Goal: Task Accomplishment & Management: Manage account settings

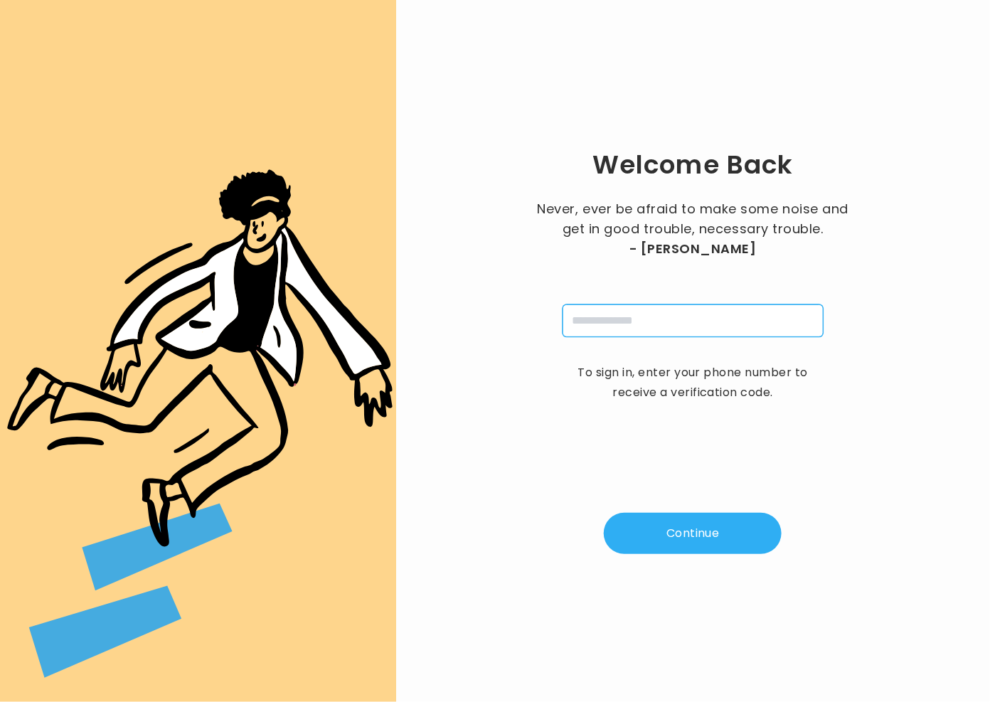
click at [601, 336] on input "tel" at bounding box center [692, 320] width 261 height 33
type input "**********"
click at [731, 528] on button "Continue" at bounding box center [693, 533] width 178 height 41
type input "*"
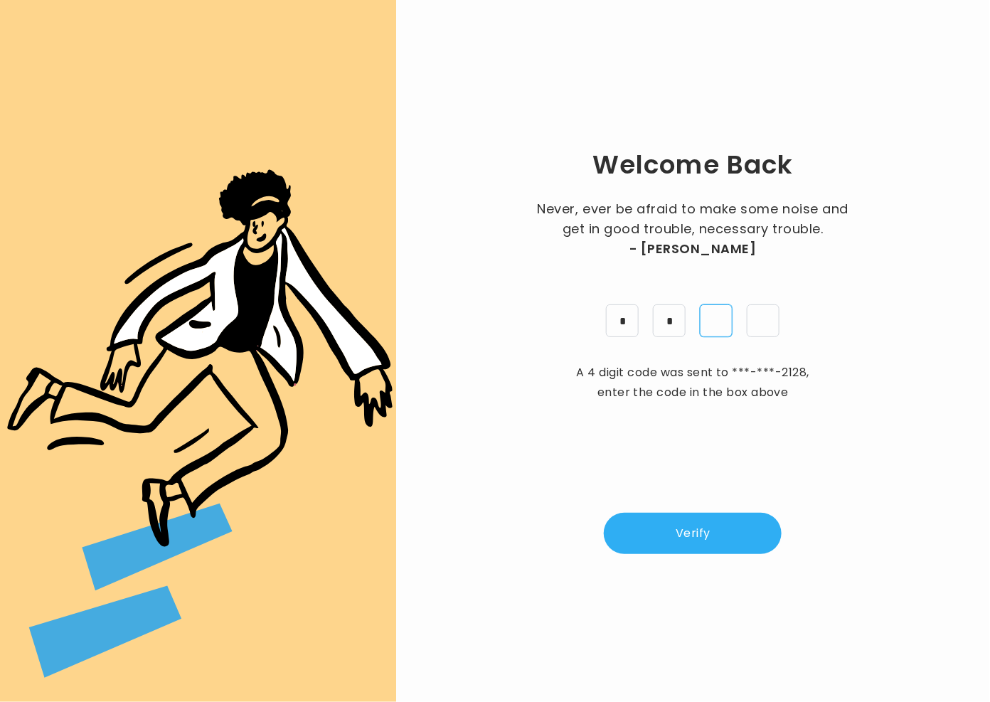
type input "*"
click at [670, 531] on button "Verify" at bounding box center [693, 533] width 178 height 41
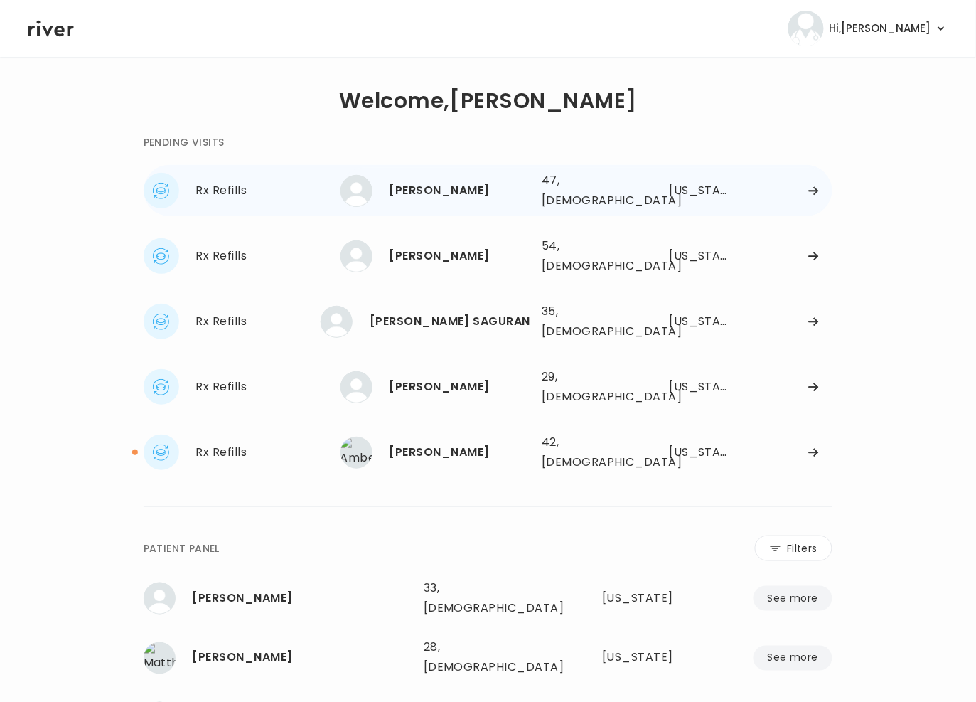
click at [375, 168] on div "Lisa Williamson 47, Female See more 47, Female North Carolina" at bounding box center [587, 190] width 493 height 45
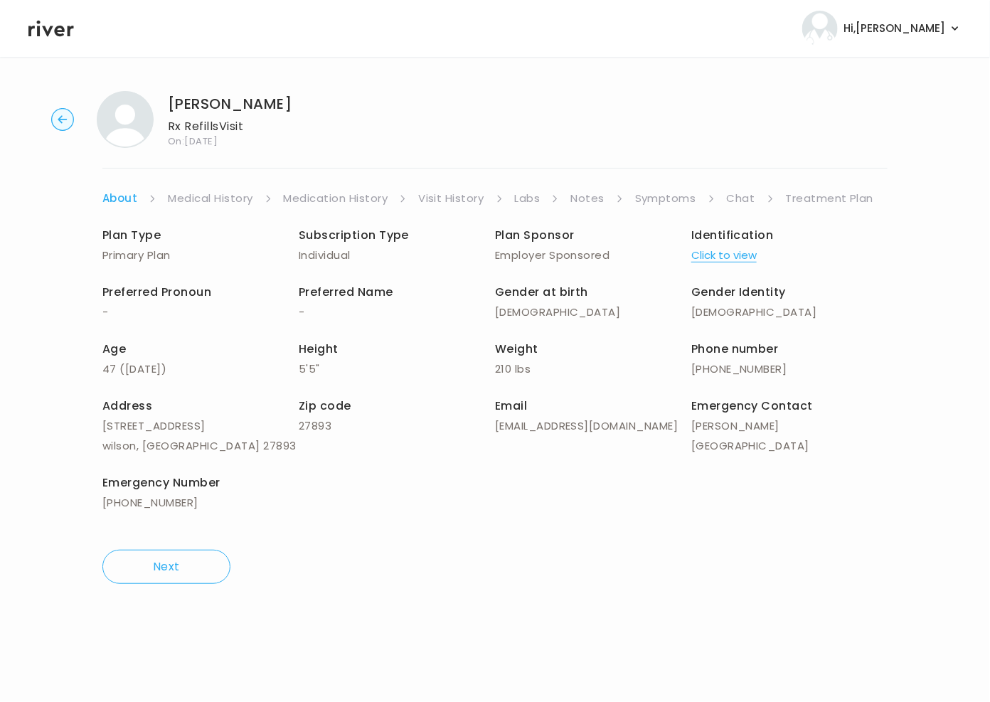
click at [653, 203] on link "Symptoms" at bounding box center [665, 198] width 61 height 20
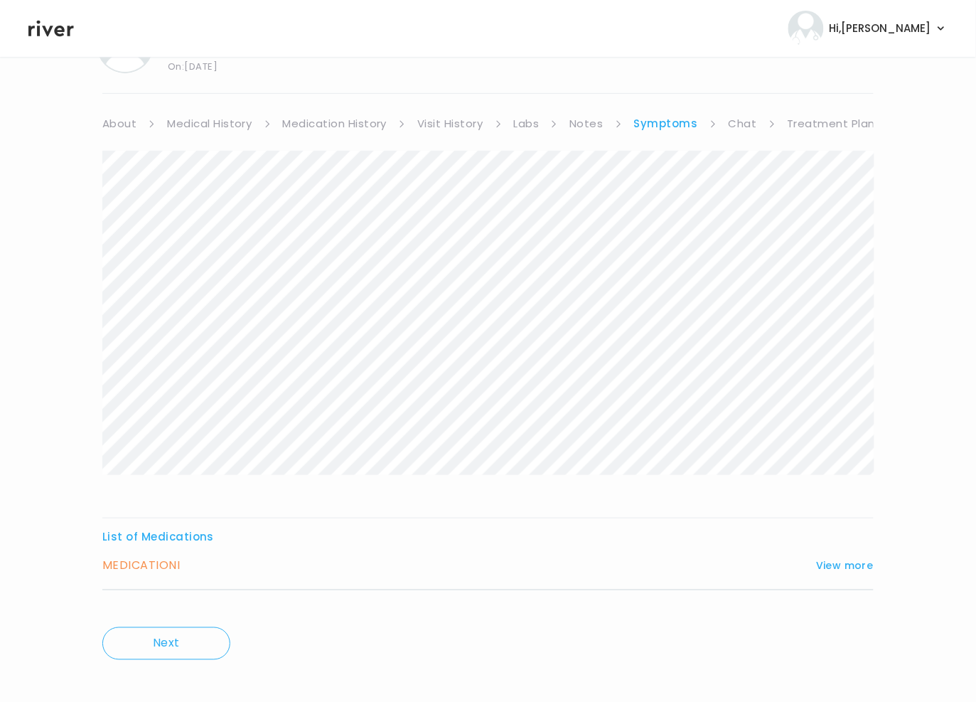
scroll to position [87, 0]
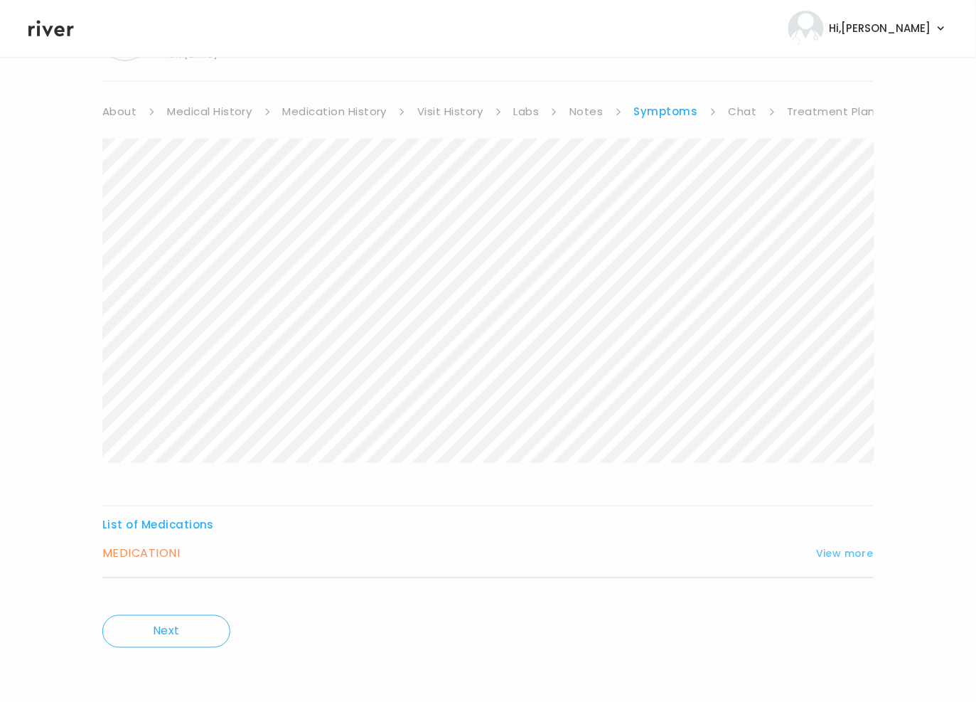
click at [831, 562] on div "MEDICATION I View more Who originally prescribed the medication you want to ref…" at bounding box center [487, 560] width 771 height 35
click at [837, 556] on button "View more" at bounding box center [845, 553] width 58 height 17
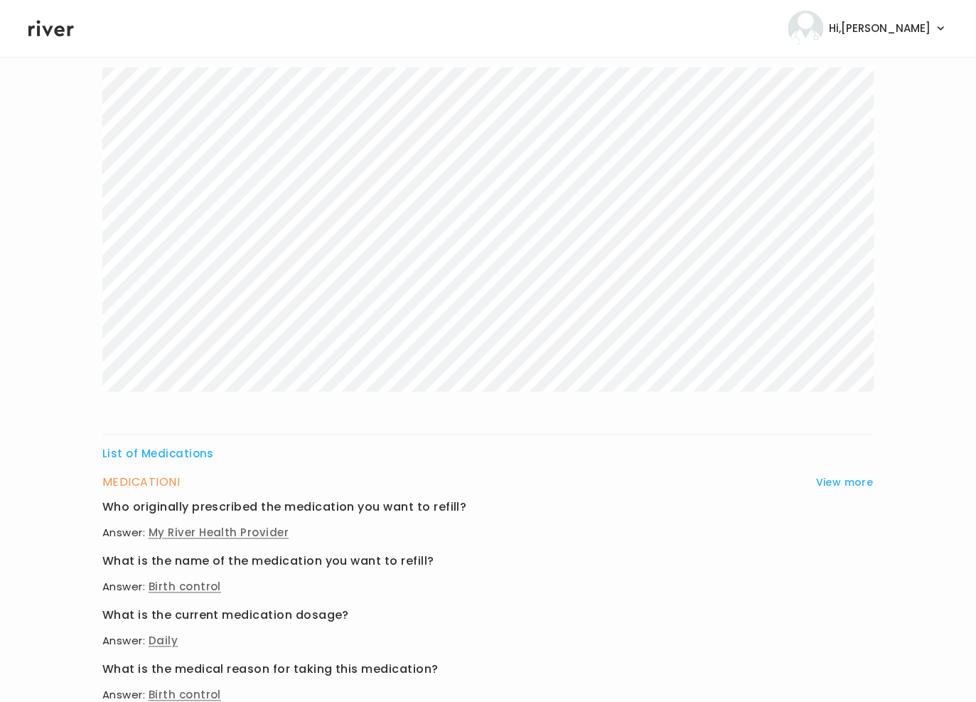
scroll to position [0, 0]
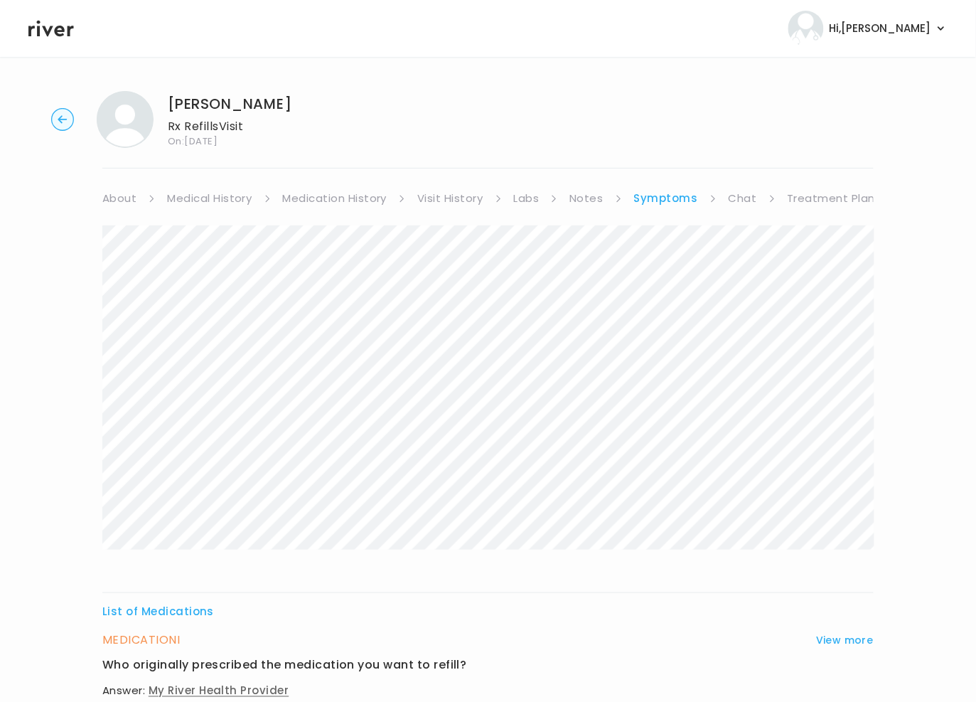
click at [739, 196] on link "Chat" at bounding box center [743, 198] width 28 height 20
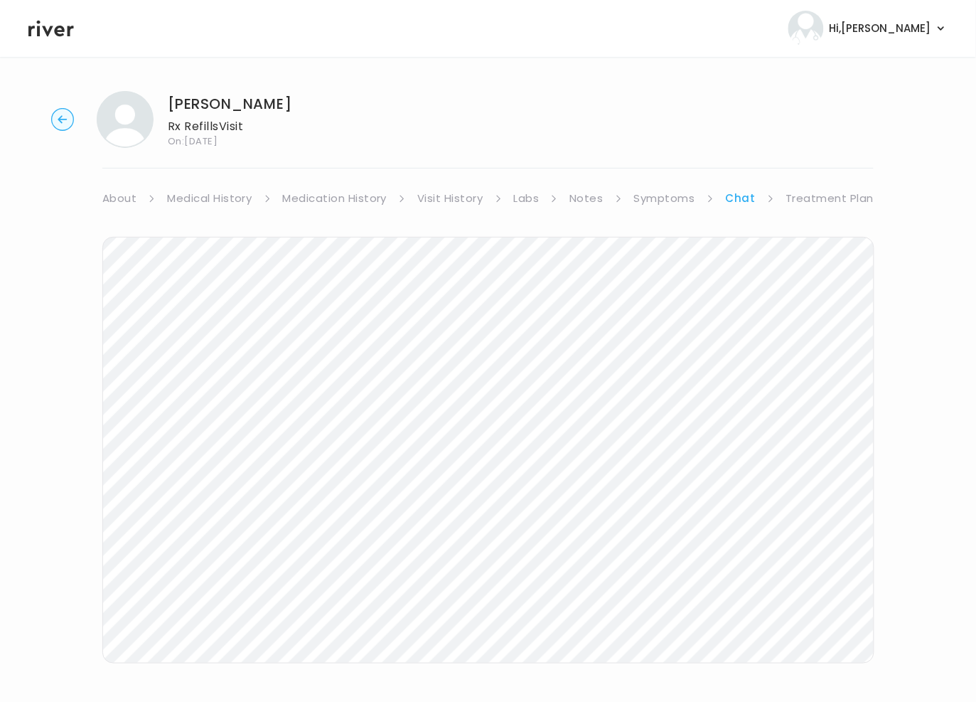
click at [671, 198] on link "Symptoms" at bounding box center [664, 198] width 61 height 20
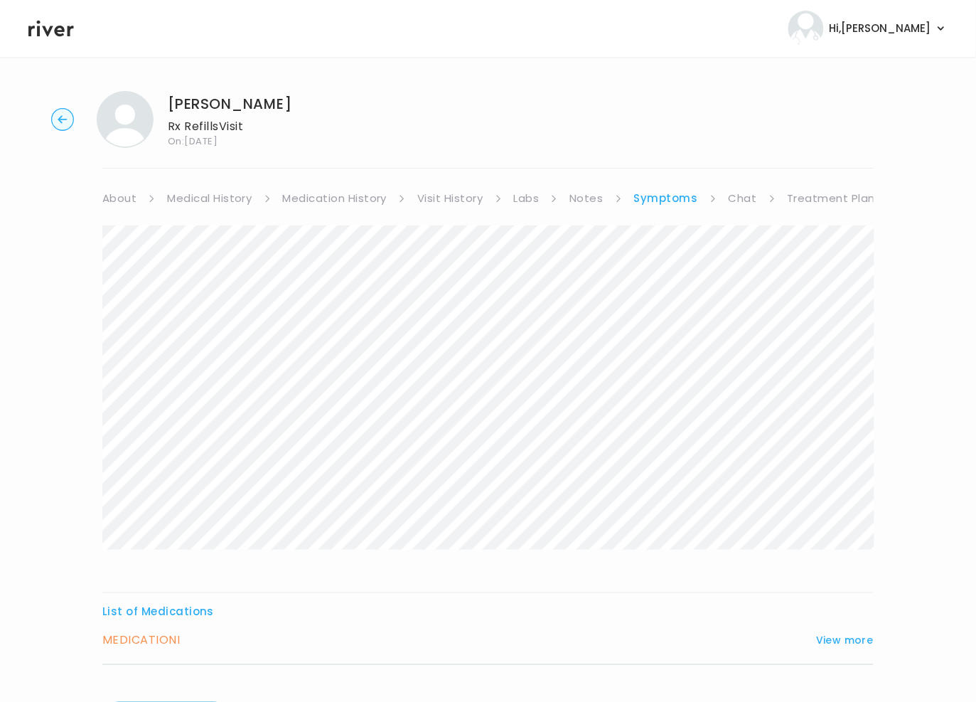
click at [336, 198] on link "Medication History" at bounding box center [335, 198] width 104 height 20
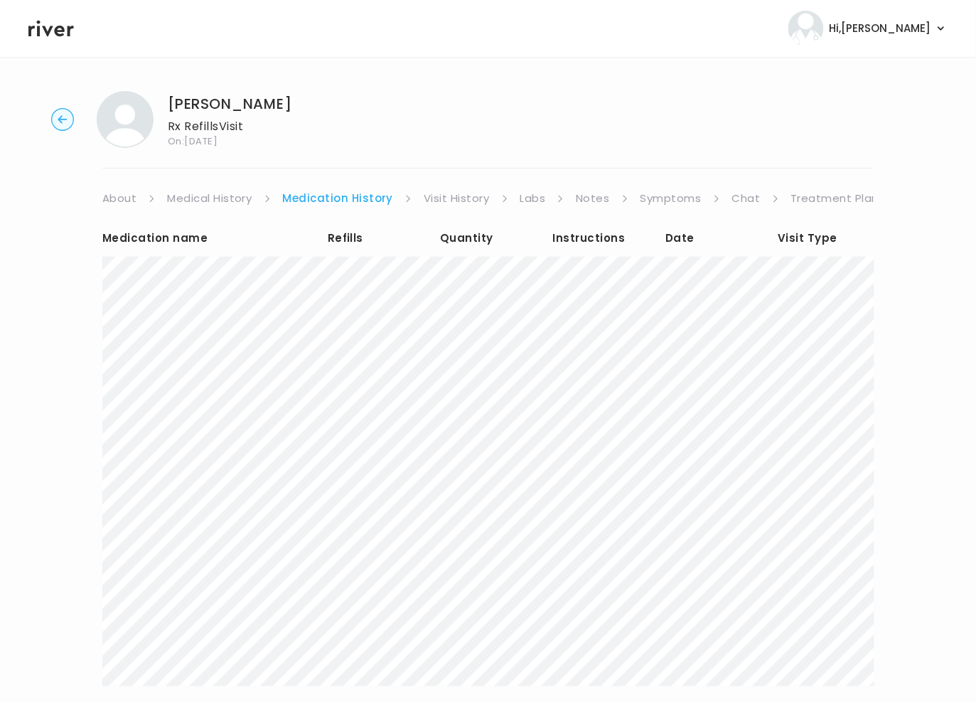
click at [457, 195] on link "Visit History" at bounding box center [456, 198] width 65 height 20
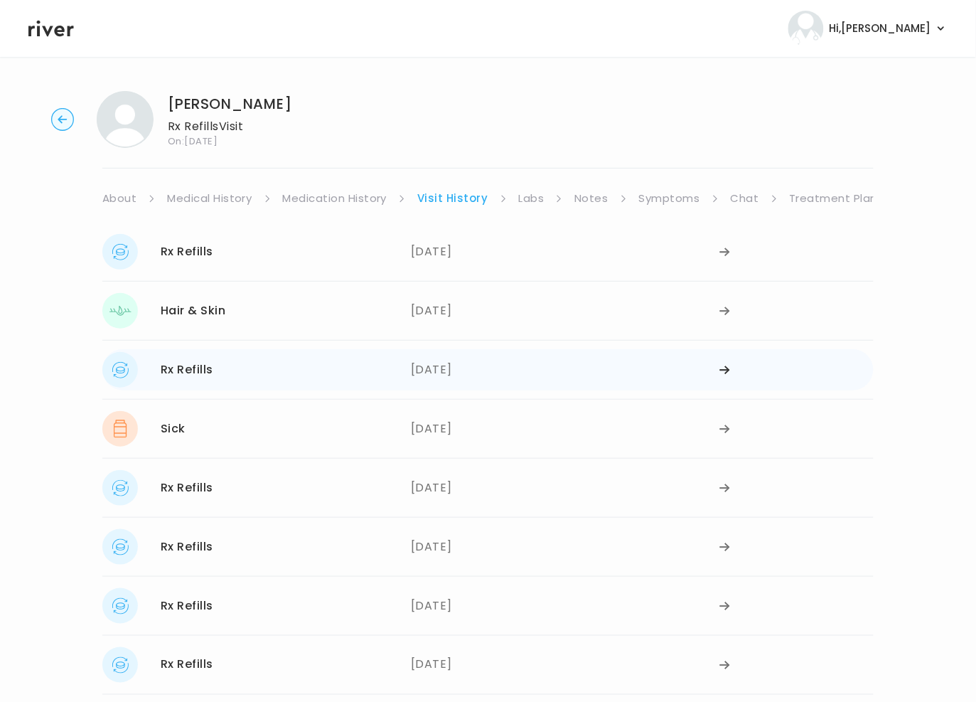
click at [471, 368] on div "05/12/2025" at bounding box center [565, 370] width 309 height 36
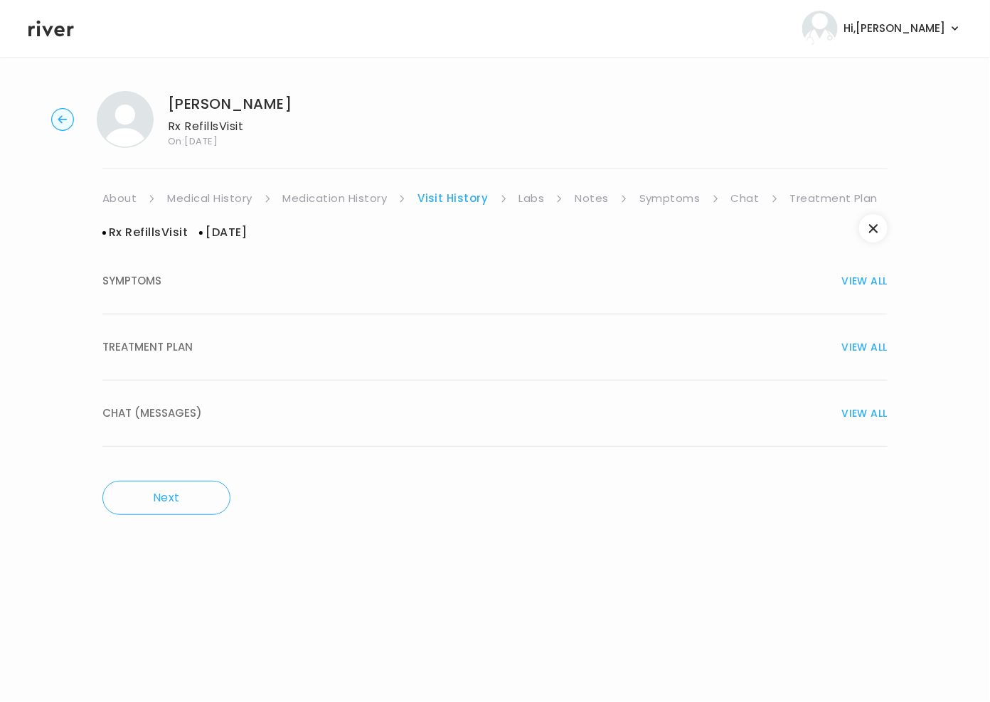
click at [140, 341] on span "TREATMENT PLAN" at bounding box center [147, 347] width 90 height 20
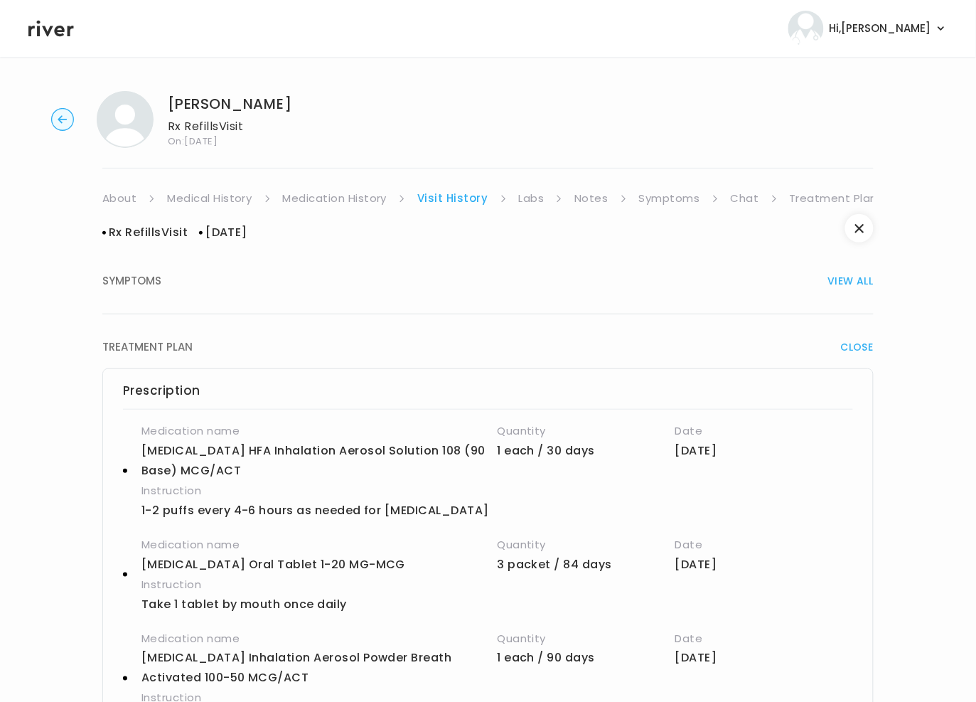
drag, startPoint x: 818, startPoint y: 199, endPoint x: 801, endPoint y: 199, distance: 17.1
click at [818, 199] on link "Treatment Plan" at bounding box center [834, 198] width 88 height 20
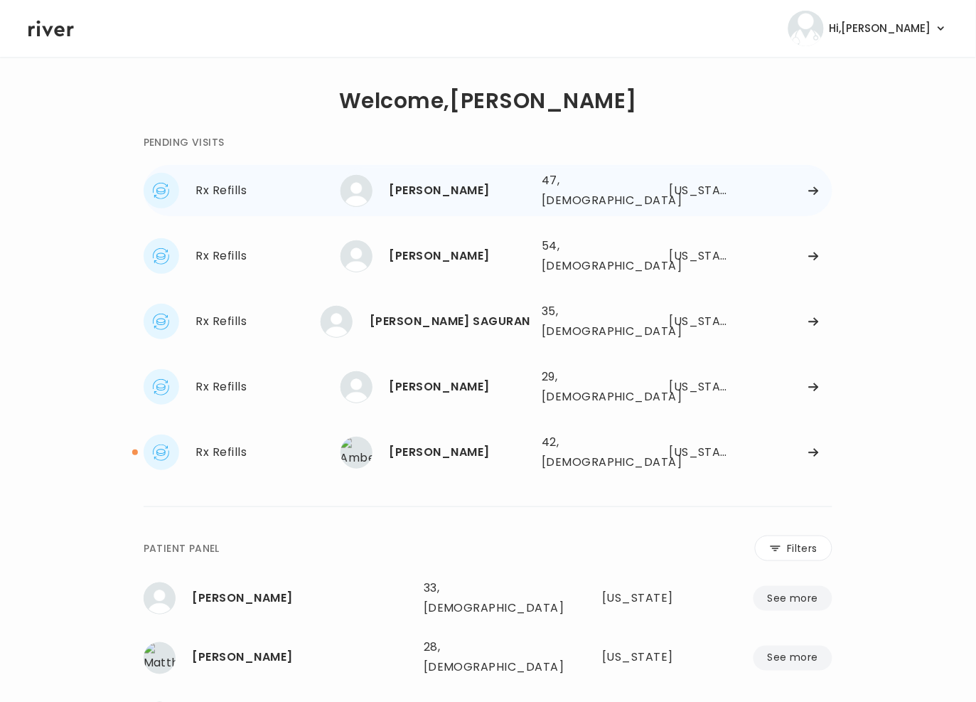
click at [586, 183] on div "47, [DEMOGRAPHIC_DATA]" at bounding box center [587, 191] width 90 height 40
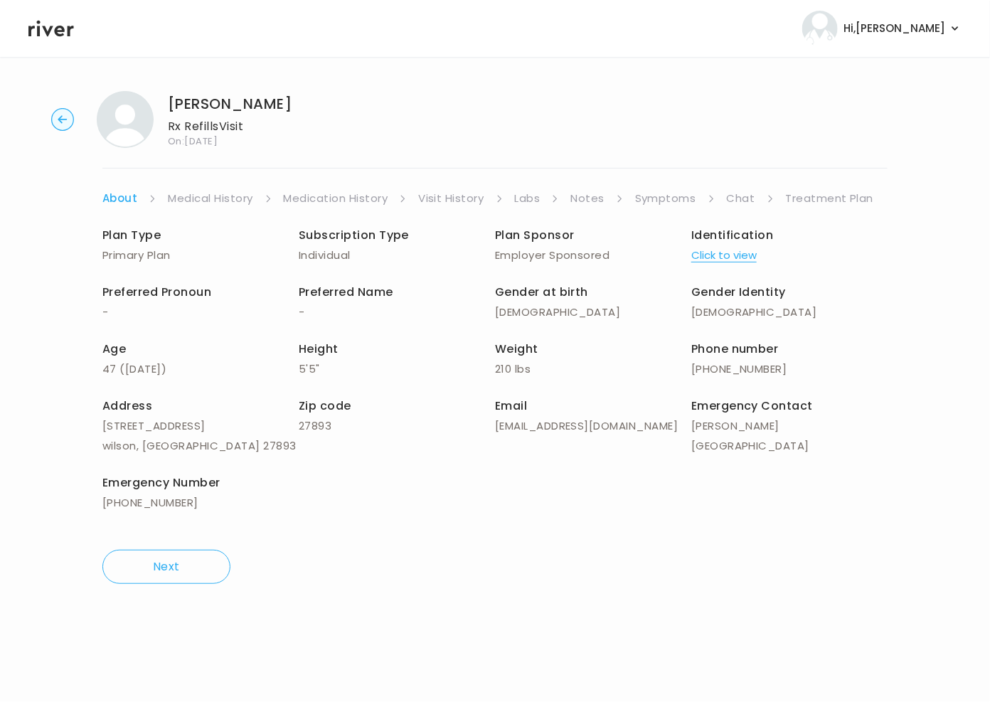
click at [661, 200] on link "Symptoms" at bounding box center [665, 198] width 61 height 20
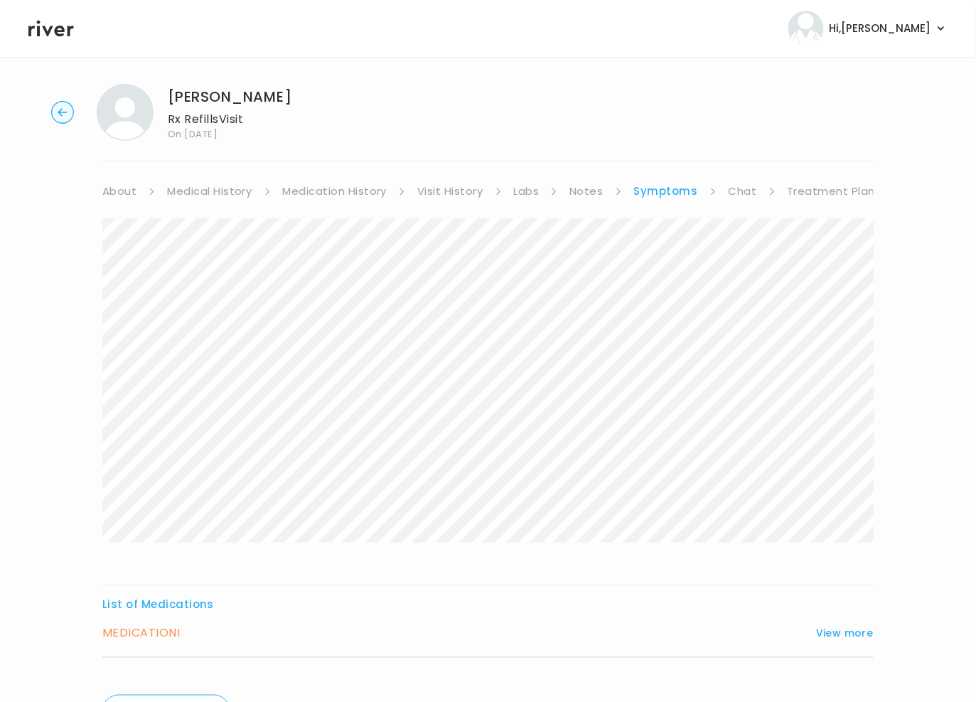
scroll to position [8, 0]
click at [862, 627] on button "View more" at bounding box center [845, 631] width 58 height 17
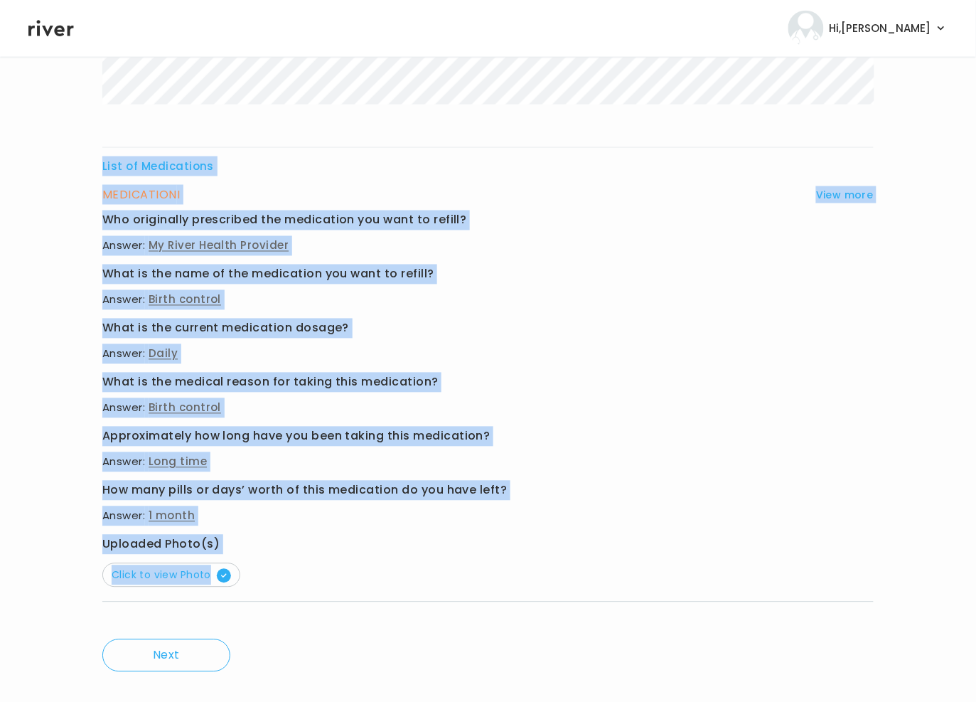
scroll to position [469, 0]
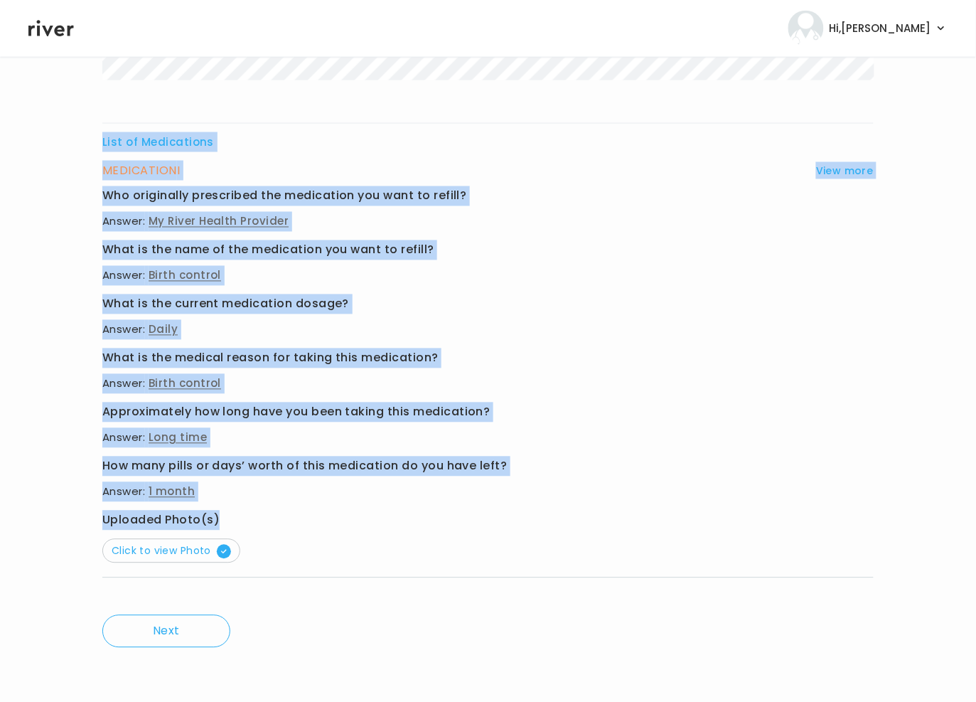
drag, startPoint x: 99, startPoint y: 219, endPoint x: 357, endPoint y: 519, distance: 395.7
click at [357, 519] on div "Lisa Williamson Rx Refills Visit On: 13 Oct 2025 About Medical History Medicati…" at bounding box center [488, 144] width 976 height 1068
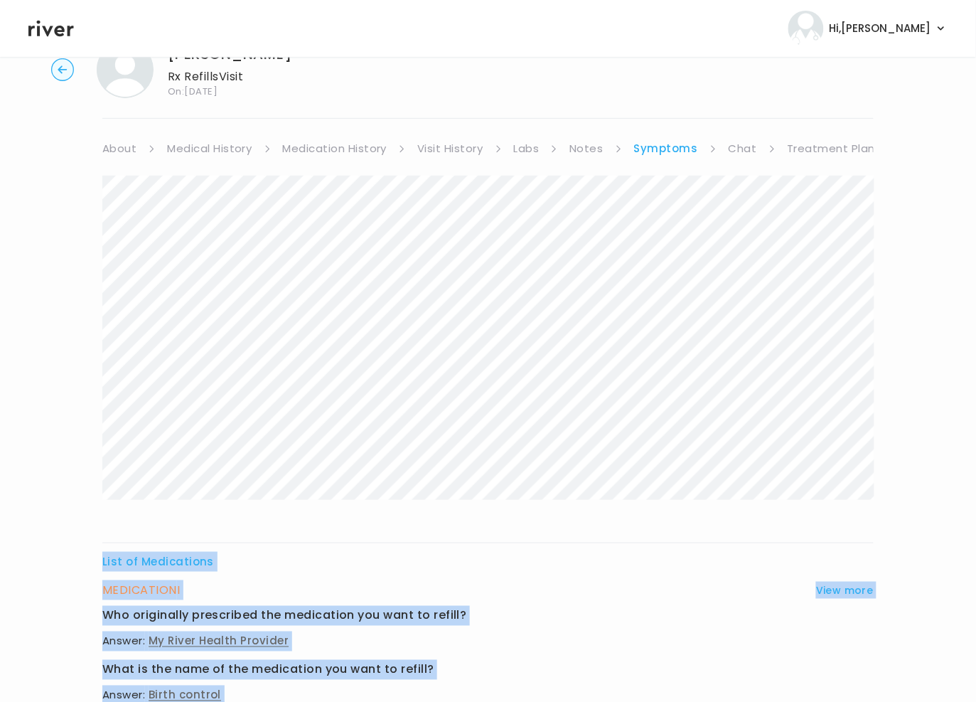
scroll to position [0, 0]
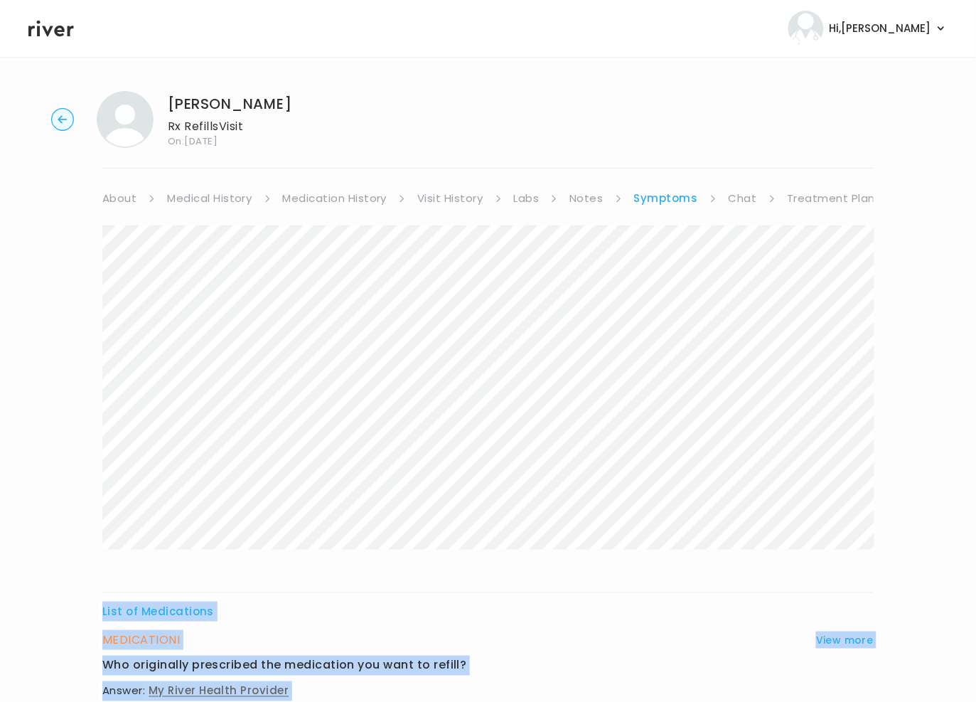
click at [734, 196] on link "Chat" at bounding box center [743, 198] width 28 height 20
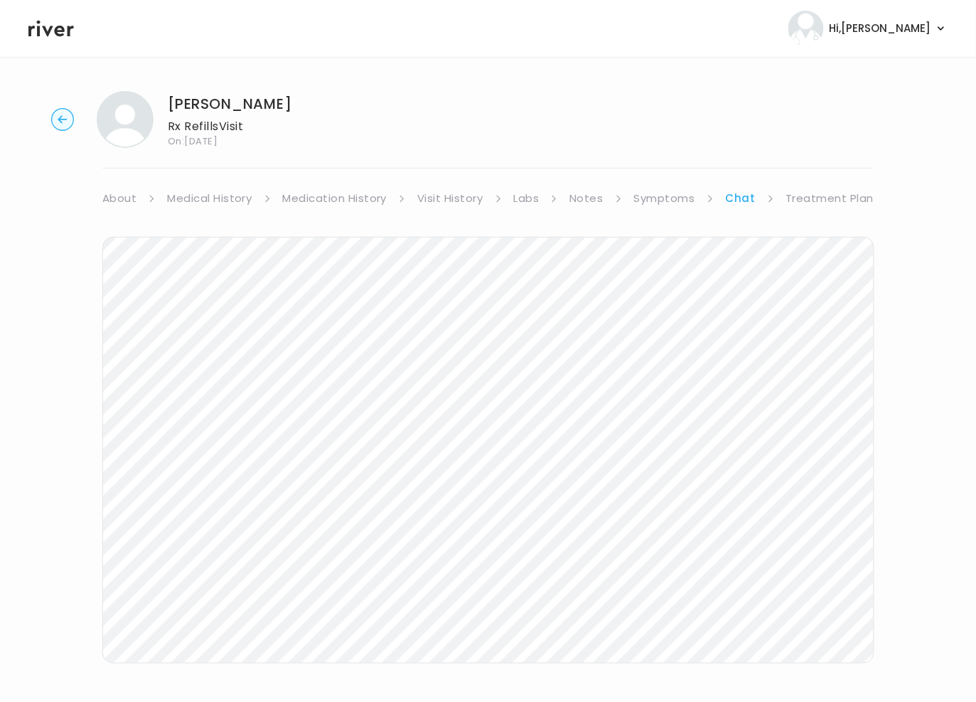
scroll to position [50, 0]
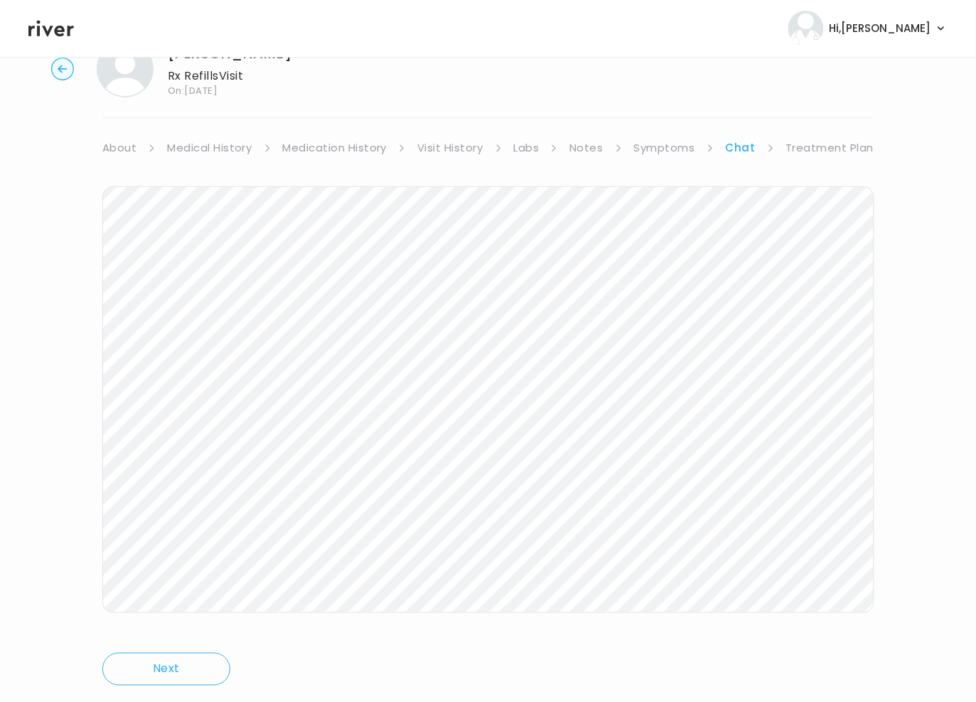
click at [673, 146] on link "Symptoms" at bounding box center [664, 148] width 61 height 20
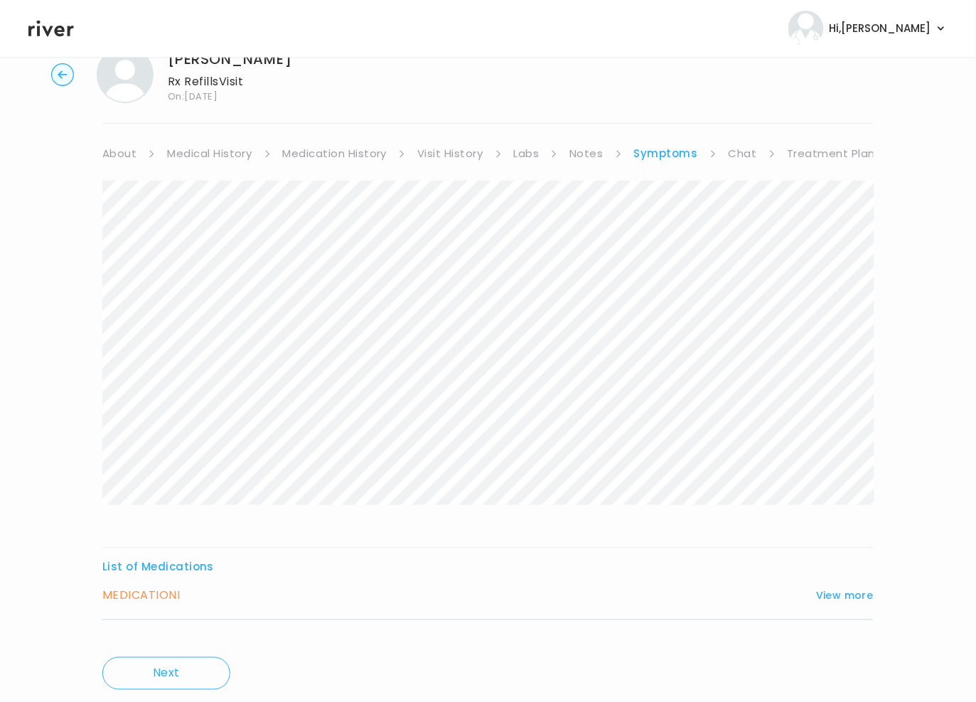
scroll to position [46, 0]
click at [830, 151] on link "Treatment Plan" at bounding box center [832, 152] width 88 height 20
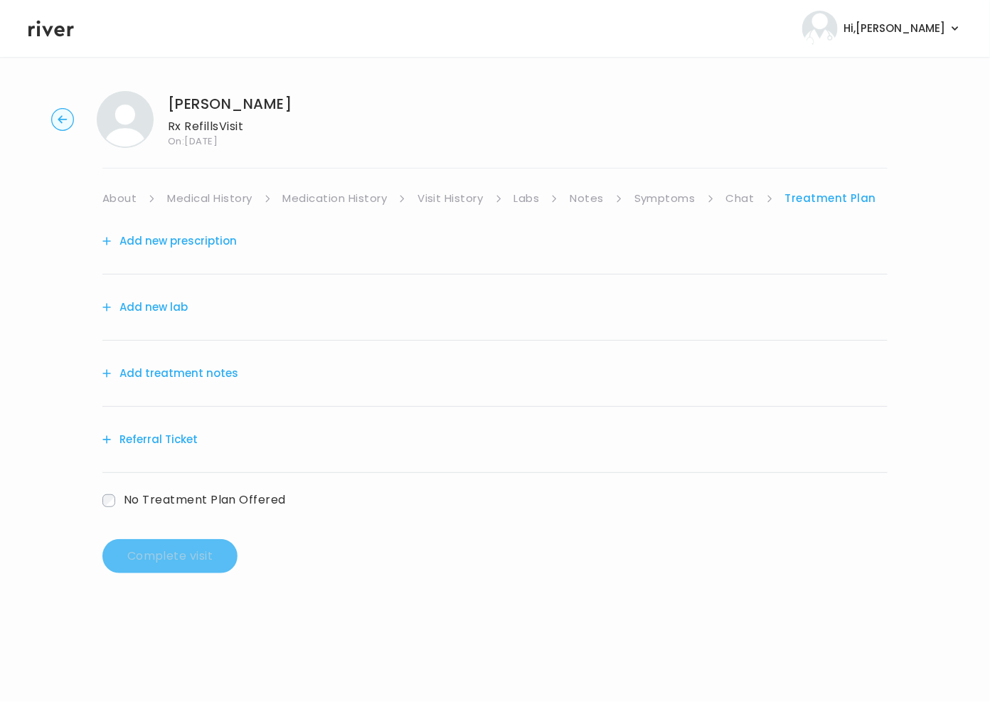
click at [156, 368] on button "Add treatment notes" at bounding box center [170, 373] width 136 height 20
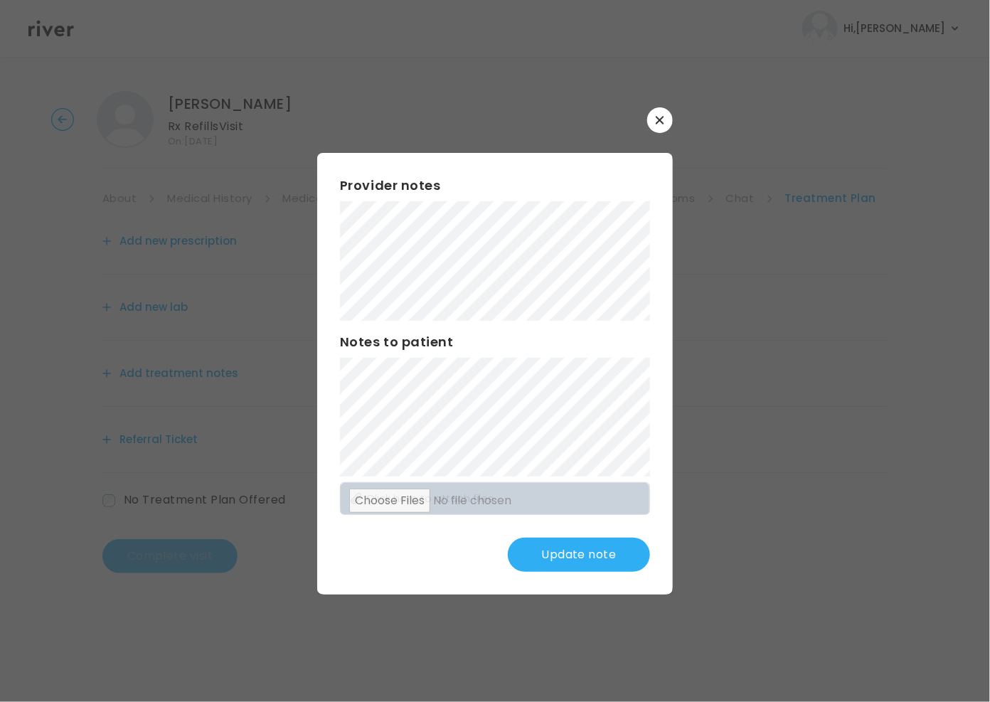
click at [586, 575] on div "Provider notes Notes to patient Click here to attach files Update note" at bounding box center [494, 373] width 355 height 441
click at [579, 551] on button "Update note" at bounding box center [579, 554] width 142 height 34
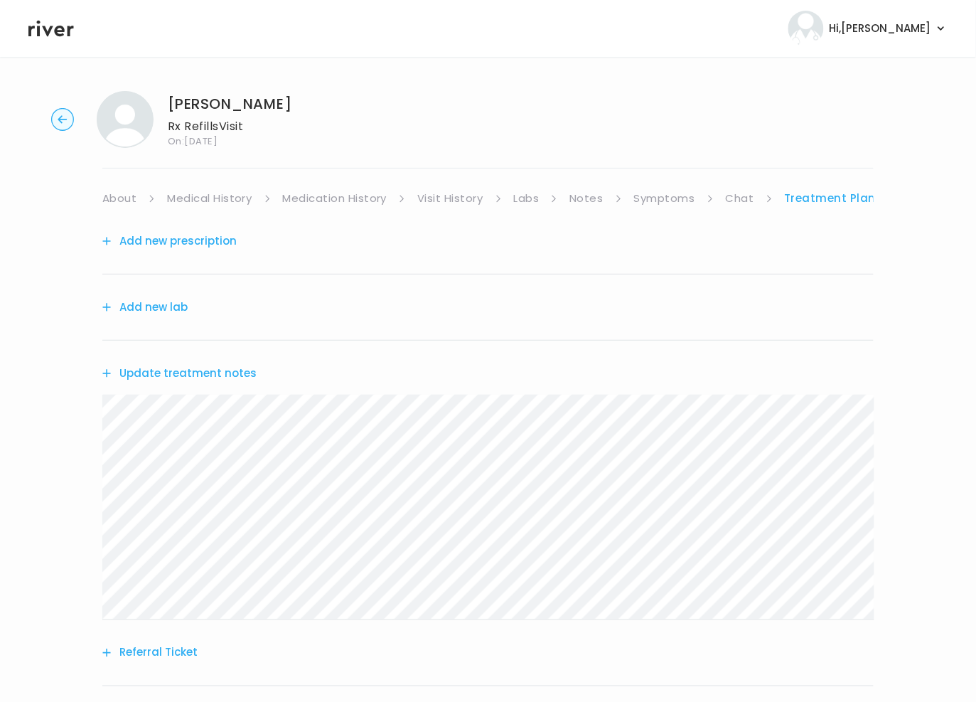
click at [183, 97] on h1 "[PERSON_NAME]" at bounding box center [230, 104] width 124 height 20
click at [61, 31] on icon at bounding box center [50, 29] width 45 height 16
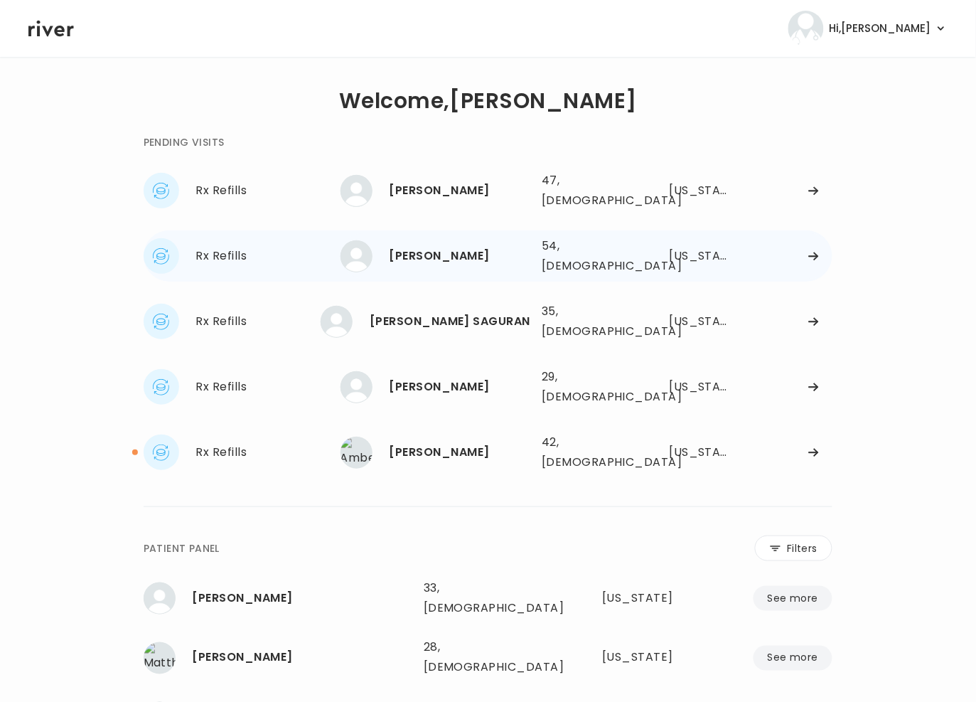
click at [438, 246] on div "KATHERINE LEDESMA" at bounding box center [460, 256] width 141 height 20
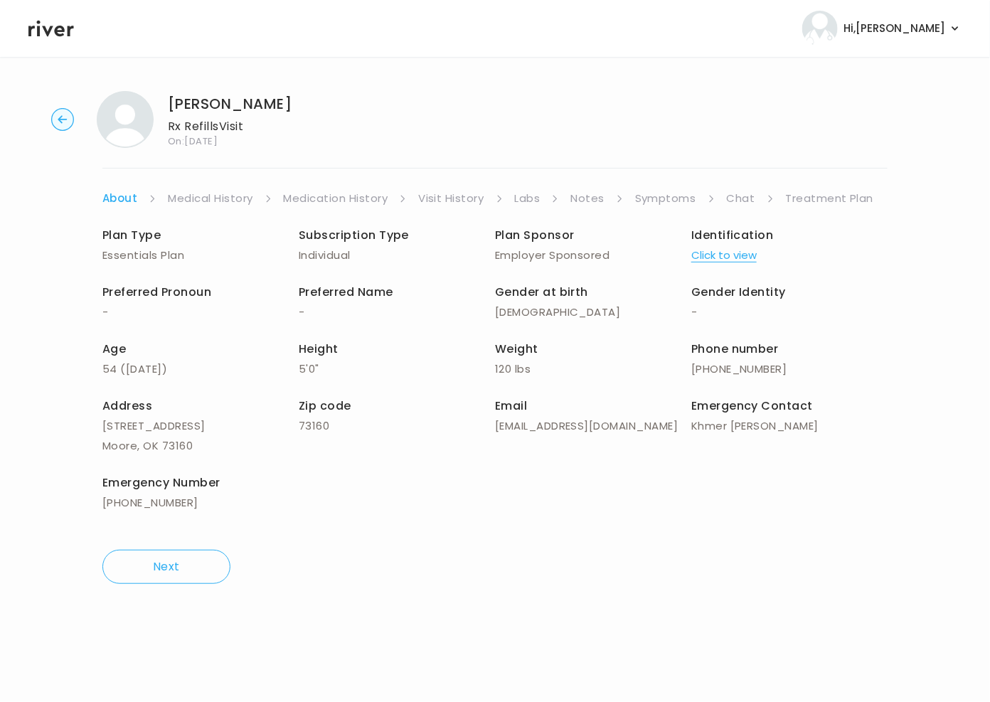
click at [682, 197] on link "Symptoms" at bounding box center [665, 198] width 61 height 20
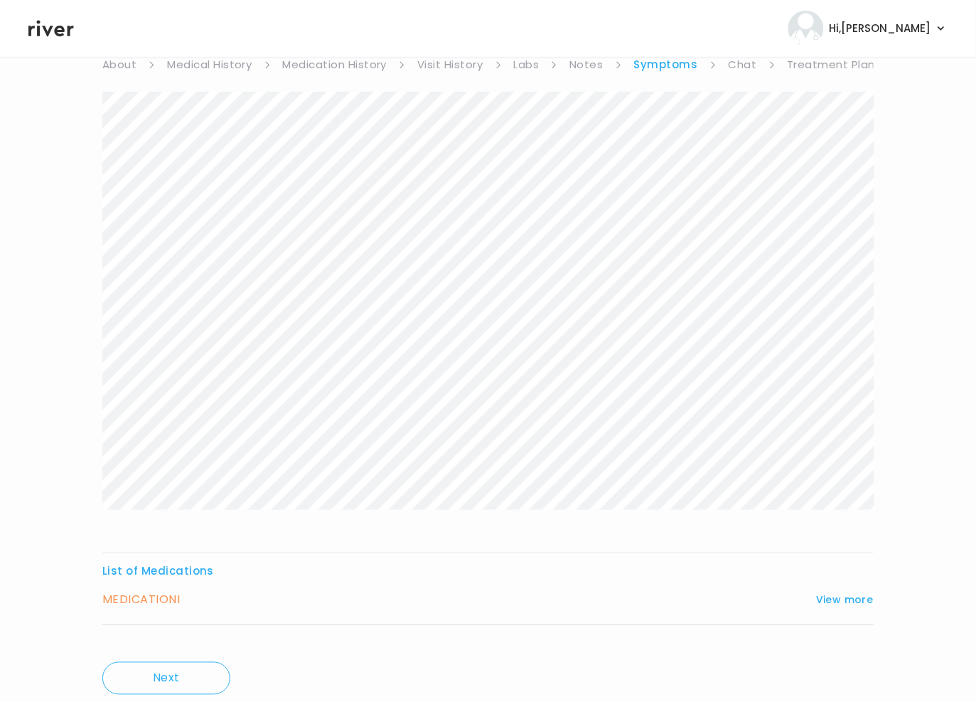
scroll to position [181, 0]
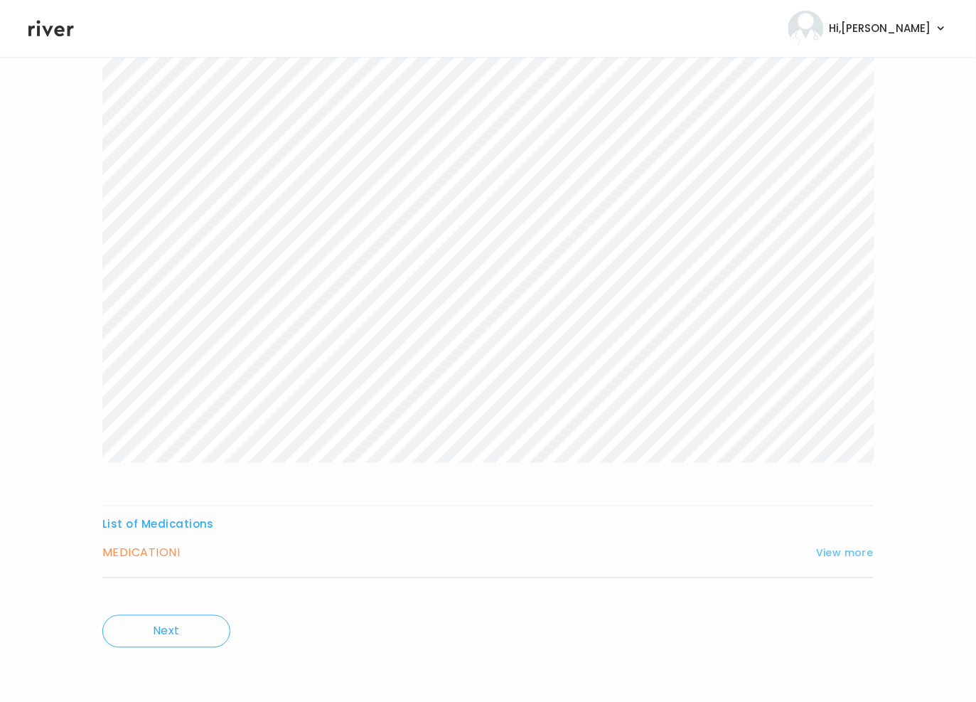
click at [853, 551] on button "View more" at bounding box center [845, 553] width 58 height 17
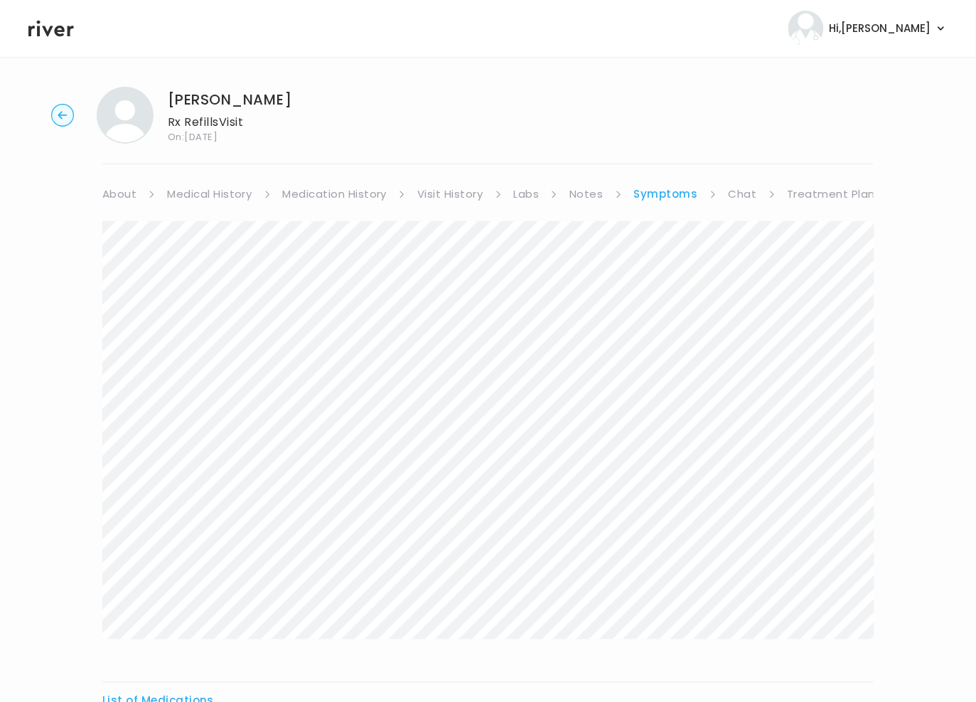
scroll to position [0, 0]
click at [365, 198] on link "Medication History" at bounding box center [335, 198] width 104 height 20
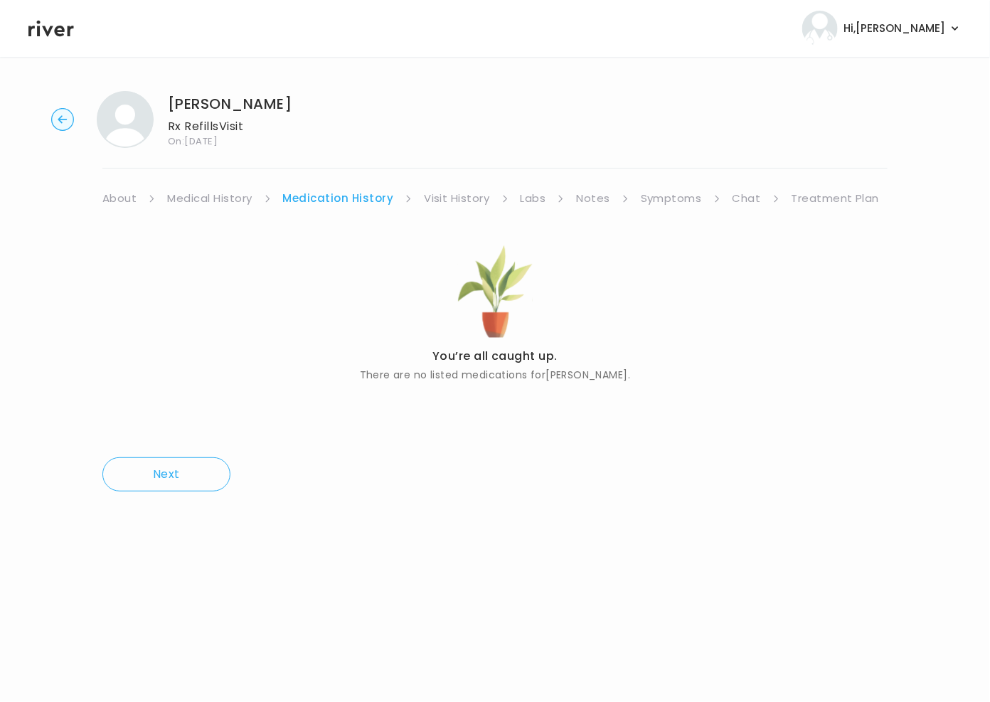
click at [224, 201] on link "Medical History" at bounding box center [209, 198] width 85 height 20
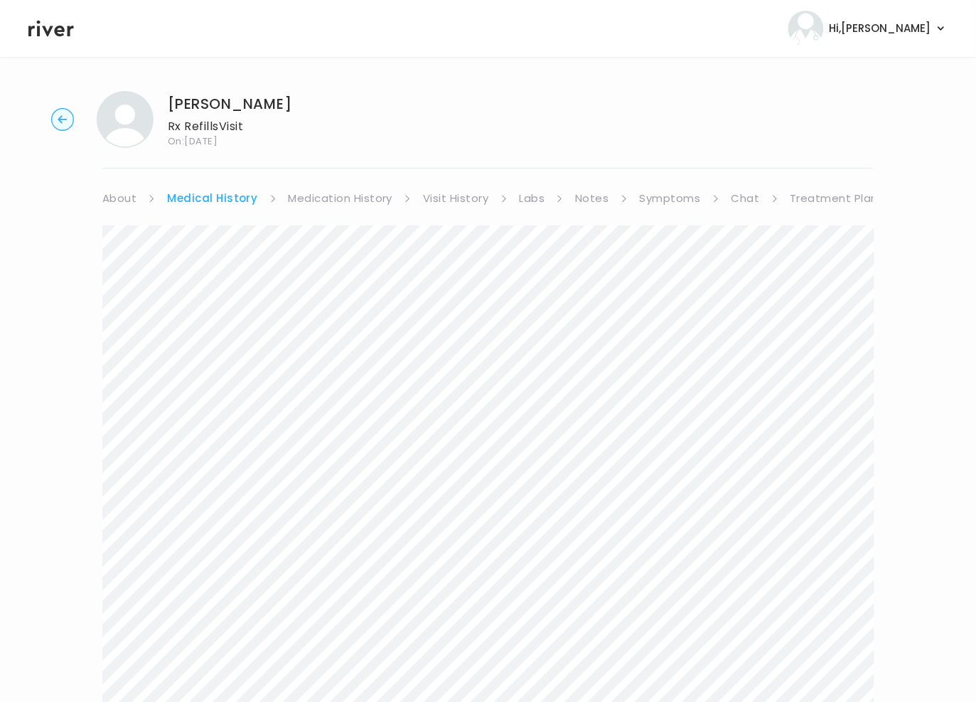
click at [311, 195] on link "Medication History" at bounding box center [341, 198] width 104 height 20
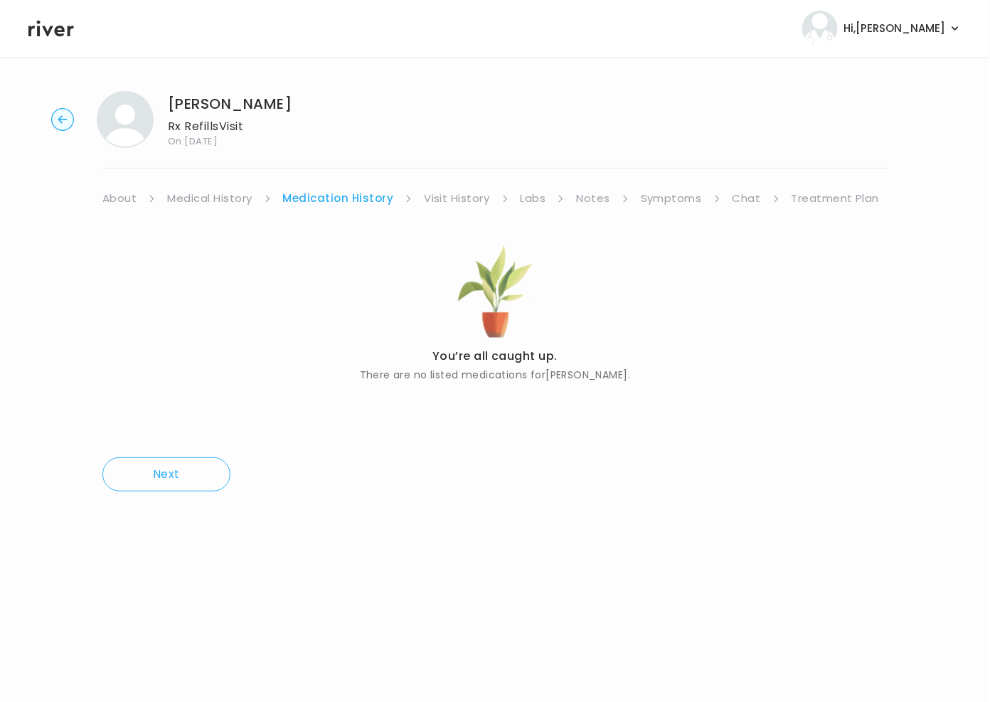
click at [446, 198] on link "Visit History" at bounding box center [456, 198] width 65 height 20
click at [667, 195] on link "Symptoms" at bounding box center [669, 198] width 61 height 20
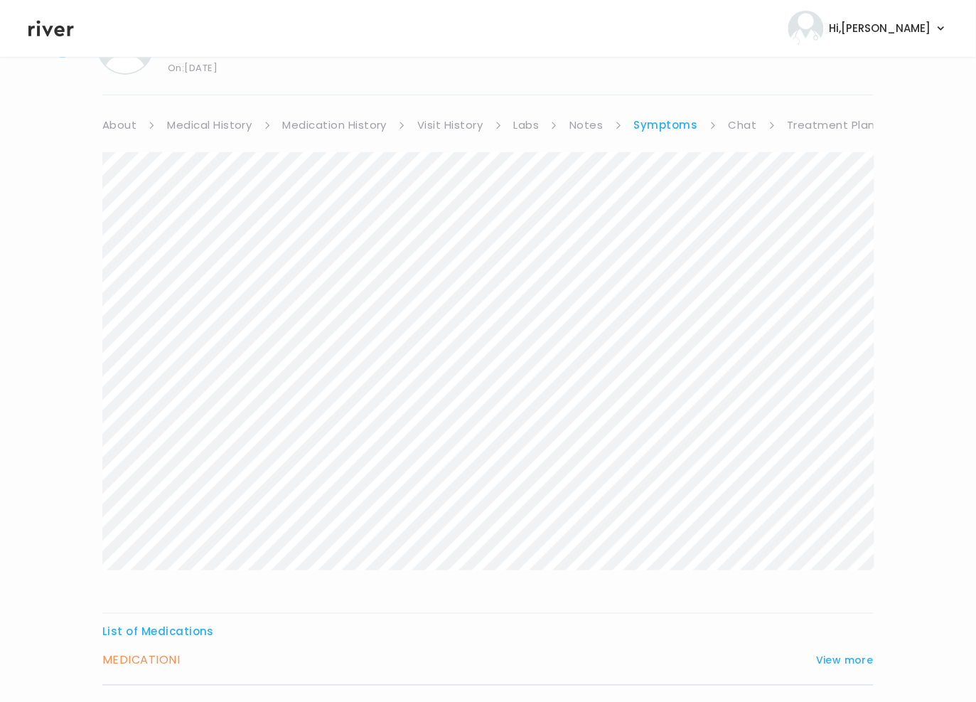
scroll to position [181, 0]
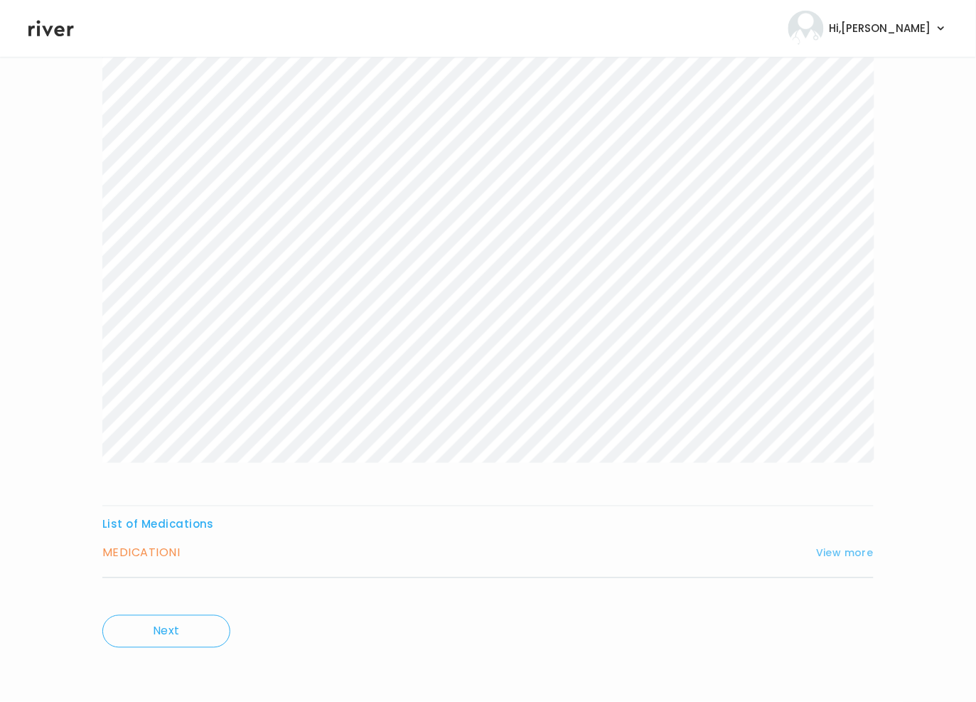
click at [846, 553] on button "View more" at bounding box center [845, 553] width 58 height 17
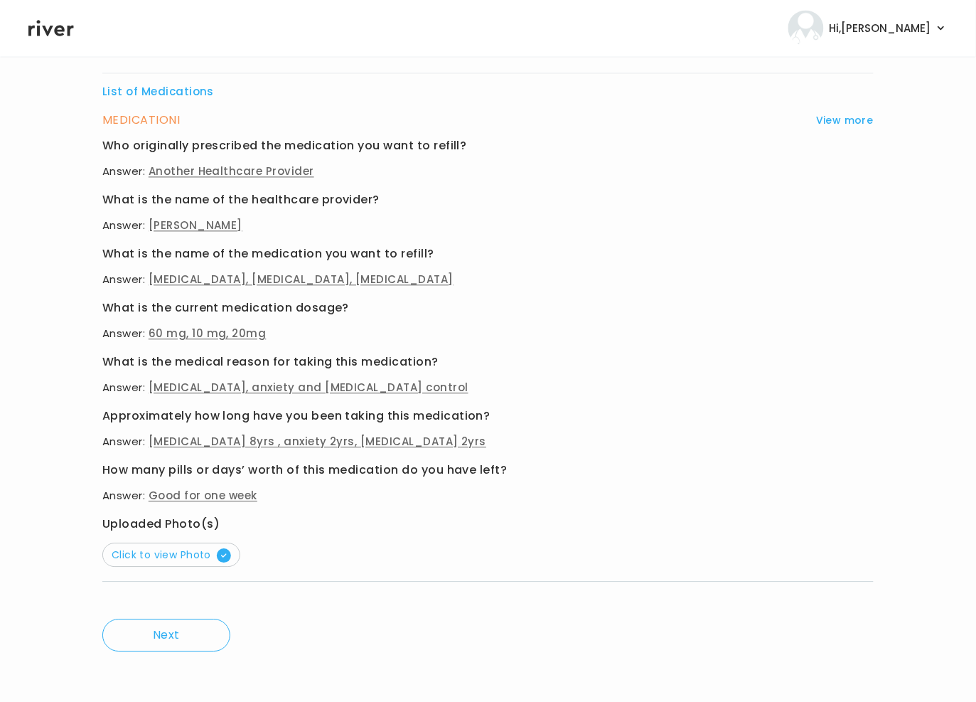
scroll to position [617, 0]
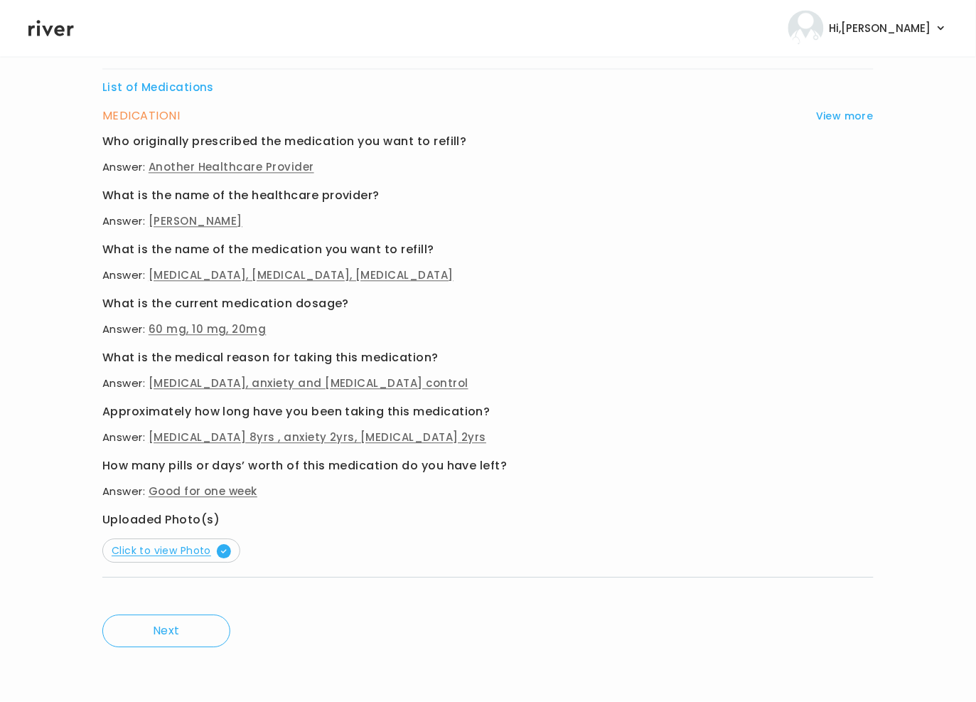
click at [174, 556] on span "Click to view Photo" at bounding box center [171, 551] width 119 height 14
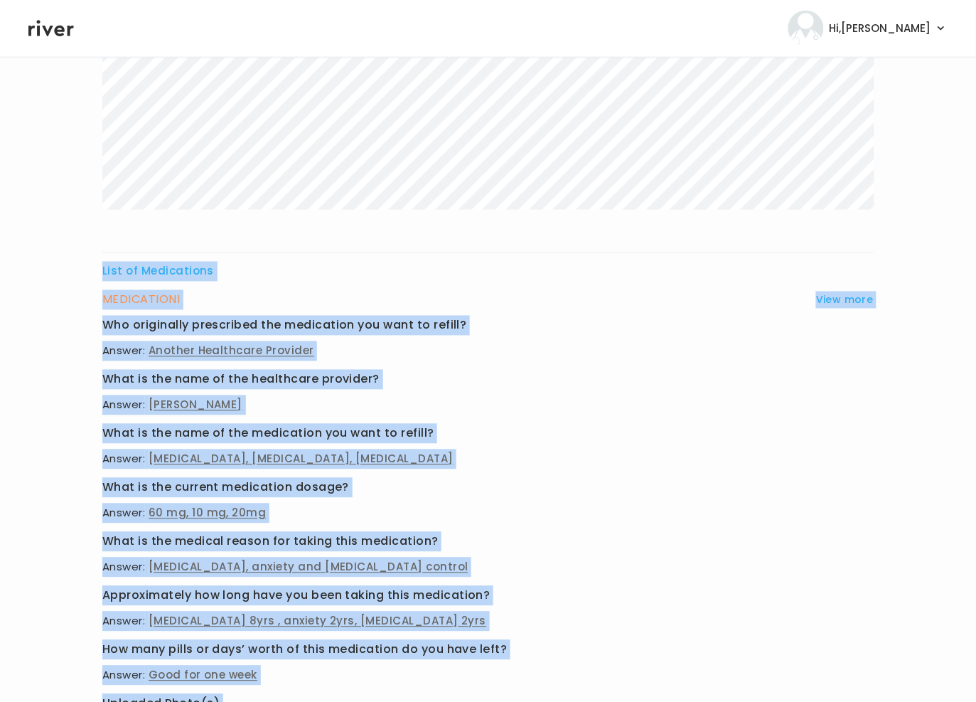
scroll to position [613, 0]
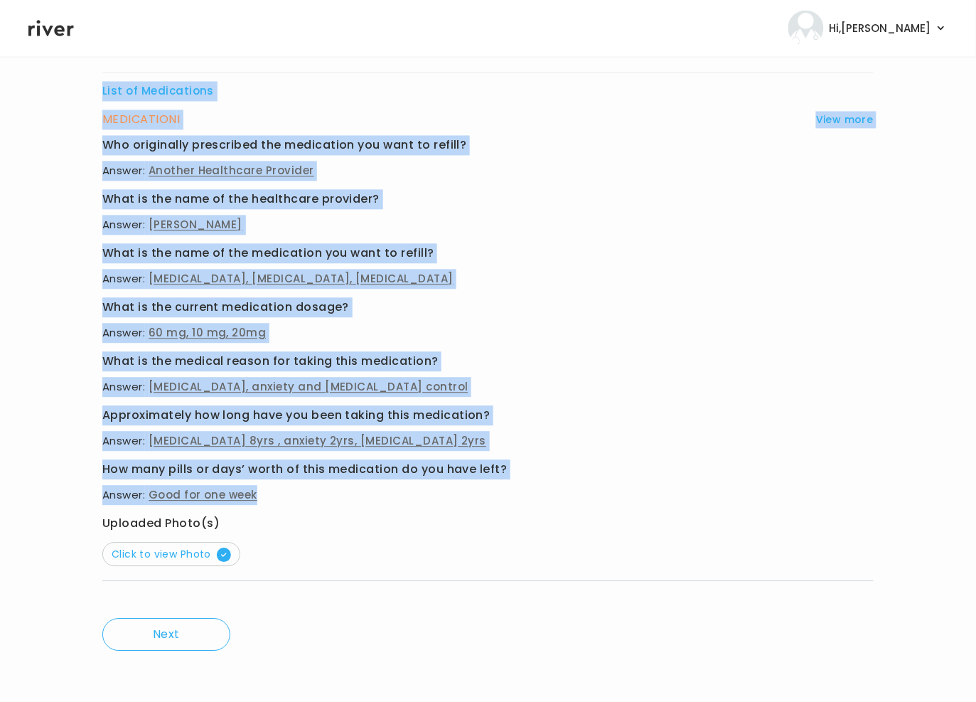
click at [351, 491] on div "List of Medications MEDICATION I View more Who originally prescribed the medica…" at bounding box center [487, 107] width 771 height 990
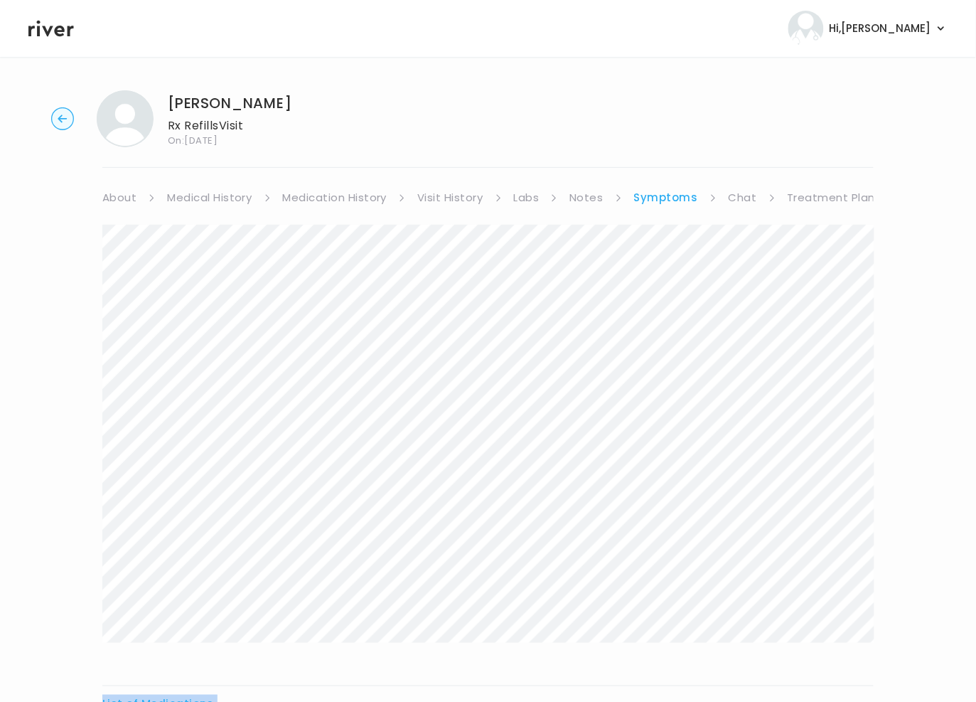
scroll to position [0, 0]
click at [823, 195] on link "Treatment Plan" at bounding box center [832, 198] width 88 height 20
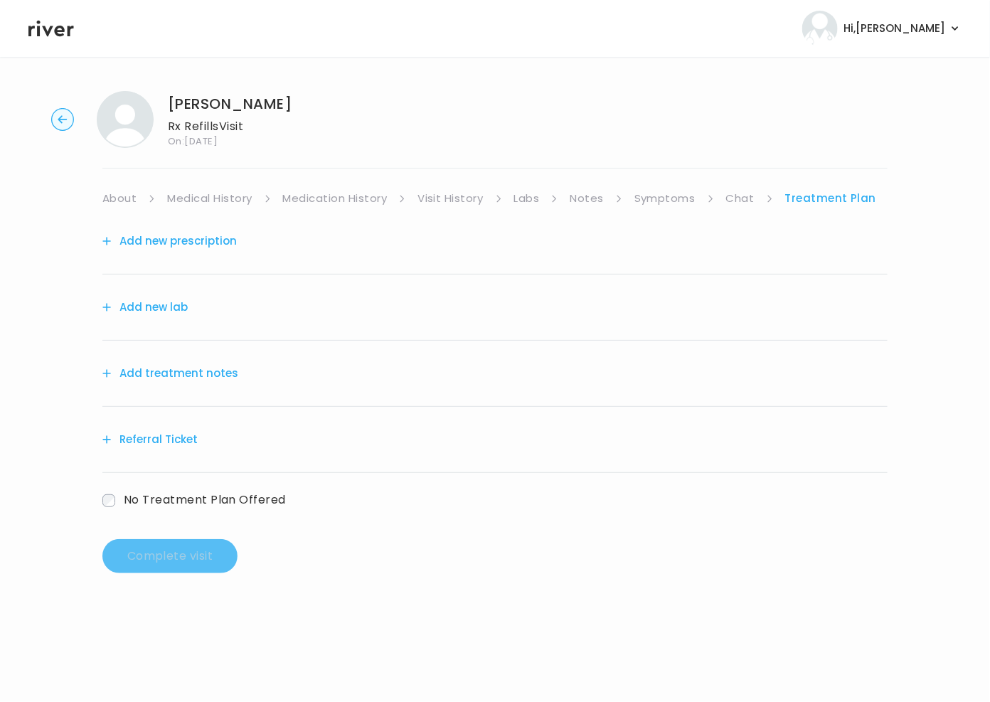
click at [177, 375] on button "Add treatment notes" at bounding box center [170, 373] width 136 height 20
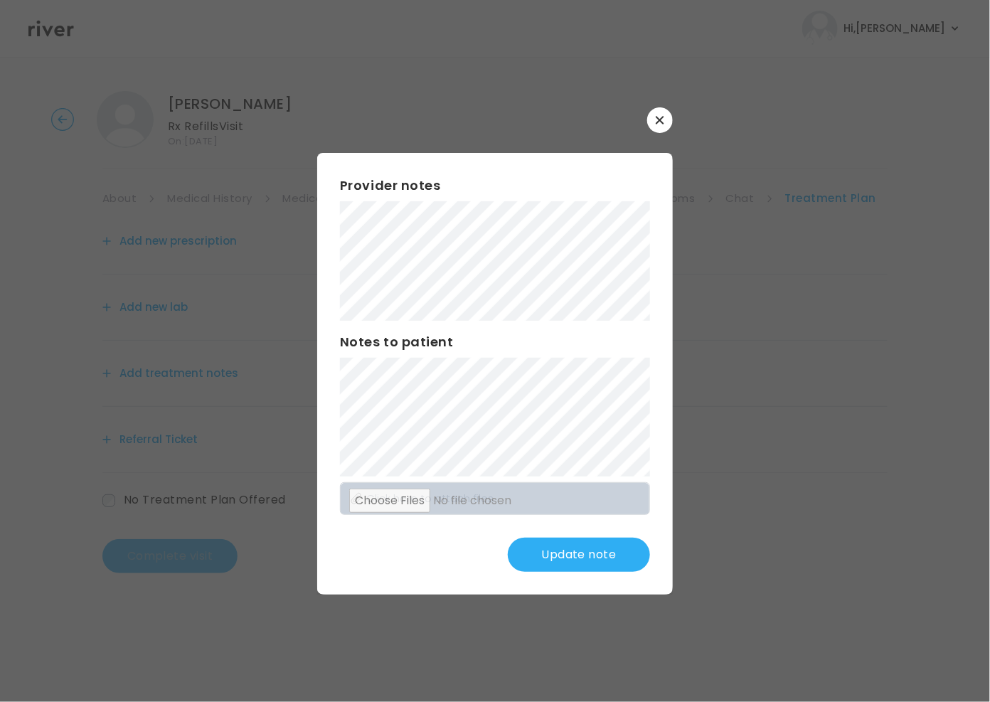
click at [584, 558] on button "Update note" at bounding box center [579, 554] width 142 height 34
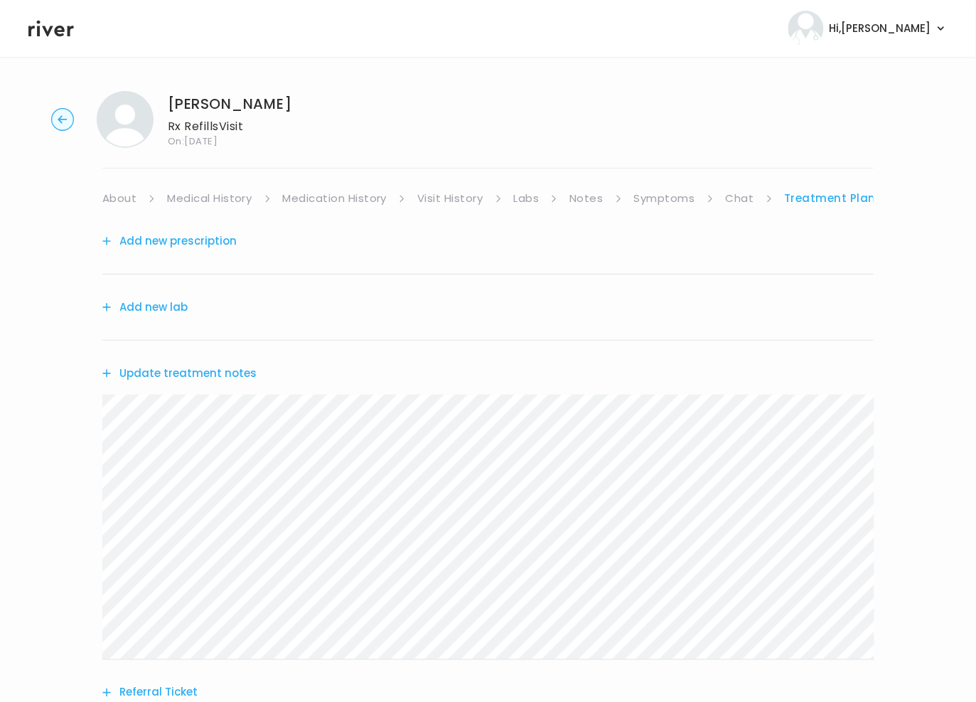
click at [158, 313] on button "Add new lab" at bounding box center [144, 307] width 85 height 20
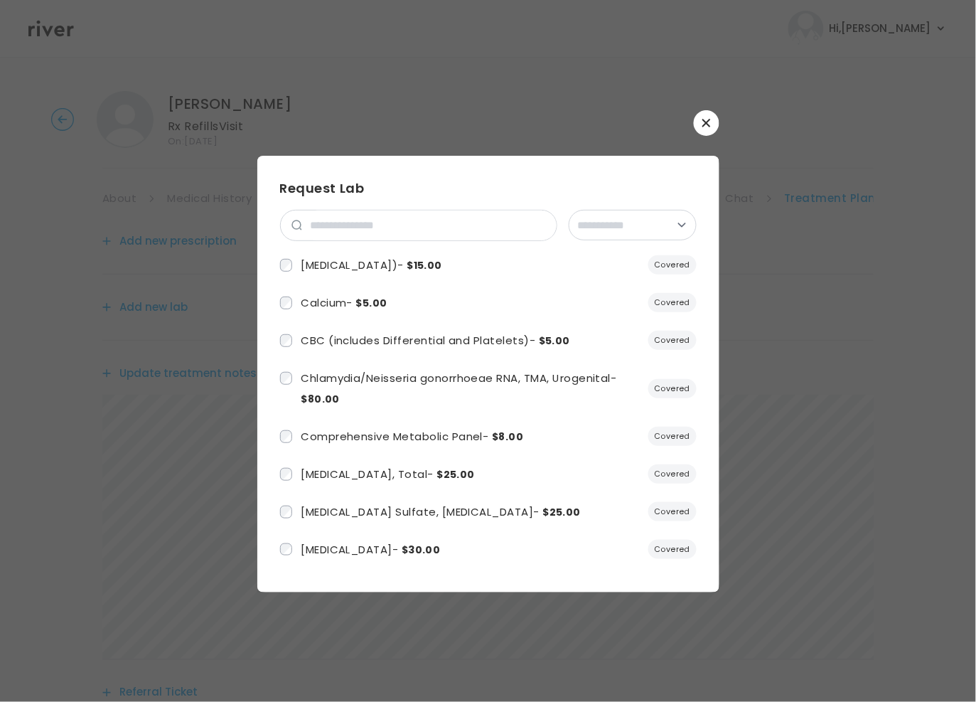
click at [705, 116] on button "button" at bounding box center [707, 123] width 26 height 26
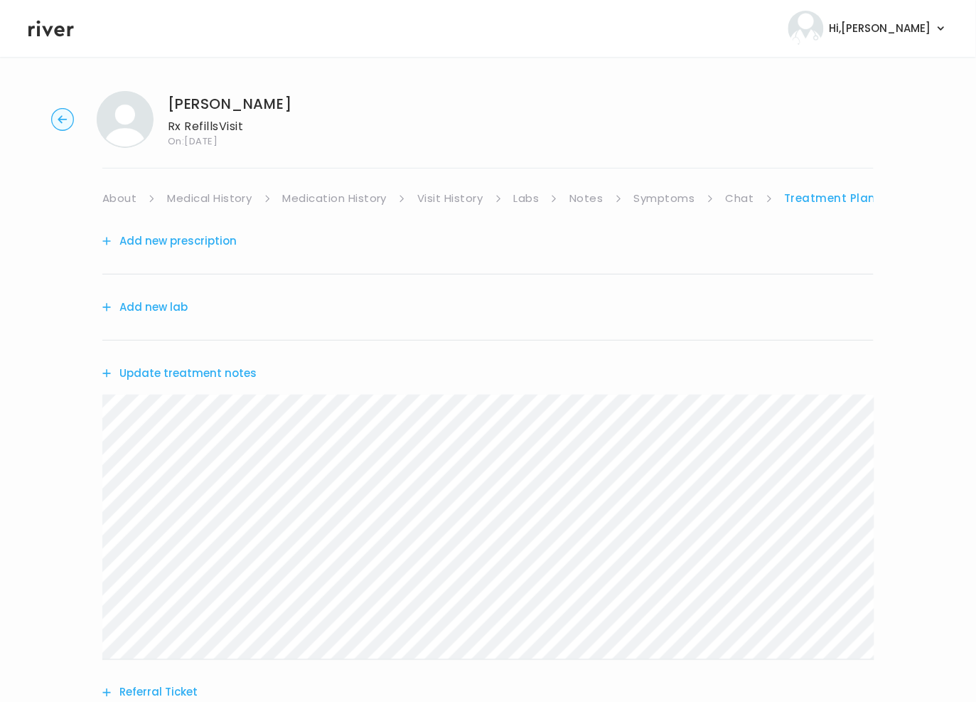
click at [165, 241] on button "Add new prescription" at bounding box center [169, 241] width 134 height 20
click at [153, 306] on button "Add new lab" at bounding box center [144, 307] width 85 height 20
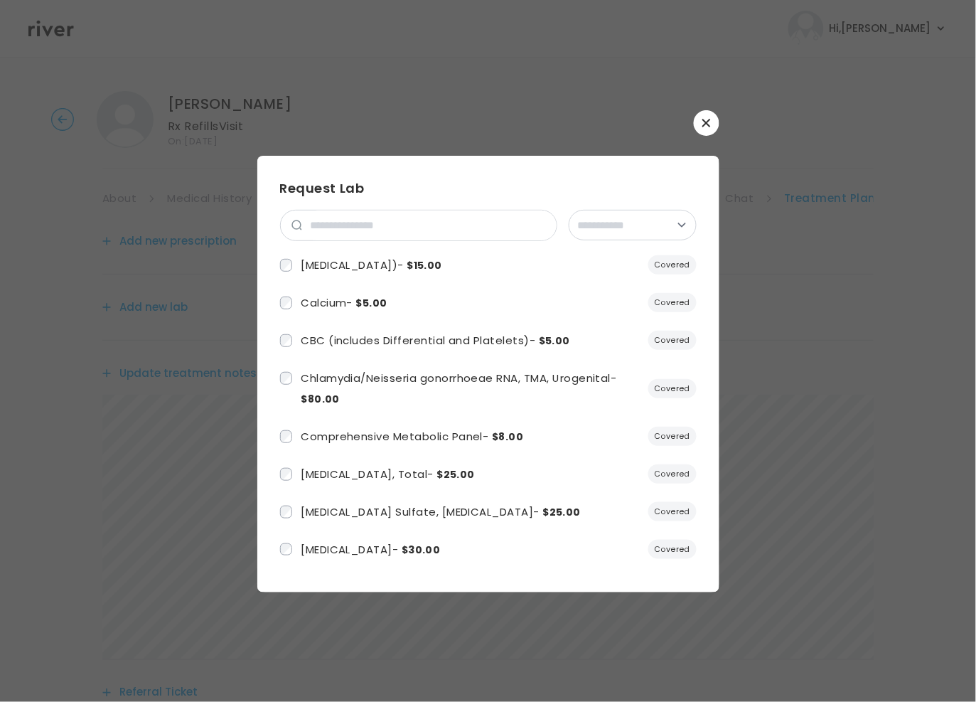
click at [706, 119] on icon "button" at bounding box center [706, 123] width 9 height 9
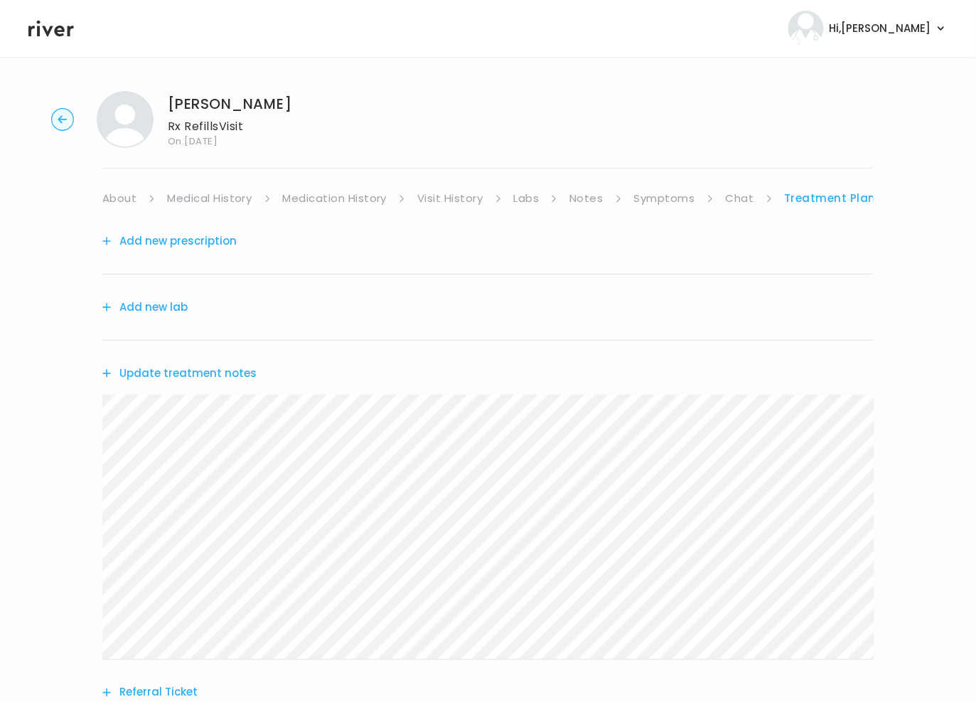
click at [186, 238] on button "Add new prescription" at bounding box center [169, 241] width 134 height 20
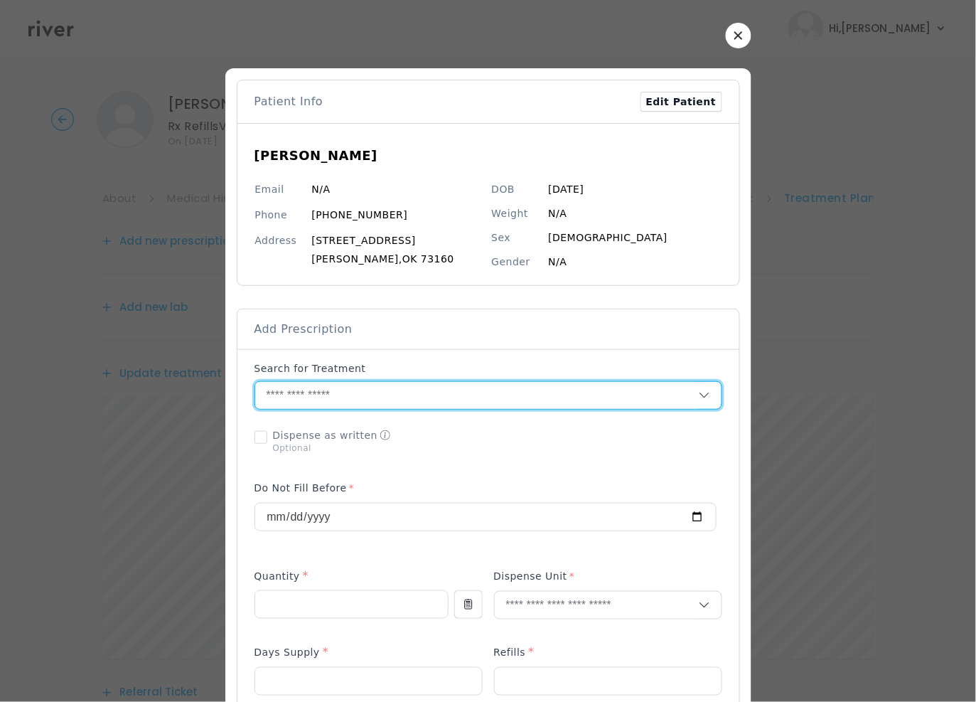
click at [380, 397] on input "text" at bounding box center [477, 395] width 444 height 27
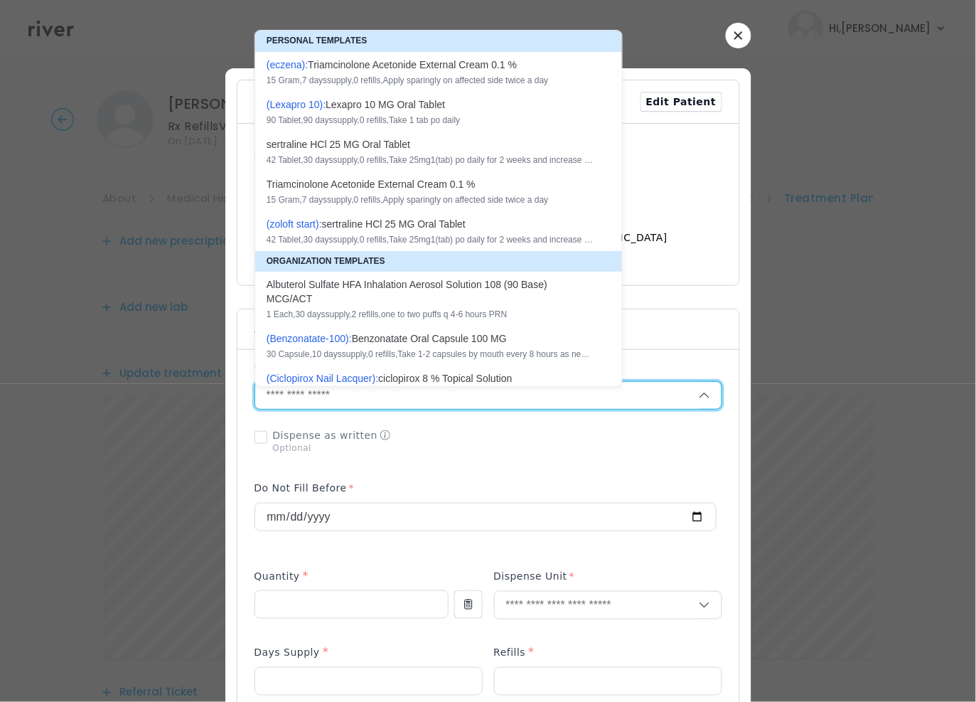
paste input "*********"
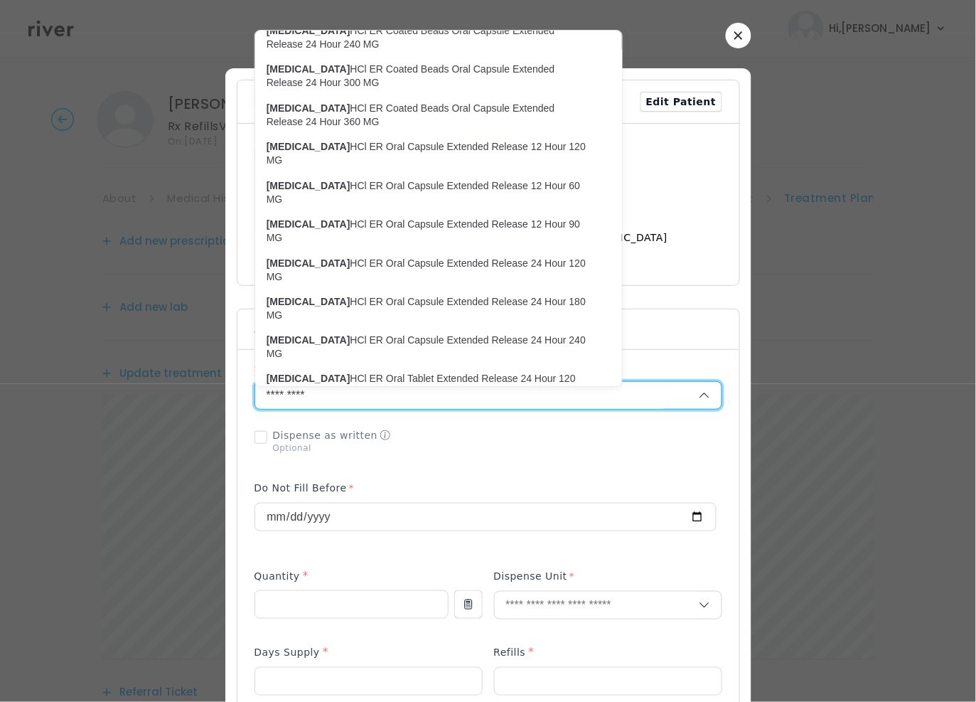
scroll to position [345, 0]
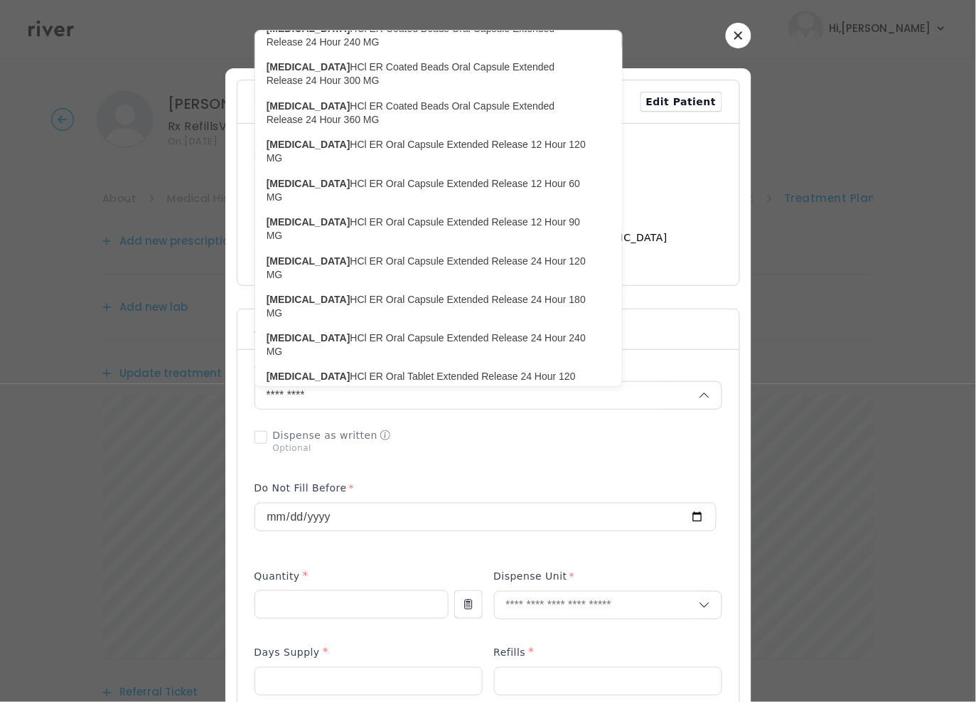
click at [478, 177] on p "dilTIAZem HCl ER Oral Capsule Extended Release 12 Hour 60 MG" at bounding box center [430, 191] width 327 height 28
type input "**********"
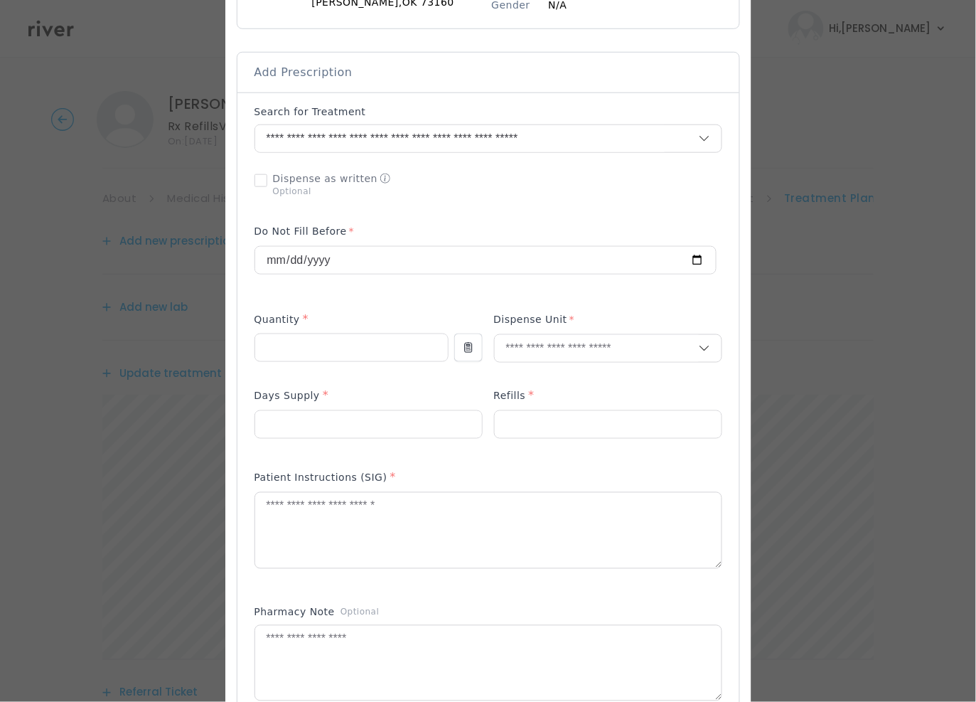
scroll to position [257, 0]
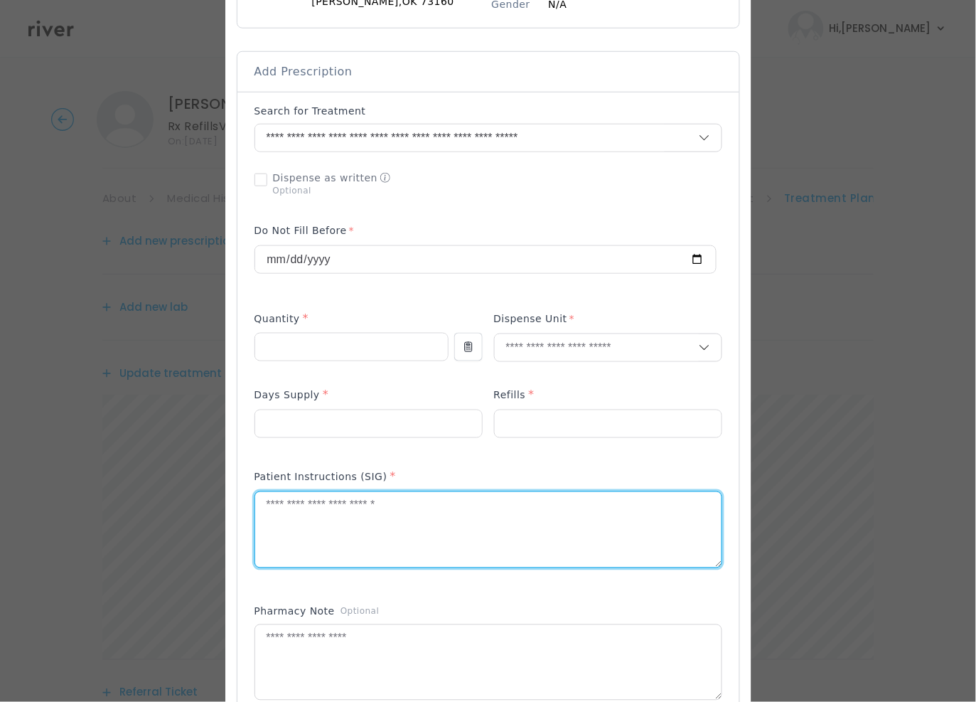
click at [294, 530] on textarea at bounding box center [488, 529] width 466 height 75
paste textarea "**********"
type textarea "**********"
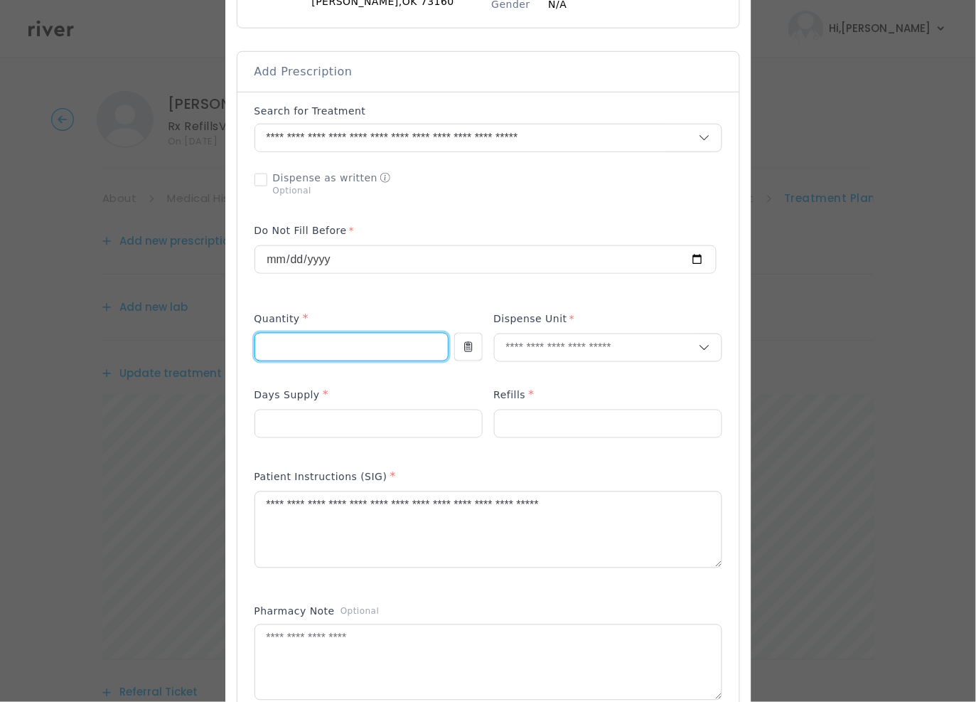
click at [331, 343] on input "number" at bounding box center [351, 346] width 193 height 27
type input "**"
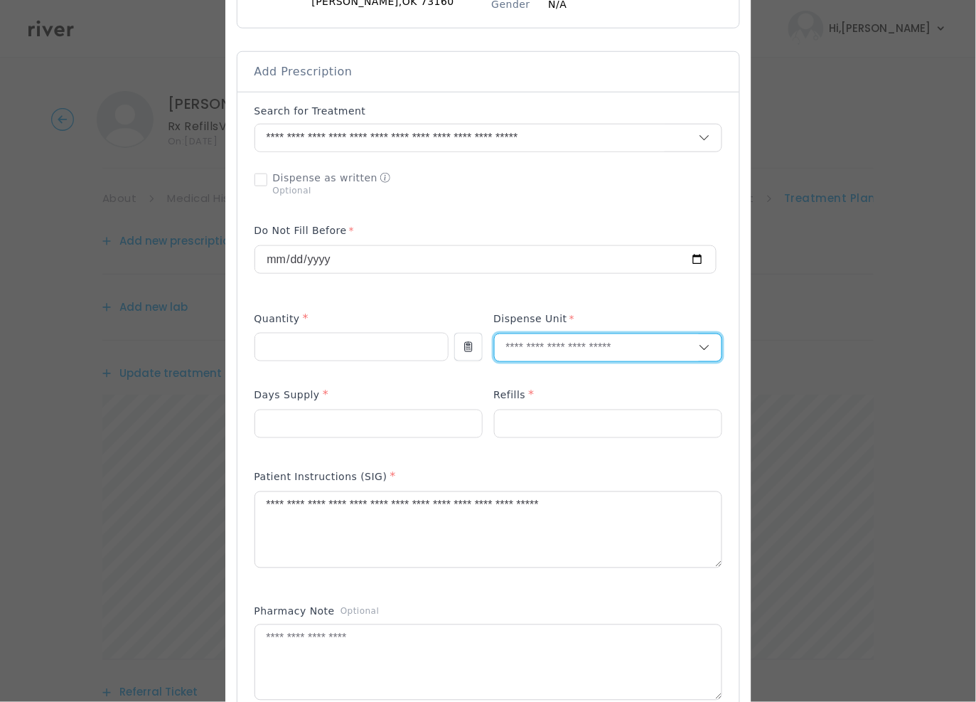
click at [569, 354] on input "text" at bounding box center [597, 347] width 204 height 27
click at [535, 419] on p "Tablet" at bounding box center [607, 417] width 187 height 21
click at [349, 430] on input "number" at bounding box center [368, 423] width 227 height 27
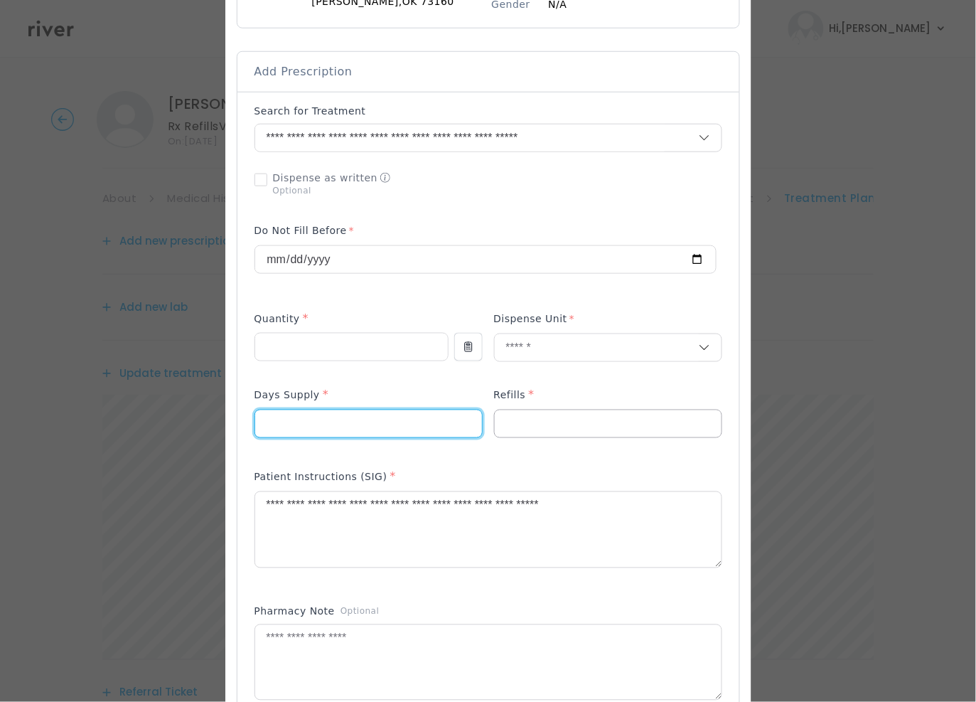
type input "**"
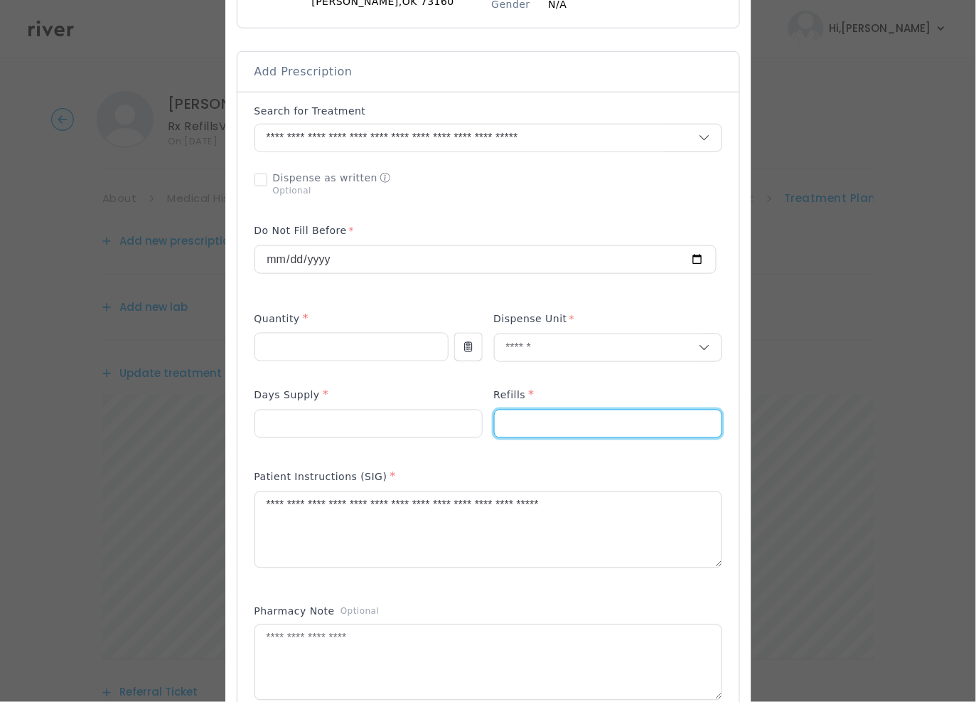
click at [589, 424] on input "number" at bounding box center [608, 423] width 227 height 27
type input "*"
click at [528, 609] on div "Pharmacy Note Optional" at bounding box center [488, 614] width 468 height 20
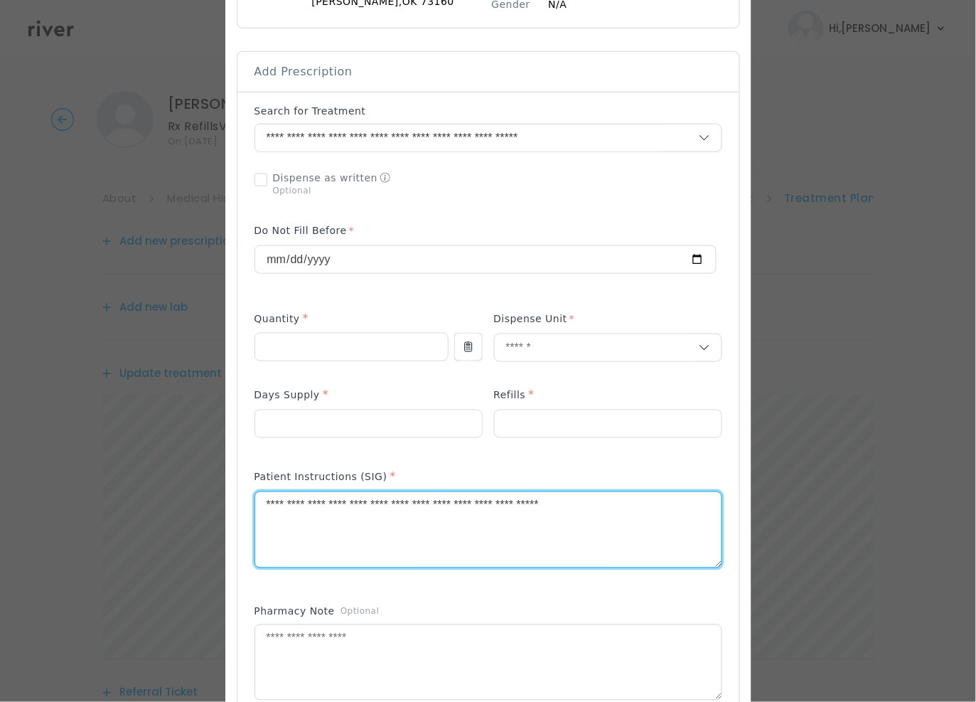
drag, startPoint x: 436, startPoint y: 508, endPoint x: 630, endPoint y: 509, distance: 194.1
click at [630, 509] on textarea "**********" at bounding box center [488, 529] width 466 height 75
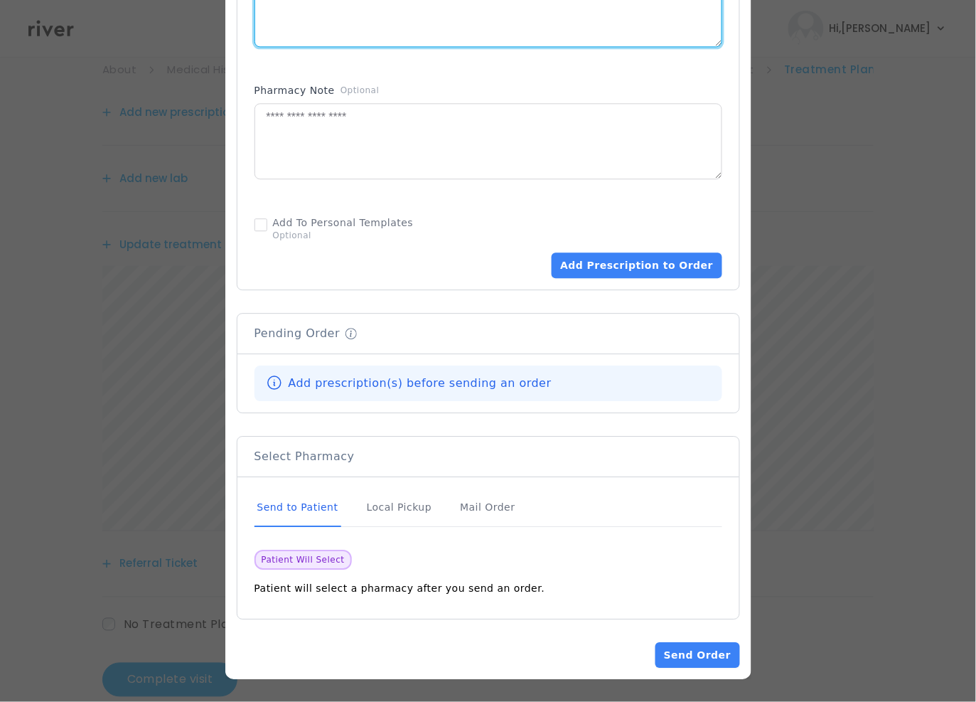
scroll to position [130, 0]
type textarea "**********"
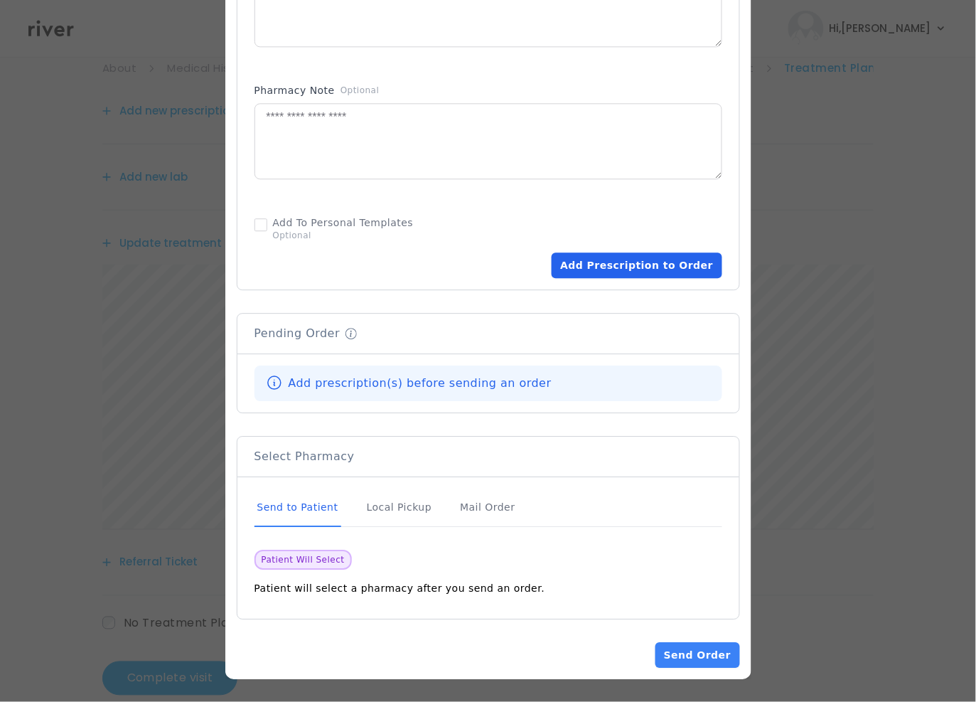
click at [605, 260] on button "Add Prescription to Order" at bounding box center [637, 265] width 170 height 26
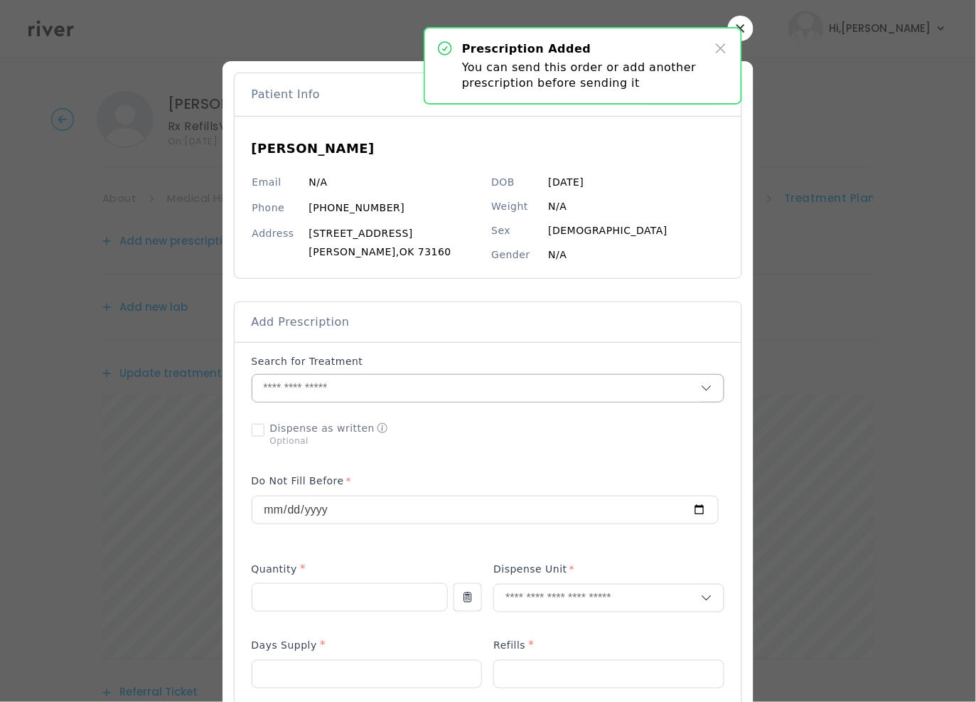
scroll to position [11, 0]
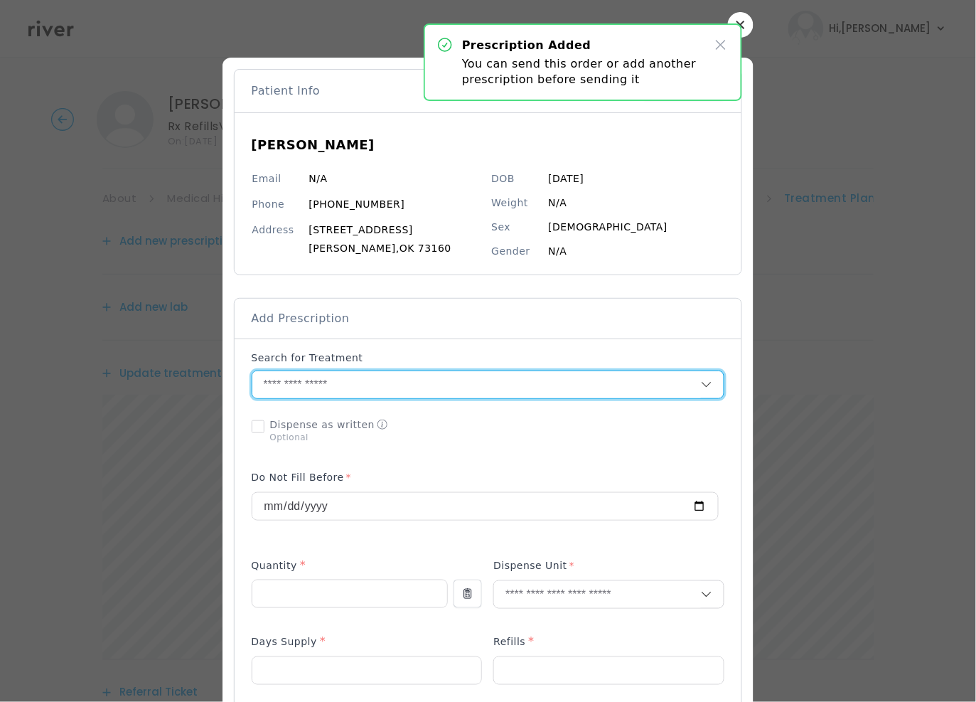
click at [311, 390] on input "text" at bounding box center [476, 384] width 449 height 27
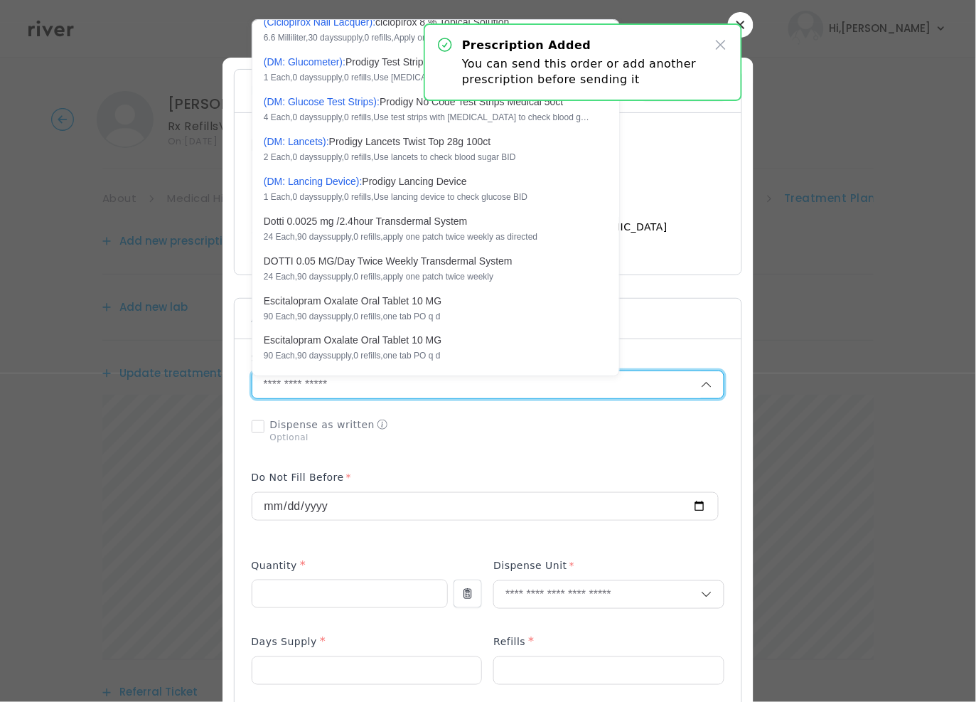
scroll to position [0, 0]
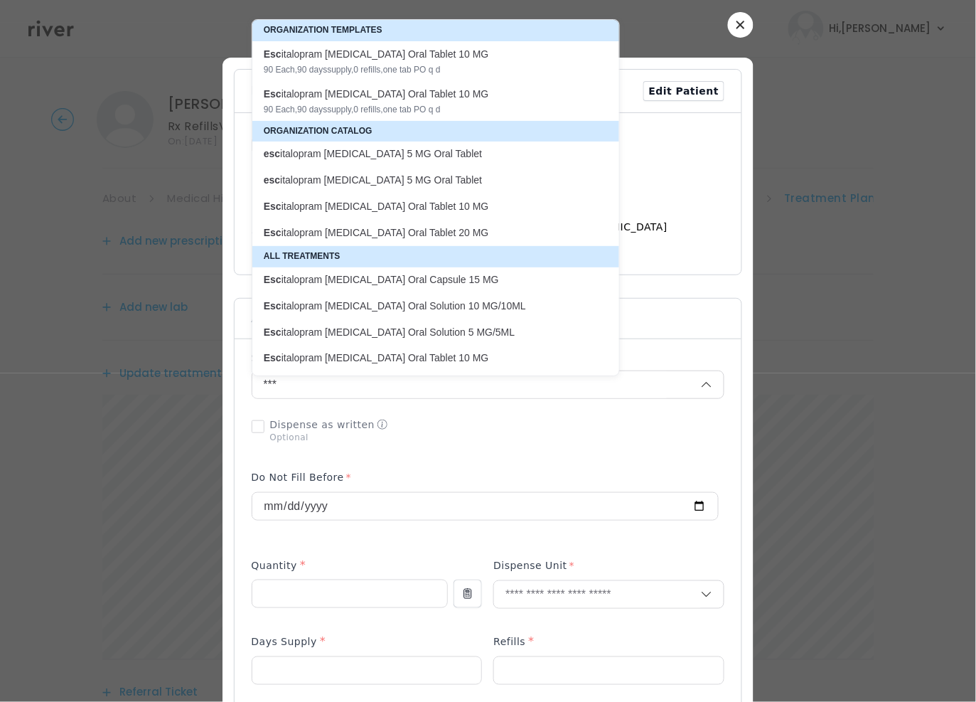
click at [438, 63] on div "Esc italopram Oxalate Oral Tablet 10 MG 90 Each , 90 days supply, 0 refills , o…" at bounding box center [427, 61] width 327 height 28
type input "**********"
type input "**"
type input "*"
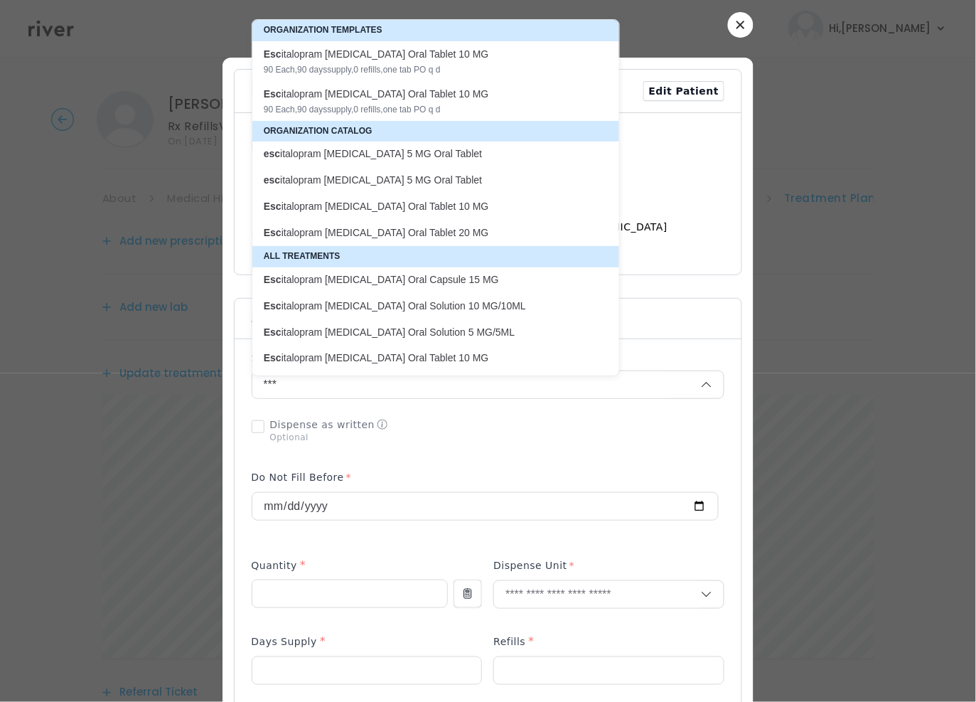
type textarea "**********"
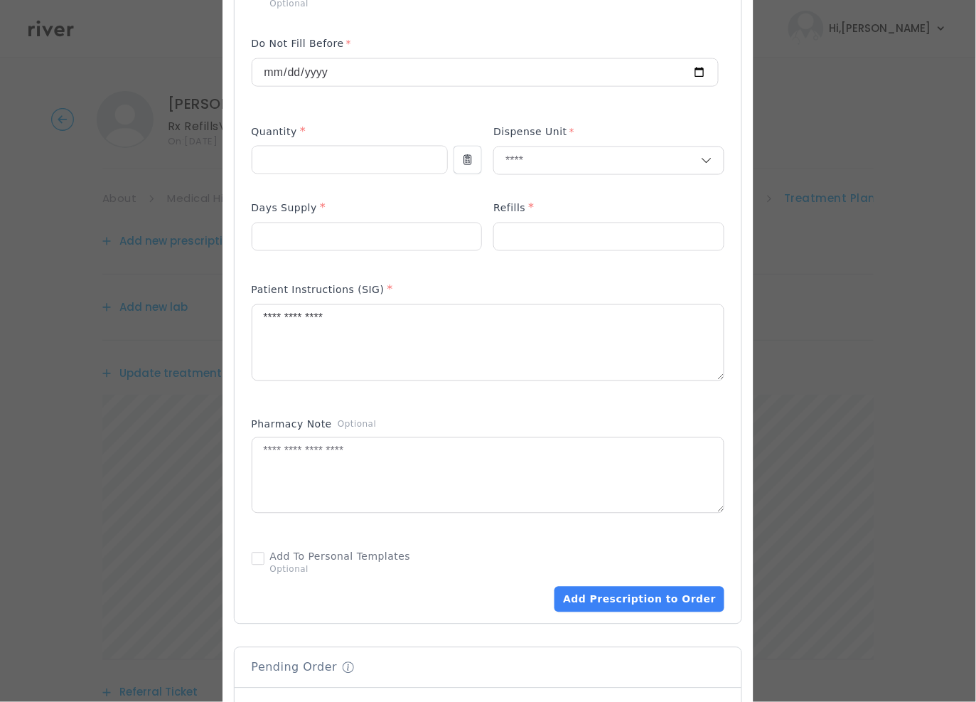
scroll to position [463, 0]
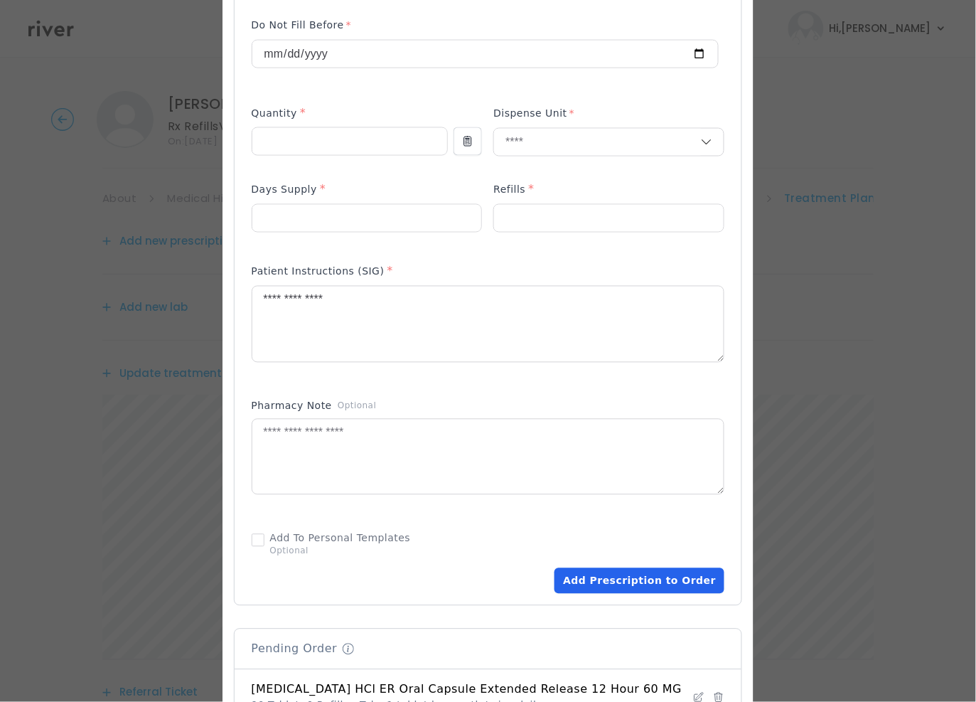
click at [618, 589] on button "Add Prescription to Order" at bounding box center [639, 581] width 170 height 26
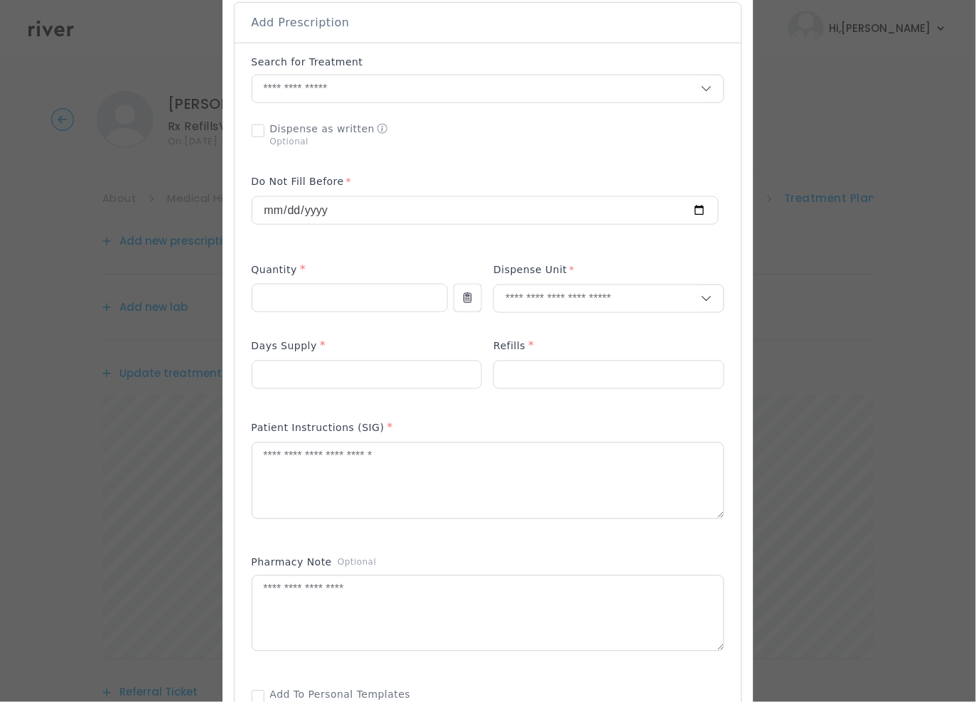
scroll to position [76, 0]
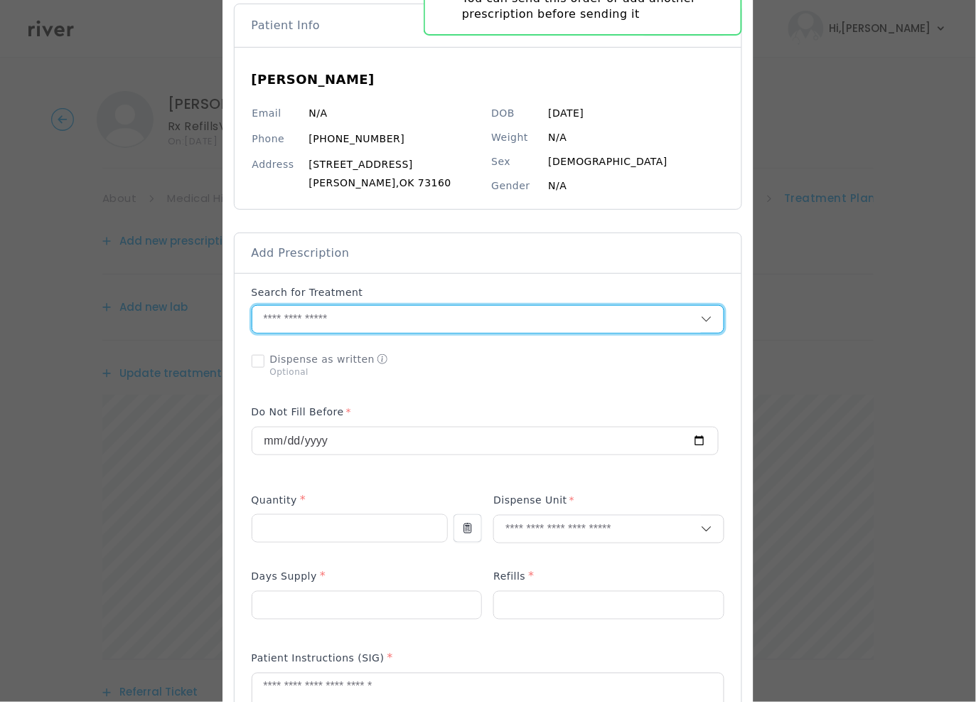
click at [313, 317] on input "text" at bounding box center [476, 319] width 449 height 27
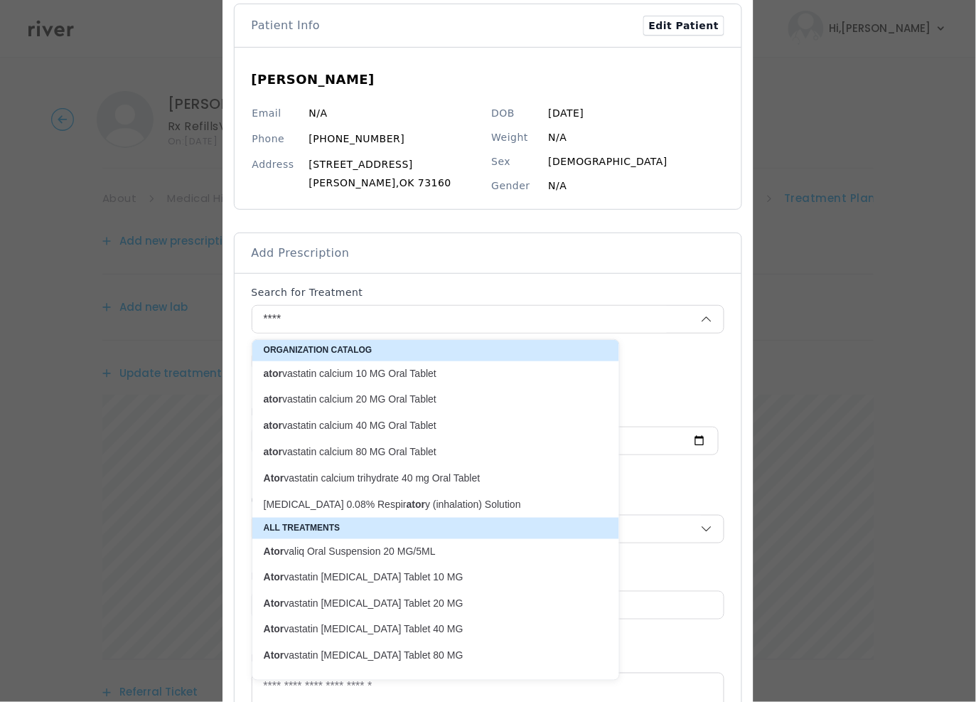
click at [420, 395] on p "ator vastatin calcium 20 MG Oral Tablet" at bounding box center [427, 399] width 327 height 14
type input "**********"
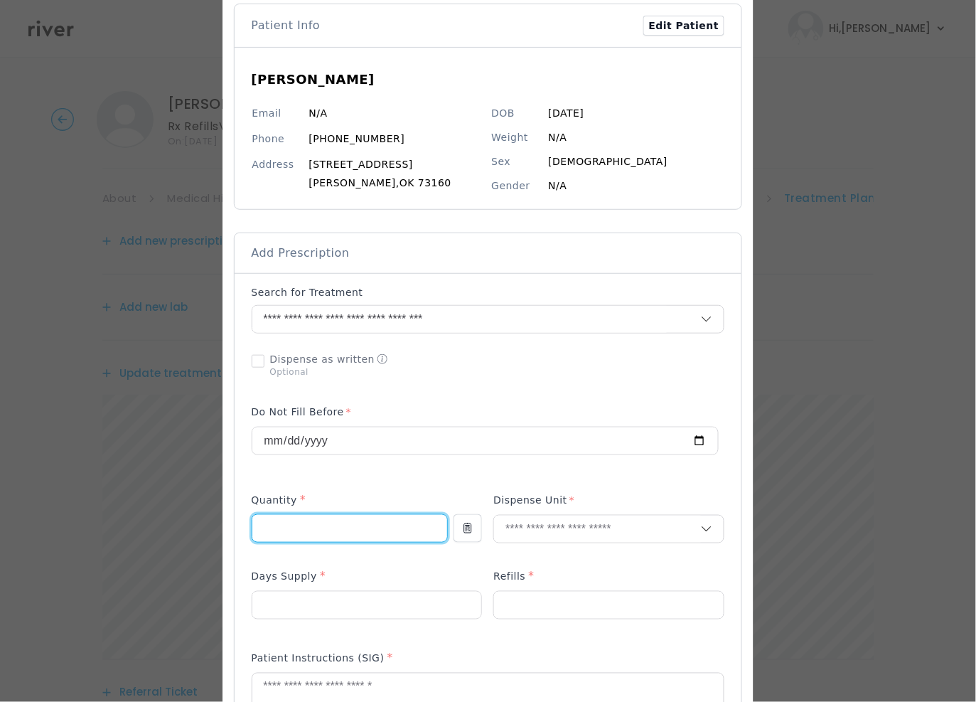
click at [322, 533] on input "number" at bounding box center [349, 528] width 195 height 27
type input "**"
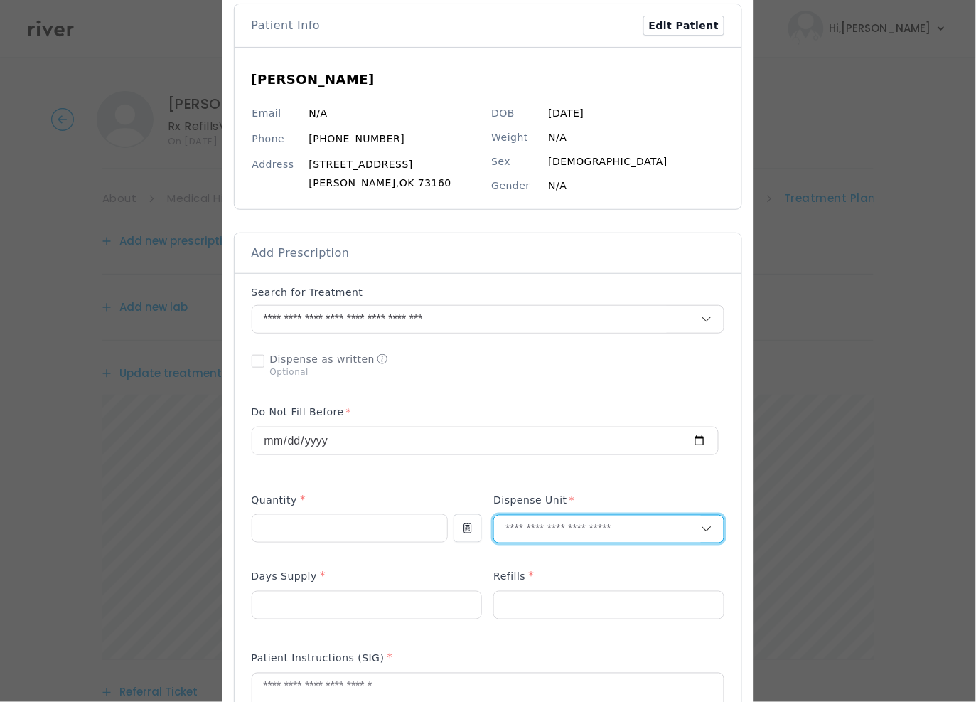
click at [577, 521] on input "text" at bounding box center [597, 528] width 207 height 27
type input "***"
click at [537, 564] on p "Tablet" at bounding box center [605, 561] width 187 height 21
drag, startPoint x: 511, startPoint y: 609, endPoint x: 513, endPoint y: 602, distance: 7.4
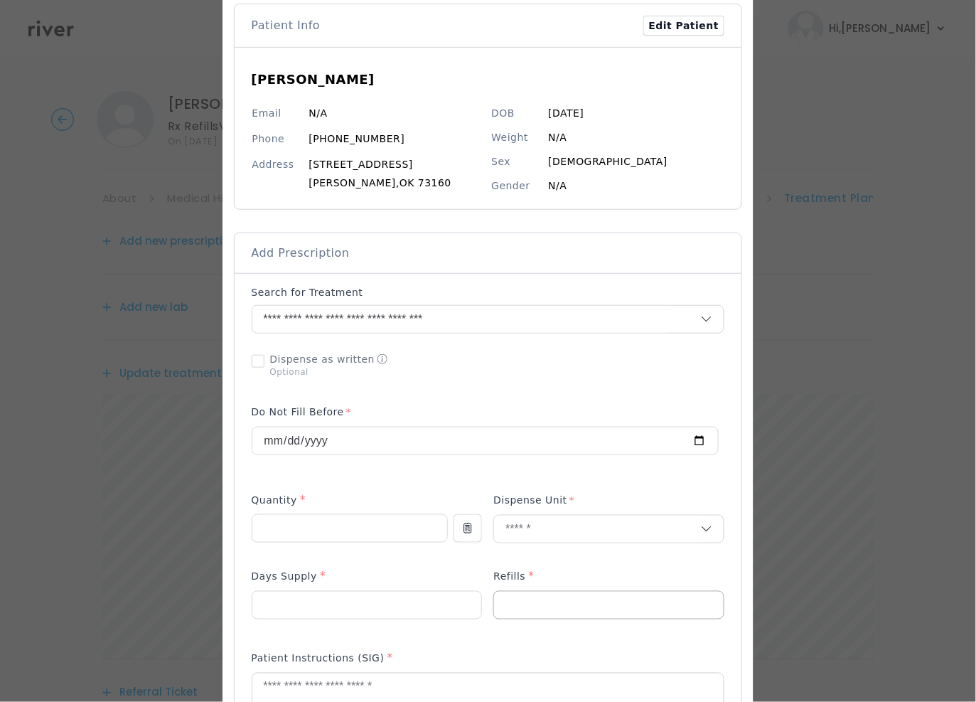
click at [512, 606] on input "number" at bounding box center [609, 604] width 230 height 27
type input "*"
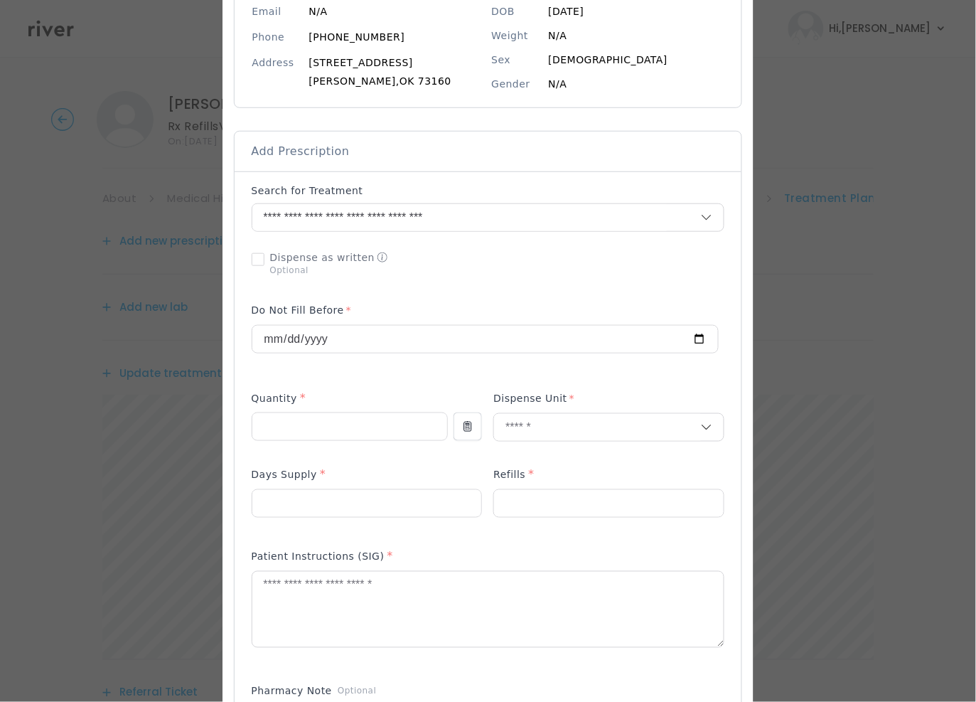
scroll to position [183, 0]
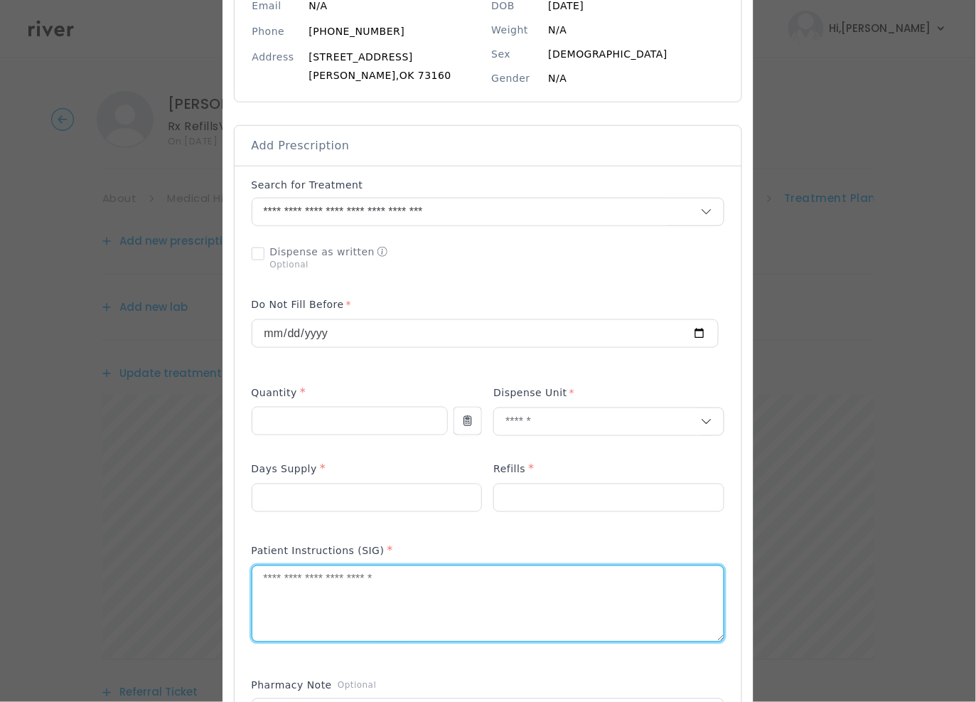
click at [284, 591] on textarea at bounding box center [488, 603] width 472 height 75
type textarea "**********"
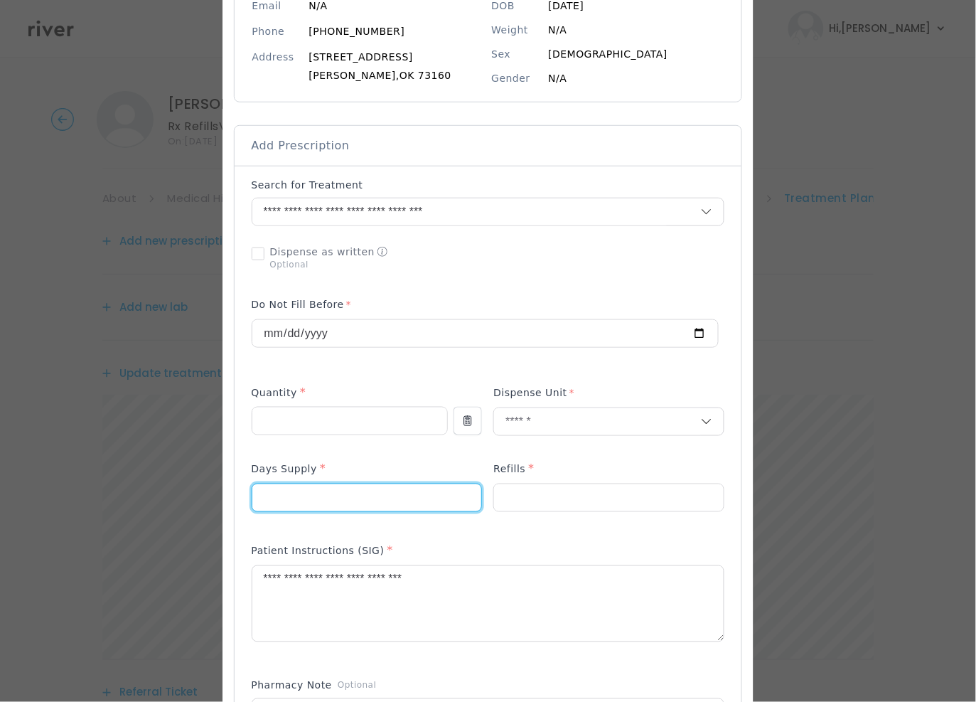
click at [313, 485] on div at bounding box center [367, 497] width 231 height 28
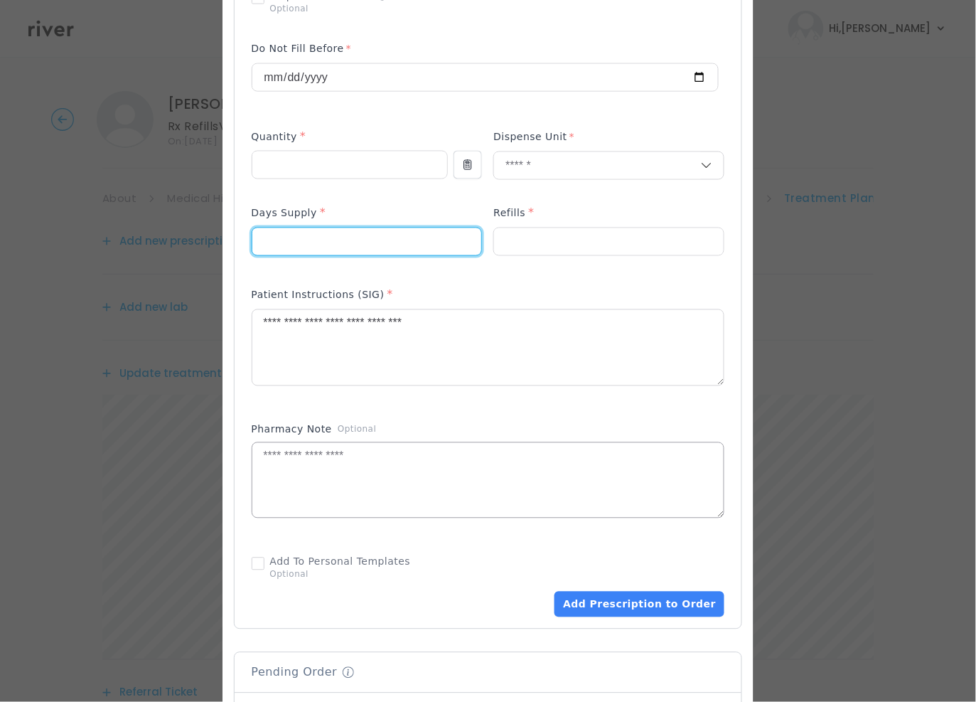
scroll to position [484, 0]
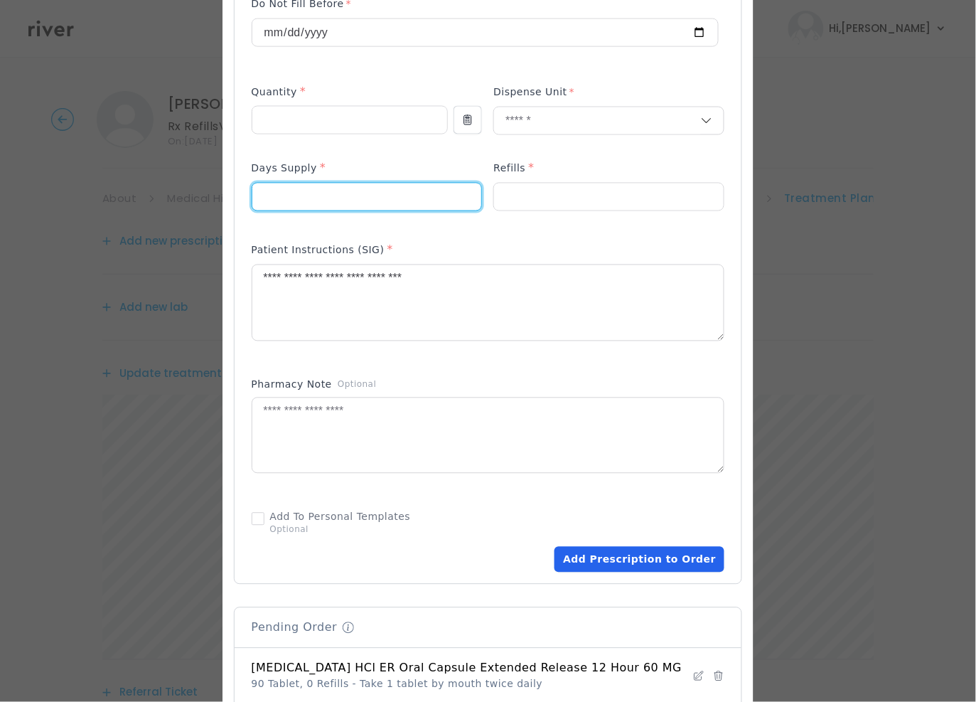
type input "**"
click at [604, 562] on button "Add Prescription to Order" at bounding box center [639, 560] width 170 height 26
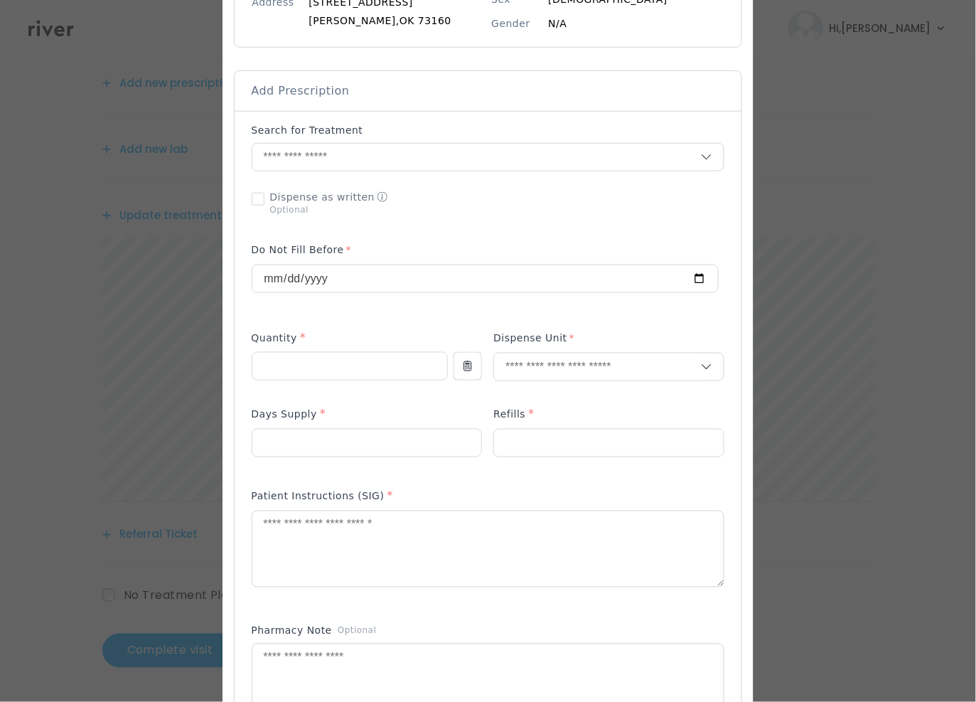
scroll to position [887, 0]
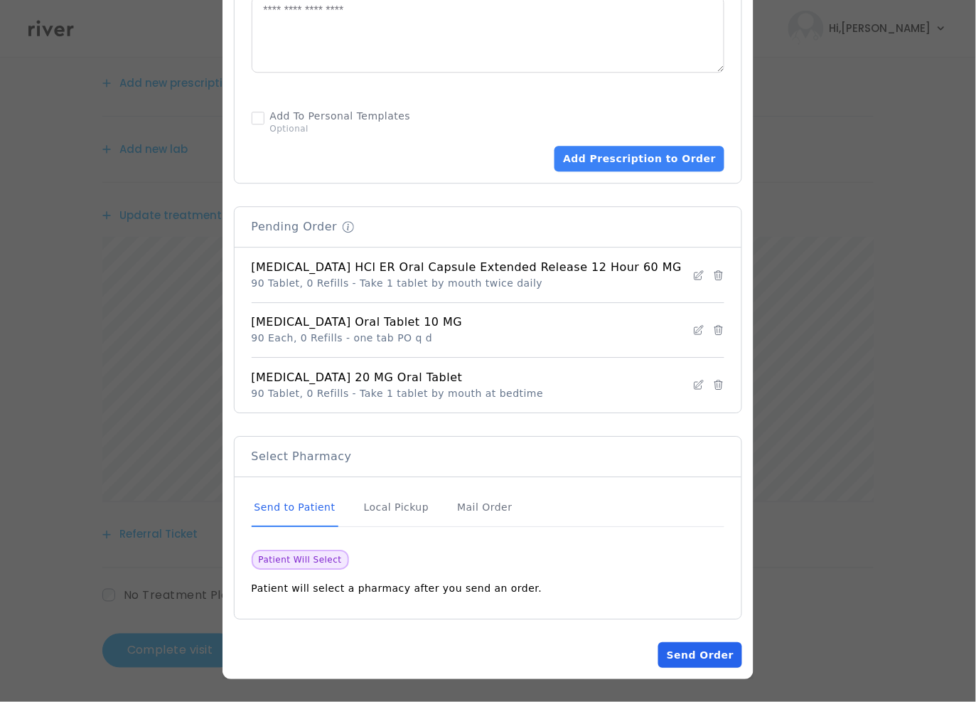
click at [686, 651] on button "Send Order" at bounding box center [700, 655] width 84 height 26
click at [686, 651] on button "Loading... Send Order" at bounding box center [693, 655] width 98 height 26
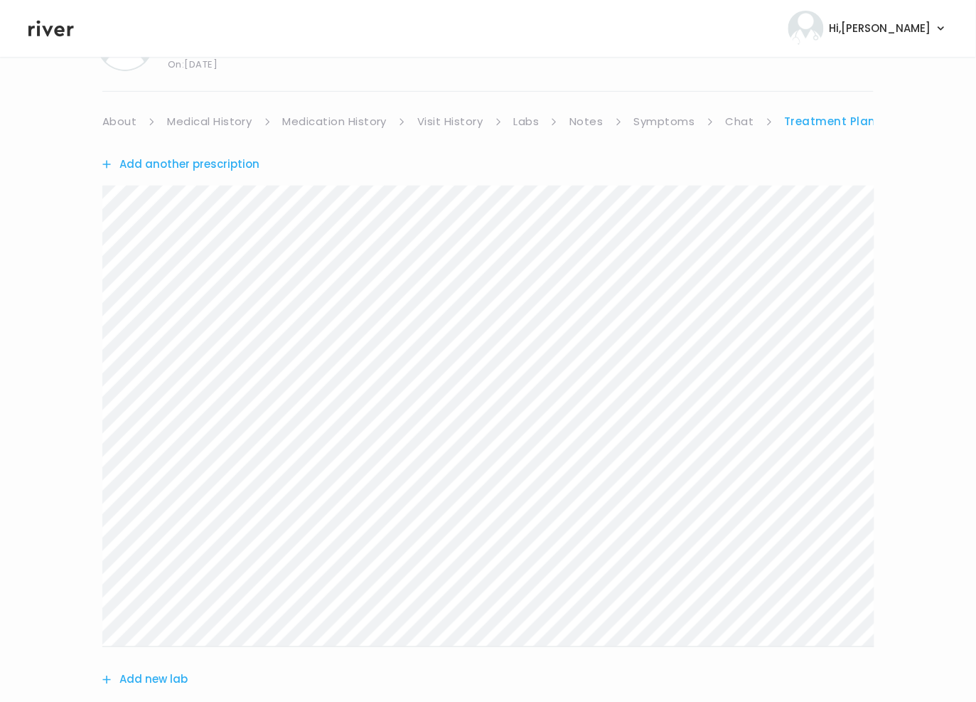
scroll to position [0, 0]
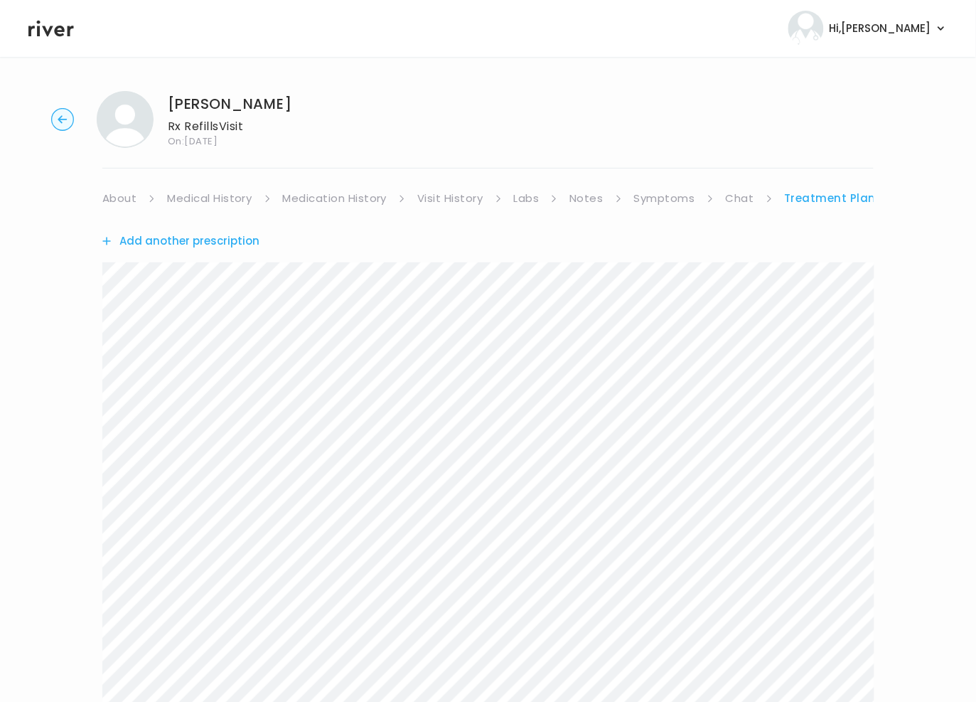
click at [119, 193] on link "About" at bounding box center [119, 198] width 34 height 20
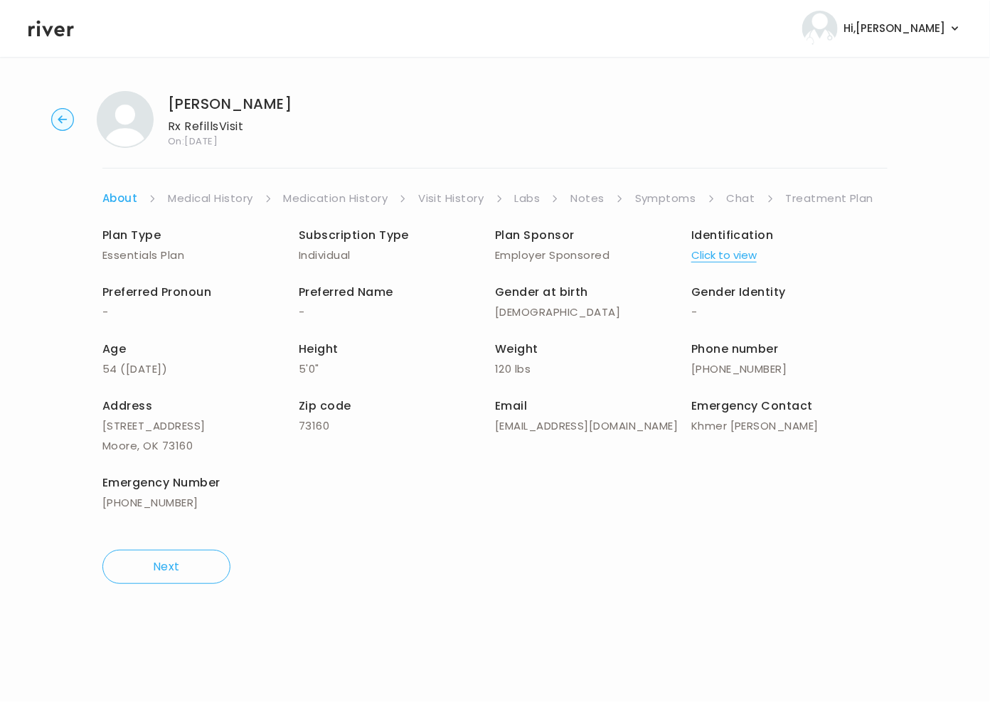
click at [800, 202] on link "Treatment Plan" at bounding box center [830, 198] width 88 height 20
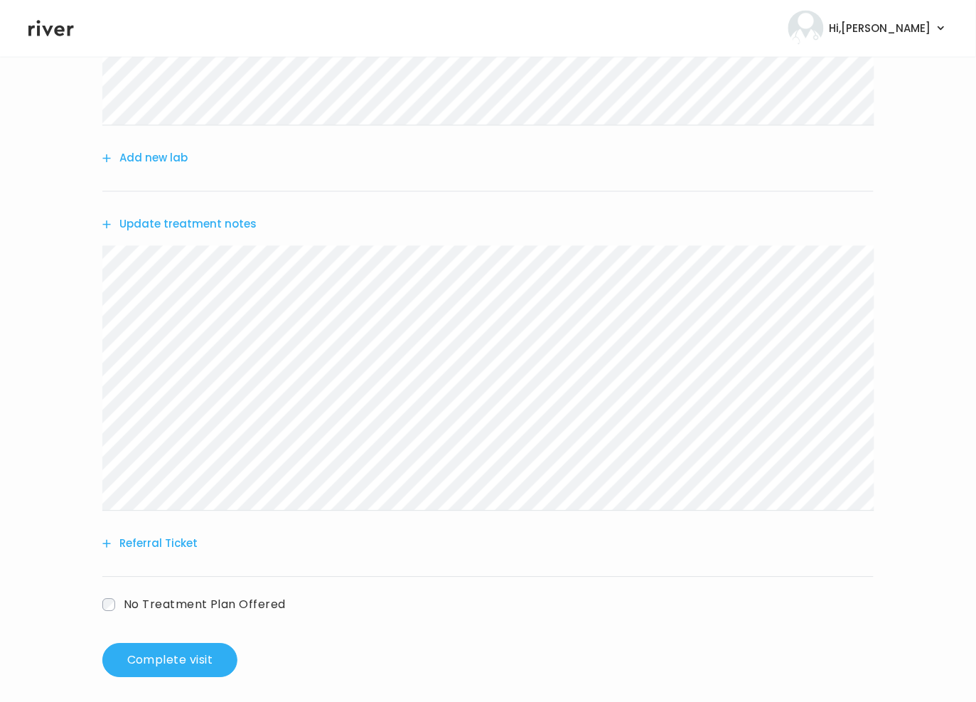
scroll to position [608, 0]
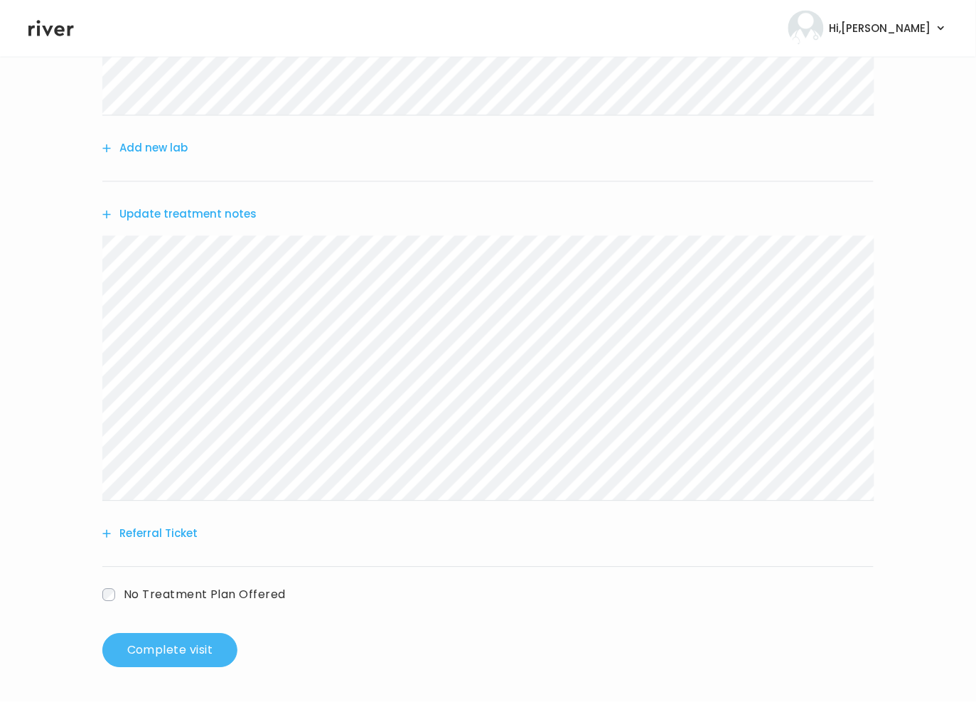
click at [193, 653] on button "Complete visit" at bounding box center [169, 650] width 135 height 34
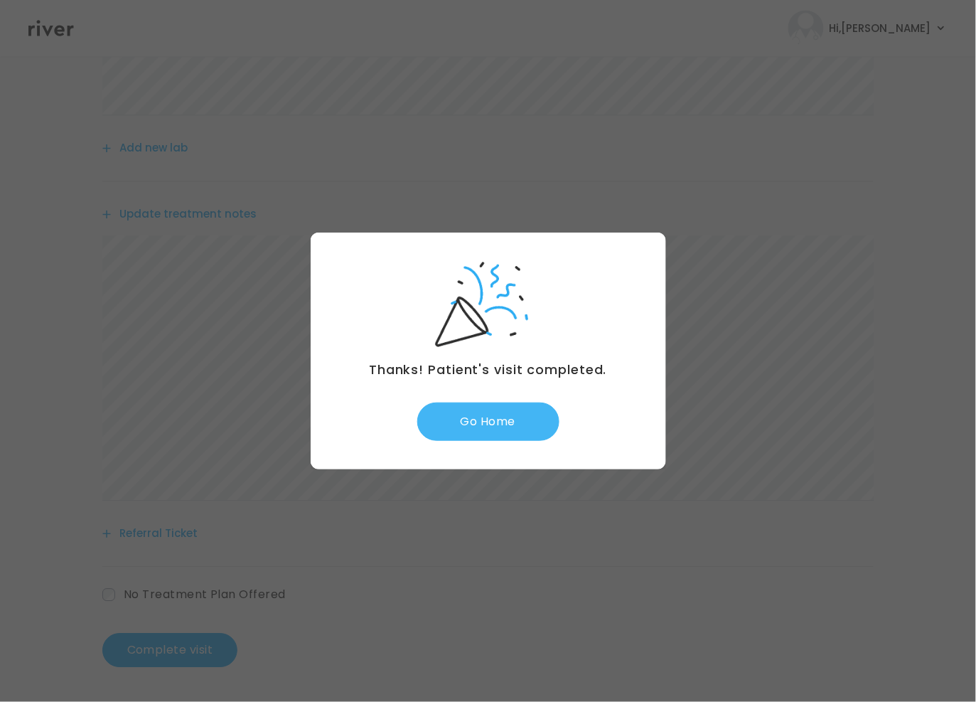
drag, startPoint x: 481, startPoint y: 426, endPoint x: 489, endPoint y: 418, distance: 11.1
click at [481, 426] on button "Go Home" at bounding box center [488, 421] width 142 height 38
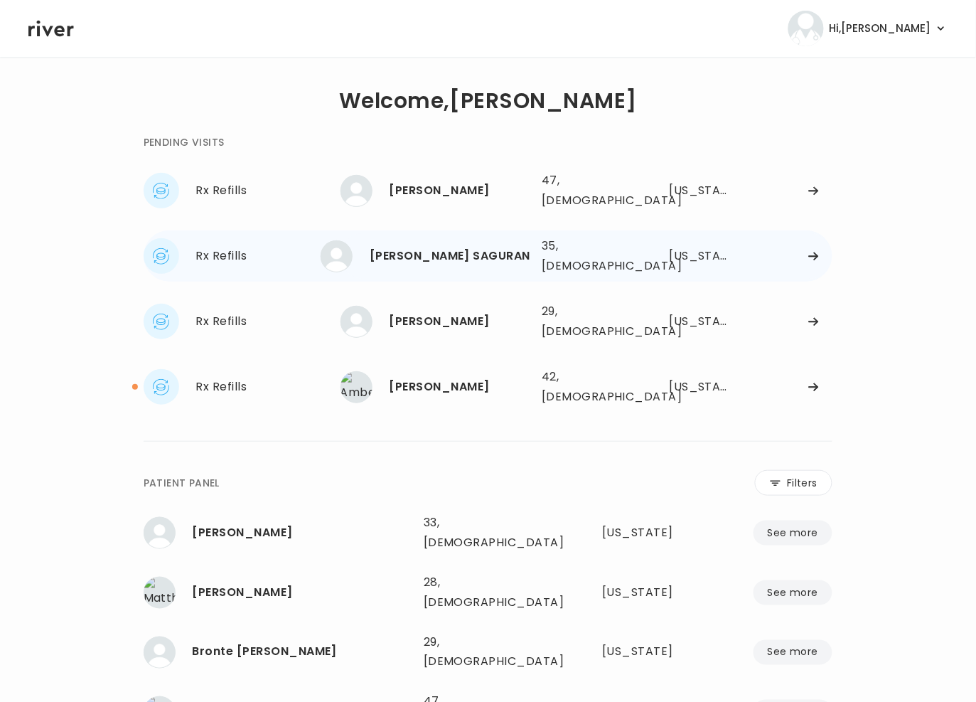
click at [503, 246] on div "[PERSON_NAME] SAGURAN" at bounding box center [450, 256] width 161 height 20
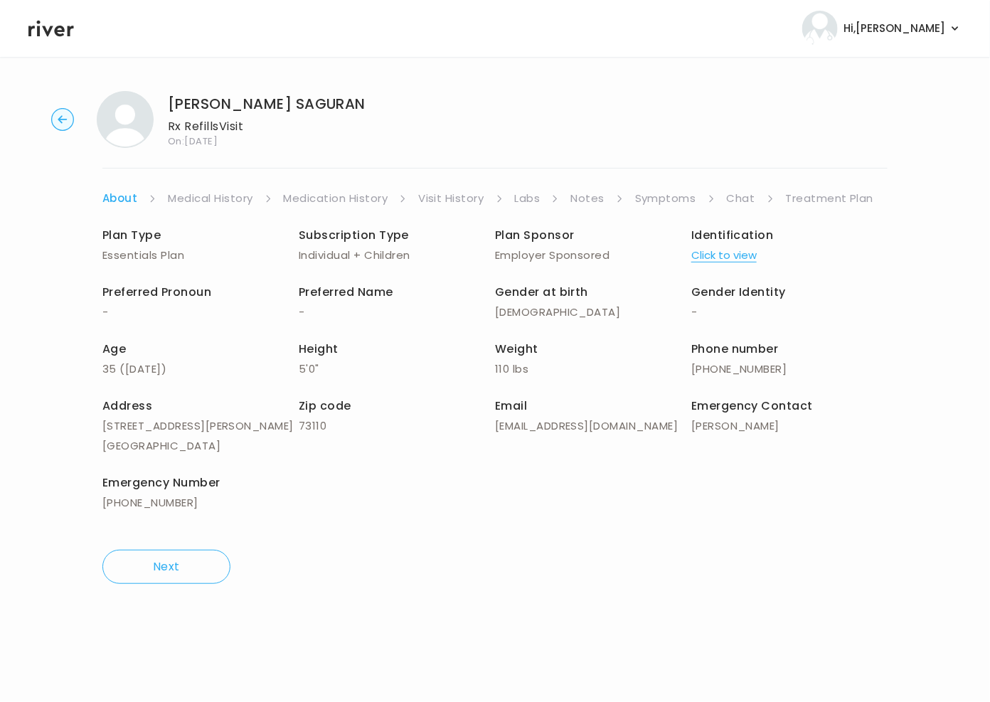
click at [655, 195] on link "Symptoms" at bounding box center [665, 198] width 61 height 20
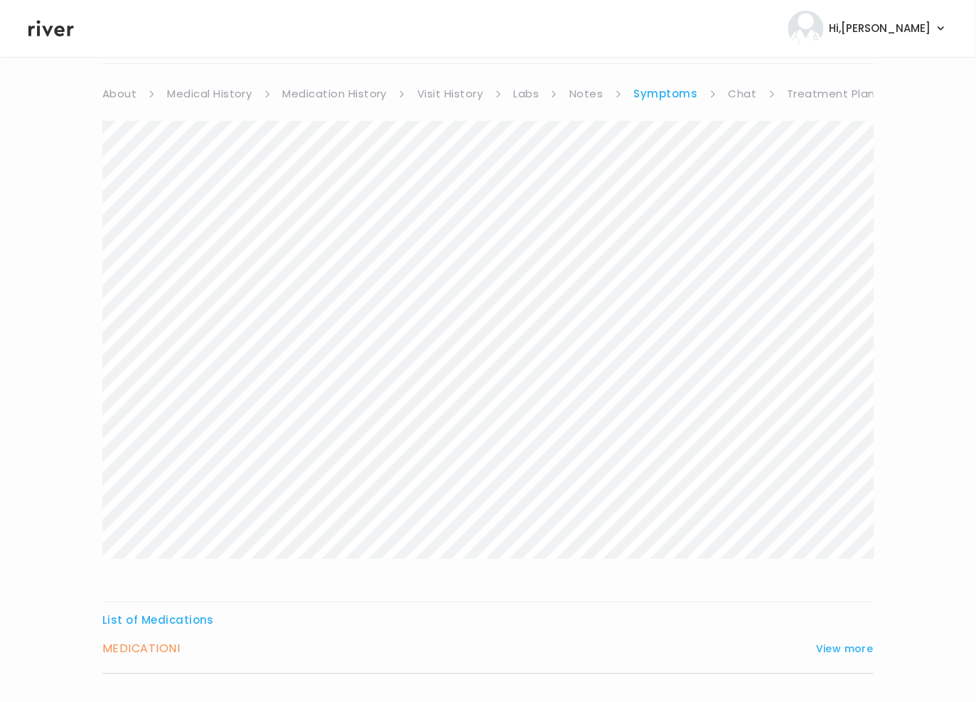
scroll to position [122, 0]
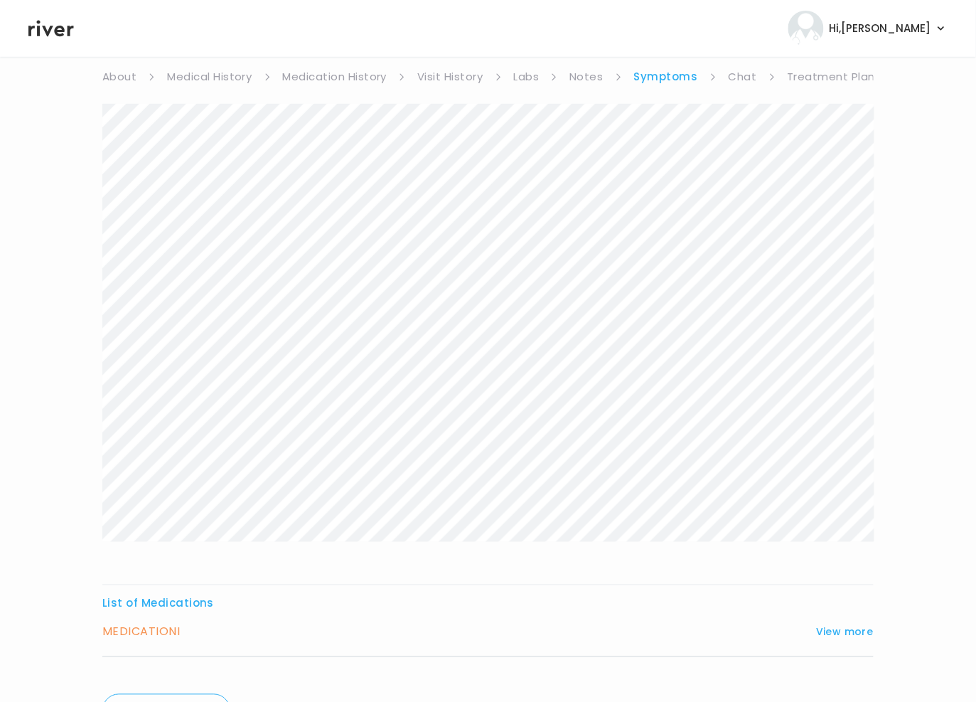
drag, startPoint x: 857, startPoint y: 626, endPoint x: 853, endPoint y: 618, distance: 8.3
click at [857, 626] on button "View more" at bounding box center [845, 631] width 58 height 17
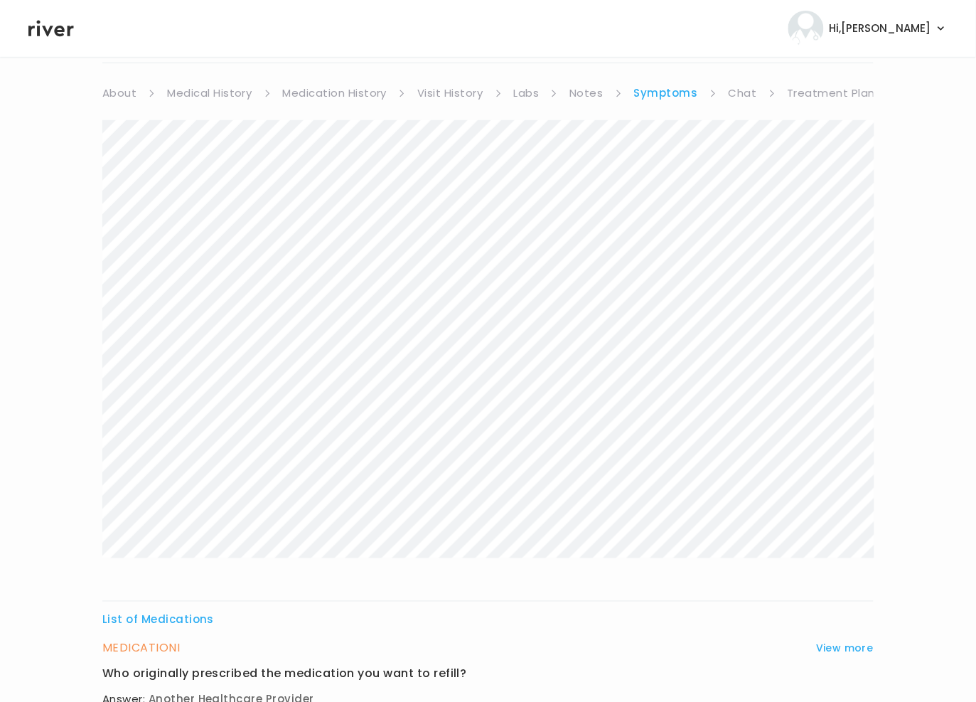
scroll to position [0, 0]
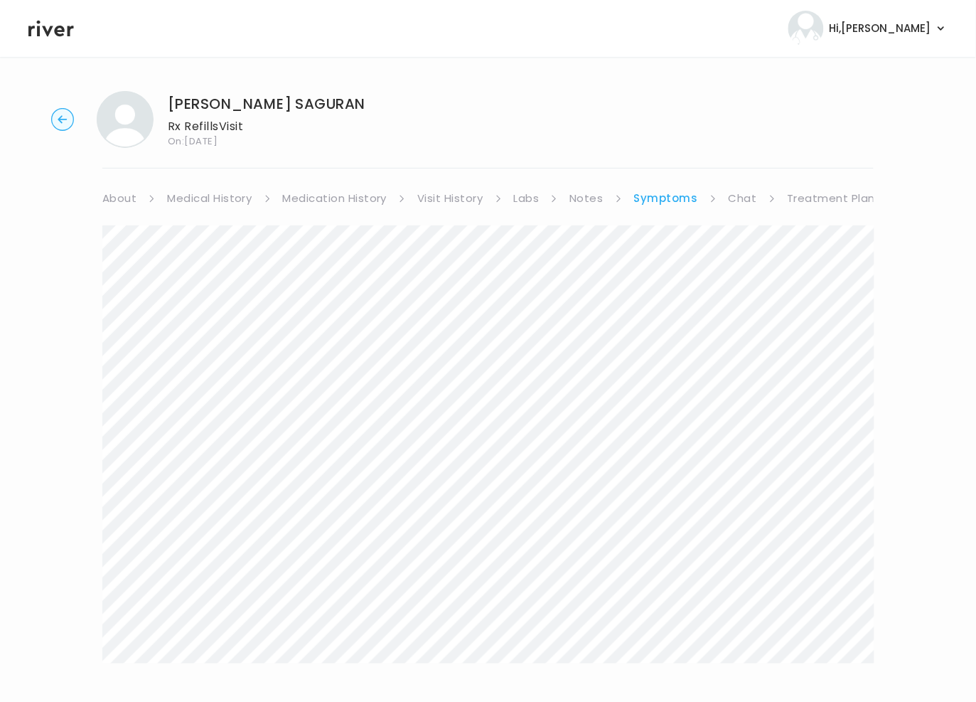
click at [333, 205] on link "Medication History" at bounding box center [335, 198] width 104 height 20
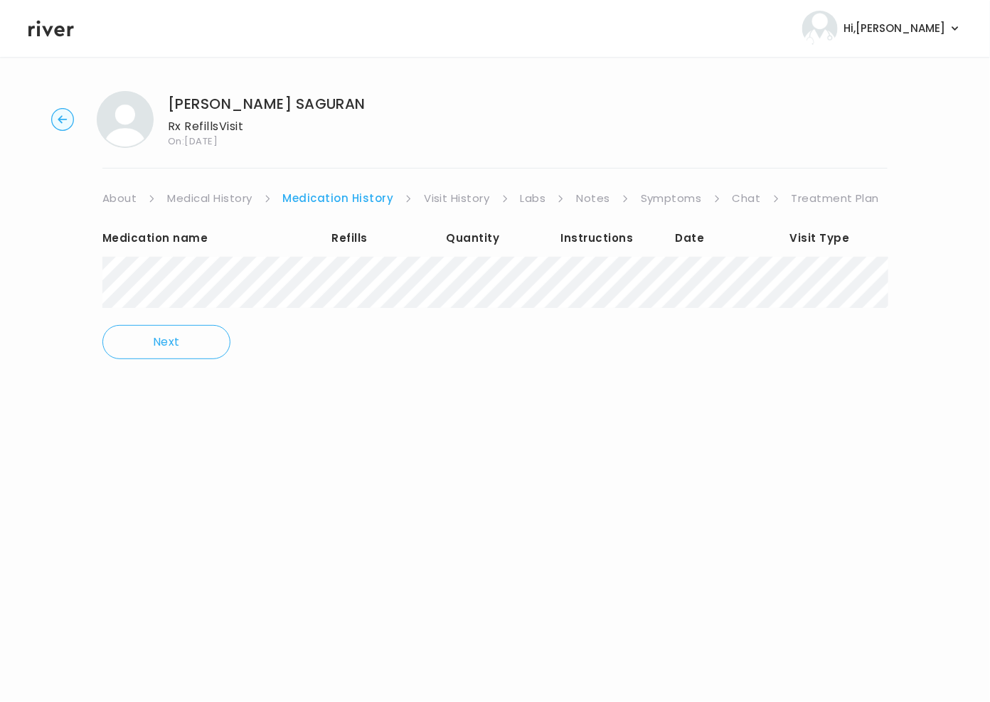
click at [441, 198] on link "Visit History" at bounding box center [456, 198] width 65 height 20
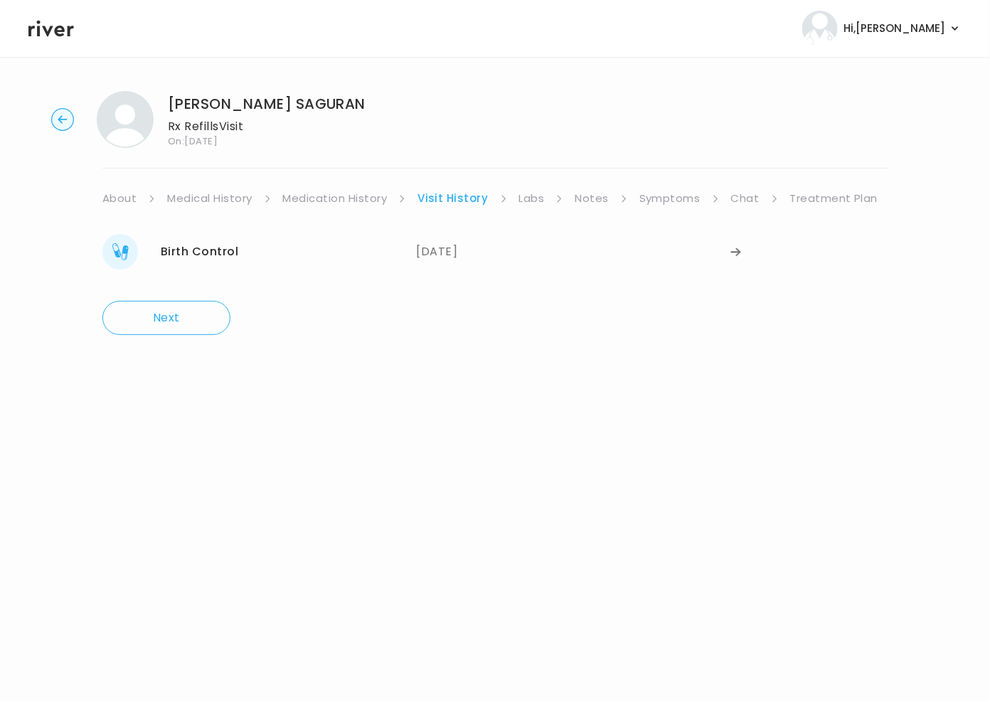
click at [680, 200] on link "Symptoms" at bounding box center [669, 198] width 61 height 20
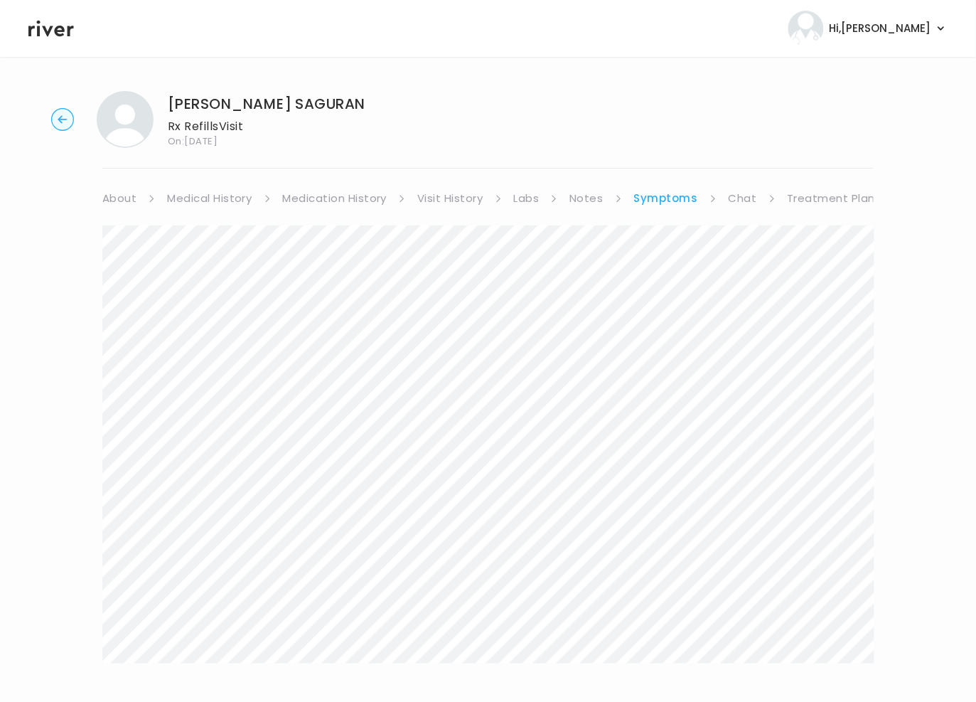
scroll to position [200, 0]
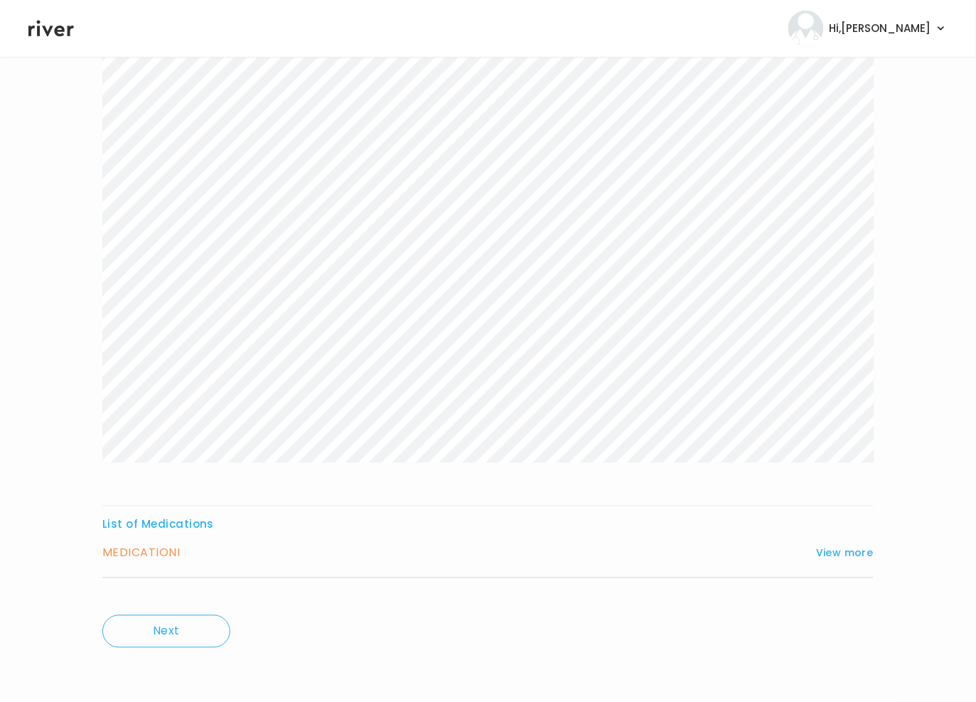
click at [146, 552] on h3 "MEDICATION I" at bounding box center [140, 553] width 77 height 20
click at [841, 553] on button "View more" at bounding box center [845, 553] width 58 height 17
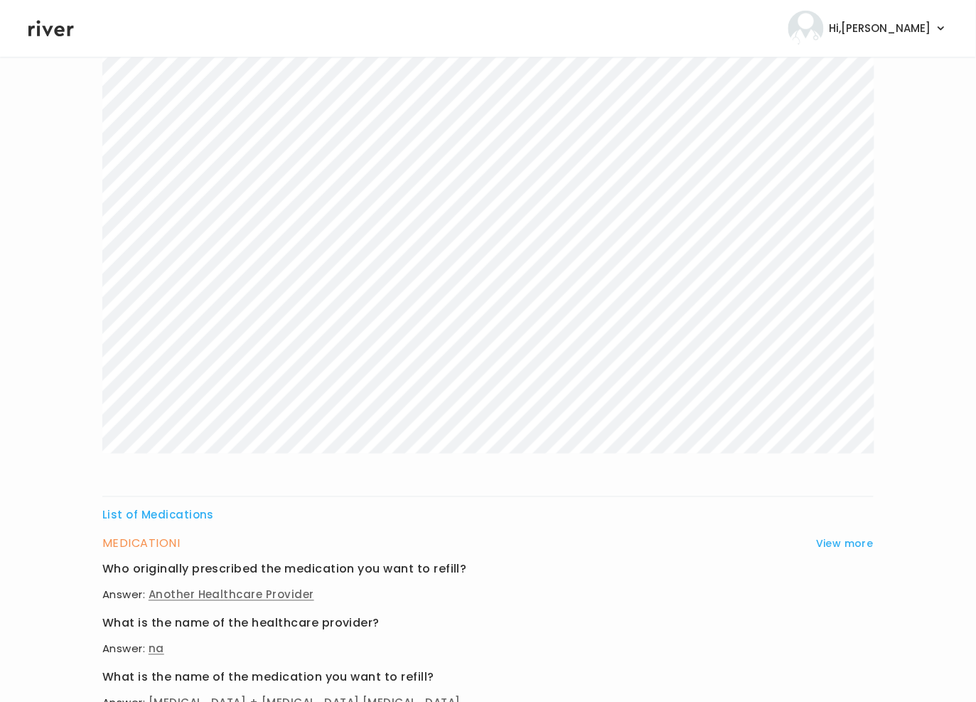
scroll to position [0, 0]
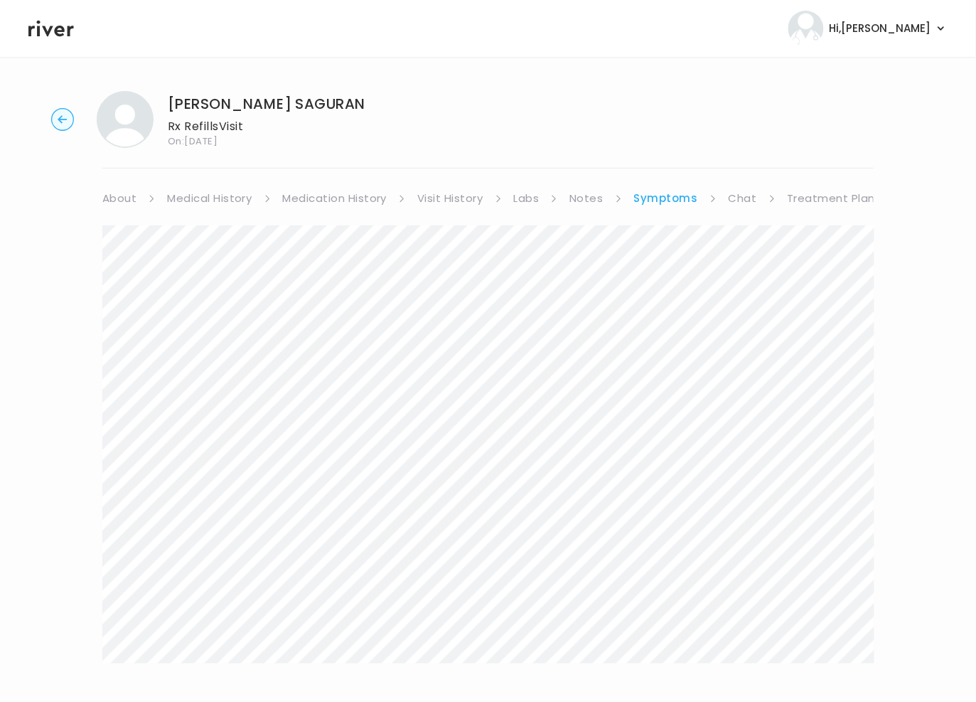
click at [736, 198] on link "Chat" at bounding box center [743, 198] width 28 height 20
click at [837, 200] on link "Treatment Plan" at bounding box center [830, 198] width 88 height 20
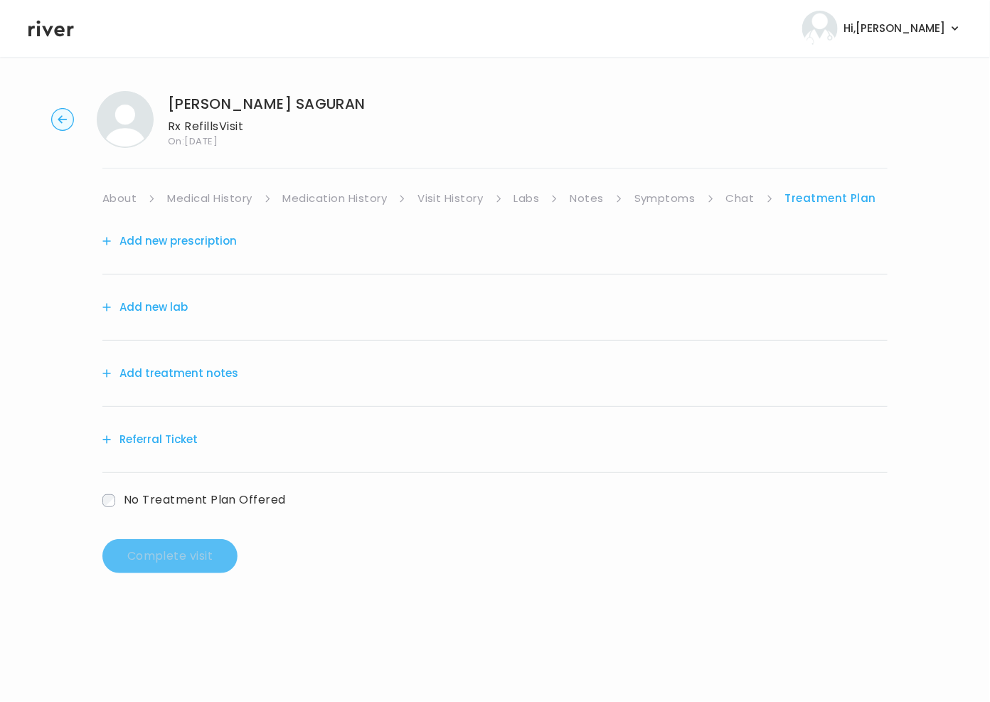
click at [733, 195] on link "Chat" at bounding box center [740, 198] width 28 height 20
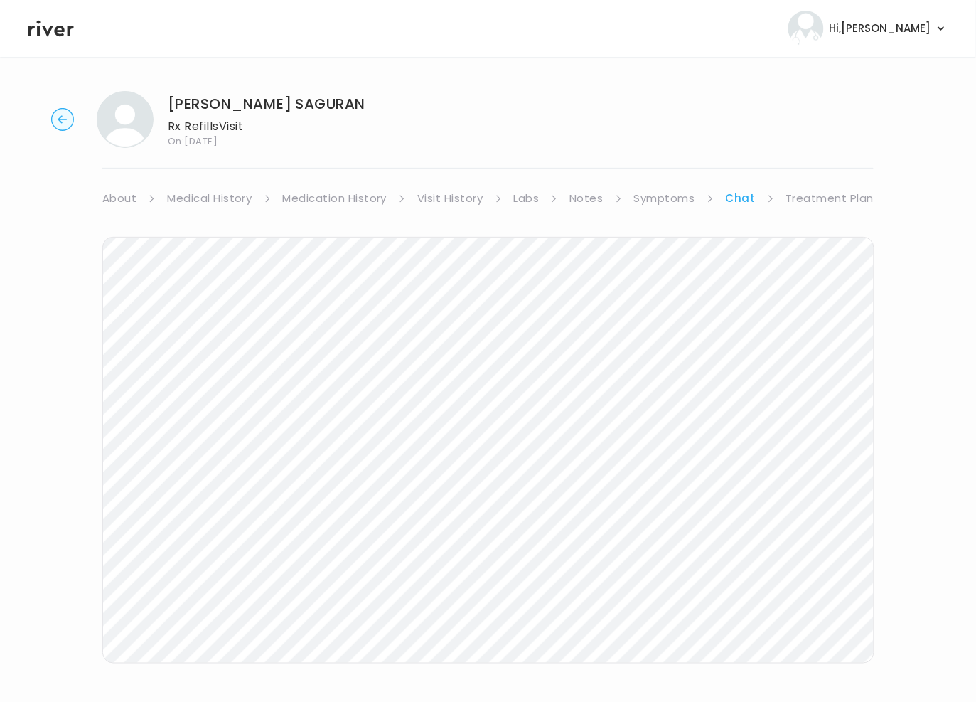
click at [69, 124] on circle "button" at bounding box center [63, 120] width 22 height 22
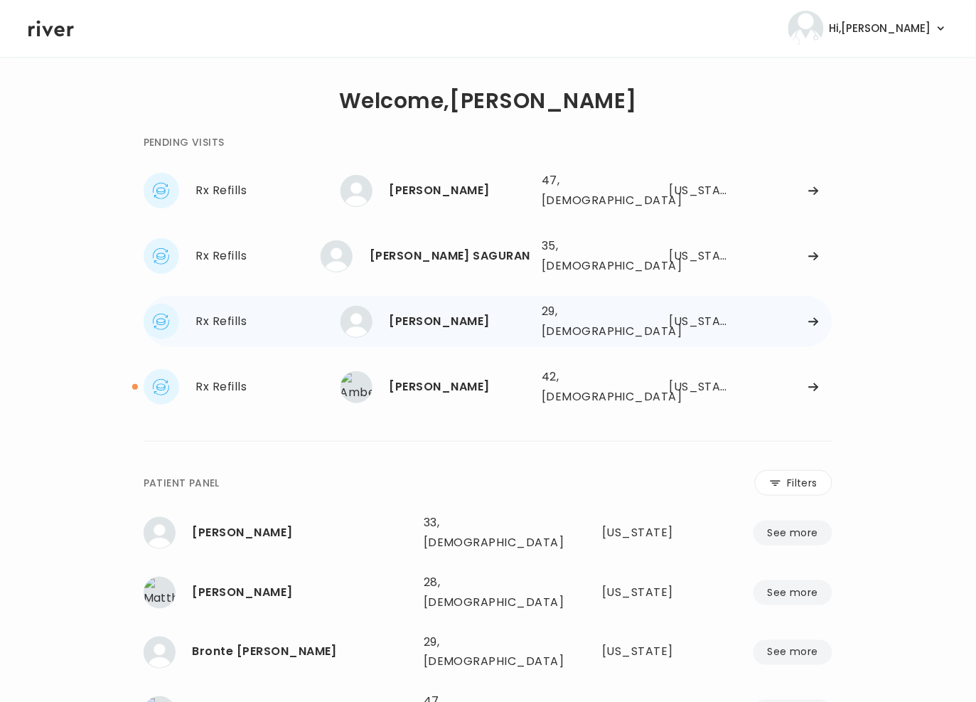
click at [793, 316] on div at bounding box center [789, 321] width 90 height 11
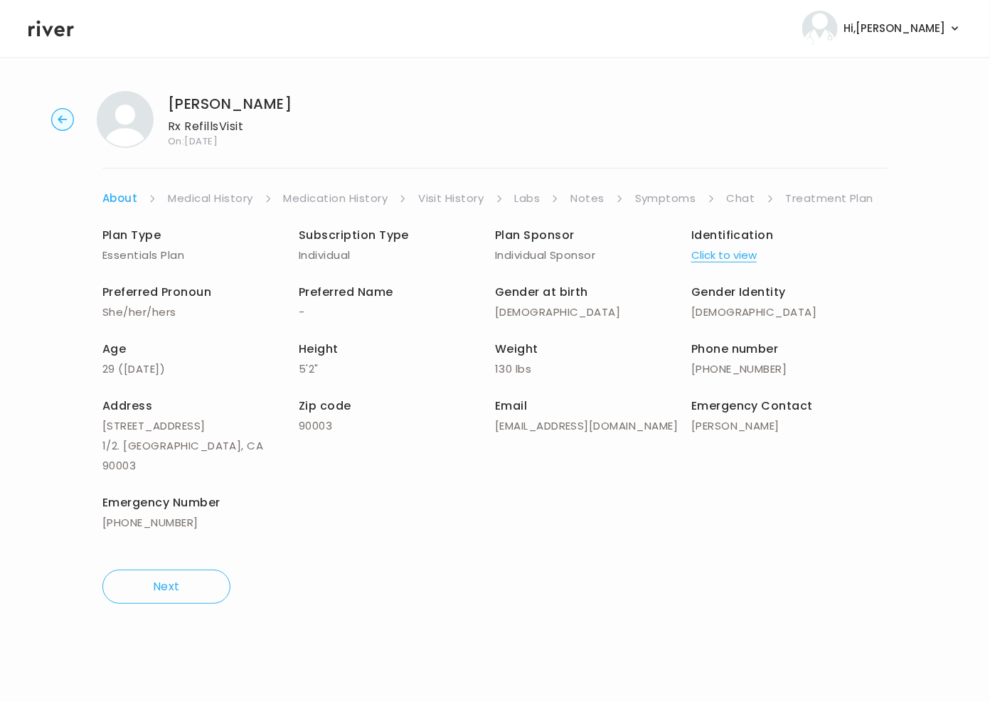
click at [669, 195] on link "Symptoms" at bounding box center [665, 198] width 61 height 20
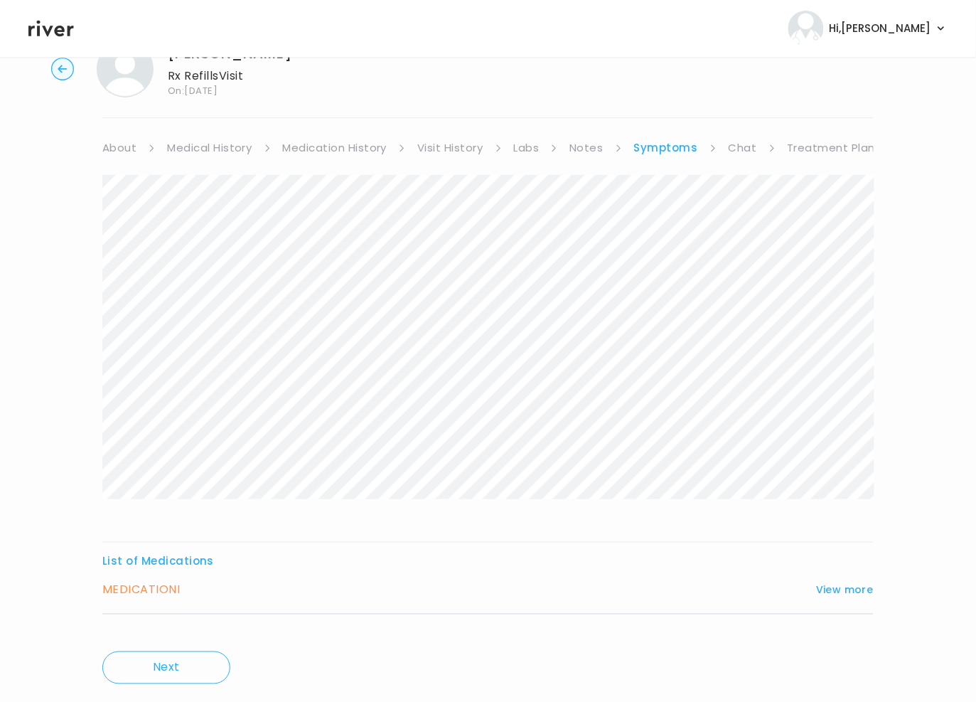
scroll to position [87, 0]
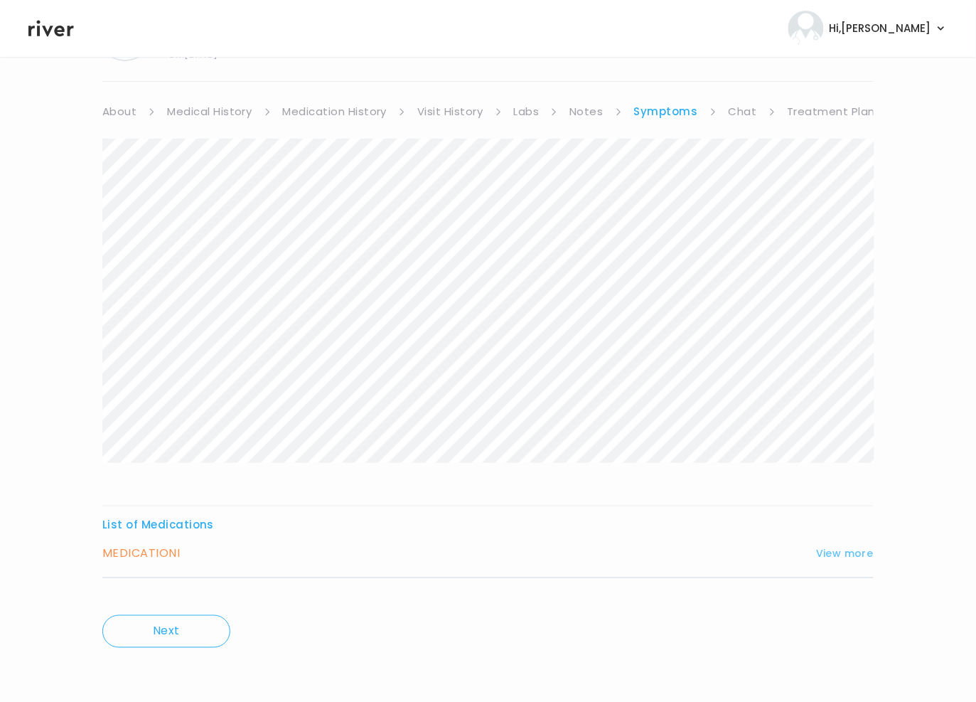
click at [845, 550] on button "View more" at bounding box center [845, 553] width 58 height 17
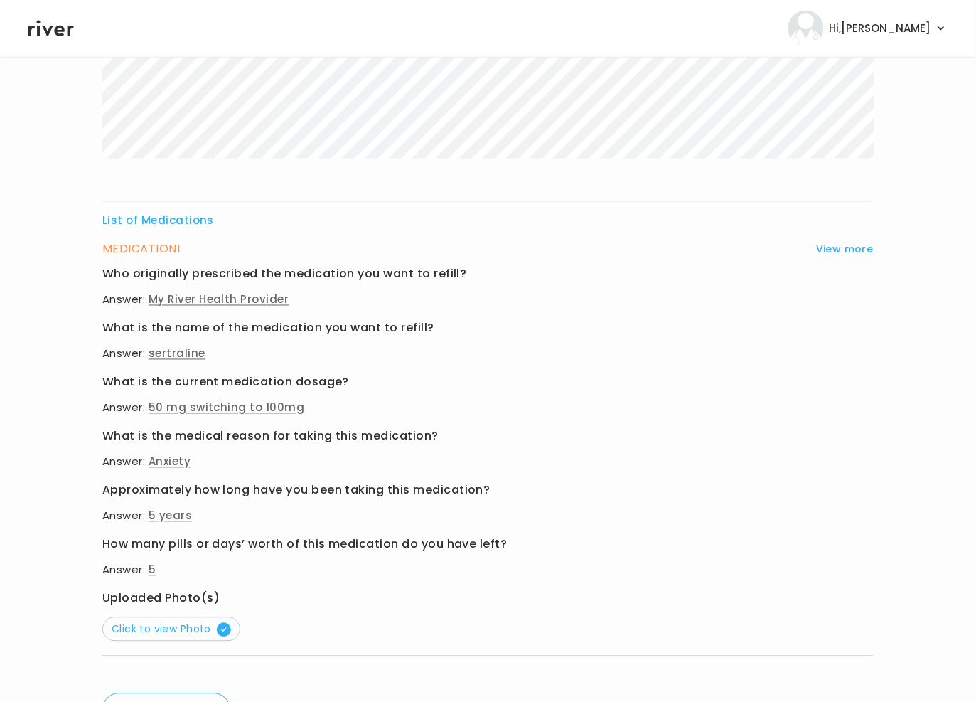
scroll to position [469, 0]
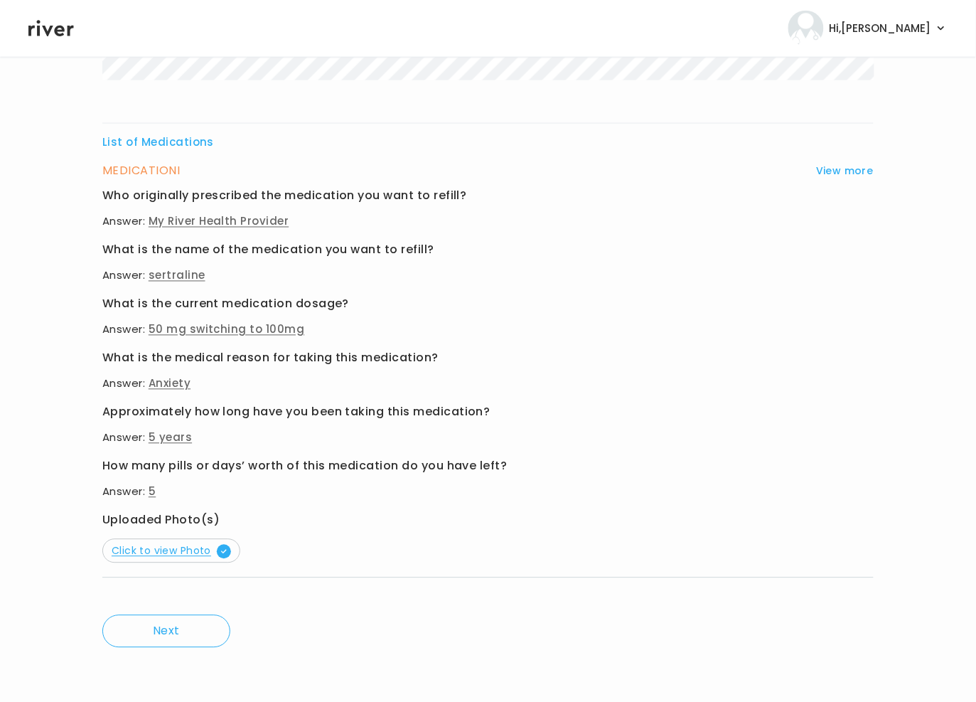
click at [166, 547] on span "Click to view Photo" at bounding box center [171, 551] width 119 height 14
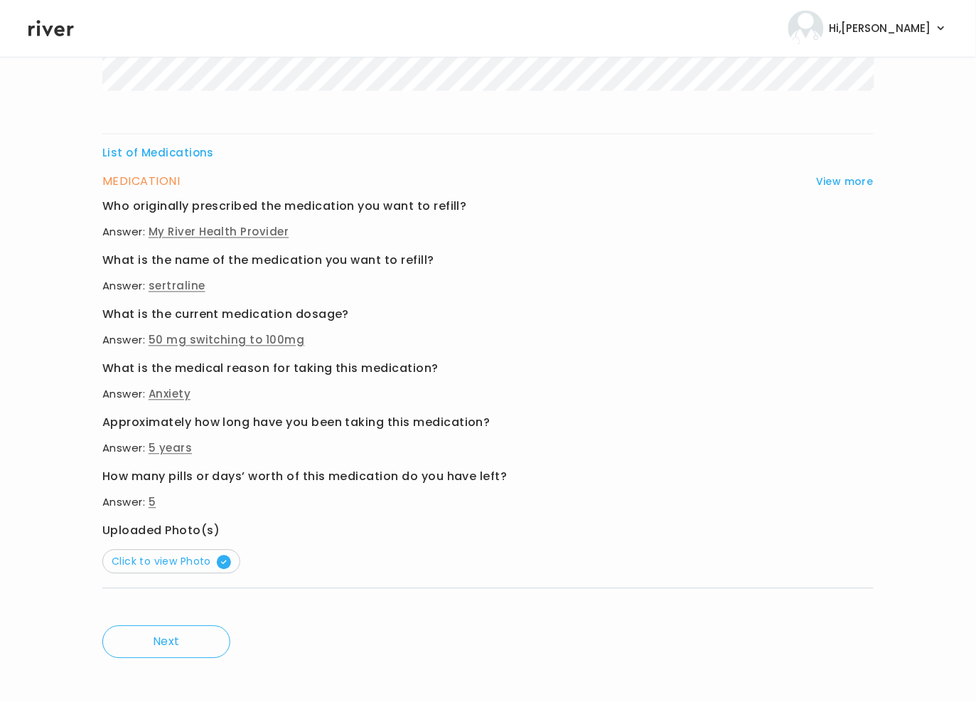
scroll to position [455, 0]
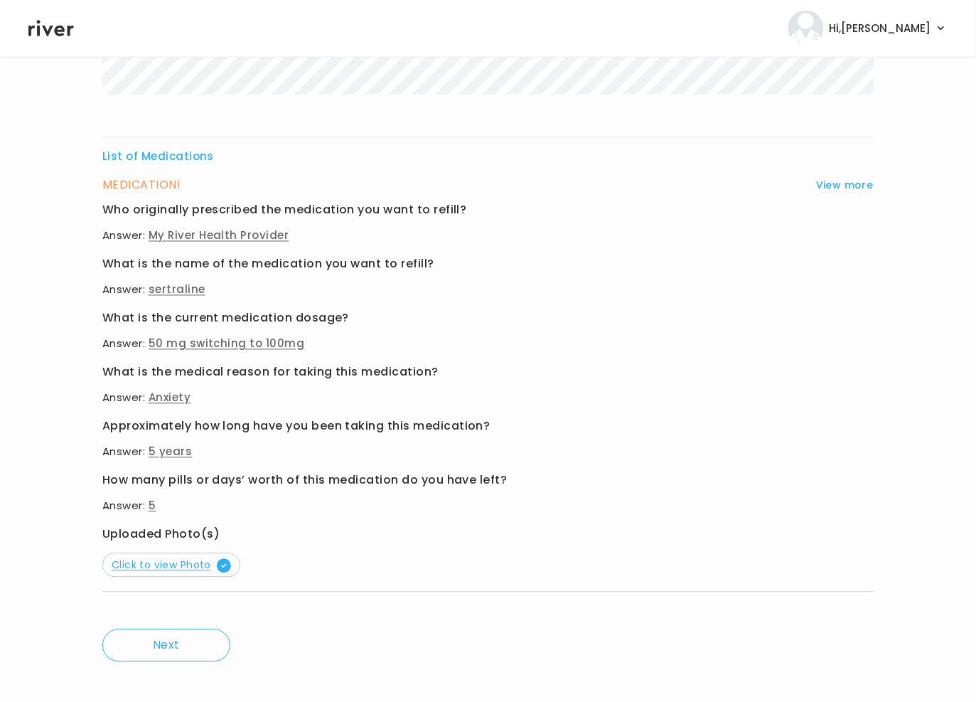
click at [170, 566] on span "Click to view Photo" at bounding box center [171, 565] width 119 height 14
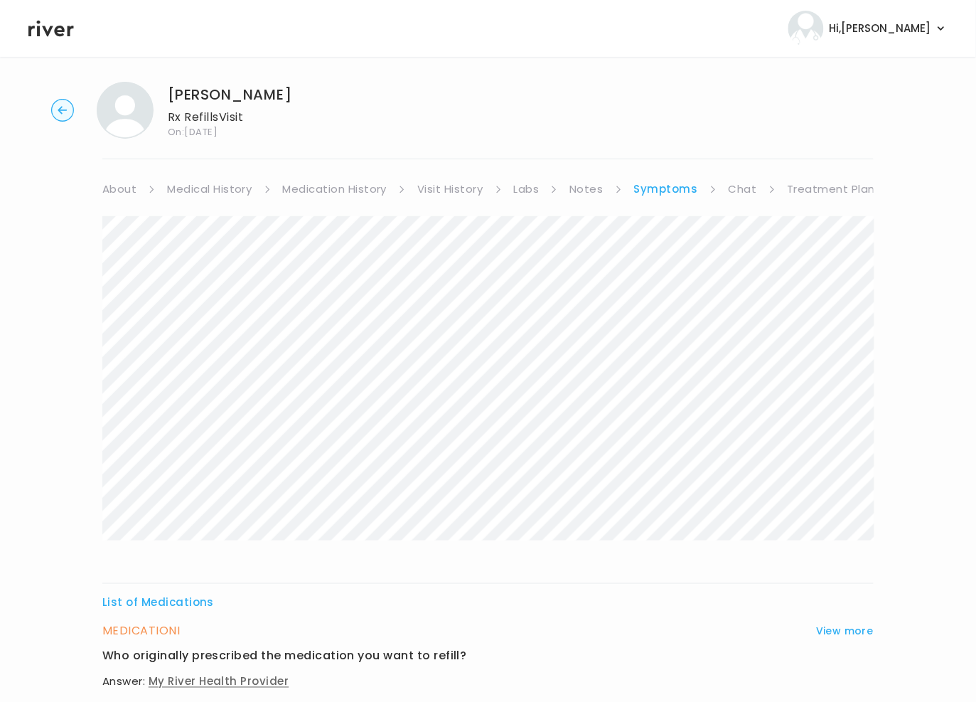
scroll to position [0, 0]
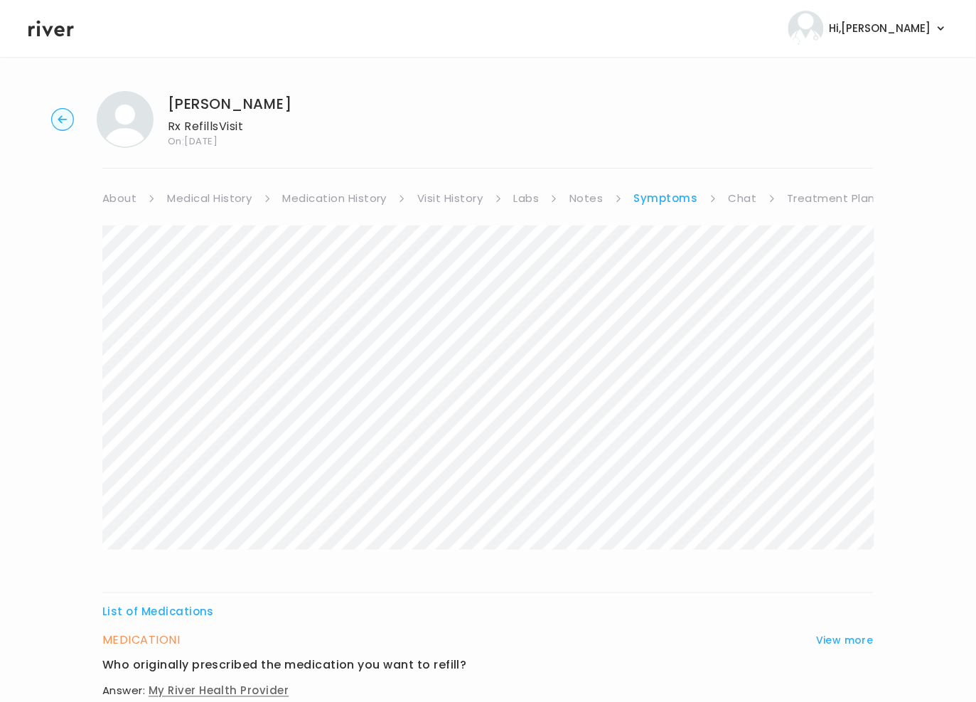
click at [459, 199] on link "Visit History" at bounding box center [449, 198] width 65 height 20
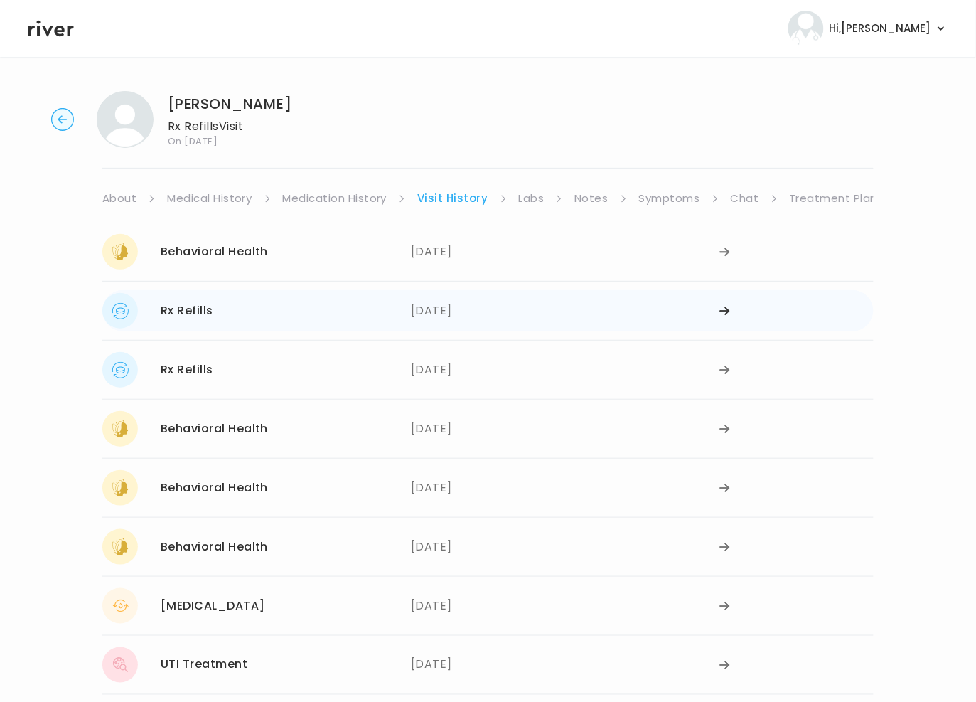
click at [431, 316] on div "[DATE]" at bounding box center [565, 311] width 309 height 36
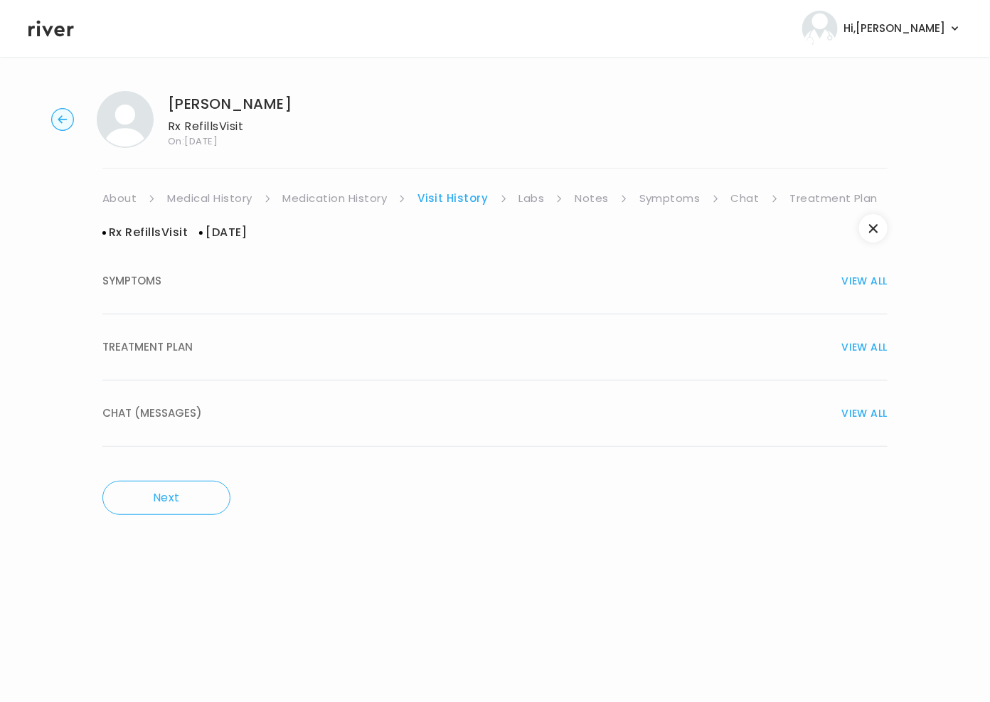
click at [143, 340] on span "TREATMENT PLAN" at bounding box center [147, 347] width 90 height 20
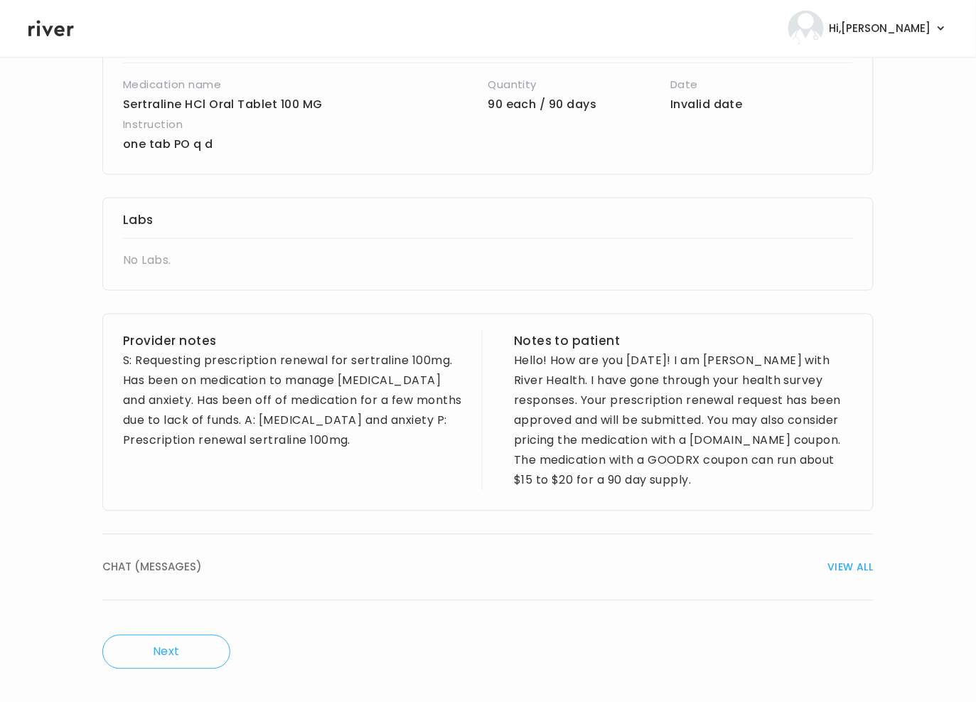
scroll to position [350, 0]
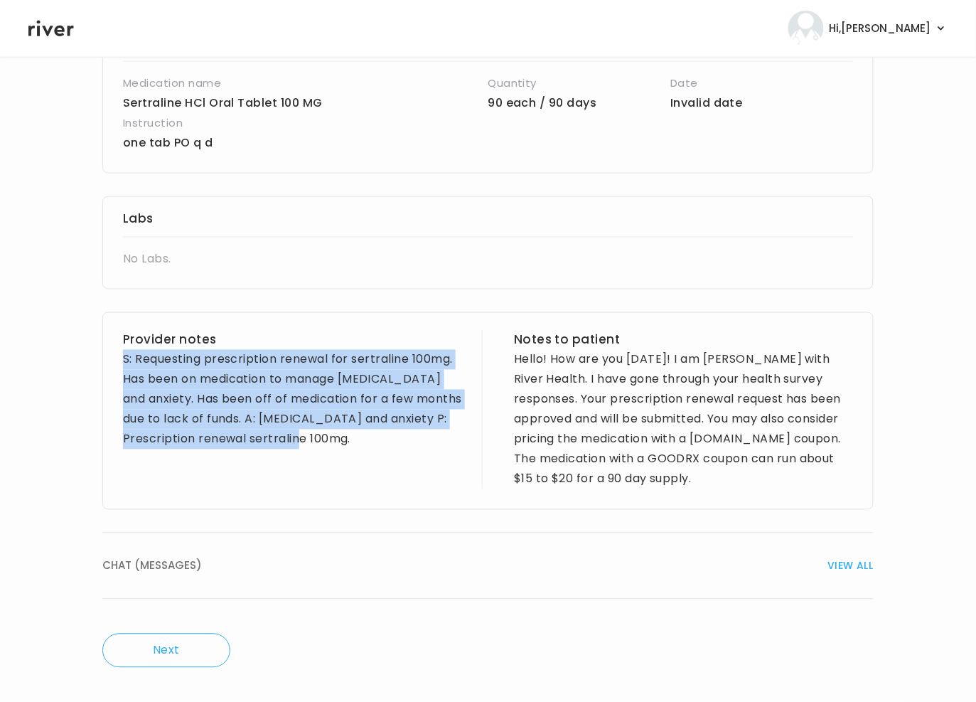
drag, startPoint x: 118, startPoint y: 360, endPoint x: 360, endPoint y: 459, distance: 261.1
click at [360, 459] on div "Provider notes S: Requesting prescription renewal for sertraline 100mg. Has bee…" at bounding box center [487, 411] width 771 height 198
copy div "S: Requesting prescription renewal for sertraline 100mg. Has been on medication…"
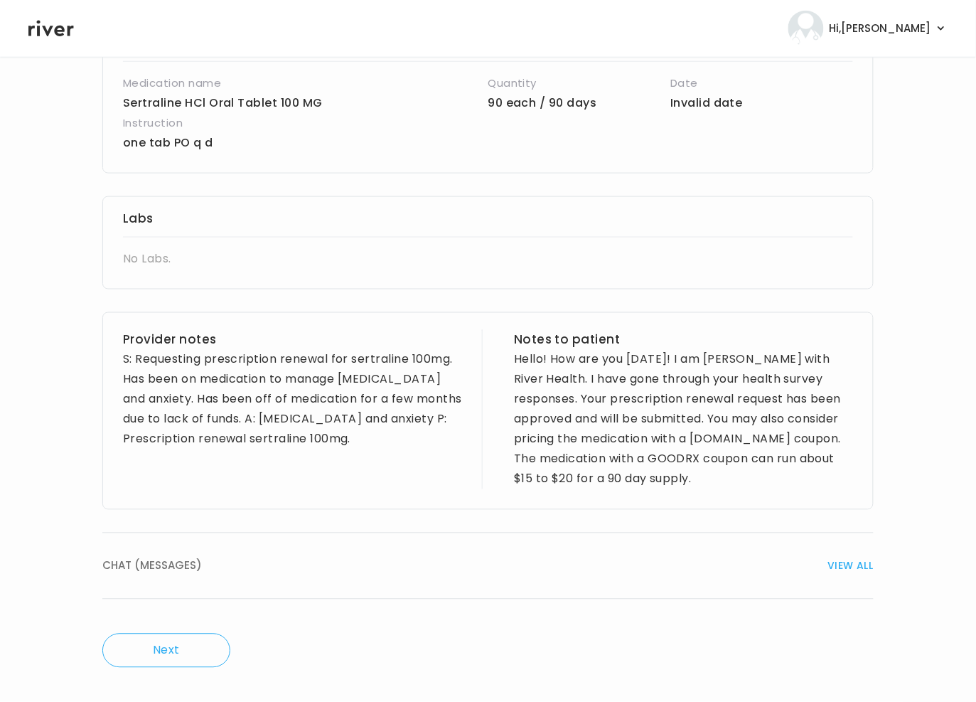
click at [382, 471] on div "Provider notes S: Requesting prescription renewal for sertraline 100mg. Has bee…" at bounding box center [292, 409] width 339 height 159
drag, startPoint x: 103, startPoint y: 360, endPoint x: 122, endPoint y: 360, distance: 18.5
click at [122, 360] on div "[PERSON_NAME] Rx Refills Visit On: [DATE] About Medical History Medication Hist…" at bounding box center [488, 205] width 976 height 947
drag, startPoint x: 353, startPoint y: 443, endPoint x: 417, endPoint y: 384, distance: 87.0
click at [287, 432] on div "S: Requesting prescription renewal for sertraline 100mg. Has been on medication…" at bounding box center [292, 400] width 339 height 100
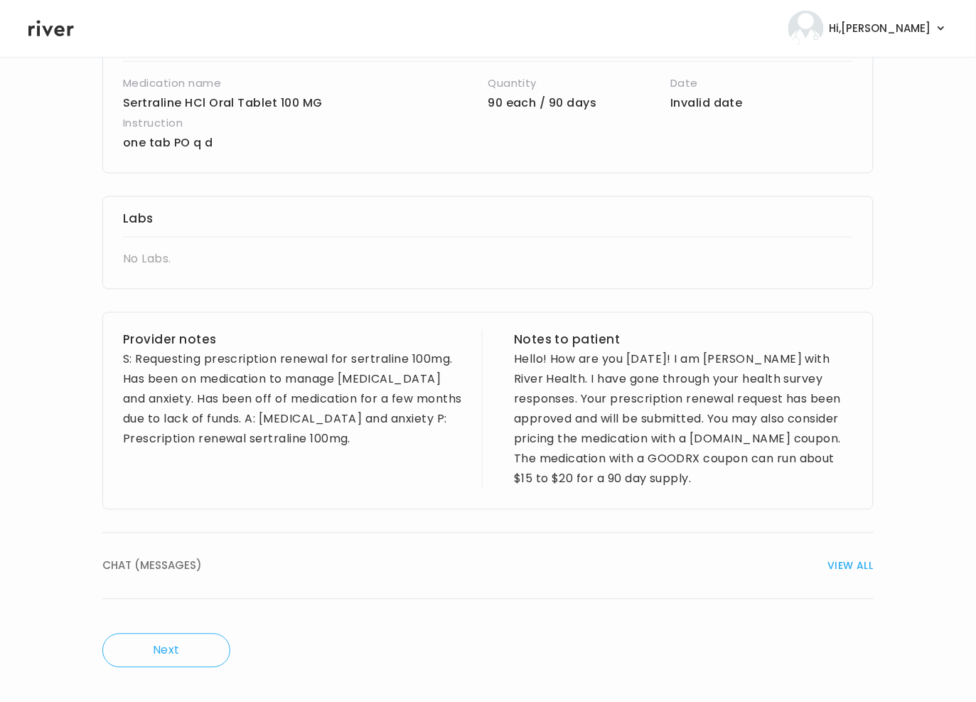
drag, startPoint x: 564, startPoint y: 202, endPoint x: 575, endPoint y: 202, distance: 10.7
click at [567, 202] on div "Labs No Labs." at bounding box center [487, 242] width 771 height 93
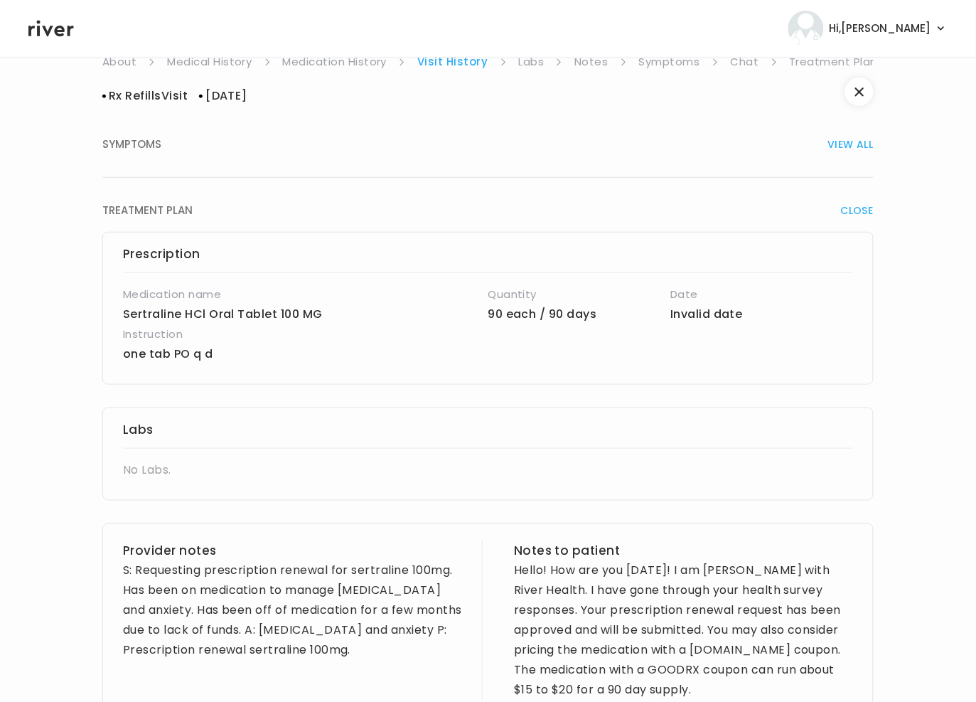
scroll to position [0, 0]
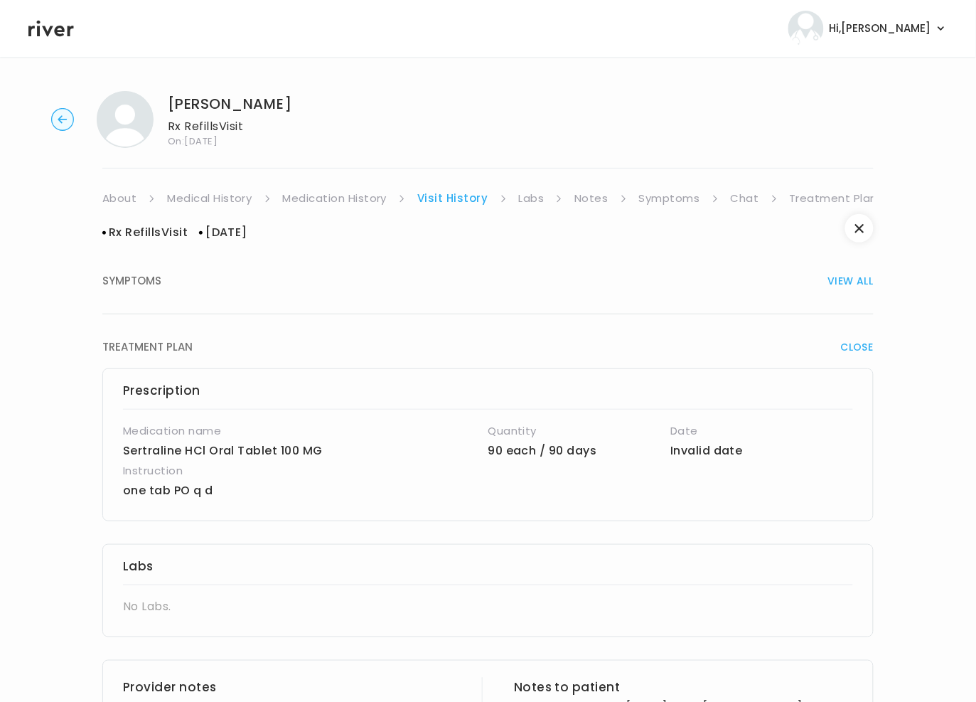
click at [663, 196] on link "Symptoms" at bounding box center [669, 198] width 61 height 20
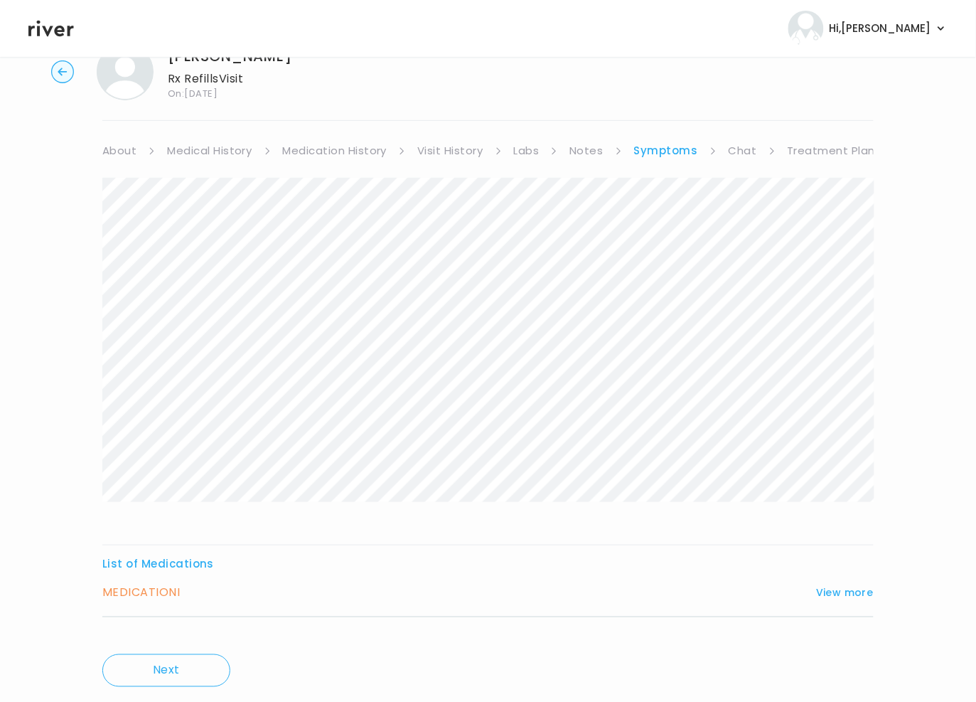
scroll to position [87, 0]
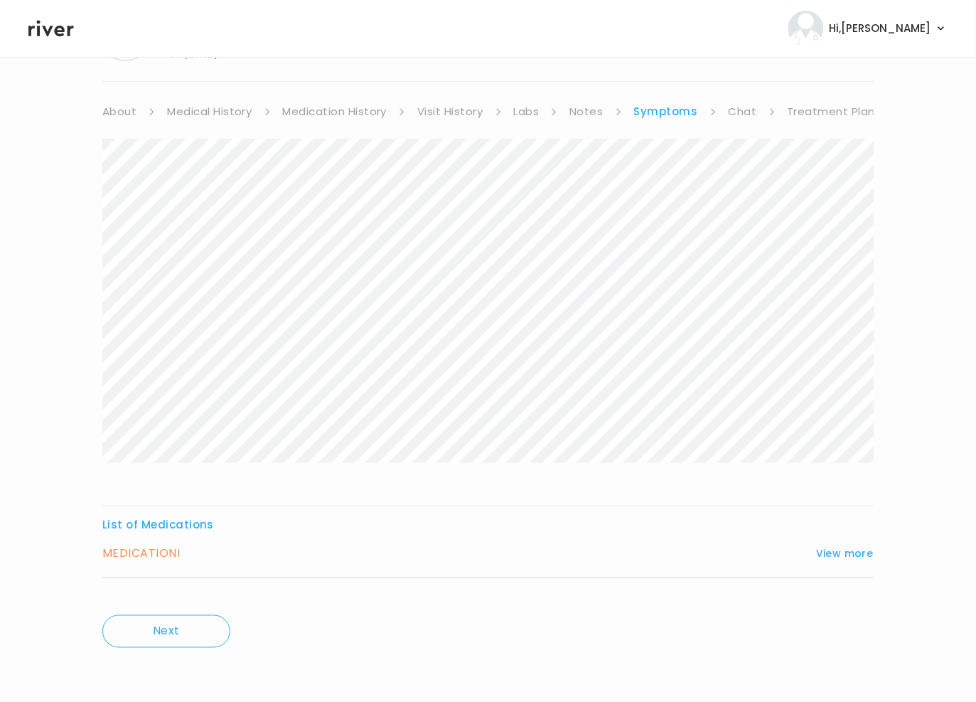
drag, startPoint x: 854, startPoint y: 559, endPoint x: 989, endPoint y: 517, distance: 141.0
click at [854, 559] on button "View more" at bounding box center [845, 553] width 58 height 17
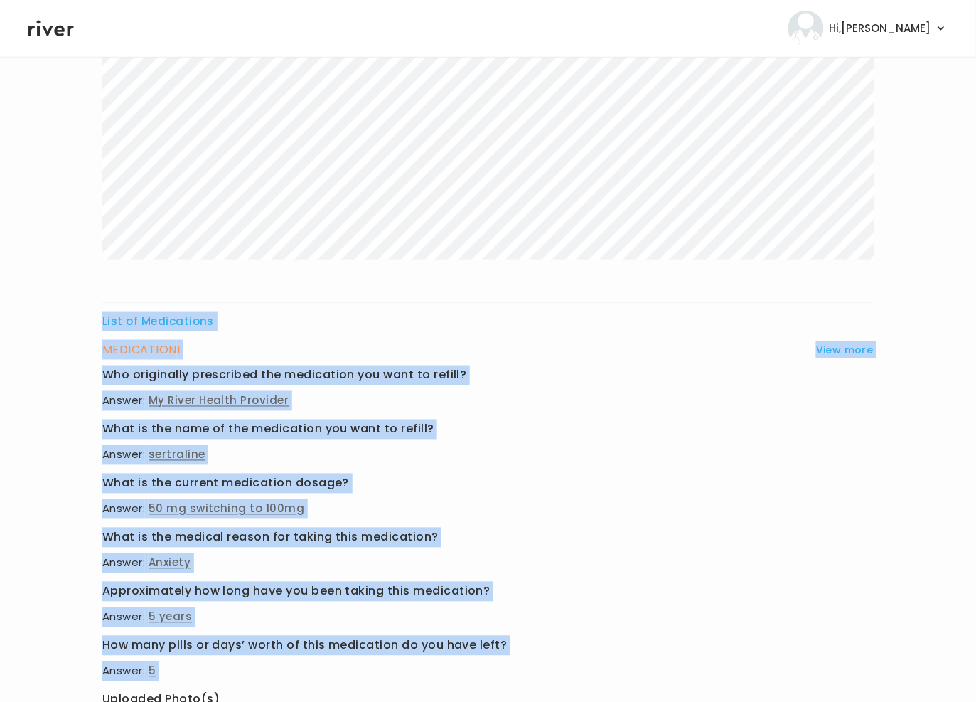
scroll to position [469, 0]
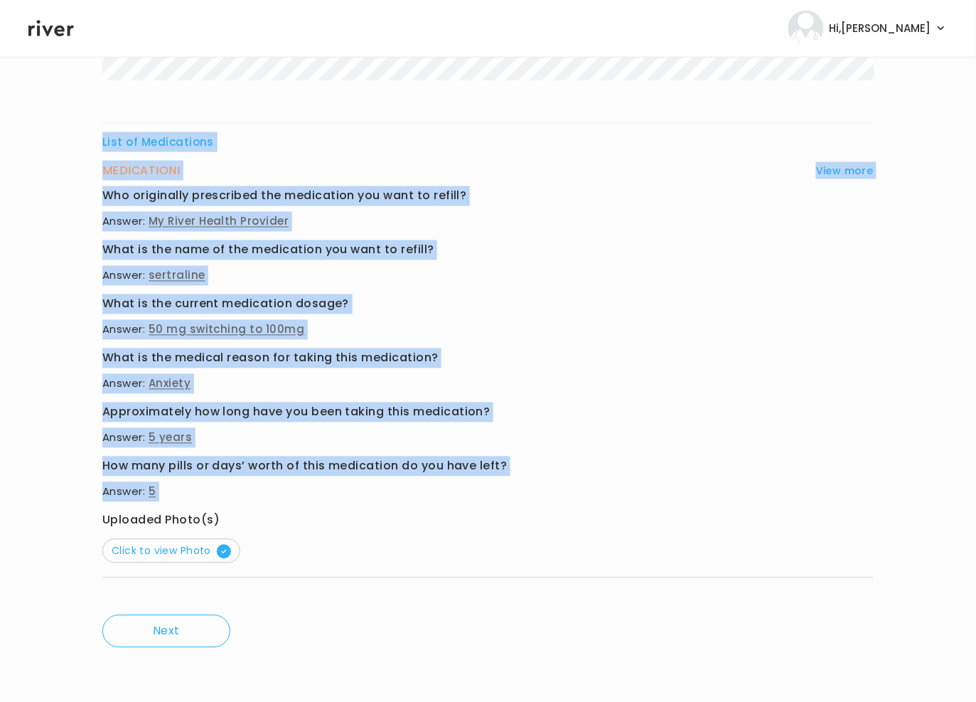
click at [366, 505] on div "List of Medications MEDICATION I View more Who originally prescribed the medica…" at bounding box center [487, 177] width 771 height 842
click at [774, 499] on p "Answer: 5" at bounding box center [487, 492] width 771 height 20
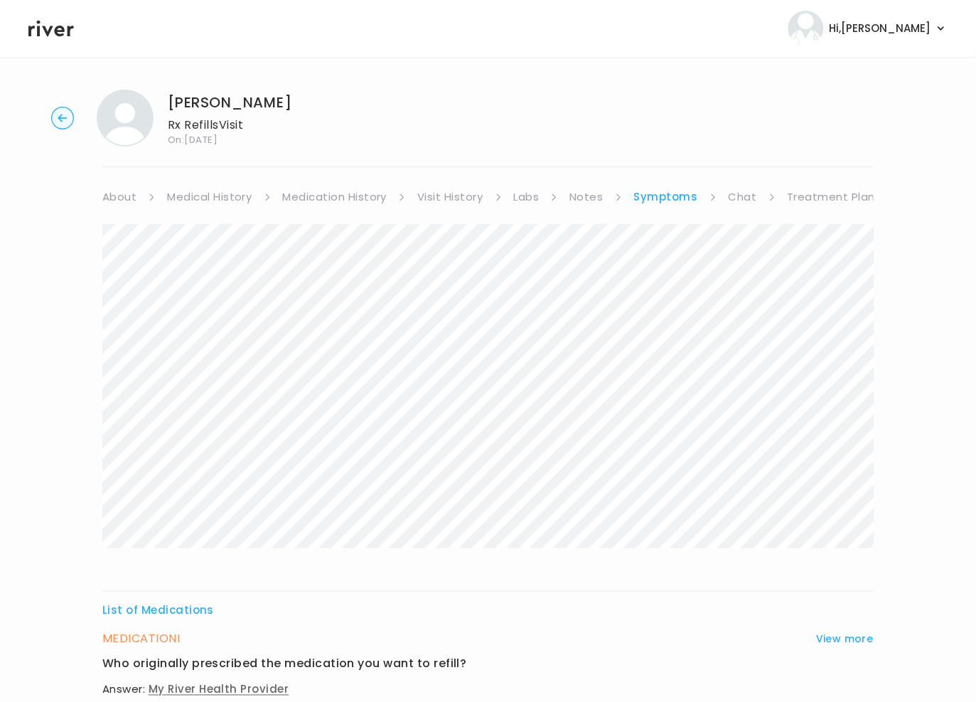
scroll to position [0, 0]
click at [819, 193] on link "Treatment Plan" at bounding box center [832, 198] width 88 height 20
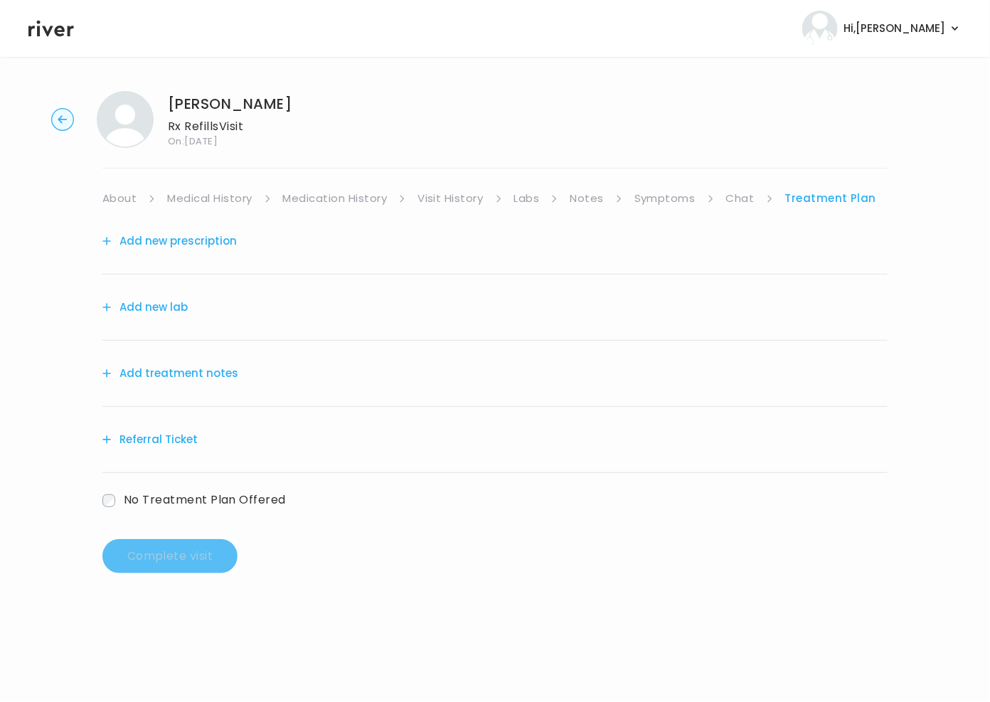
click at [670, 200] on link "Symptoms" at bounding box center [664, 198] width 61 height 20
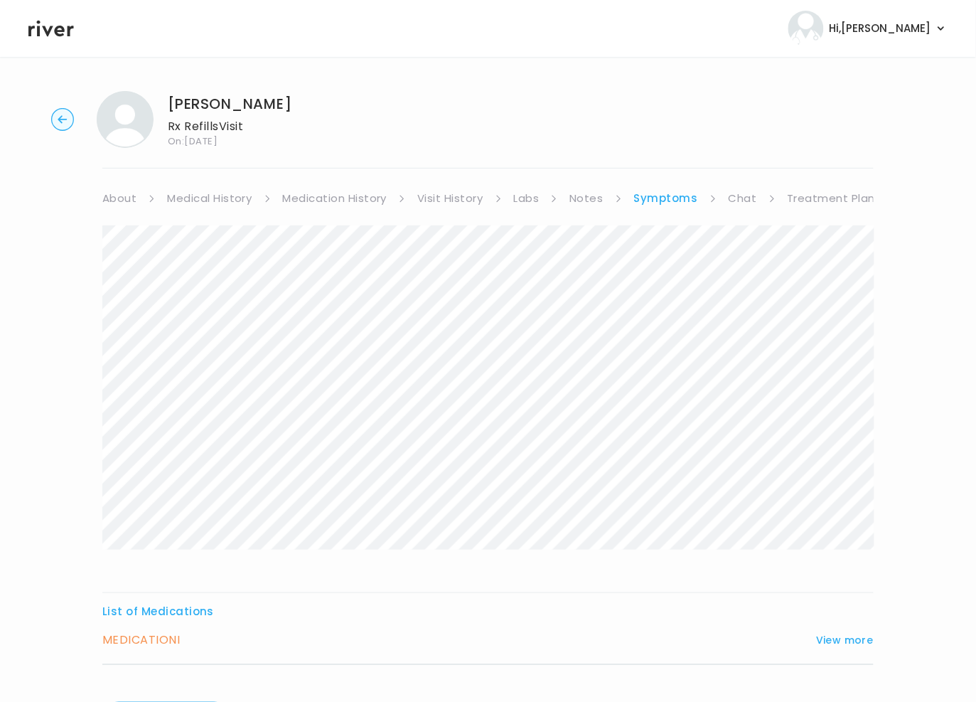
click at [808, 195] on link "Treatment Plan" at bounding box center [832, 198] width 88 height 20
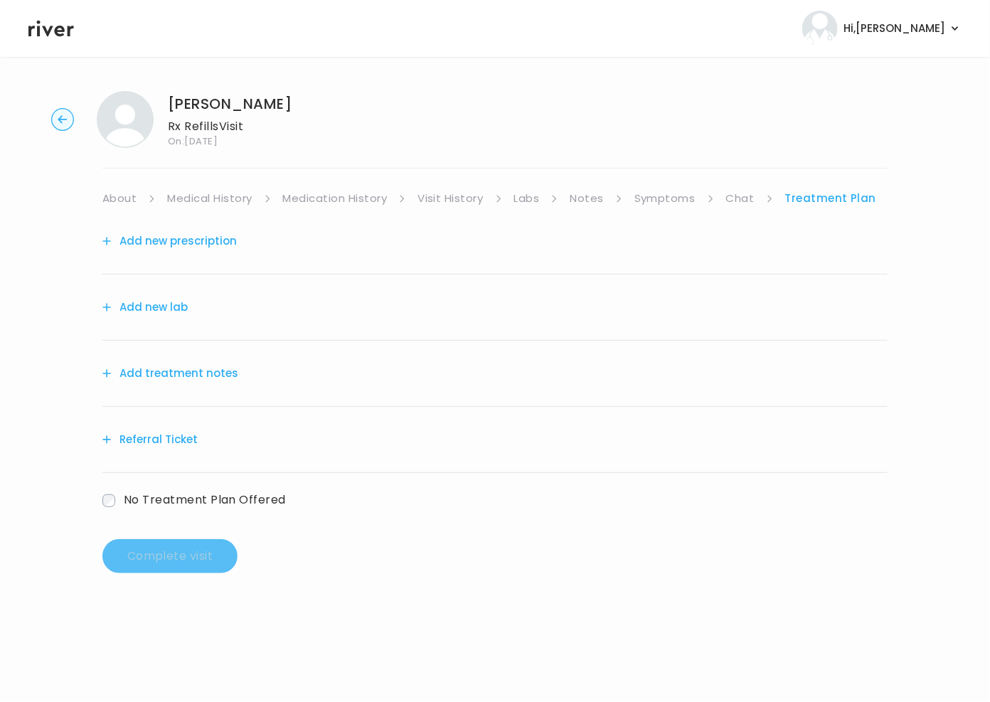
click at [188, 372] on button "Add treatment notes" at bounding box center [170, 373] width 136 height 20
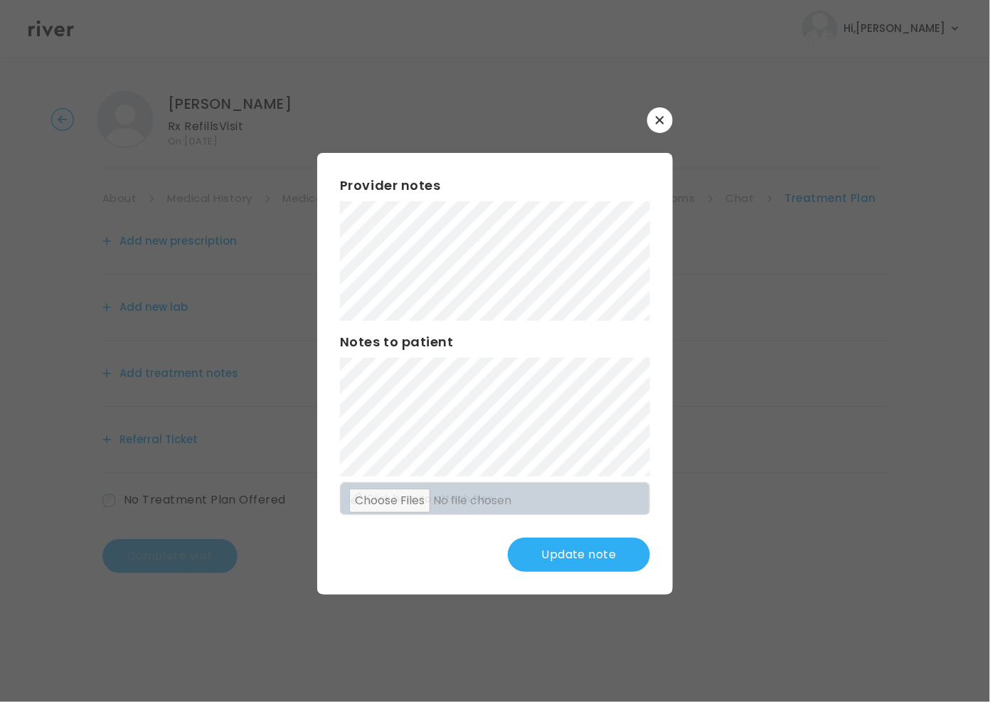
click at [616, 558] on button "Update note" at bounding box center [579, 554] width 142 height 34
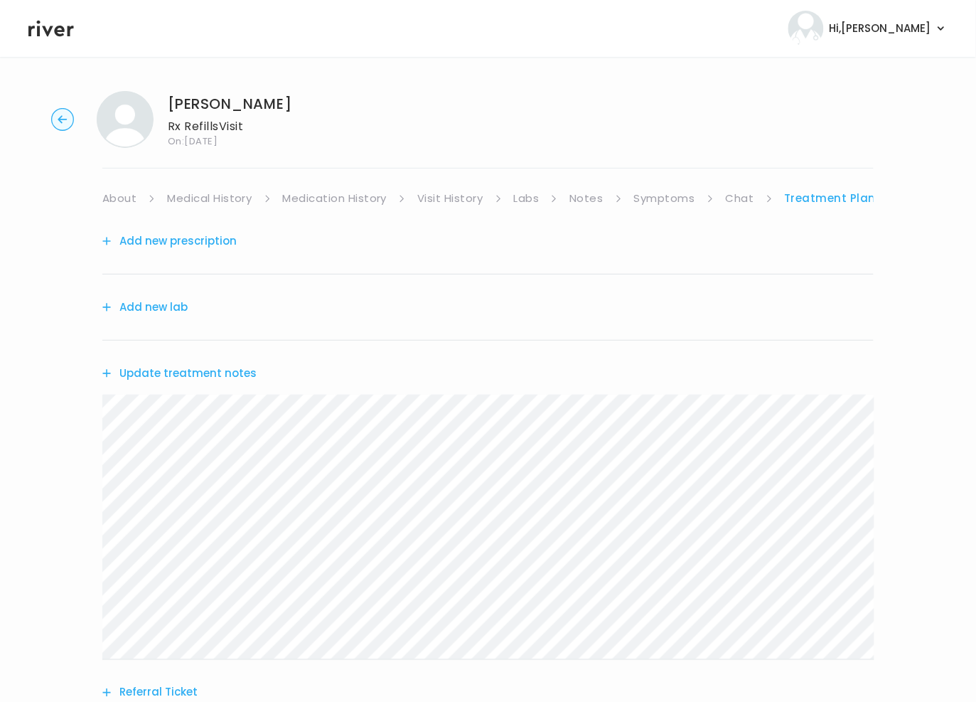
click at [185, 306] on button "Add new lab" at bounding box center [144, 307] width 85 height 20
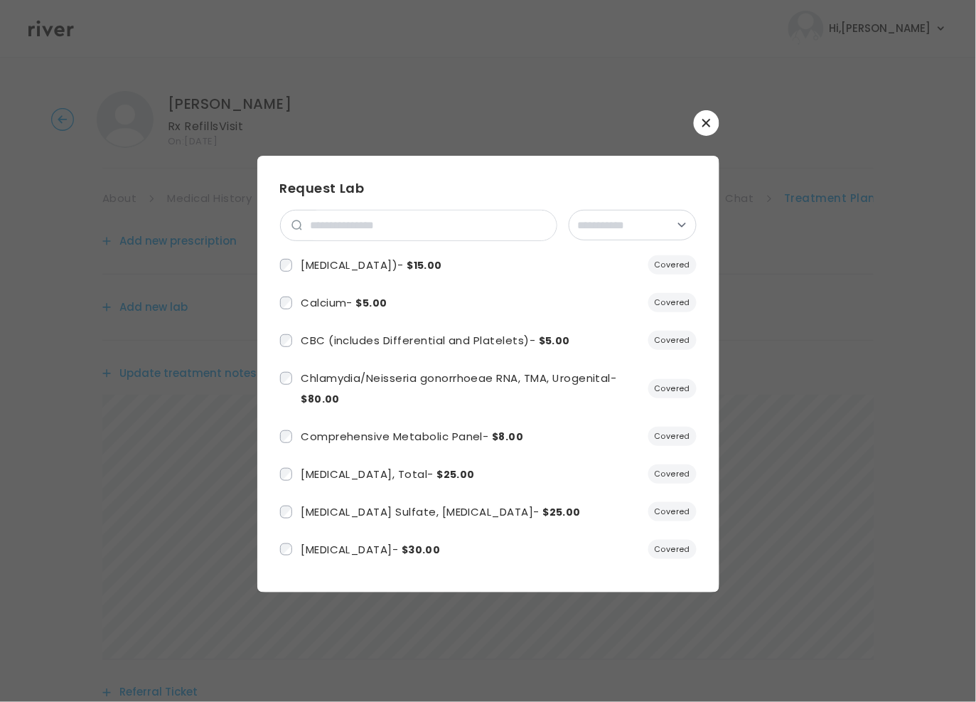
click at [704, 124] on icon "button" at bounding box center [706, 123] width 8 height 8
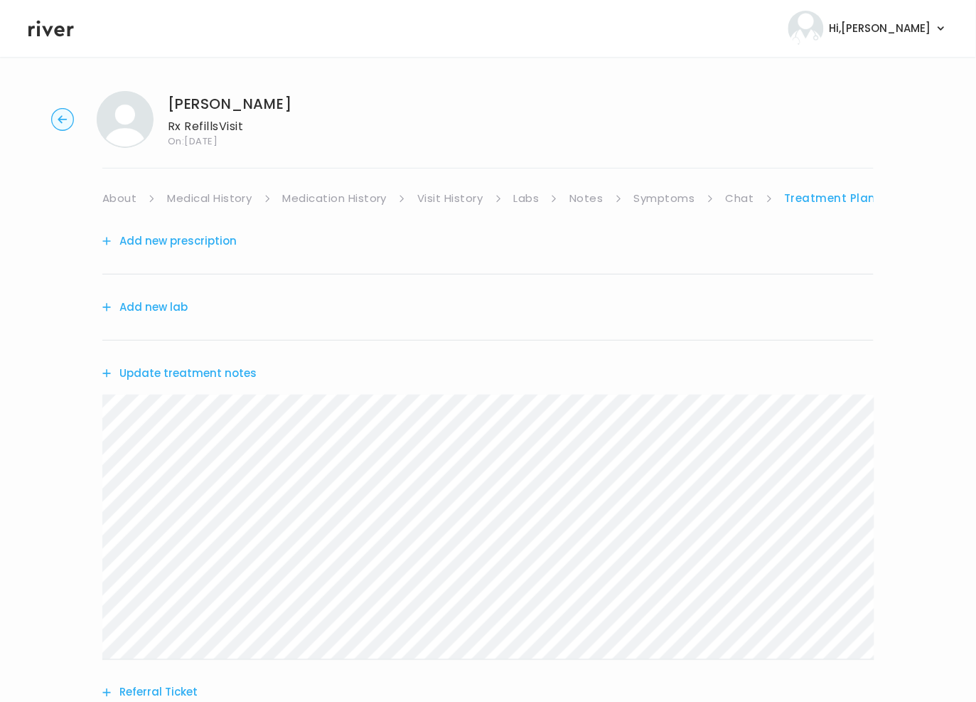
click at [173, 246] on button "Add new prescription" at bounding box center [169, 241] width 134 height 20
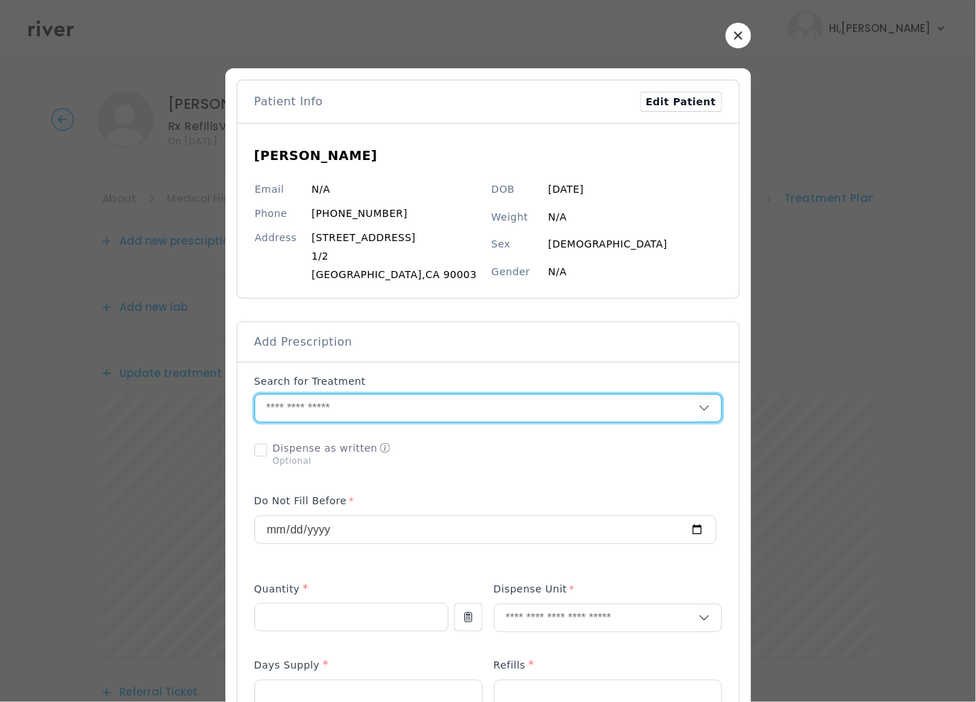
click at [340, 410] on input "text" at bounding box center [477, 408] width 444 height 27
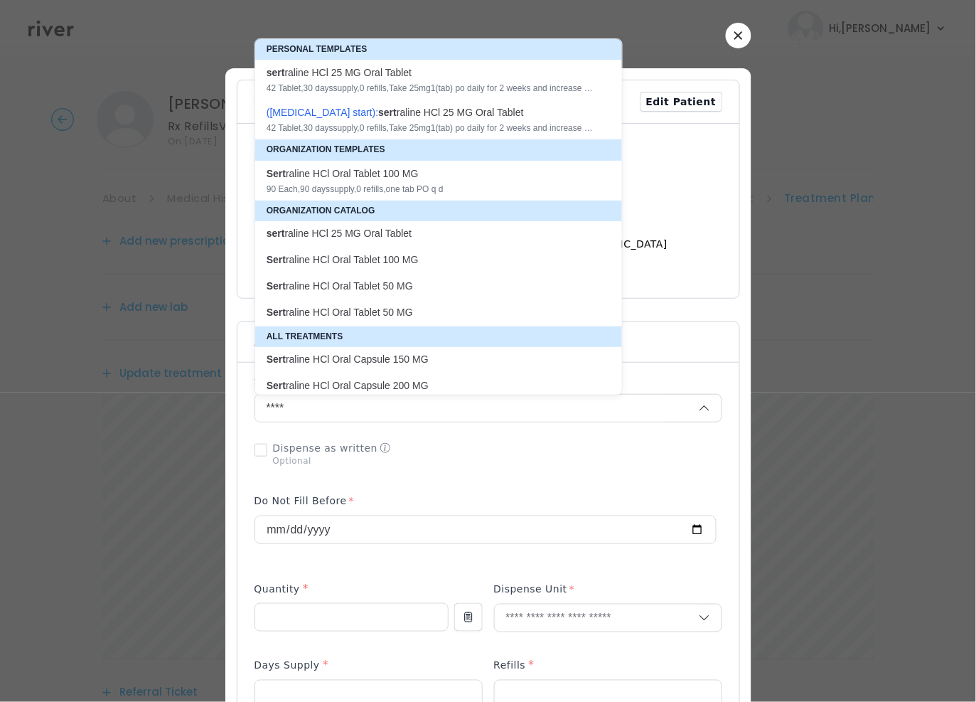
click at [419, 180] on div "Sert raline HCl Oral Tablet 100 MG 90 Each , 90 days supply, 0 refills , one ta…" at bounding box center [430, 180] width 327 height 28
type input "**********"
type input "**"
type input "*"
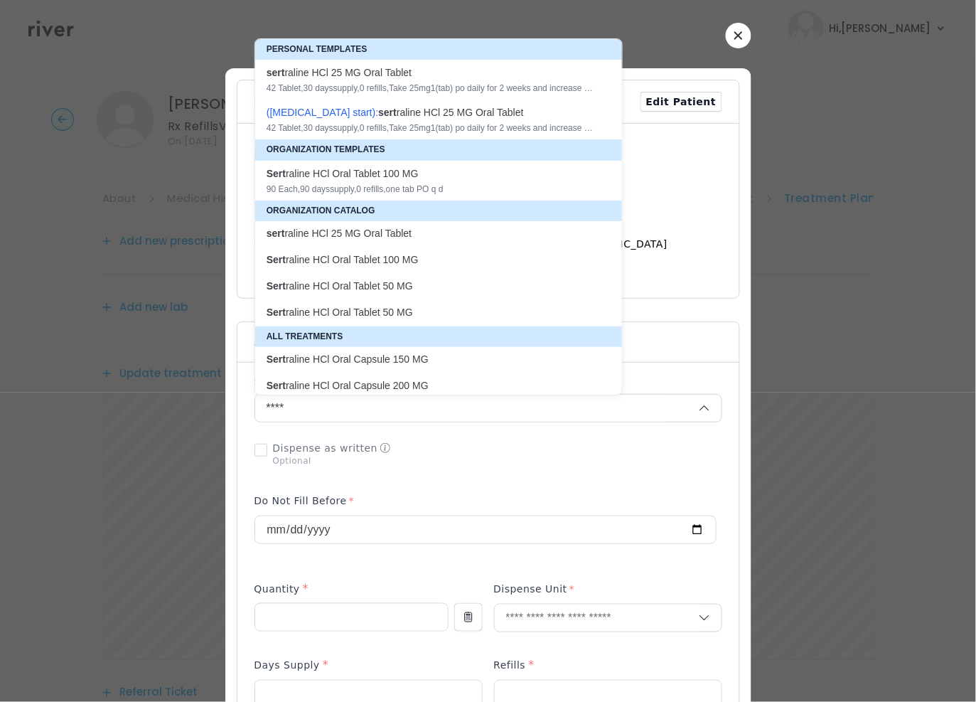
type textarea "**********"
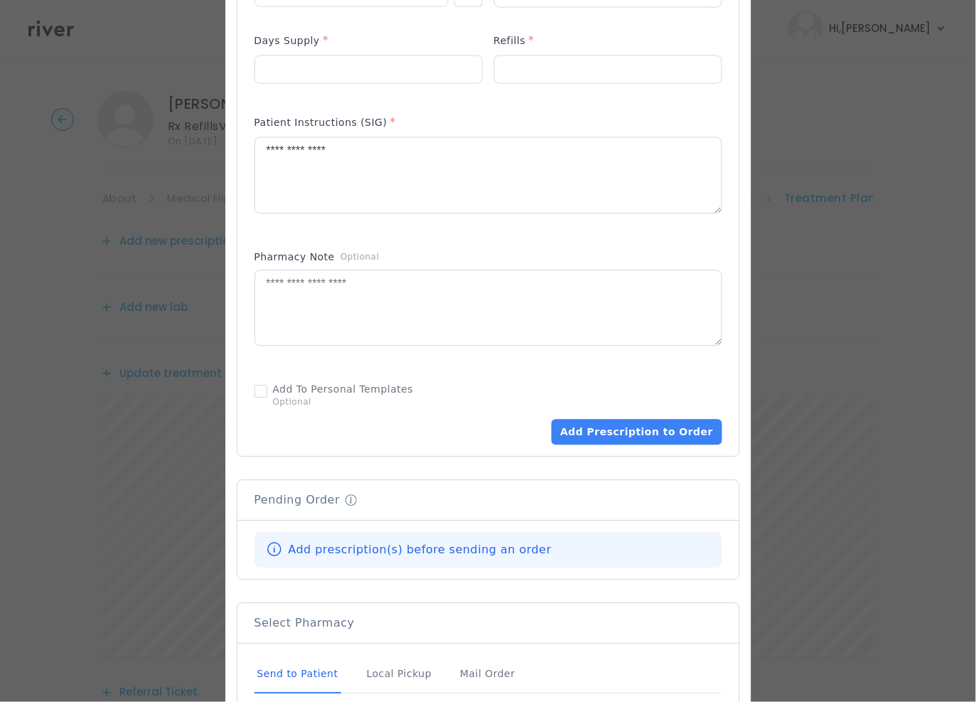
scroll to position [628, 0]
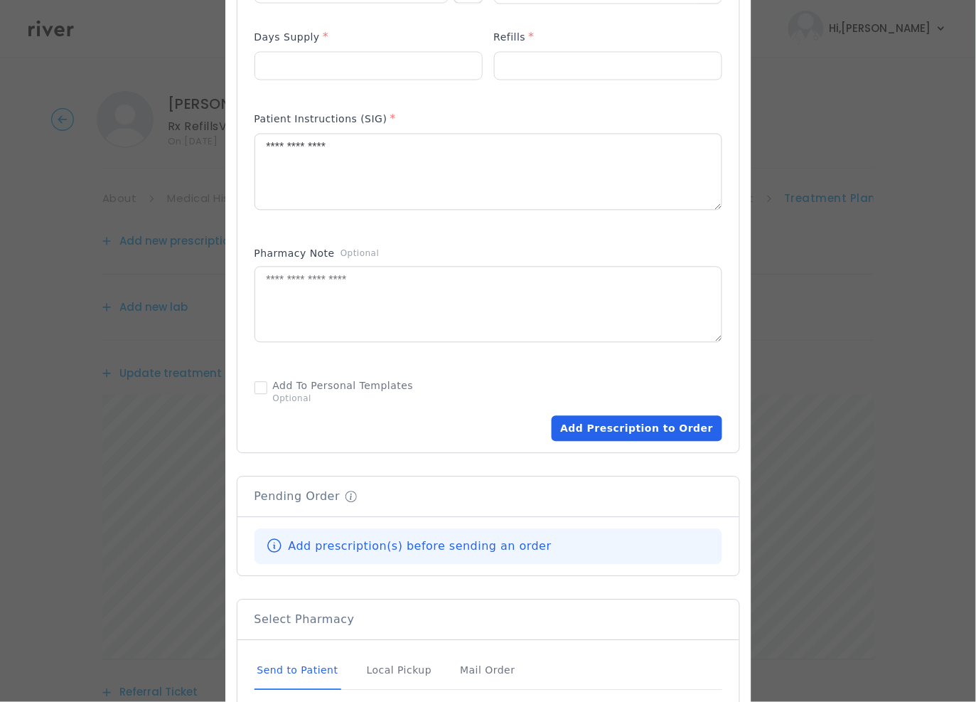
click at [683, 432] on button "Add Prescription to Order" at bounding box center [637, 429] width 170 height 26
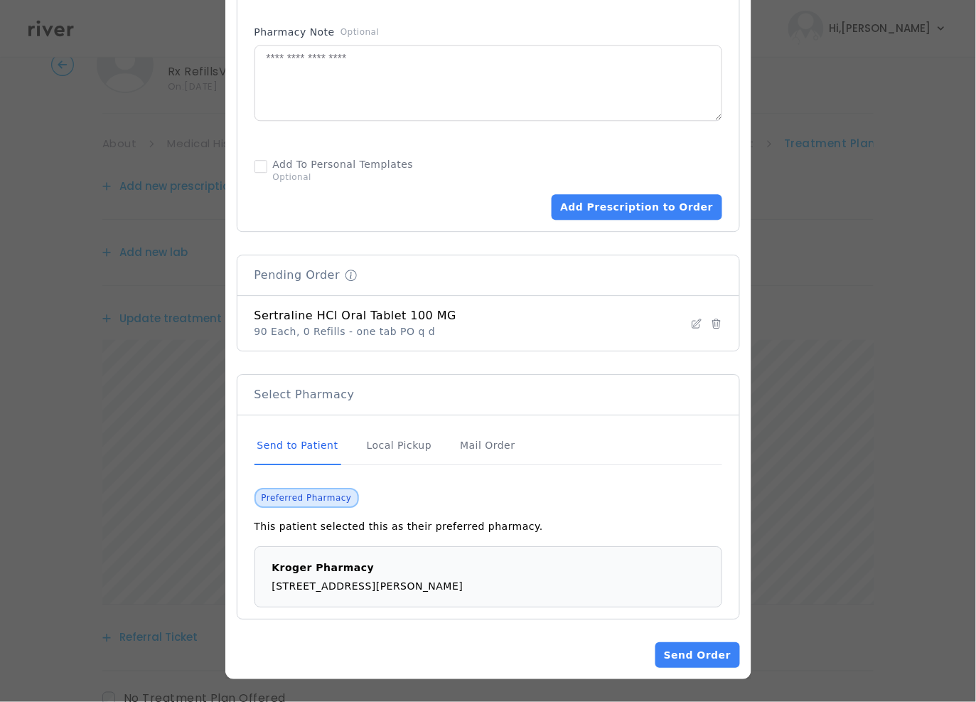
scroll to position [159, 0]
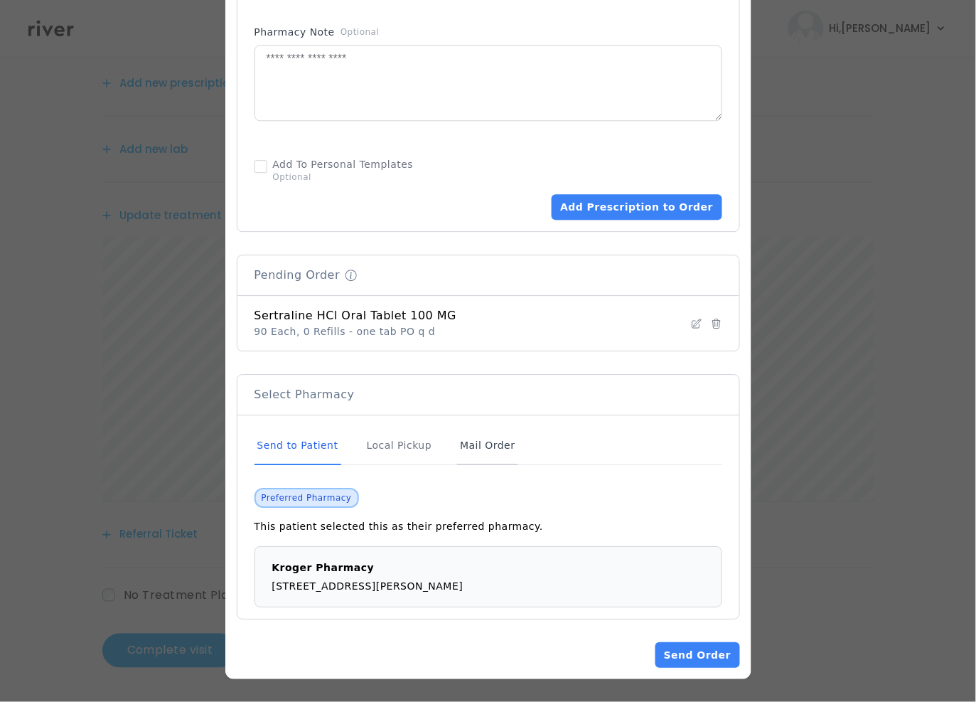
click at [457, 451] on div "Mail Order" at bounding box center [487, 446] width 60 height 38
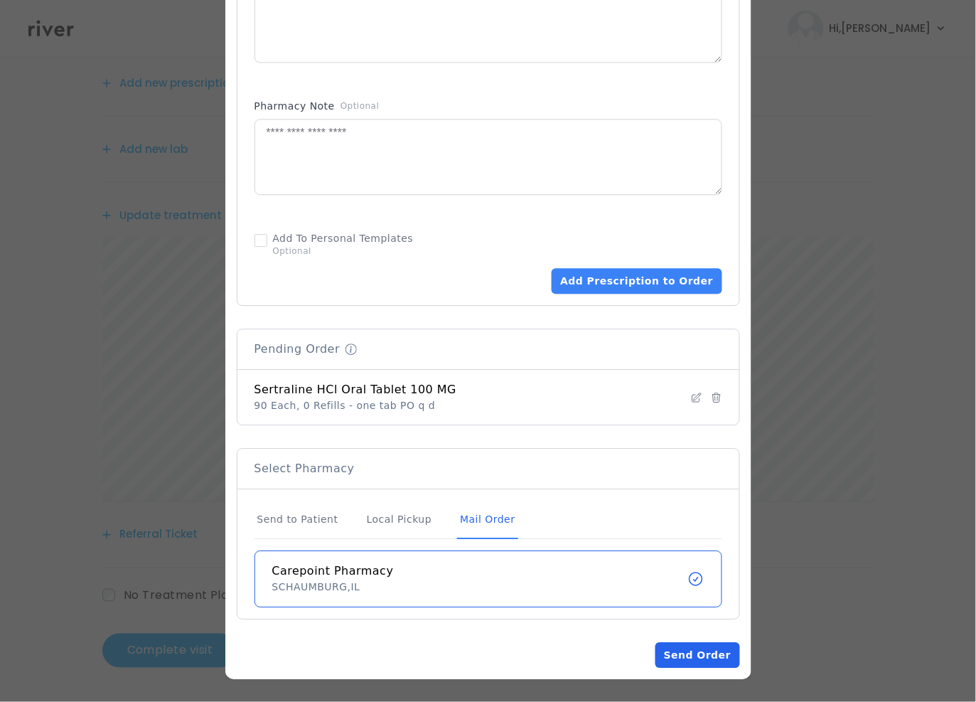
click at [696, 654] on button "Send Order" at bounding box center [697, 655] width 84 height 26
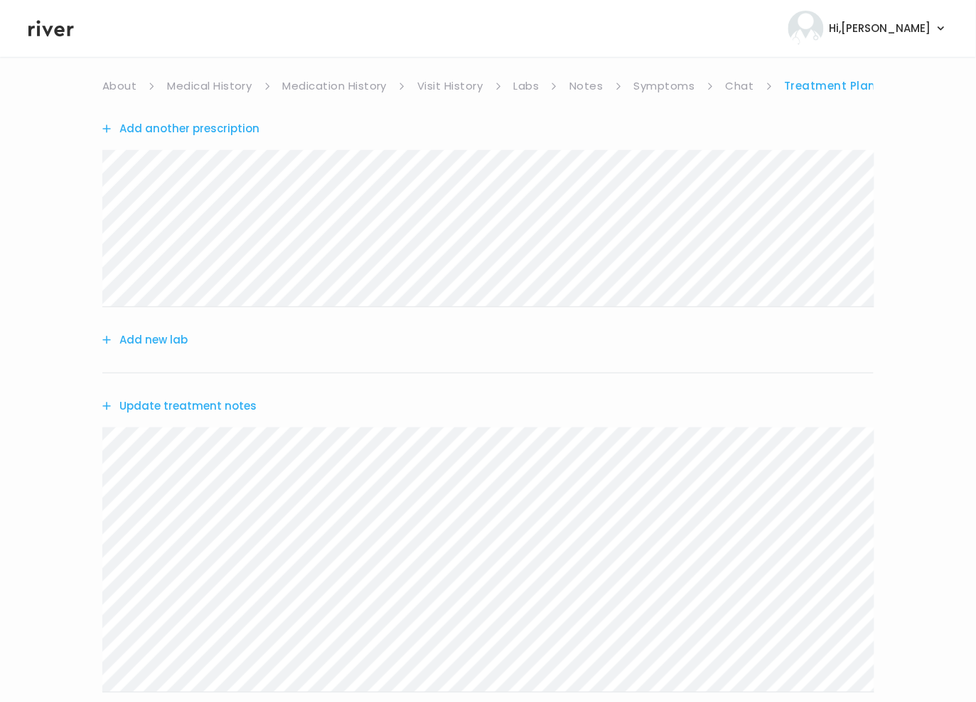
scroll to position [304, 0]
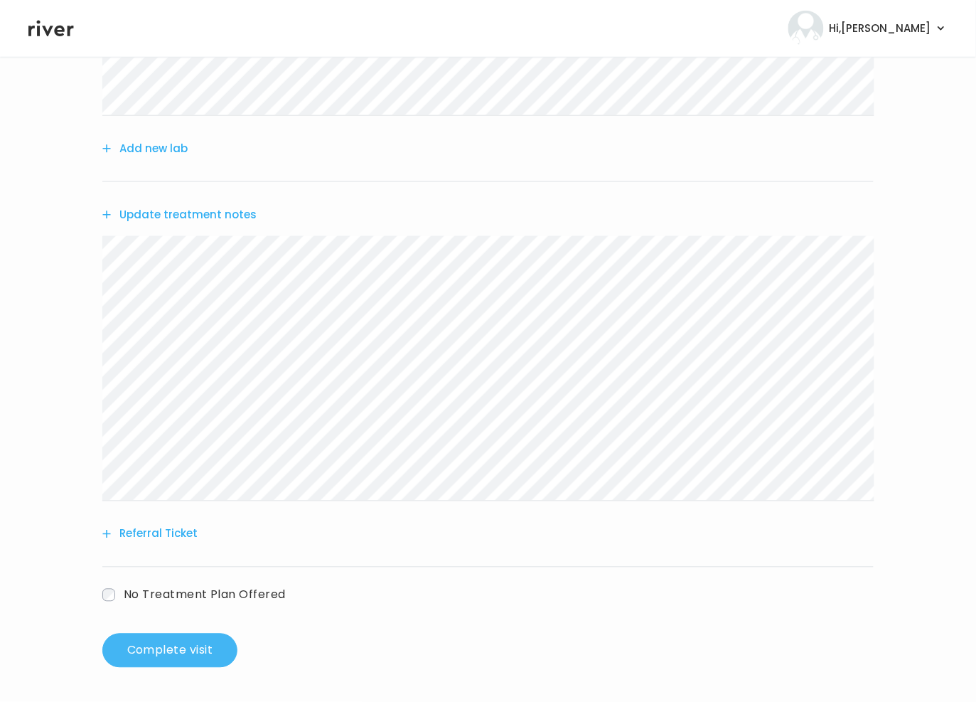
click at [169, 650] on button "Complete visit" at bounding box center [169, 650] width 135 height 34
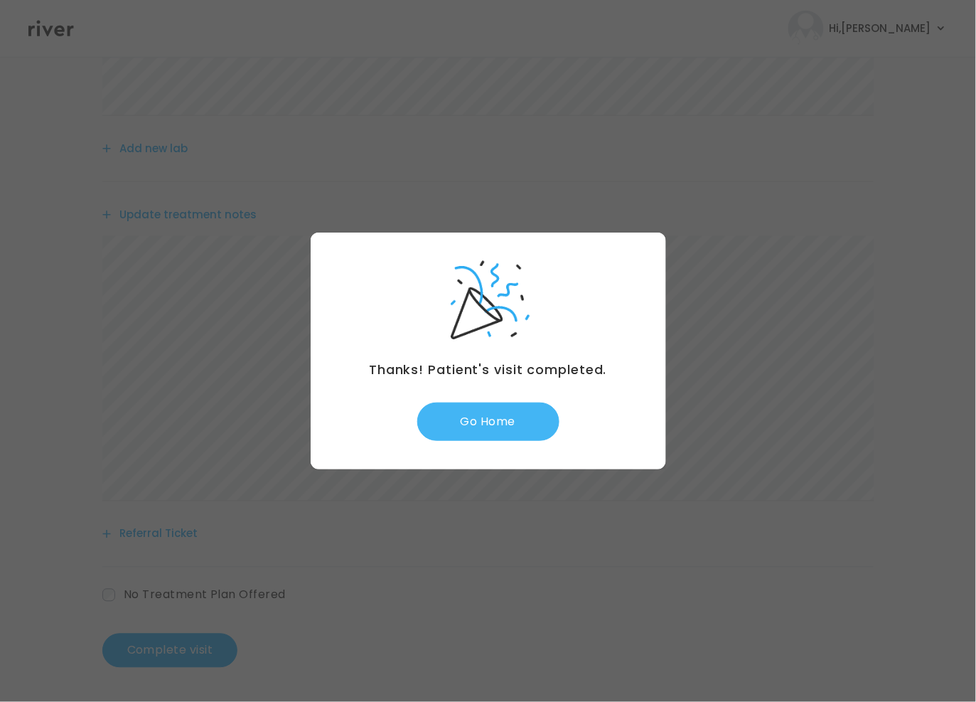
click at [498, 427] on button "Go Home" at bounding box center [488, 421] width 142 height 38
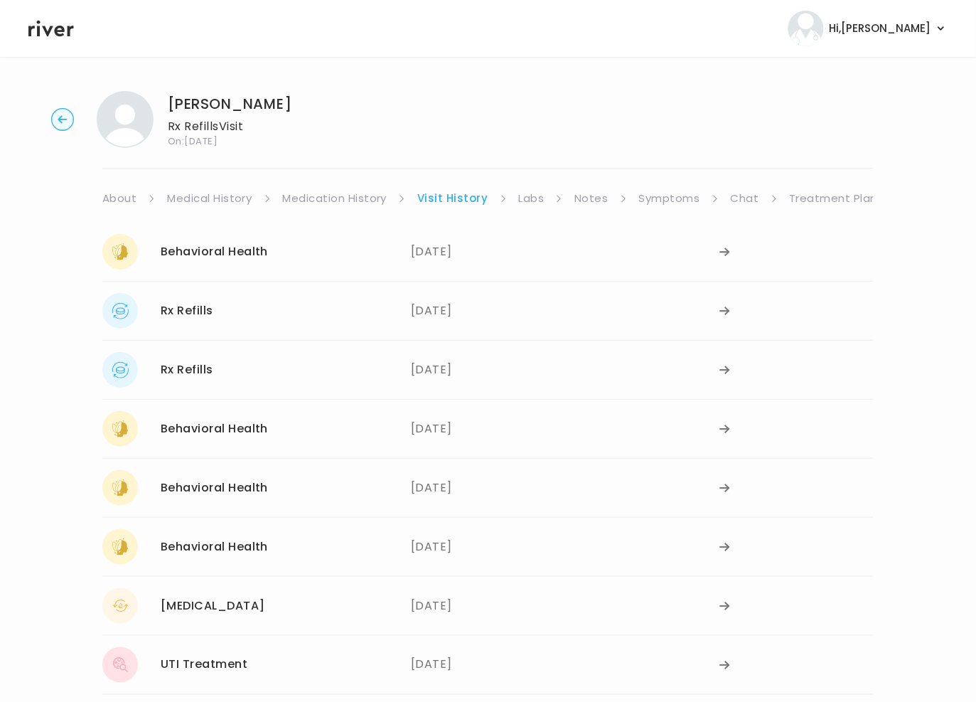
click at [674, 198] on link "Symptoms" at bounding box center [669, 198] width 61 height 20
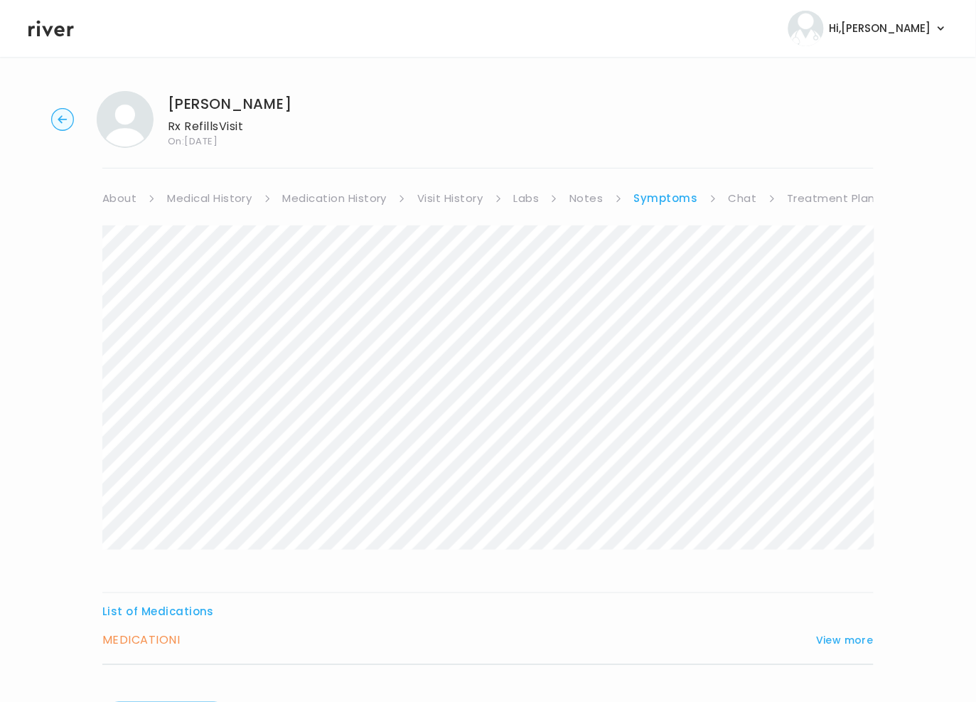
click at [746, 194] on link "Chat" at bounding box center [743, 198] width 28 height 20
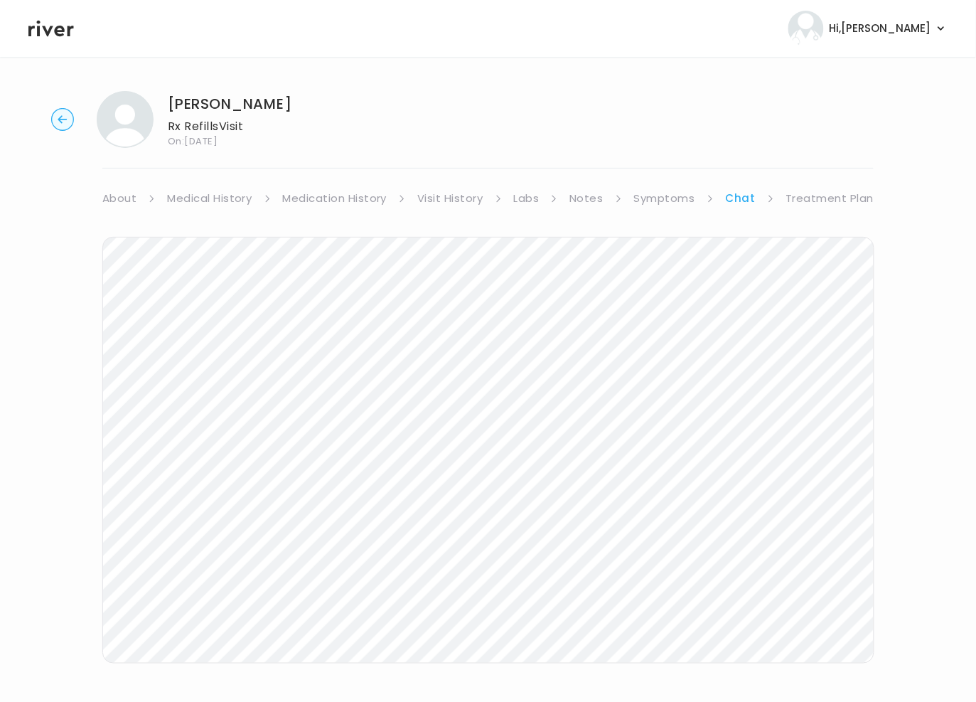
click at [746, 193] on link "Chat" at bounding box center [741, 198] width 30 height 20
click at [771, 198] on icon at bounding box center [771, 199] width 8 height 8
click at [695, 202] on li "Symptoms" at bounding box center [674, 198] width 80 height 20
click at [650, 201] on link "Symptoms" at bounding box center [664, 198] width 61 height 20
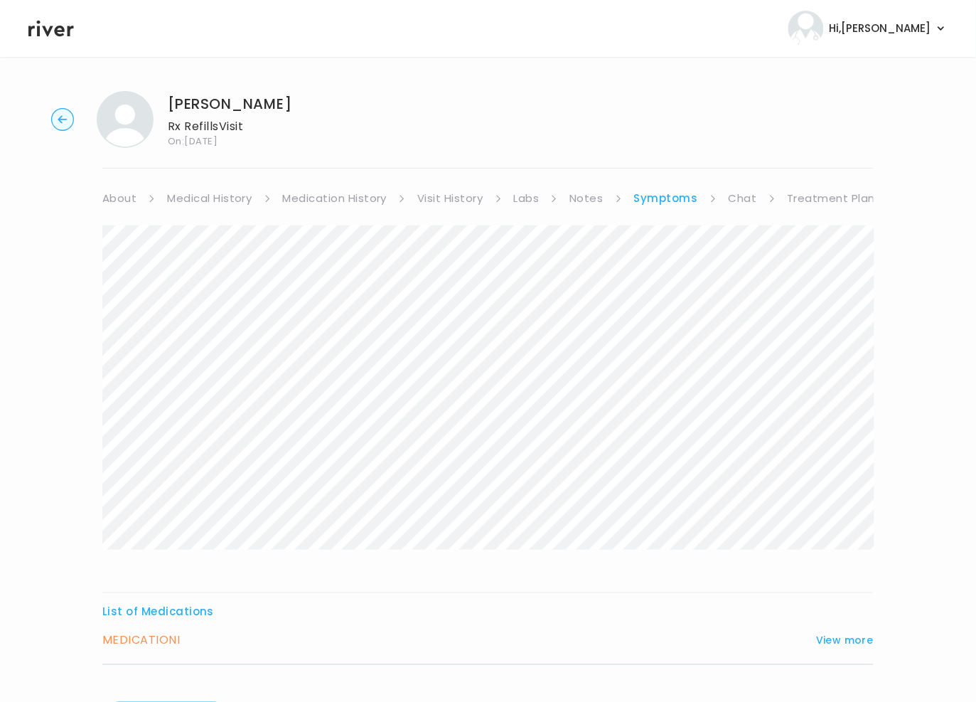
click at [755, 202] on li "Chat" at bounding box center [753, 198] width 48 height 20
click at [729, 198] on link "Chat" at bounding box center [743, 198] width 28 height 20
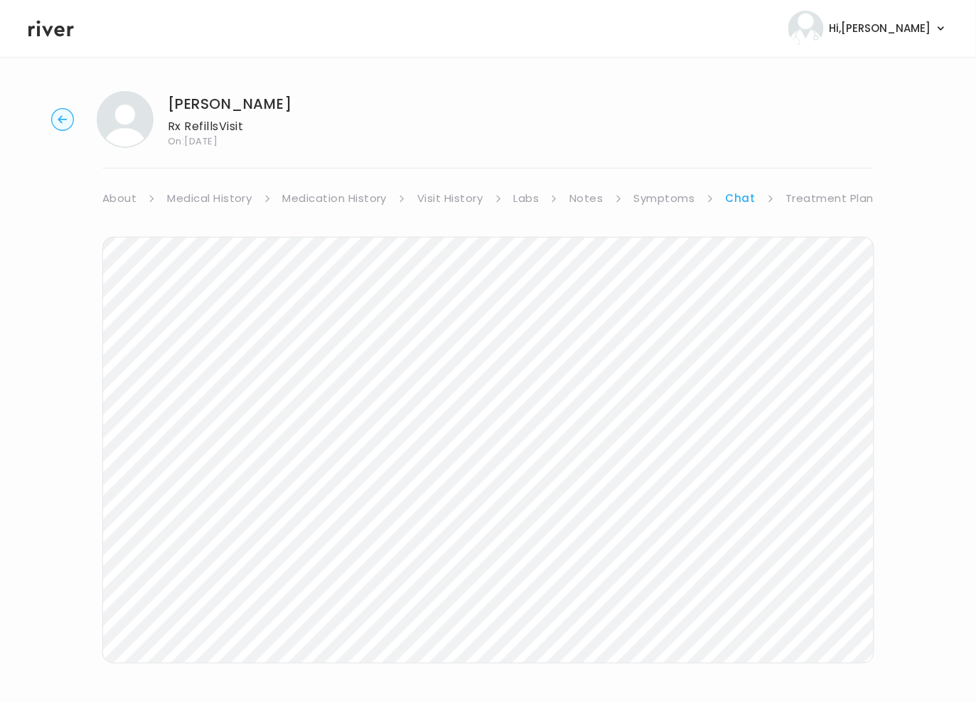
click at [827, 198] on link "Treatment Plan" at bounding box center [830, 198] width 88 height 20
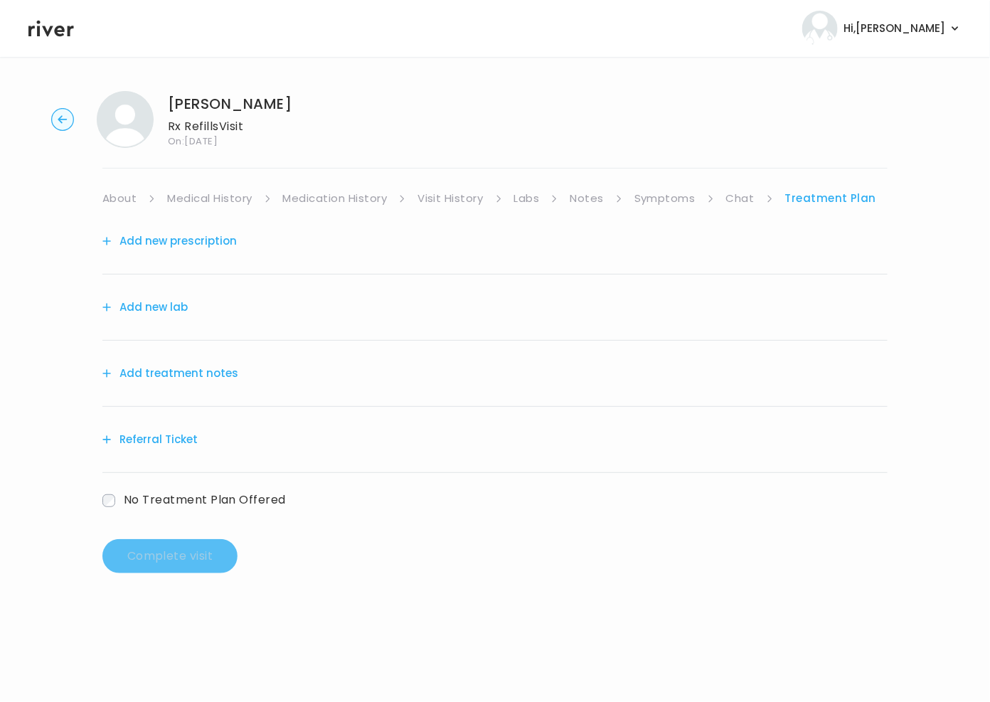
click at [163, 373] on button "Add treatment notes" at bounding box center [170, 373] width 136 height 20
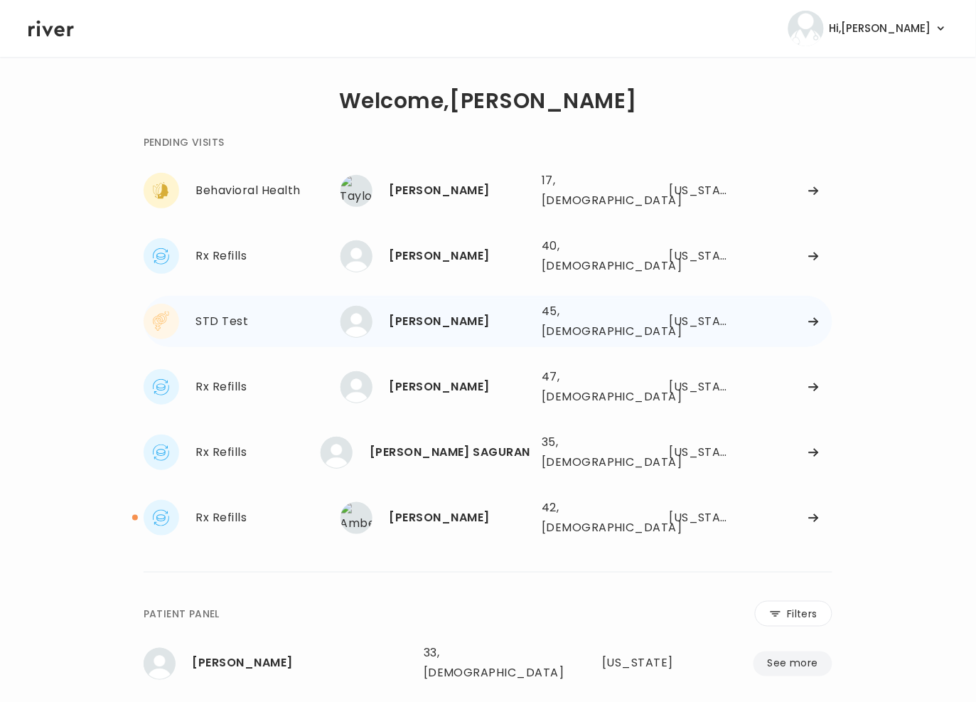
click at [591, 311] on div "[PERSON_NAME] 45, [DEMOGRAPHIC_DATA] See more 45, [DEMOGRAPHIC_DATA] [US_STATE]" at bounding box center [587, 321] width 493 height 45
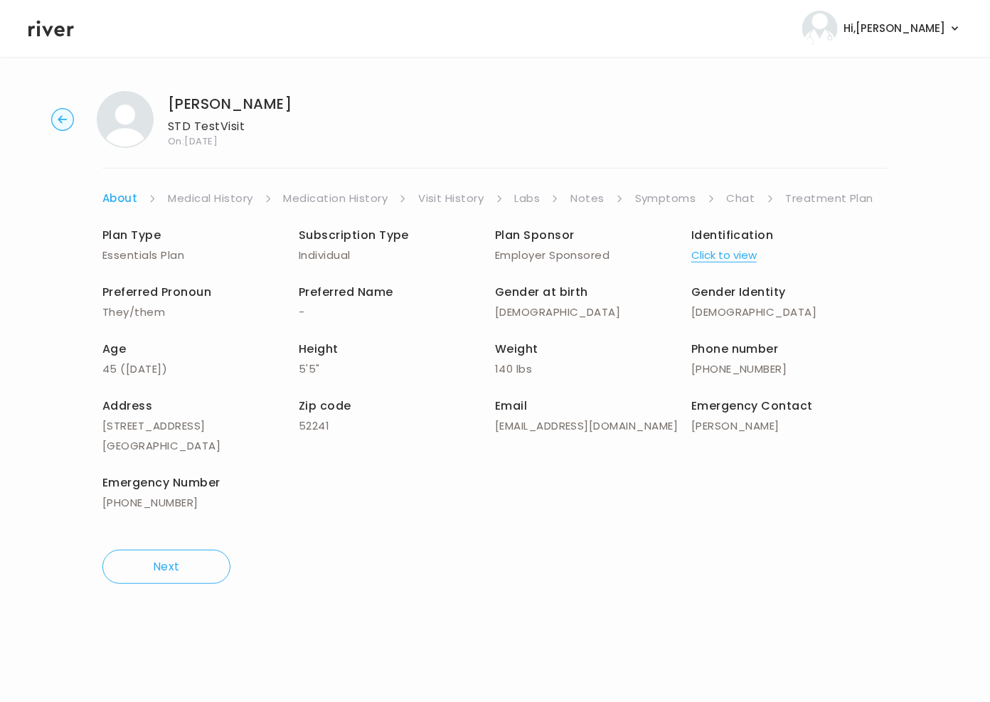
click at [671, 199] on link "Symptoms" at bounding box center [665, 198] width 61 height 20
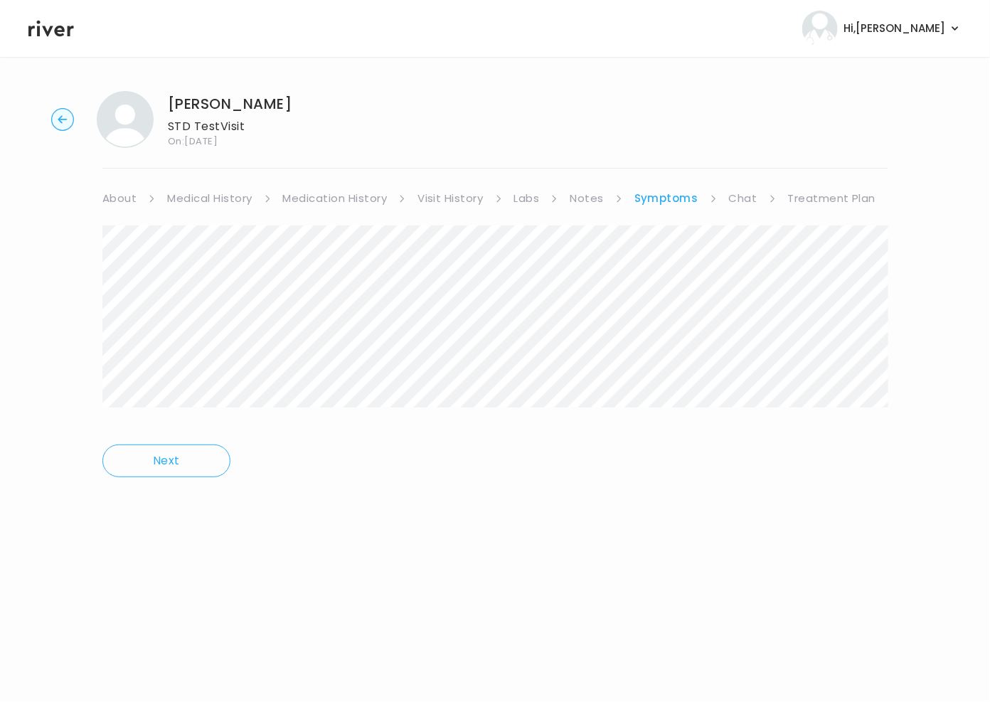
click at [815, 195] on link "Treatment Plan" at bounding box center [832, 198] width 88 height 20
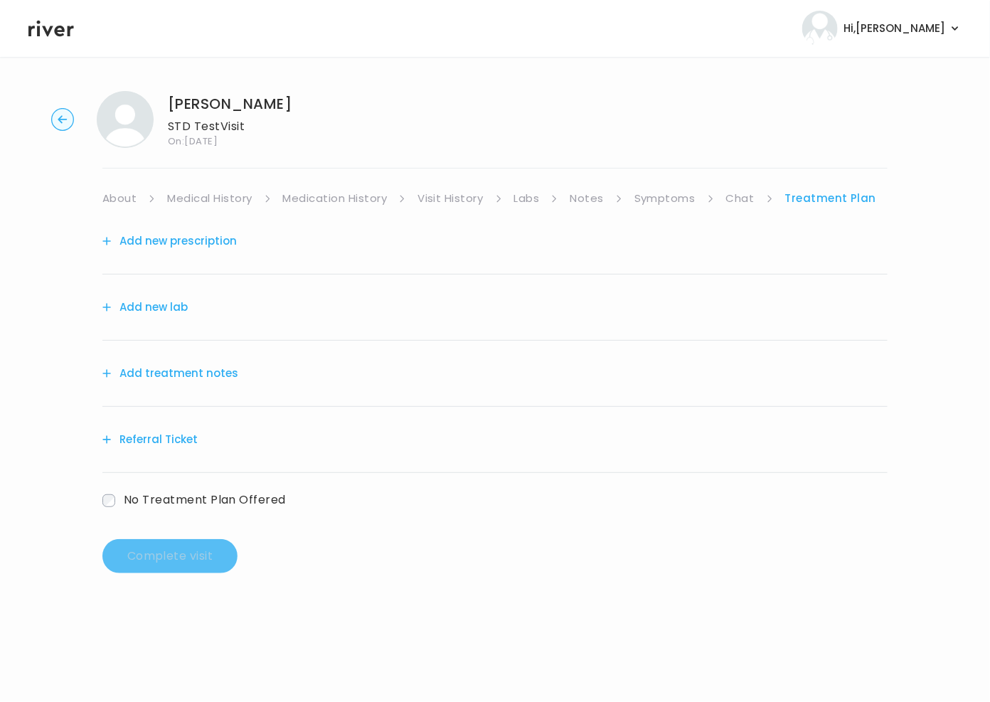
click at [662, 196] on link "Symptoms" at bounding box center [664, 198] width 61 height 20
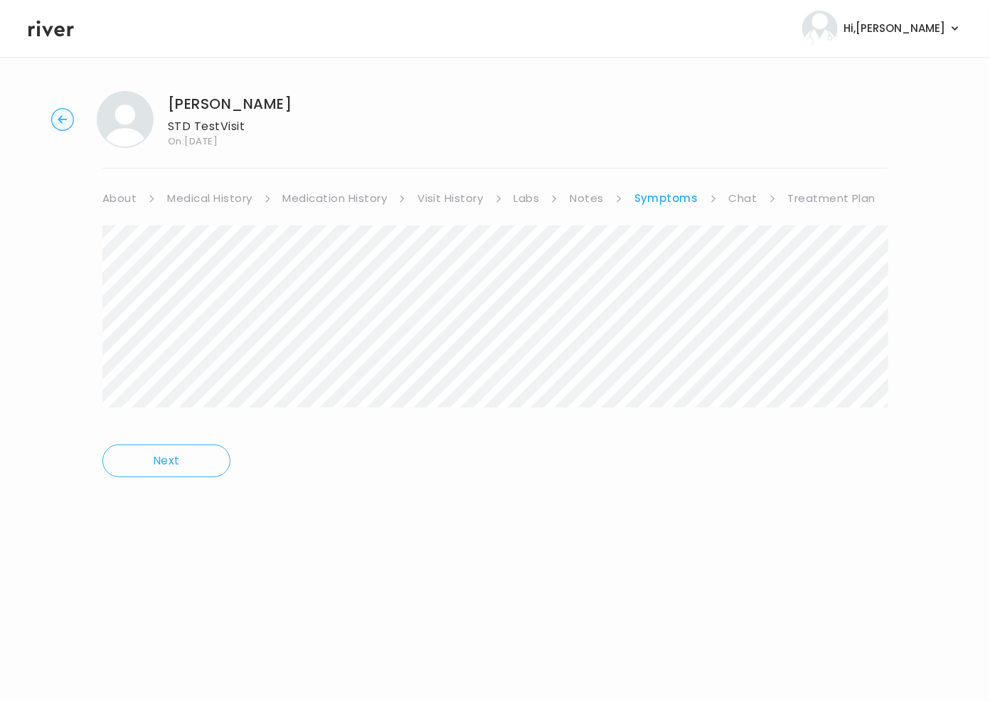
click at [794, 198] on link "Treatment Plan" at bounding box center [832, 198] width 88 height 20
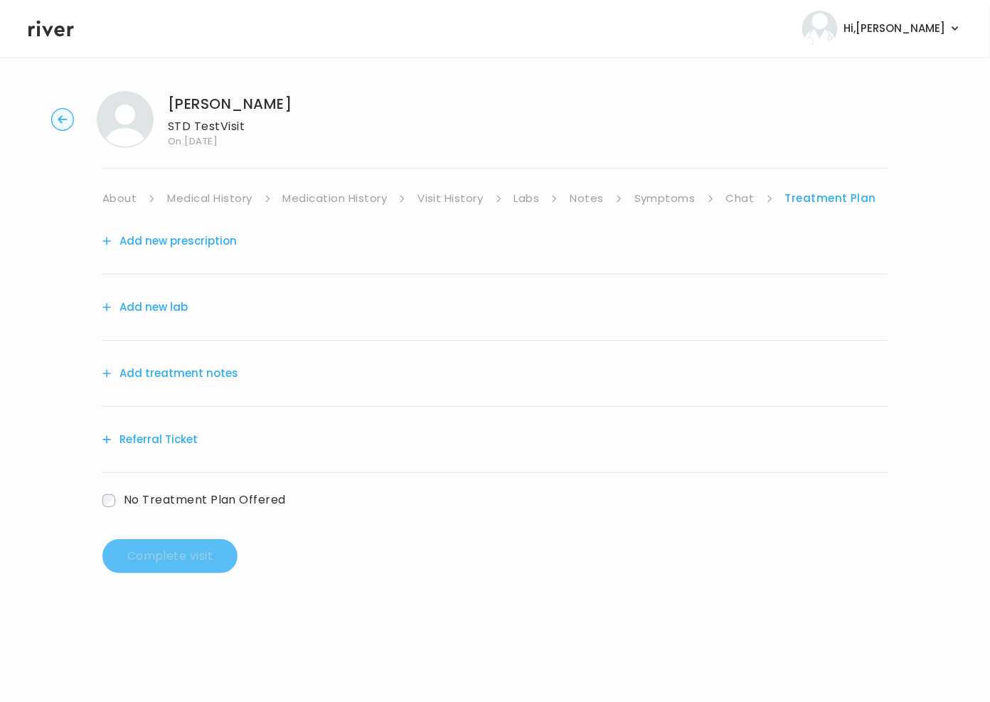
click at [141, 374] on button "Add treatment notes" at bounding box center [170, 373] width 136 height 20
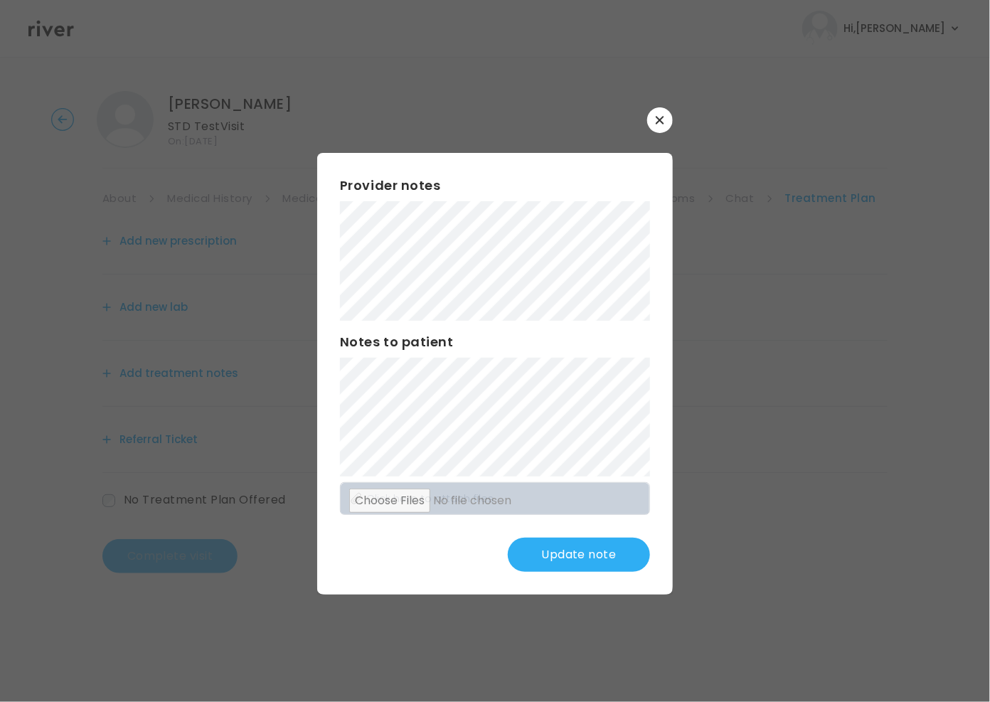
click at [590, 564] on button "Update note" at bounding box center [579, 554] width 142 height 34
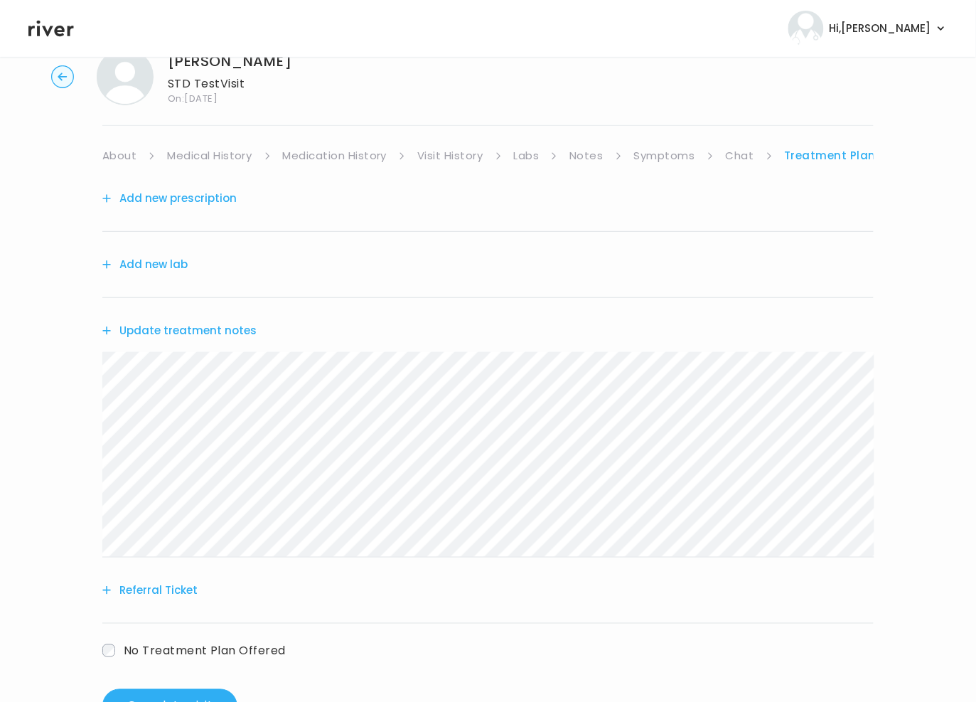
scroll to position [98, 0]
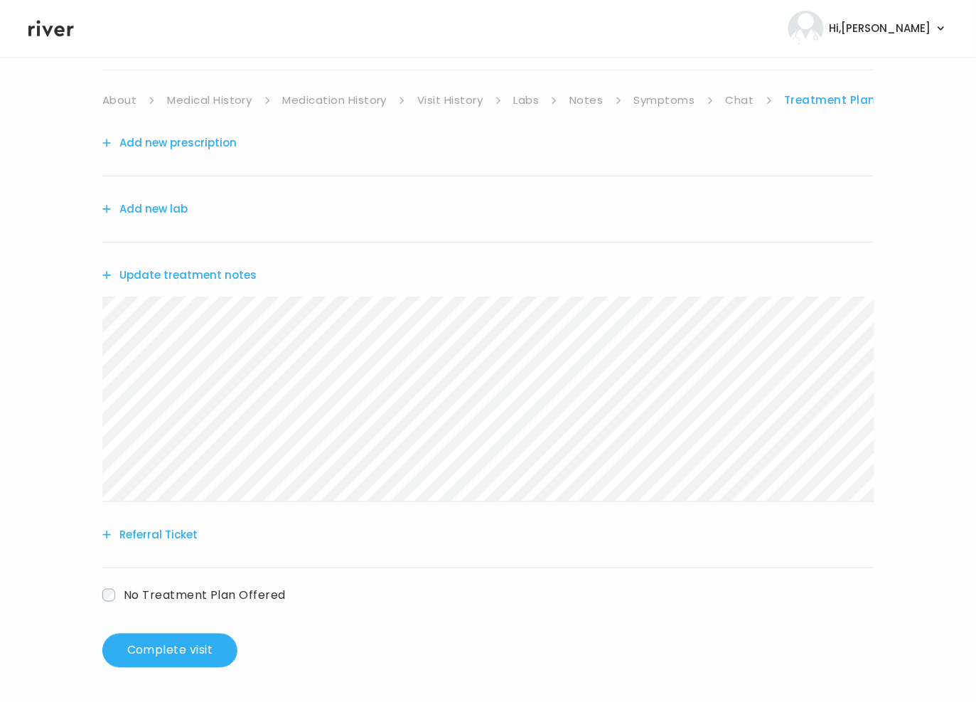
click at [163, 200] on button "Add new lab" at bounding box center [144, 209] width 85 height 20
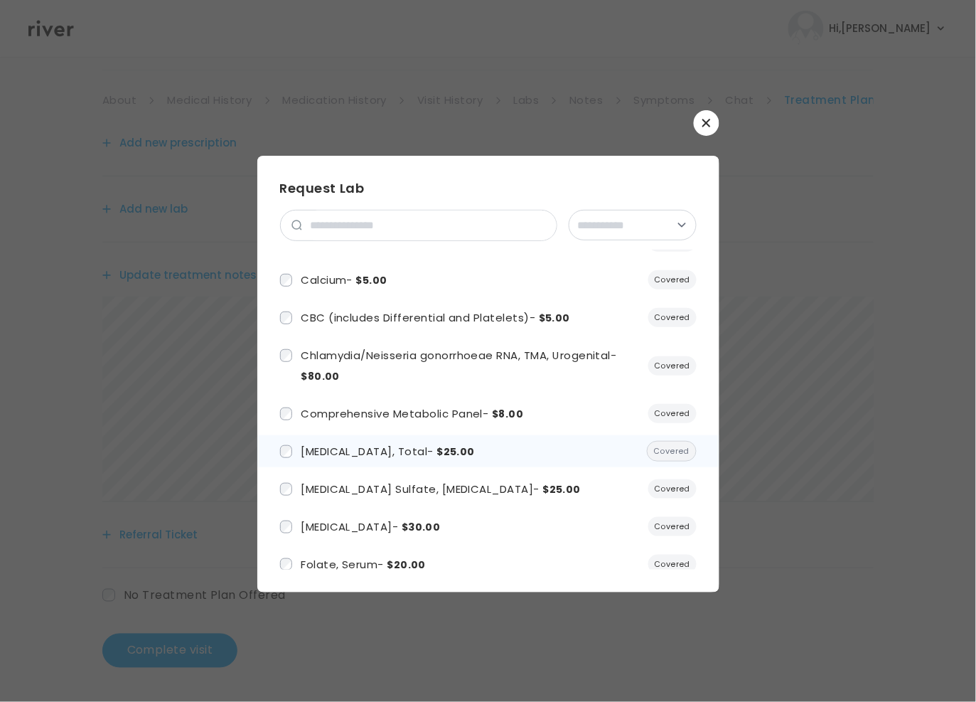
scroll to position [0, 0]
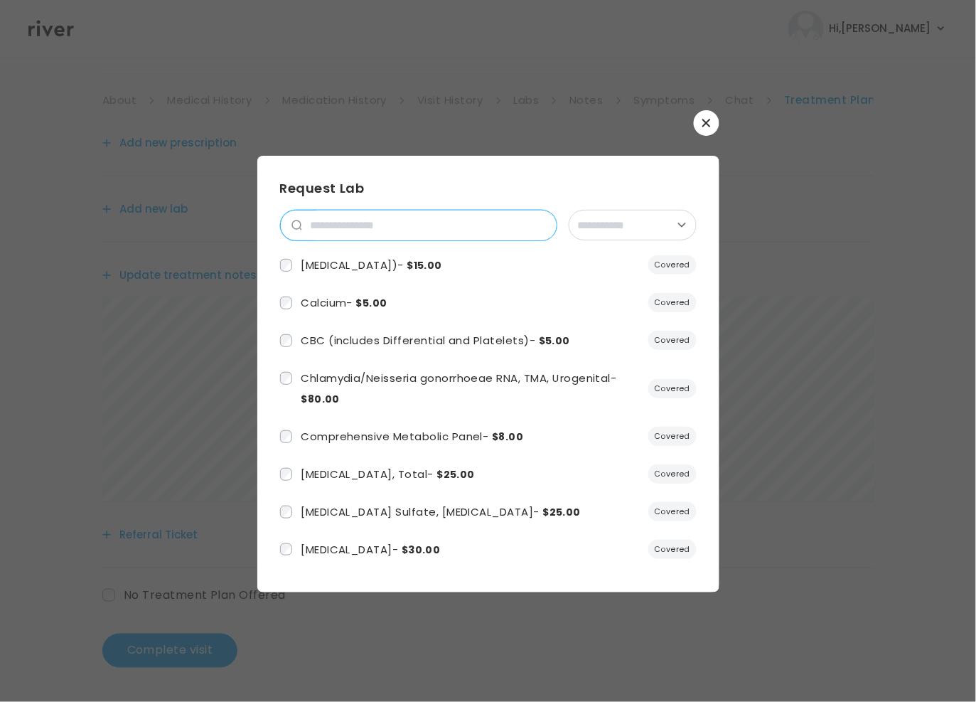
click at [308, 223] on input "search" at bounding box center [429, 225] width 254 height 30
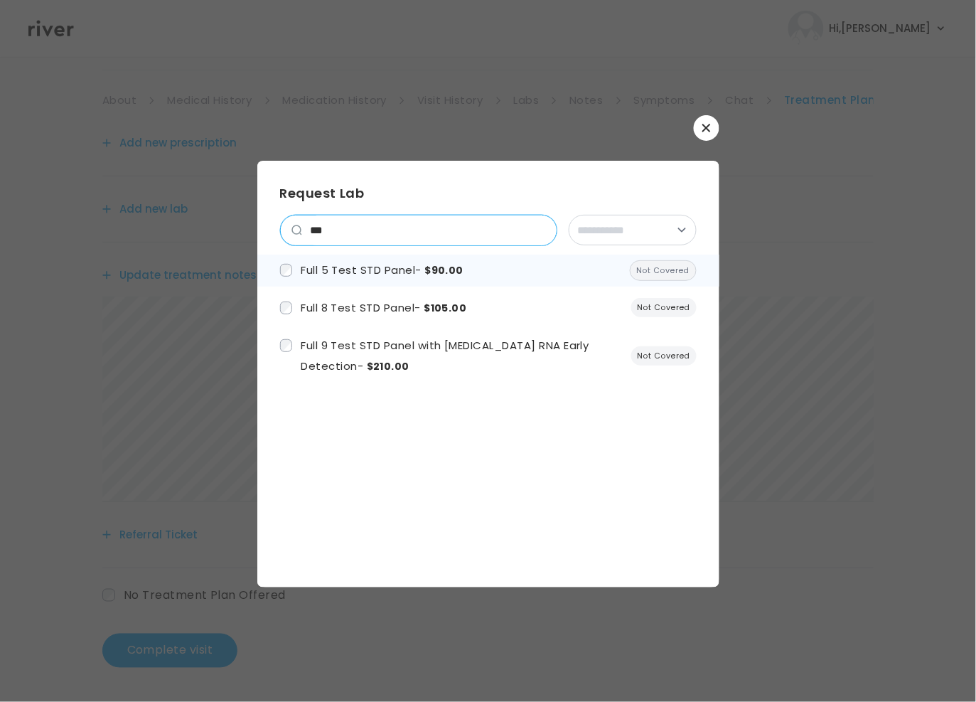
type input "***"
click at [411, 277] on span "Full 5 Test STD Panel - $90.00" at bounding box center [382, 269] width 163 height 15
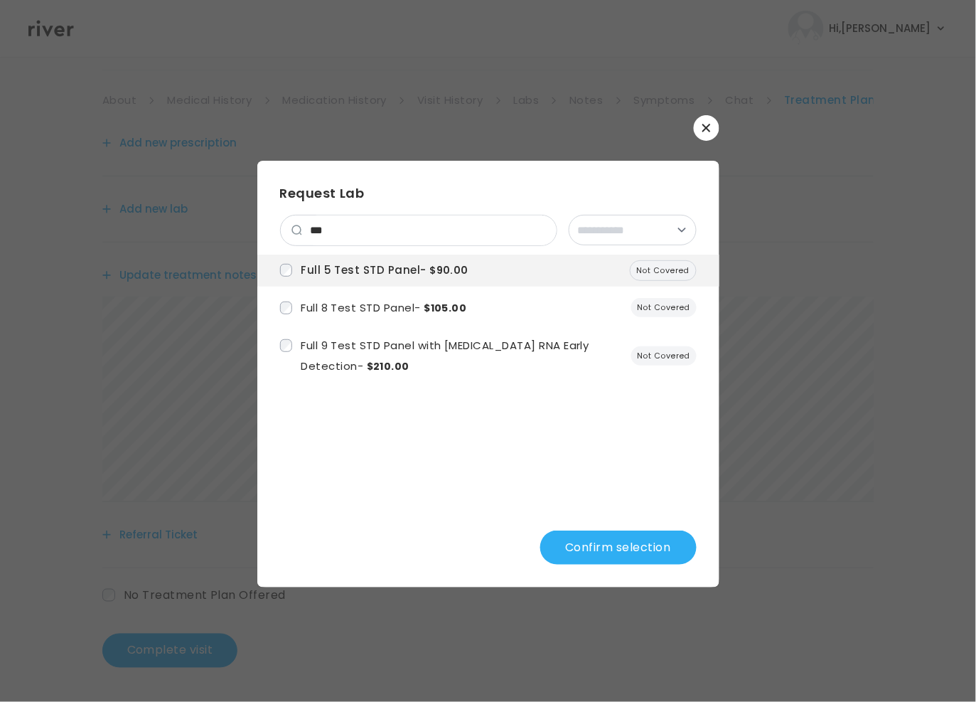
click at [634, 536] on button "Confirm selection" at bounding box center [618, 547] width 156 height 34
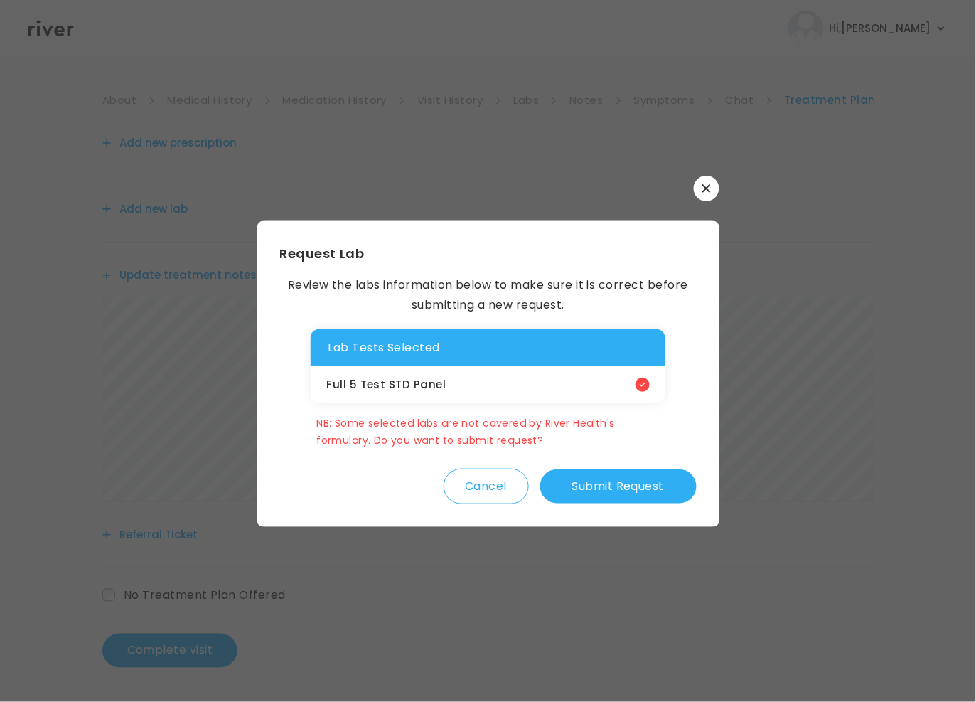
click at [667, 490] on button "Submit Request" at bounding box center [618, 486] width 156 height 34
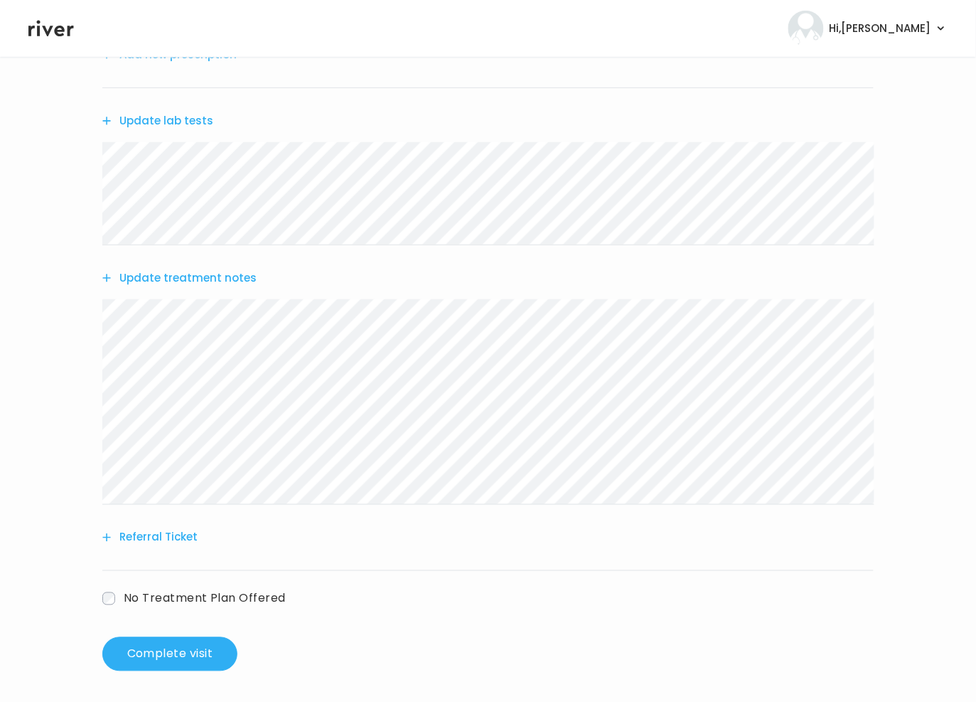
scroll to position [190, 0]
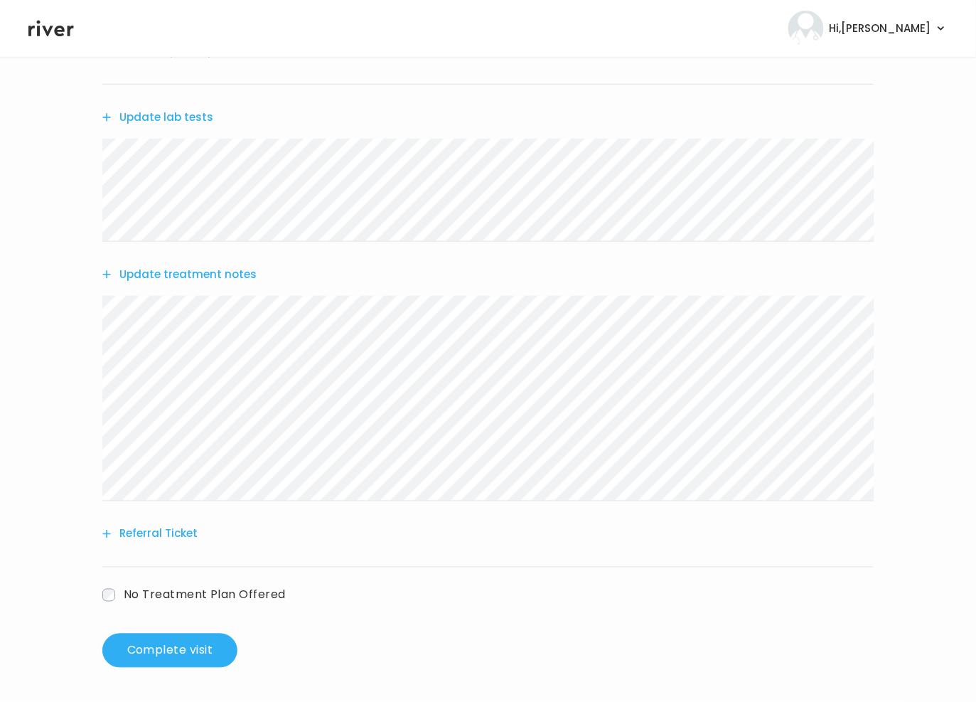
drag, startPoint x: 147, startPoint y: 653, endPoint x: 543, endPoint y: 659, distance: 396.0
click at [543, 660] on div "Add new prescription Update lab tests Update treatment notes Referral Ticket No…" at bounding box center [487, 342] width 771 height 649
click at [151, 653] on button "Complete visit" at bounding box center [169, 650] width 135 height 34
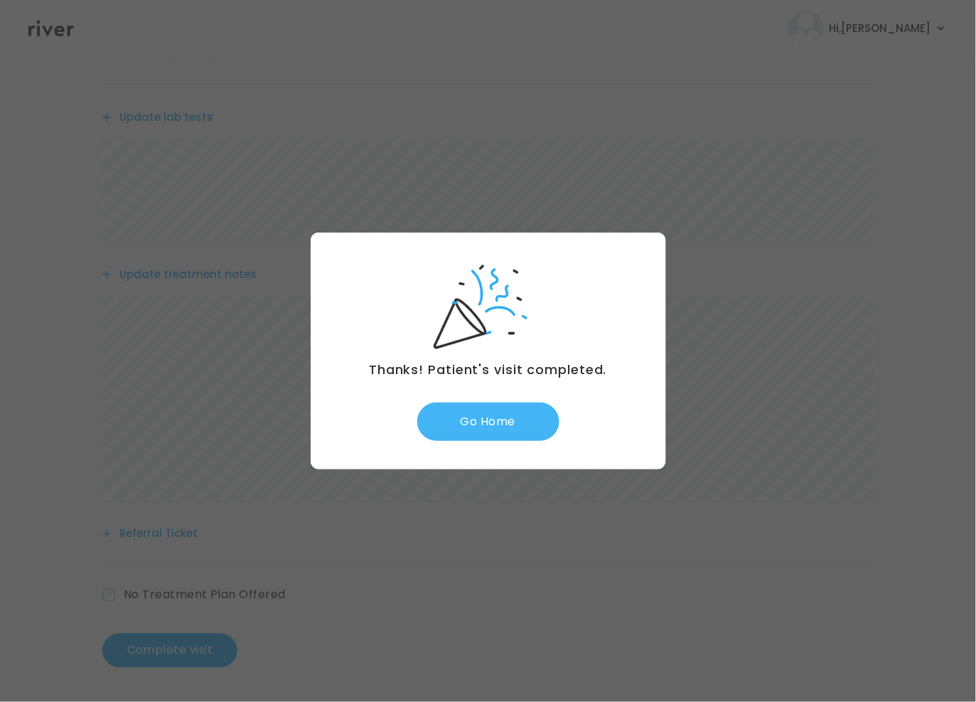
click at [505, 432] on button "Go Home" at bounding box center [488, 421] width 142 height 38
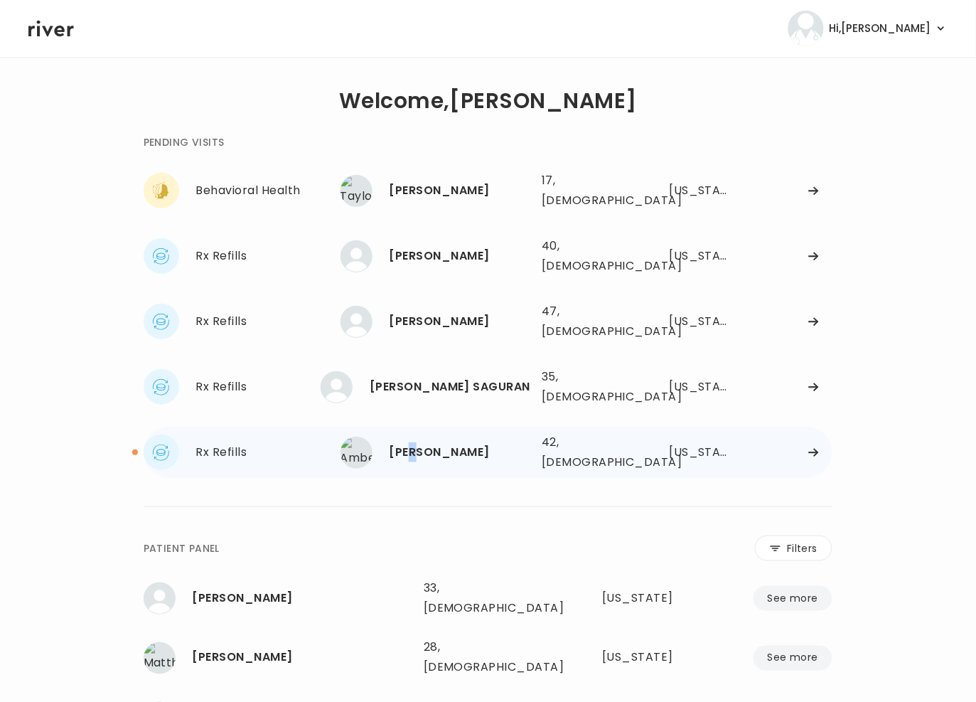
click at [422, 442] on div "[PERSON_NAME]" at bounding box center [460, 452] width 141 height 20
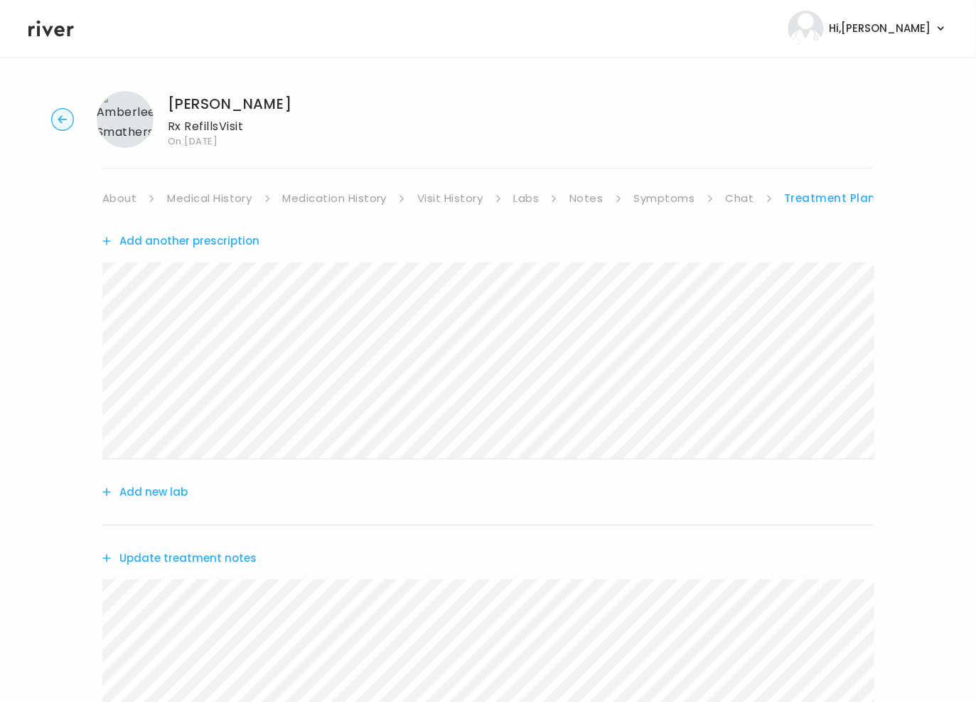
click at [449, 199] on link "Visit History" at bounding box center [449, 198] width 65 height 20
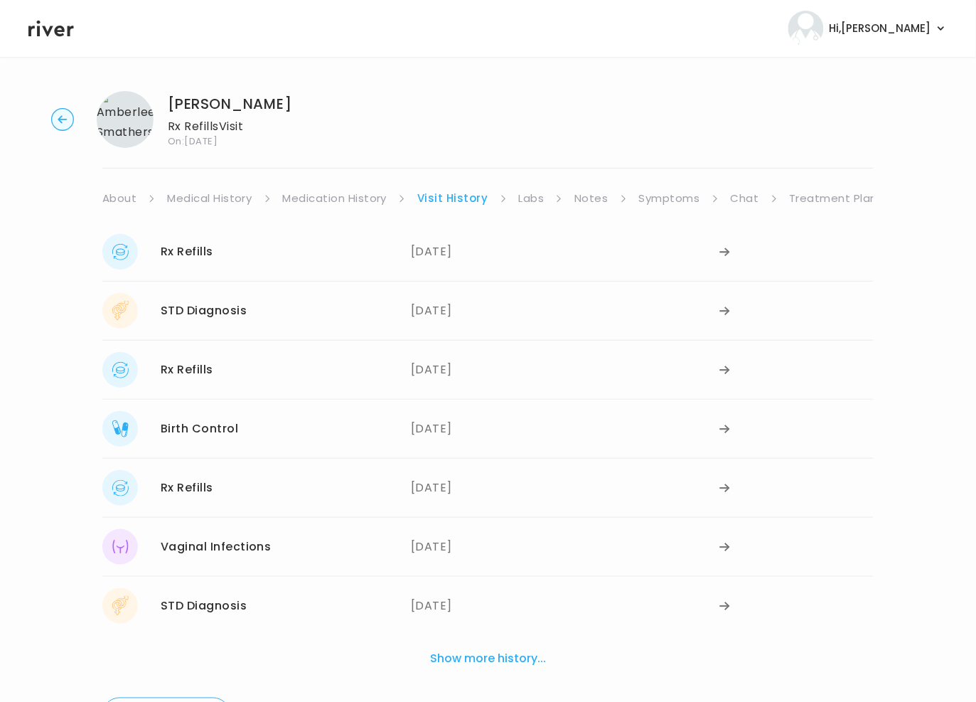
drag, startPoint x: 533, startPoint y: 200, endPoint x: 613, endPoint y: 205, distance: 79.8
click at [535, 200] on link "Labs" at bounding box center [532, 198] width 26 height 20
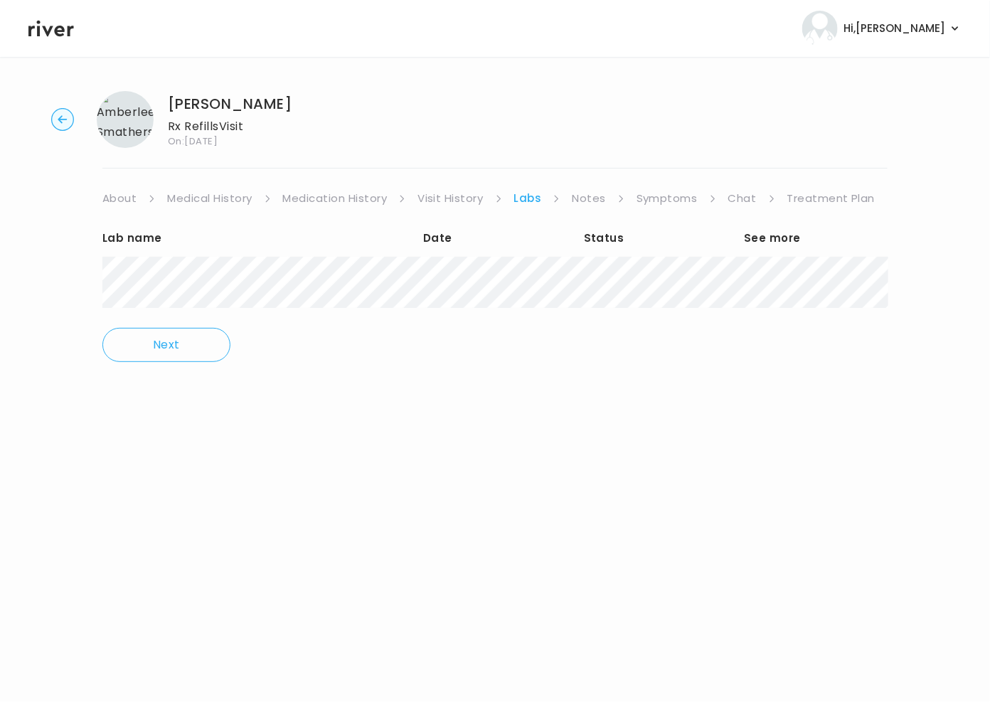
click at [589, 205] on link "Notes" at bounding box center [588, 198] width 33 height 20
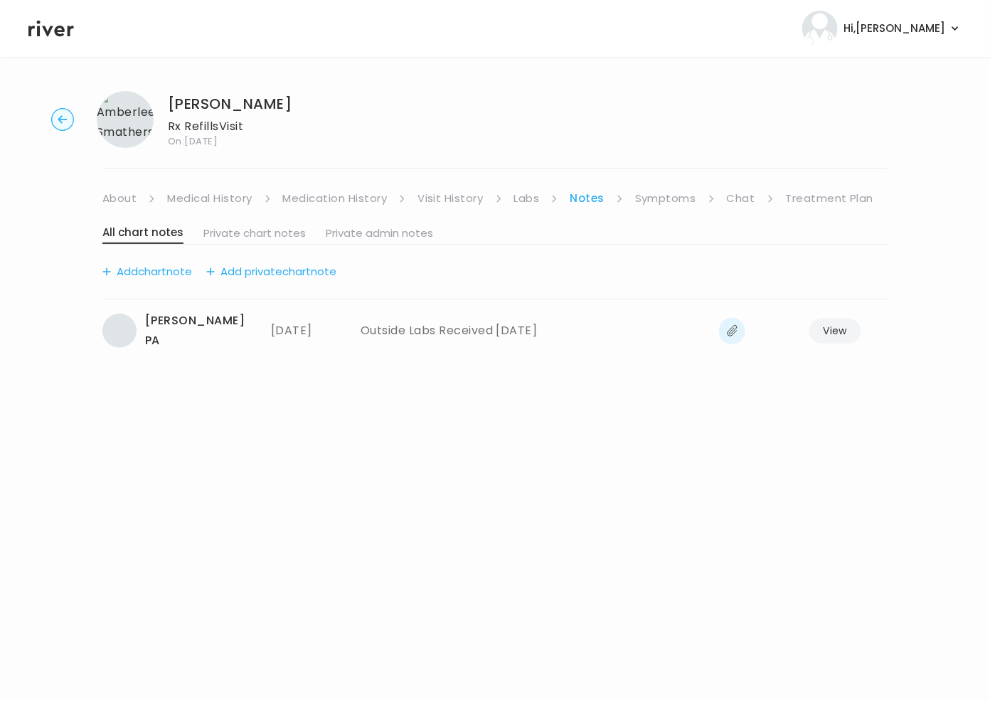
click at [656, 205] on link "Symptoms" at bounding box center [665, 198] width 61 height 20
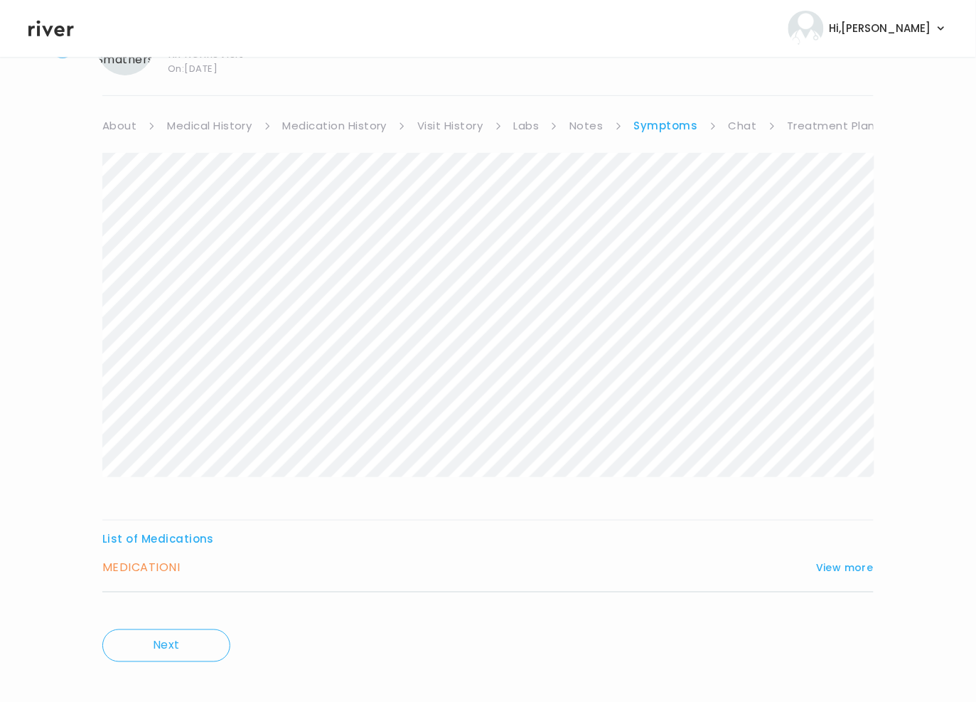
scroll to position [87, 0]
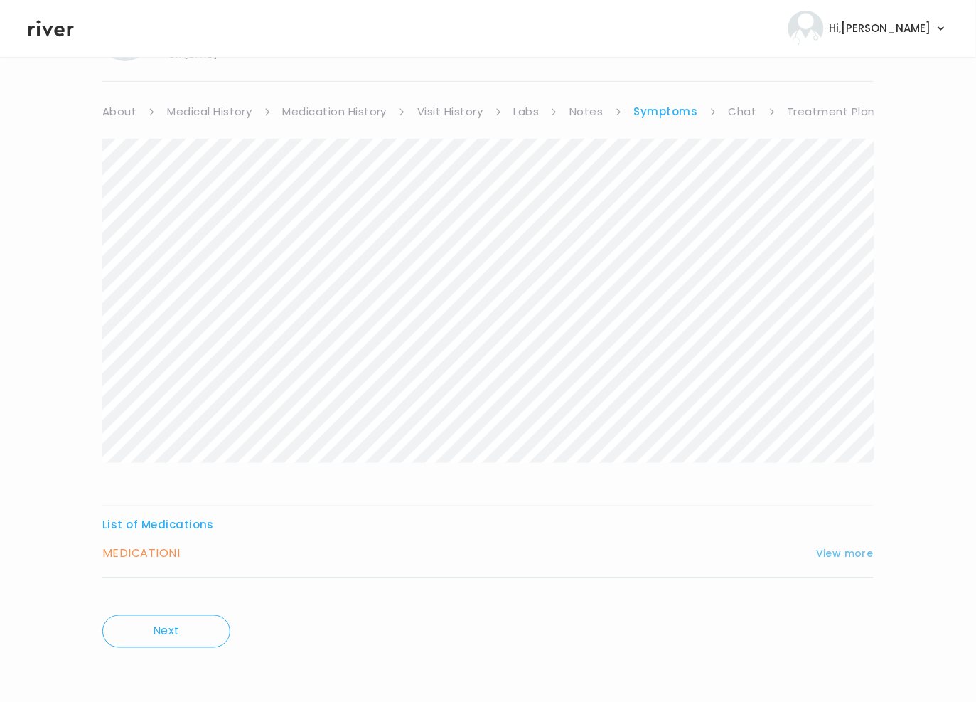
click at [843, 546] on button "View more" at bounding box center [845, 553] width 58 height 17
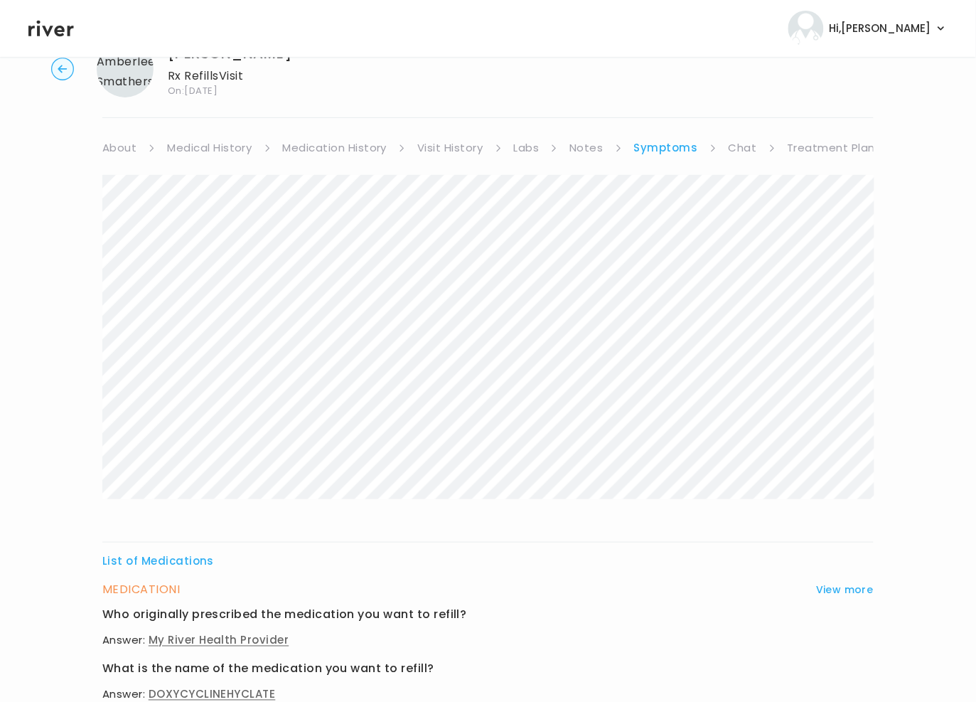
scroll to position [0, 0]
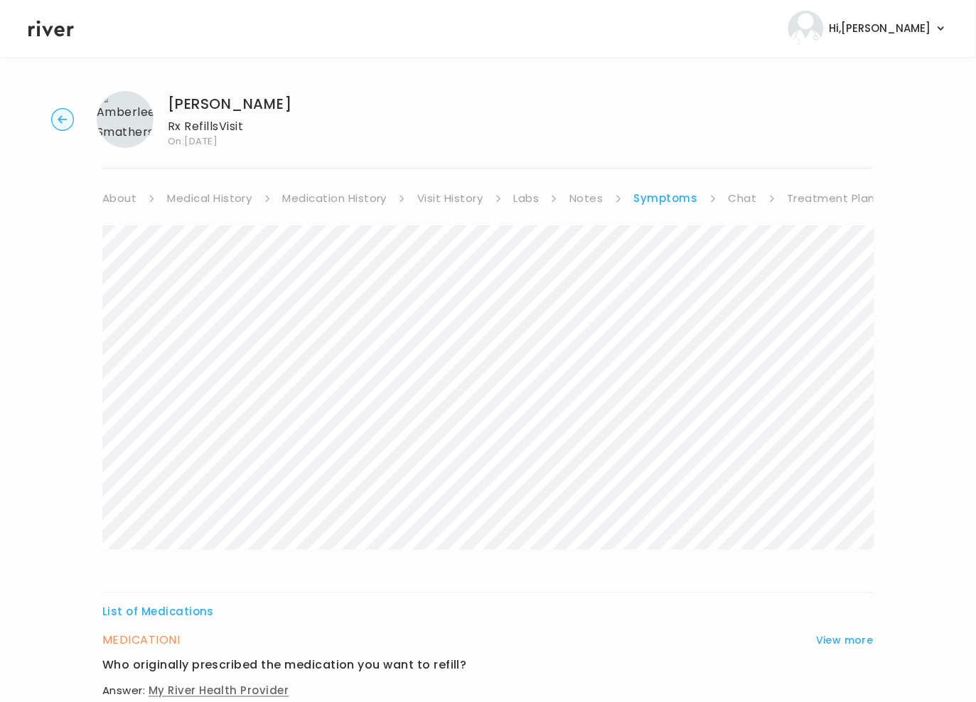
click at [743, 201] on link "Chat" at bounding box center [743, 198] width 28 height 20
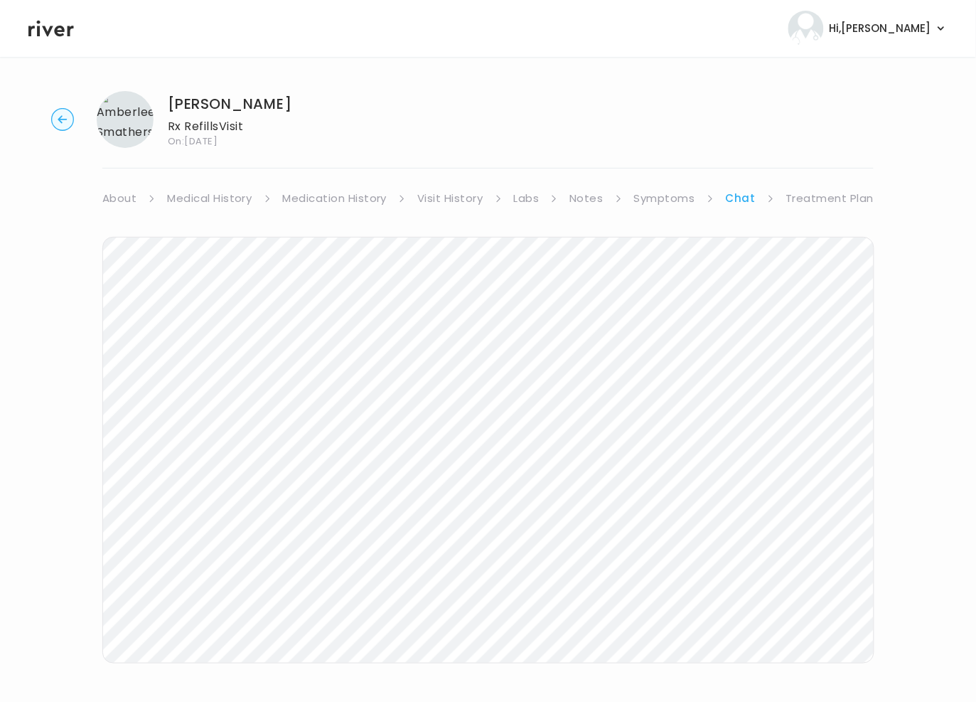
click at [55, 114] on circle "button" at bounding box center [63, 120] width 22 height 22
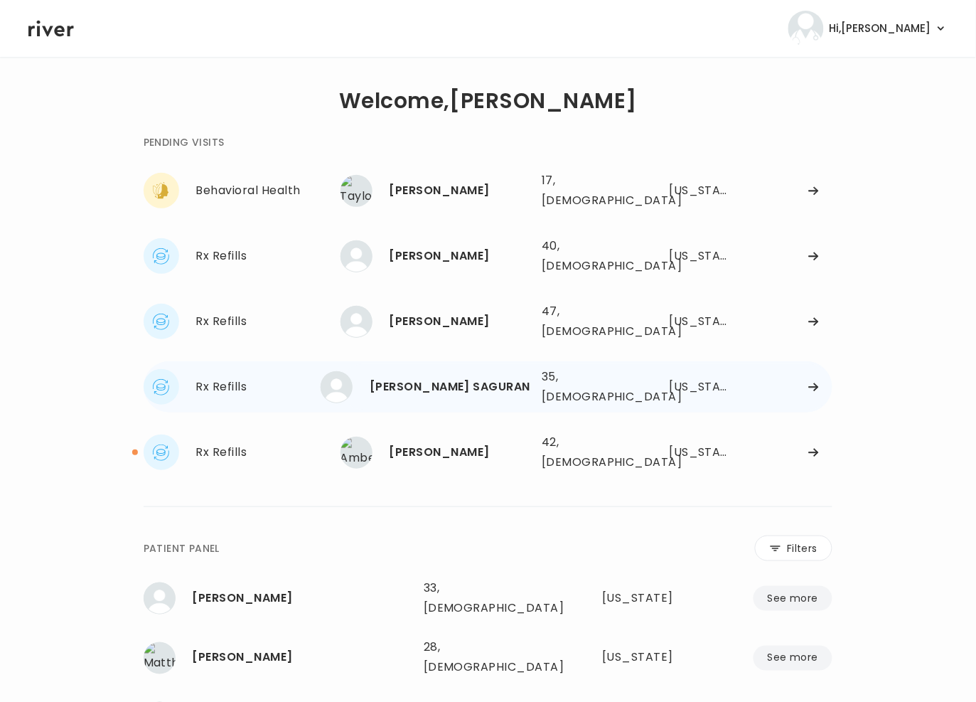
click at [418, 377] on div "[PERSON_NAME] SAGURAN" at bounding box center [450, 387] width 161 height 20
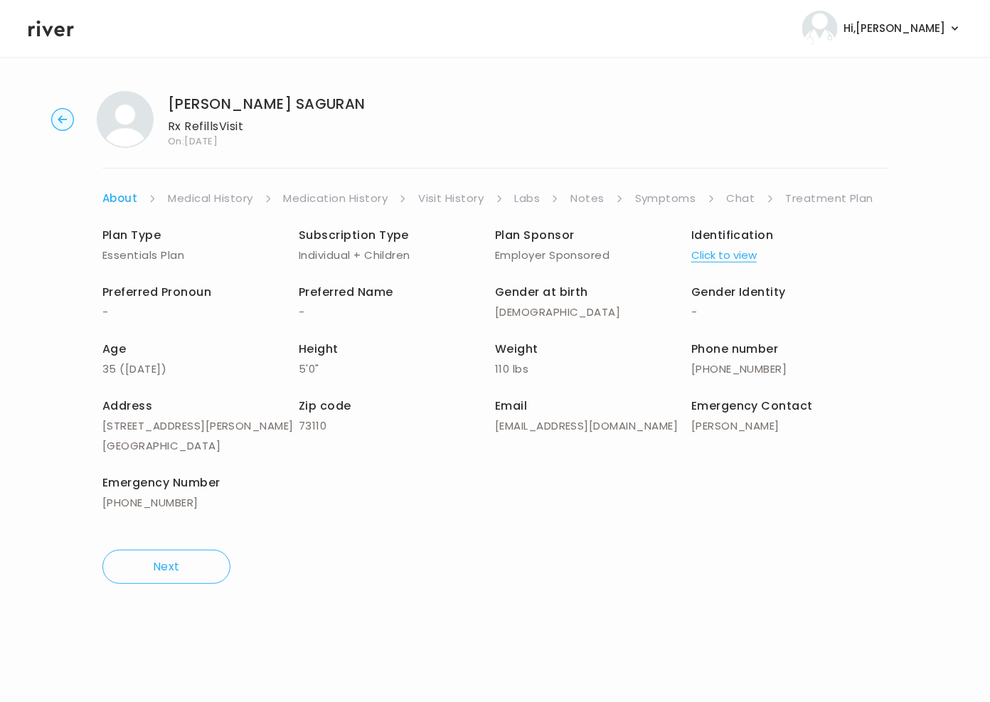
click at [734, 200] on link "Chat" at bounding box center [741, 198] width 28 height 20
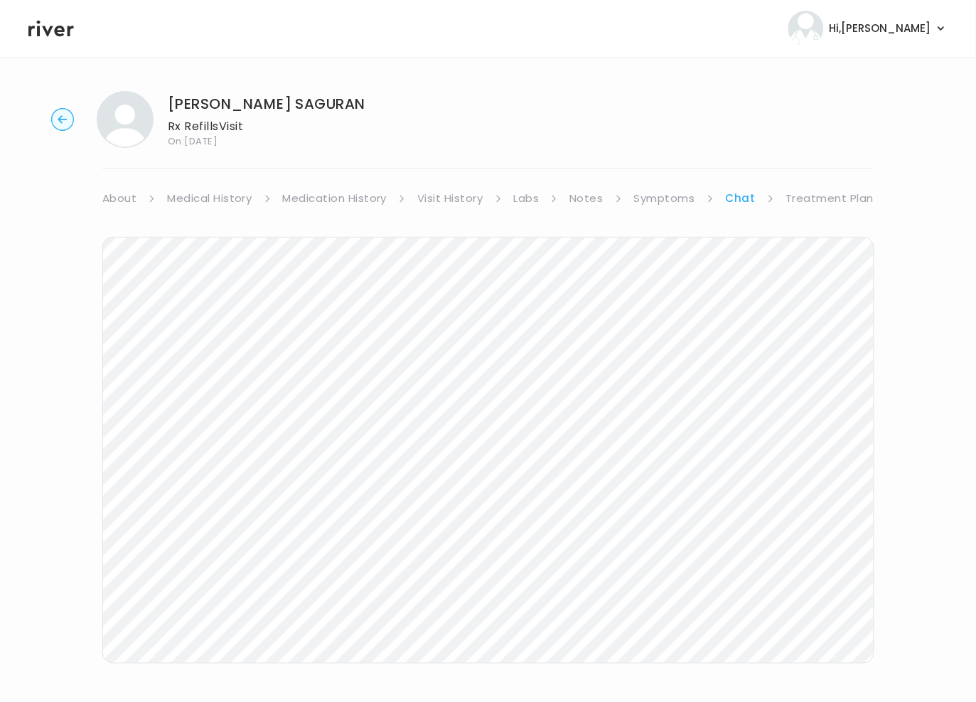
click at [830, 195] on link "Treatment Plan" at bounding box center [830, 198] width 88 height 20
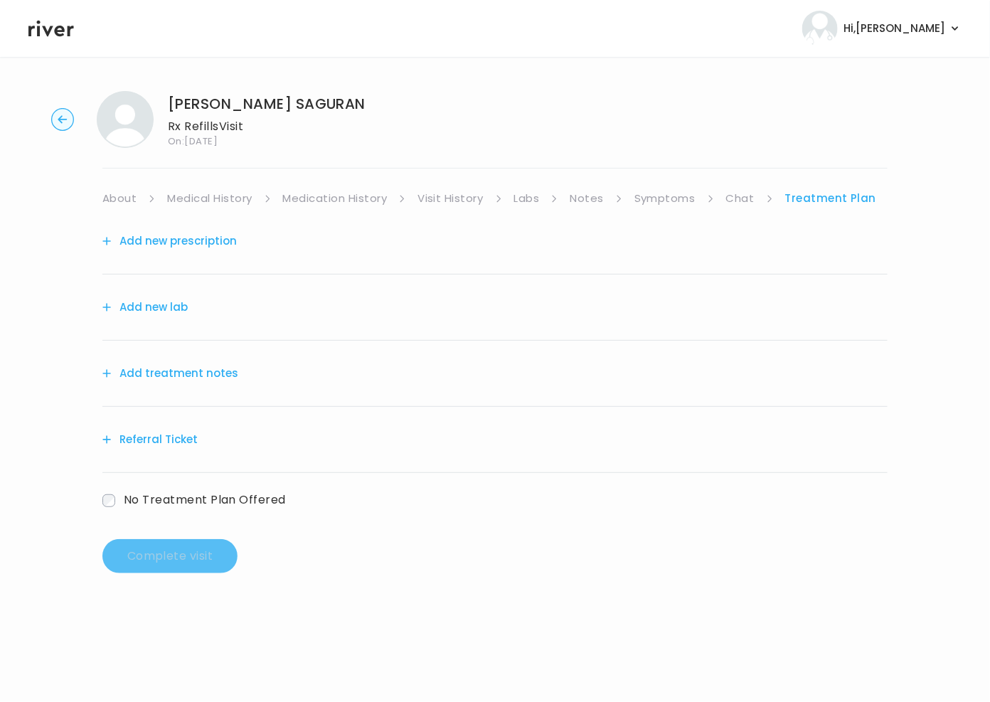
click at [168, 373] on button "Add treatment notes" at bounding box center [170, 373] width 136 height 20
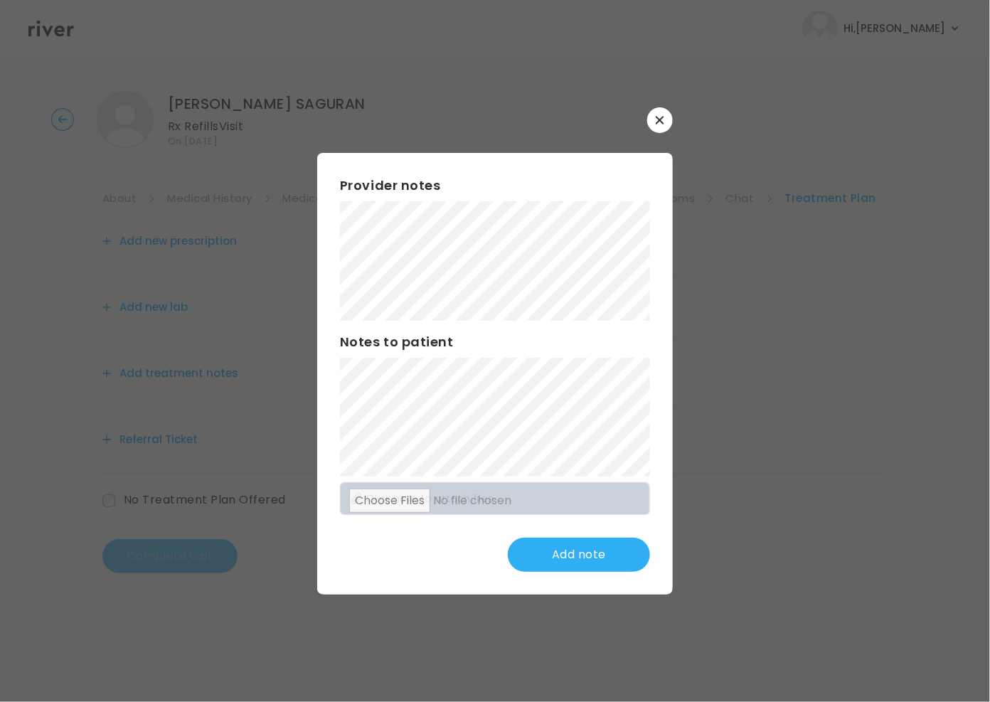
click at [661, 121] on button "button" at bounding box center [660, 120] width 26 height 26
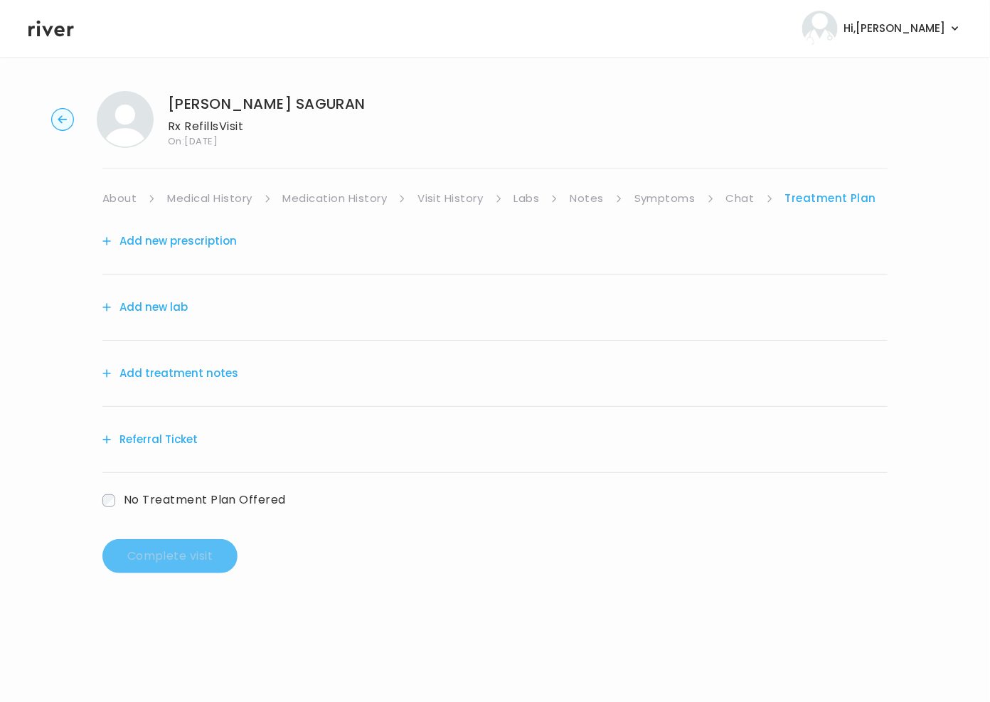
click at [662, 206] on link "Symptoms" at bounding box center [664, 198] width 61 height 20
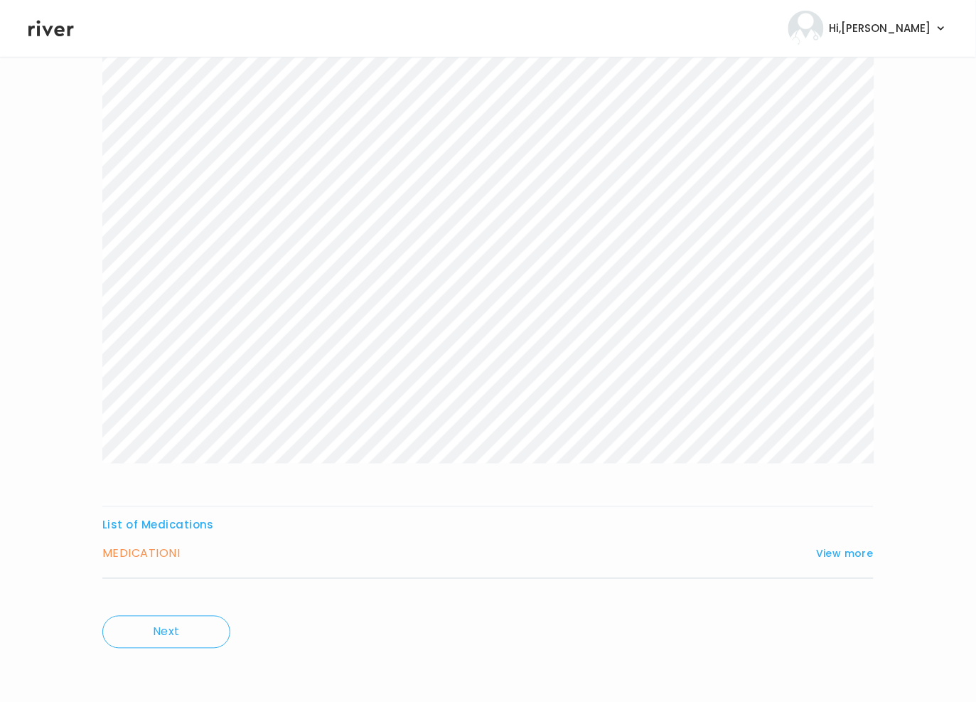
scroll to position [200, 0]
click at [842, 557] on button "View more" at bounding box center [845, 553] width 58 height 17
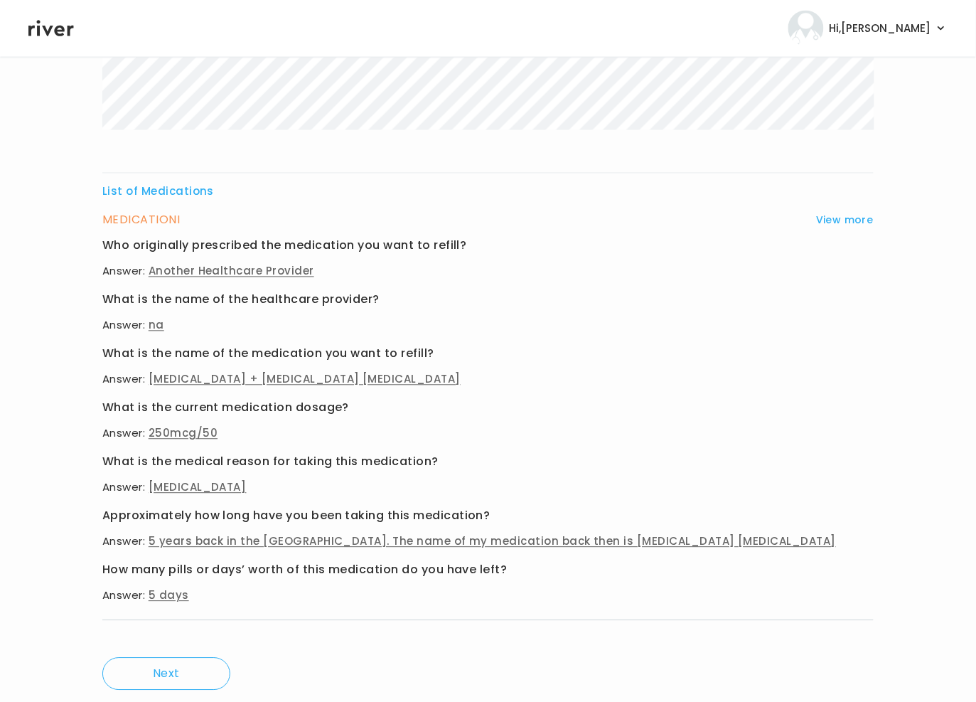
scroll to position [0, 0]
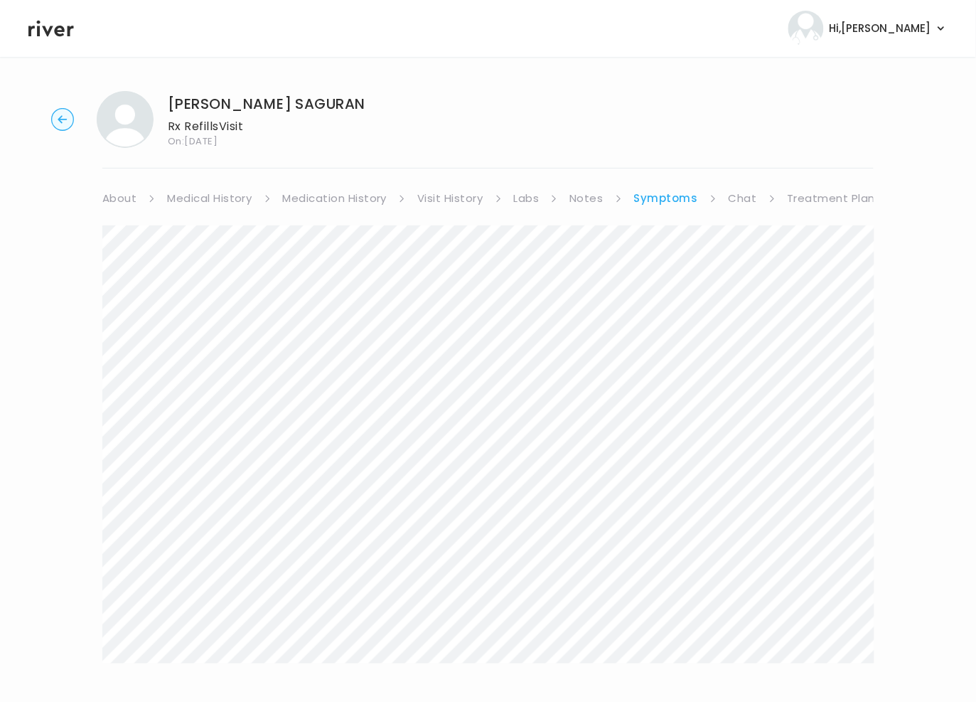
click at [729, 198] on link "Chat" at bounding box center [743, 198] width 28 height 20
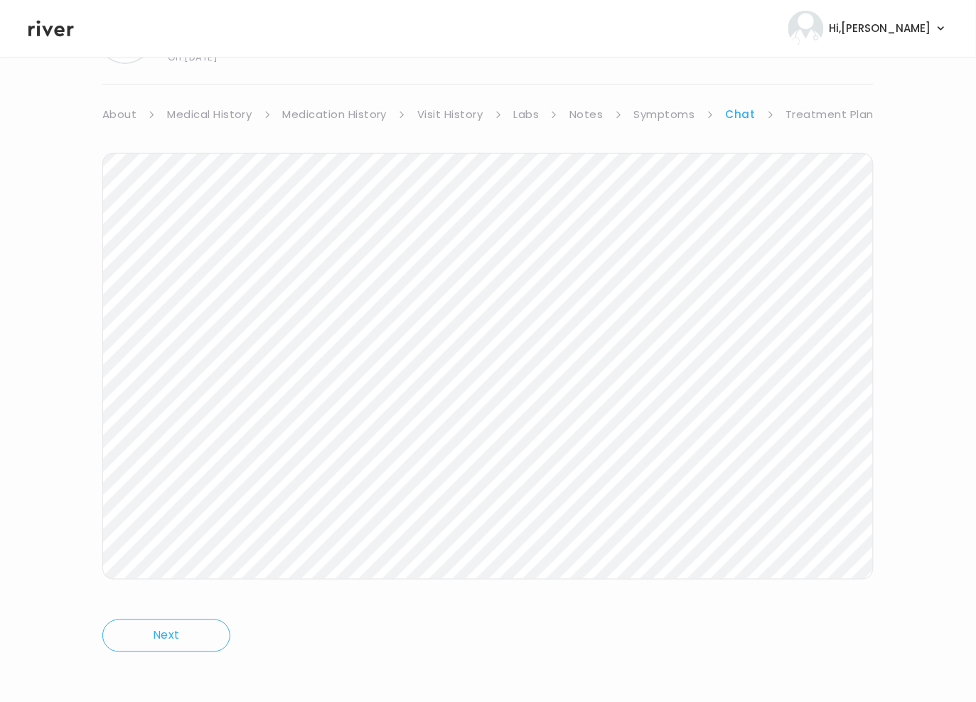
scroll to position [87, 0]
click at [60, 28] on icon at bounding box center [50, 28] width 45 height 21
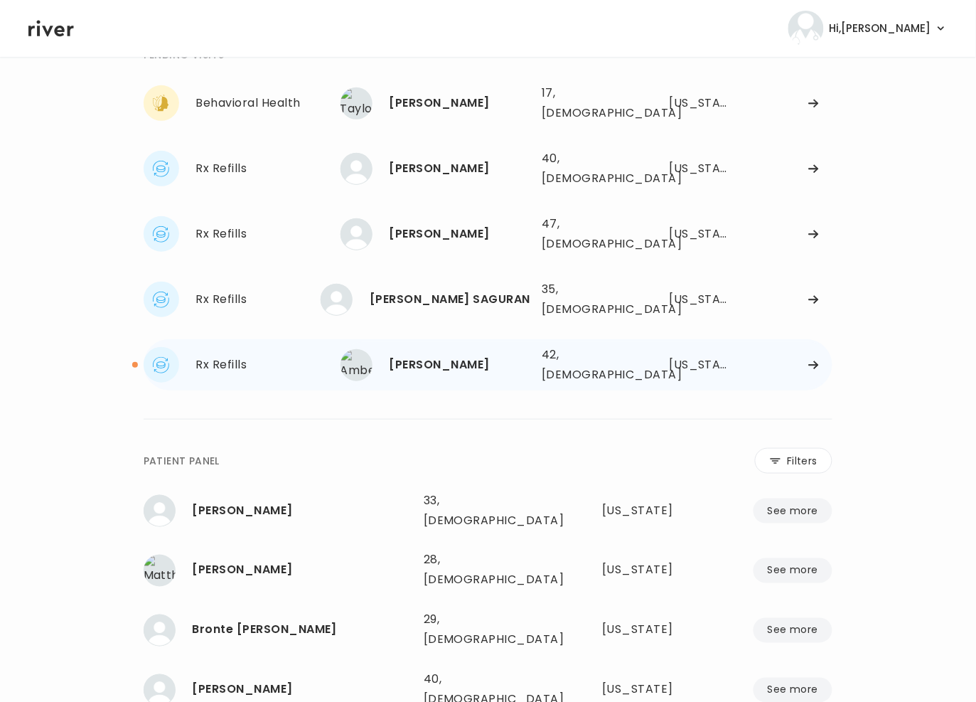
click at [377, 349] on div "Amberlee Smathers 42, Female See more" at bounding box center [436, 365] width 190 height 32
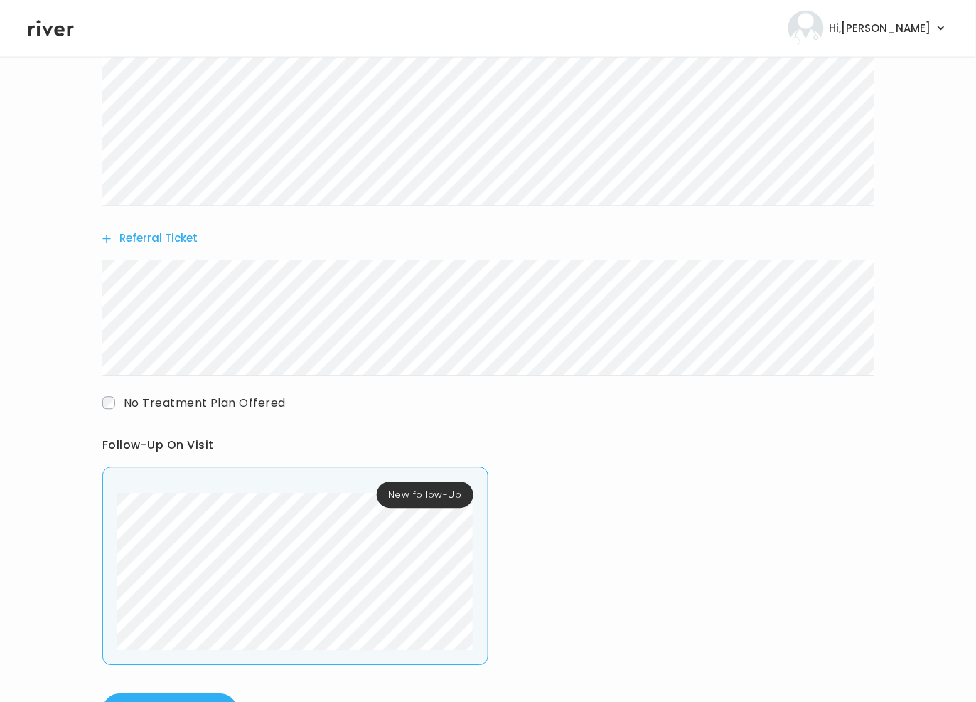
scroll to position [620, 0]
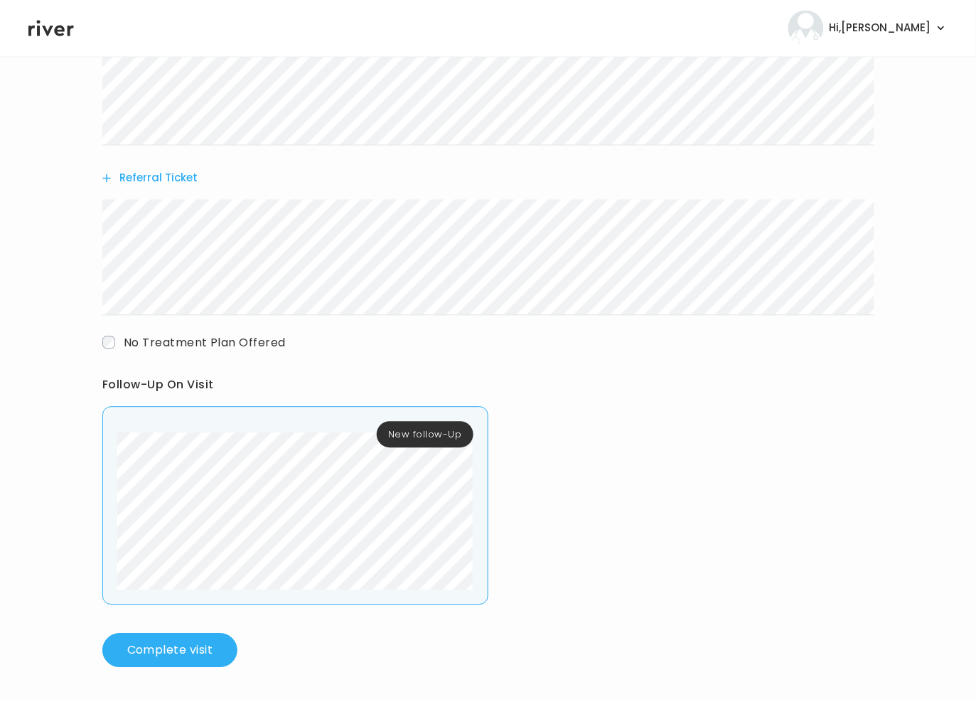
drag, startPoint x: 680, startPoint y: 390, endPoint x: 682, endPoint y: 382, distance: 8.8
click at [682, 390] on div "Follow-Up On Visit" at bounding box center [487, 385] width 771 height 65
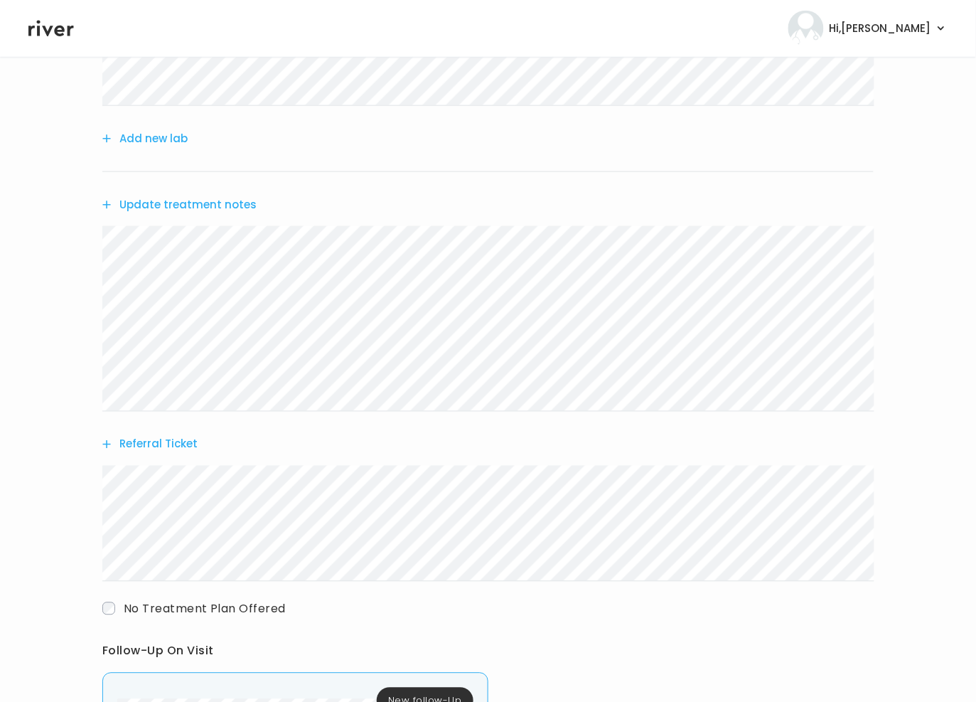
scroll to position [0, 0]
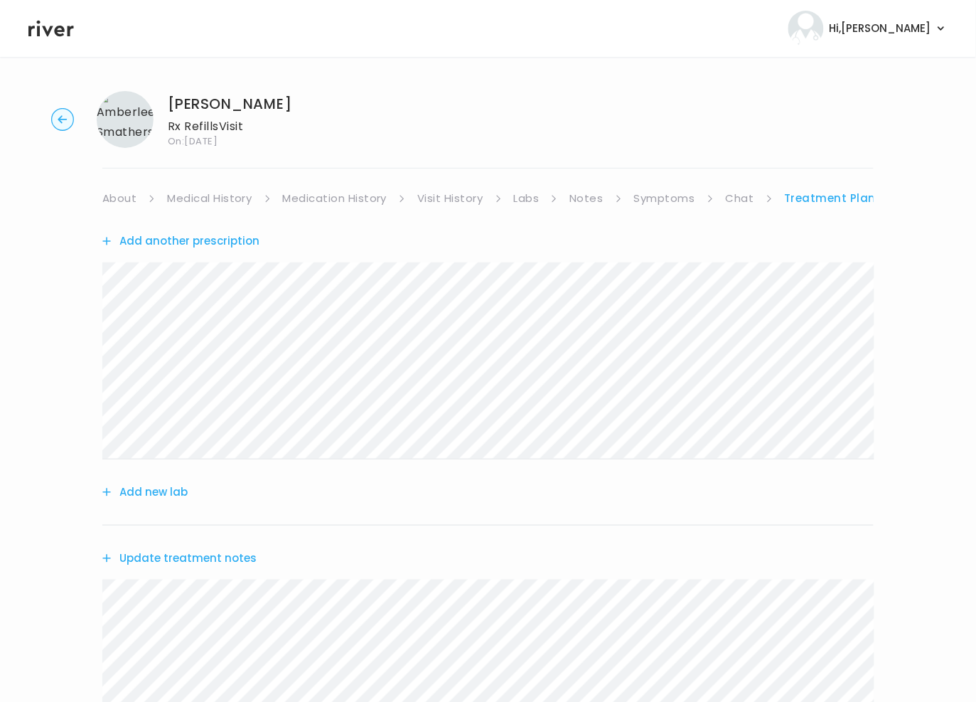
click at [726, 193] on link "Chat" at bounding box center [740, 198] width 28 height 20
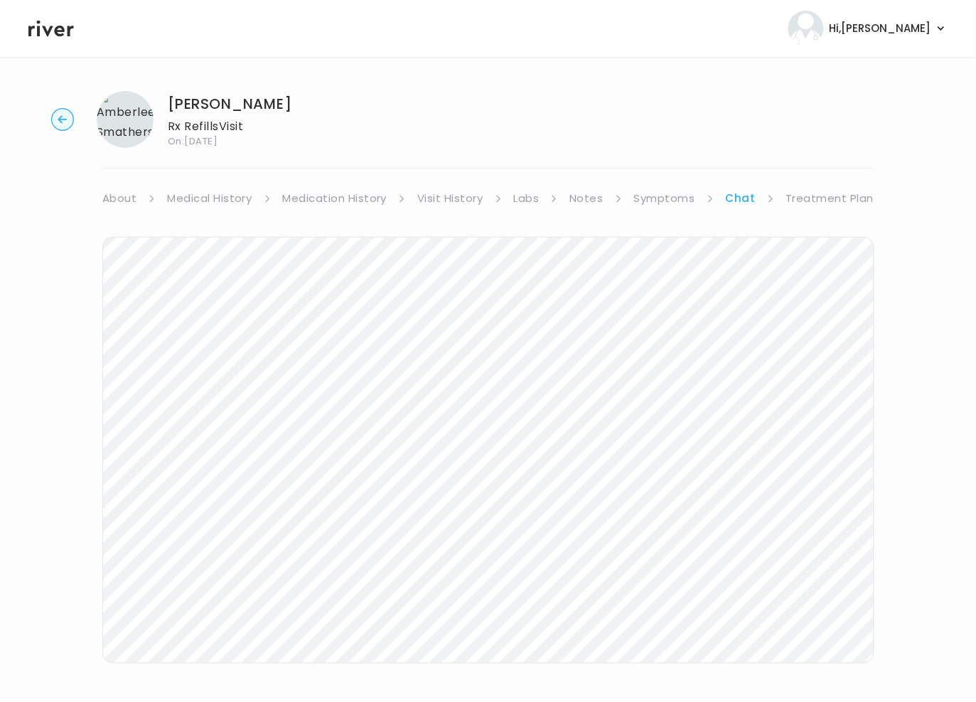
click at [64, 31] on icon at bounding box center [50, 29] width 45 height 16
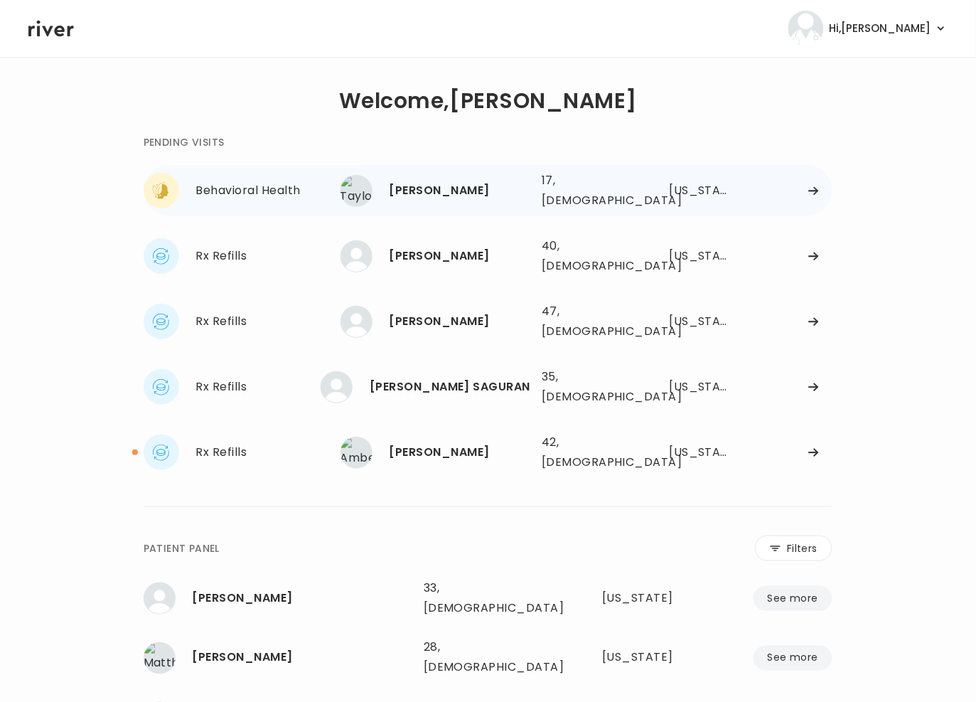
click at [424, 183] on div "[PERSON_NAME]" at bounding box center [460, 191] width 141 height 20
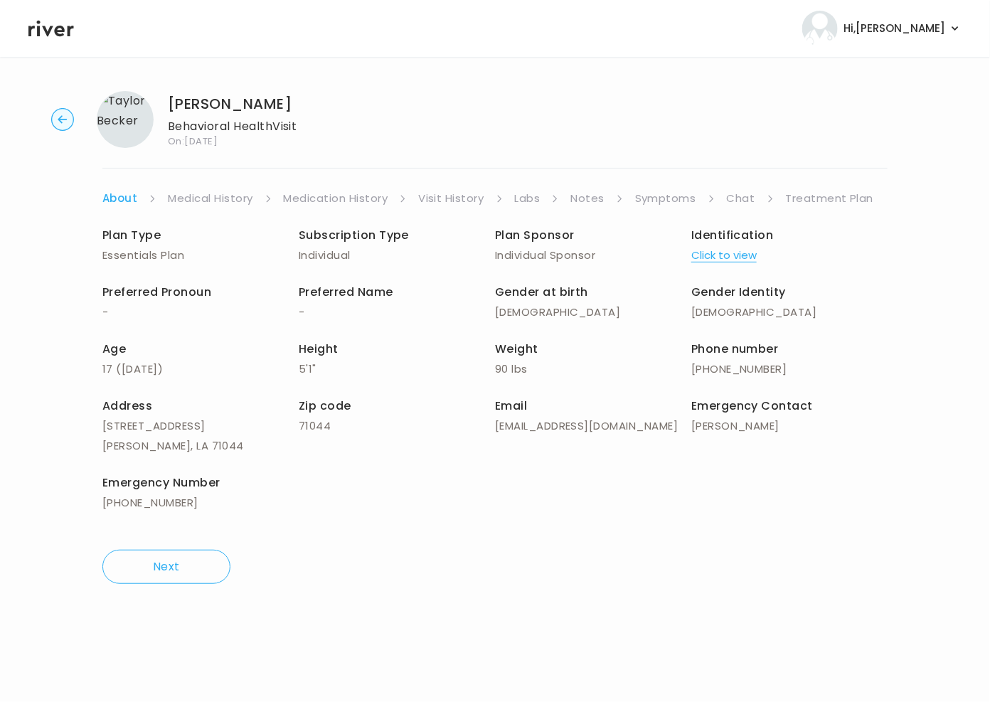
click at [744, 198] on link "Chat" at bounding box center [741, 198] width 28 height 20
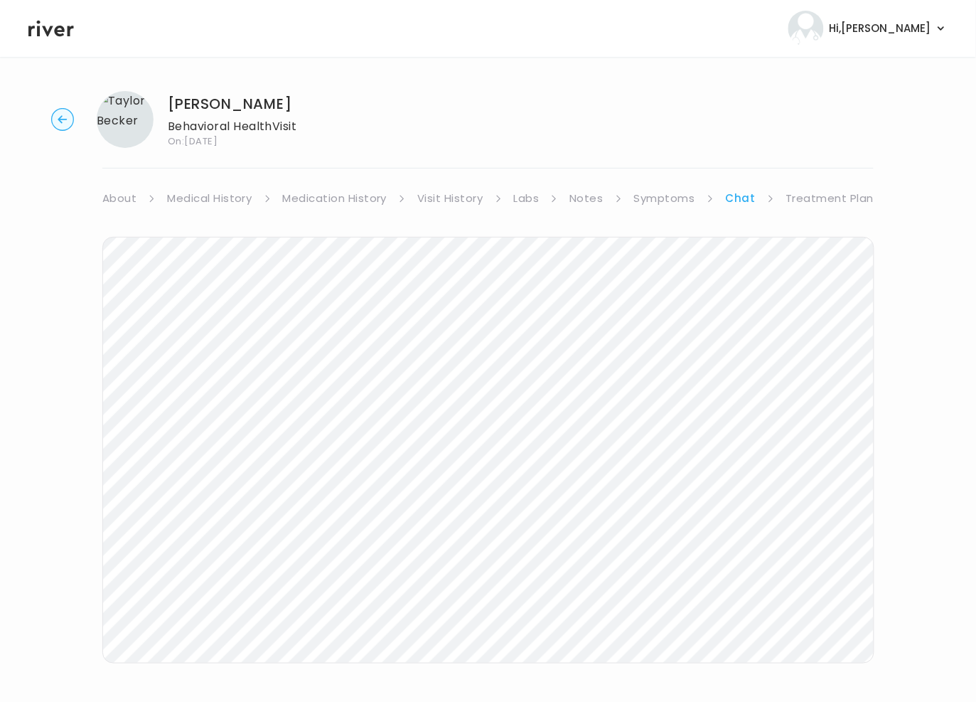
click at [676, 200] on link "Symptoms" at bounding box center [664, 198] width 61 height 20
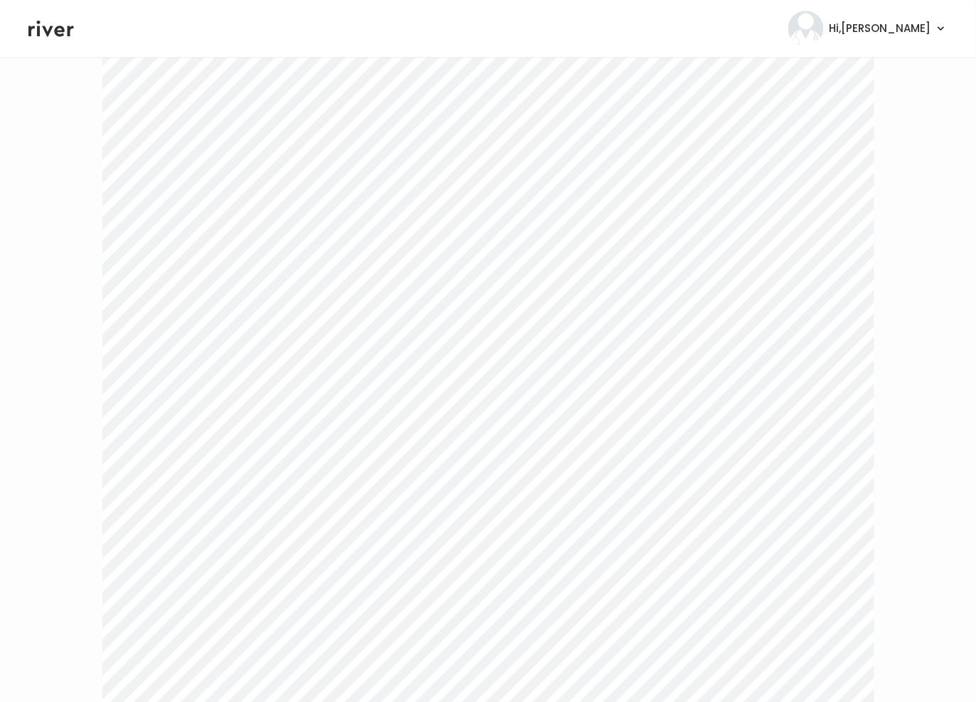
scroll to position [2699, 0]
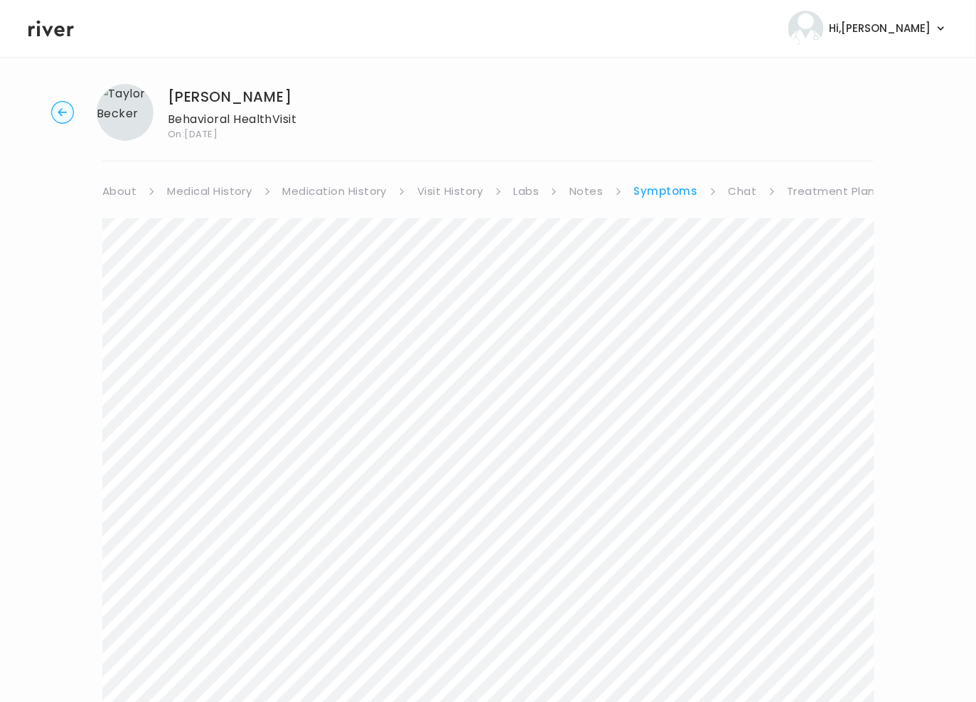
scroll to position [0, 0]
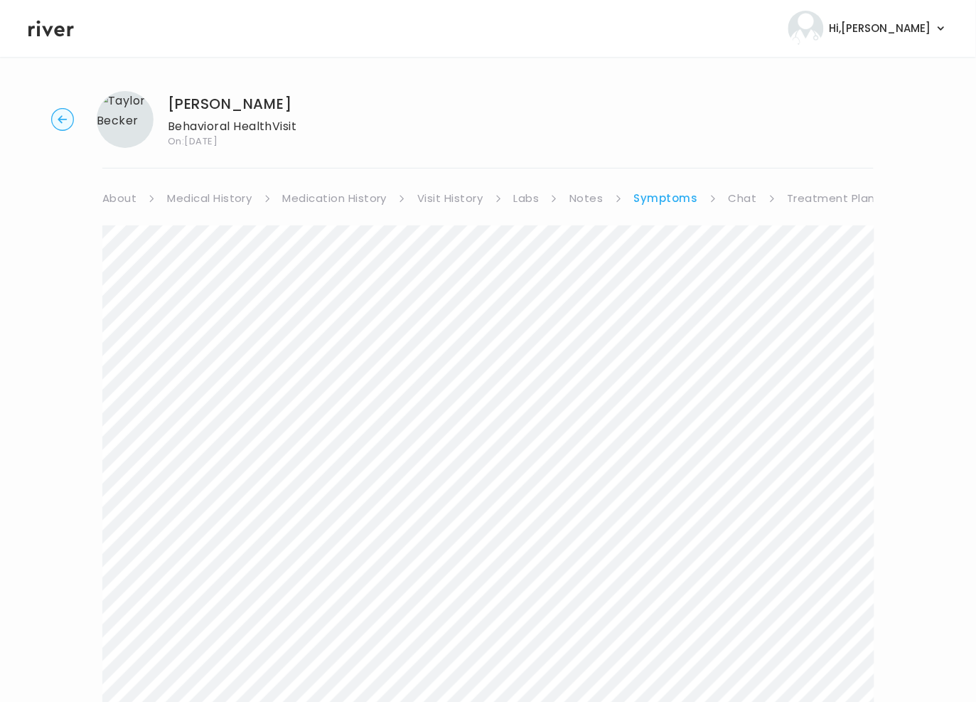
click at [804, 198] on link "Treatment Plan" at bounding box center [832, 198] width 88 height 20
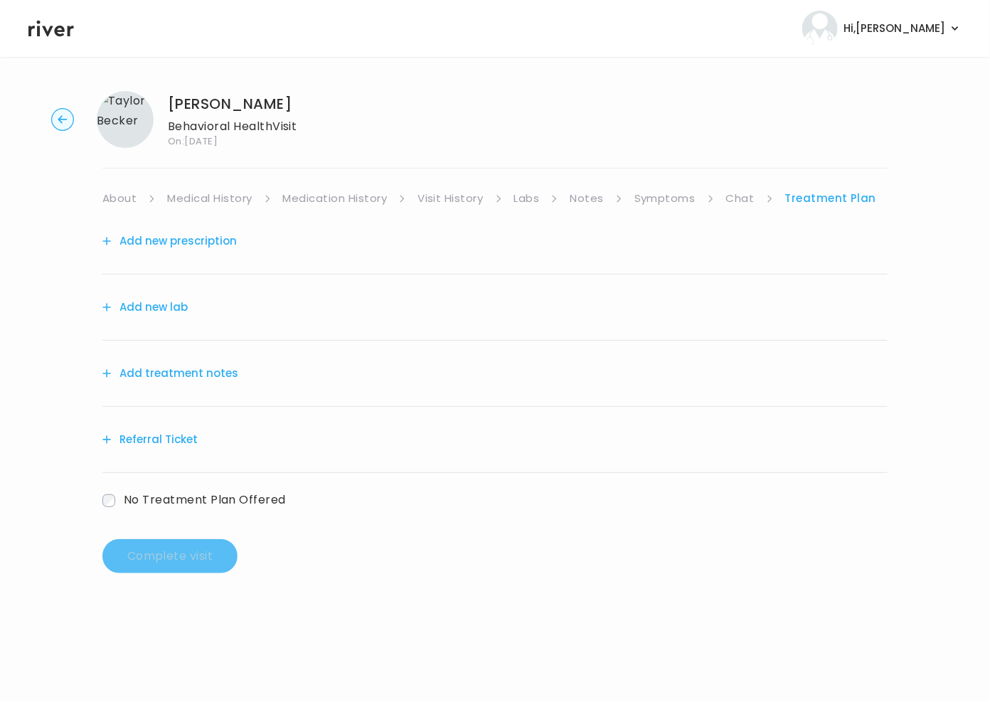
click at [191, 366] on button "Add treatment notes" at bounding box center [170, 373] width 136 height 20
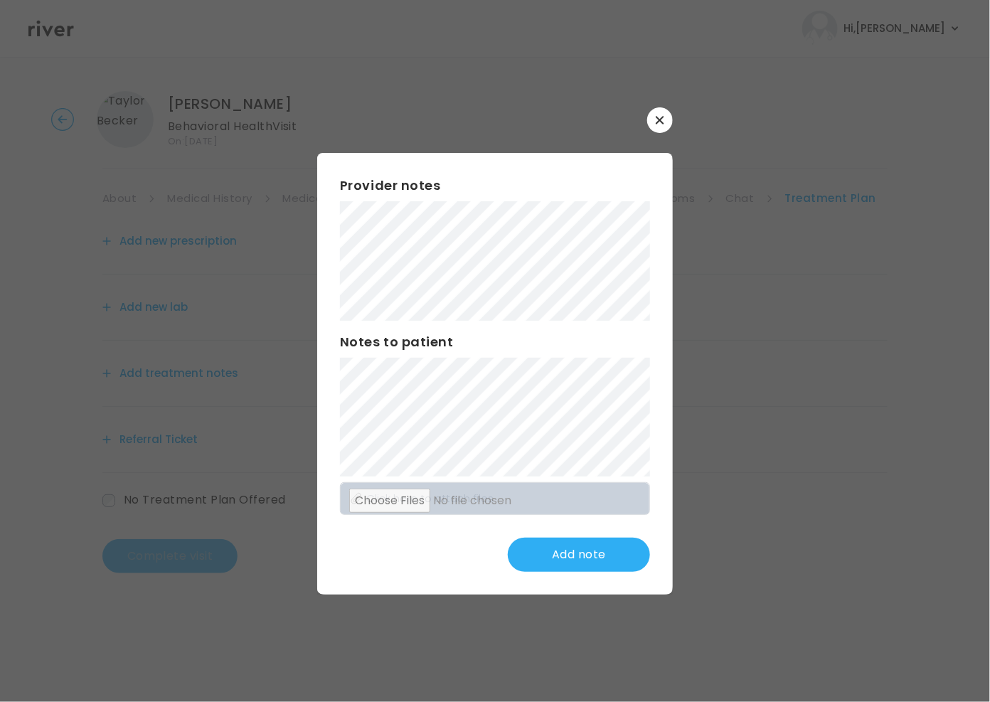
click at [658, 126] on button "button" at bounding box center [660, 120] width 26 height 26
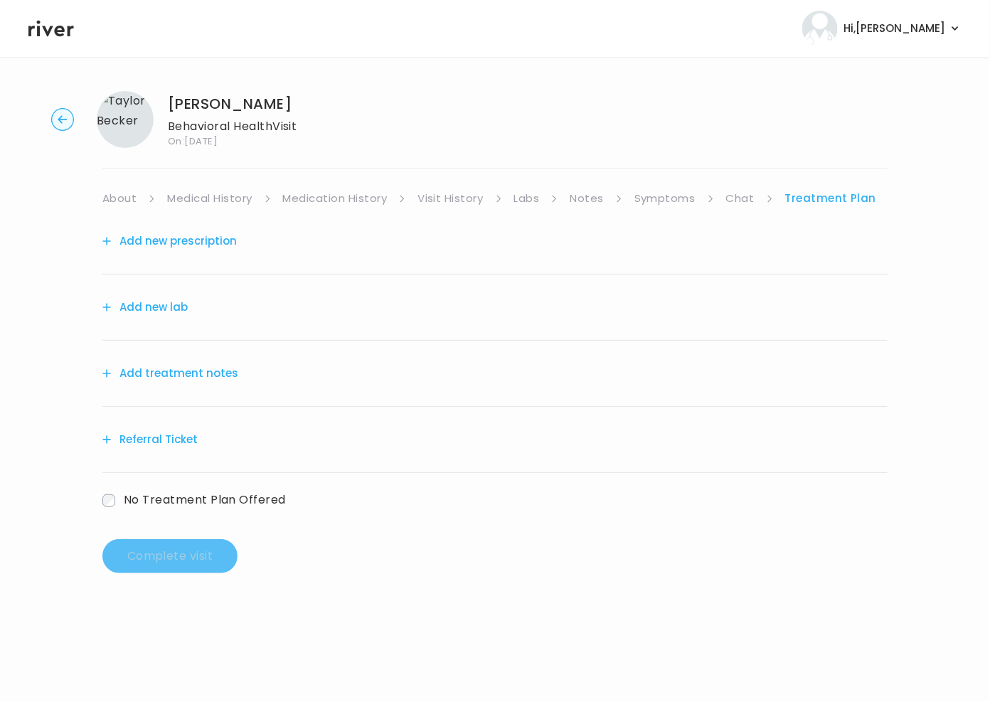
click at [591, 204] on link "Notes" at bounding box center [585, 198] width 33 height 20
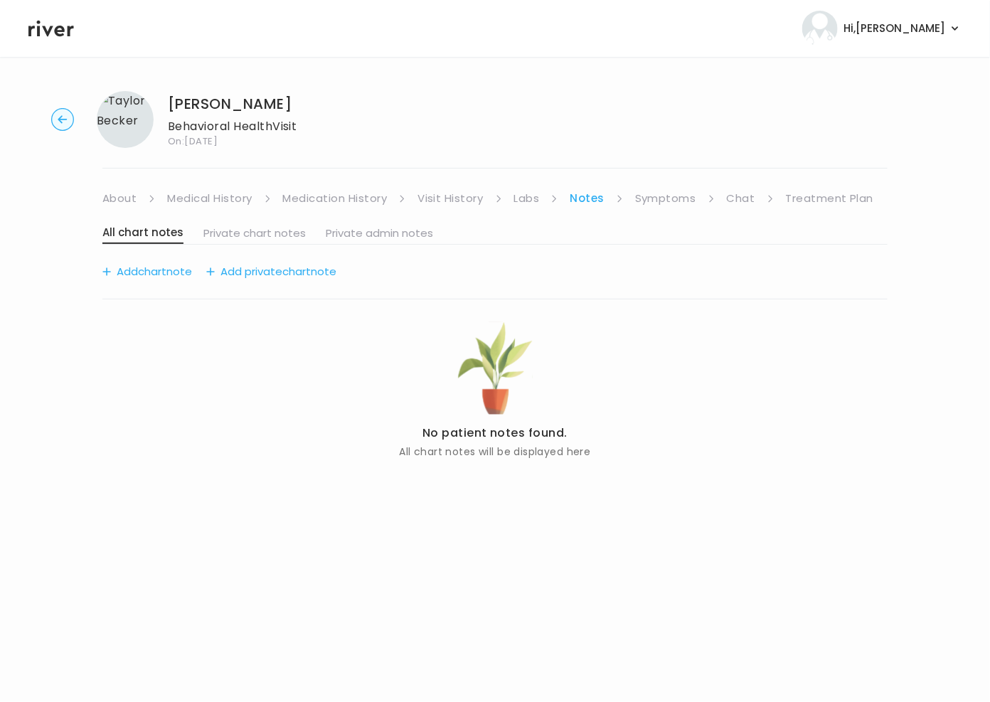
click at [117, 193] on link "About" at bounding box center [119, 198] width 34 height 20
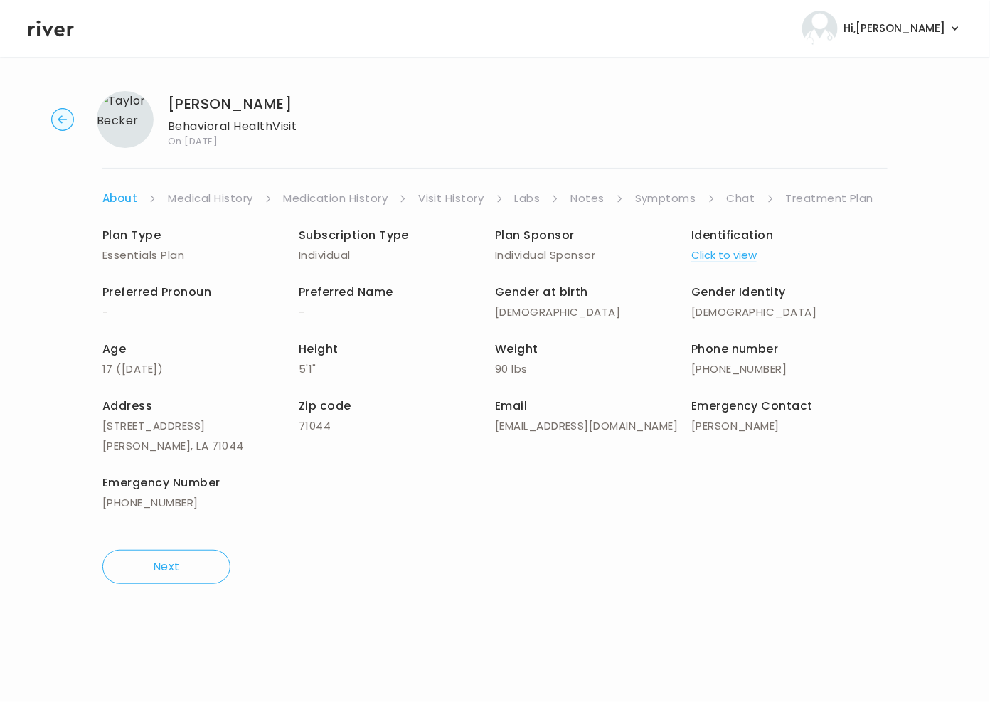
click at [31, 30] on icon at bounding box center [50, 28] width 45 height 21
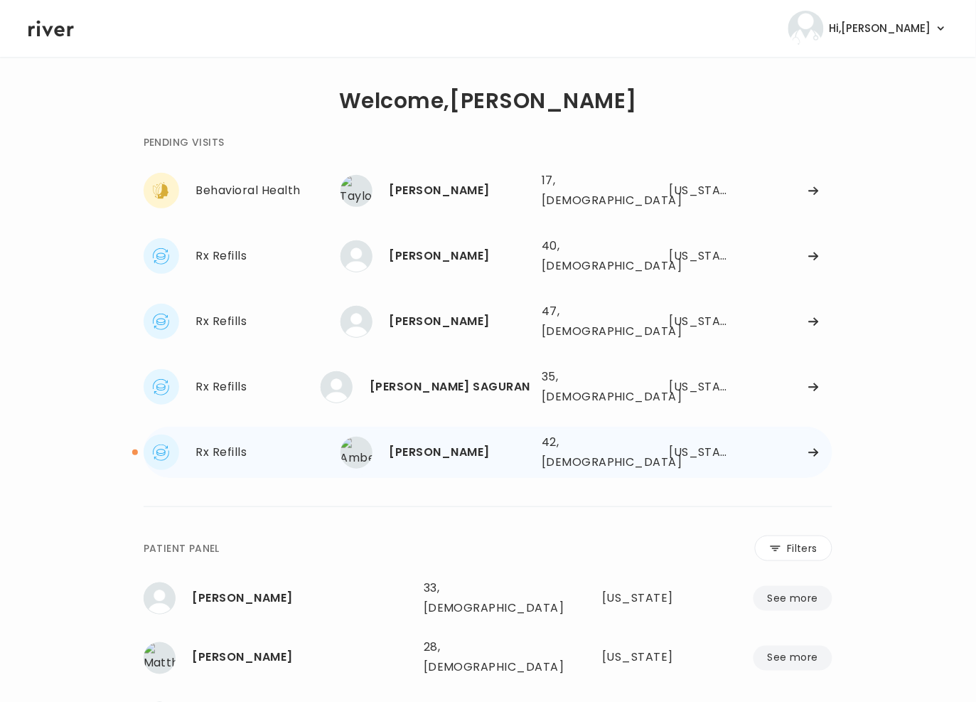
click at [500, 442] on div "Amberlee Smathers" at bounding box center [460, 452] width 141 height 20
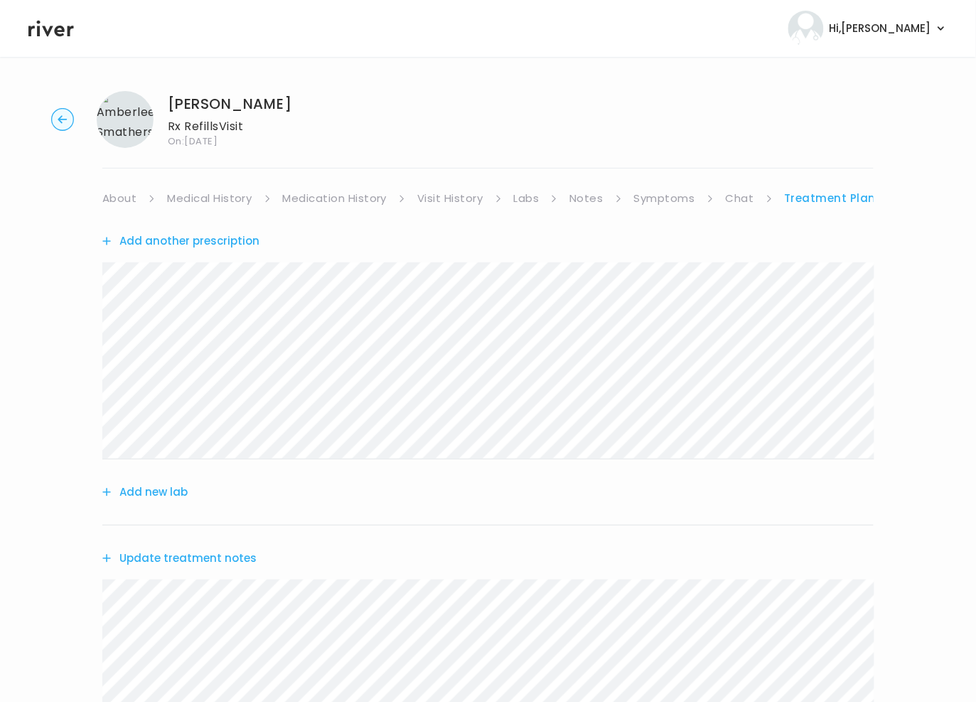
click at [730, 195] on link "Chat" at bounding box center [740, 198] width 28 height 20
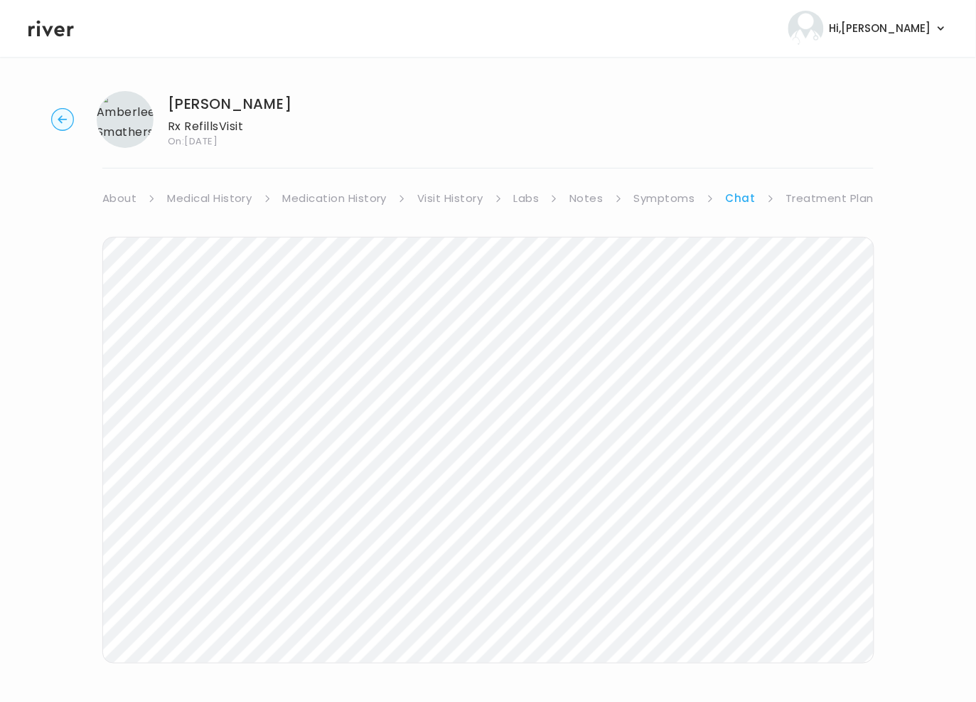
click at [61, 117] on icon "button" at bounding box center [62, 119] width 9 height 8
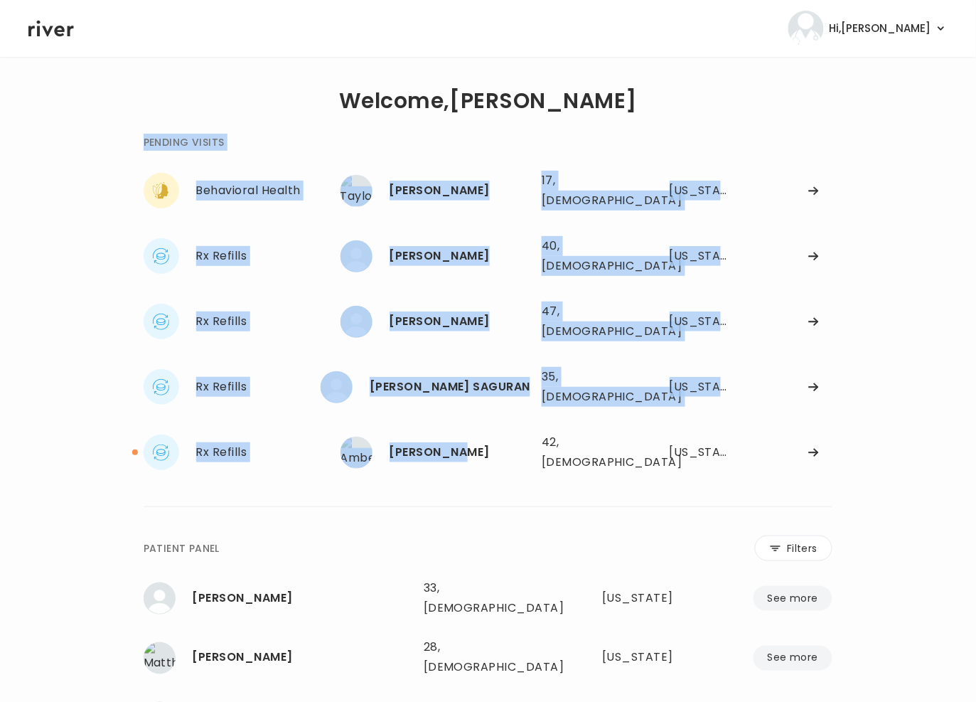
drag, startPoint x: 465, startPoint y: 414, endPoint x: 465, endPoint y: 452, distance: 38.4
click at [464, 451] on div "**********" at bounding box center [489, 529] width 690 height 837
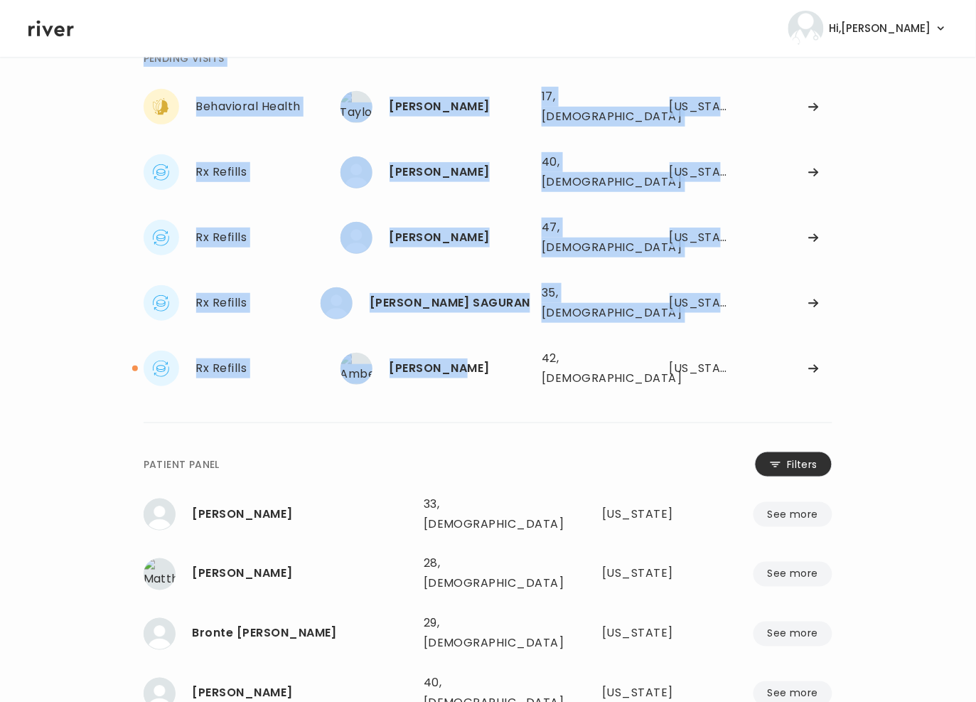
scroll to position [83, 0]
click at [795, 452] on button "Filters" at bounding box center [793, 465] width 77 height 26
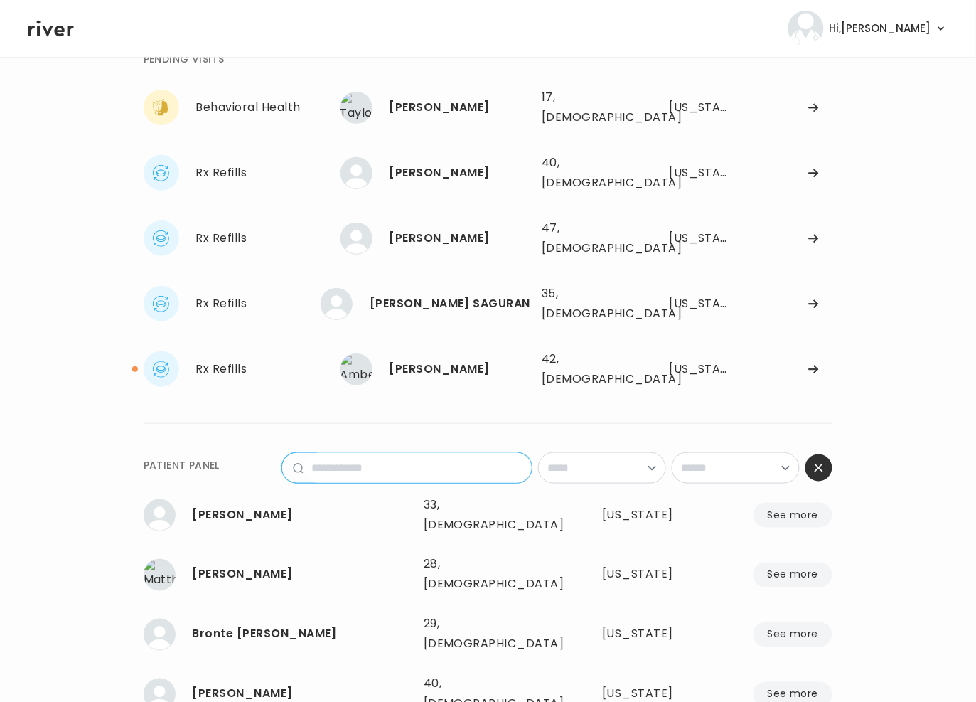
click at [372, 453] on input "name" at bounding box center [418, 468] width 229 height 30
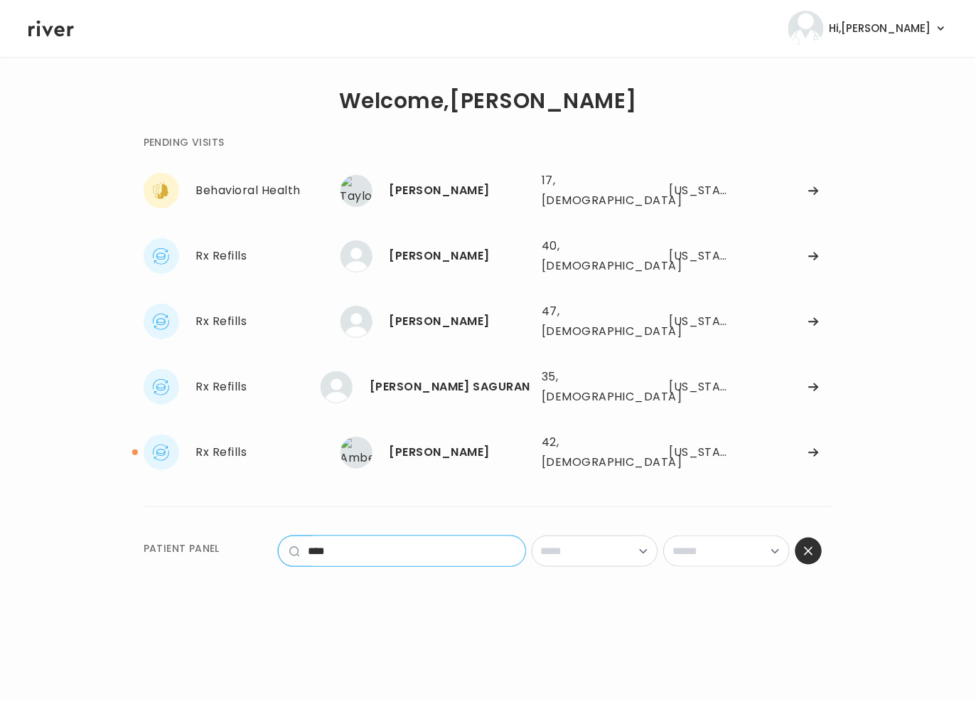
scroll to position [0, 0]
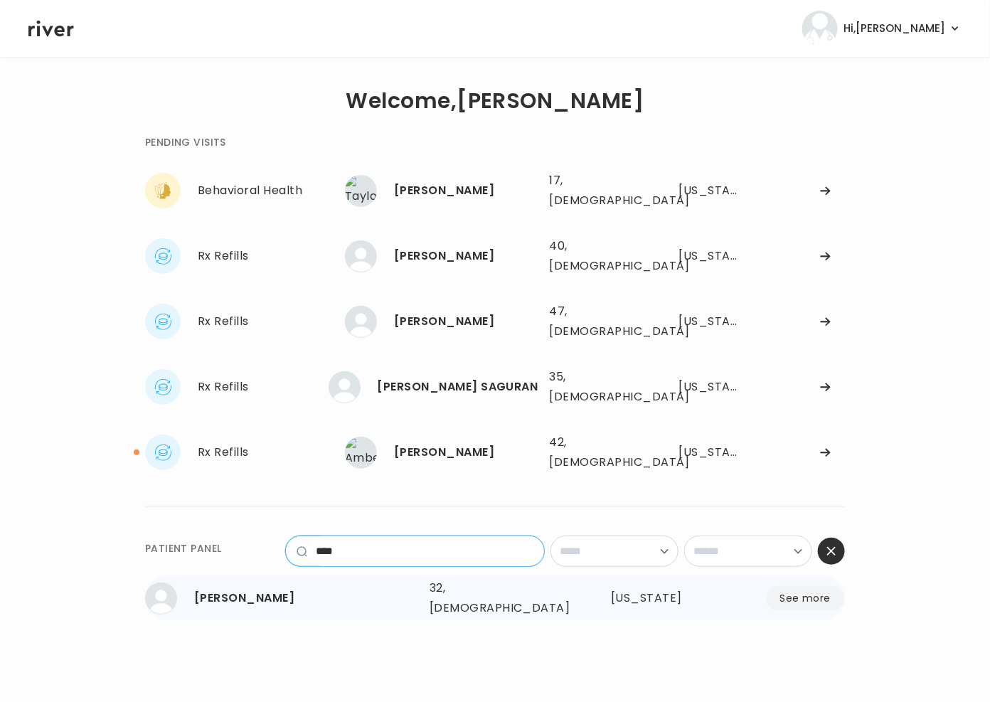
type input "****"
click at [440, 578] on div "32, Male" at bounding box center [494, 598] width 131 height 40
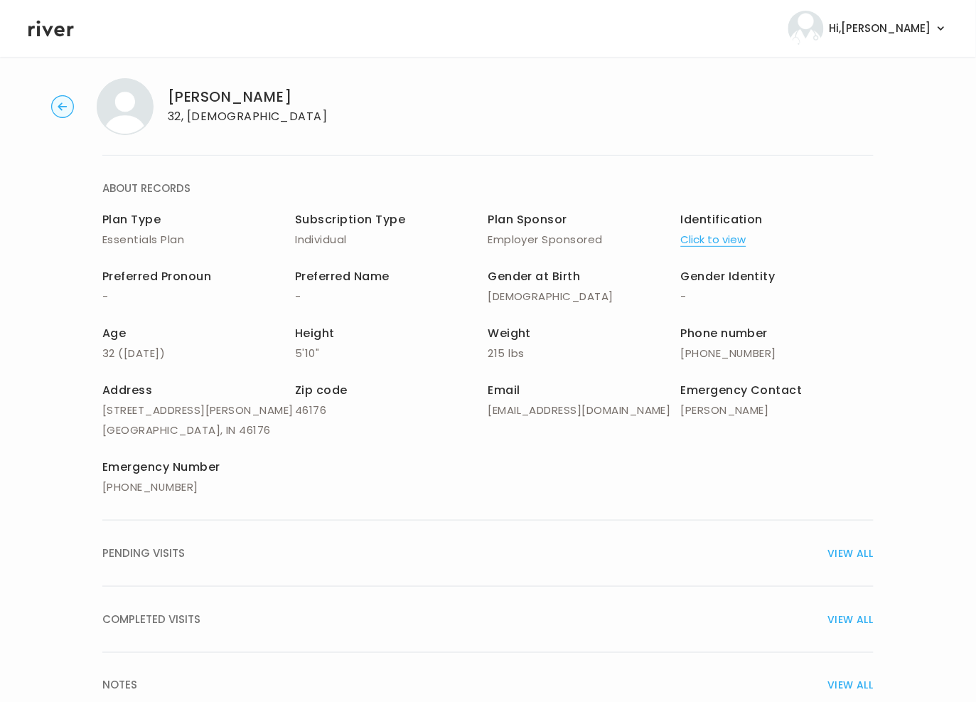
scroll to position [14, 0]
click at [166, 618] on span "COMPLETED VISITS" at bounding box center [151, 618] width 98 height 20
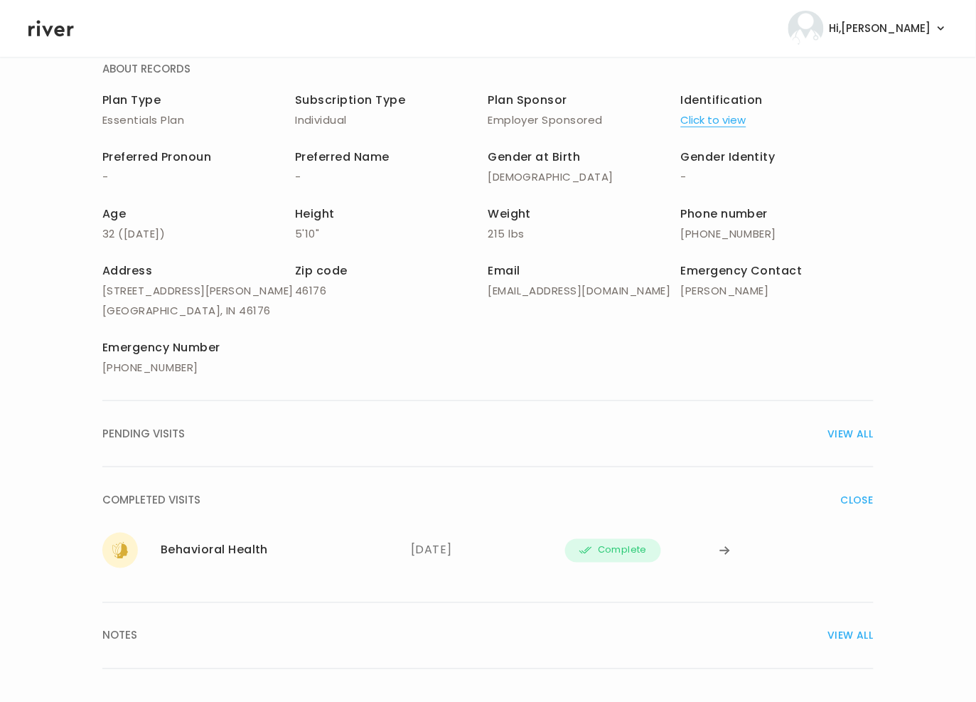
scroll to position [148, 0]
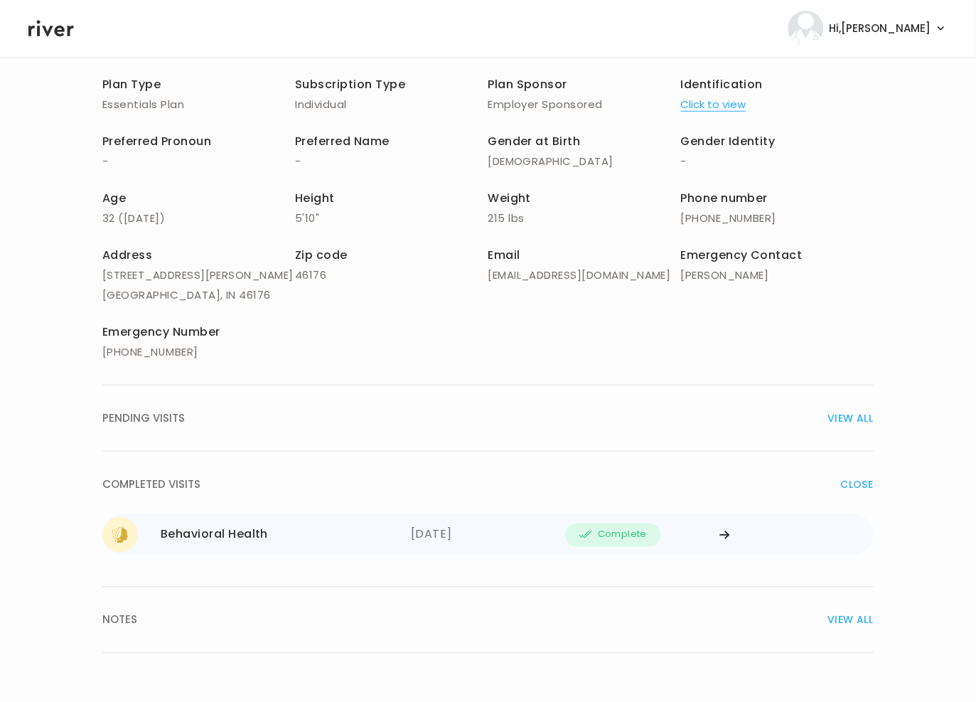
click at [229, 520] on div "Behavioral Health 10/07/2025" at bounding box center [256, 535] width 309 height 36
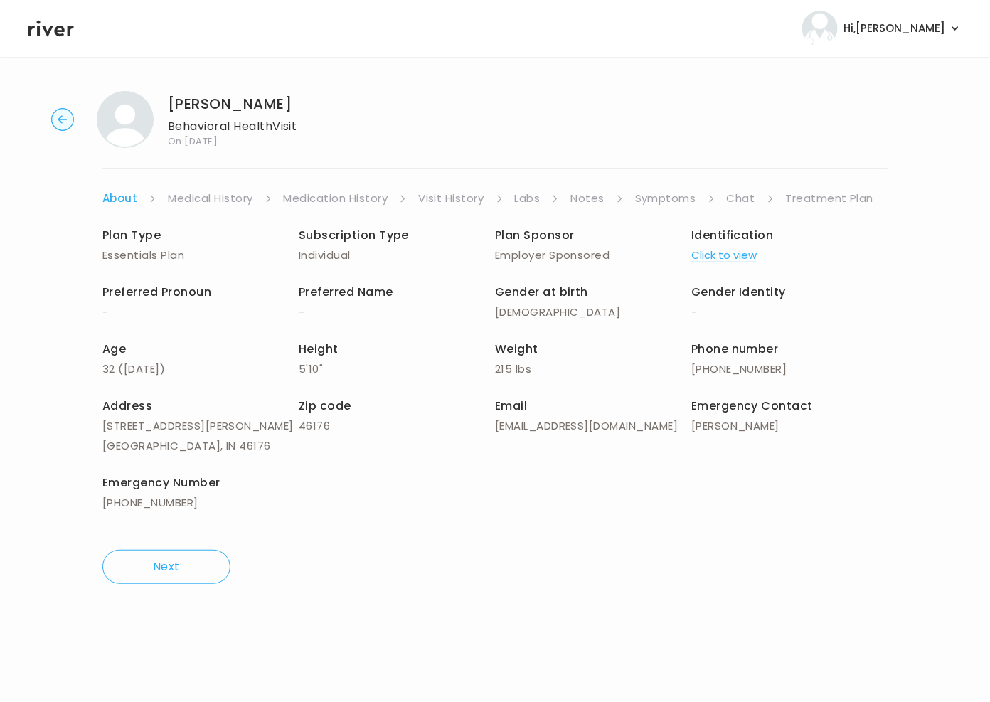
click at [736, 193] on link "Chat" at bounding box center [741, 198] width 28 height 20
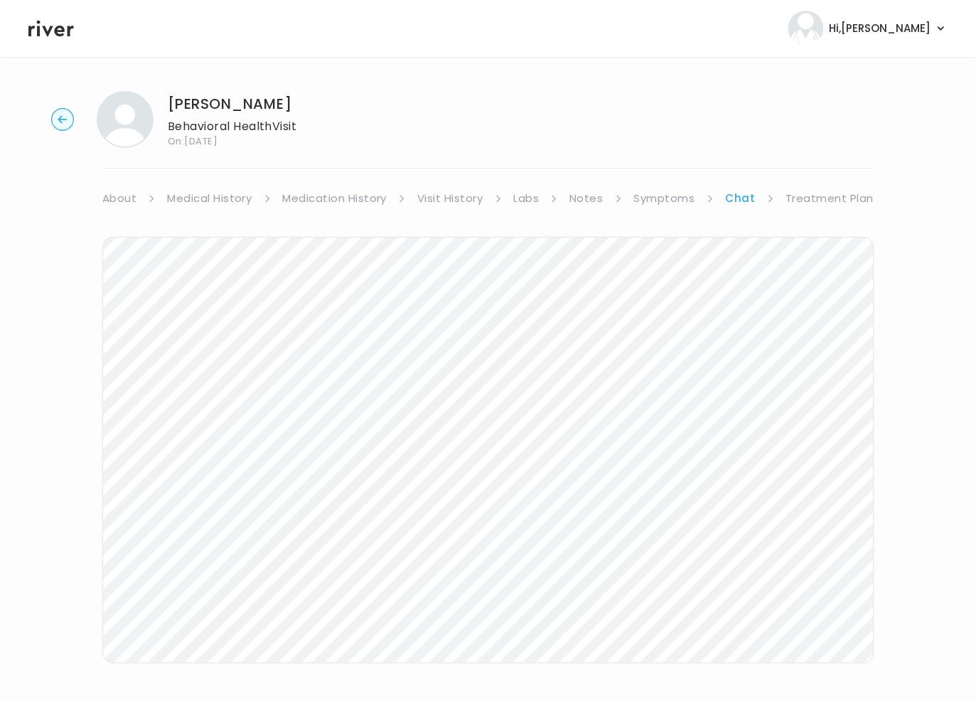
scroll to position [68, 0]
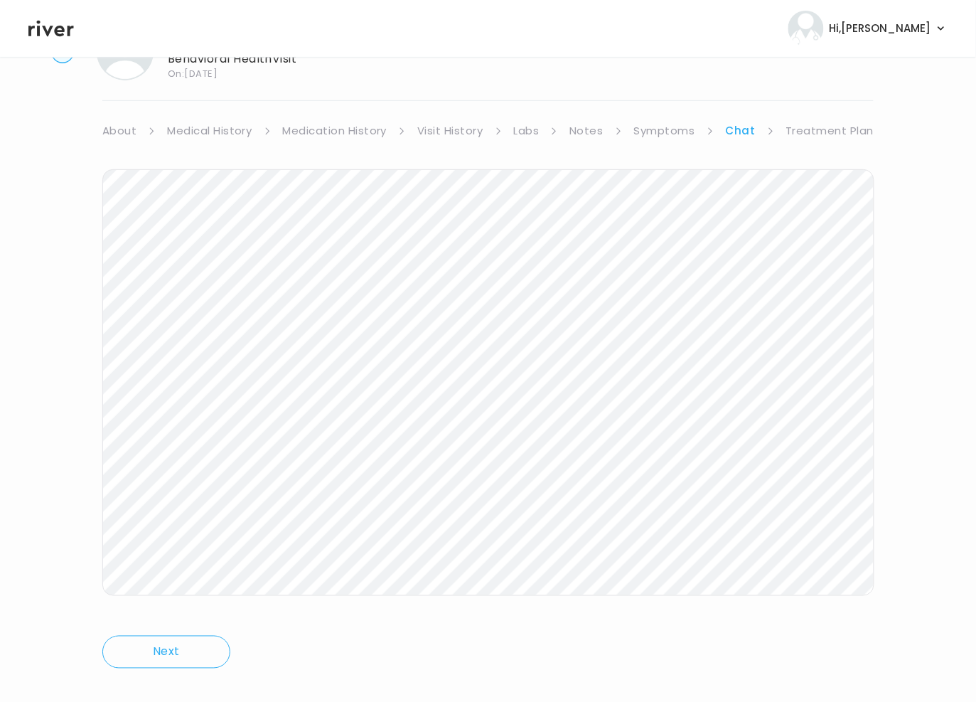
click at [847, 128] on link "Treatment Plan" at bounding box center [830, 131] width 88 height 20
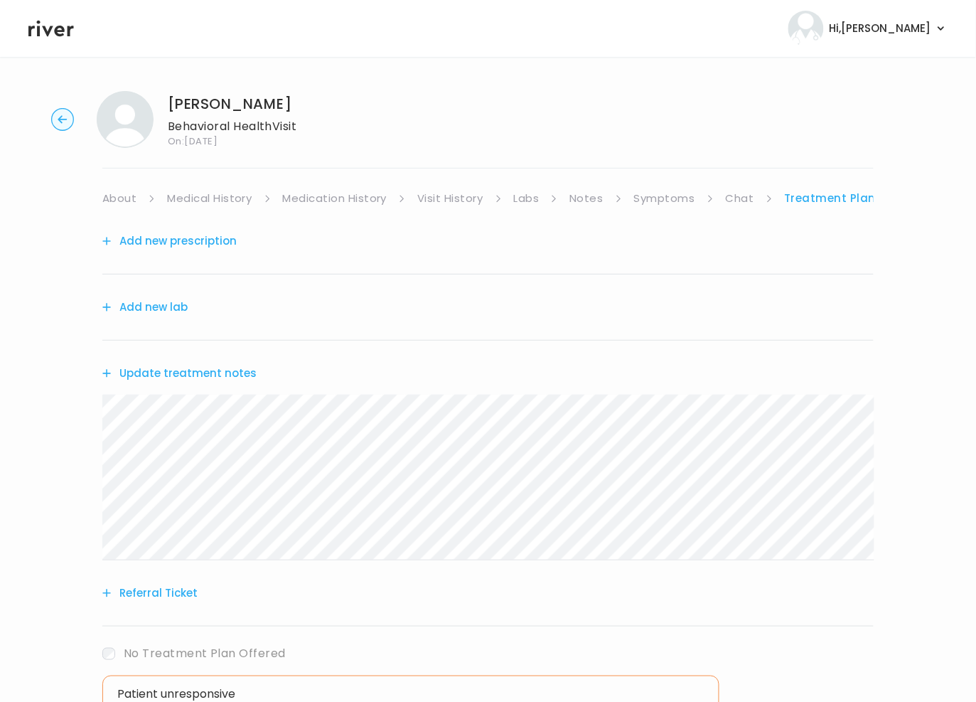
click at [659, 198] on link "Symptoms" at bounding box center [664, 198] width 61 height 20
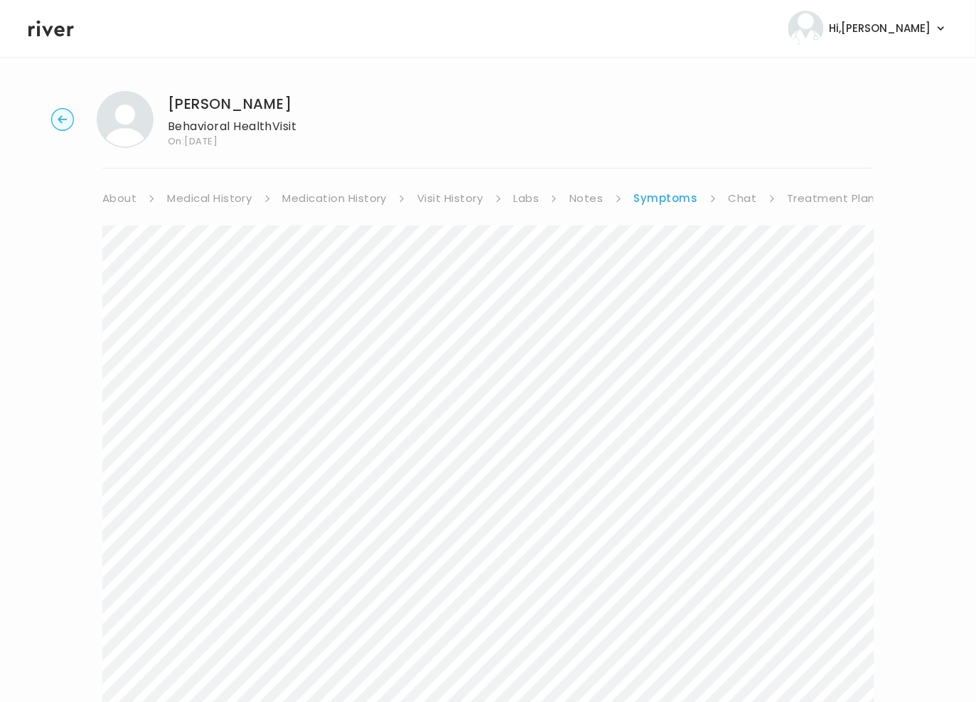
click at [744, 200] on link "Chat" at bounding box center [743, 198] width 28 height 20
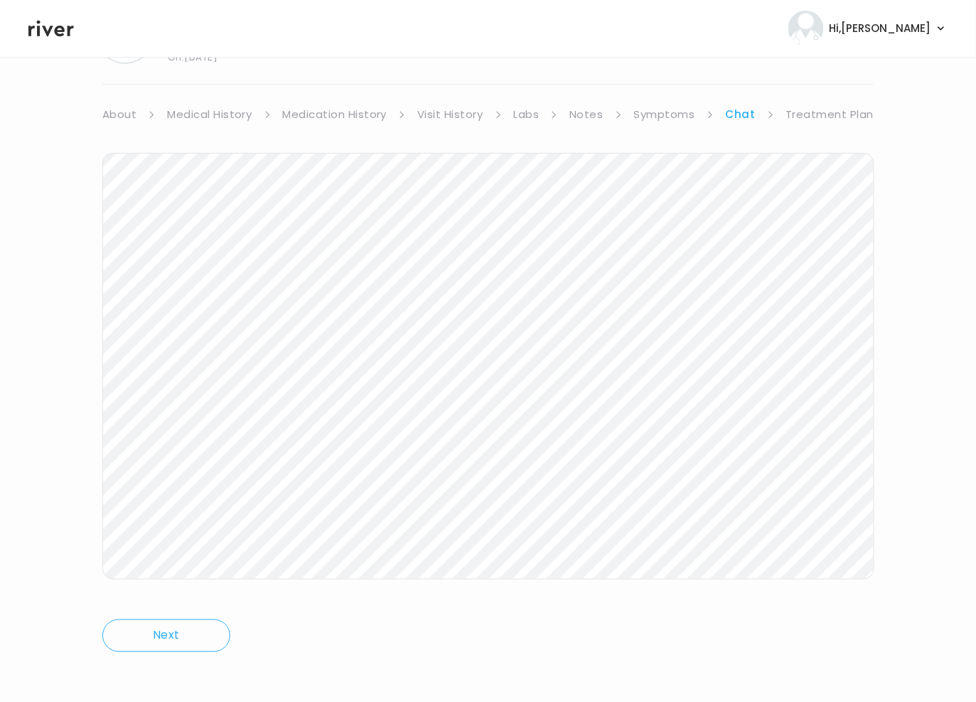
scroll to position [87, 0]
click at [671, 107] on link "Symptoms" at bounding box center [664, 111] width 61 height 20
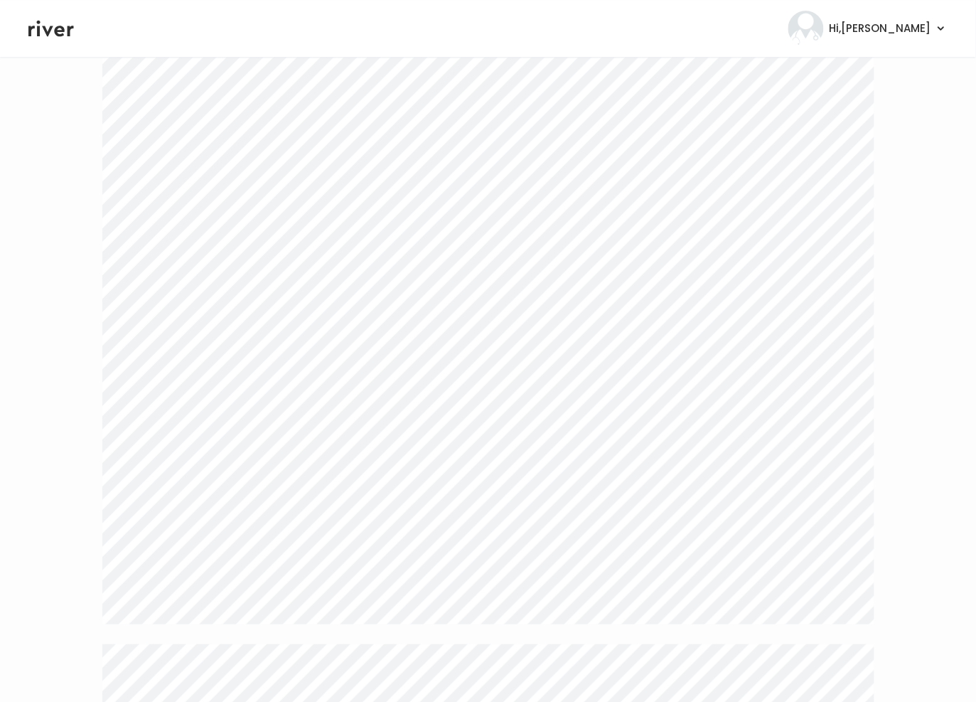
scroll to position [2659, 0]
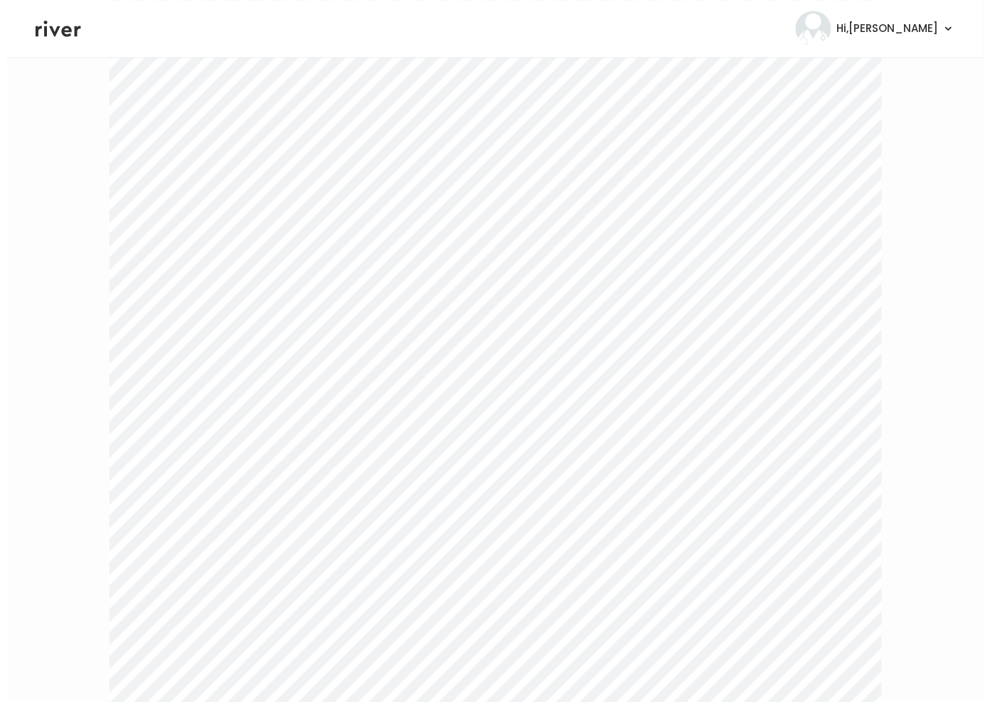
scroll to position [0, 0]
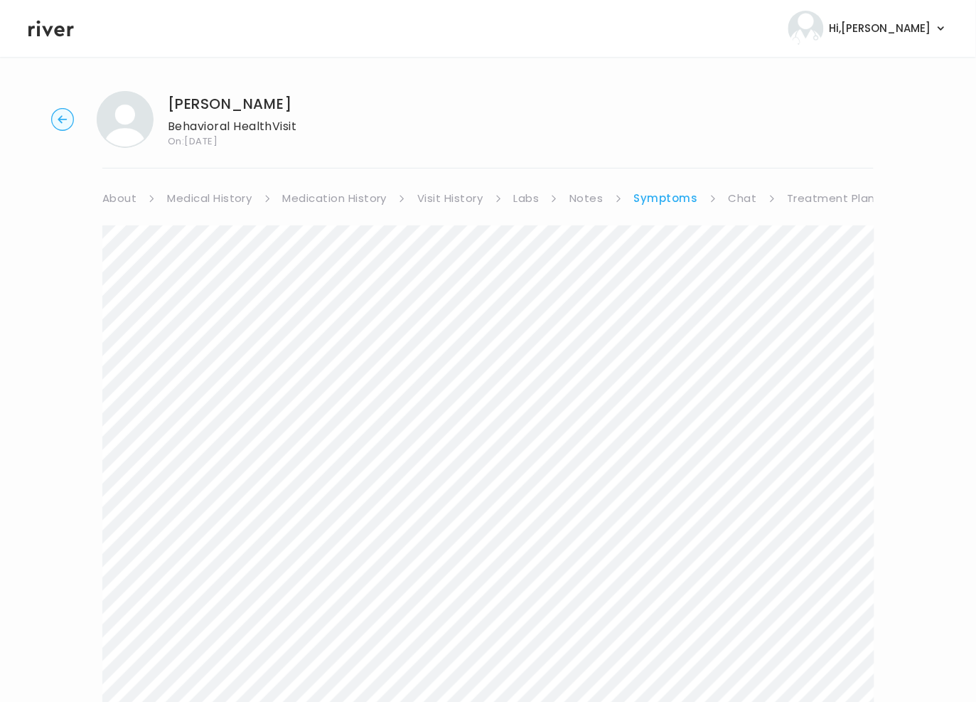
click at [53, 28] on icon at bounding box center [50, 28] width 45 height 21
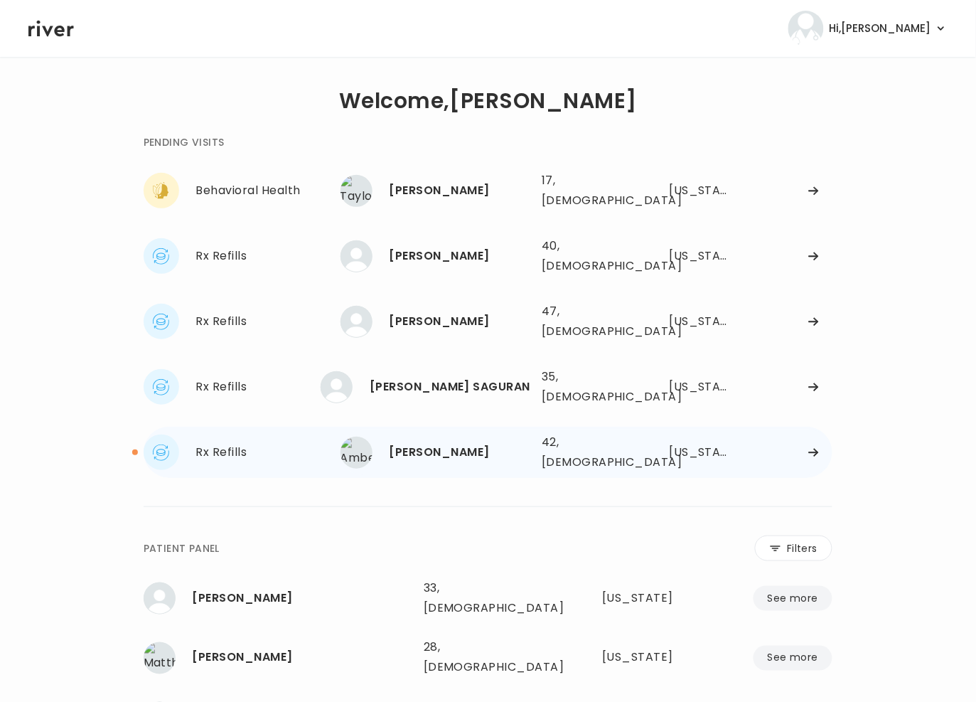
click at [461, 442] on div "Amberlee Smathers" at bounding box center [460, 452] width 141 height 20
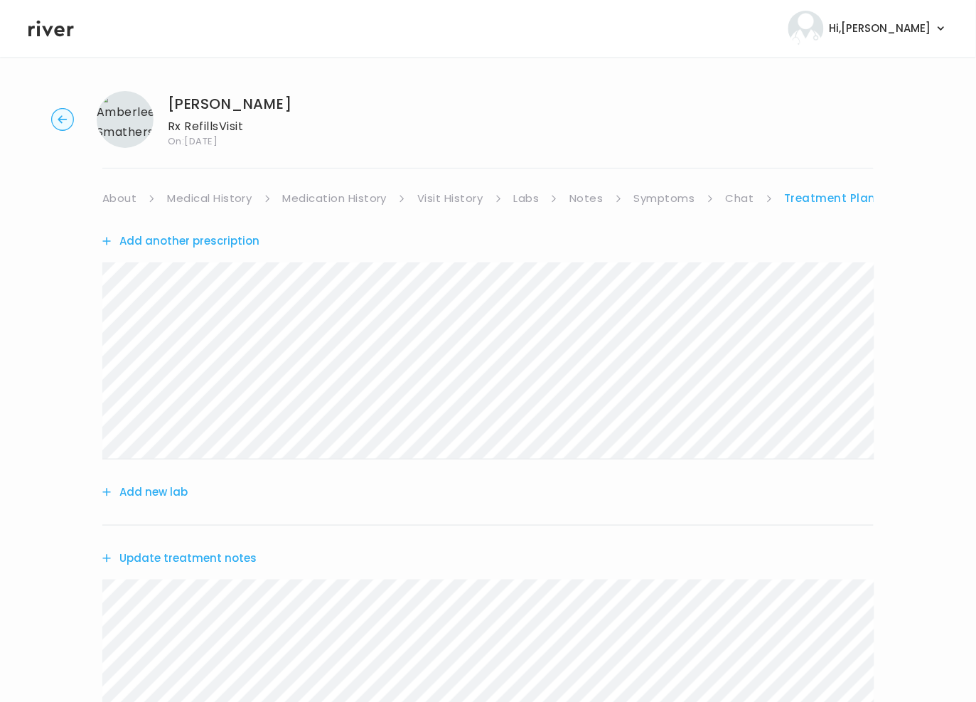
click at [734, 191] on link "Chat" at bounding box center [740, 198] width 28 height 20
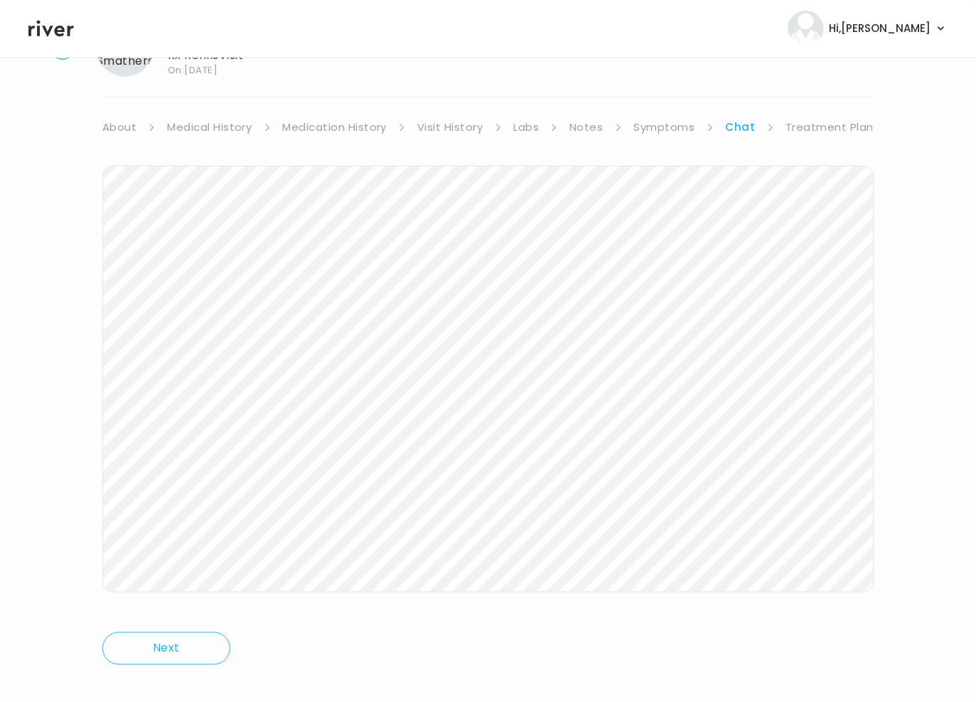
scroll to position [68, 0]
click at [659, 132] on link "Symptoms" at bounding box center [664, 131] width 61 height 20
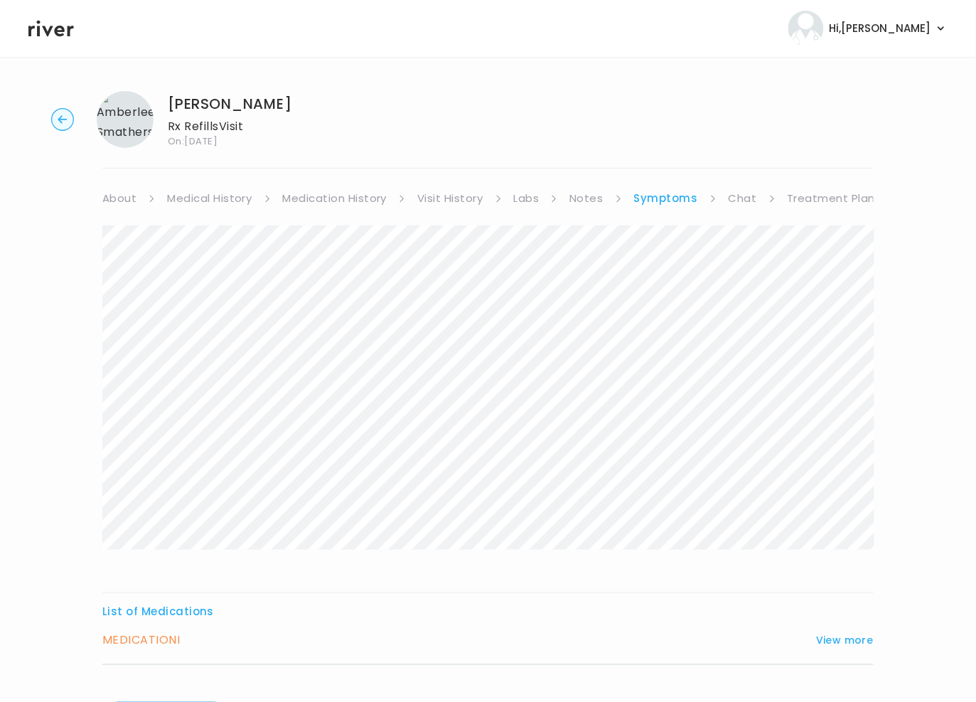
click at [665, 202] on link "Symptoms" at bounding box center [666, 198] width 64 height 20
click at [737, 195] on link "Chat" at bounding box center [743, 198] width 28 height 20
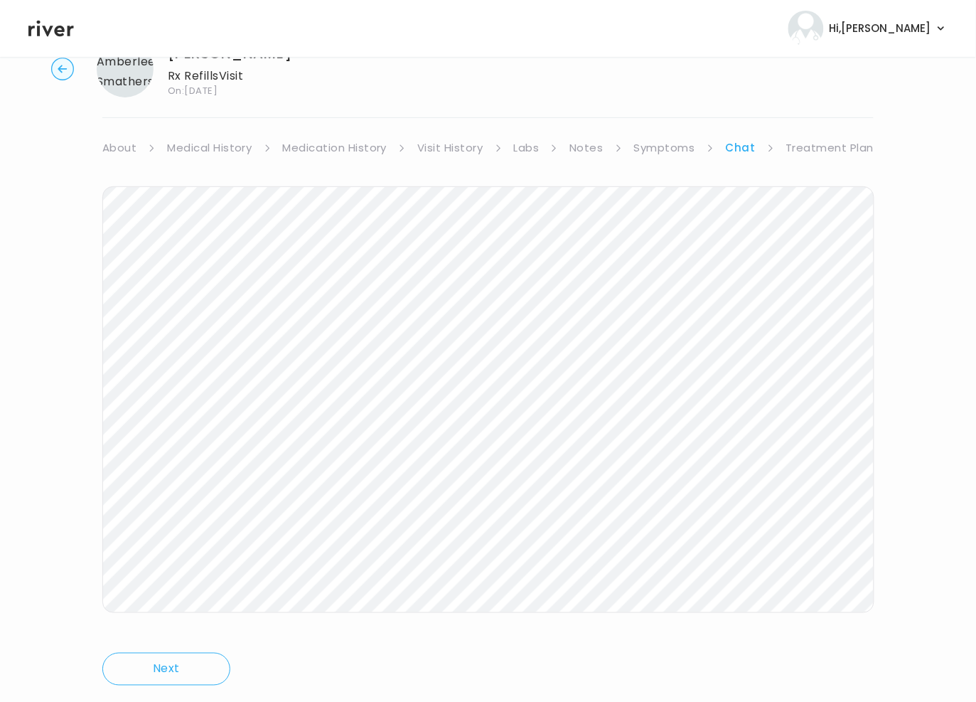
scroll to position [87, 0]
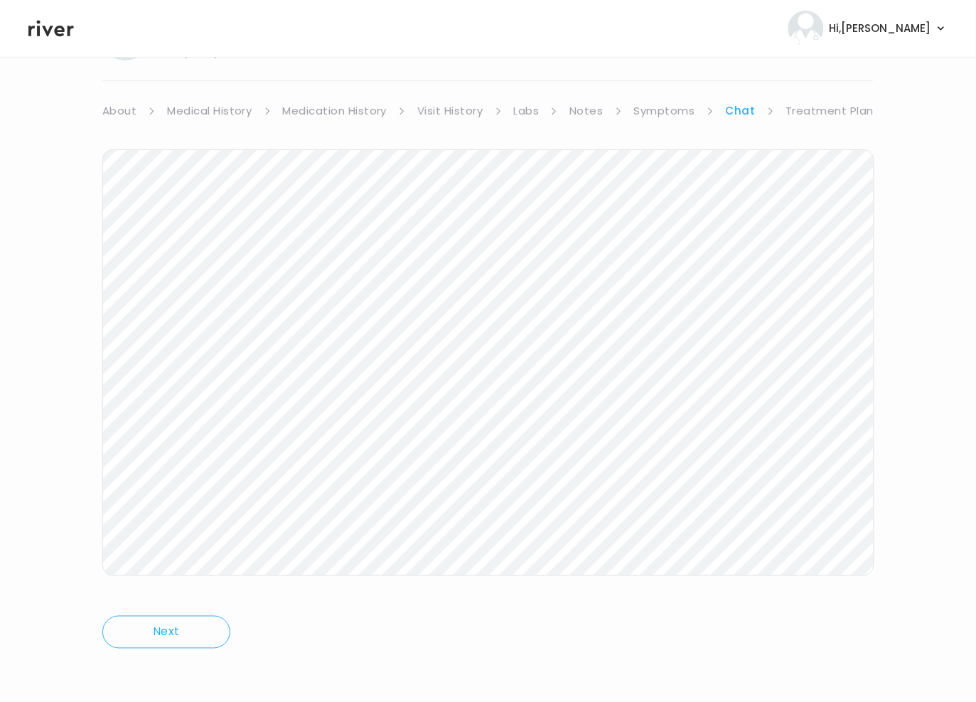
click at [659, 111] on link "Symptoms" at bounding box center [664, 111] width 61 height 20
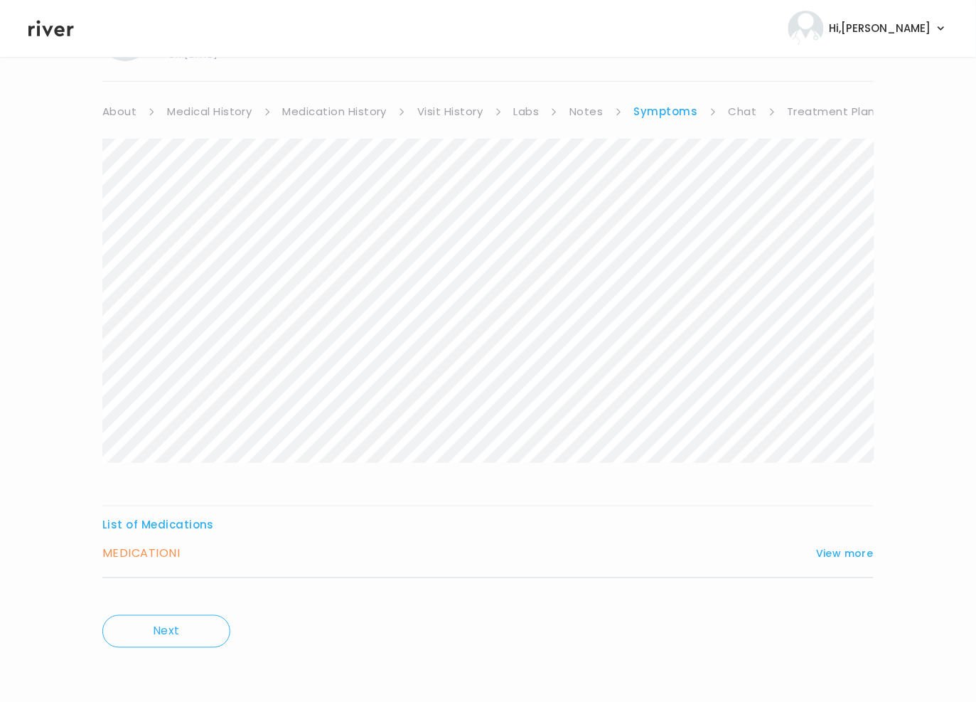
scroll to position [83, 0]
click at [849, 553] on button "View more" at bounding box center [845, 556] width 58 height 17
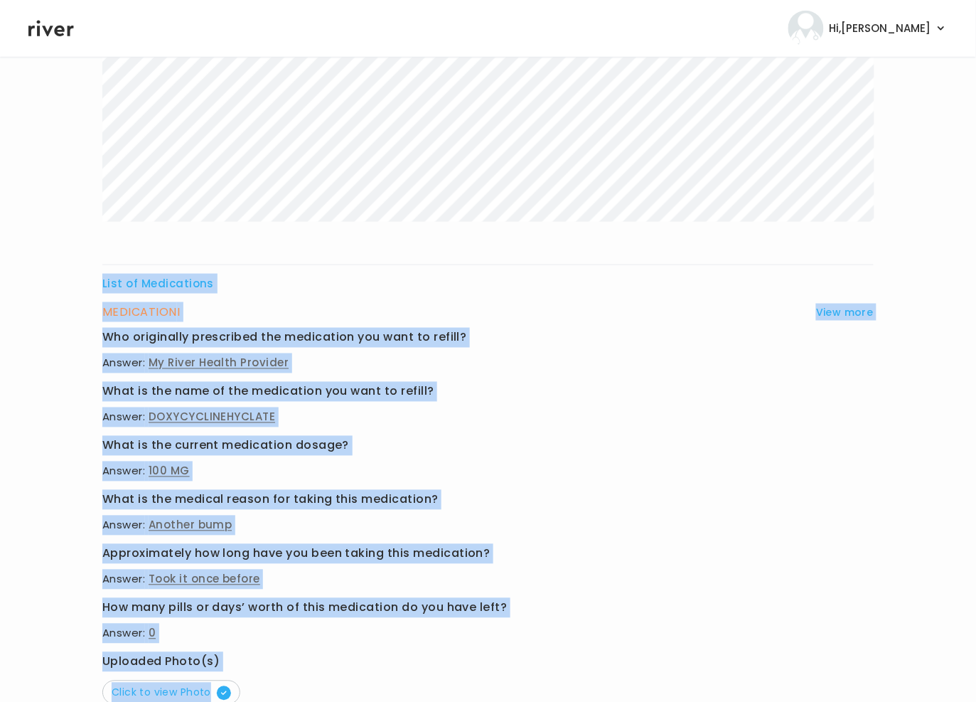
scroll to position [469, 0]
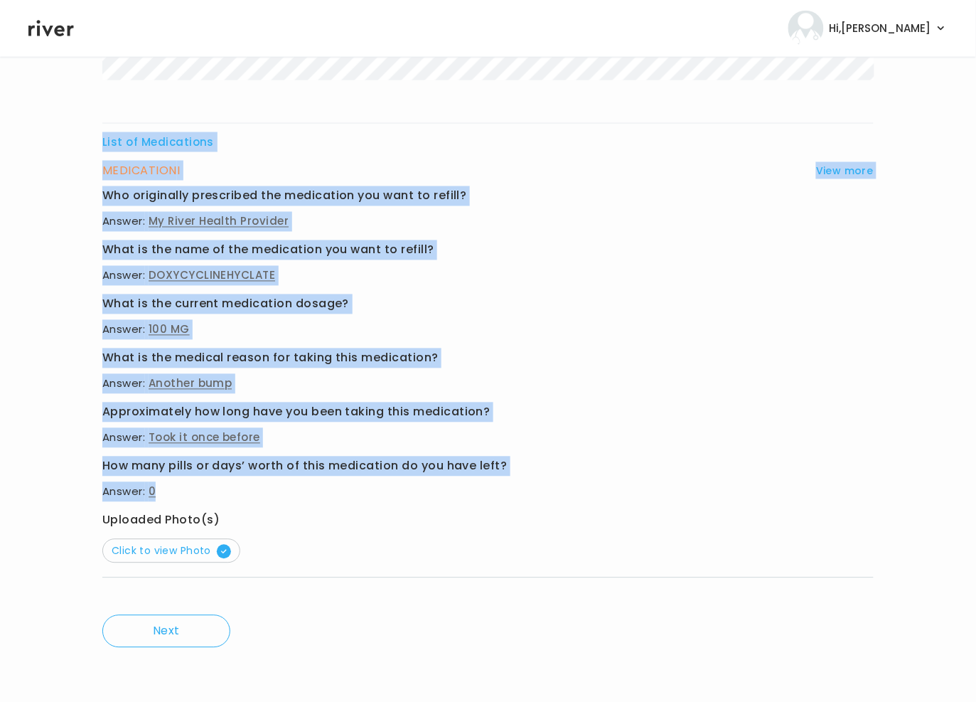
click at [355, 485] on div "List of Medications MEDICATION I View more Who originally prescribed the medica…" at bounding box center [487, 177] width 771 height 842
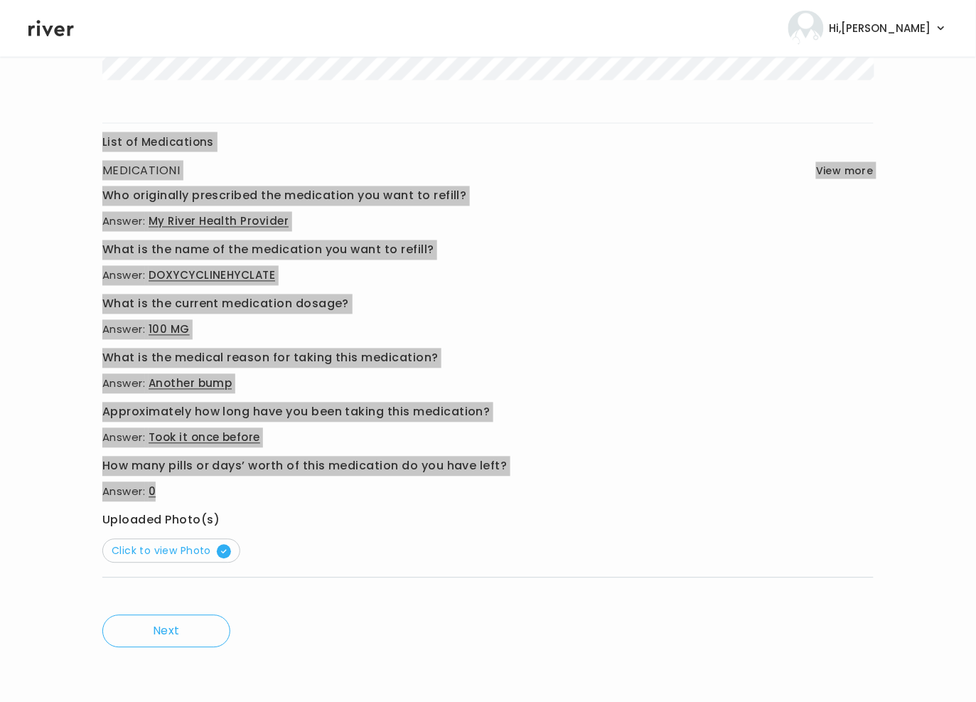
scroll to position [0, 0]
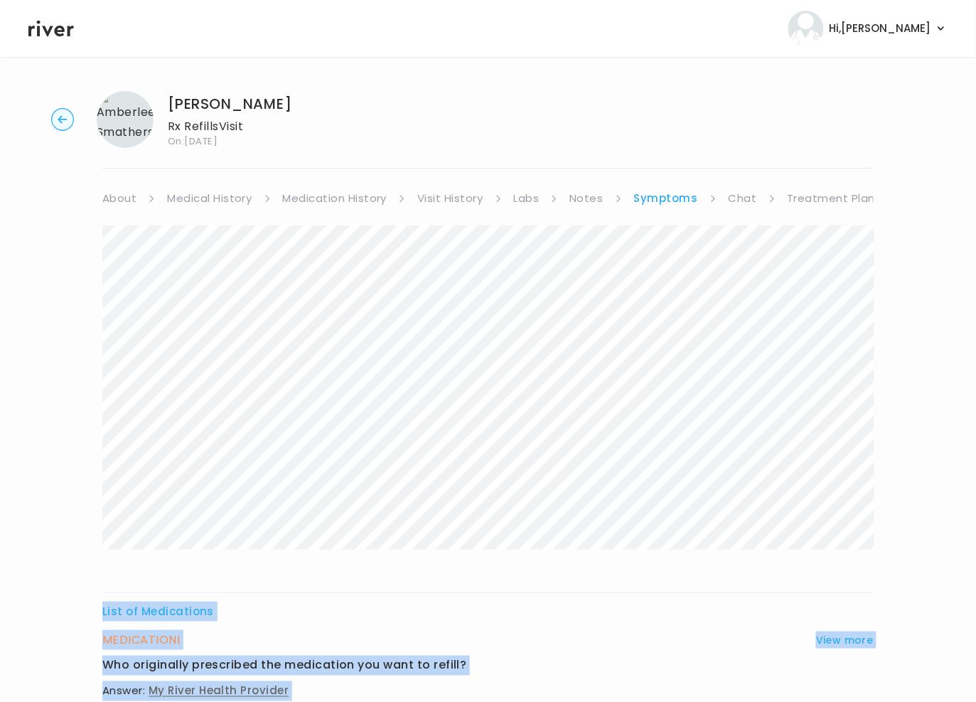
click at [845, 191] on link "Treatment Plan" at bounding box center [832, 198] width 88 height 20
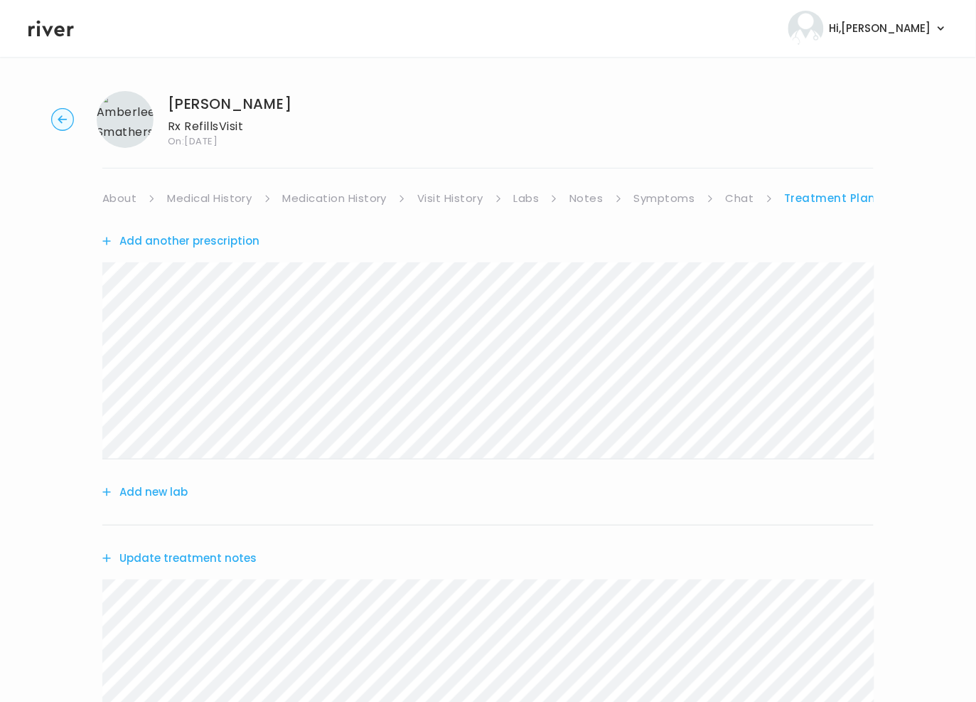
scroll to position [4, 0]
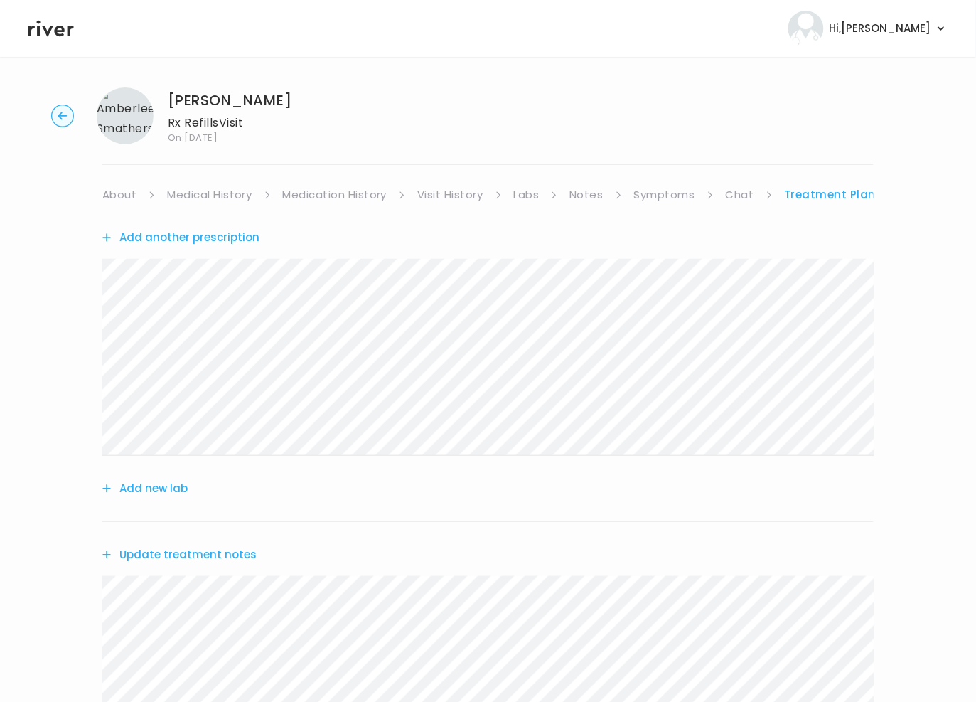
click at [728, 197] on link "Chat" at bounding box center [740, 195] width 28 height 20
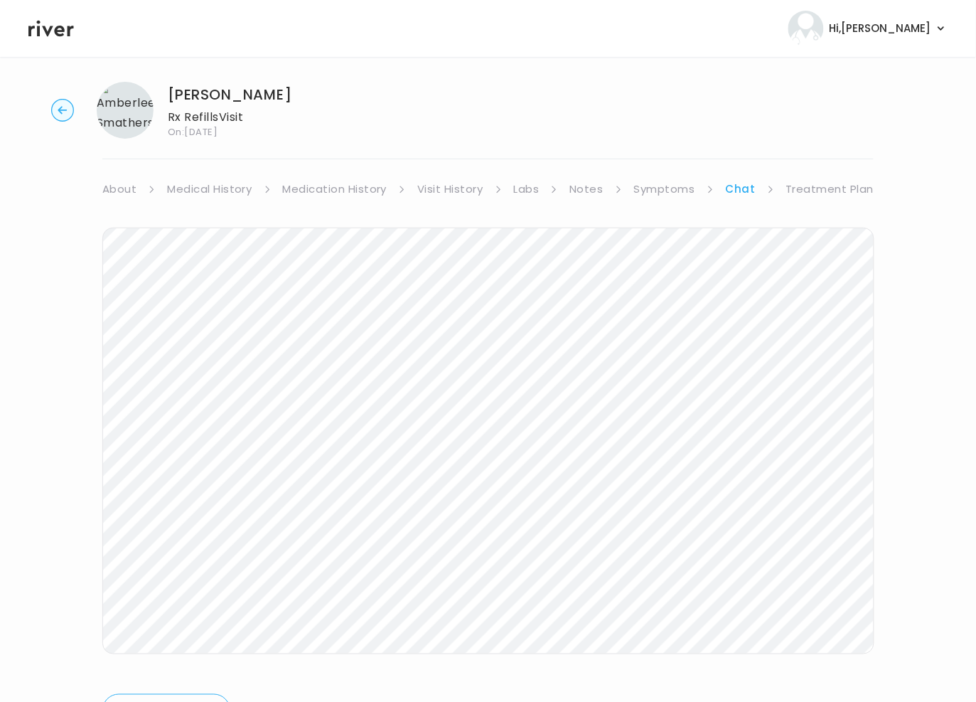
scroll to position [58, 0]
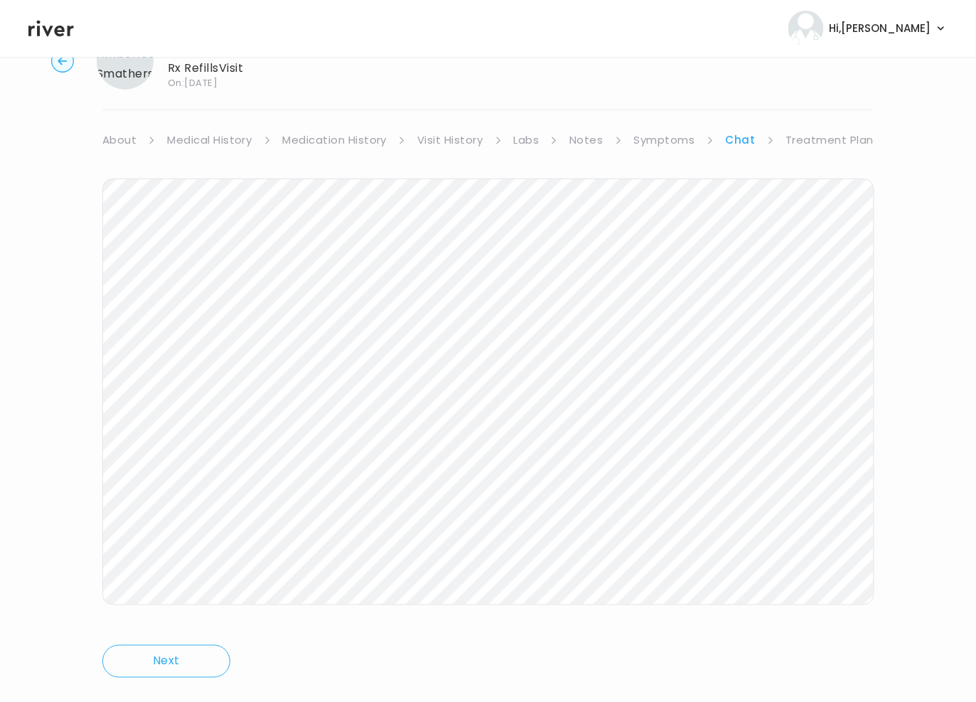
click at [833, 134] on link "Treatment Plan" at bounding box center [830, 140] width 88 height 20
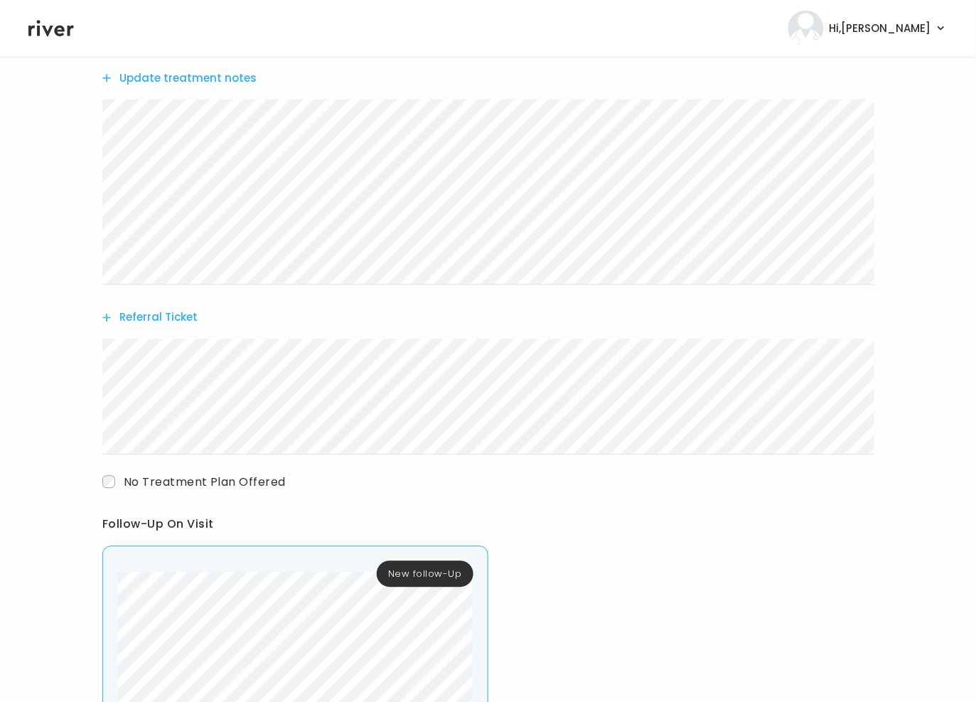
scroll to position [476, 0]
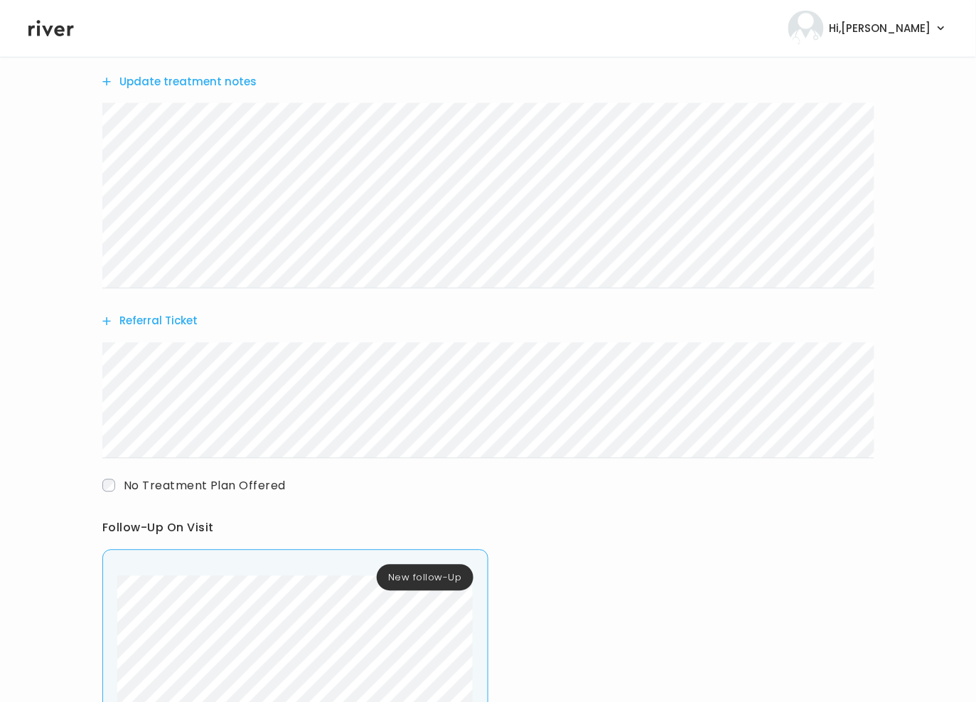
click at [178, 84] on button "Update treatment notes" at bounding box center [179, 82] width 154 height 20
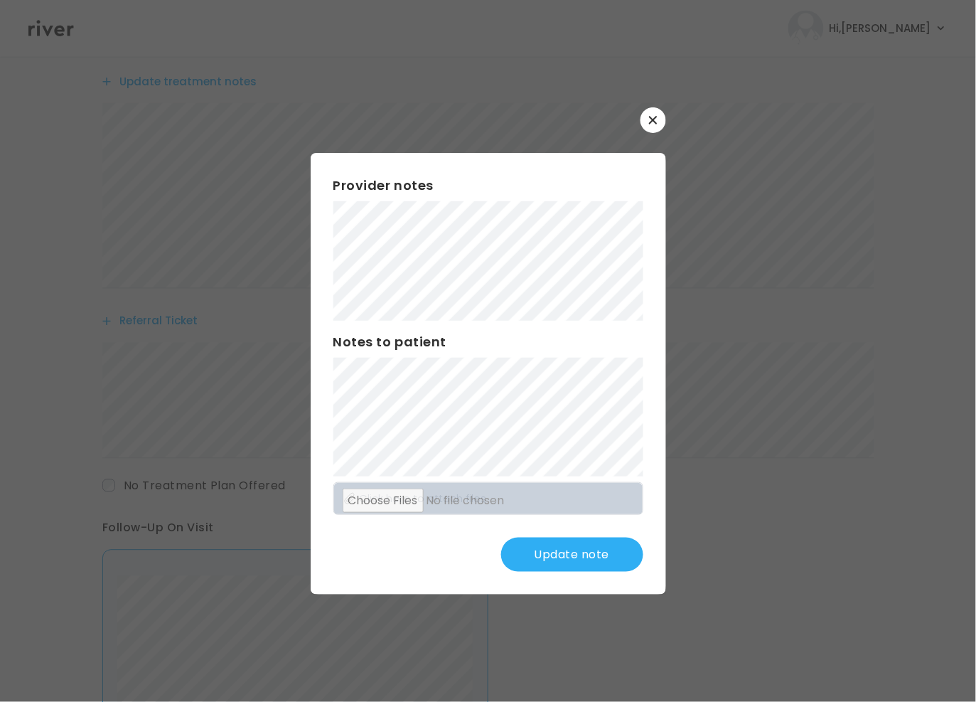
click at [680, 349] on div "​ Provider notes Notes to patient Click here to attach files Update note" at bounding box center [488, 351] width 976 height 702
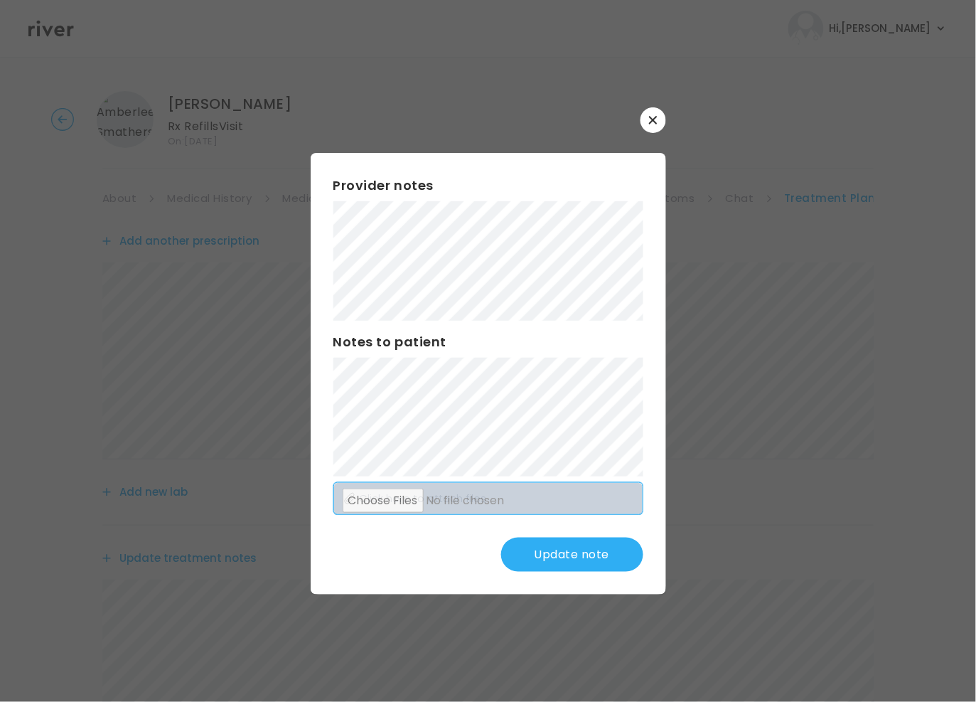
click at [594, 505] on div "Provider notes Notes to patient Click here to attach files Update note" at bounding box center [488, 373] width 355 height 441
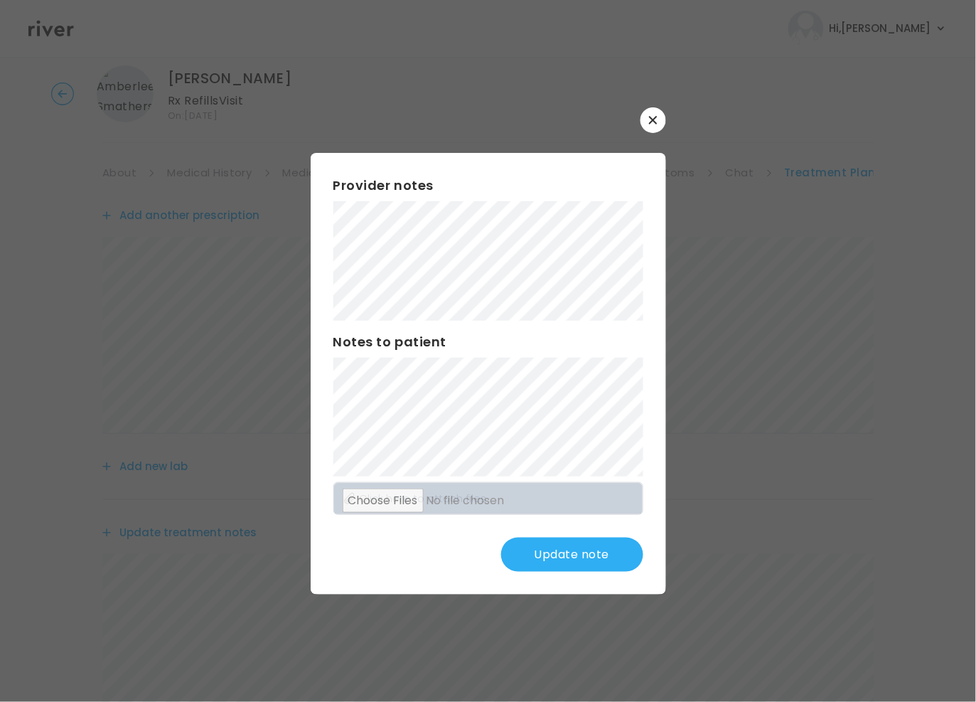
click at [554, 546] on button "Update note" at bounding box center [572, 554] width 142 height 34
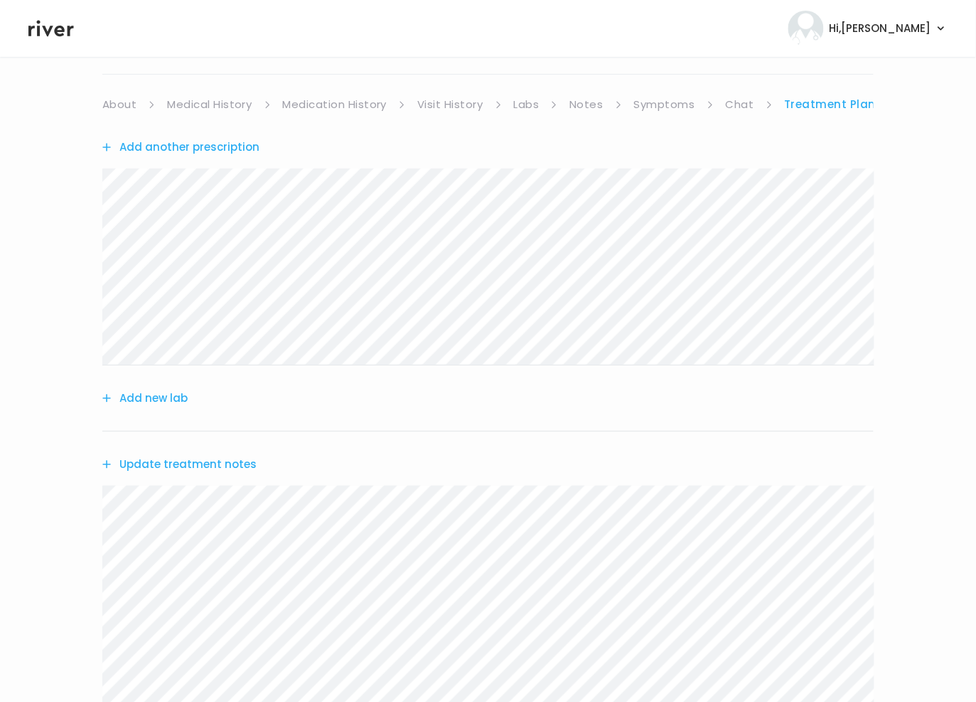
scroll to position [0, 0]
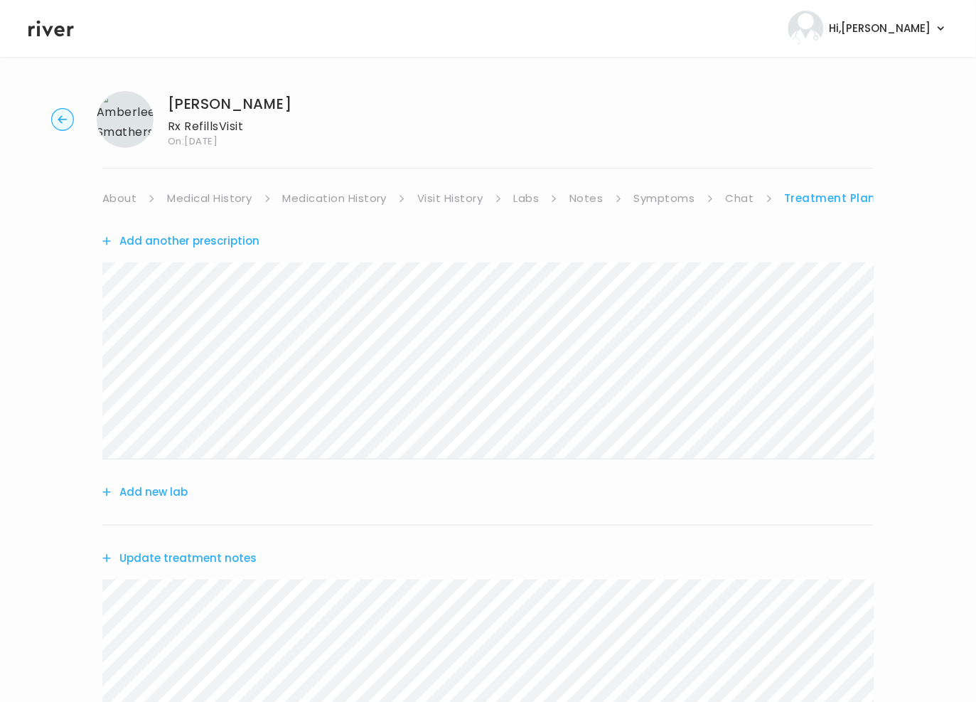
click at [678, 200] on link "Symptoms" at bounding box center [664, 198] width 61 height 20
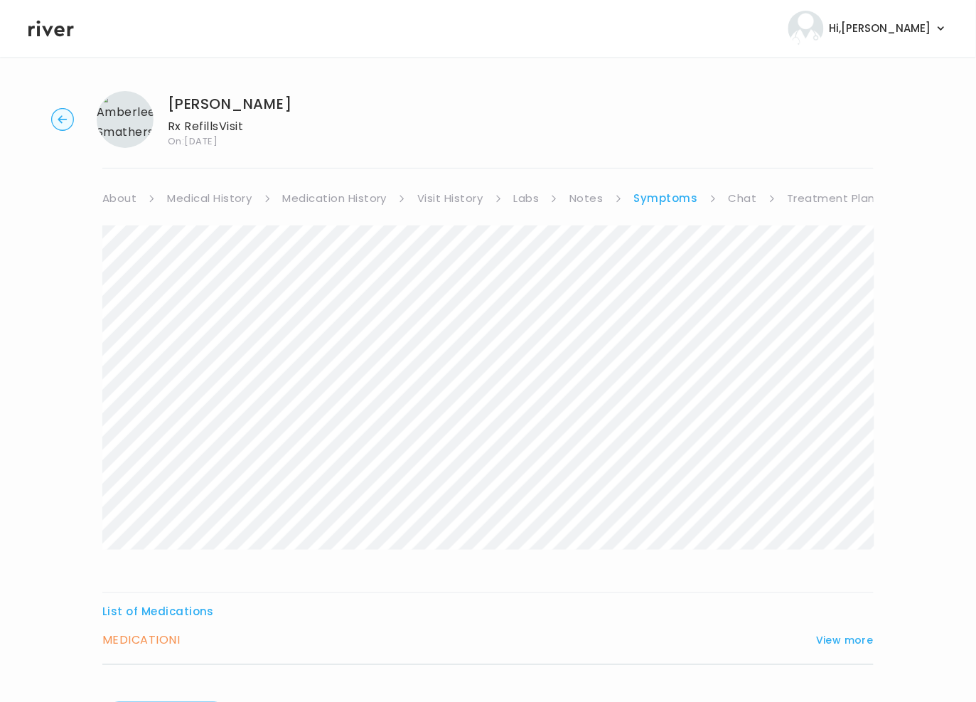
click at [815, 203] on link "Treatment Plan" at bounding box center [832, 198] width 88 height 20
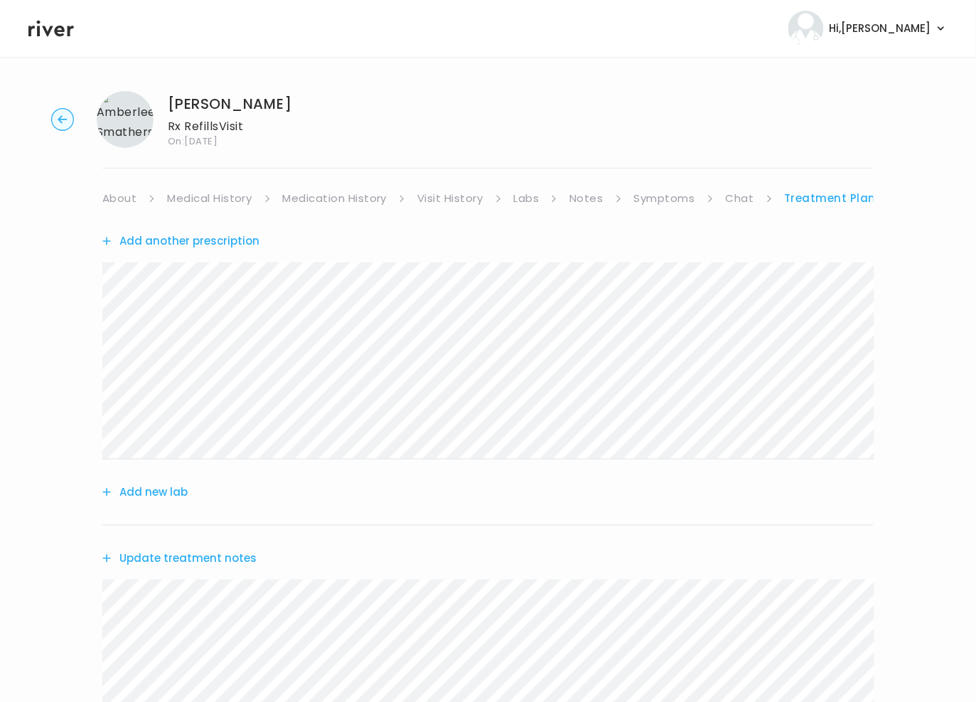
click at [203, 242] on button "Add another prescription" at bounding box center [180, 241] width 157 height 20
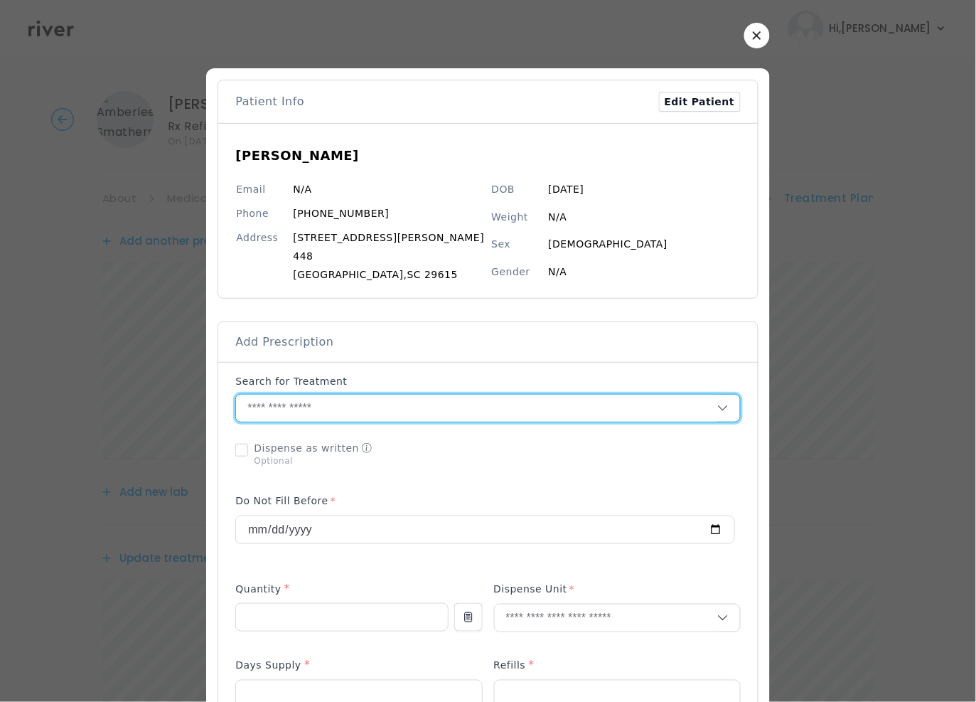
click at [277, 419] on input "text" at bounding box center [476, 408] width 481 height 27
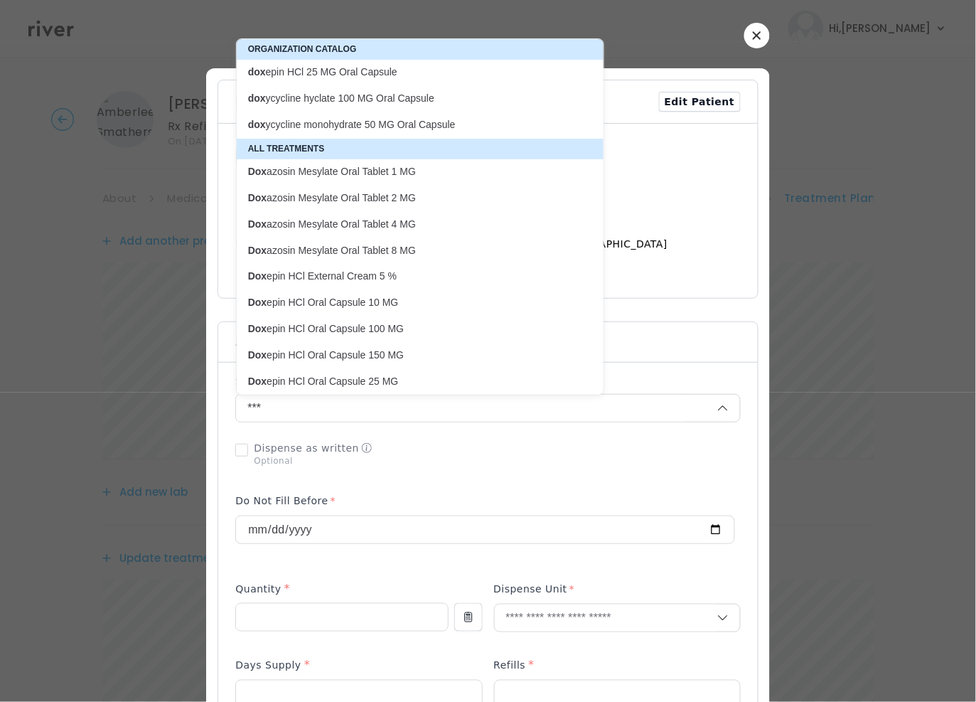
click at [377, 95] on p "dox ycycline hyclate 100 MG Oral Capsule" at bounding box center [411, 99] width 327 height 14
type input "**********"
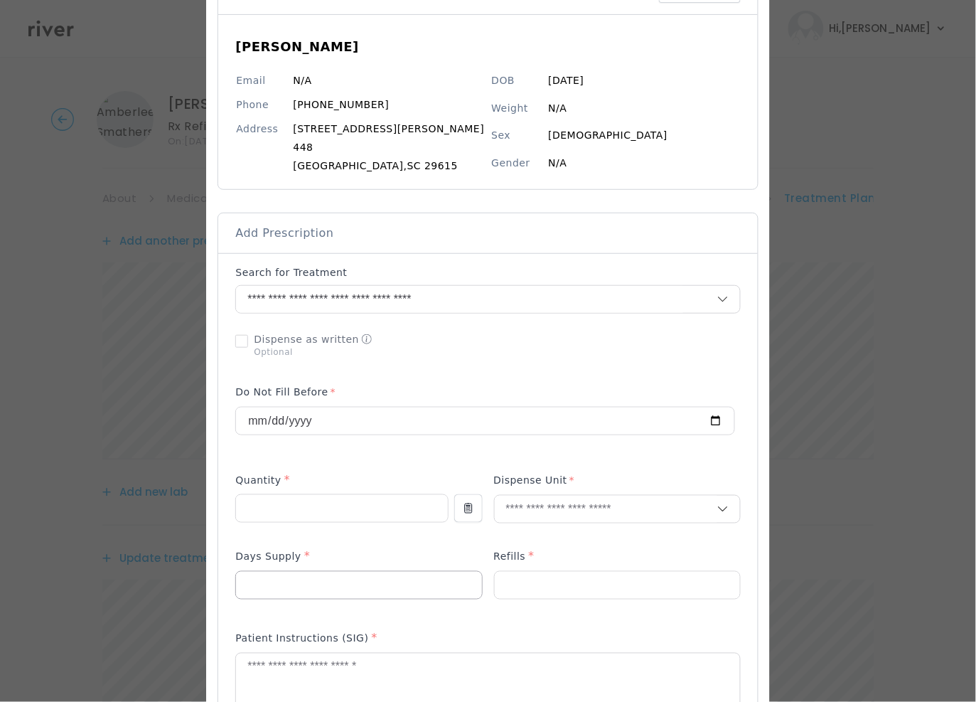
scroll to position [141, 0]
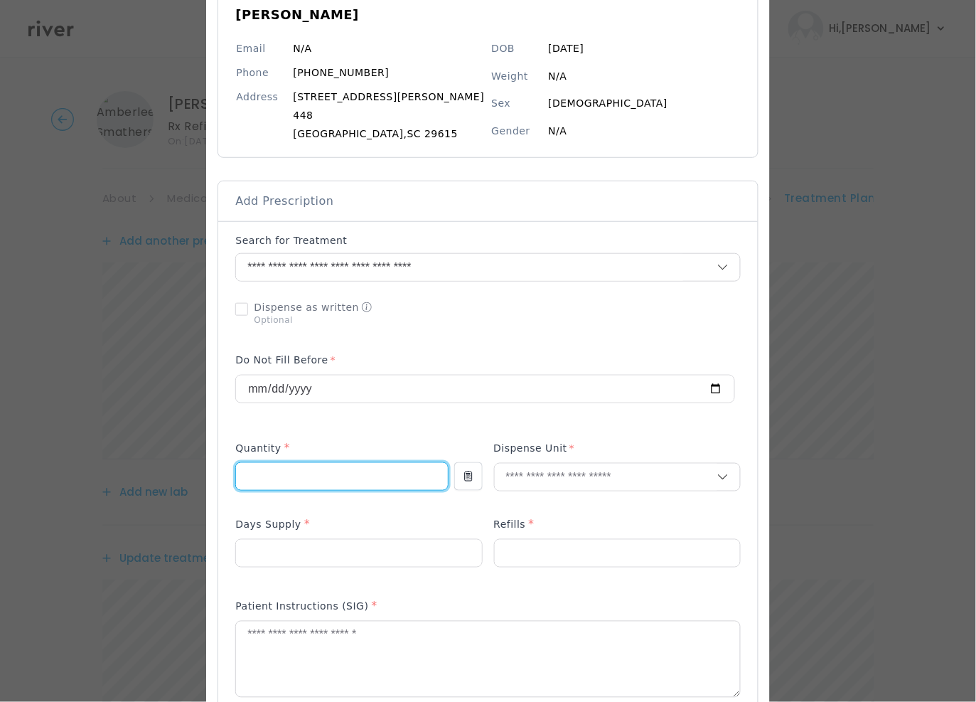
click at [301, 478] on input "number" at bounding box center [341, 476] width 211 height 27
type input "*"
type input "**"
click at [531, 479] on input "text" at bounding box center [606, 476] width 223 height 27
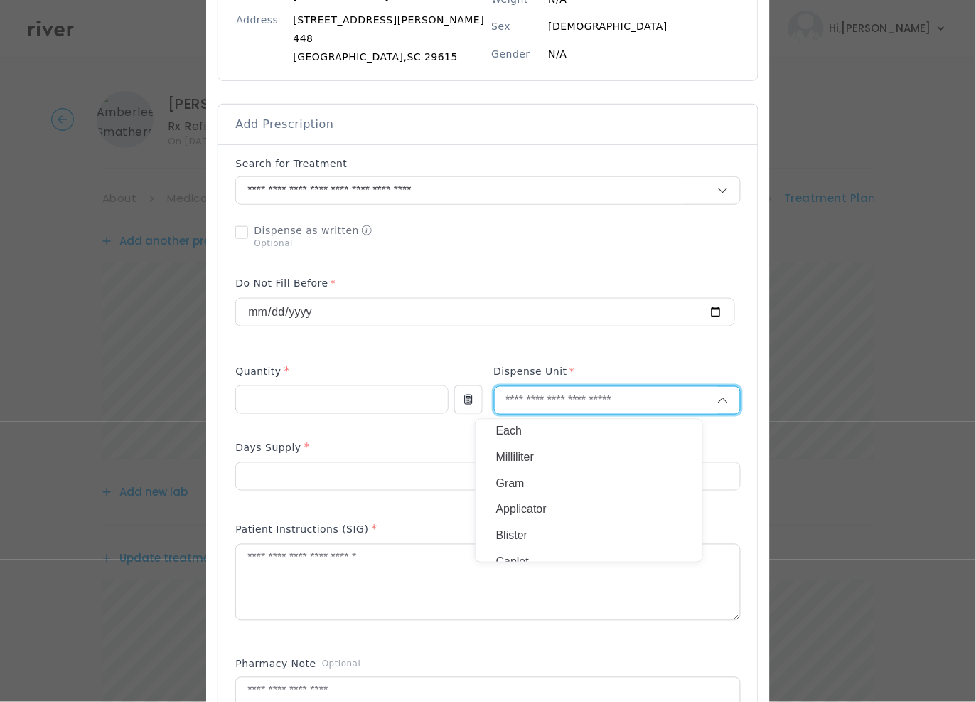
scroll to position [0, 0]
click at [531, 433] on p "Each" at bounding box center [588, 432] width 187 height 21
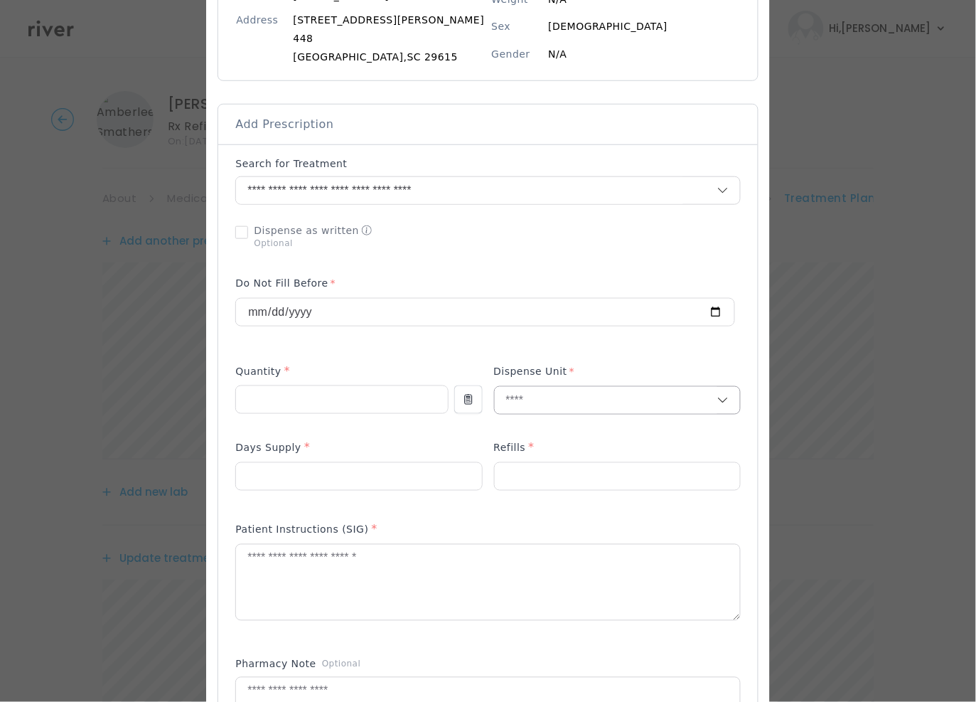
click at [518, 401] on input "text" at bounding box center [606, 400] width 223 height 27
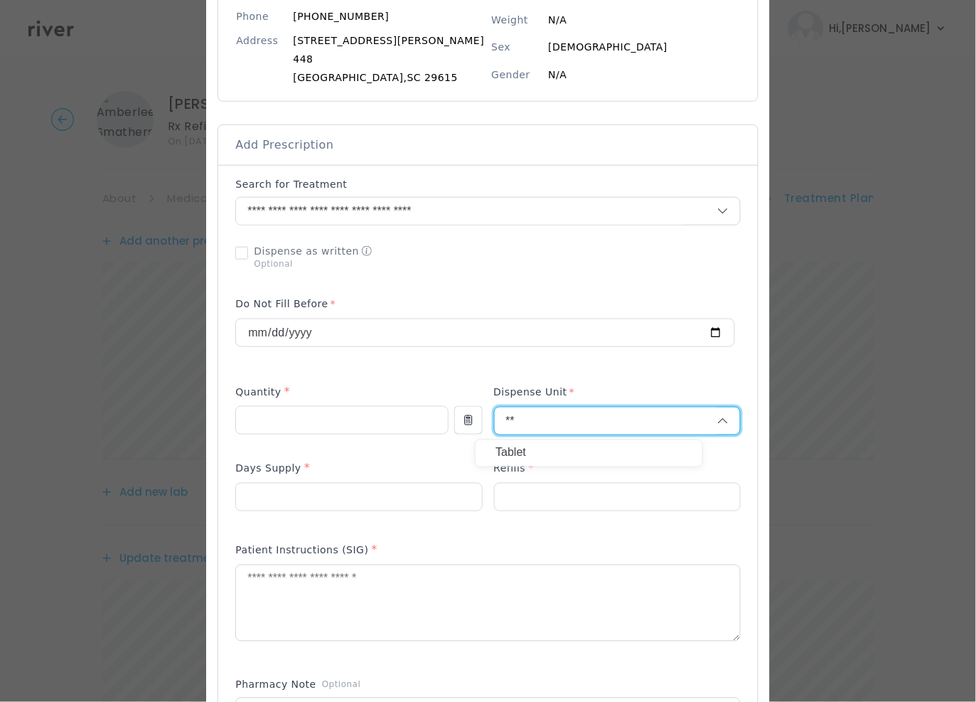
type input "**"
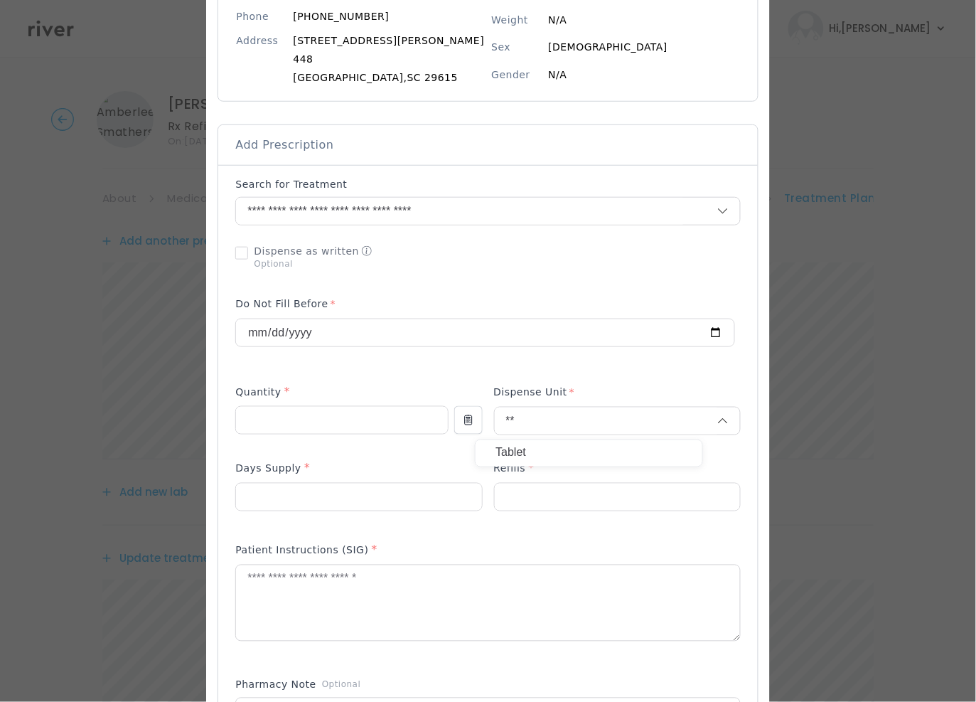
click at [561, 459] on p "Tablet" at bounding box center [588, 453] width 187 height 21
click at [332, 490] on input "number" at bounding box center [358, 496] width 245 height 27
type input "**"
click at [532, 484] on div at bounding box center [617, 497] width 247 height 28
click at [525, 495] on input "number" at bounding box center [617, 496] width 245 height 27
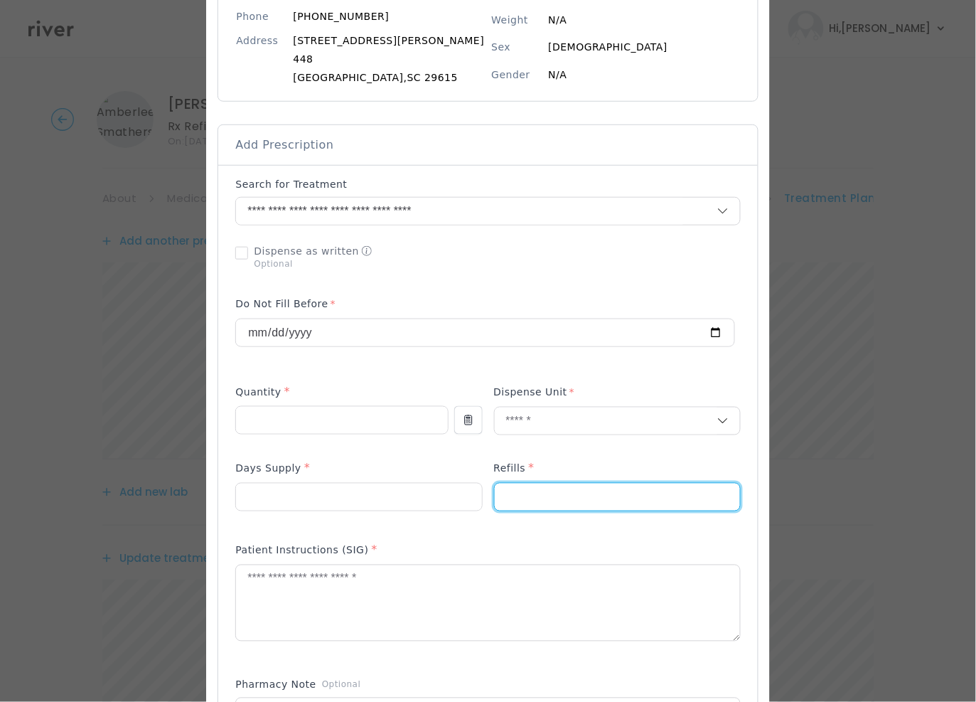
click at [513, 493] on input "number" at bounding box center [617, 496] width 245 height 27
type input "*"
click at [413, 587] on textarea at bounding box center [487, 602] width 503 height 75
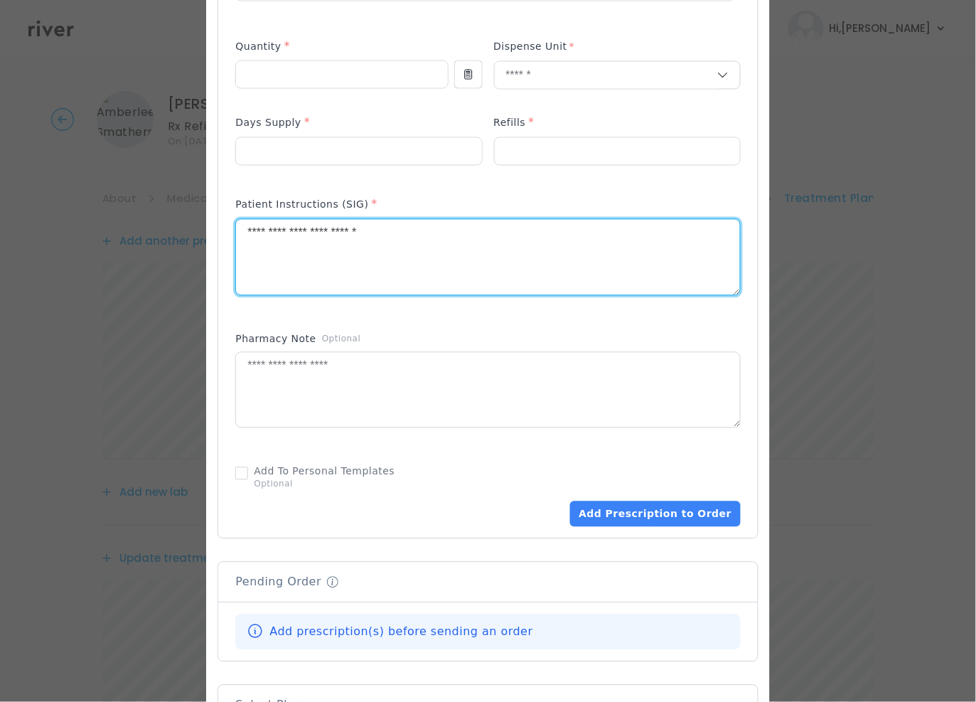
scroll to position [563, 0]
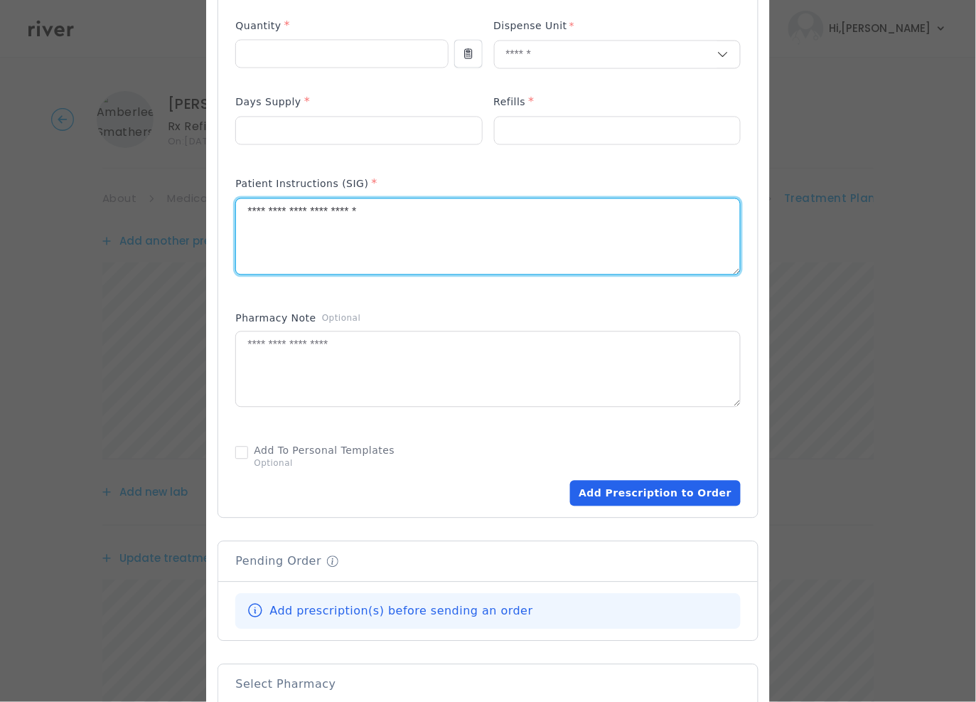
type textarea "**********"
click at [618, 489] on button "Add Prescription to Order" at bounding box center [655, 494] width 170 height 26
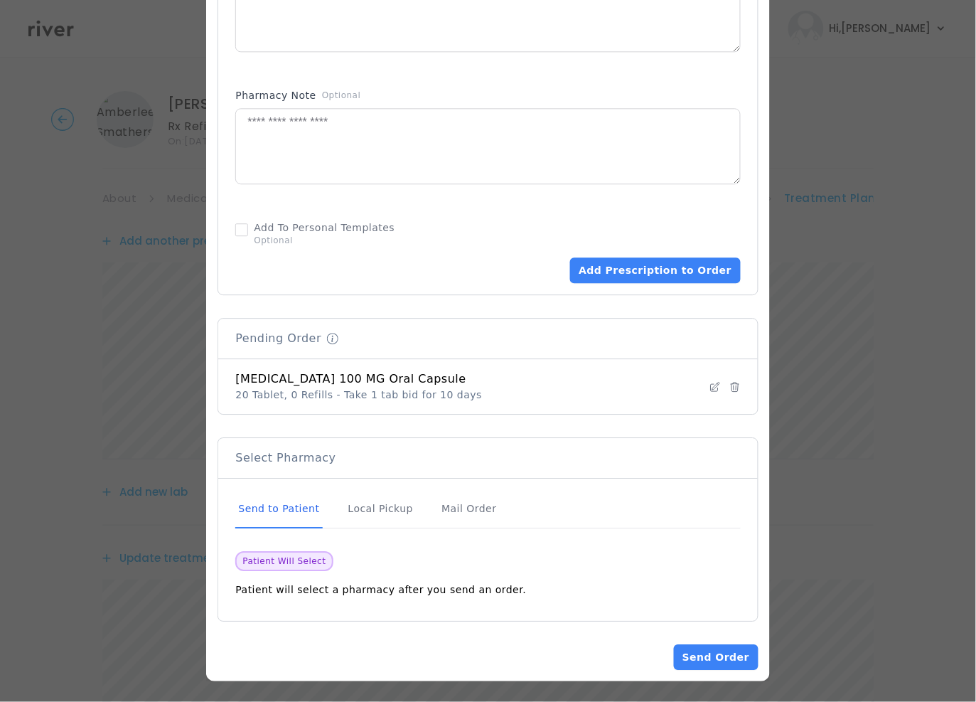
scroll to position [790, 0]
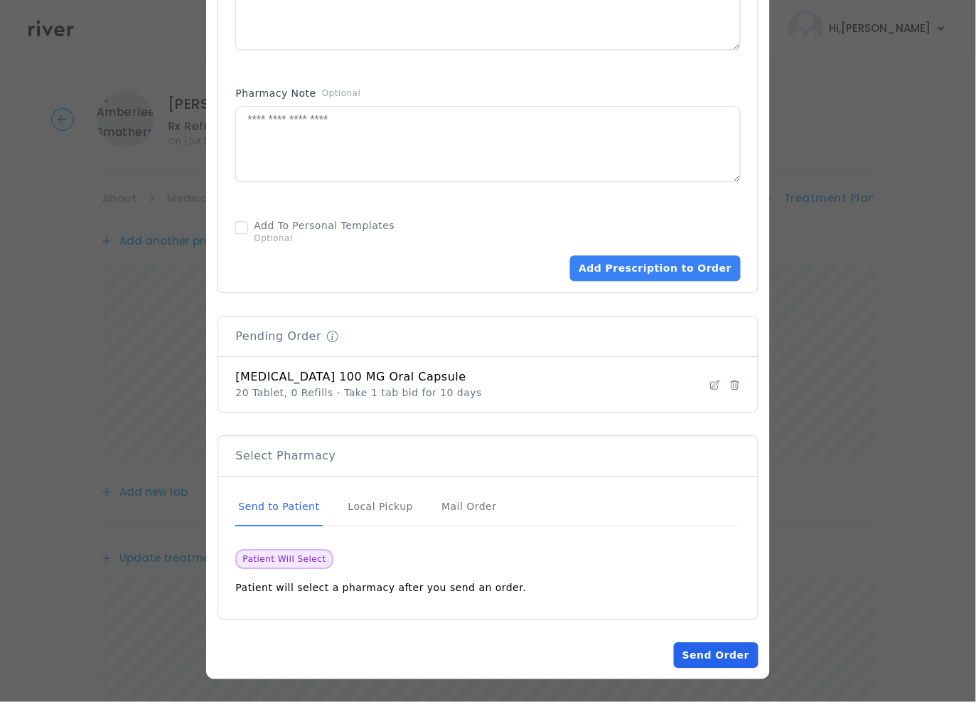
click at [691, 658] on button "Send Order" at bounding box center [716, 655] width 84 height 26
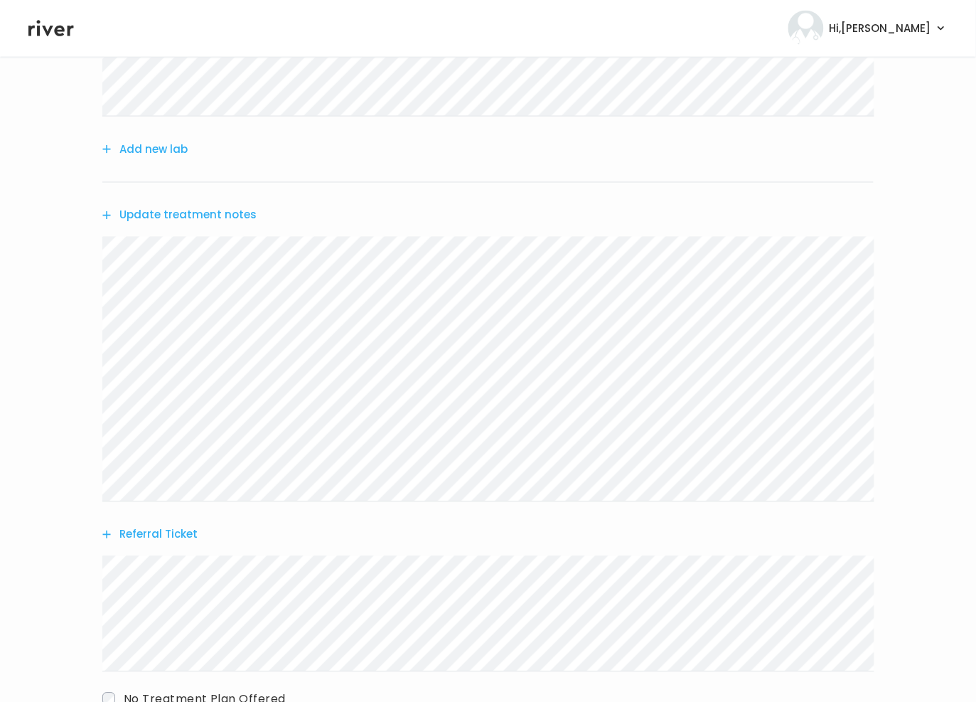
scroll to position [842, 0]
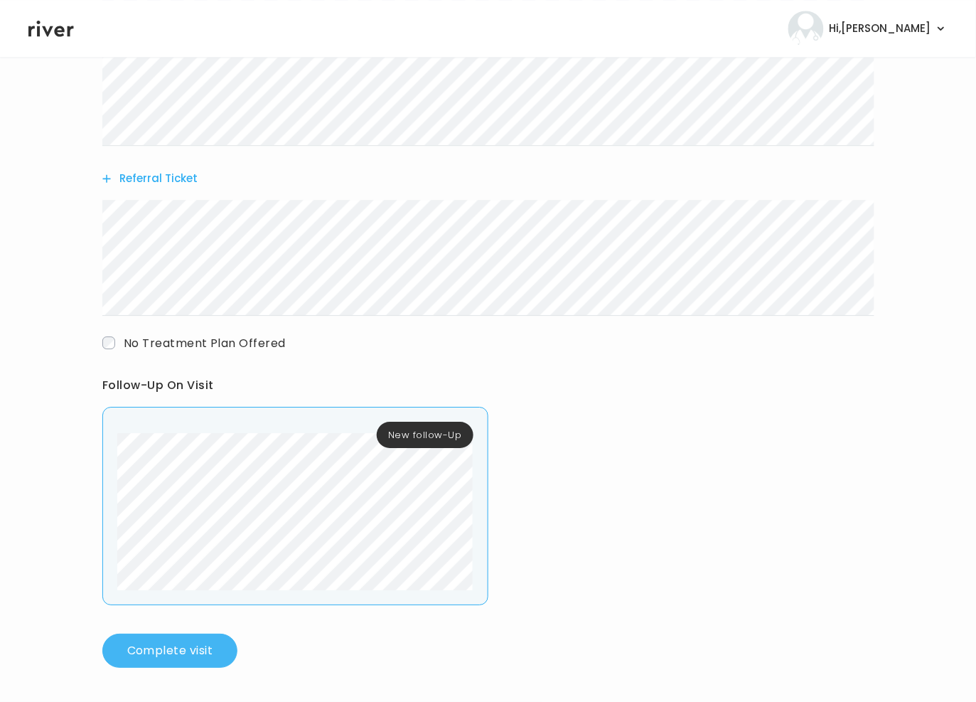
click at [164, 656] on button "Complete visit" at bounding box center [169, 650] width 135 height 34
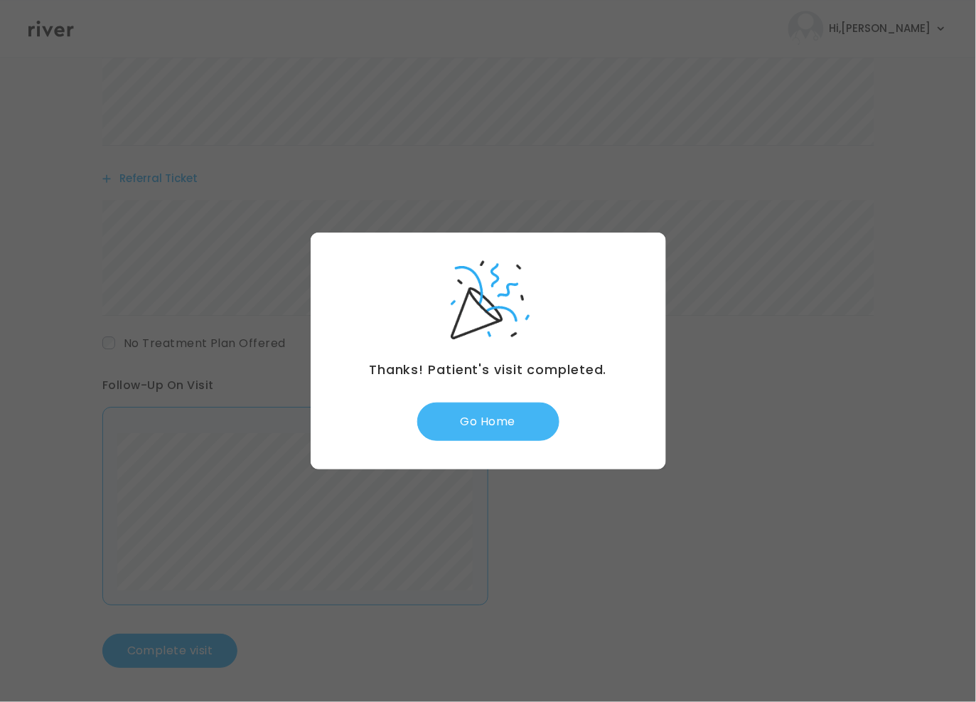
click at [515, 407] on button "Go Home" at bounding box center [488, 421] width 142 height 38
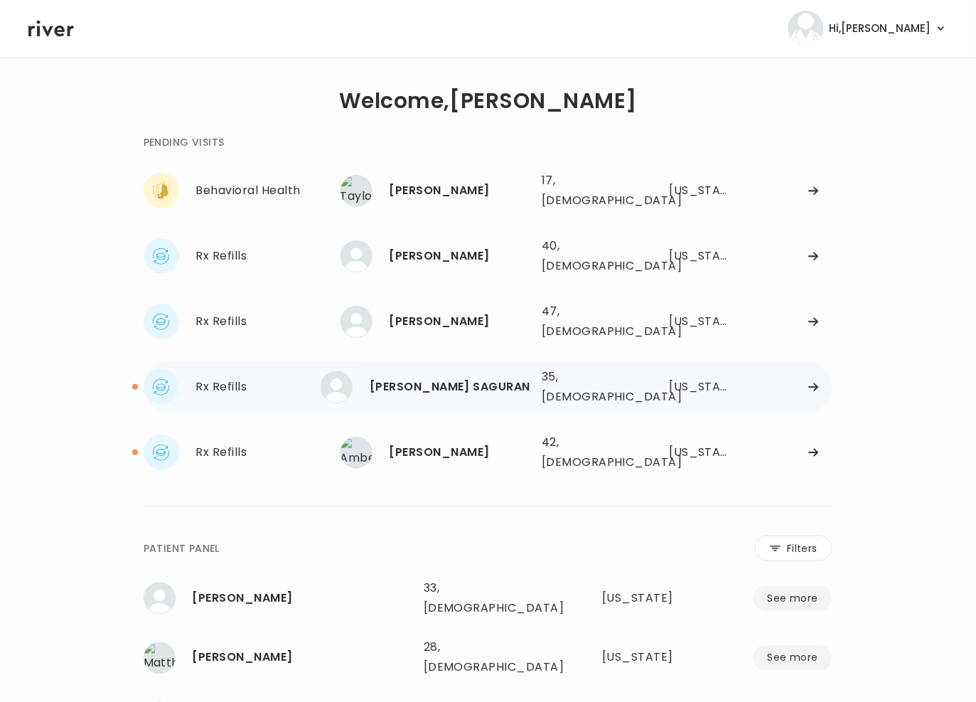
click at [460, 377] on div "[PERSON_NAME] SAGURAN" at bounding box center [450, 387] width 161 height 20
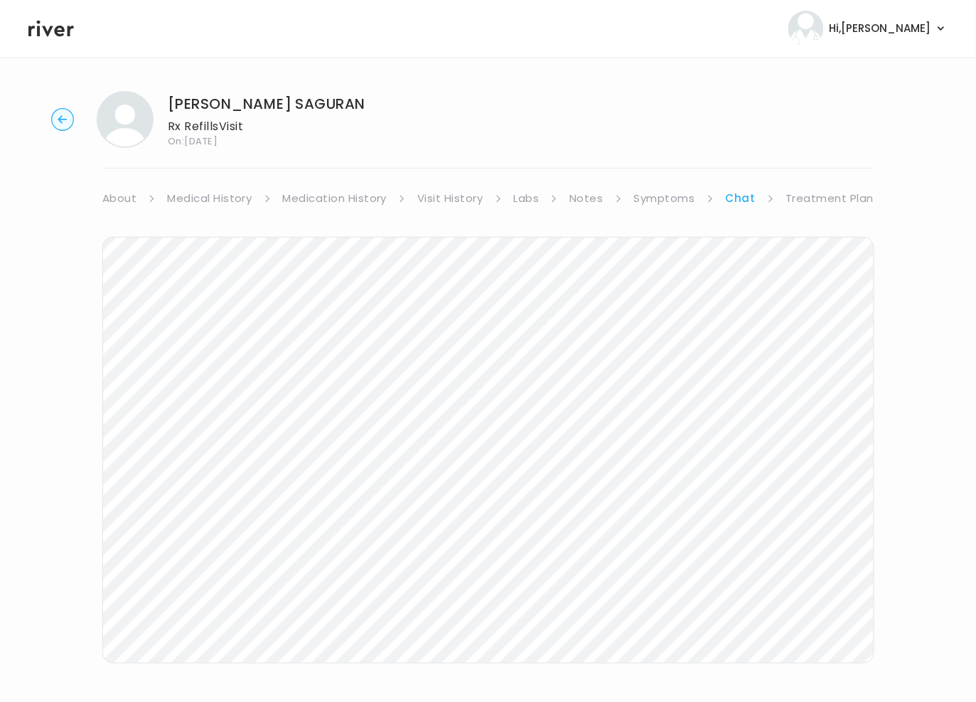
scroll to position [87, 0]
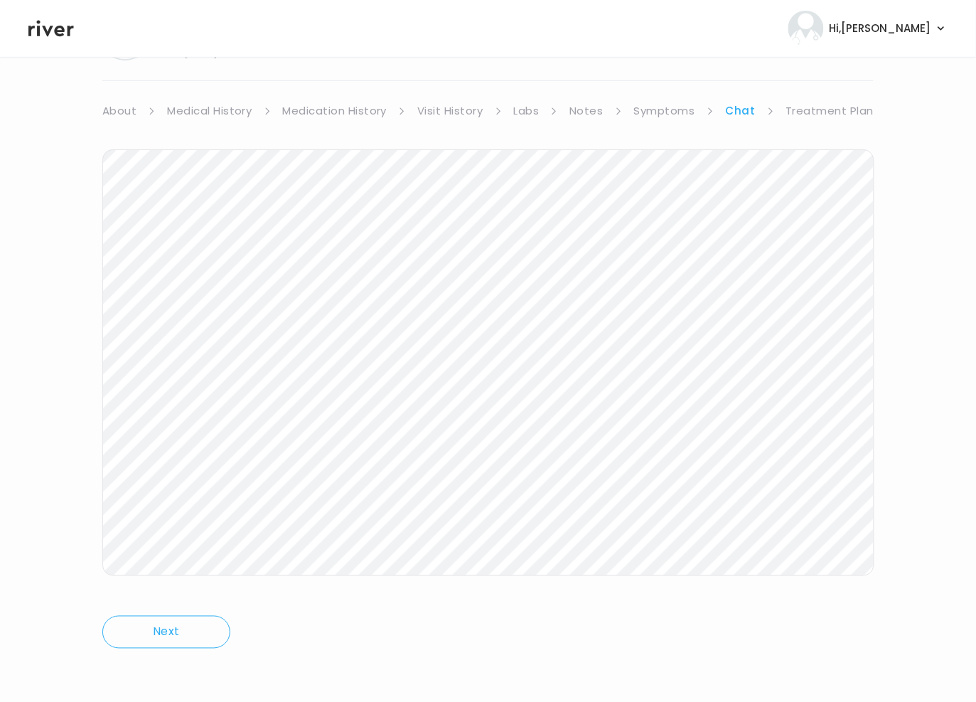
click at [810, 113] on link "Treatment Plan" at bounding box center [830, 111] width 88 height 20
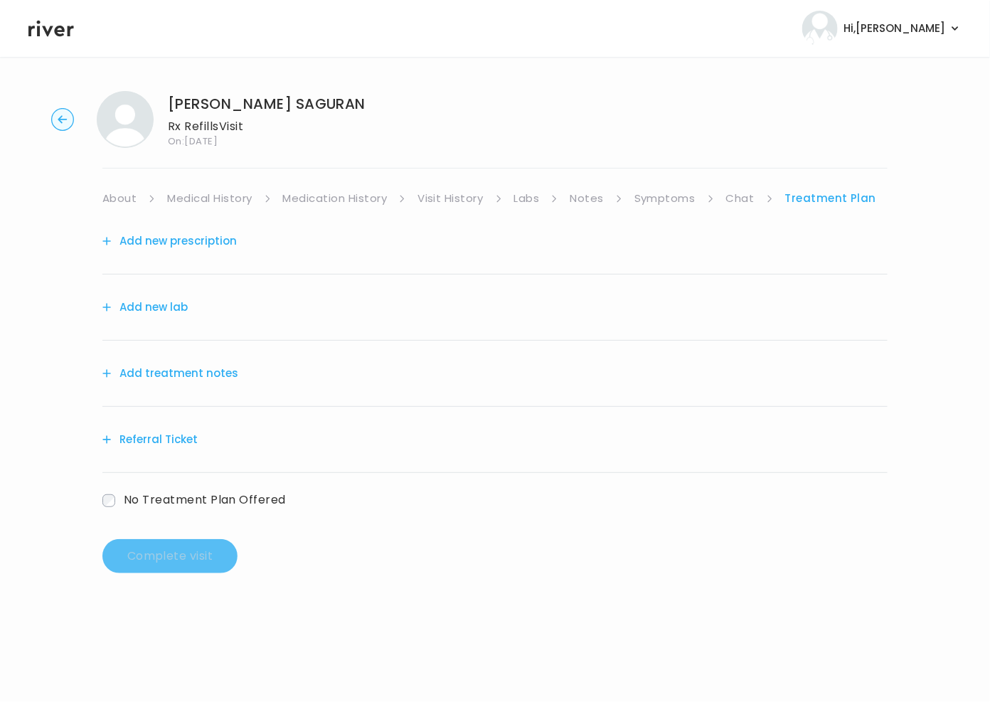
click at [708, 201] on icon at bounding box center [711, 199] width 8 height 8
drag, startPoint x: 664, startPoint y: 198, endPoint x: 626, endPoint y: 203, distance: 38.1
click at [664, 198] on link "Symptoms" at bounding box center [664, 198] width 61 height 20
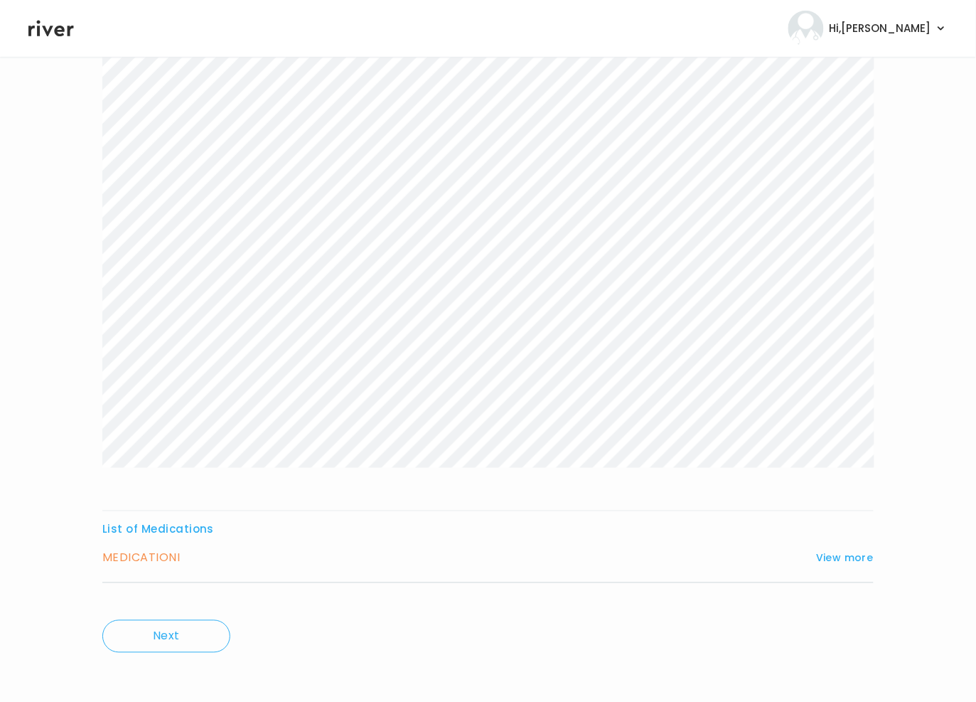
scroll to position [200, 0]
click at [859, 556] on button "View more" at bounding box center [845, 553] width 58 height 17
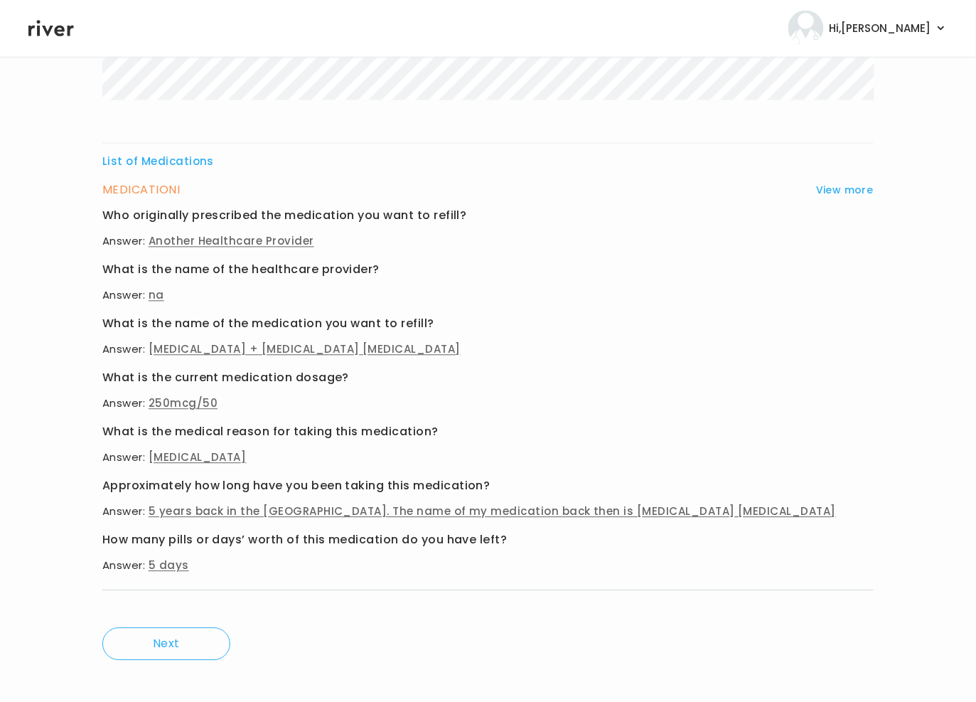
scroll to position [577, 0]
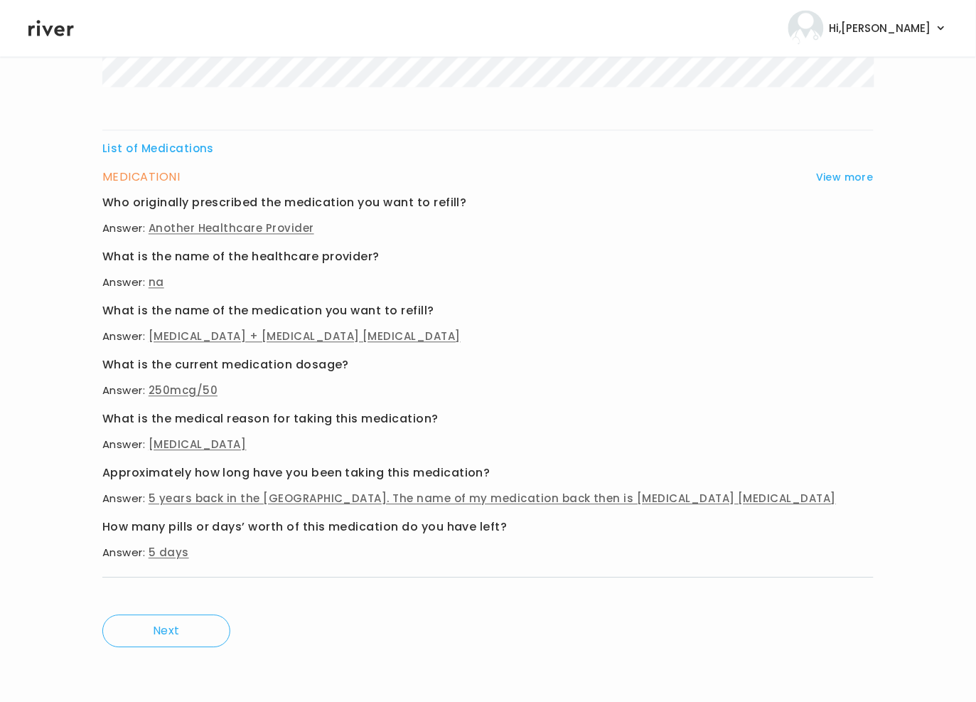
click at [371, 341] on p "Answer: fluticasone + salmeterol inhaler" at bounding box center [487, 337] width 771 height 20
drag, startPoint x: 142, startPoint y: 336, endPoint x: 331, endPoint y: 336, distance: 189.1
click at [331, 336] on p "Answer: fluticasone + salmeterol inhaler" at bounding box center [487, 337] width 771 height 20
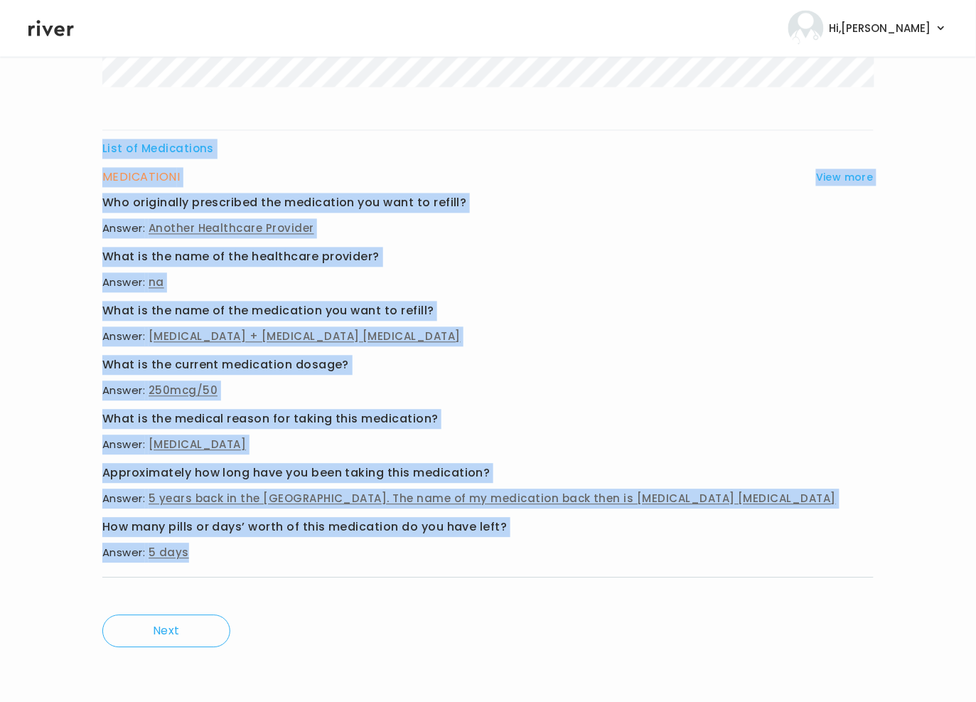
drag, startPoint x: 299, startPoint y: 340, endPoint x: 440, endPoint y: 568, distance: 268.5
click at [440, 568] on div "List of Medications MEDICATION I View more Who originally prescribed the medica…" at bounding box center [487, 124] width 771 height 948
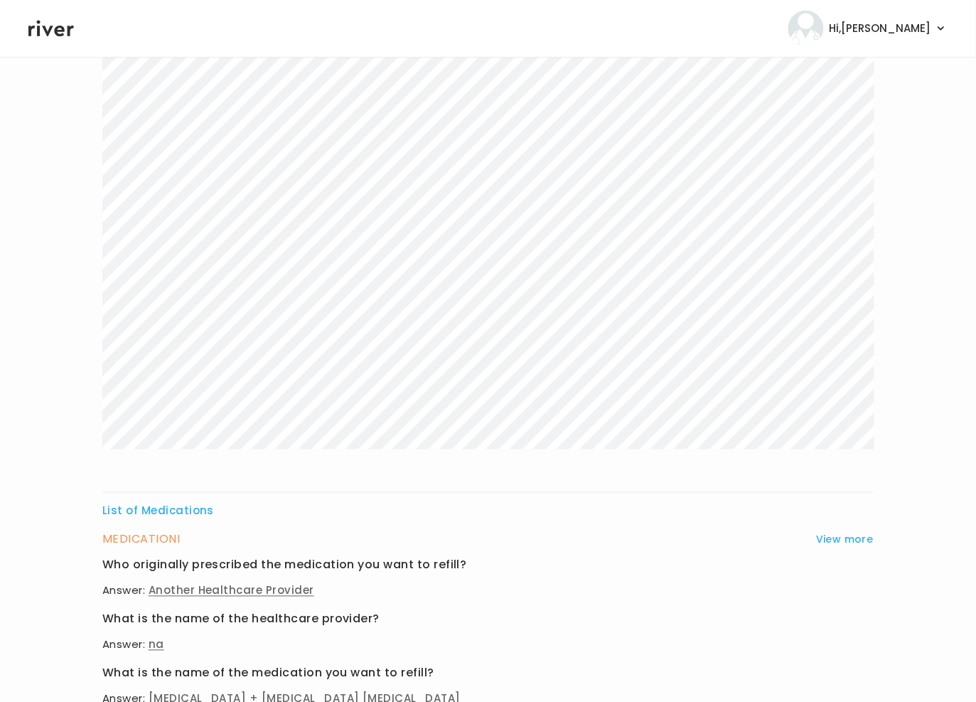
scroll to position [0, 0]
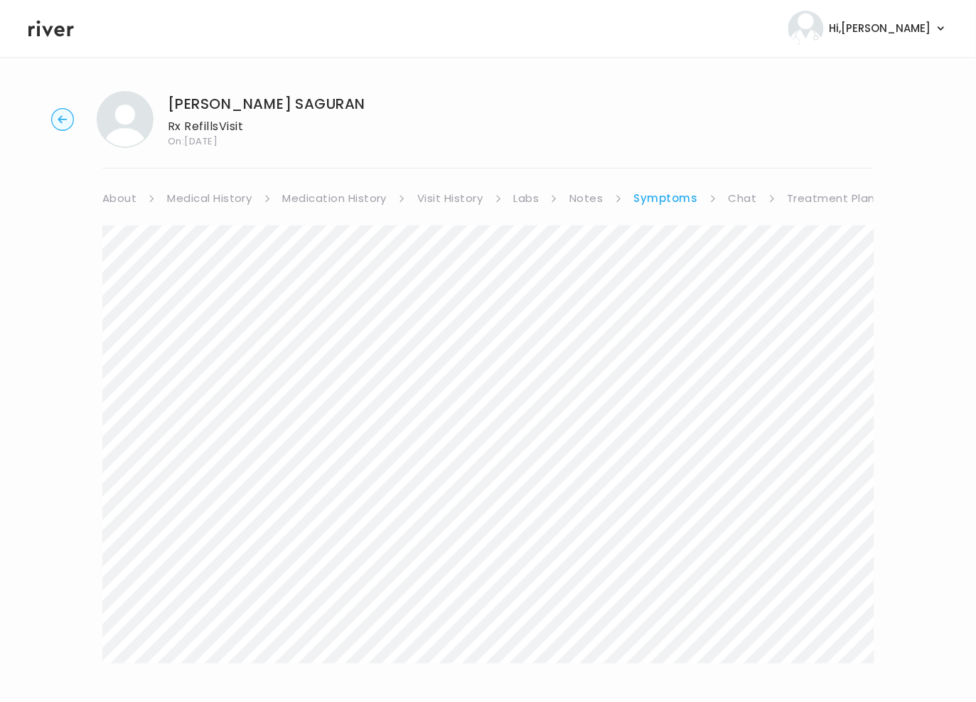
drag, startPoint x: 830, startPoint y: 193, endPoint x: 836, endPoint y: 203, distance: 11.8
click at [830, 193] on link "Treatment Plan" at bounding box center [832, 198] width 88 height 20
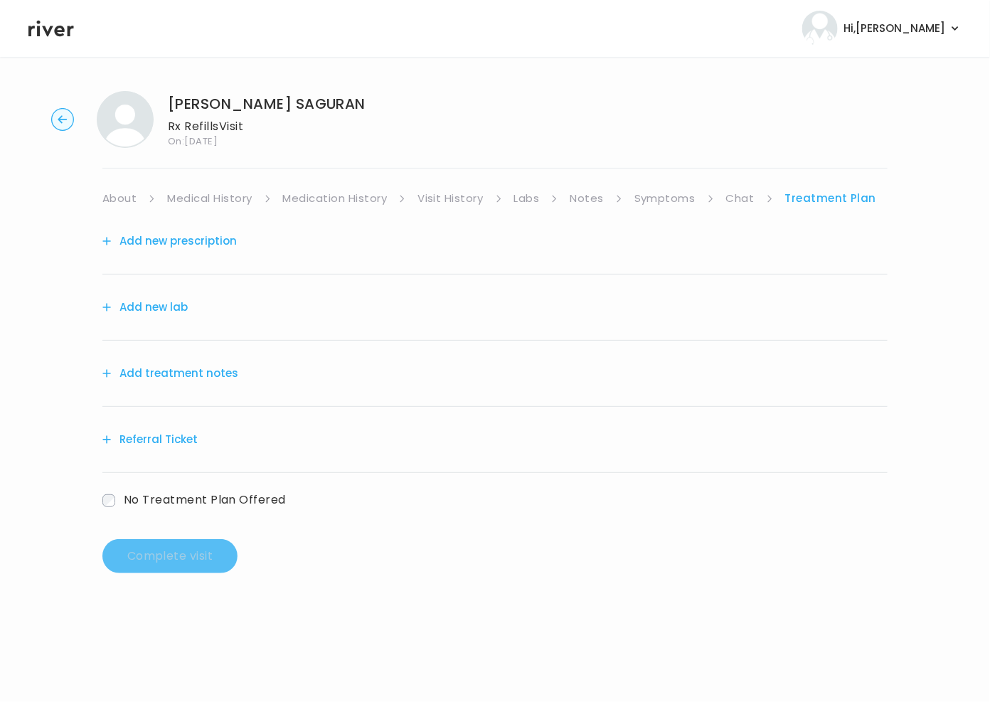
click at [190, 371] on button "Add treatment notes" at bounding box center [170, 373] width 136 height 20
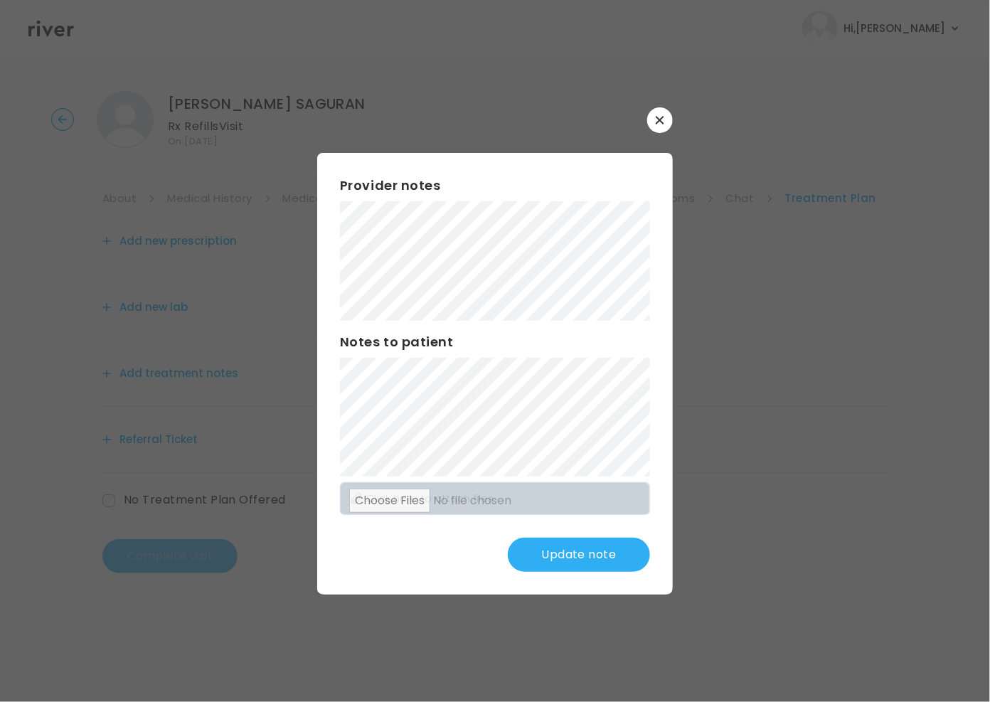
click at [576, 553] on button "Update note" at bounding box center [579, 554] width 142 height 34
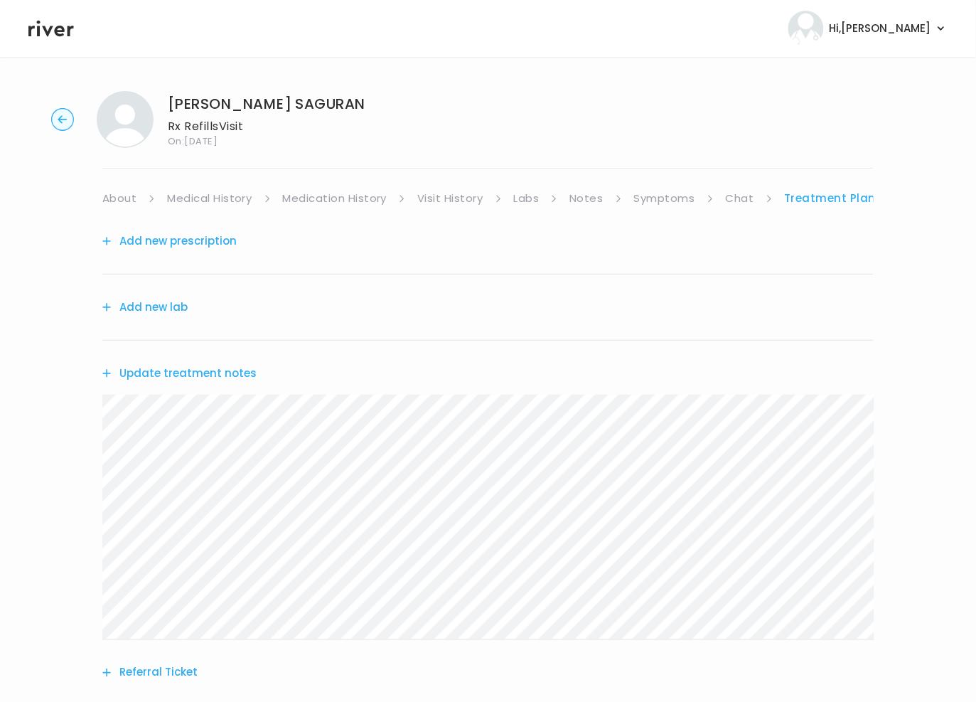
click at [207, 245] on button "Add new prescription" at bounding box center [169, 241] width 134 height 20
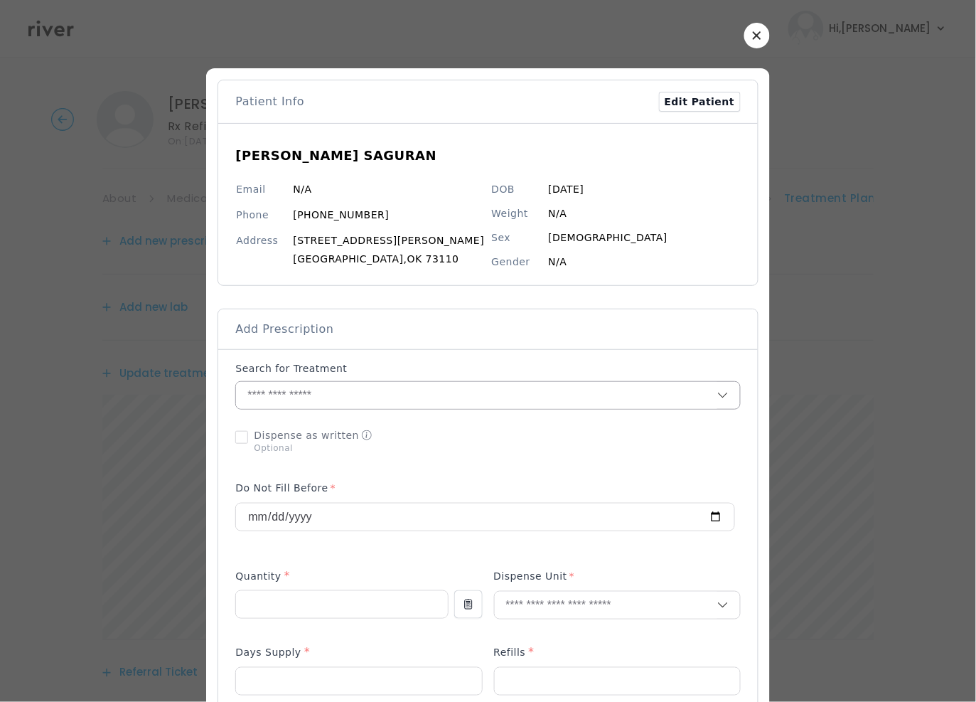
click at [326, 397] on input "text" at bounding box center [476, 395] width 481 height 27
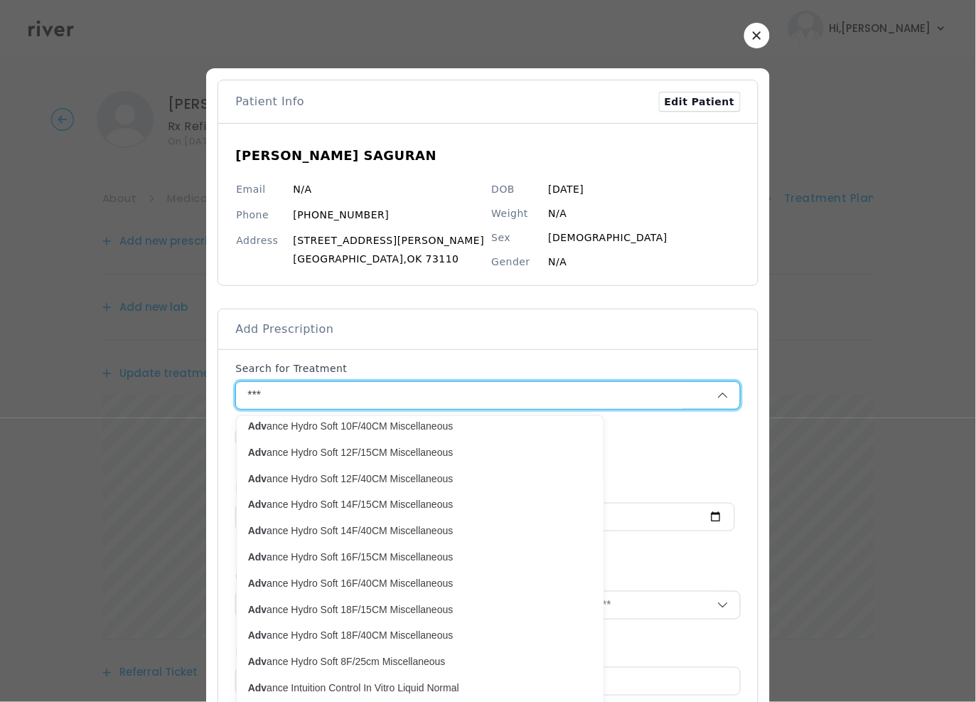
scroll to position [304, 0]
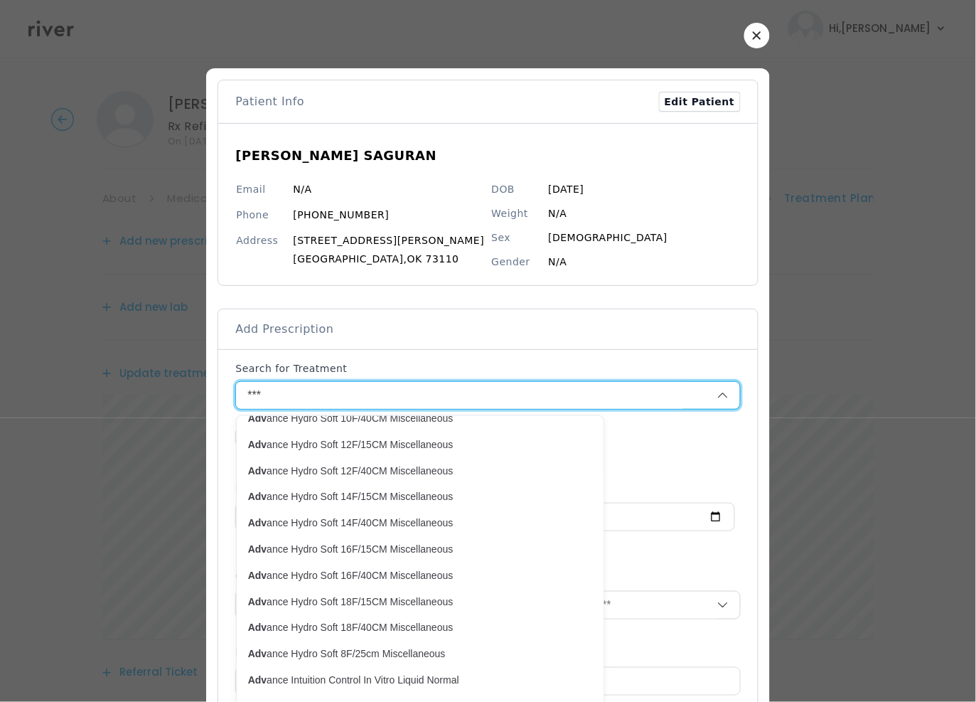
drag, startPoint x: 282, startPoint y: 397, endPoint x: 213, endPoint y: 397, distance: 68.2
paste input "**********"
type input "**********"
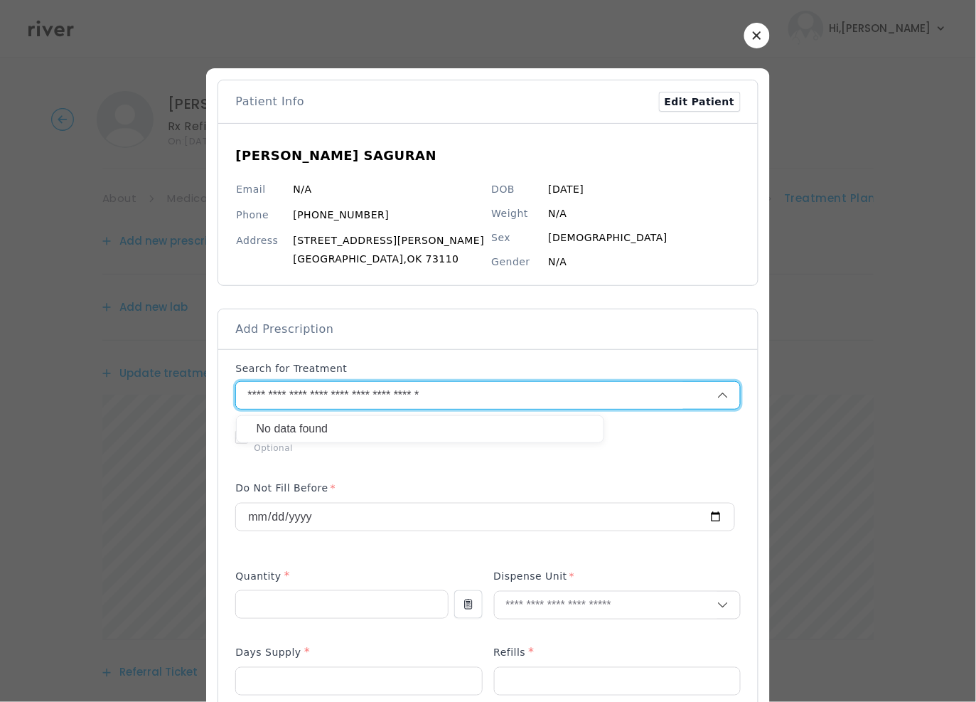
click at [414, 404] on input "**********" at bounding box center [459, 395] width 446 height 27
click at [375, 393] on input "text" at bounding box center [476, 395] width 481 height 27
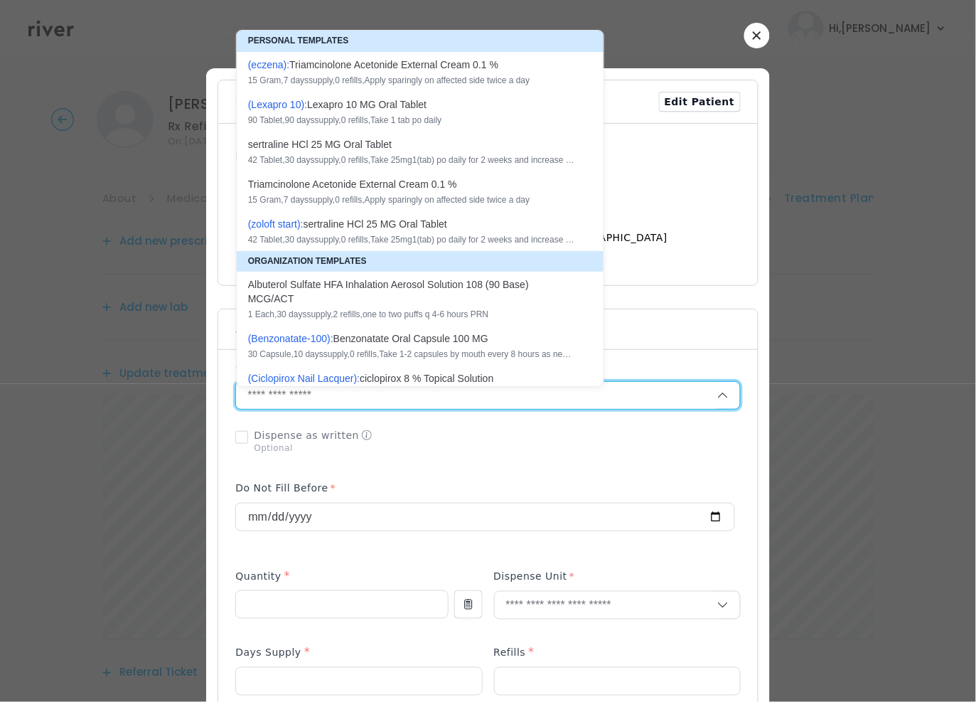
paste input "**********"
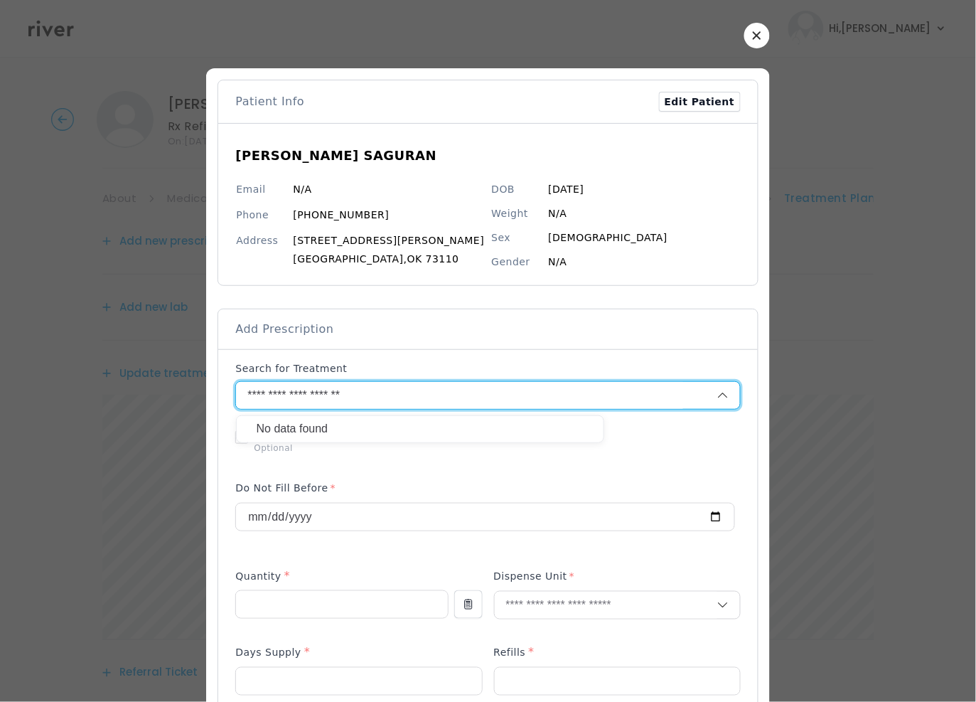
type input "**********"
drag, startPoint x: 391, startPoint y: 393, endPoint x: 314, endPoint y: 394, distance: 76.8
click at [311, 395] on input "**********" at bounding box center [459, 395] width 446 height 27
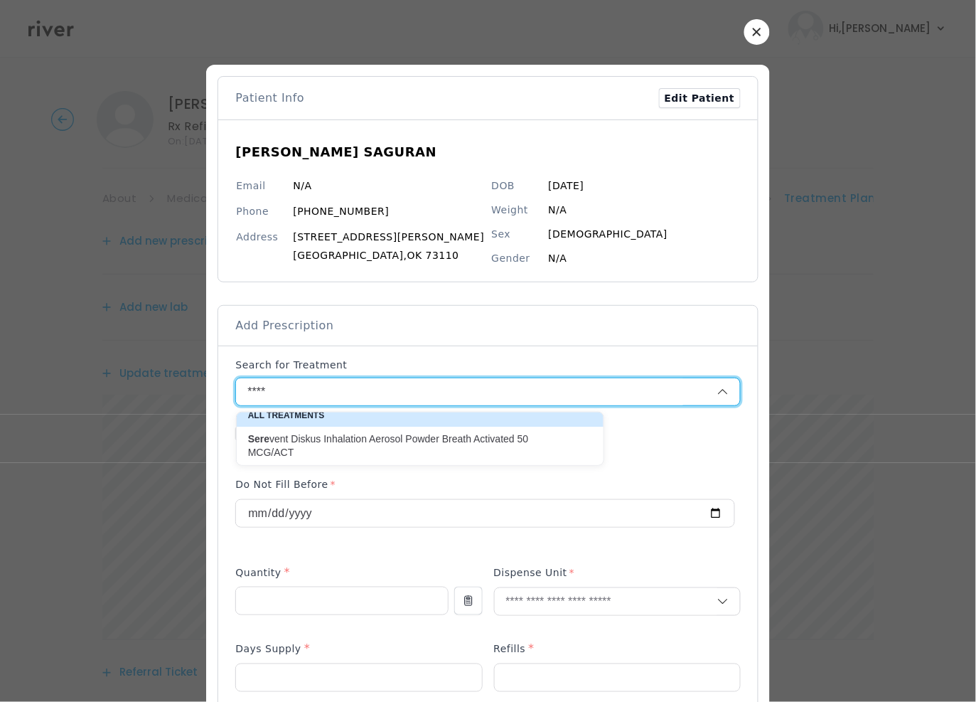
scroll to position [7, 0]
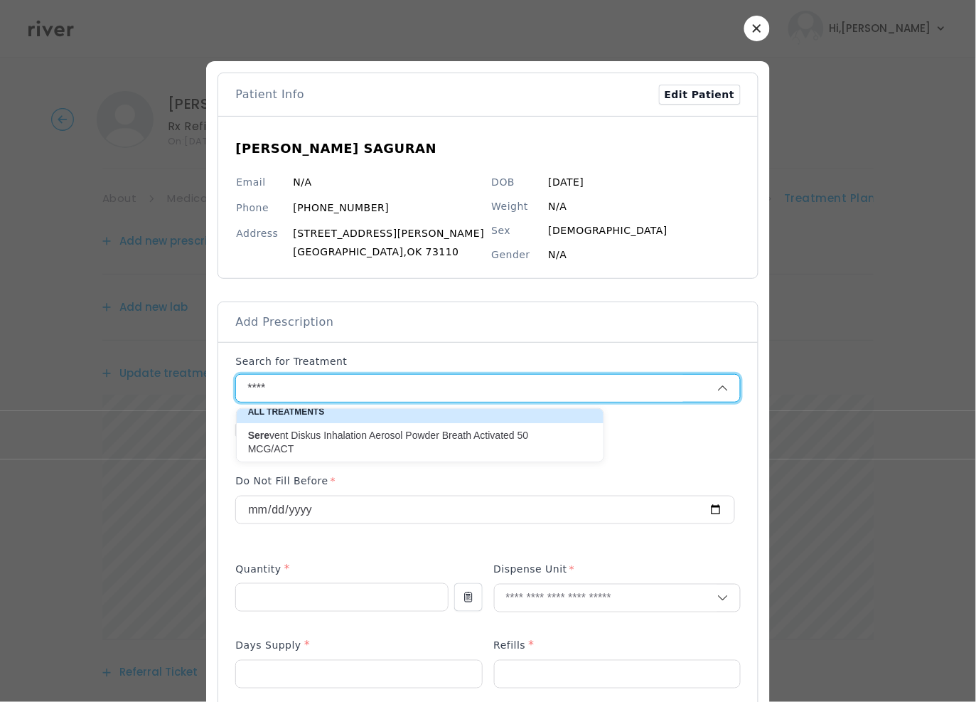
click at [455, 442] on p "Sere vent Diskus Inhalation Aerosol Powder Breath Activated 50 MCG/ACT" at bounding box center [411, 443] width 327 height 28
type input "**********"
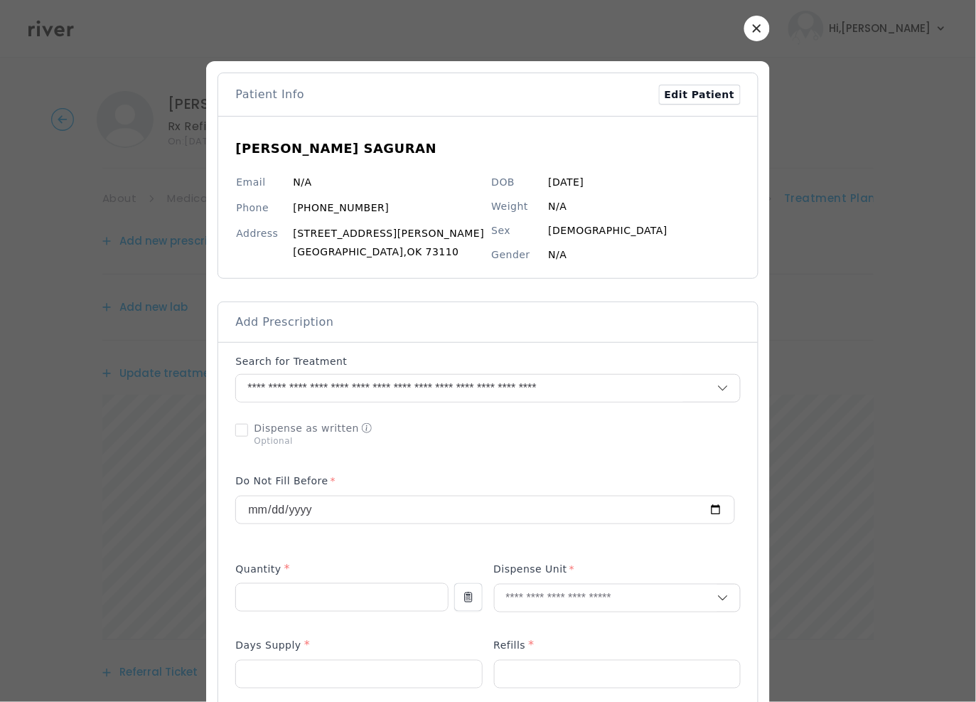
click at [702, 423] on div at bounding box center [487, 433] width 505 height 37
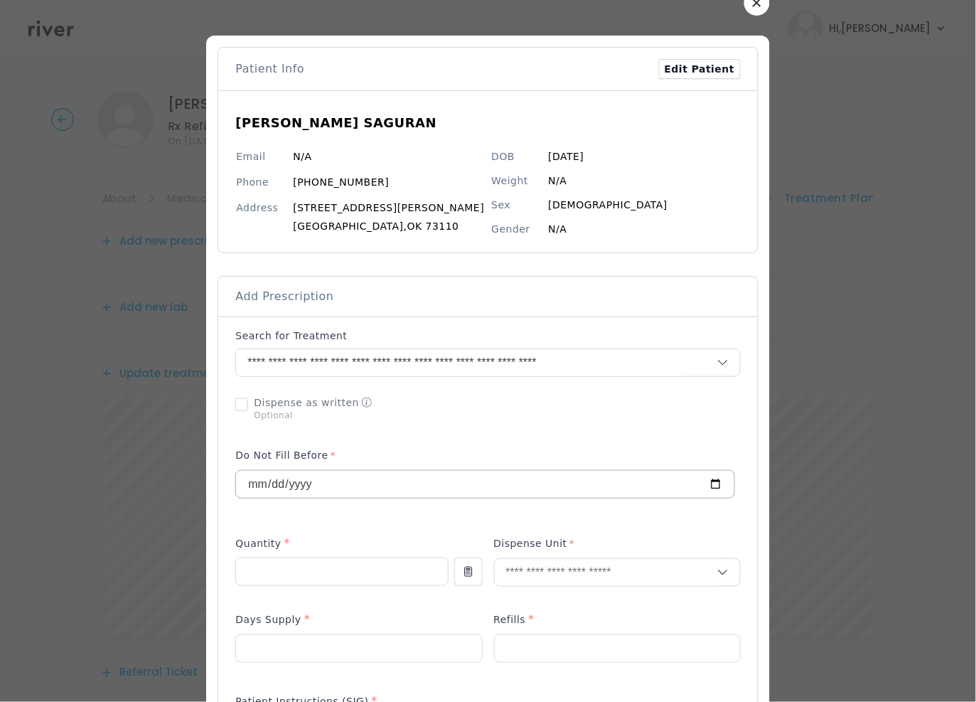
scroll to position [36, 0]
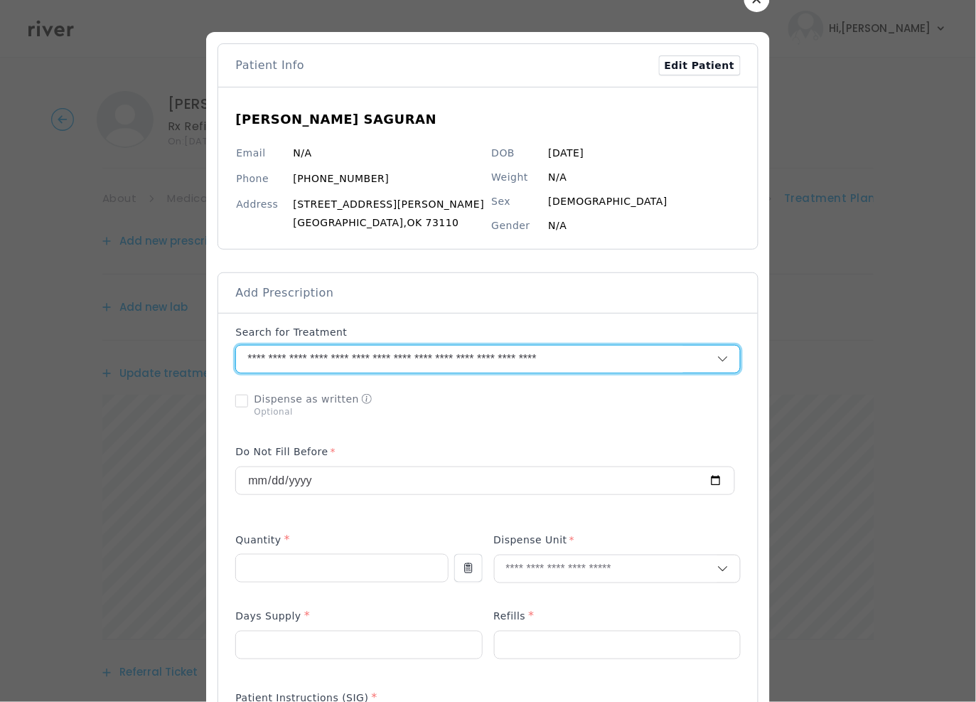
drag, startPoint x: 253, startPoint y: 358, endPoint x: 645, endPoint y: 360, distance: 391.7
click at [645, 360] on input "**********" at bounding box center [459, 358] width 446 height 27
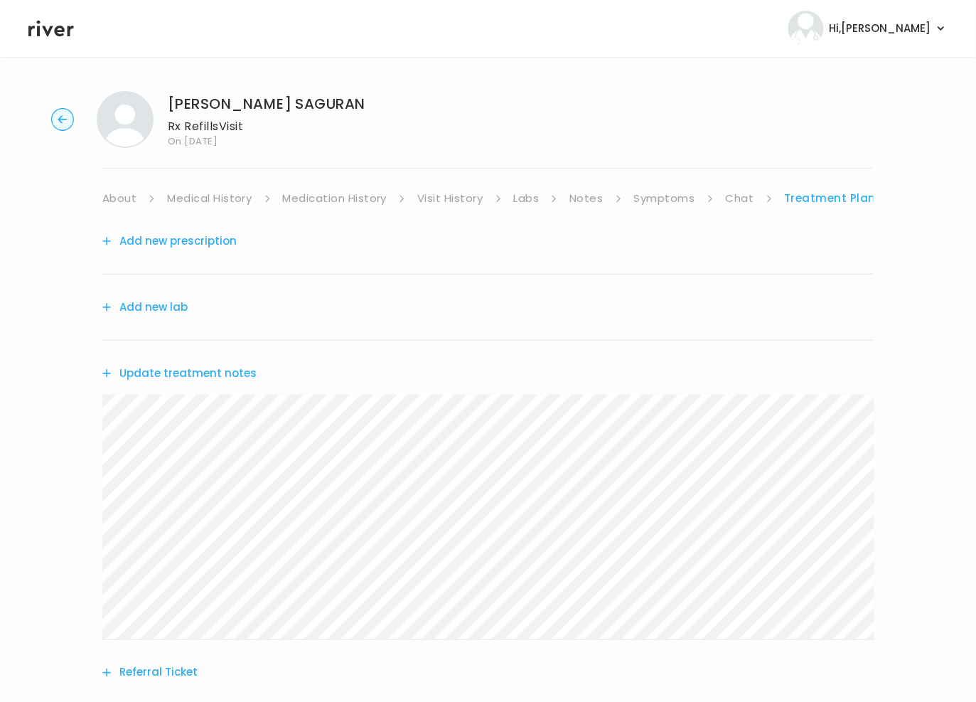
click at [815, 195] on link "Treatment Plan" at bounding box center [831, 198] width 92 height 20
click at [664, 205] on link "Symptoms" at bounding box center [664, 198] width 61 height 20
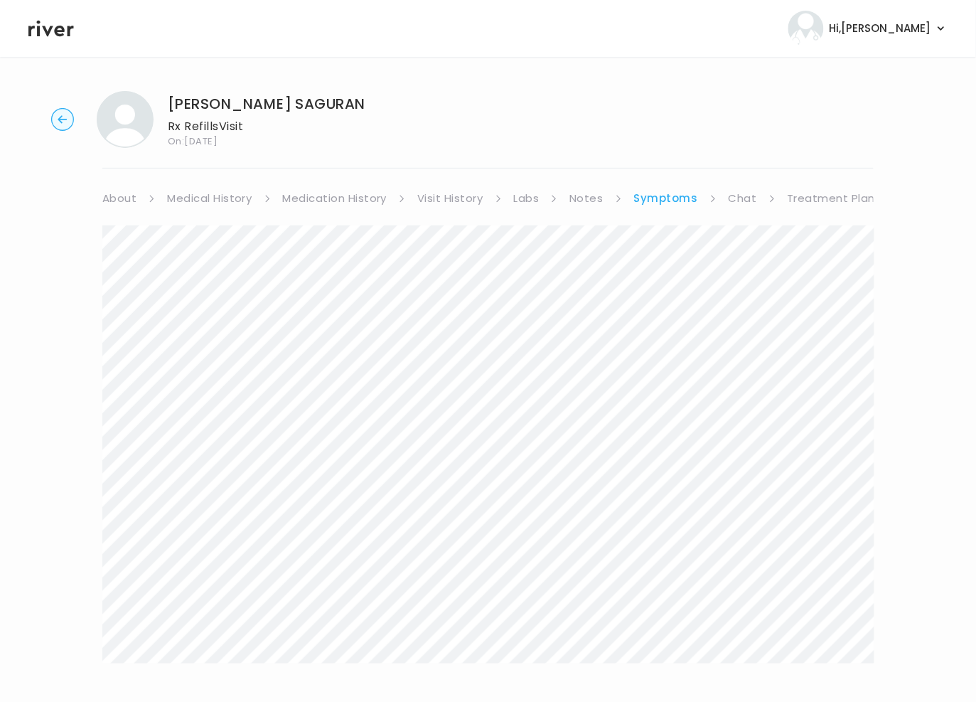
click at [734, 196] on link "Chat" at bounding box center [743, 198] width 28 height 20
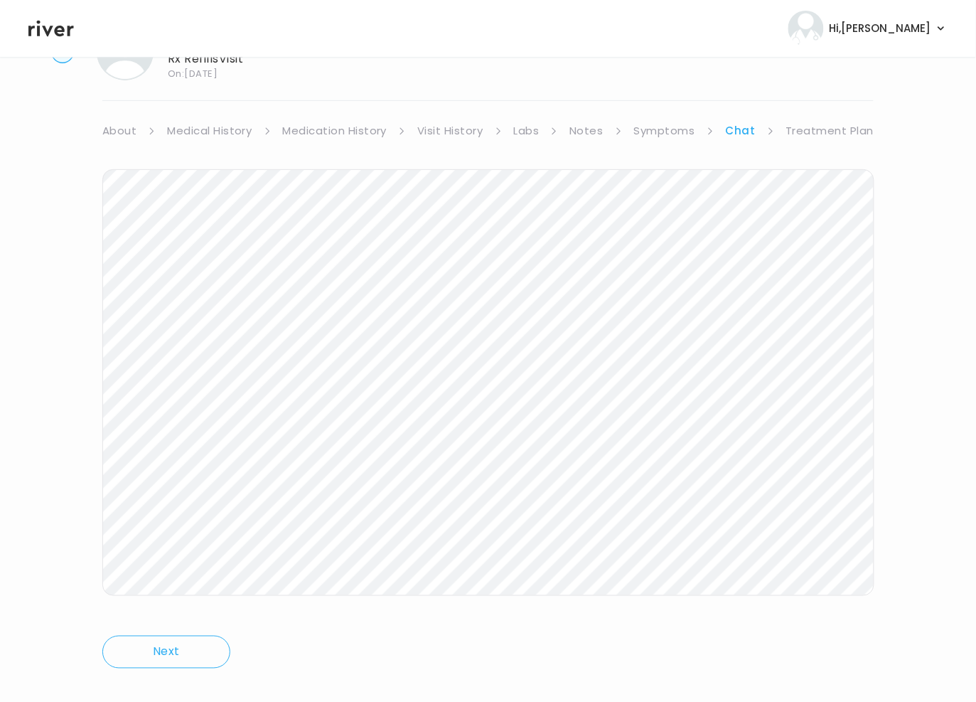
scroll to position [87, 0]
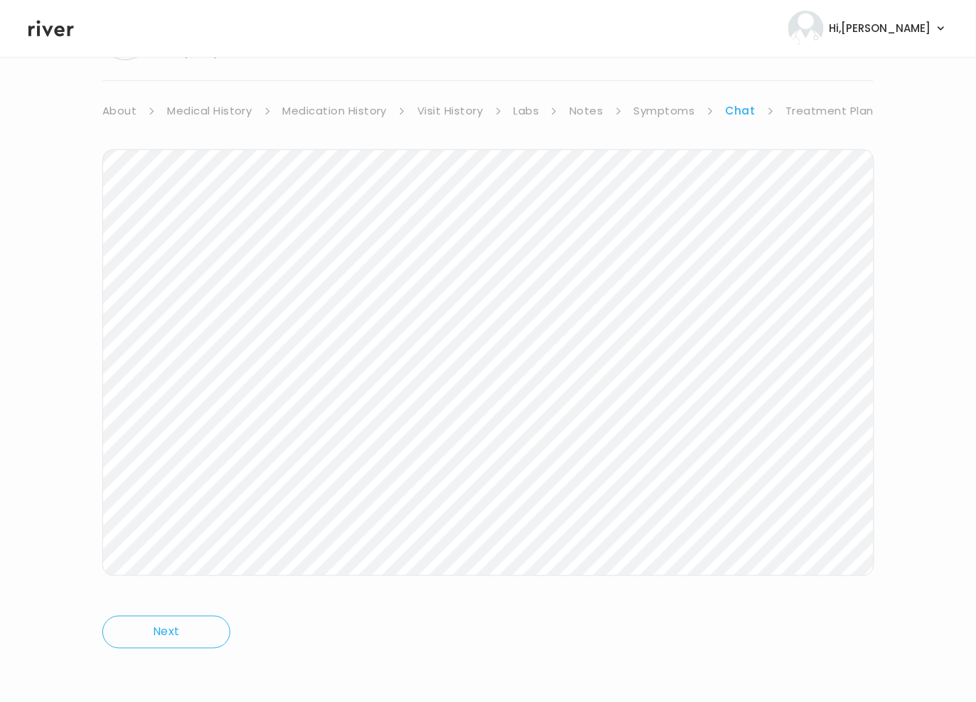
click at [38, 27] on icon at bounding box center [50, 29] width 45 height 16
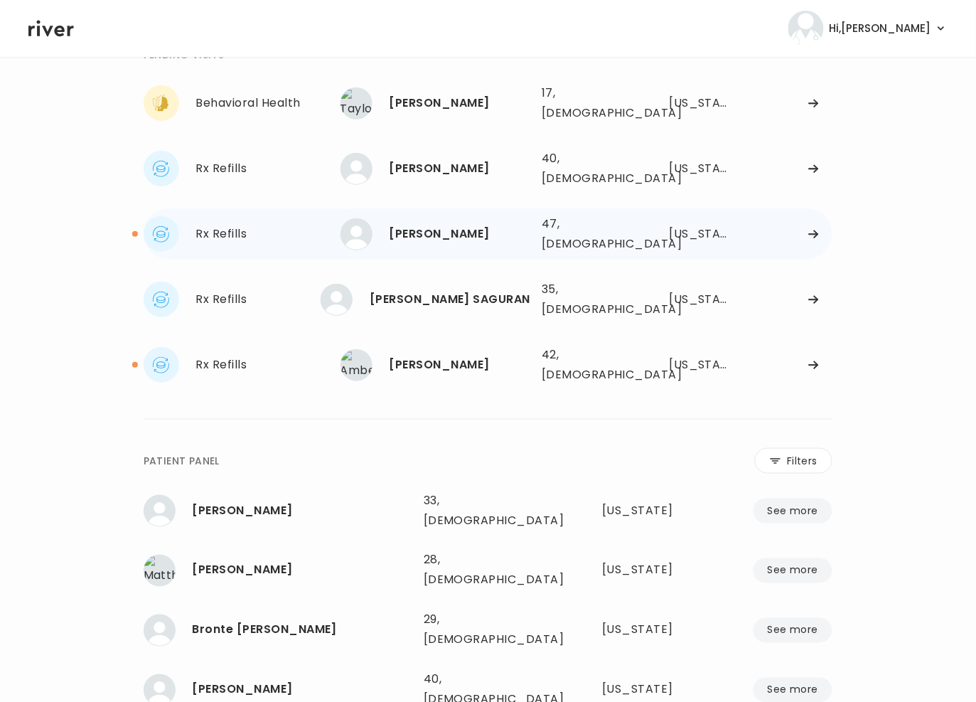
click at [427, 224] on div "Lisa Williamson" at bounding box center [460, 234] width 141 height 20
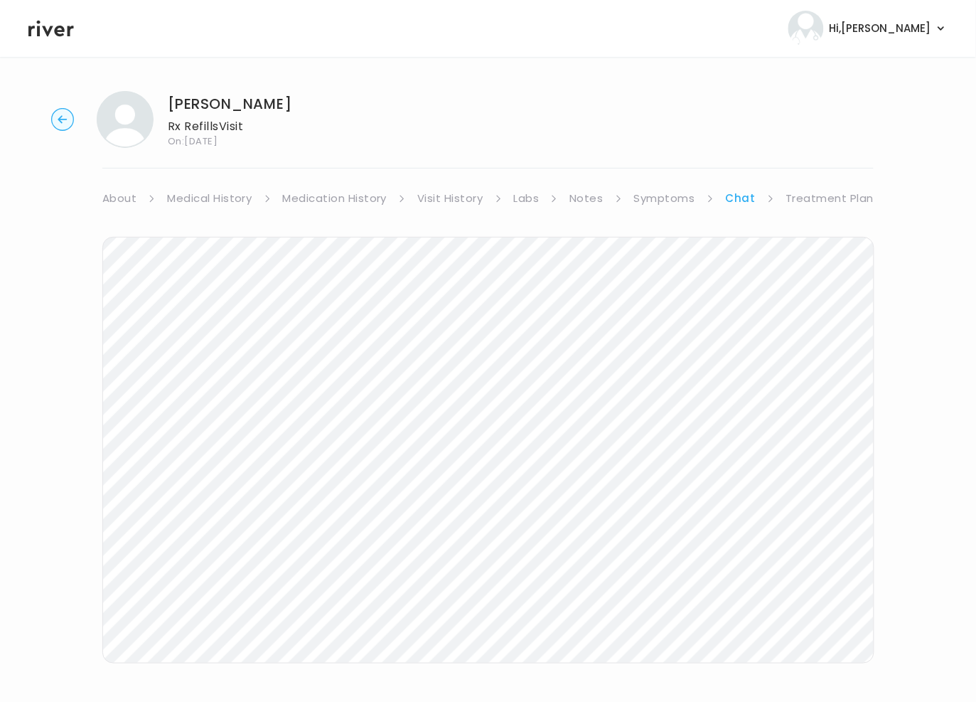
click at [650, 198] on link "Symptoms" at bounding box center [664, 198] width 61 height 20
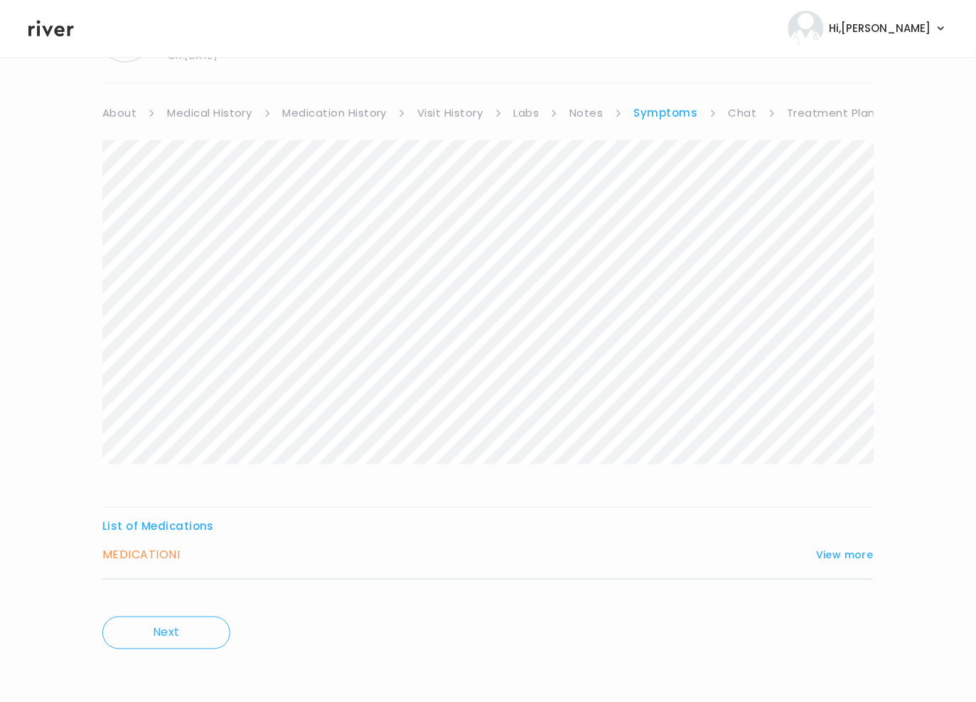
scroll to position [87, 0]
click at [843, 557] on button "View more" at bounding box center [845, 553] width 58 height 17
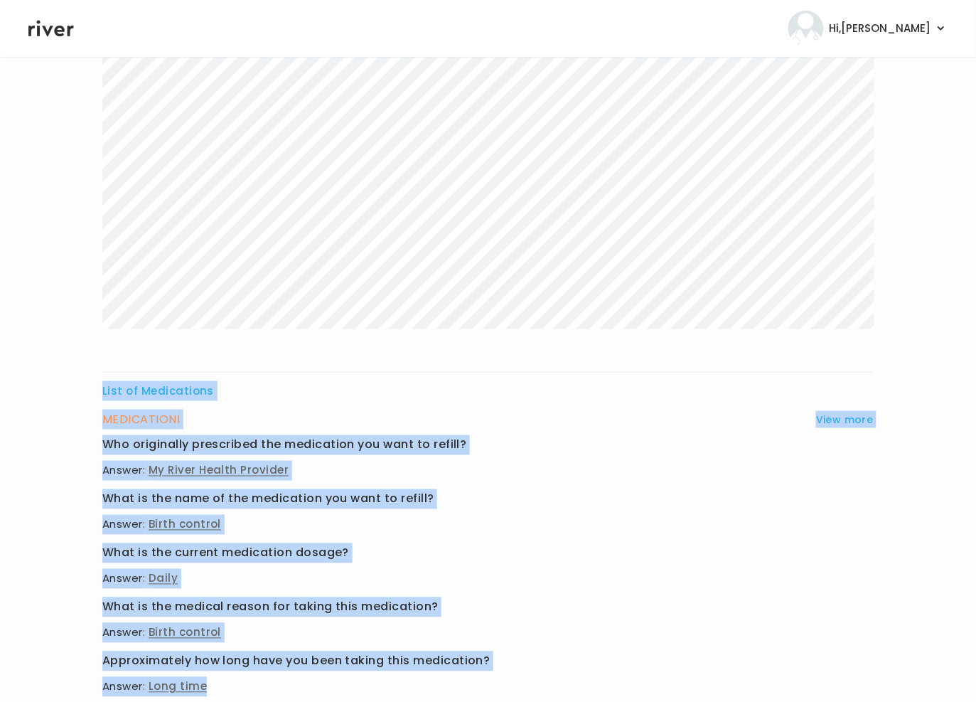
scroll to position [469, 0]
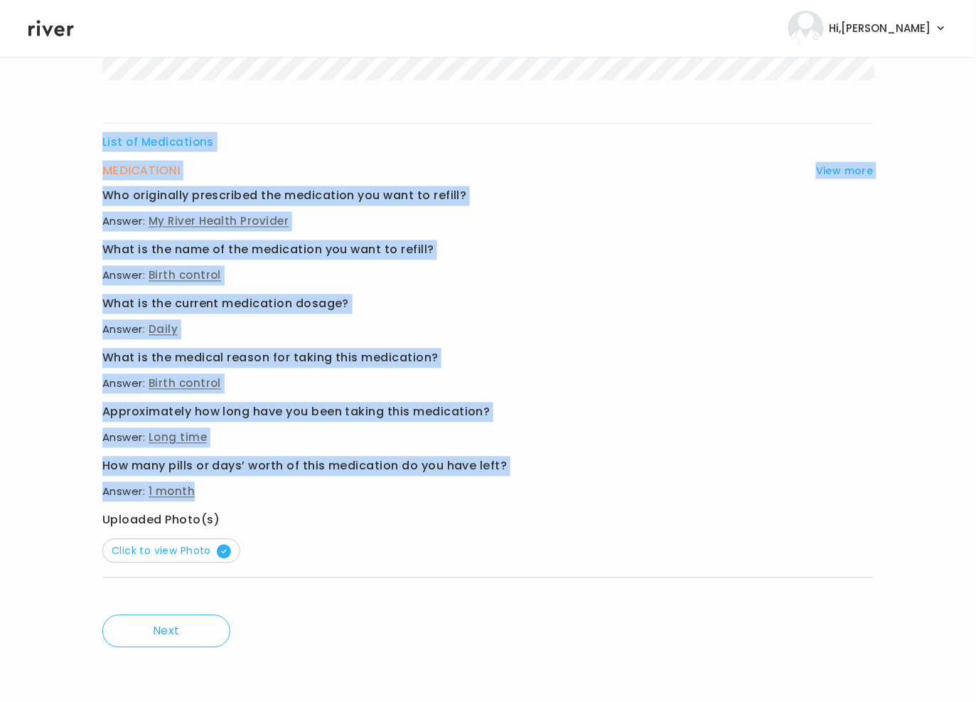
click at [485, 492] on div "List of Medications MEDICATION I View more Who originally prescribed the medica…" at bounding box center [487, 177] width 771 height 842
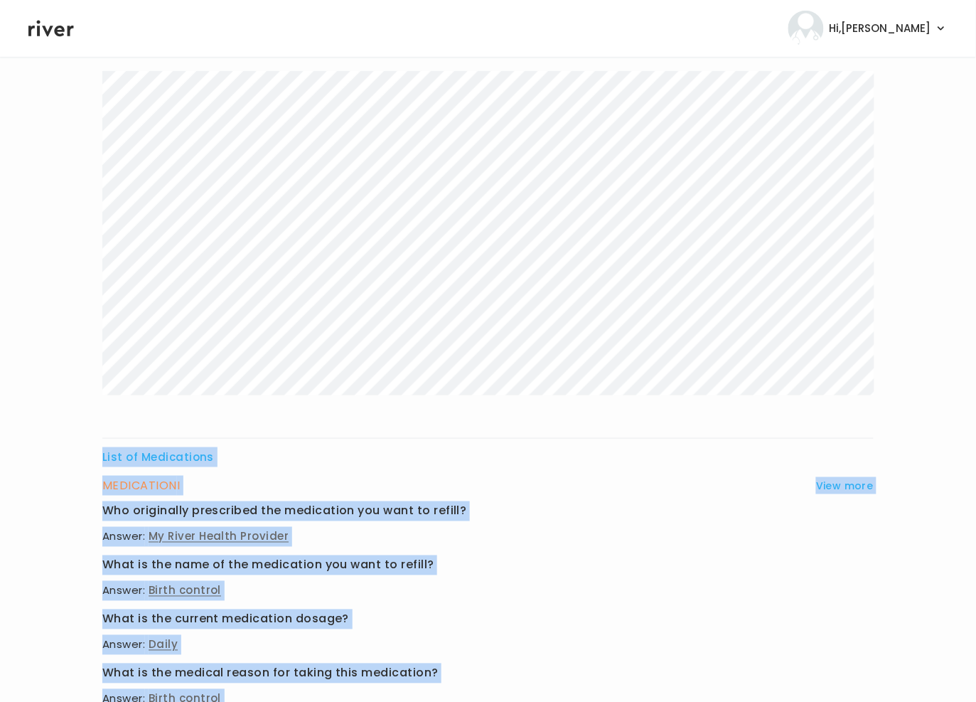
scroll to position [0, 0]
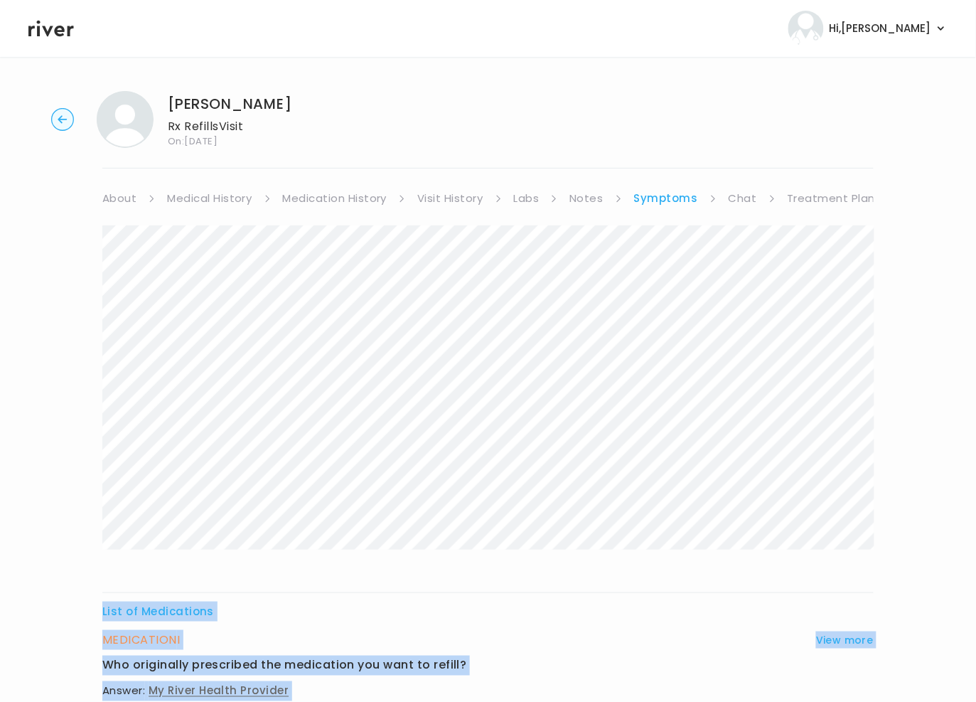
click at [796, 193] on link "Treatment Plan" at bounding box center [832, 198] width 88 height 20
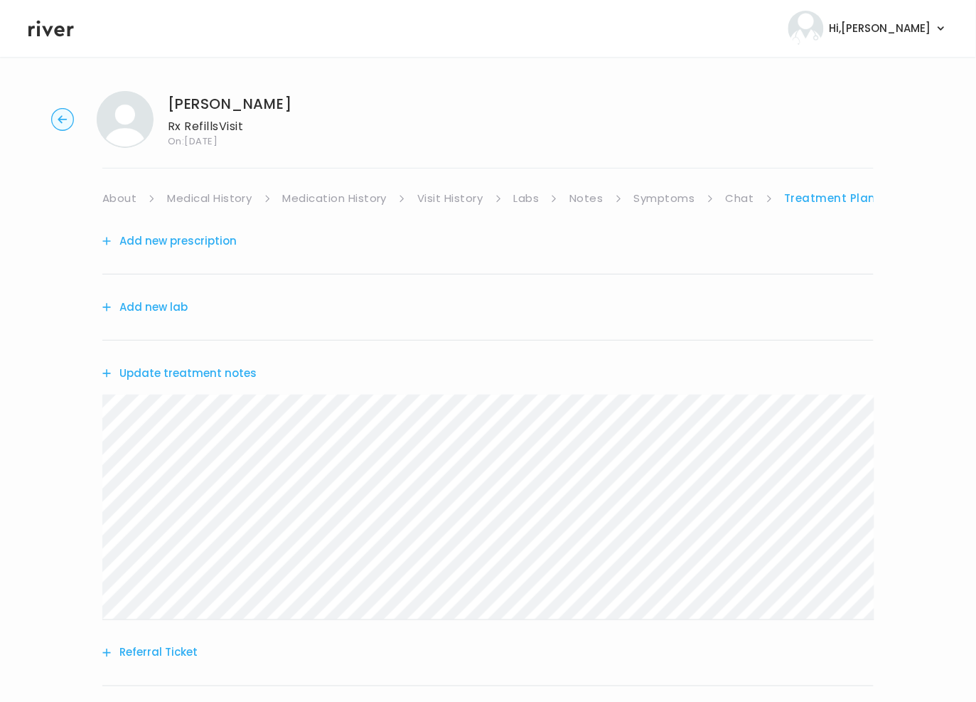
click at [754, 201] on li "Chat" at bounding box center [750, 198] width 48 height 20
click at [746, 196] on link "Chat" at bounding box center [740, 198] width 28 height 20
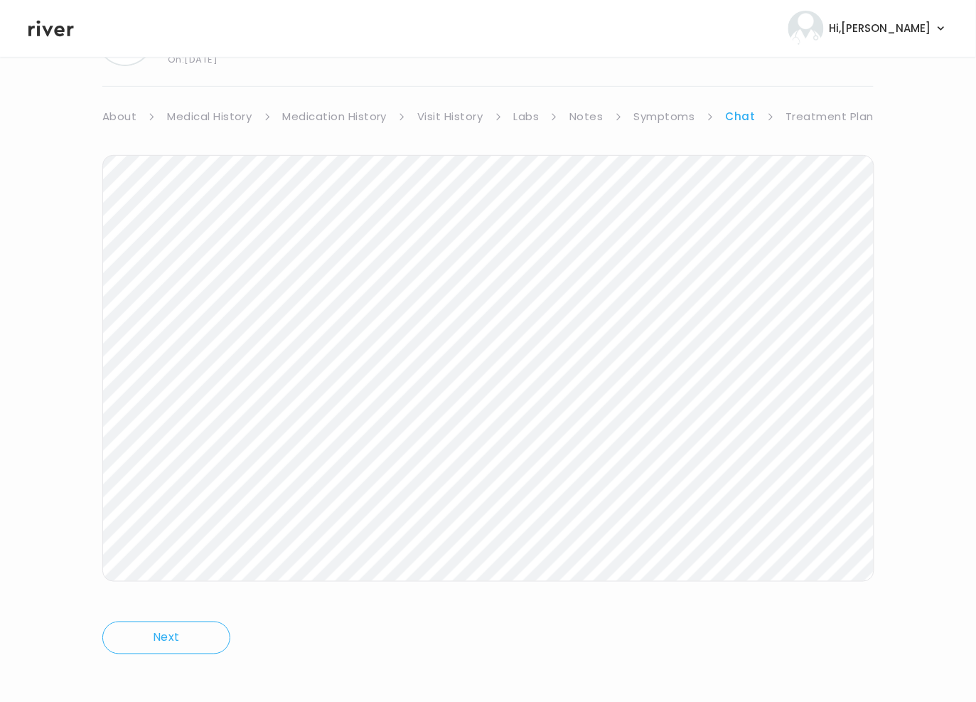
scroll to position [87, 0]
click at [842, 110] on link "Treatment Plan" at bounding box center [830, 111] width 88 height 20
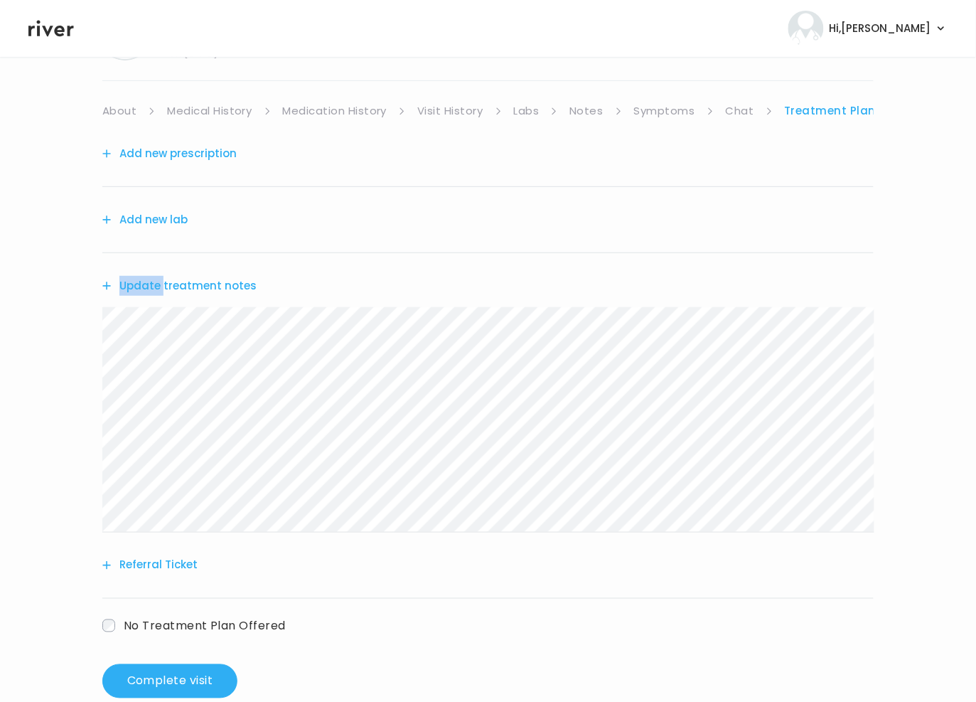
drag, startPoint x: 164, startPoint y: 277, endPoint x: 161, endPoint y: 284, distance: 7.9
click at [161, 284] on div "Update treatment notes" at bounding box center [487, 285] width 771 height 65
click at [161, 284] on button "Update treatment notes" at bounding box center [179, 286] width 154 height 20
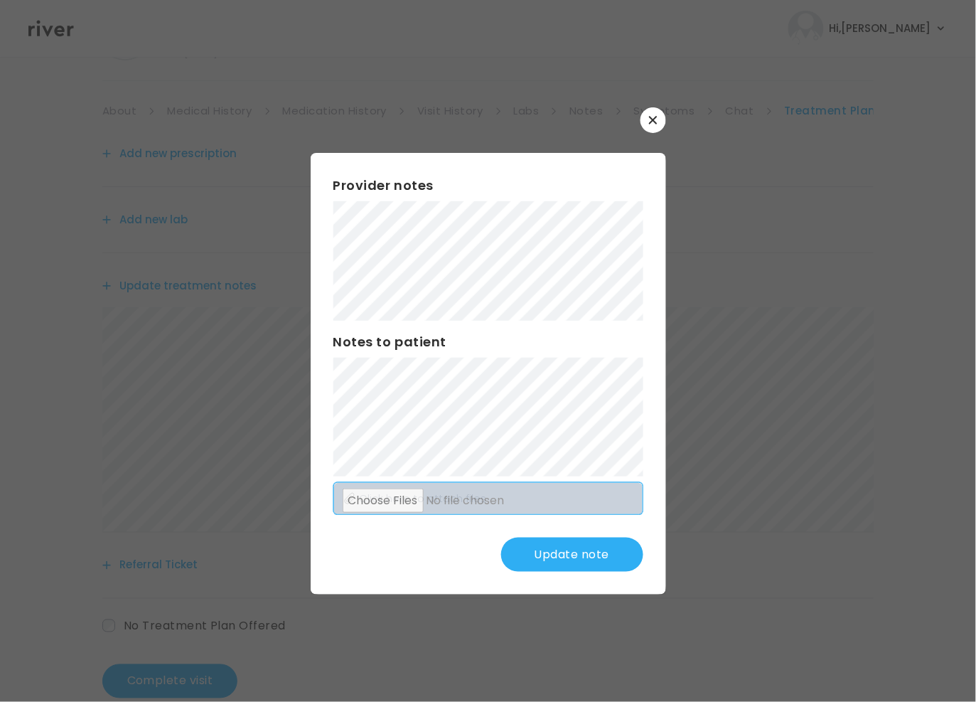
click at [591, 490] on div "Provider notes Notes to patient Click here to attach files Update note" at bounding box center [488, 373] width 355 height 441
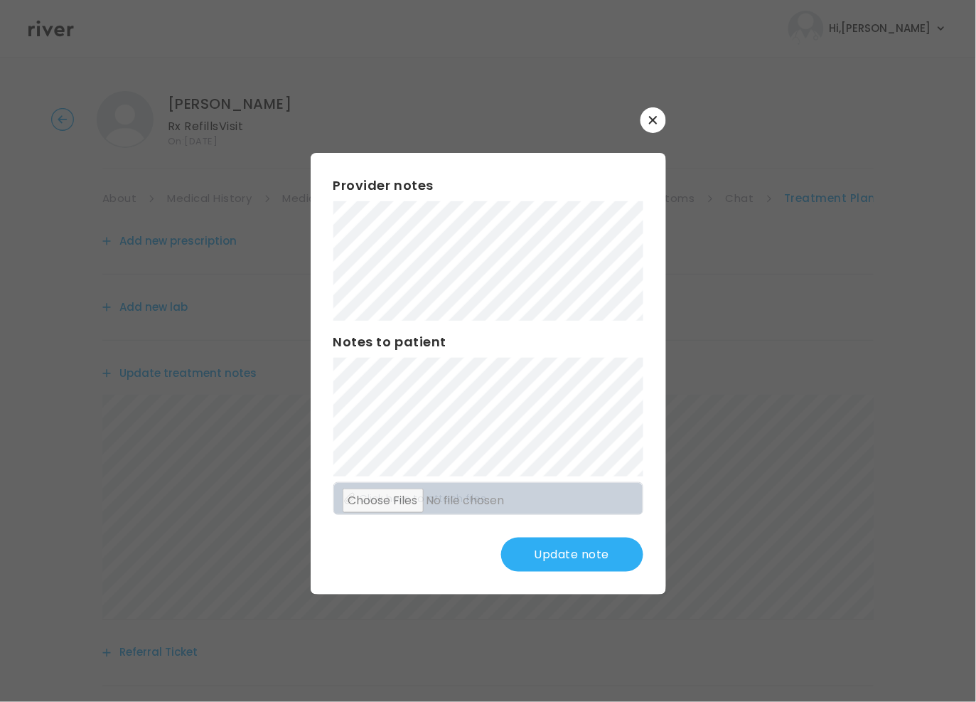
click at [569, 552] on button "Update note" at bounding box center [572, 554] width 142 height 34
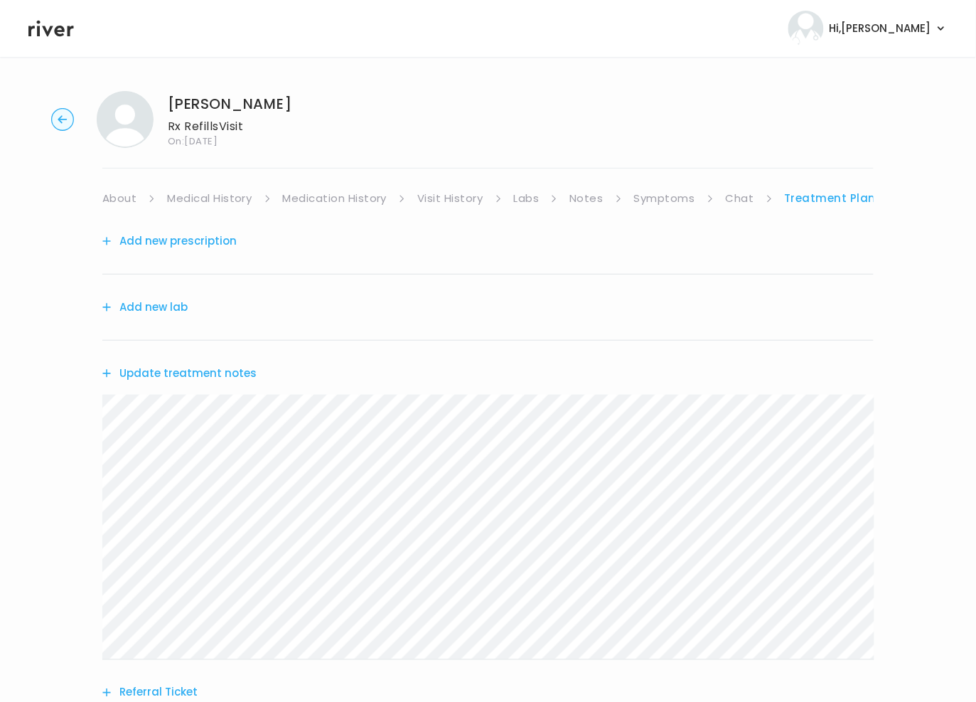
click at [130, 202] on link "About" at bounding box center [119, 198] width 34 height 20
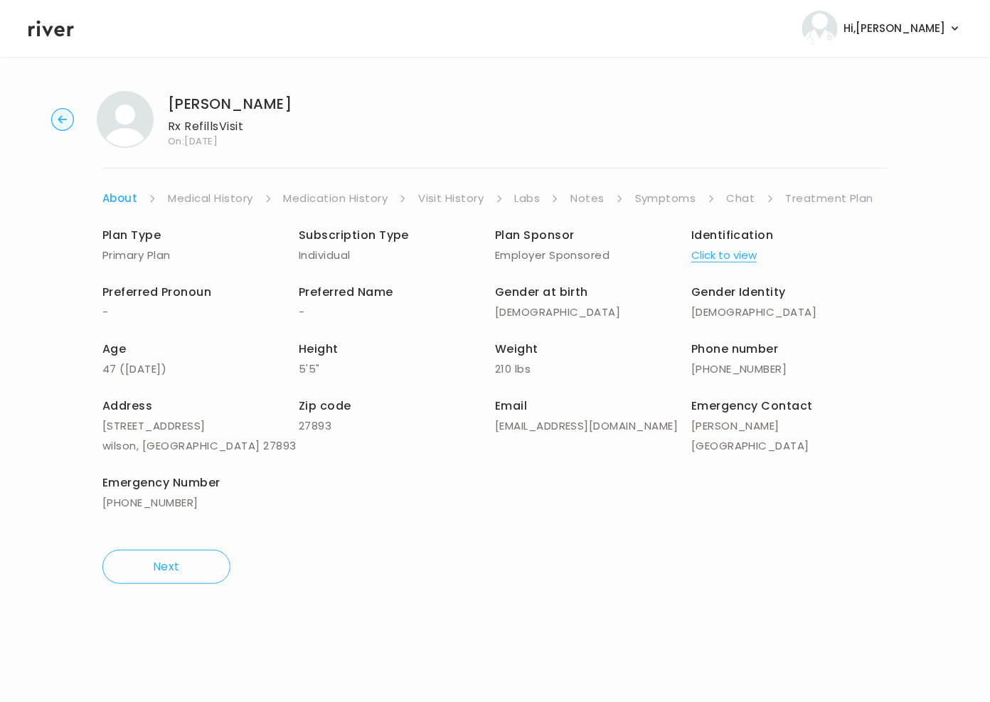
click at [667, 199] on link "Symptoms" at bounding box center [665, 198] width 61 height 20
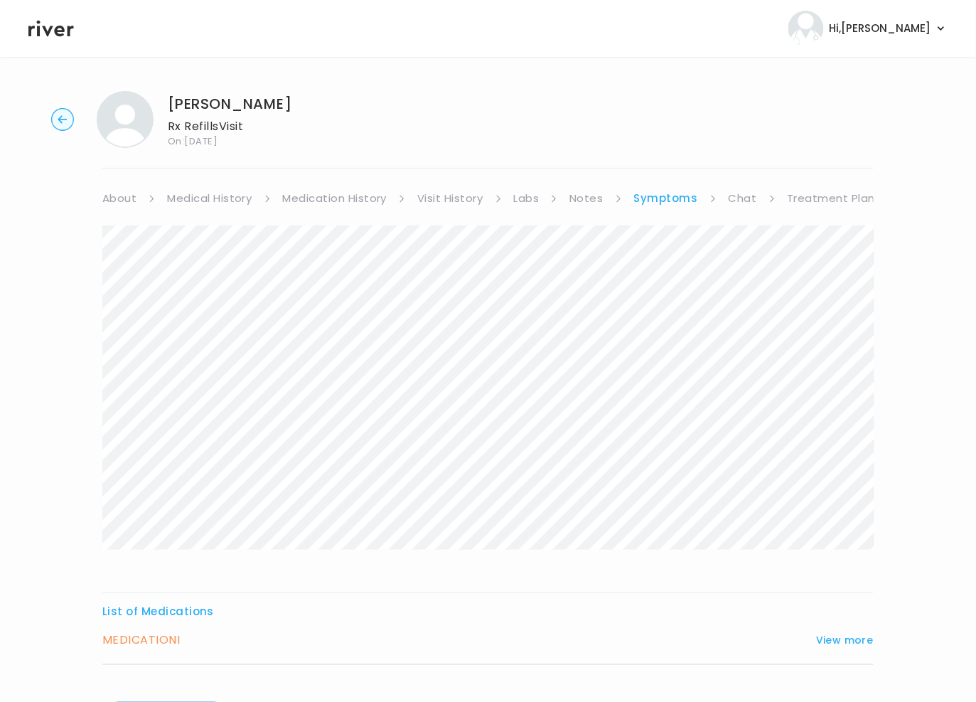
click at [448, 205] on link "Visit History" at bounding box center [449, 198] width 65 height 20
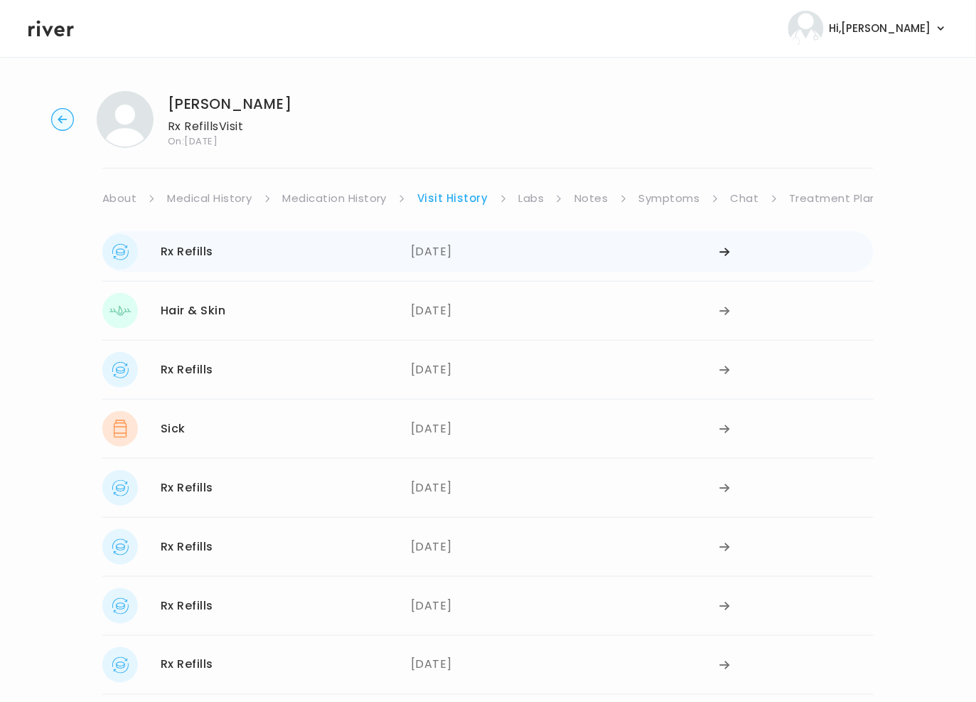
click at [449, 249] on div "08/26/2025" at bounding box center [565, 252] width 309 height 36
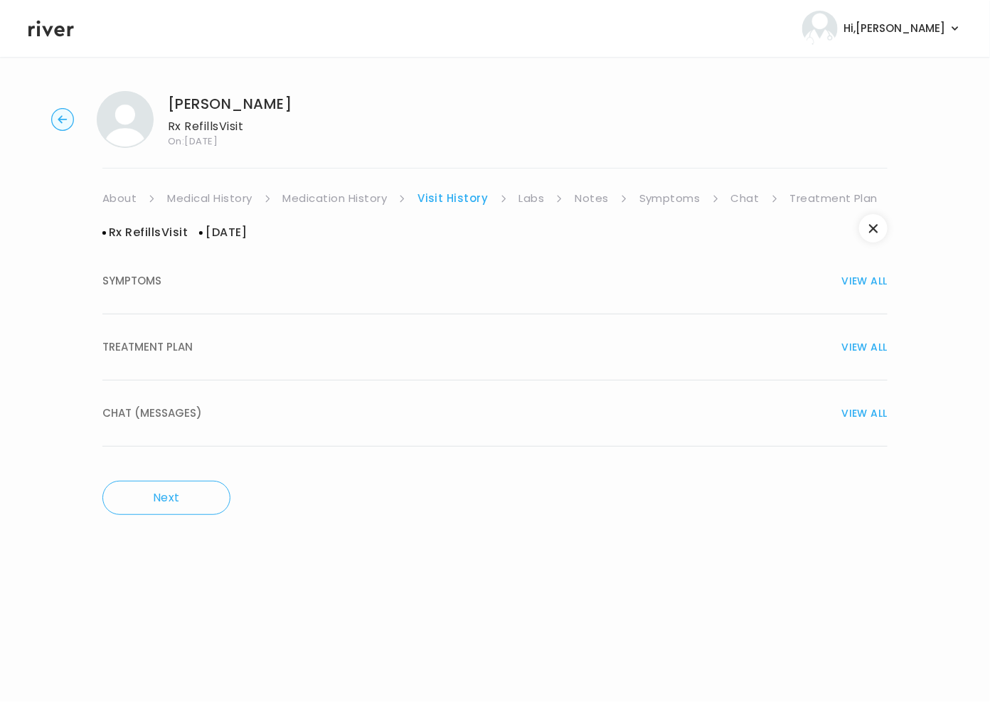
click at [180, 347] on span "TREATMENT PLAN" at bounding box center [147, 347] width 90 height 20
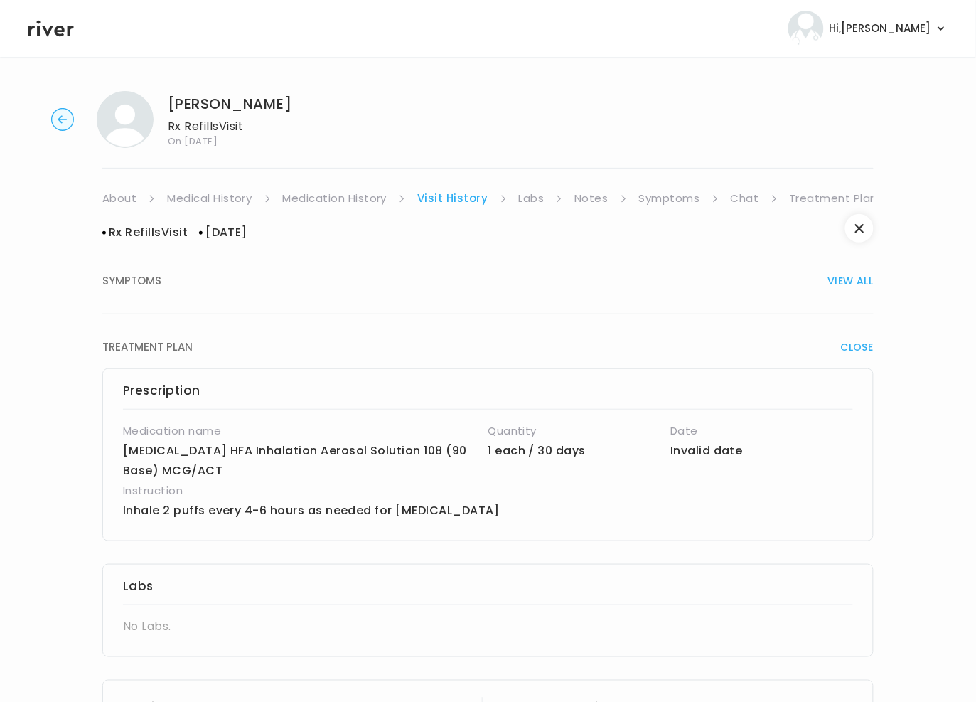
click at [520, 194] on link "Labs" at bounding box center [532, 198] width 26 height 20
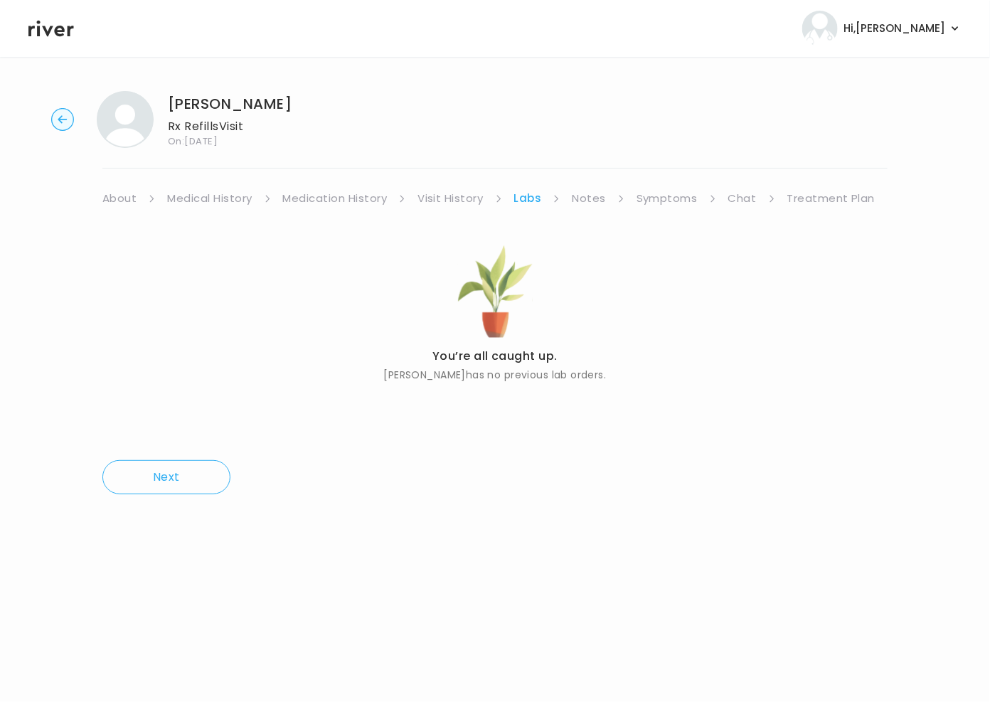
click at [431, 195] on link "Visit History" at bounding box center [449, 198] width 65 height 20
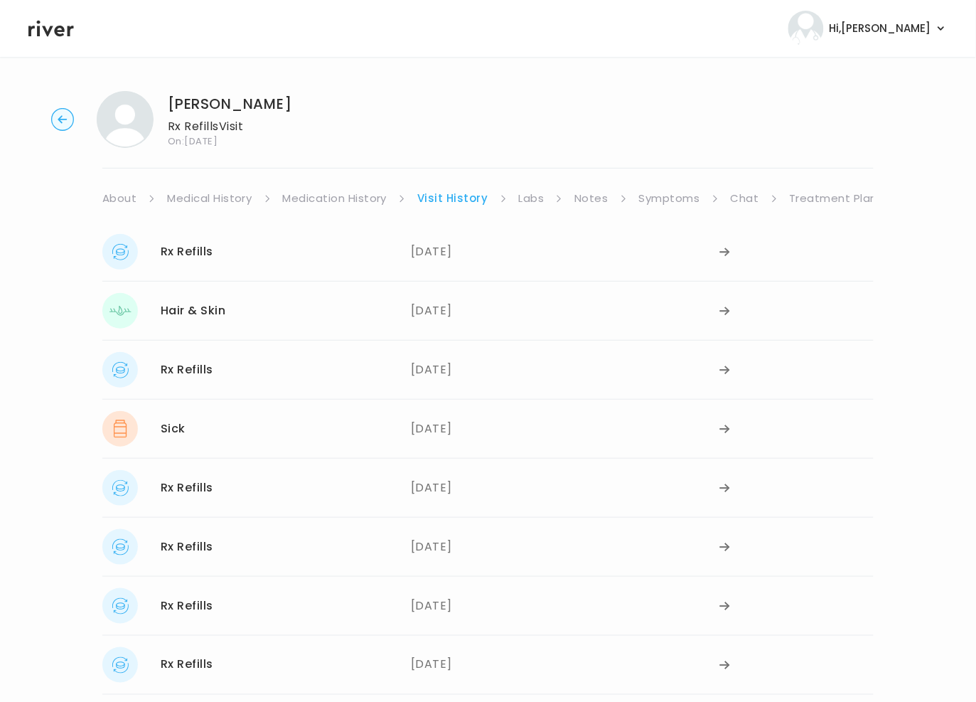
click at [368, 203] on link "Medication History" at bounding box center [335, 198] width 104 height 20
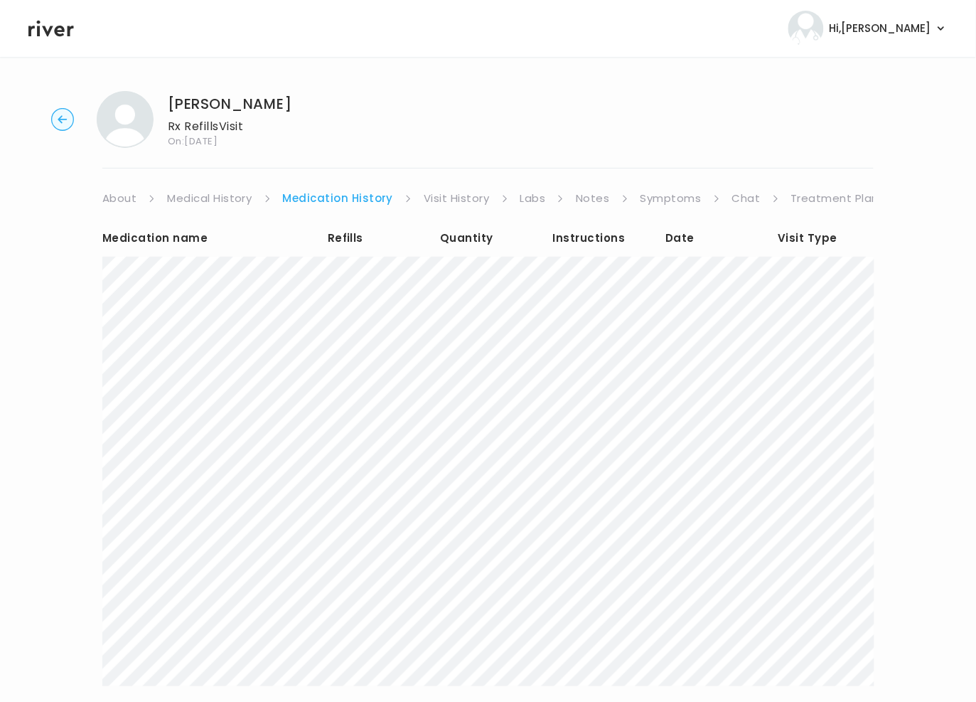
click at [448, 194] on link "Visit History" at bounding box center [456, 198] width 65 height 20
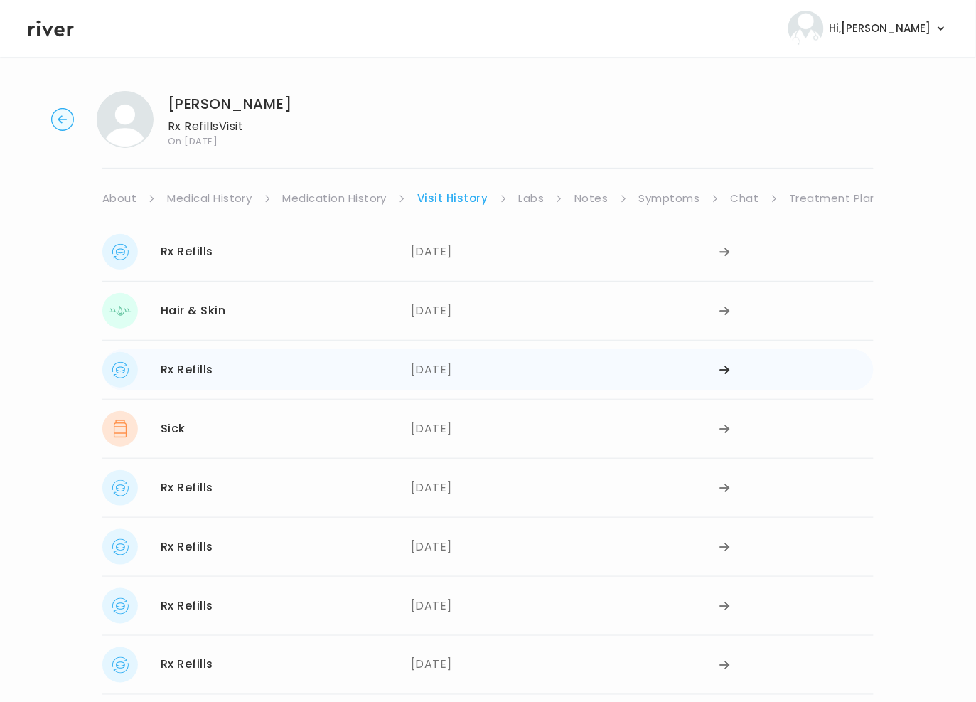
click at [454, 366] on div "05/12/2025" at bounding box center [565, 370] width 309 height 36
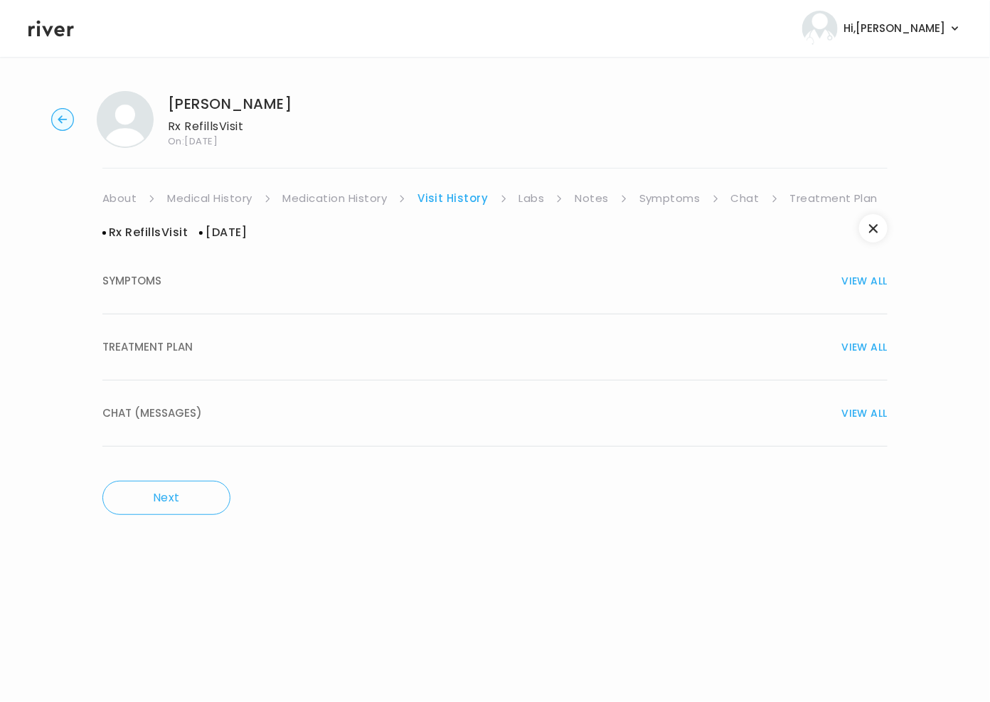
click at [168, 348] on span "TREATMENT PLAN" at bounding box center [147, 347] width 90 height 20
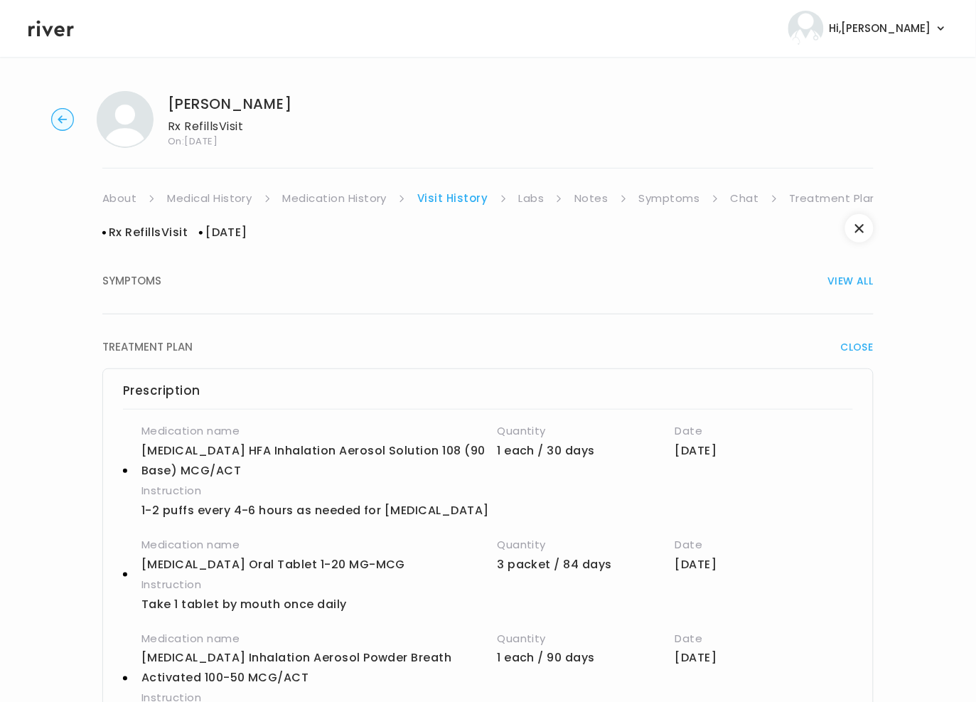
click at [835, 198] on link "Treatment Plan" at bounding box center [834, 198] width 88 height 20
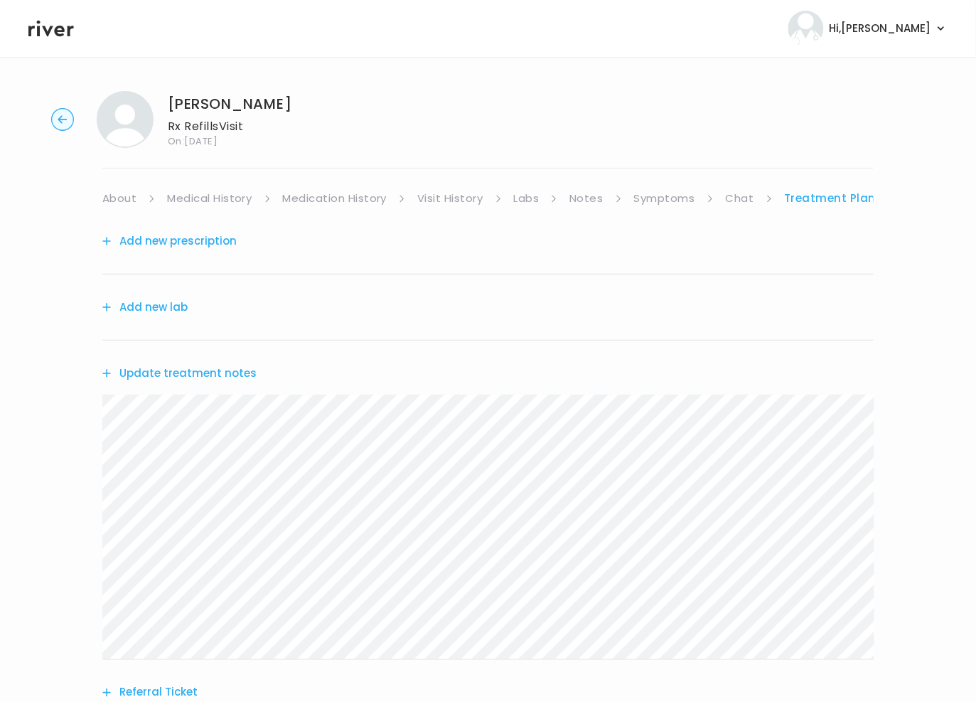
click at [178, 237] on button "Add new prescription" at bounding box center [169, 241] width 134 height 20
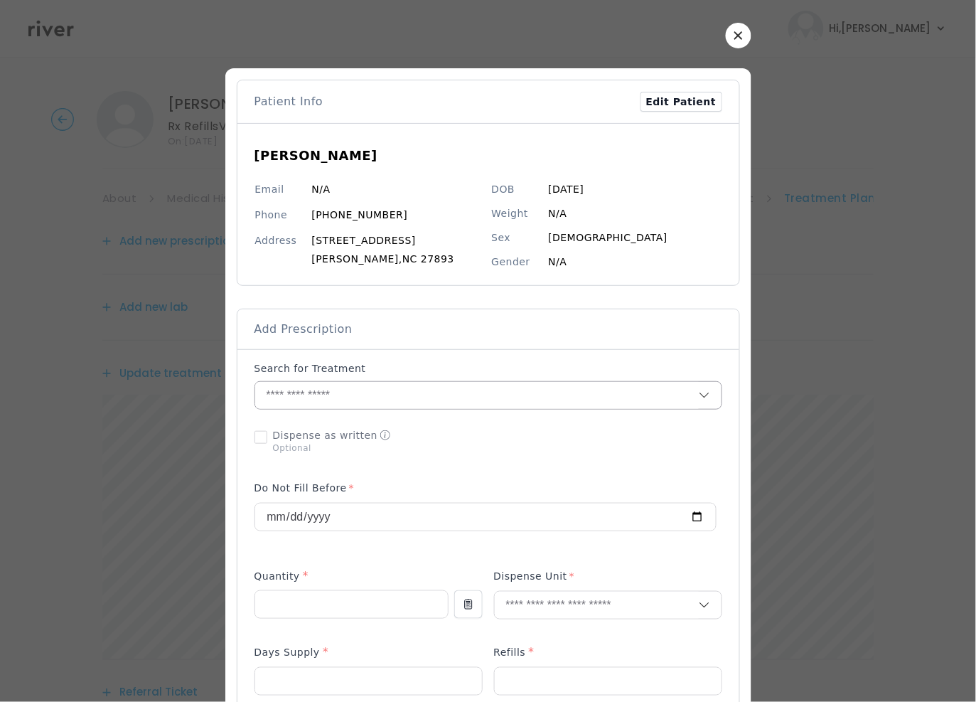
click at [344, 408] on input "text" at bounding box center [477, 395] width 444 height 27
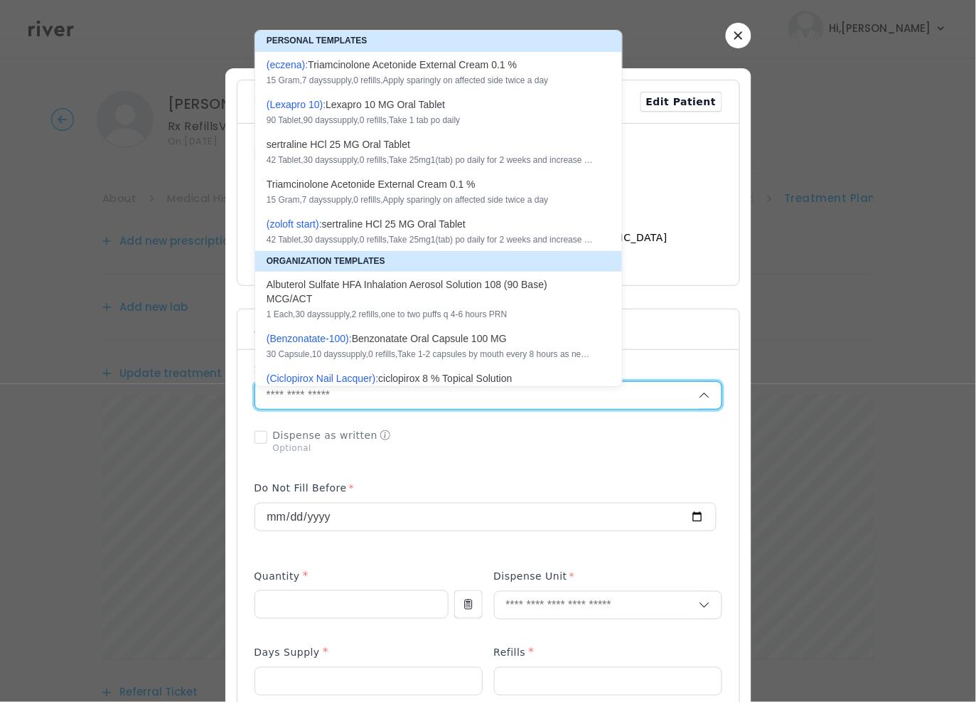
click at [641, 472] on div "Add Prescription to Order" at bounding box center [488, 708] width 468 height 695
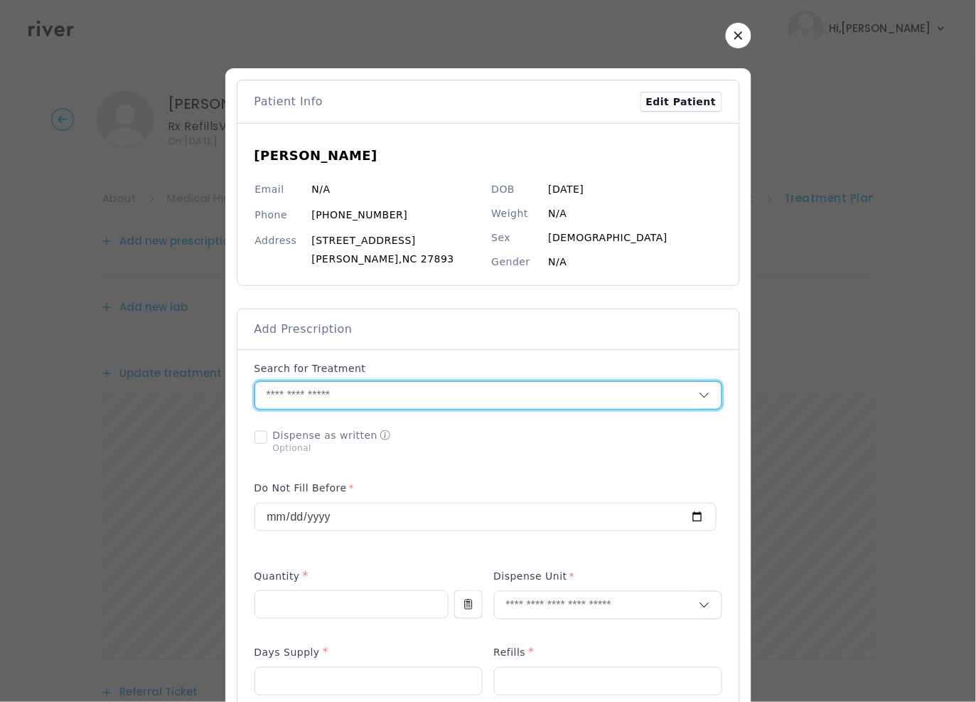
click at [322, 408] on input "text" at bounding box center [477, 395] width 444 height 27
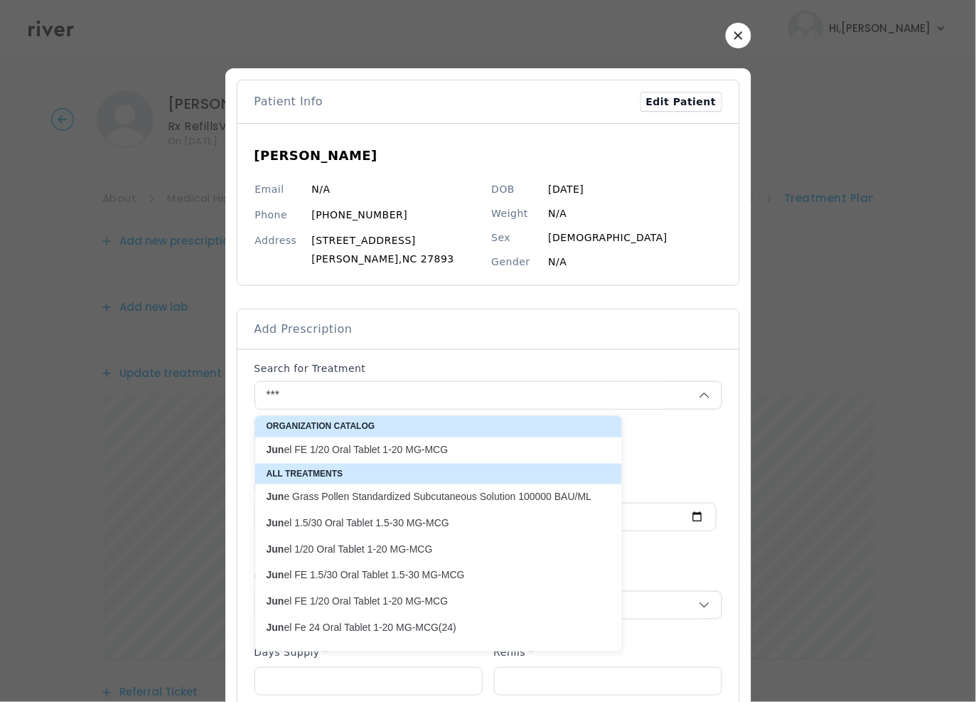
click at [365, 450] on p "Jun el FE 1/20 Oral Tablet 1-20 MG-MCG" at bounding box center [430, 450] width 327 height 14
type input "**********"
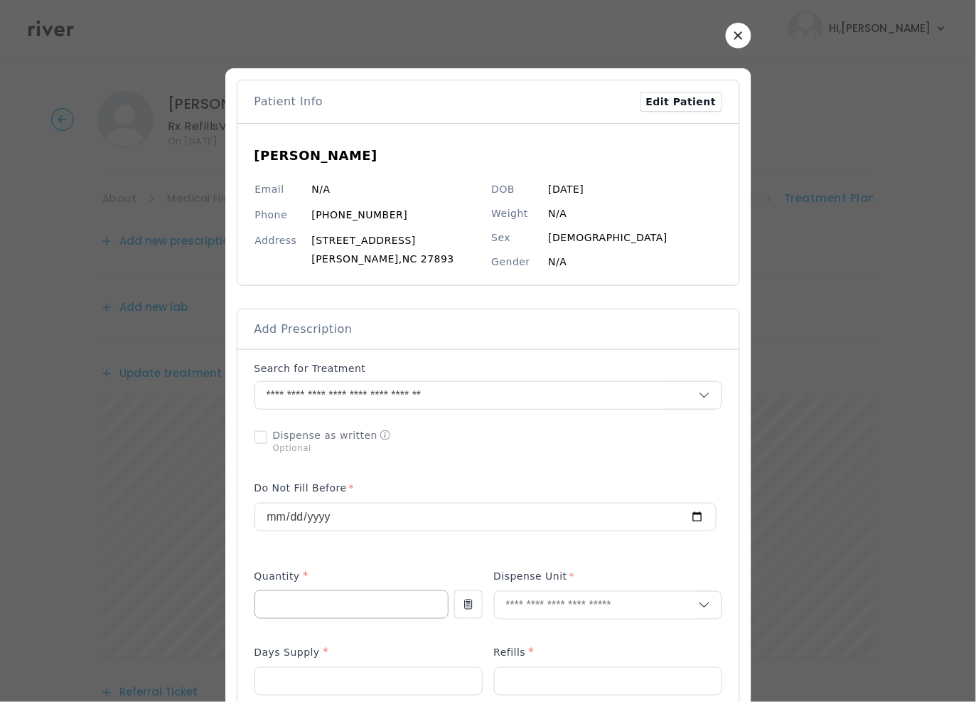
click at [291, 603] on input "number" at bounding box center [351, 604] width 193 height 27
type input "*"
click at [550, 594] on input "text" at bounding box center [597, 604] width 204 height 27
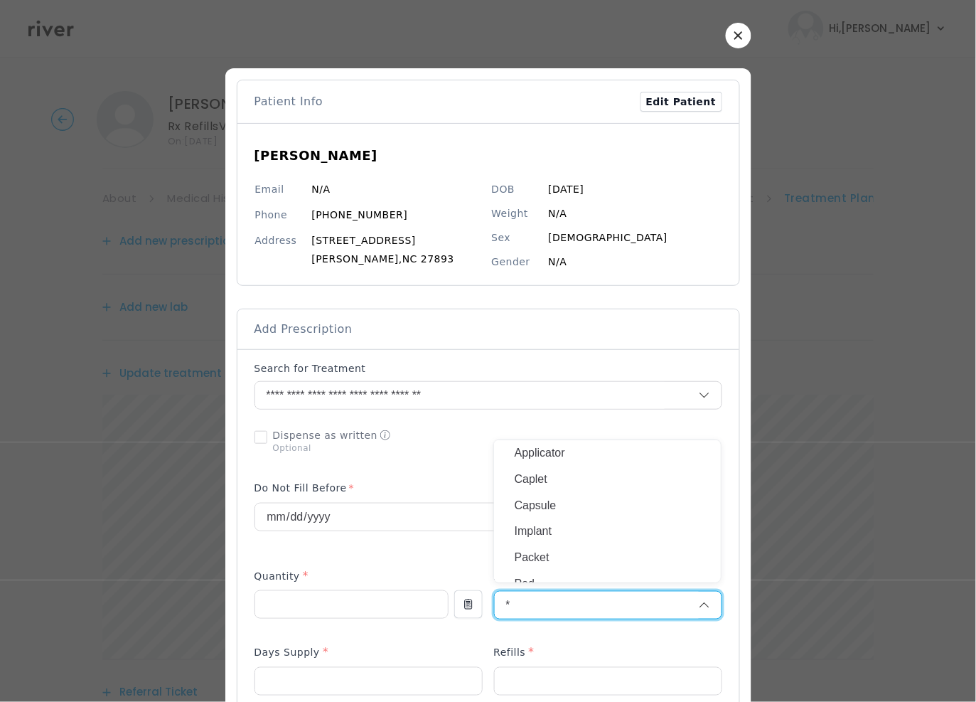
type input "*"
click at [552, 552] on p "Packet" at bounding box center [607, 557] width 187 height 21
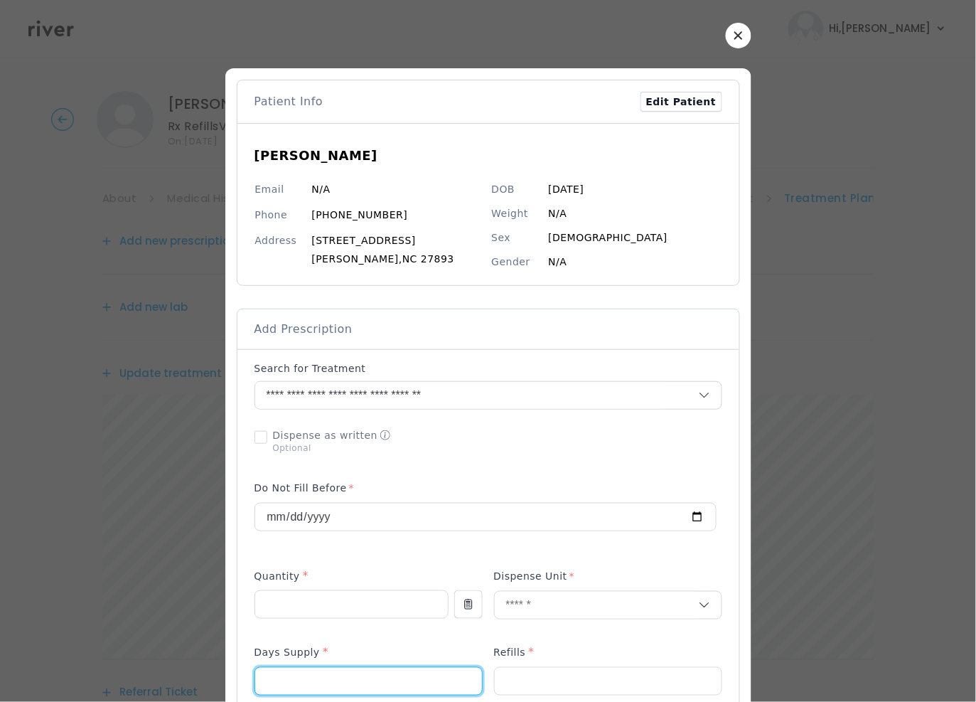
click at [269, 672] on input "number" at bounding box center [368, 681] width 227 height 27
type input "**"
click at [562, 671] on input "number" at bounding box center [608, 681] width 227 height 27
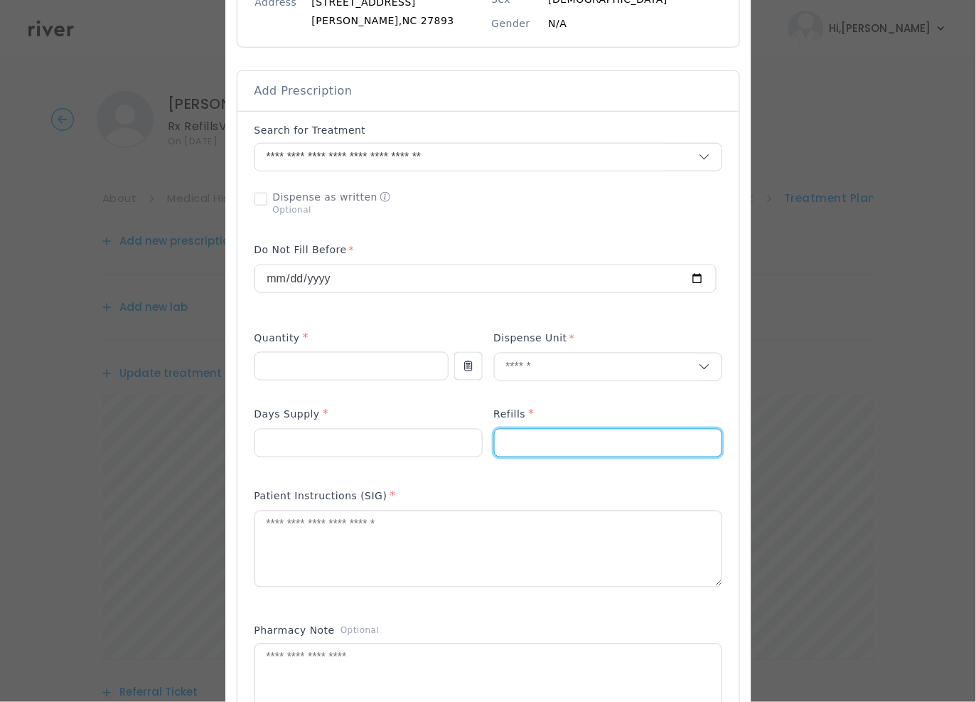
scroll to position [399, 0]
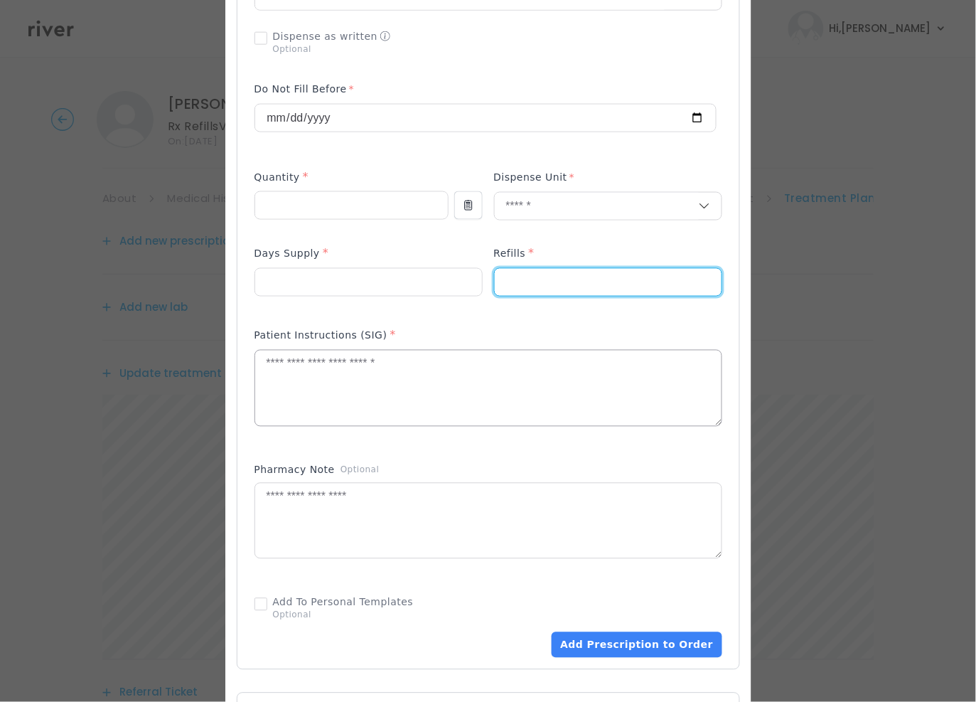
type input "*"
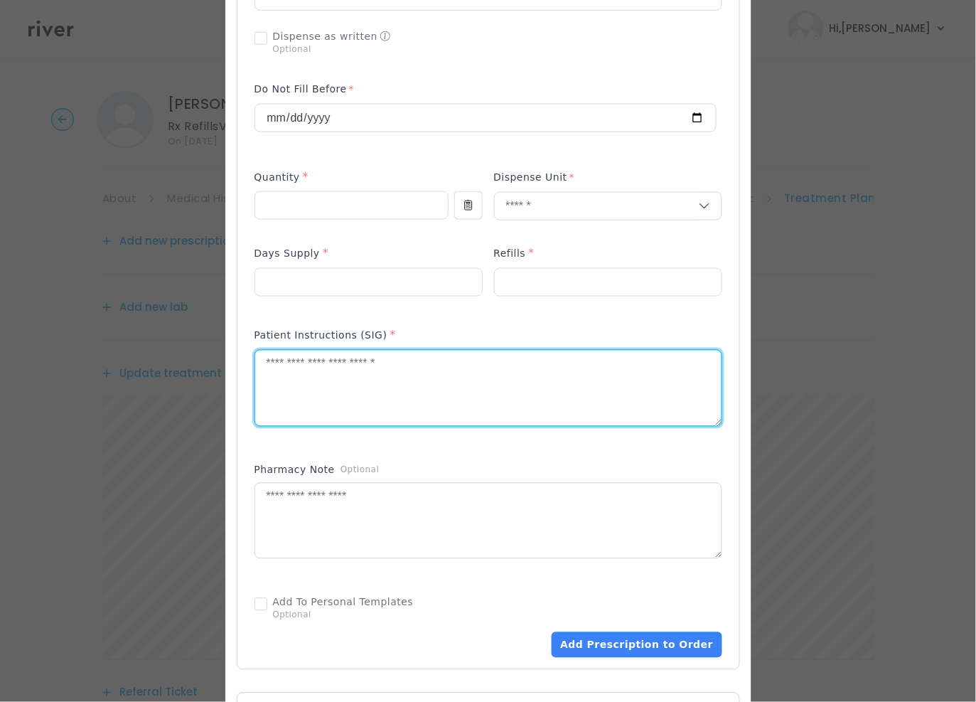
click at [361, 394] on textarea at bounding box center [488, 387] width 466 height 75
click at [354, 372] on textarea "**********" at bounding box center [488, 387] width 466 height 75
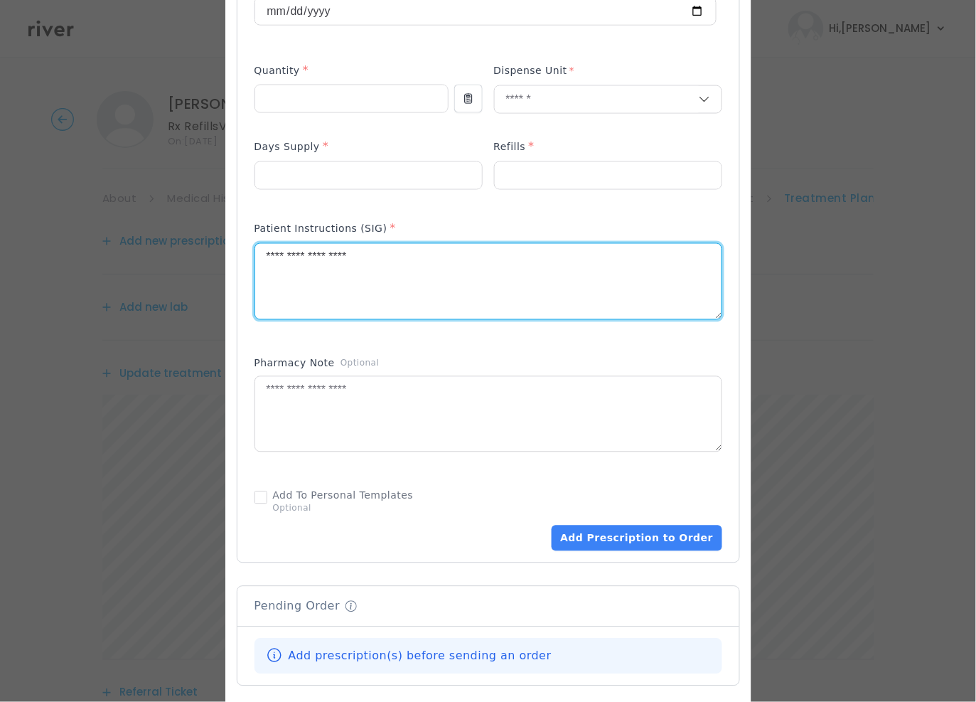
scroll to position [590, 0]
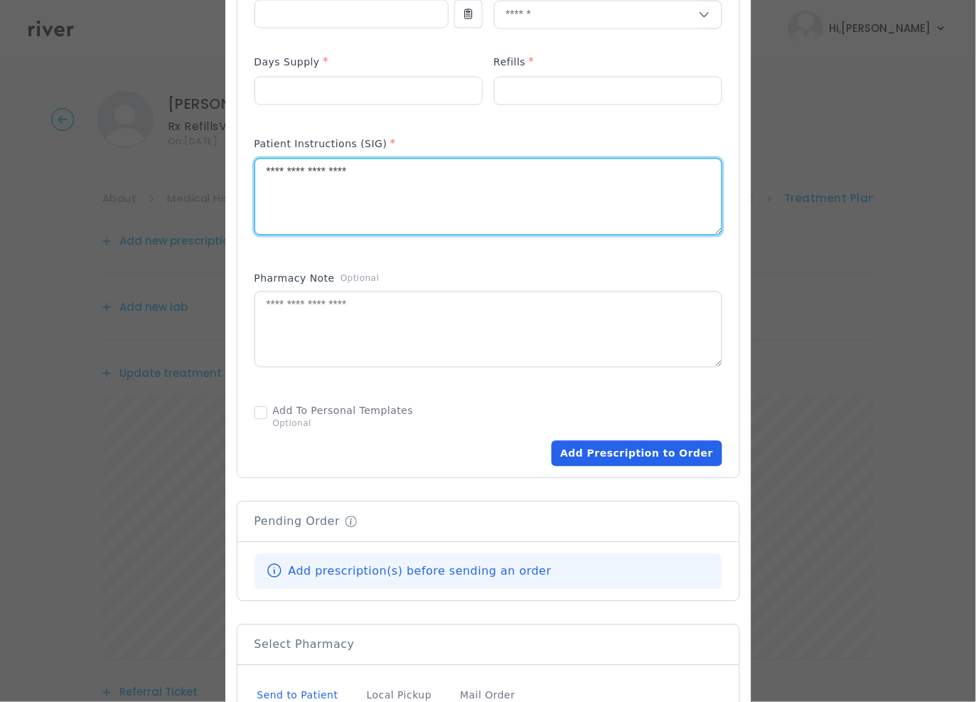
type textarea "**********"
click at [631, 461] on button "Add Prescription to Order" at bounding box center [637, 454] width 170 height 26
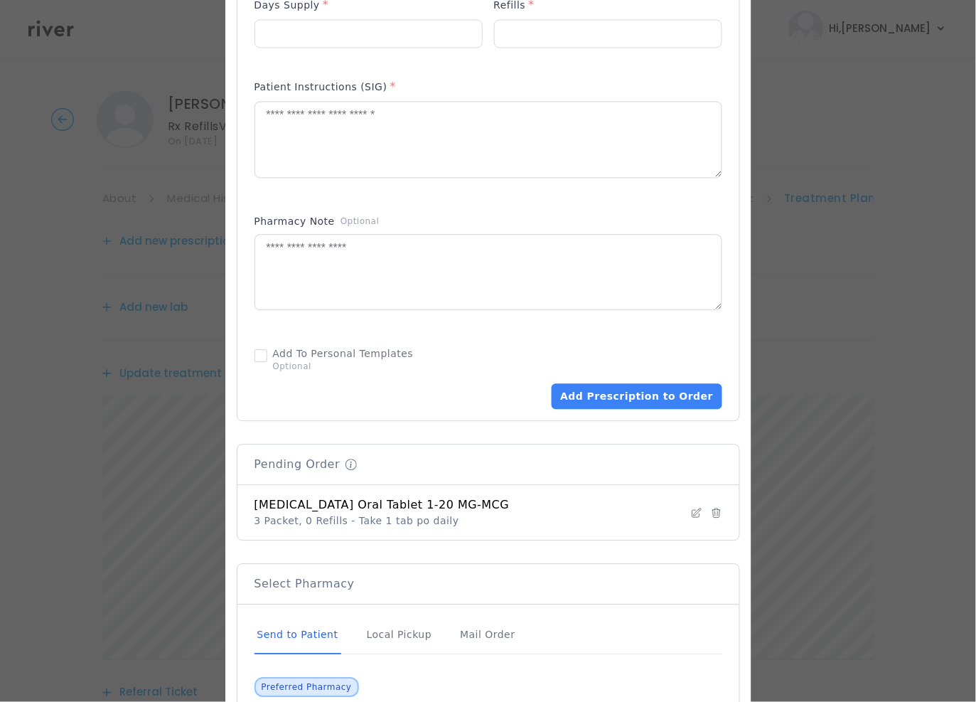
scroll to position [650, 0]
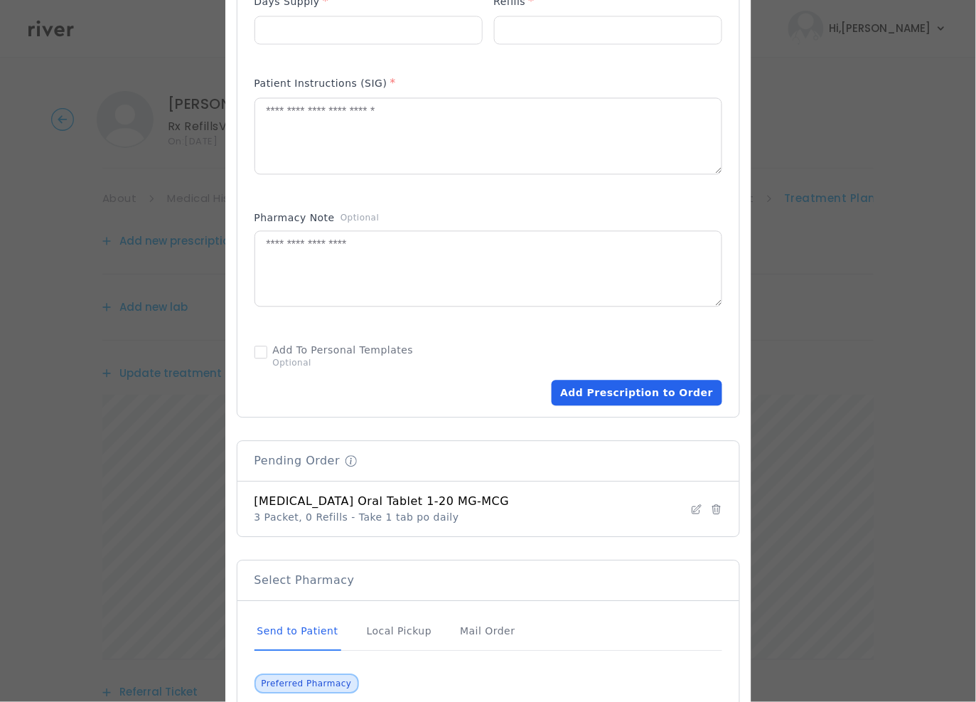
click at [602, 400] on button "Add Prescription to Order" at bounding box center [637, 393] width 170 height 26
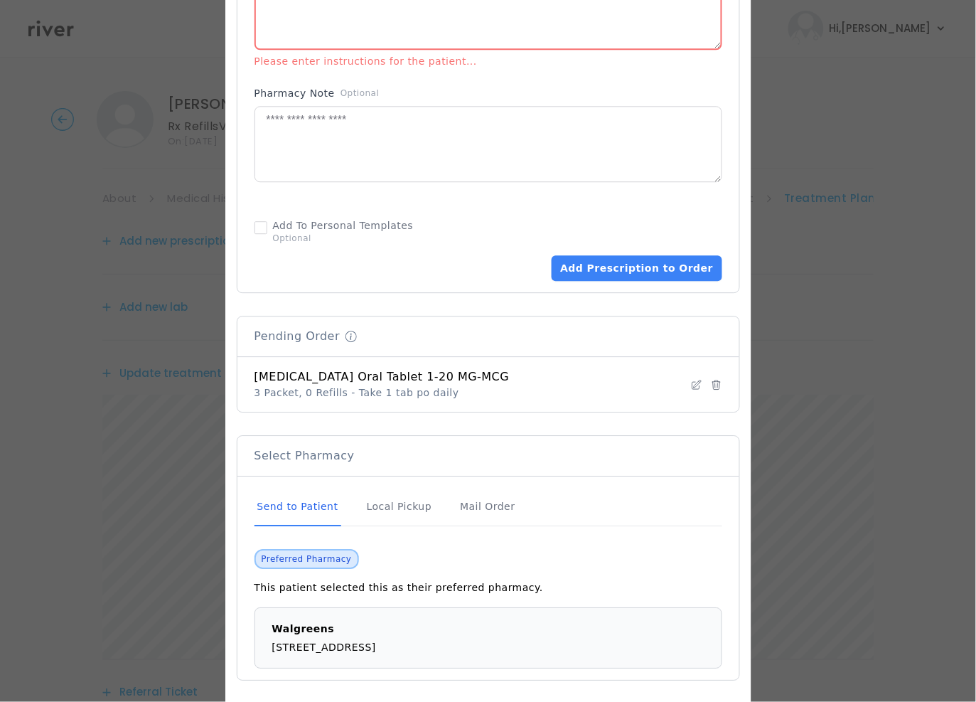
scroll to position [857, 0]
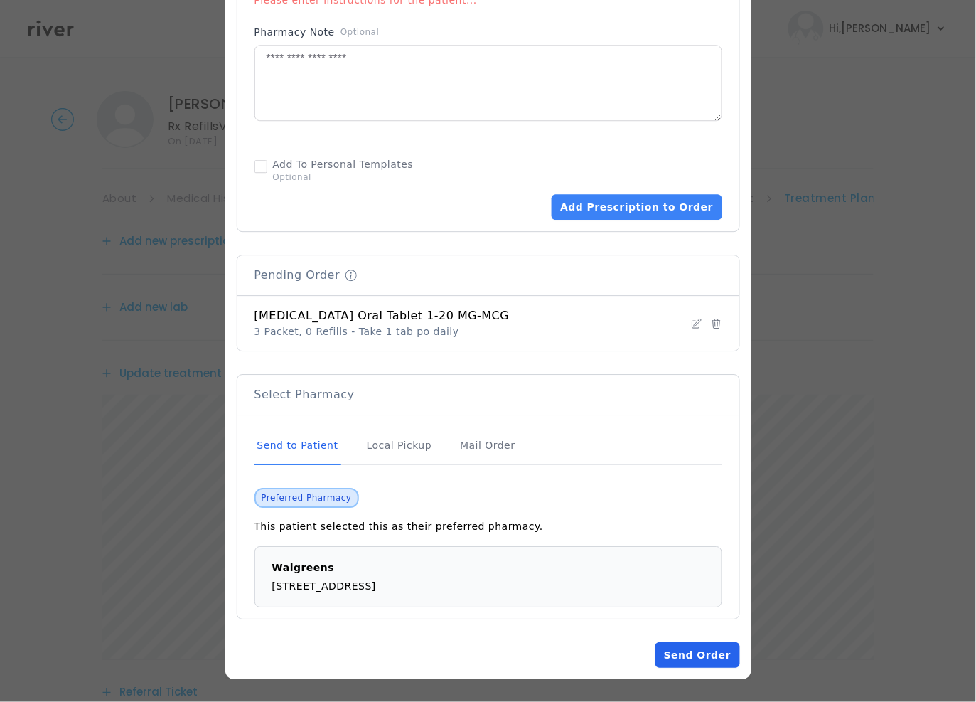
click at [685, 653] on button "Send Order" at bounding box center [697, 655] width 84 height 26
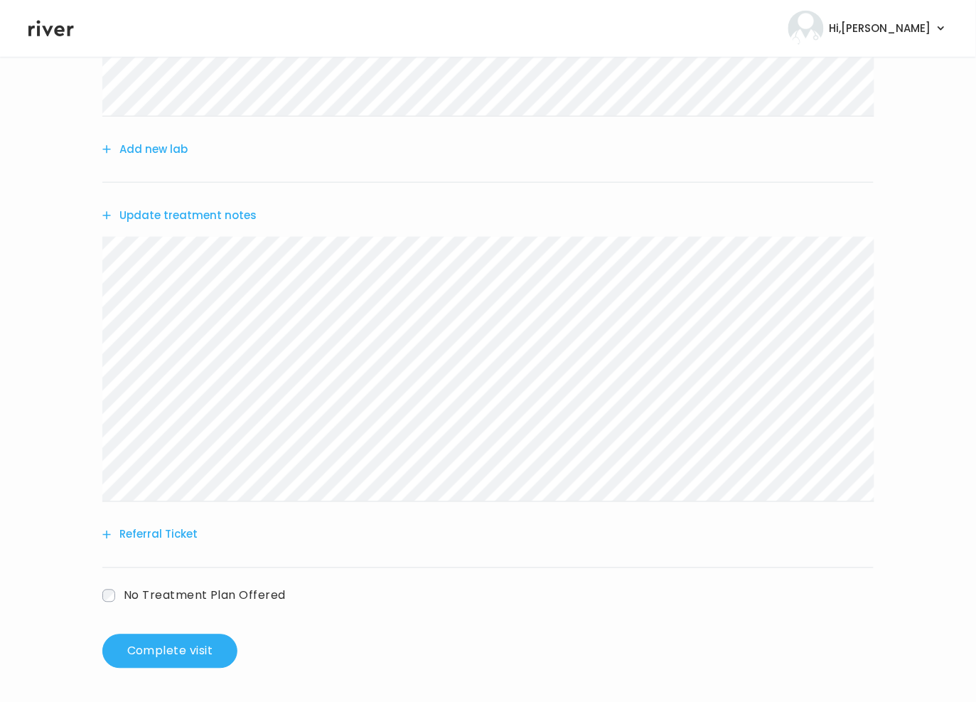
scroll to position [304, 0]
click at [191, 643] on button "Complete visit" at bounding box center [169, 650] width 135 height 34
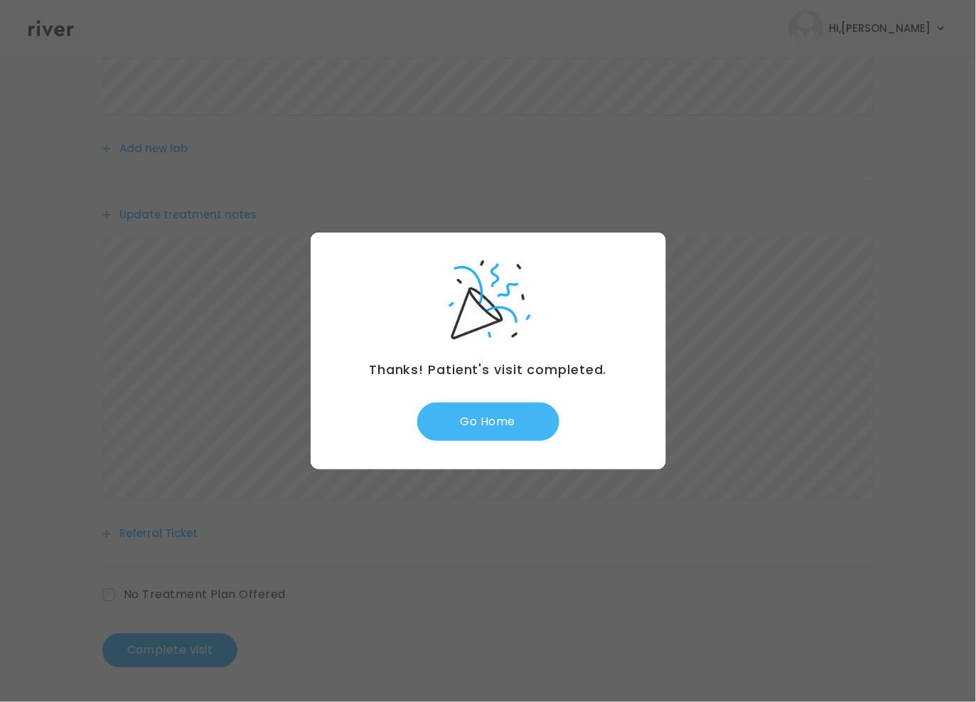
drag, startPoint x: 492, startPoint y: 405, endPoint x: 527, endPoint y: 402, distance: 35.7
click at [493, 406] on button "Go Home" at bounding box center [488, 421] width 142 height 38
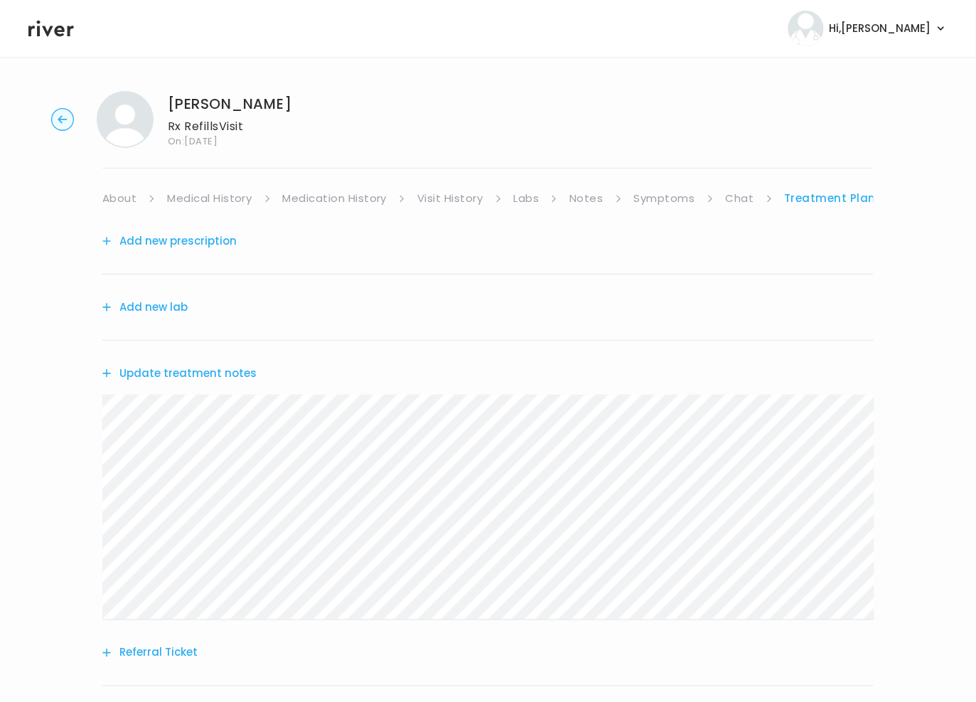
click at [657, 201] on link "Symptoms" at bounding box center [664, 198] width 61 height 20
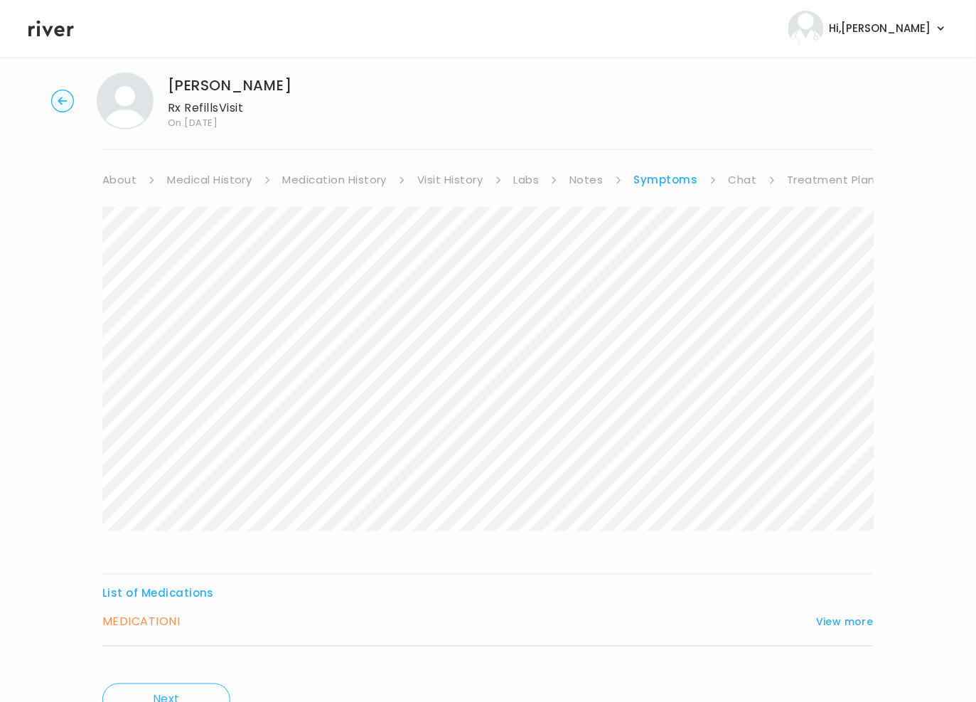
scroll to position [19, 0]
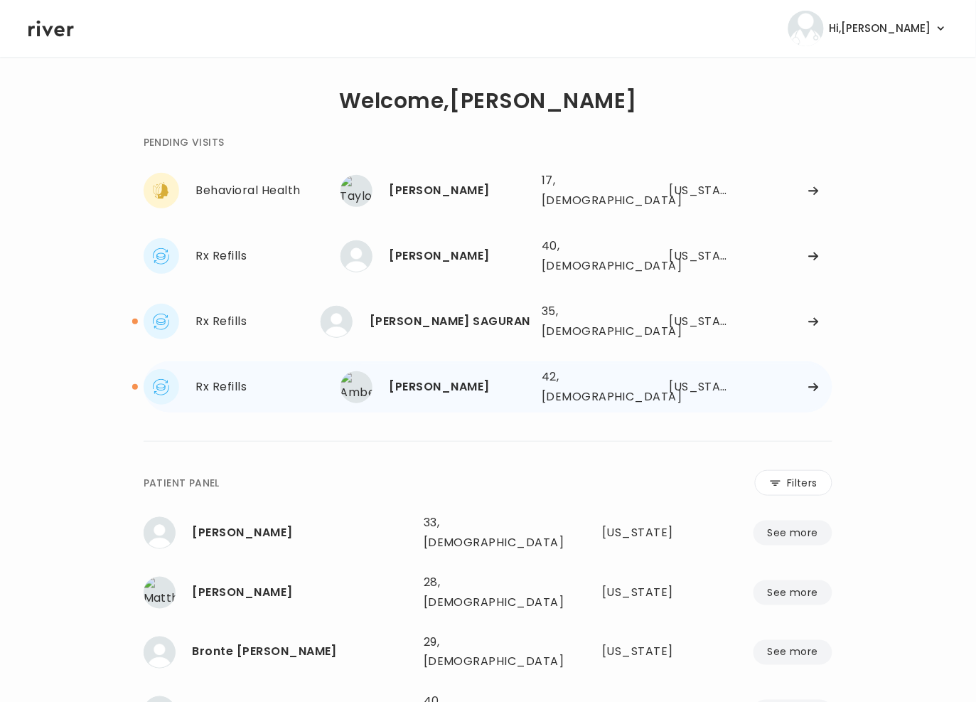
click at [466, 371] on div "[PERSON_NAME] 42, [DEMOGRAPHIC_DATA] See more" at bounding box center [436, 387] width 190 height 32
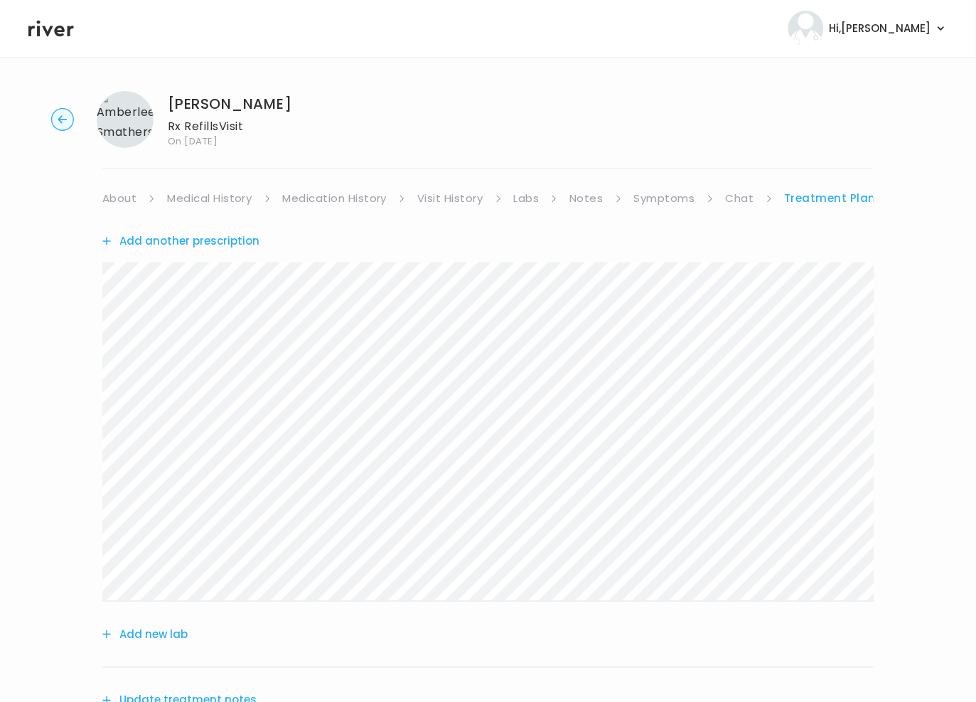
click at [751, 198] on link "Chat" at bounding box center [740, 198] width 28 height 20
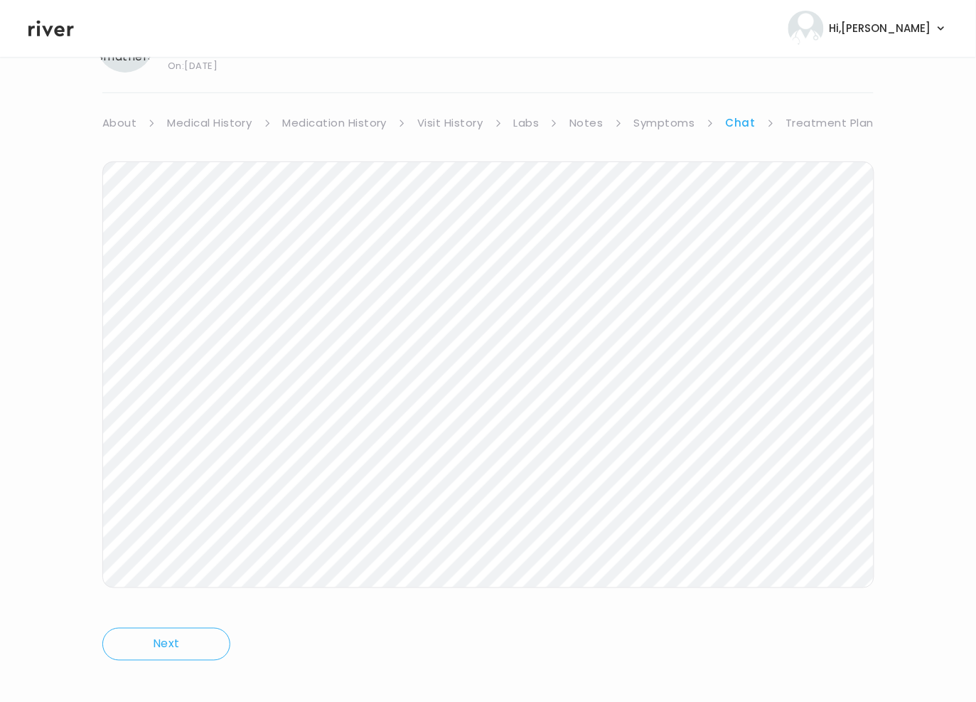
scroll to position [79, 0]
click at [832, 113] on link "Treatment Plan" at bounding box center [830, 119] width 88 height 20
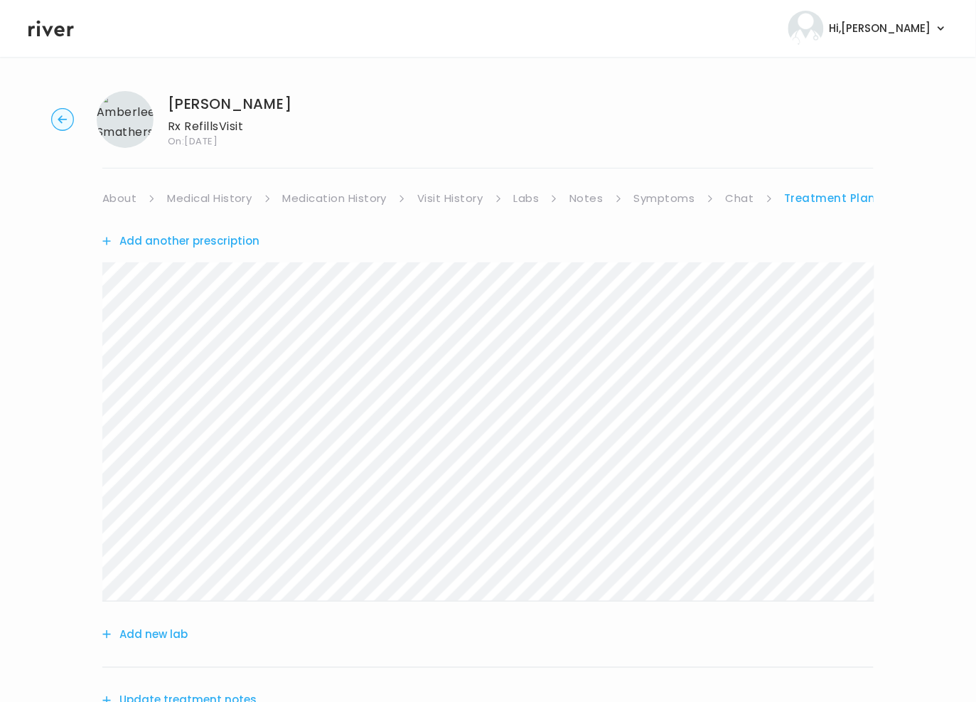
click at [65, 119] on icon "button" at bounding box center [62, 119] width 9 height 8
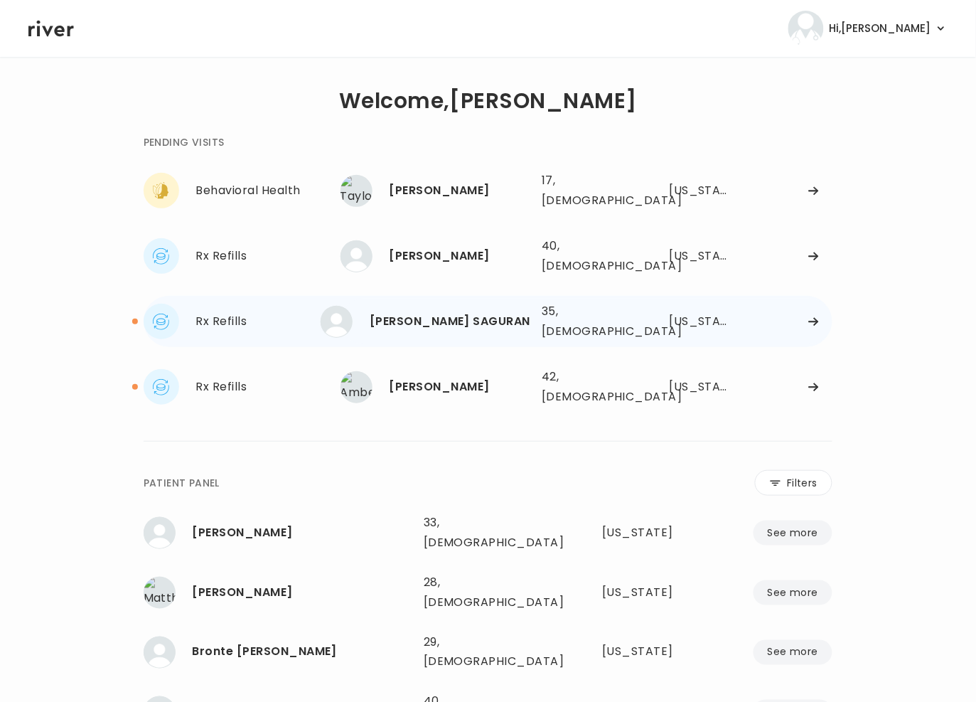
click at [452, 311] on div "[PERSON_NAME] SAGURAN" at bounding box center [450, 321] width 161 height 20
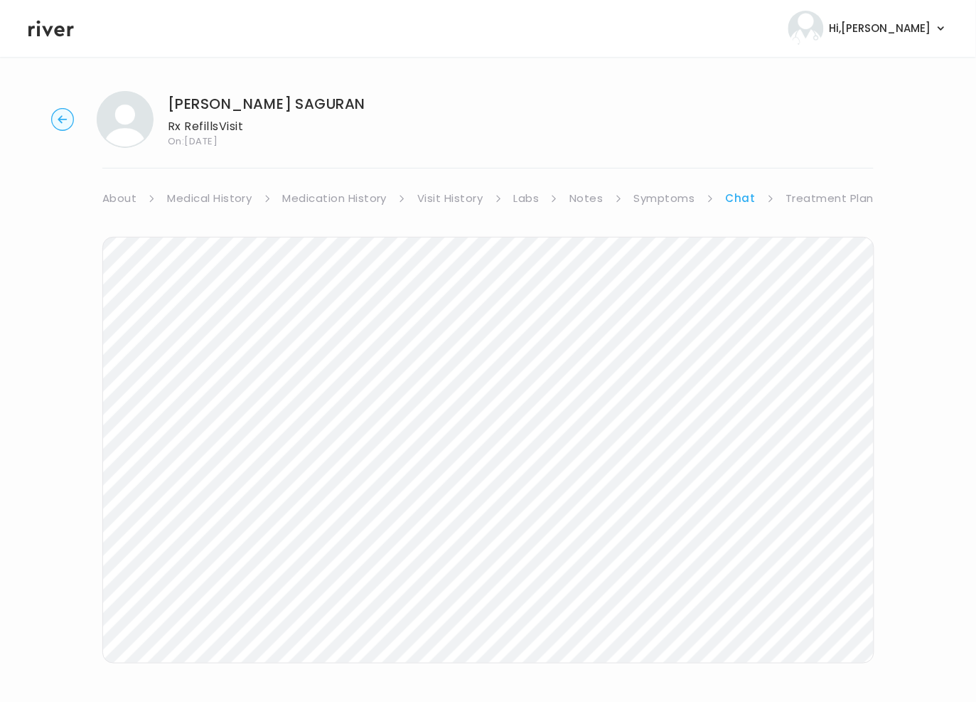
scroll to position [87, 0]
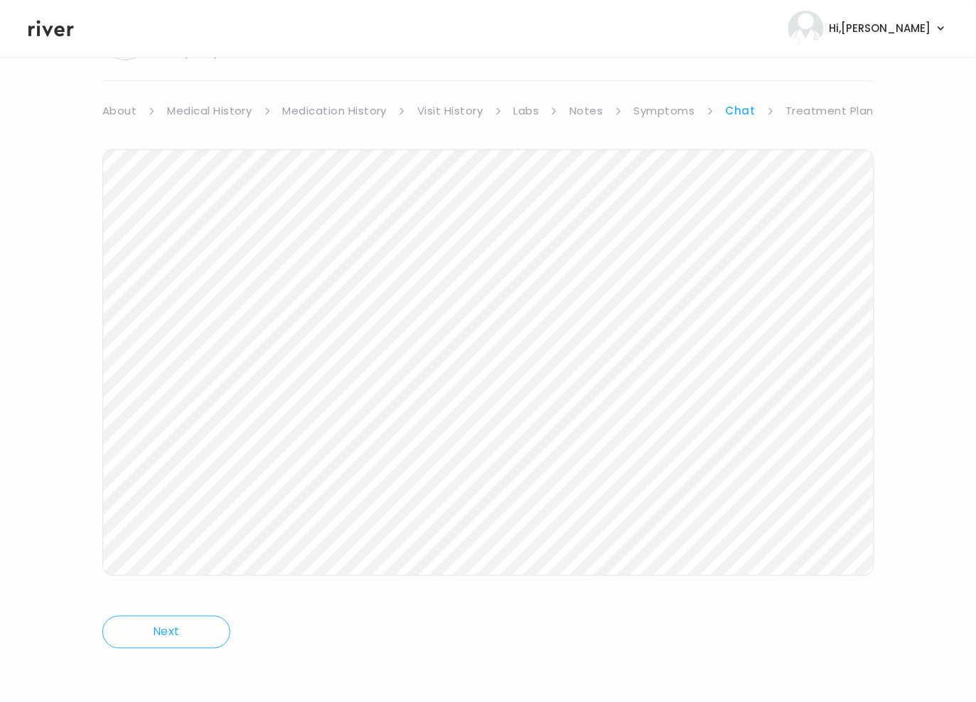
click at [38, 28] on icon at bounding box center [50, 29] width 45 height 16
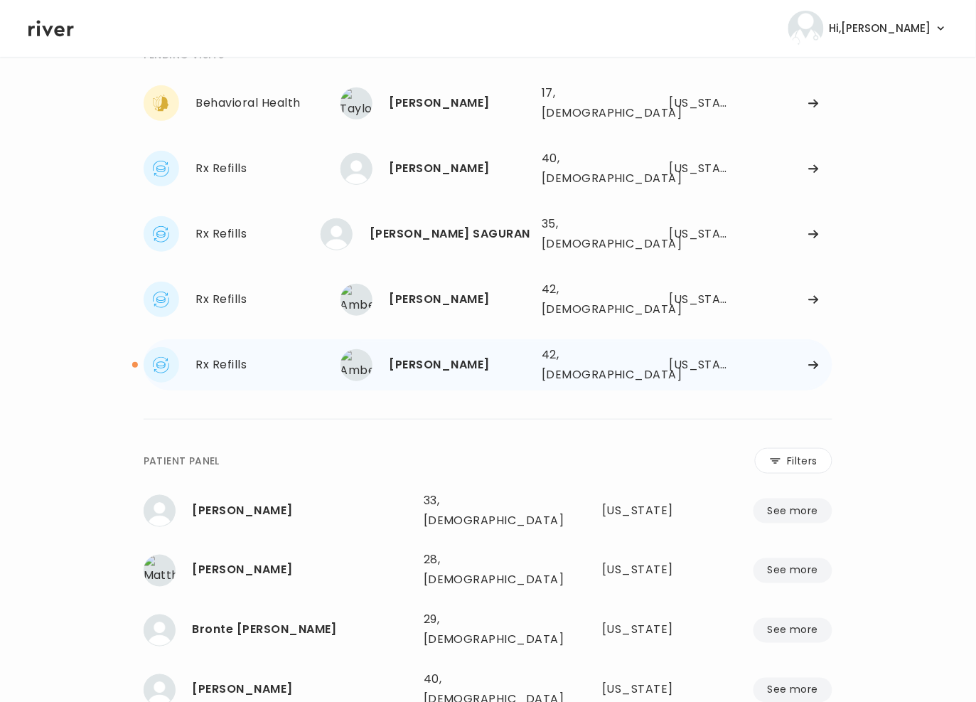
click at [462, 355] on div "[PERSON_NAME]" at bounding box center [460, 365] width 141 height 20
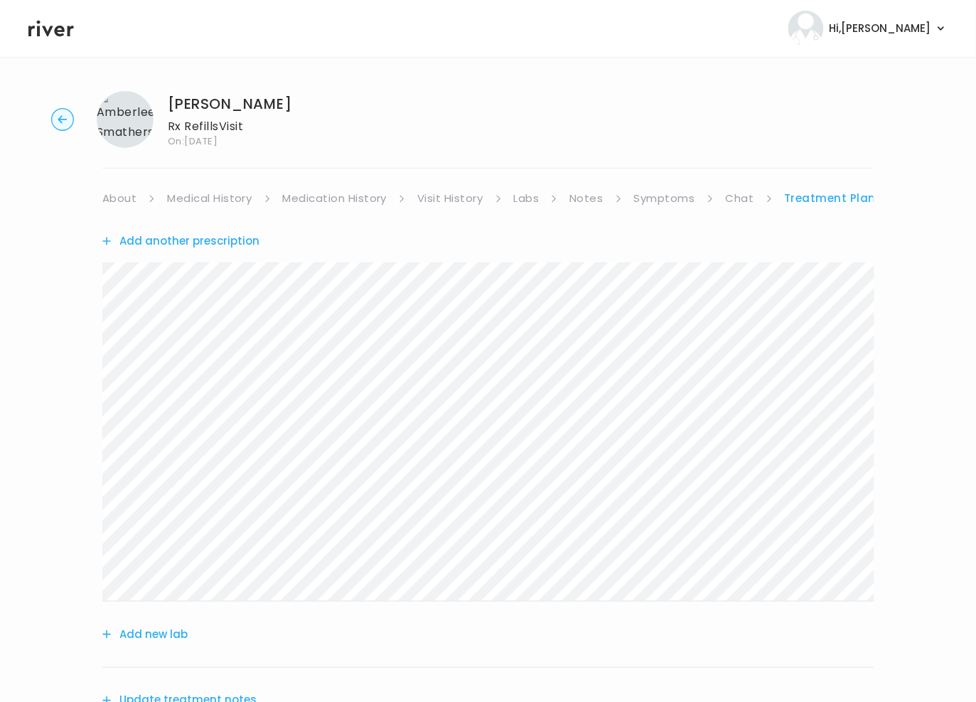
click at [741, 199] on link "Chat" at bounding box center [740, 198] width 28 height 20
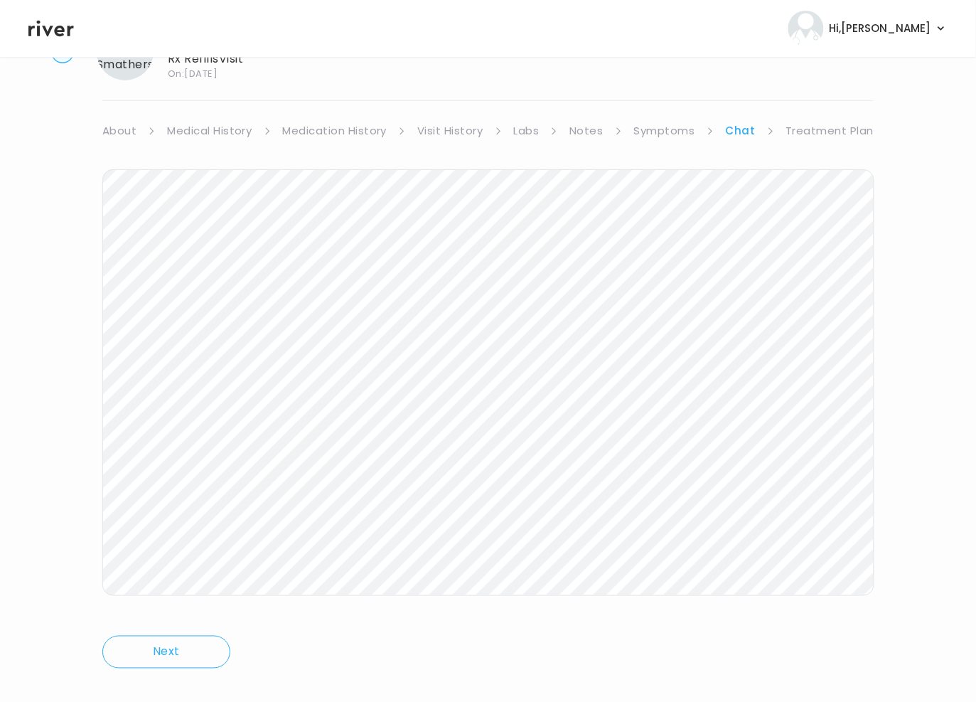
click at [821, 136] on link "Treatment Plan" at bounding box center [830, 131] width 88 height 20
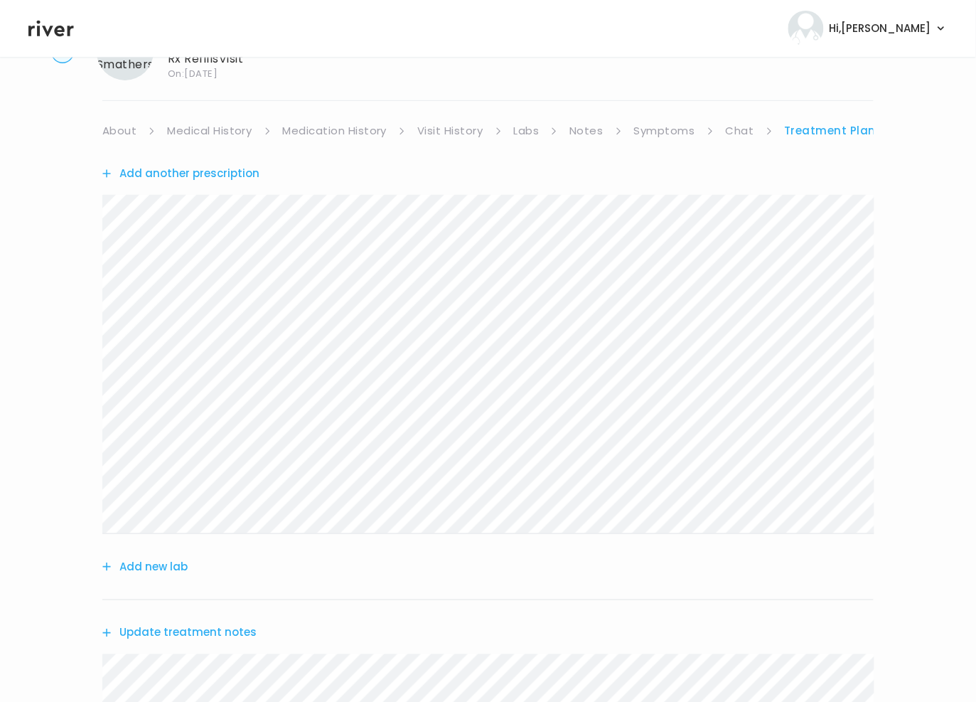
scroll to position [842, 0]
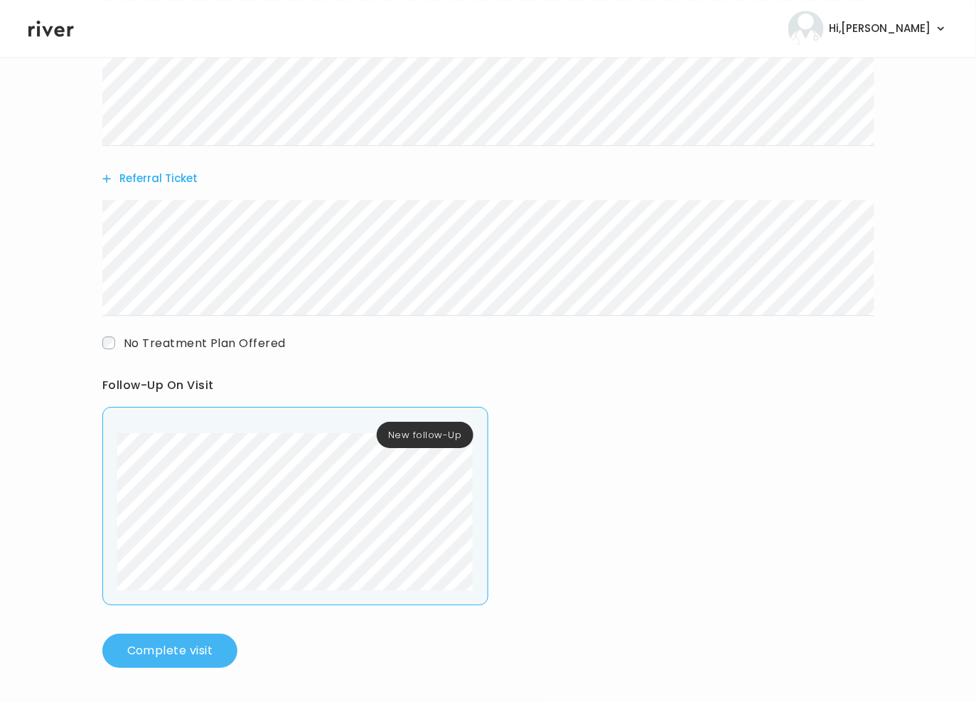
click at [206, 658] on button "Complete visit" at bounding box center [169, 650] width 135 height 34
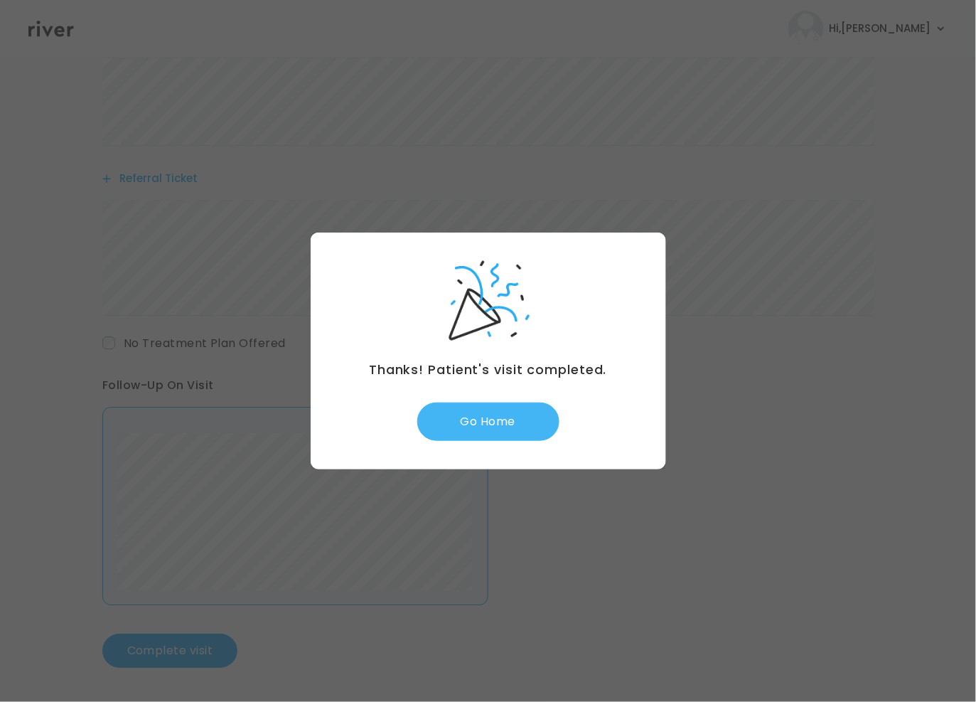
click at [511, 422] on button "Go Home" at bounding box center [488, 421] width 142 height 38
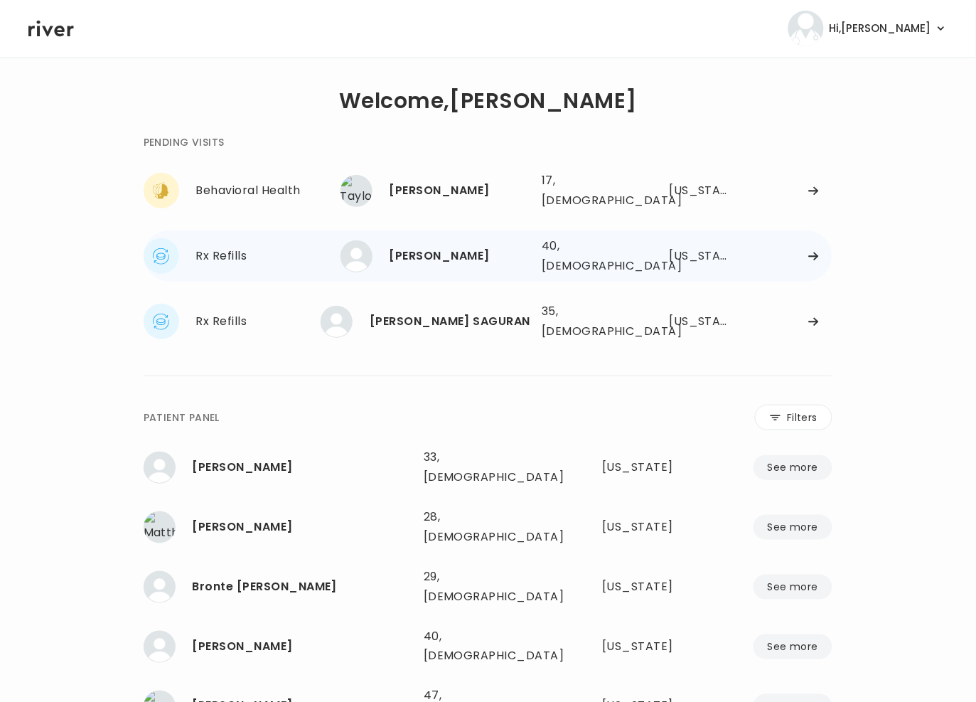
click at [508, 250] on div "[PERSON_NAME]" at bounding box center [460, 256] width 141 height 20
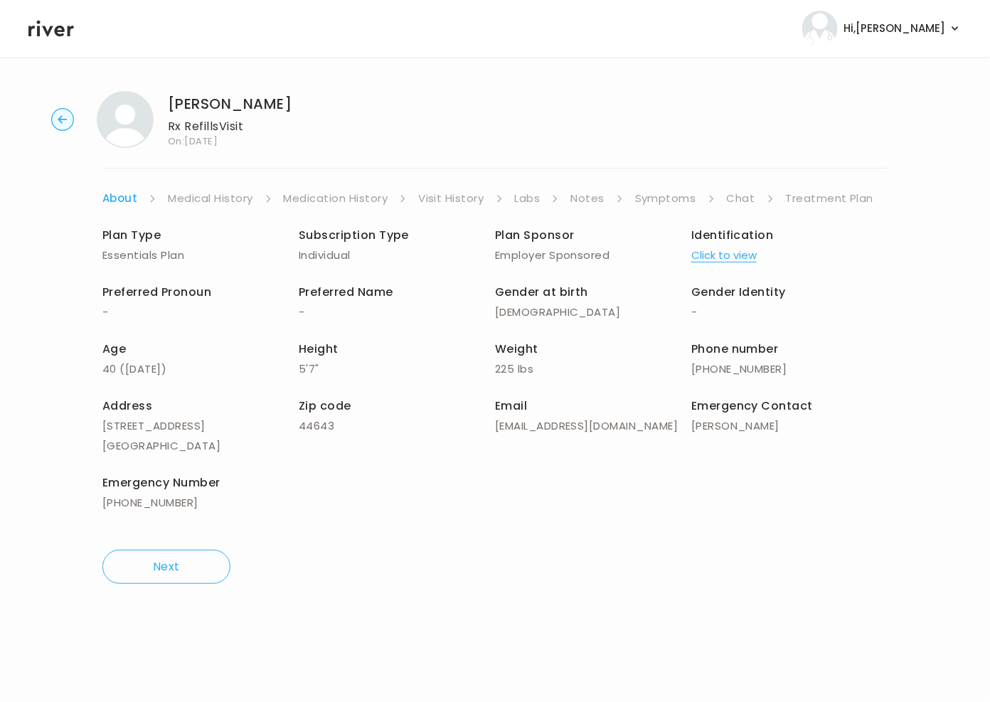
click at [736, 195] on link "Chat" at bounding box center [741, 198] width 28 height 20
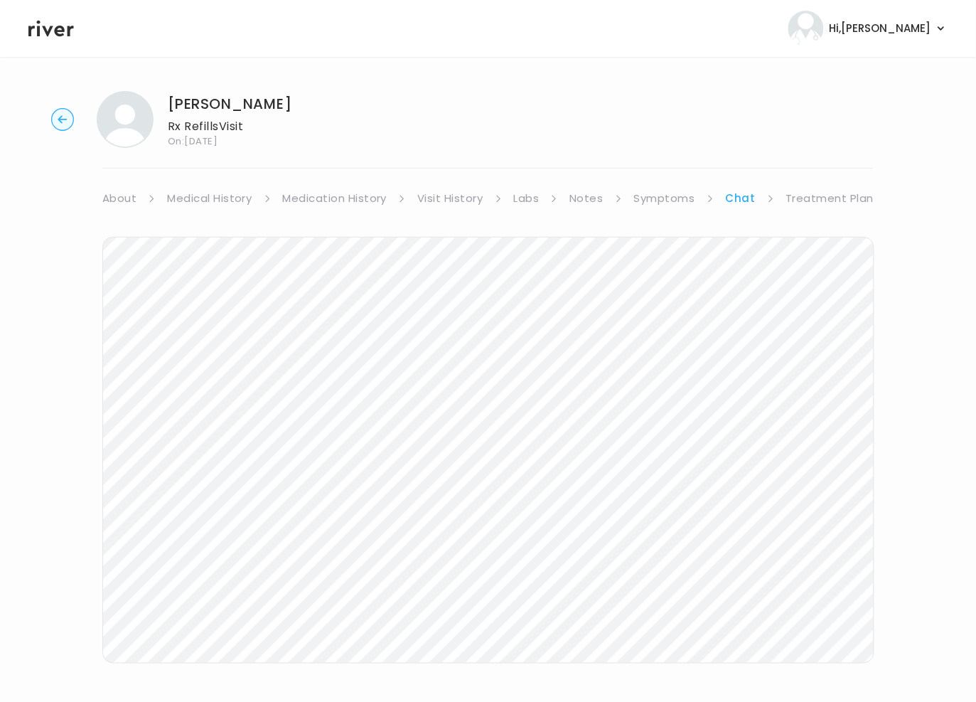
click at [847, 191] on link "Treatment Plan" at bounding box center [830, 198] width 88 height 20
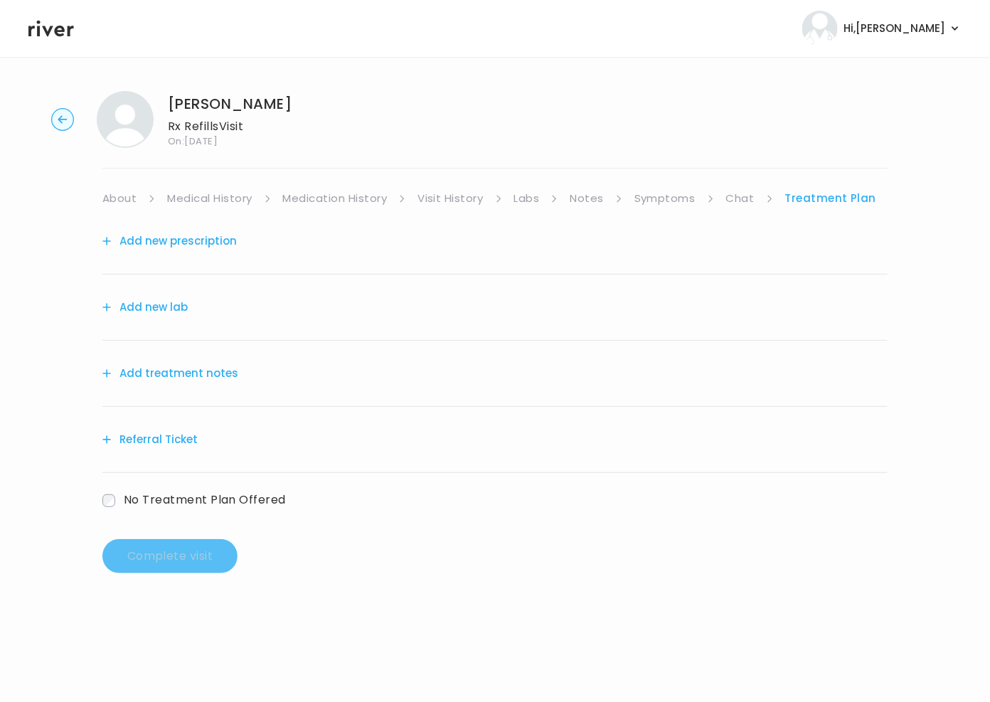
click at [732, 195] on link "Chat" at bounding box center [740, 198] width 28 height 20
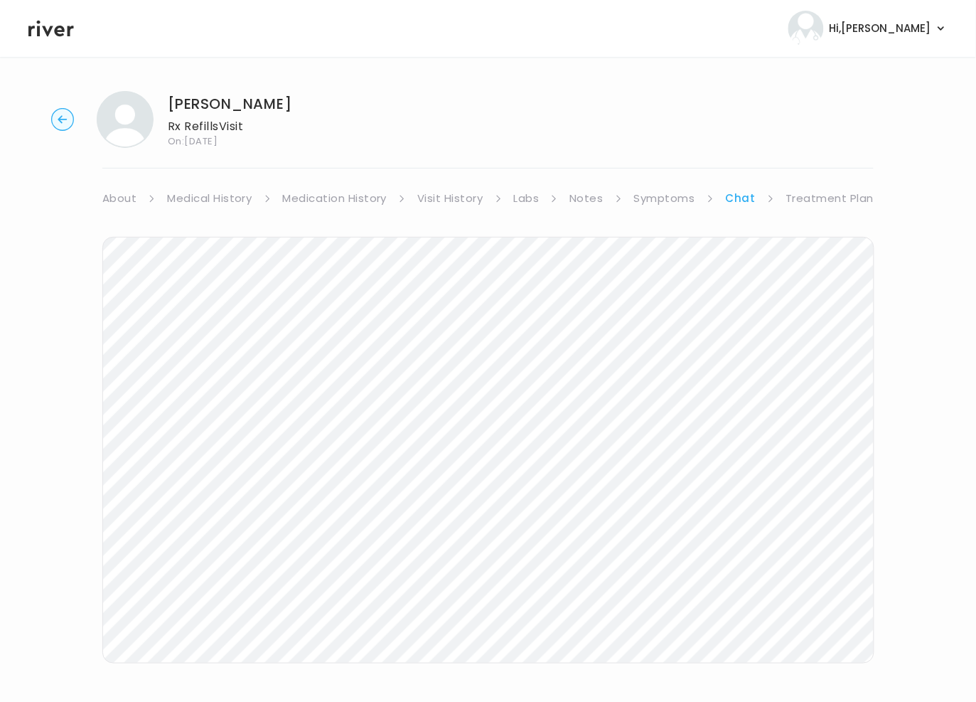
click at [681, 197] on link "Symptoms" at bounding box center [664, 198] width 61 height 20
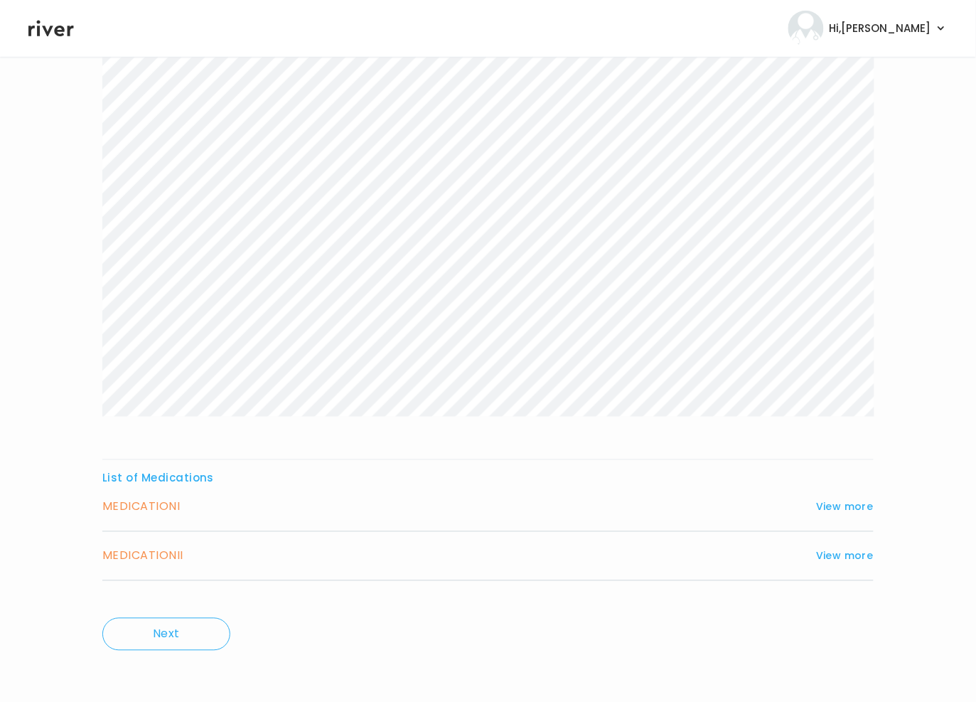
scroll to position [270, 0]
click at [858, 506] on button "View more" at bounding box center [845, 503] width 58 height 17
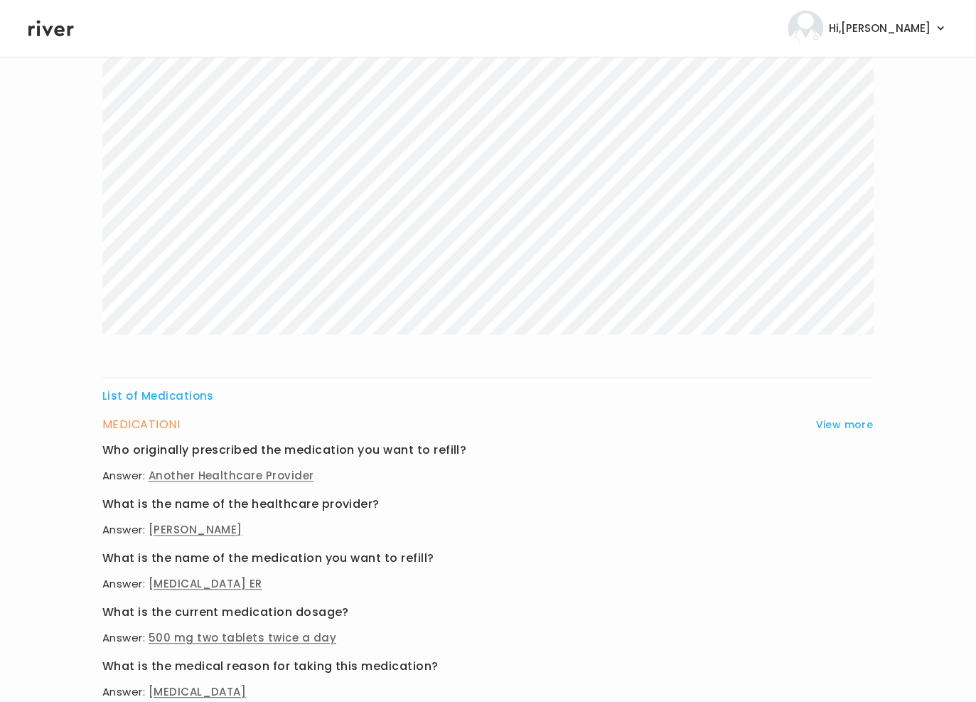
scroll to position [706, 0]
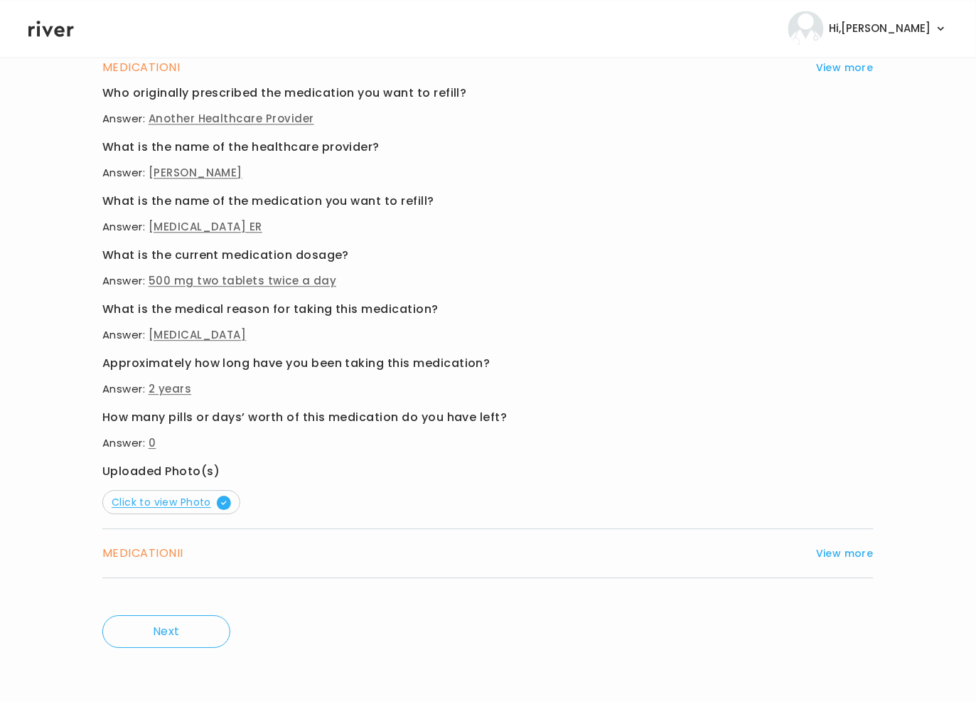
click at [162, 503] on span "Click to view Photo" at bounding box center [171, 502] width 119 height 14
click at [171, 550] on h3 "MEDICATION II" at bounding box center [142, 553] width 81 height 20
click at [859, 553] on button "View more" at bounding box center [845, 553] width 58 height 17
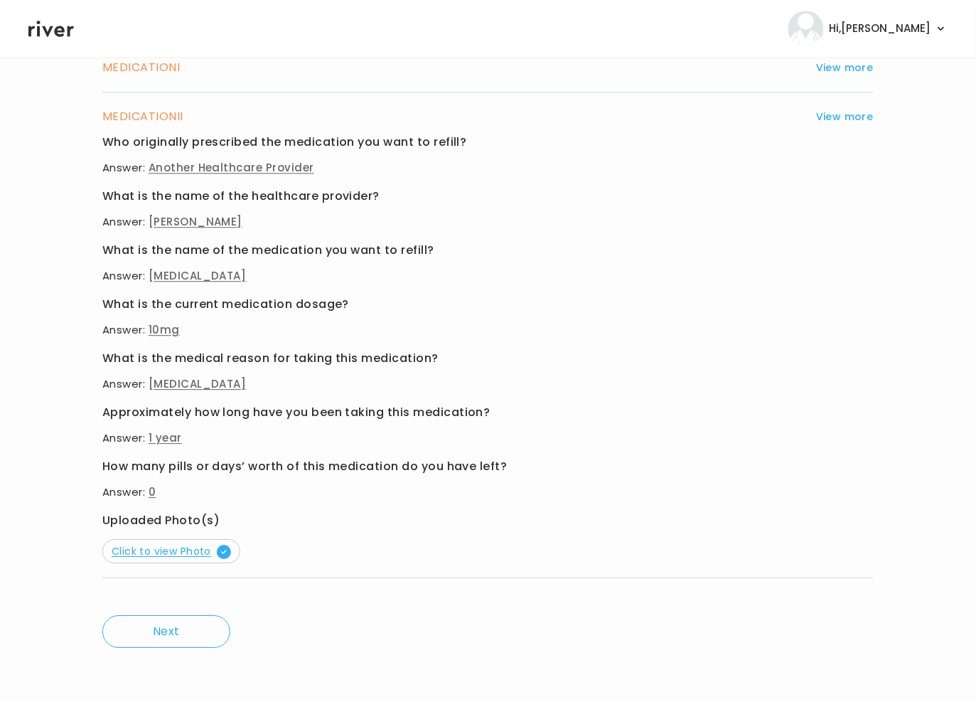
click at [167, 550] on span "Click to view Photo" at bounding box center [171, 551] width 119 height 14
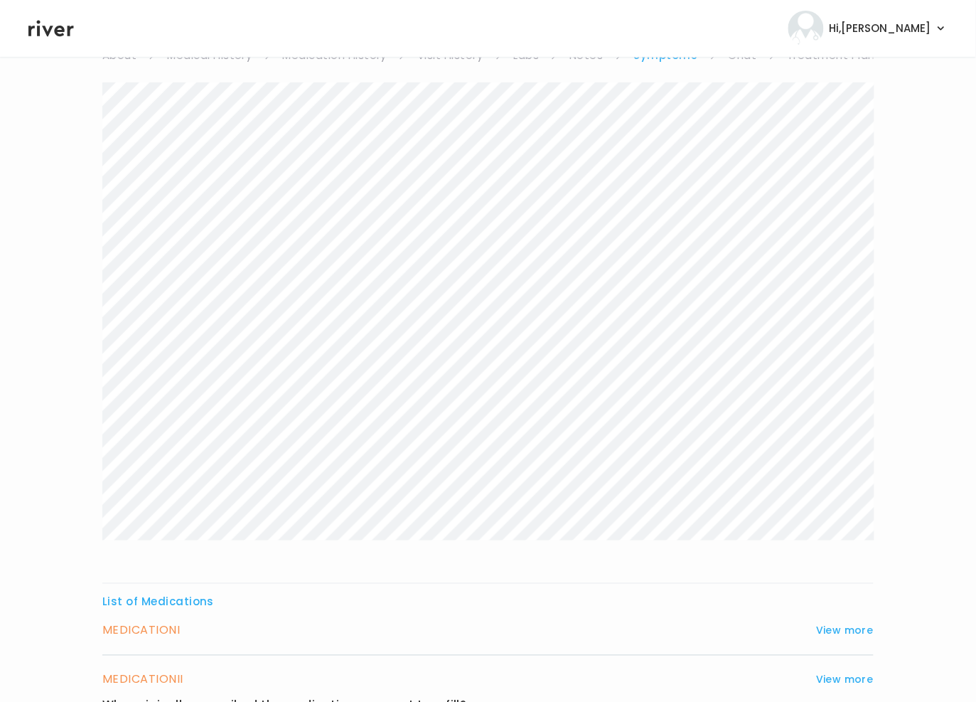
scroll to position [50, 0]
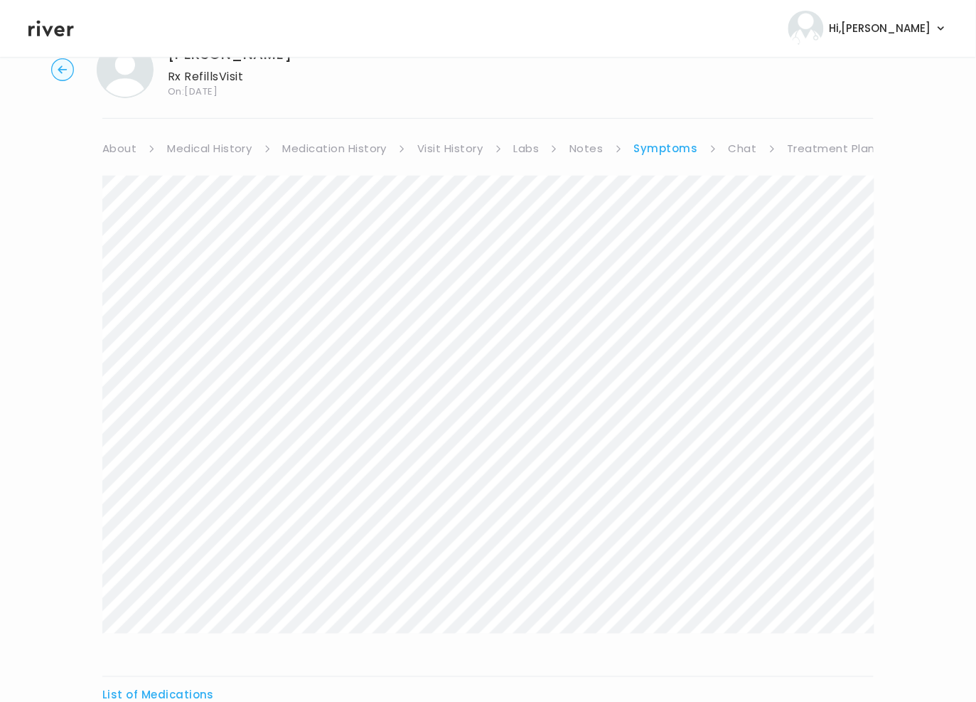
click at [576, 152] on link "Notes" at bounding box center [585, 149] width 33 height 20
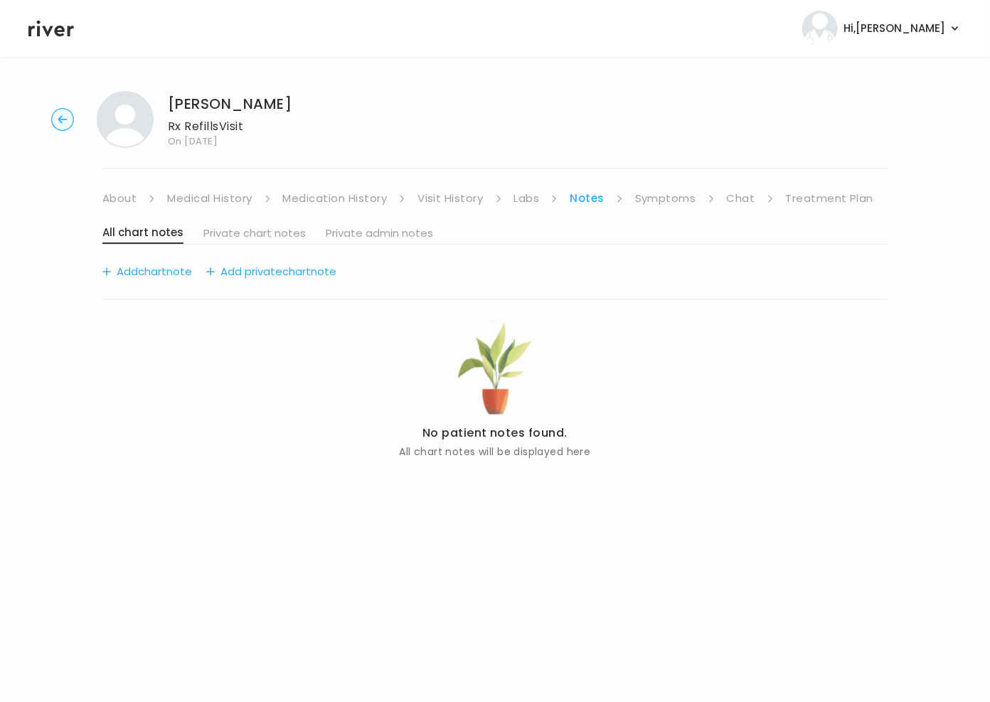
click at [445, 200] on link "Visit History" at bounding box center [449, 198] width 65 height 20
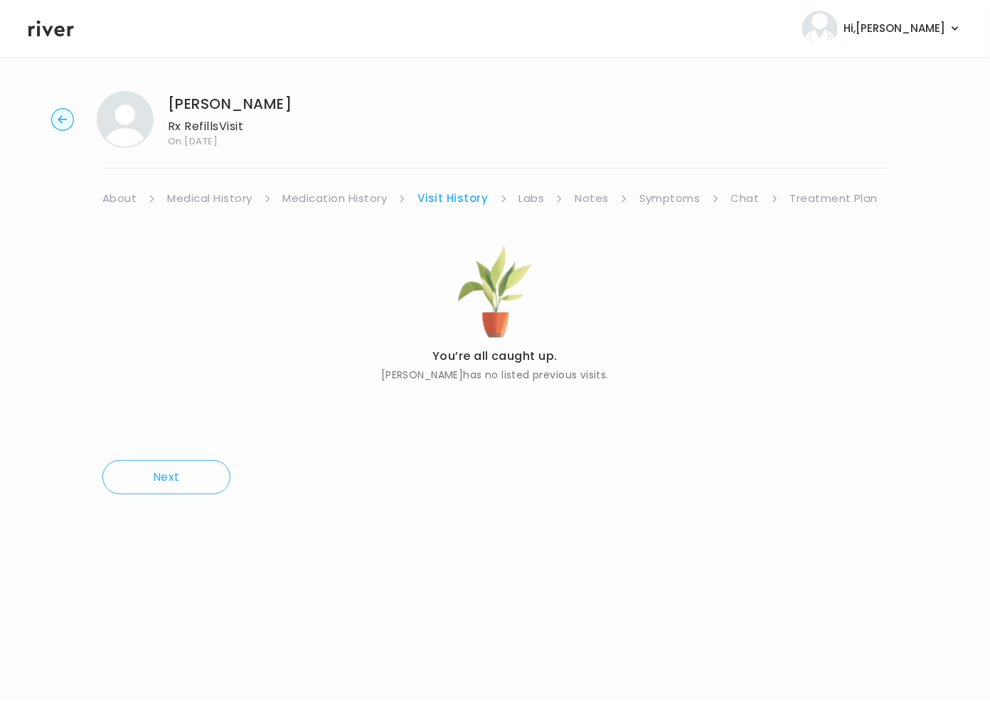
click at [441, 200] on link "Visit History" at bounding box center [452, 198] width 70 height 20
click at [358, 200] on link "Medication History" at bounding box center [335, 198] width 104 height 20
click at [810, 200] on link "Treatment Plan" at bounding box center [835, 198] width 88 height 20
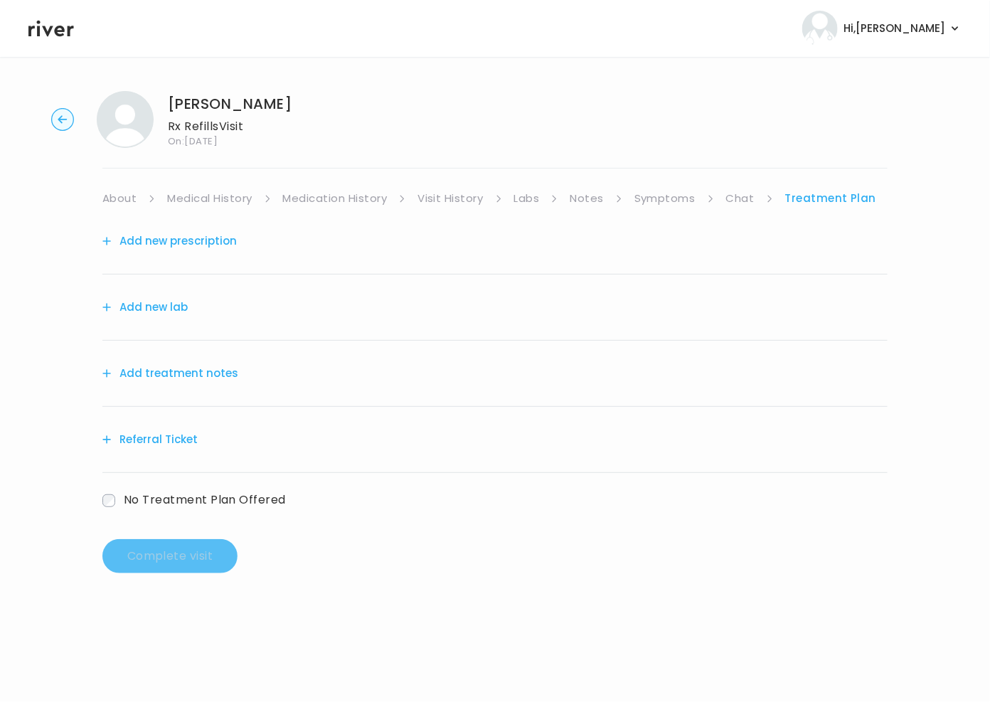
click at [729, 205] on link "Chat" at bounding box center [740, 198] width 28 height 20
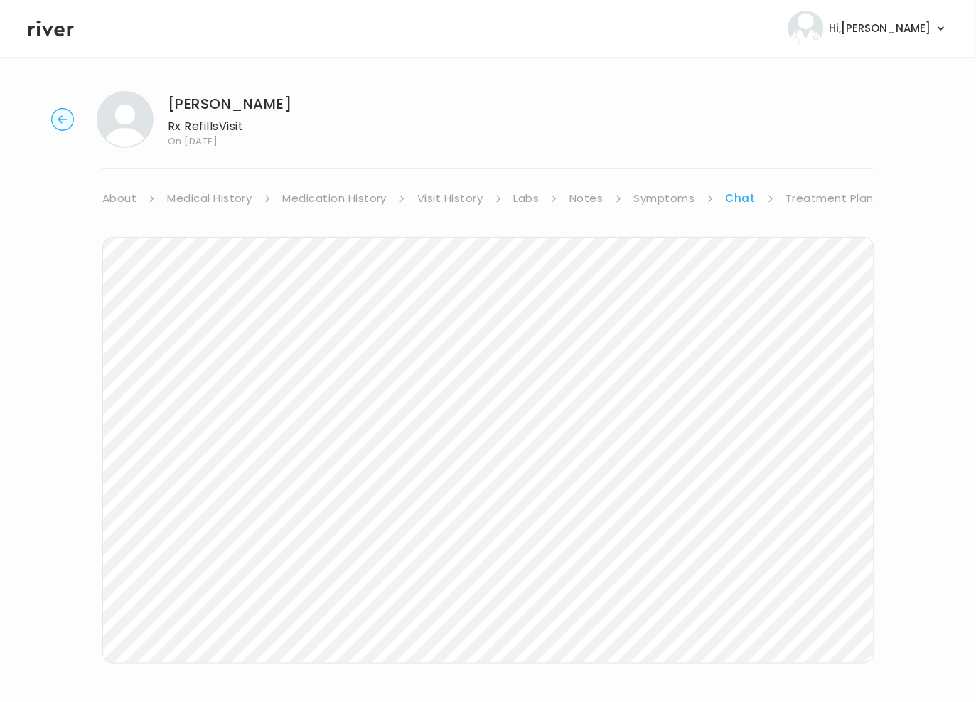
click at [645, 197] on link "Symptoms" at bounding box center [664, 198] width 61 height 20
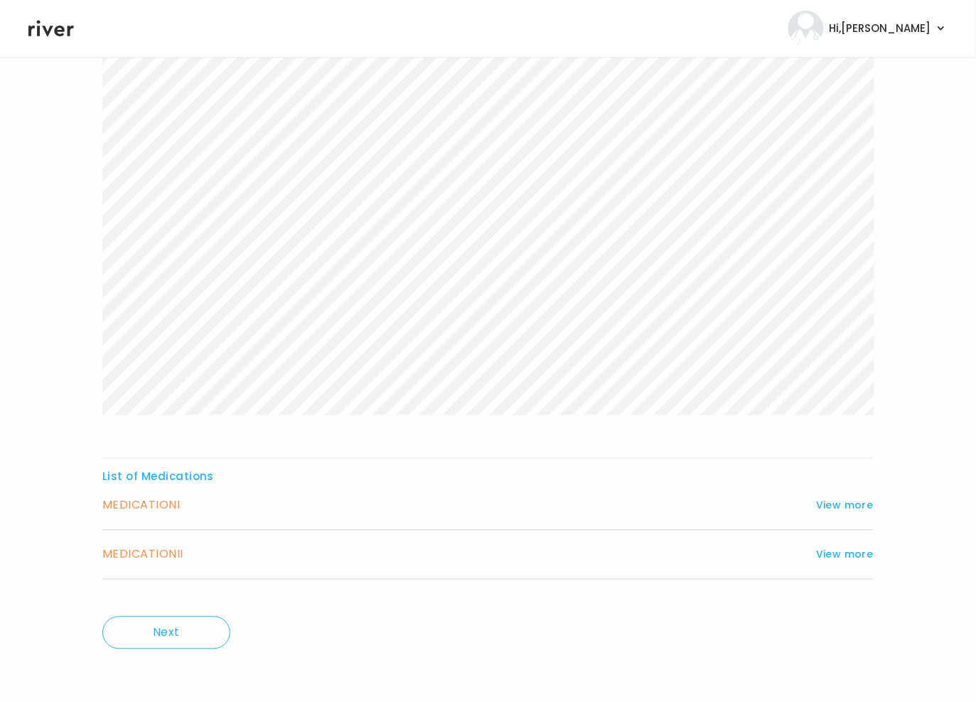
scroll to position [270, 0]
click at [852, 505] on button "View more" at bounding box center [845, 503] width 58 height 17
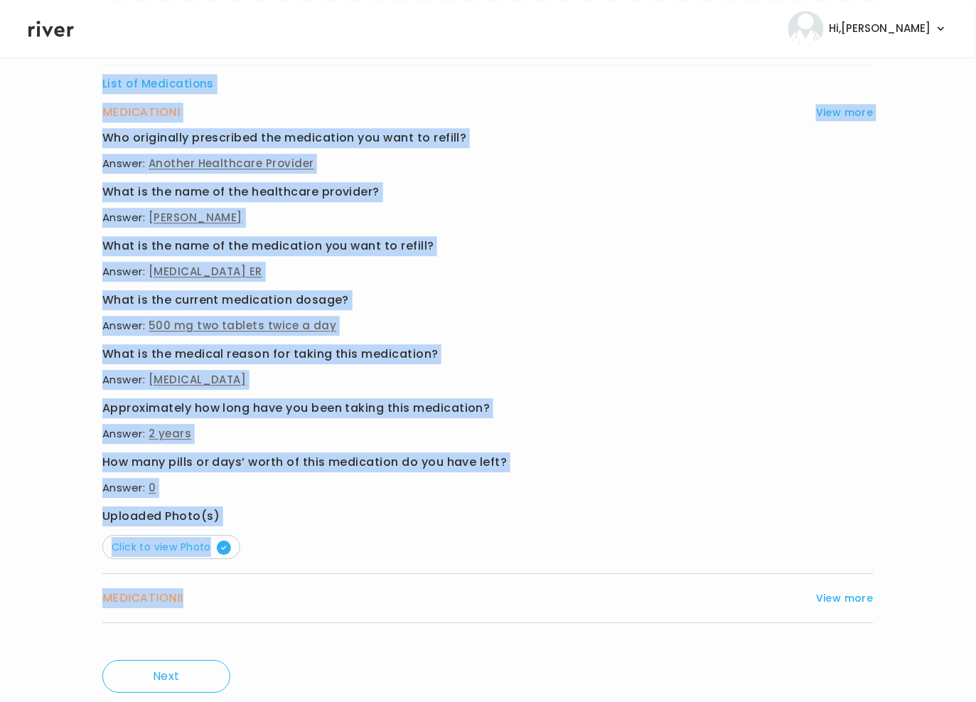
scroll to position [706, 0]
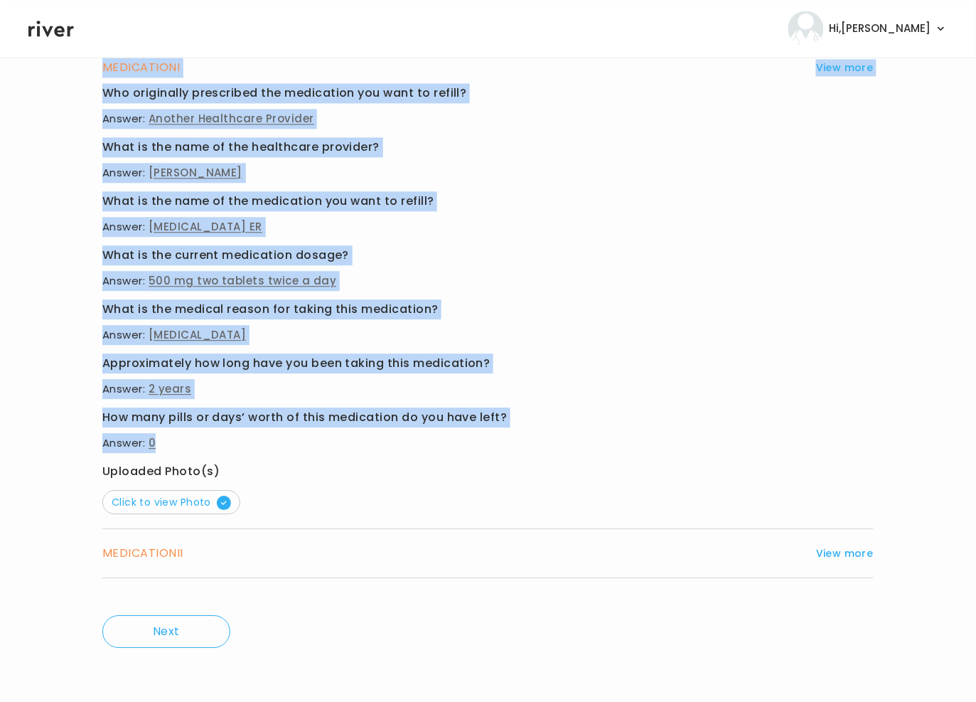
click at [459, 445] on div "List of Medications MEDICATION I View more Who originally prescribed the medica…" at bounding box center [487, 58] width 771 height 1078
click at [850, 551] on button "View more" at bounding box center [845, 553] width 58 height 17
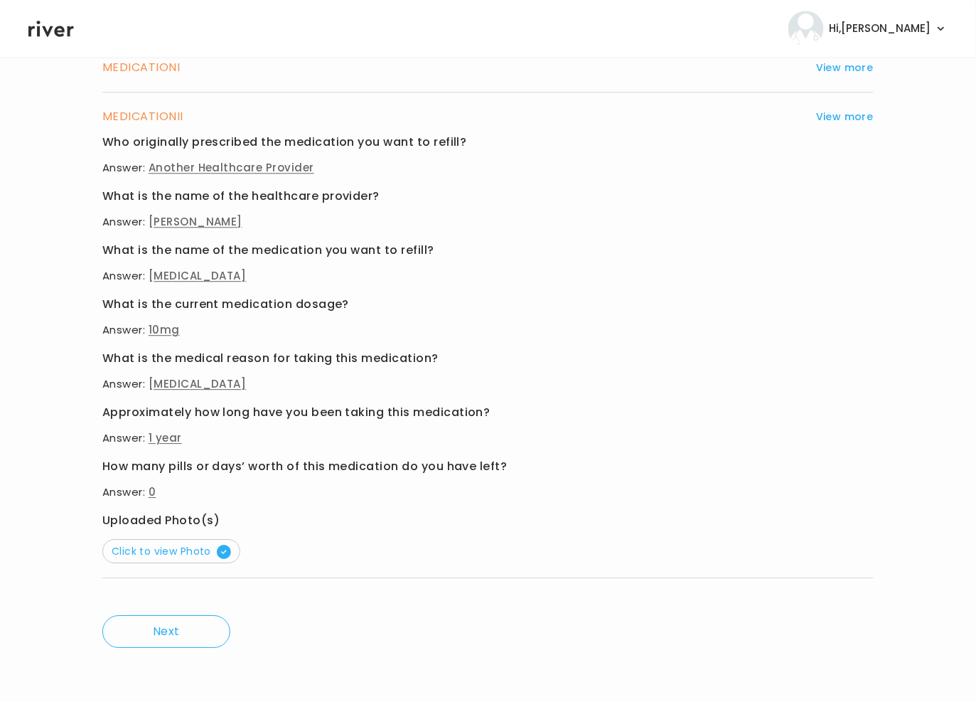
click at [109, 164] on p "Answer: Another Healthcare Provider" at bounding box center [487, 168] width 771 height 20
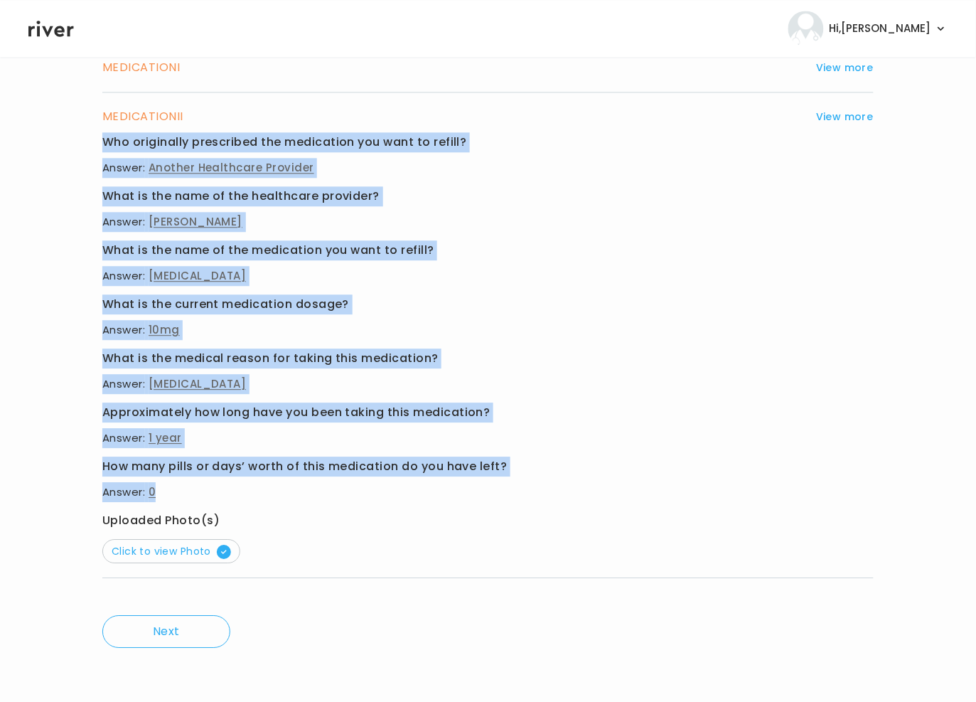
drag, startPoint x: 98, startPoint y: 139, endPoint x: 281, endPoint y: 493, distance: 399.0
click at [281, 493] on div "[PERSON_NAME] Rx Refills Visit On: [DATE] About Medical History Medication Hist…" at bounding box center [488, 26] width 976 height 1305
copy div "Who originally prescribed the medication you want to refill? Answer: Another He…"
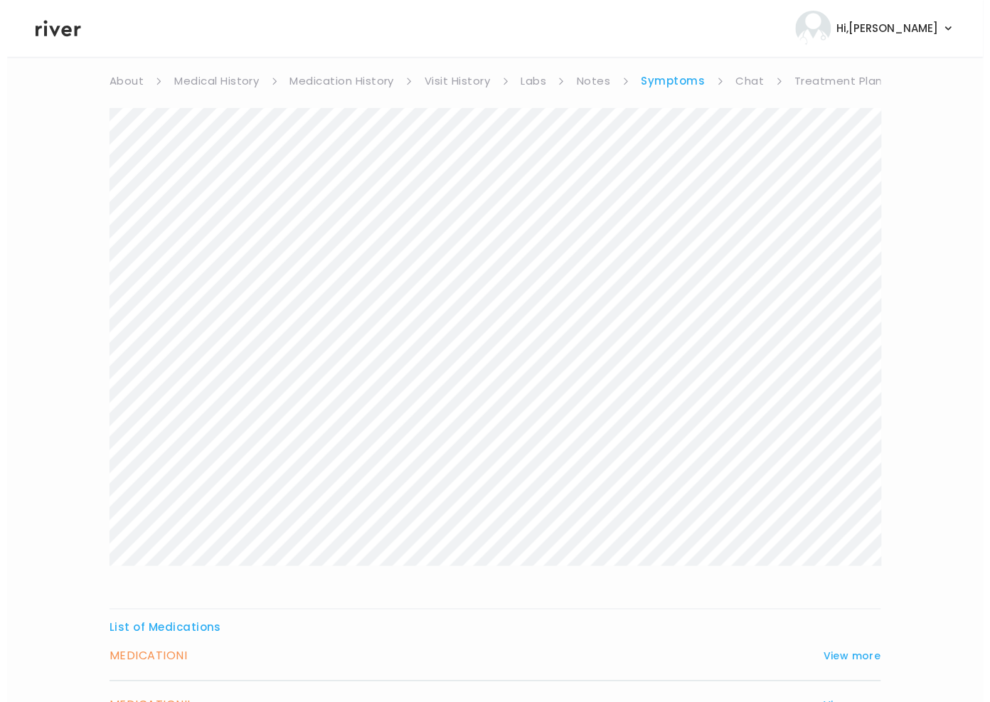
scroll to position [0, 0]
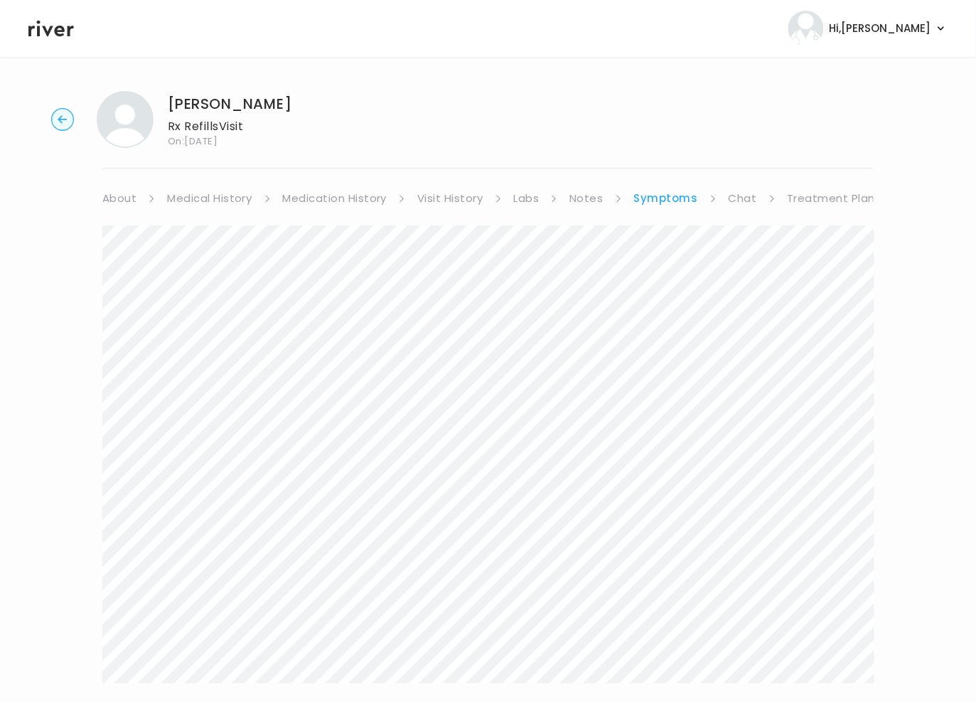
click at [854, 189] on link "Treatment Plan" at bounding box center [832, 198] width 88 height 20
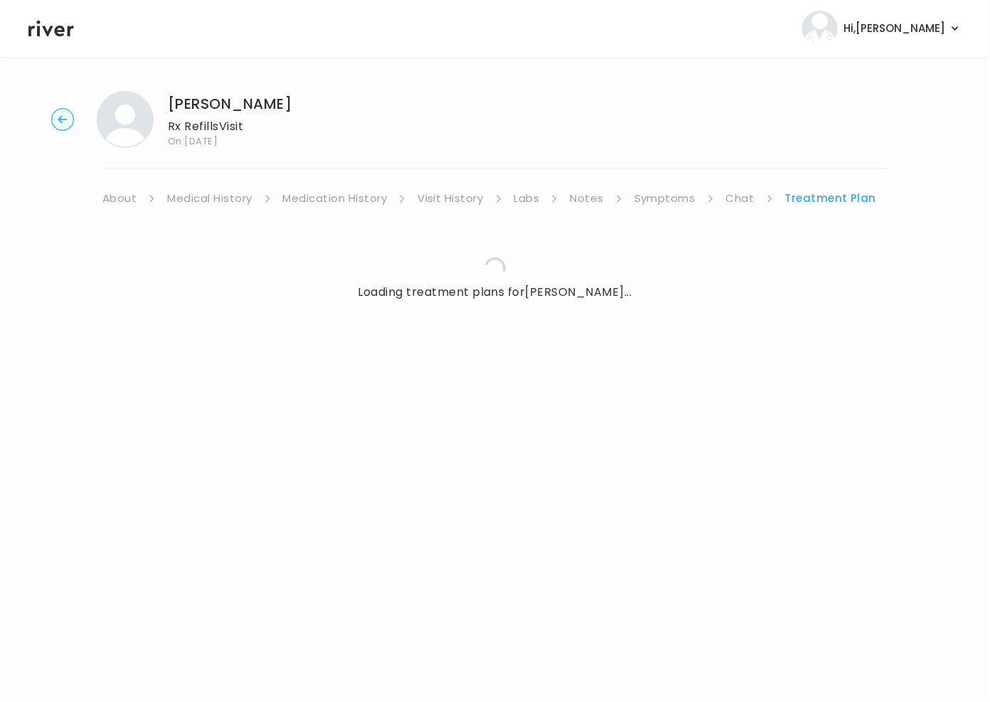
click at [734, 198] on link "Chat" at bounding box center [740, 198] width 28 height 20
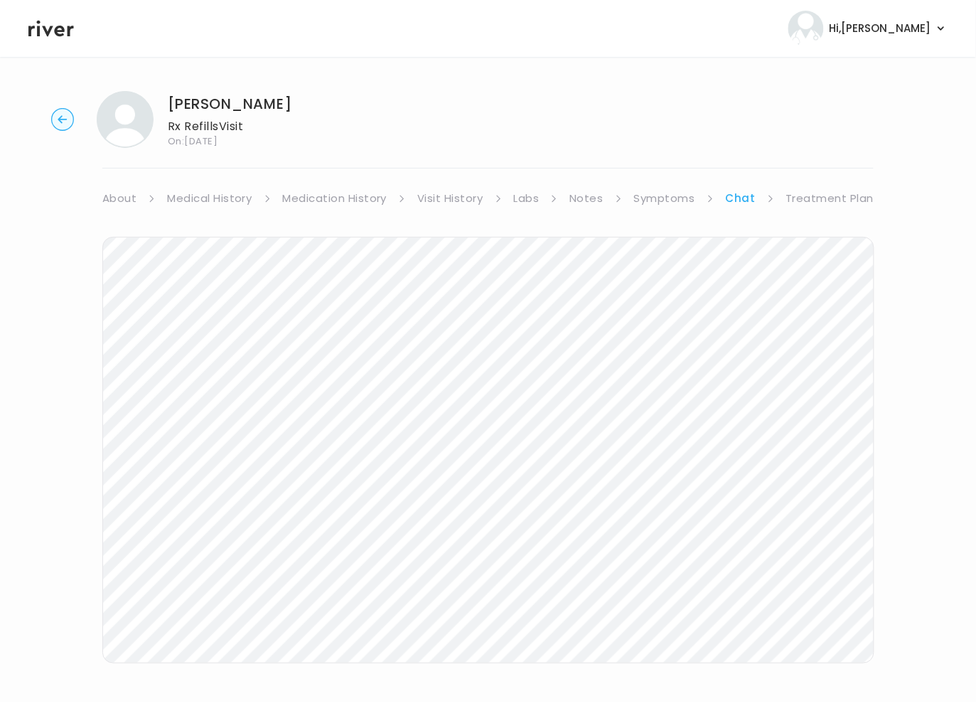
click at [820, 199] on link "Treatment Plan" at bounding box center [830, 198] width 88 height 20
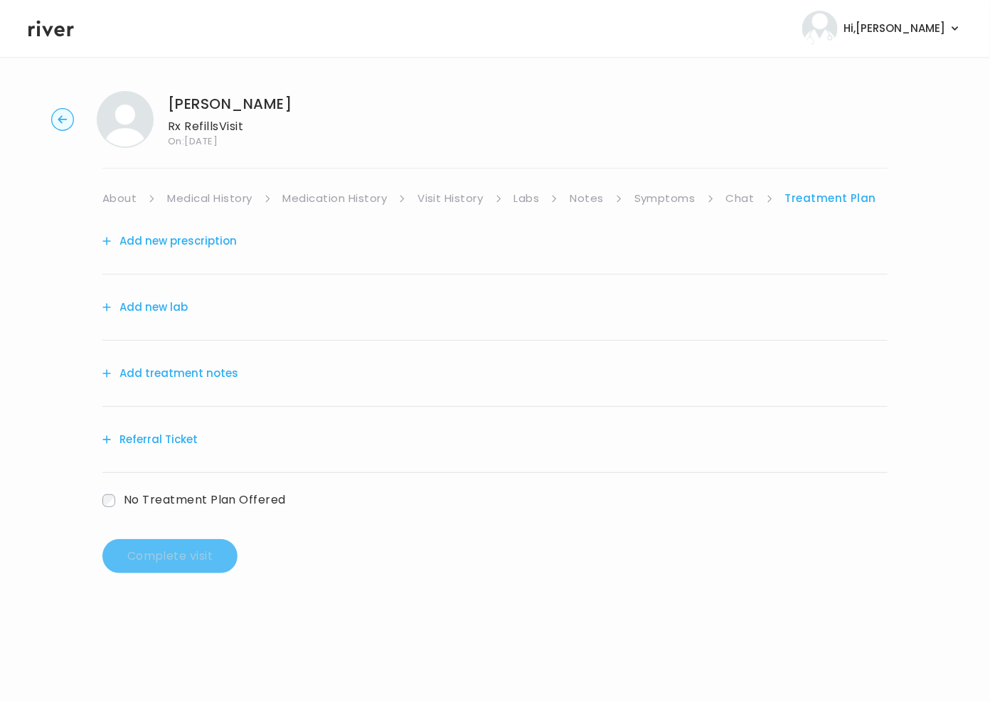
click at [151, 382] on button "Add treatment notes" at bounding box center [170, 373] width 136 height 20
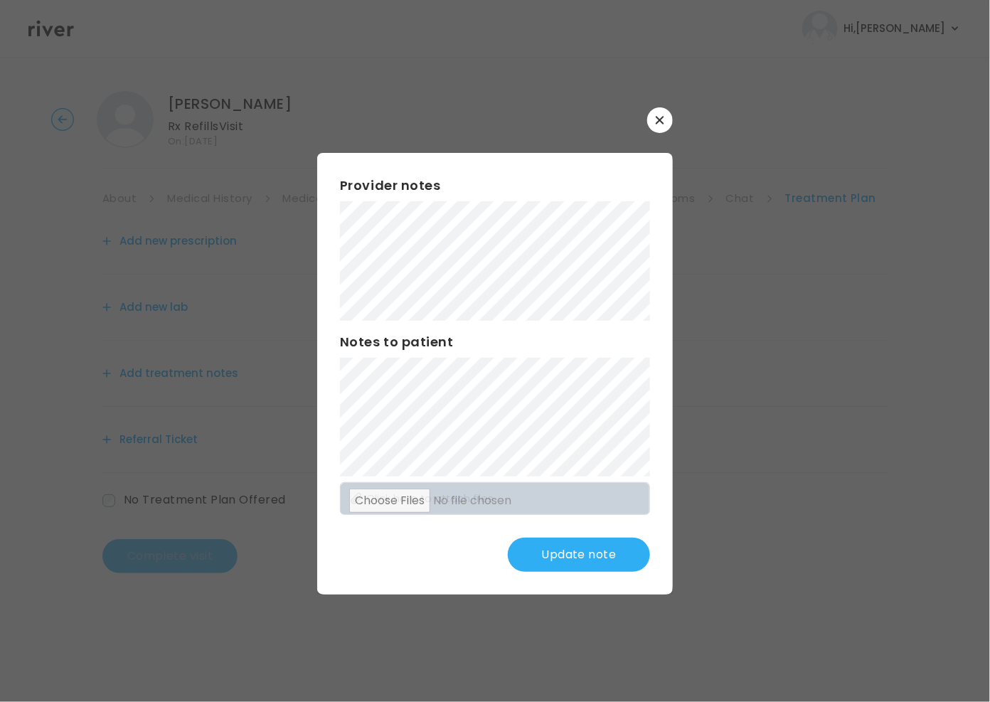
click at [570, 571] on button "Update note" at bounding box center [579, 554] width 142 height 34
click at [565, 548] on button "Update note" at bounding box center [579, 554] width 142 height 34
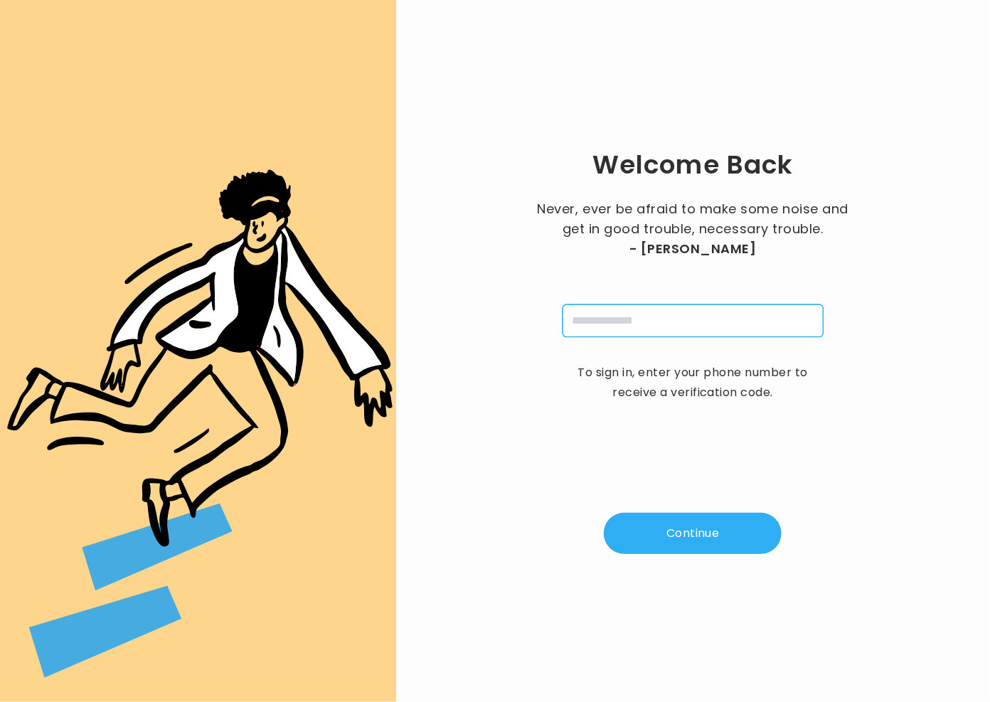
drag, startPoint x: 618, startPoint y: 323, endPoint x: 652, endPoint y: 332, distance: 34.5
click at [621, 326] on input "tel" at bounding box center [692, 320] width 261 height 33
type input "**********"
click at [727, 527] on button "Continue" at bounding box center [693, 533] width 178 height 41
type input "*"
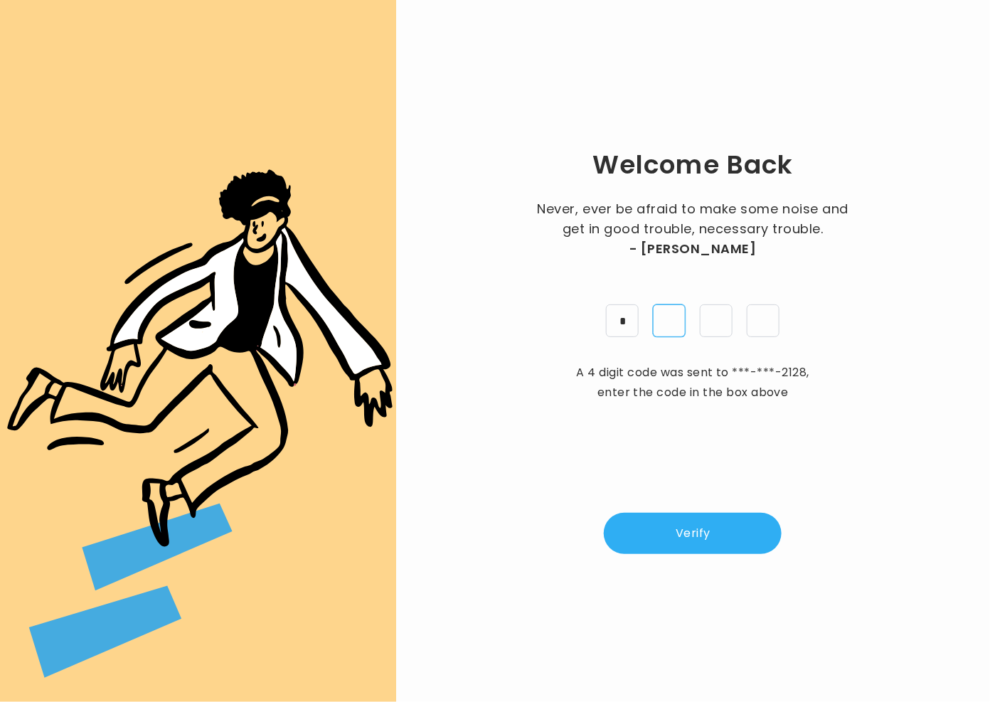
type input "*"
click at [707, 520] on button "Verify" at bounding box center [693, 533] width 178 height 41
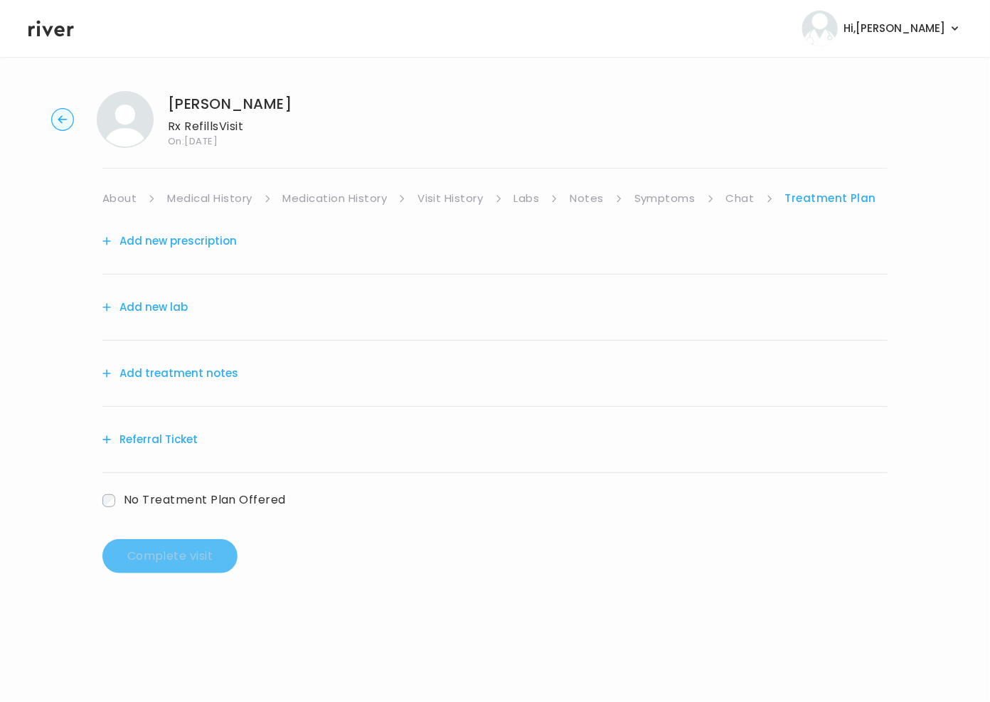
click at [161, 374] on button "Add treatment notes" at bounding box center [170, 373] width 136 height 20
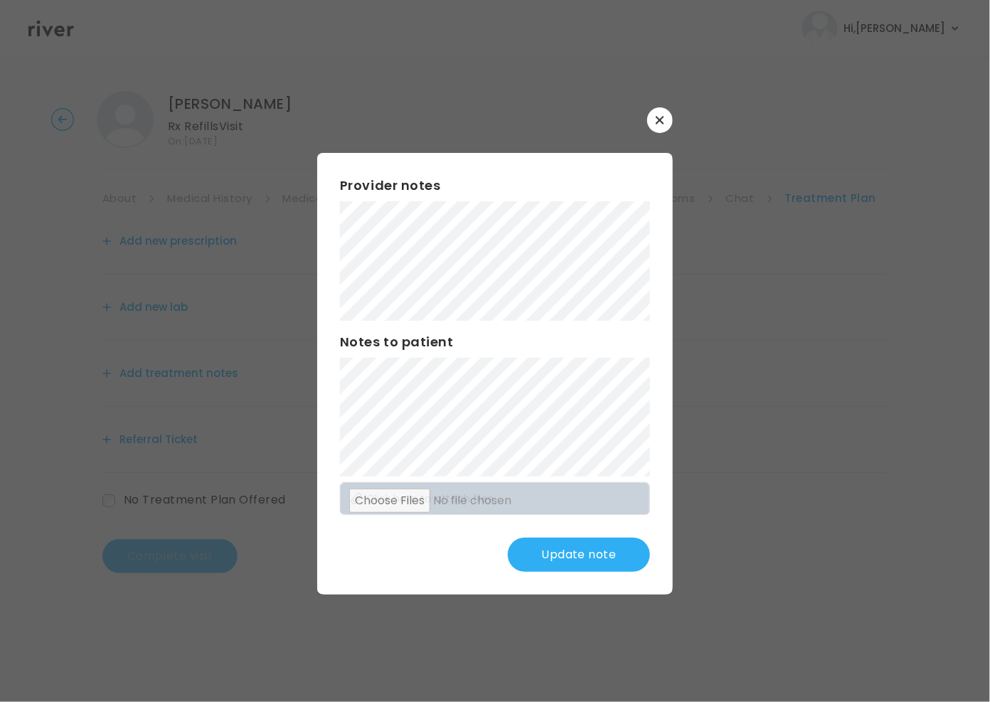
click at [601, 570] on button "Update note" at bounding box center [579, 554] width 142 height 34
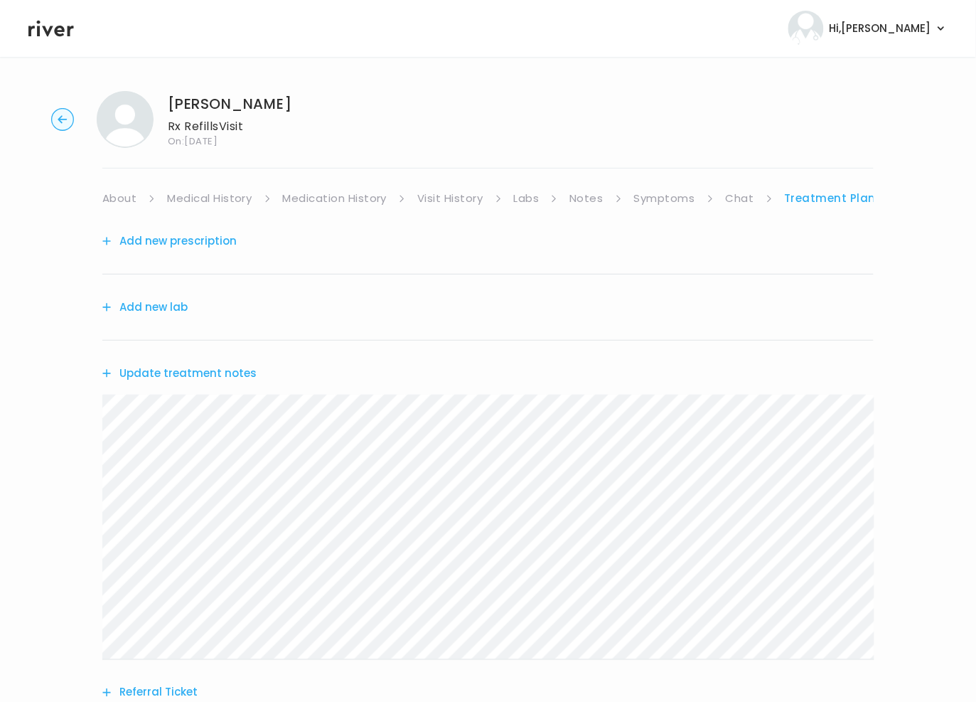
click at [677, 195] on link "Symptoms" at bounding box center [664, 198] width 61 height 20
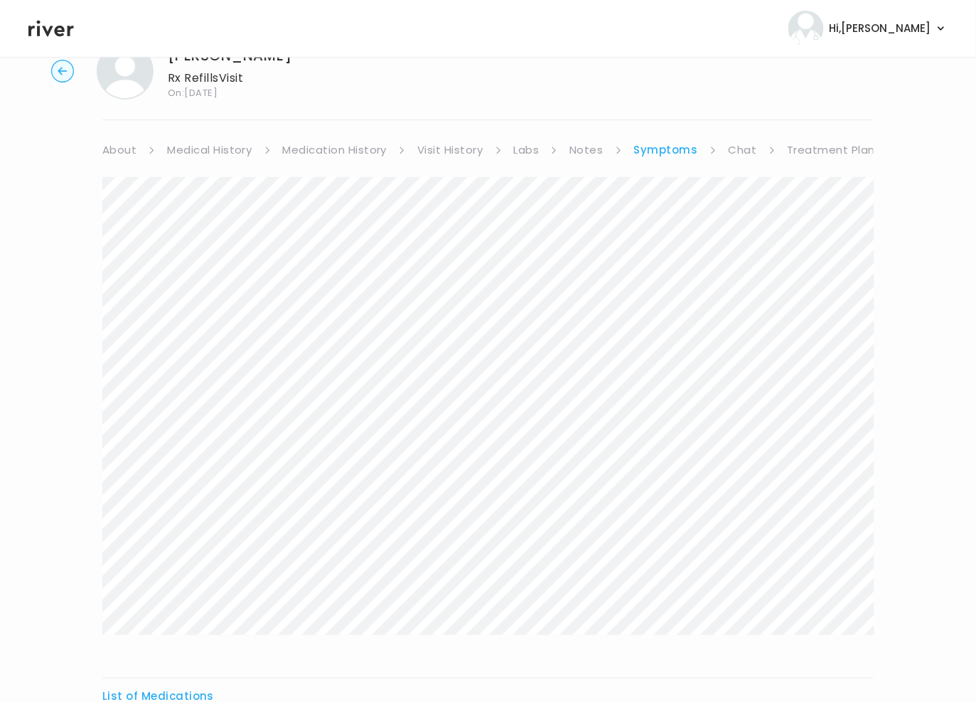
scroll to position [270, 0]
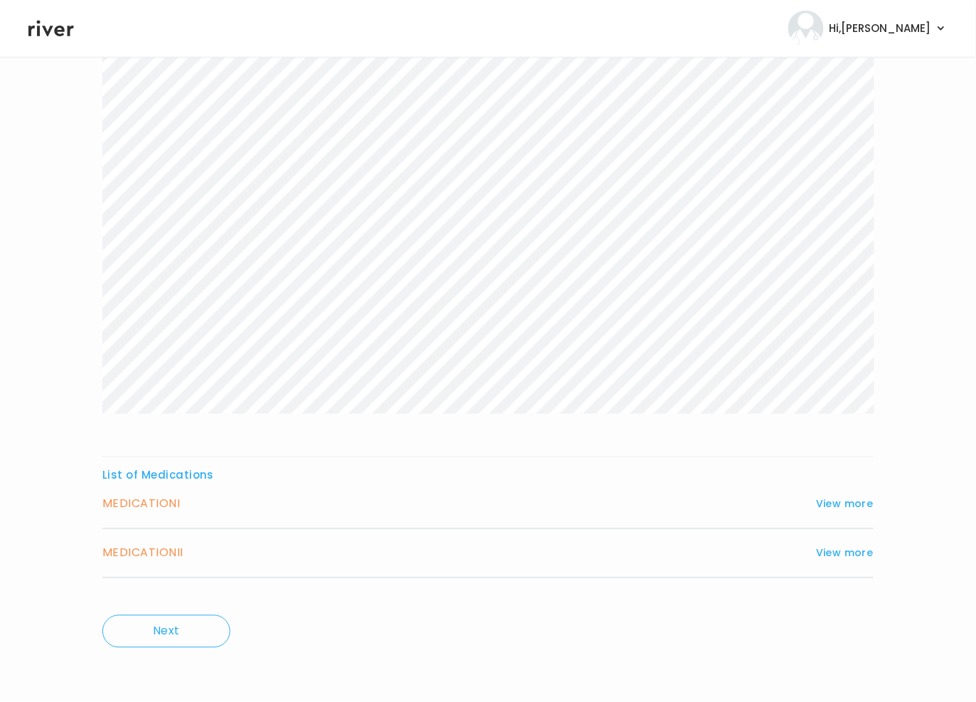
click at [156, 508] on h3 "MEDICATION I" at bounding box center [140, 504] width 77 height 20
click at [845, 501] on button "View more" at bounding box center [845, 503] width 58 height 17
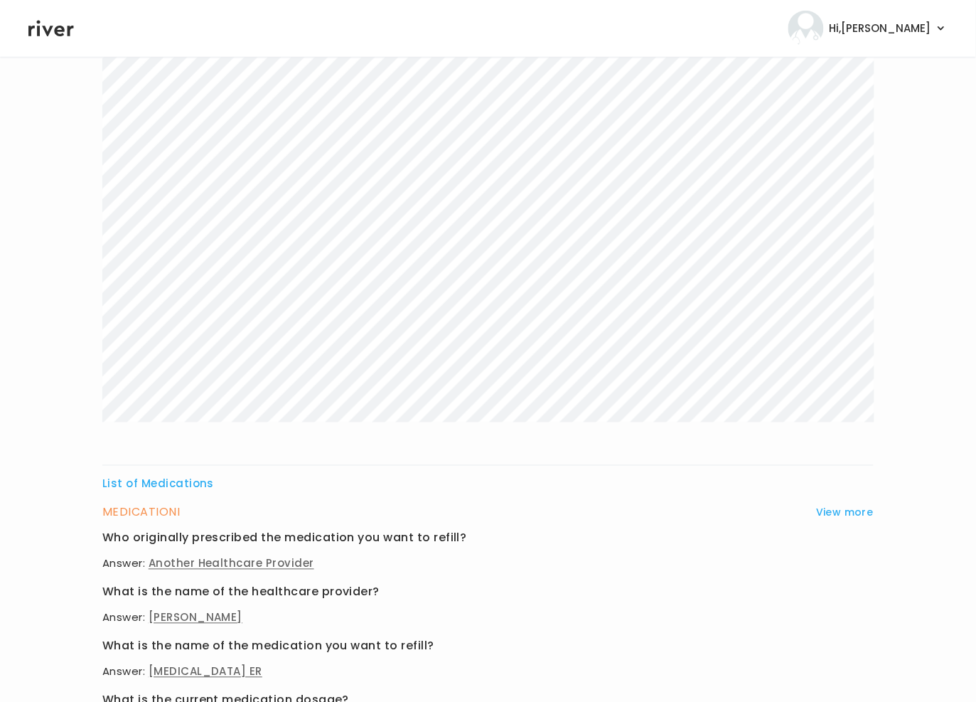
scroll to position [0, 0]
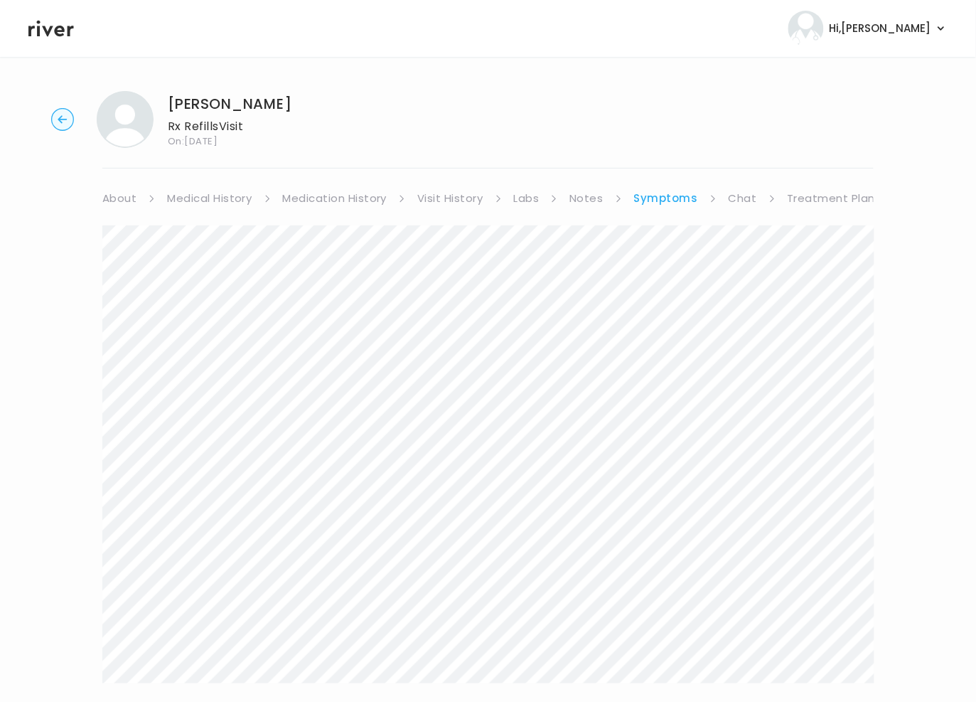
click at [825, 197] on link "Treatment Plan" at bounding box center [832, 198] width 88 height 20
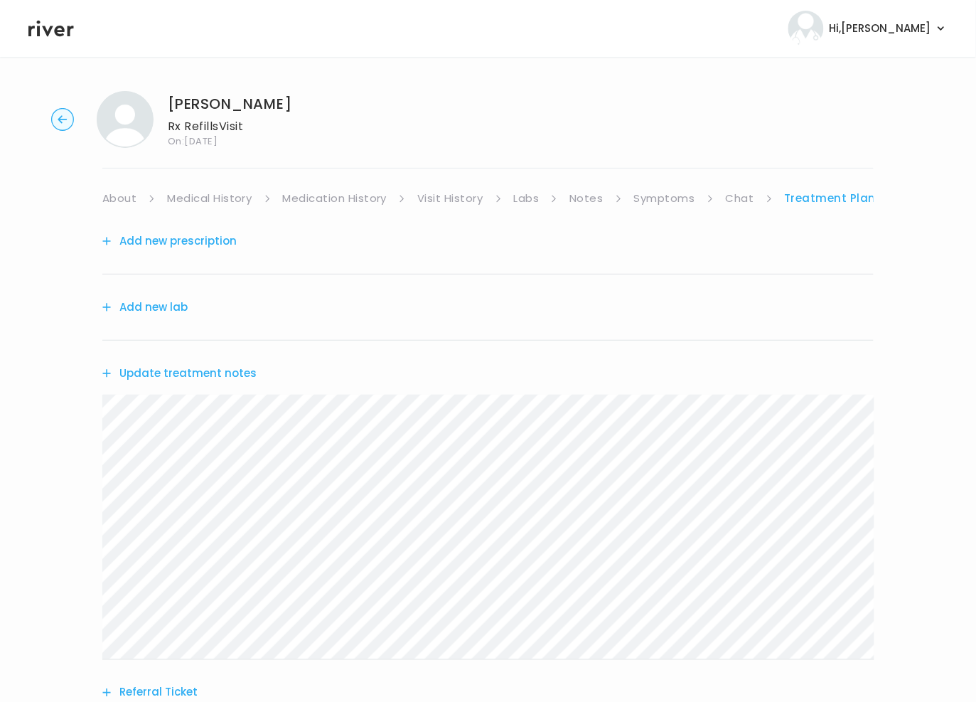
click at [191, 234] on button "Add new prescription" at bounding box center [169, 241] width 134 height 20
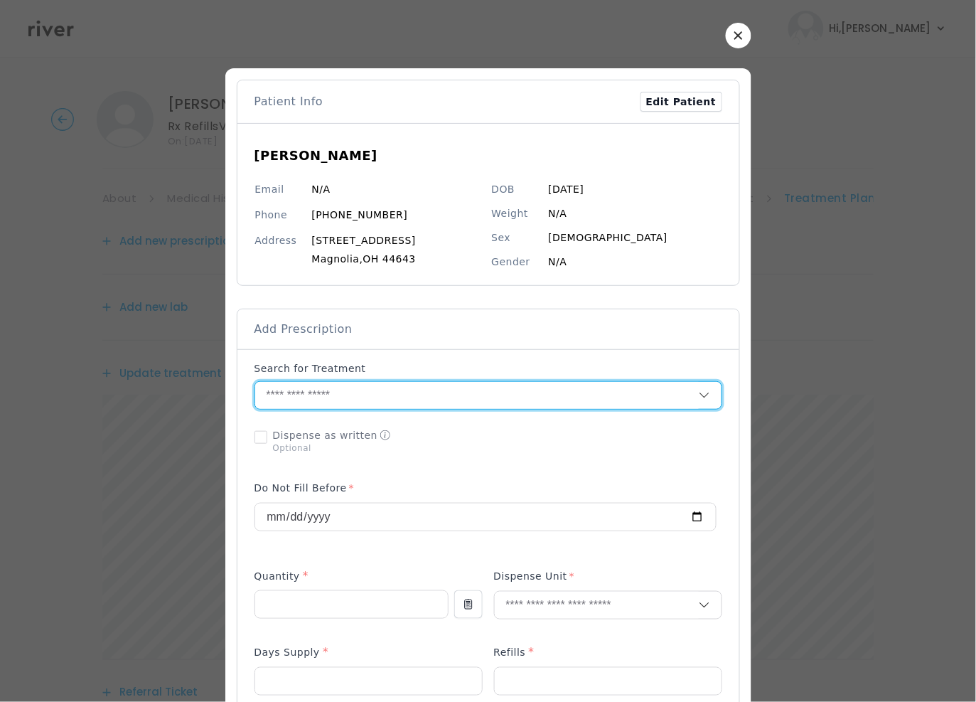
click at [318, 402] on input "text" at bounding box center [477, 395] width 444 height 27
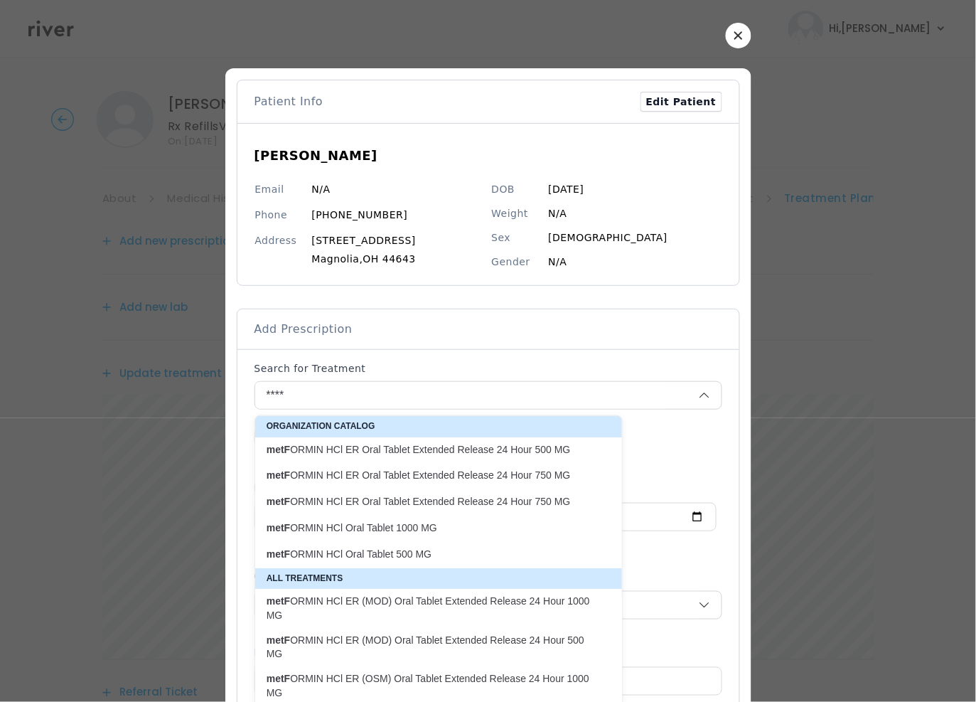
click at [391, 555] on p "metF ORMIN HCl Oral Tablet 500 MG" at bounding box center [430, 554] width 327 height 14
type input "**********"
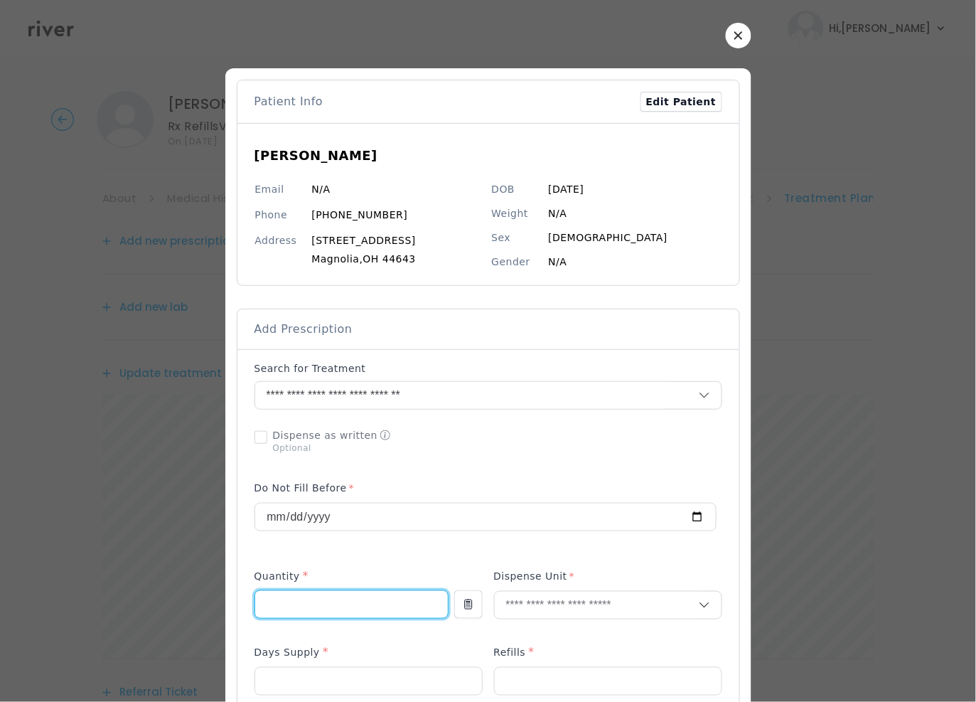
click at [311, 596] on input "number" at bounding box center [351, 604] width 193 height 27
click at [734, 36] on icon "button" at bounding box center [738, 35] width 8 height 8
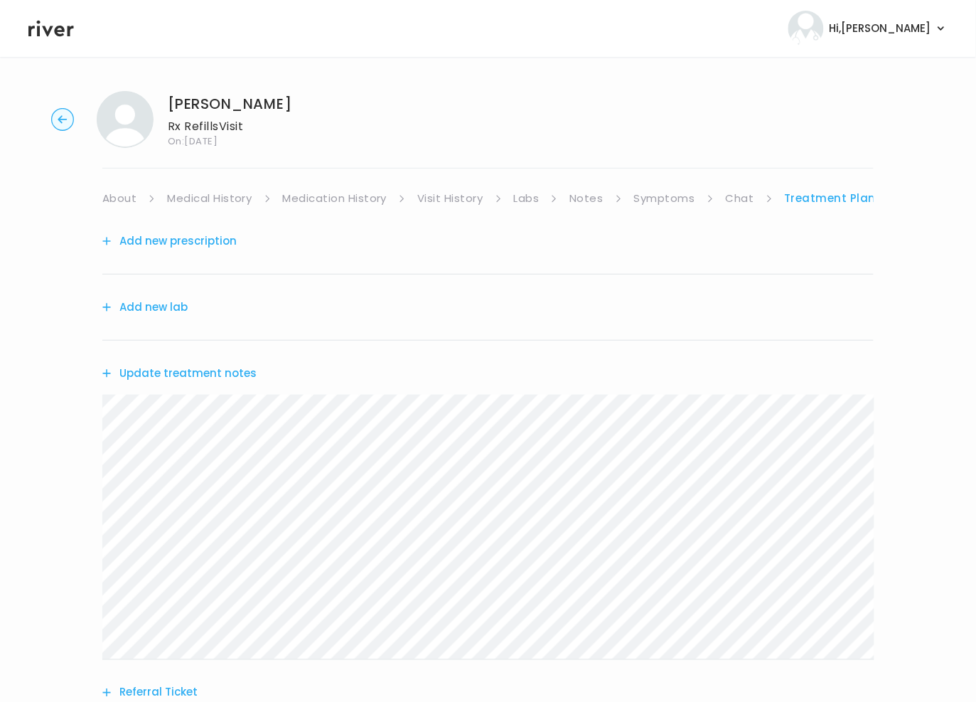
click at [737, 196] on link "Chat" at bounding box center [740, 198] width 28 height 20
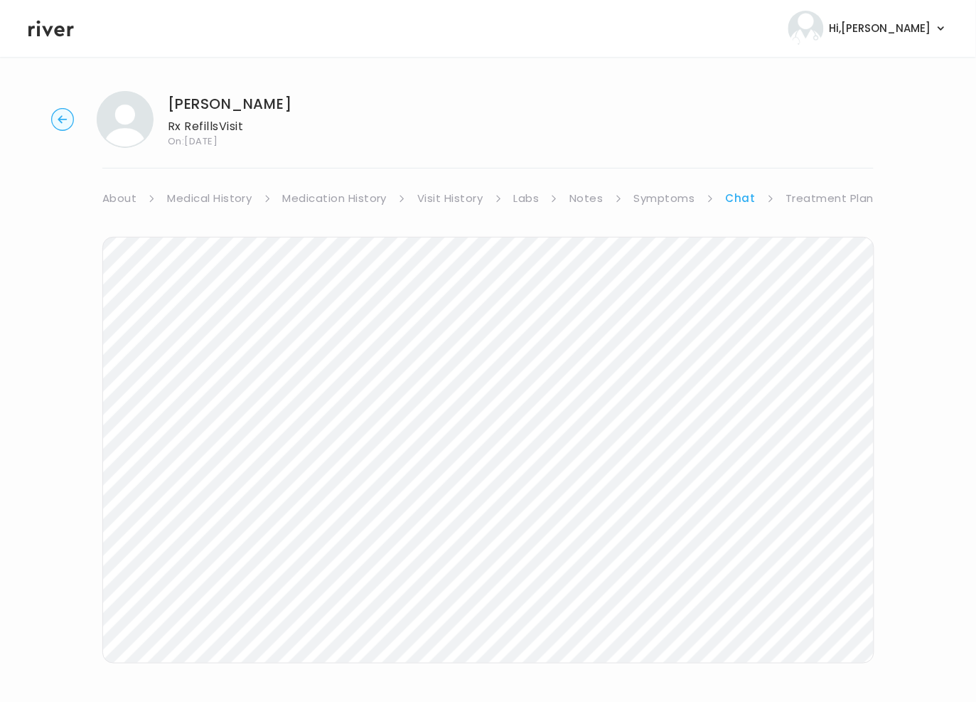
scroll to position [4, 0]
click at [68, 561] on div "[PERSON_NAME] Rx Refills Visit On: [DATE] About Medical History Medication Hist…" at bounding box center [488, 419] width 976 height 687
click at [811, 193] on link "Treatment Plan" at bounding box center [830, 195] width 88 height 20
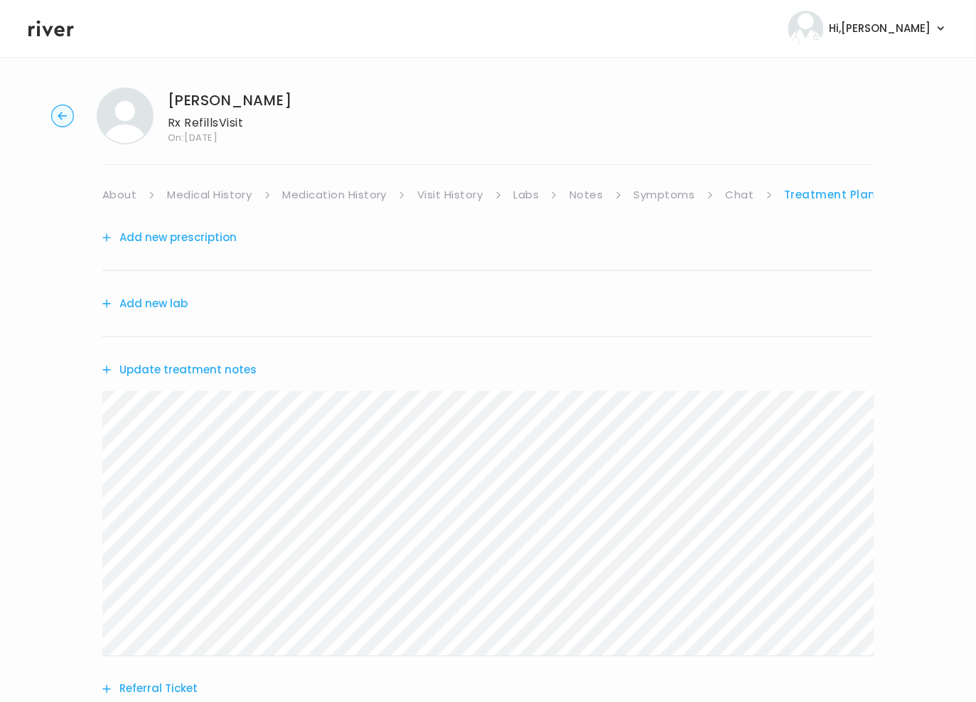
click at [188, 224] on div "Add new prescription" at bounding box center [487, 238] width 771 height 66
click at [187, 233] on button "Add new prescription" at bounding box center [169, 237] width 134 height 20
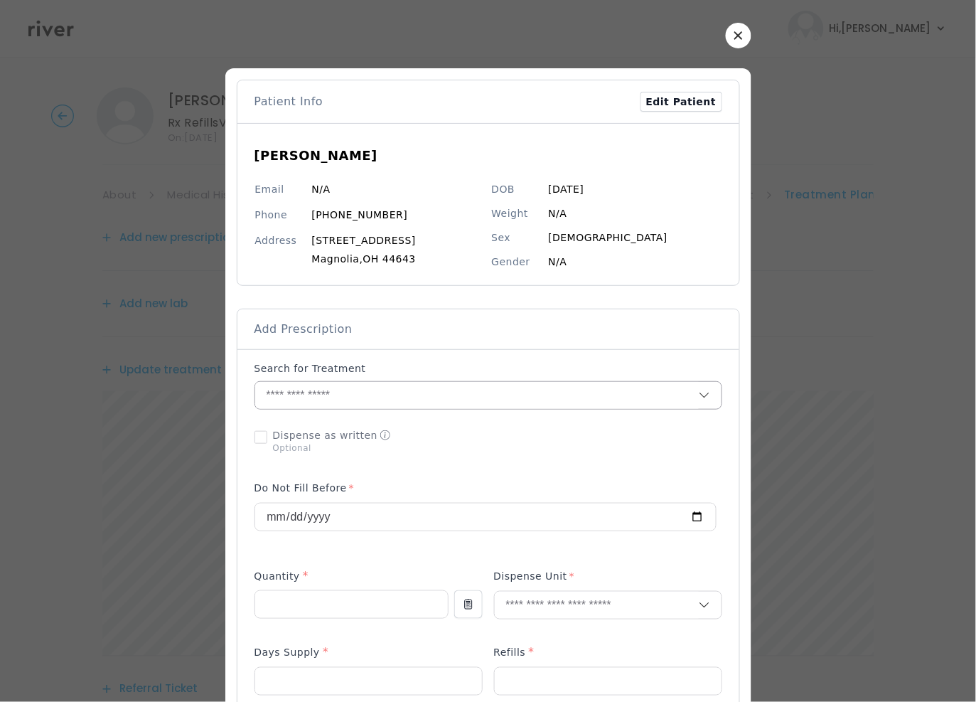
click at [353, 405] on input "text" at bounding box center [477, 395] width 444 height 27
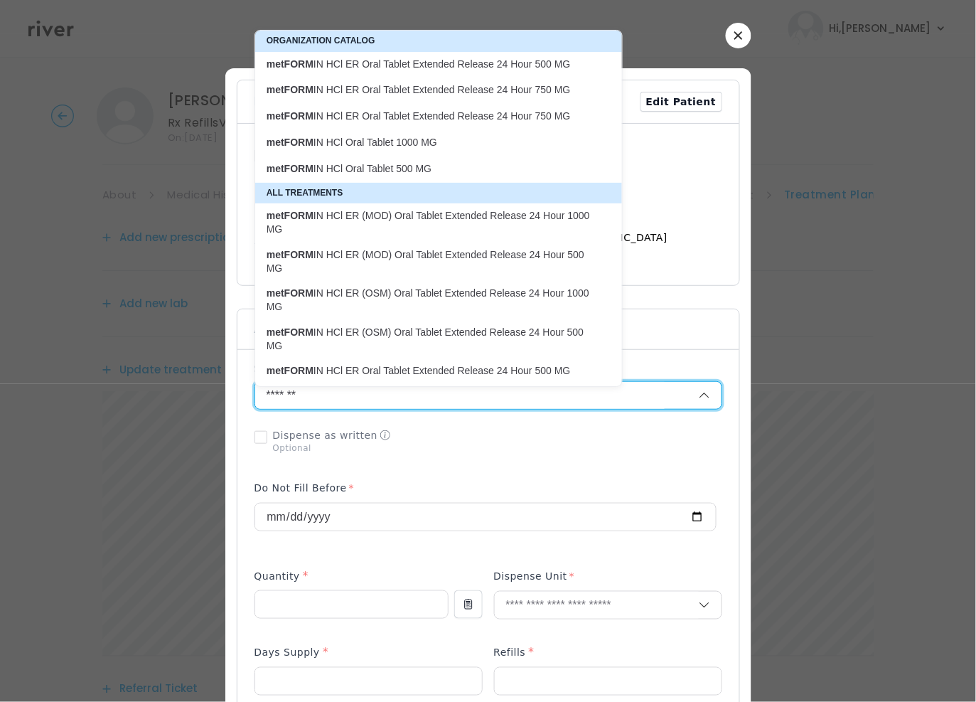
click at [406, 168] on p "metFORM IN HCl Oral Tablet 500 MG" at bounding box center [430, 169] width 327 height 14
type input "**********"
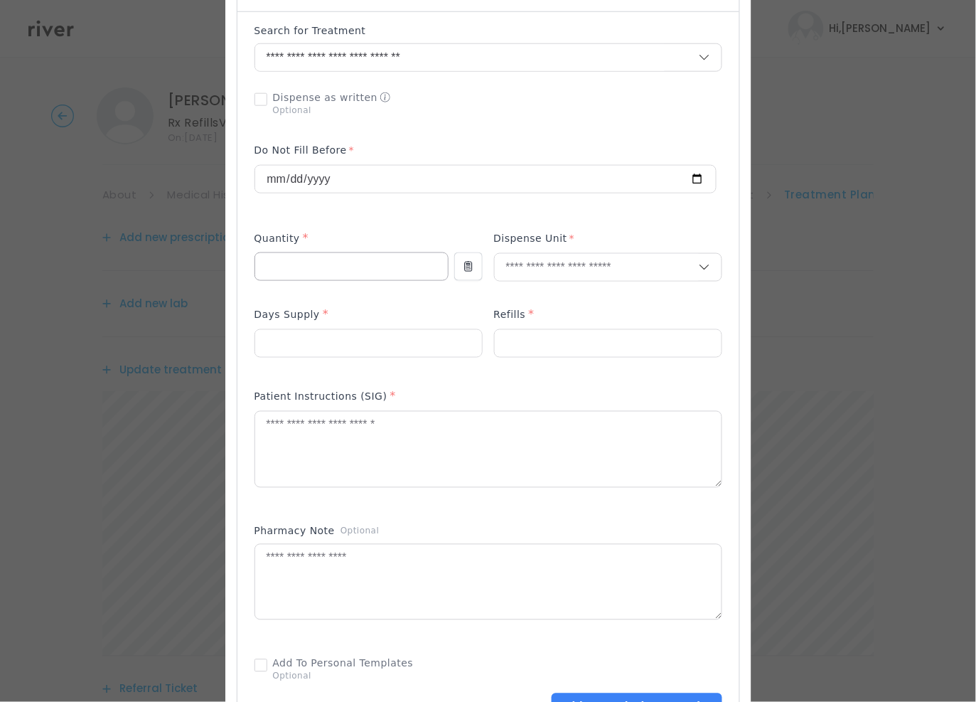
scroll to position [377, 0]
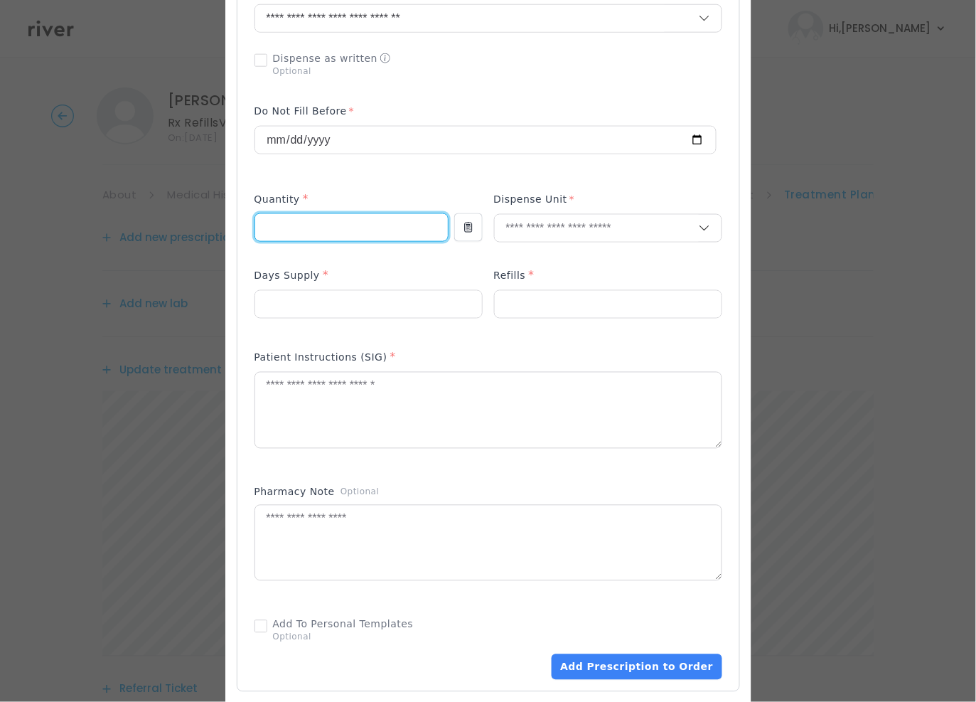
click at [333, 230] on input "number" at bounding box center [351, 227] width 193 height 27
type input "***"
click at [594, 231] on input "text" at bounding box center [597, 228] width 204 height 27
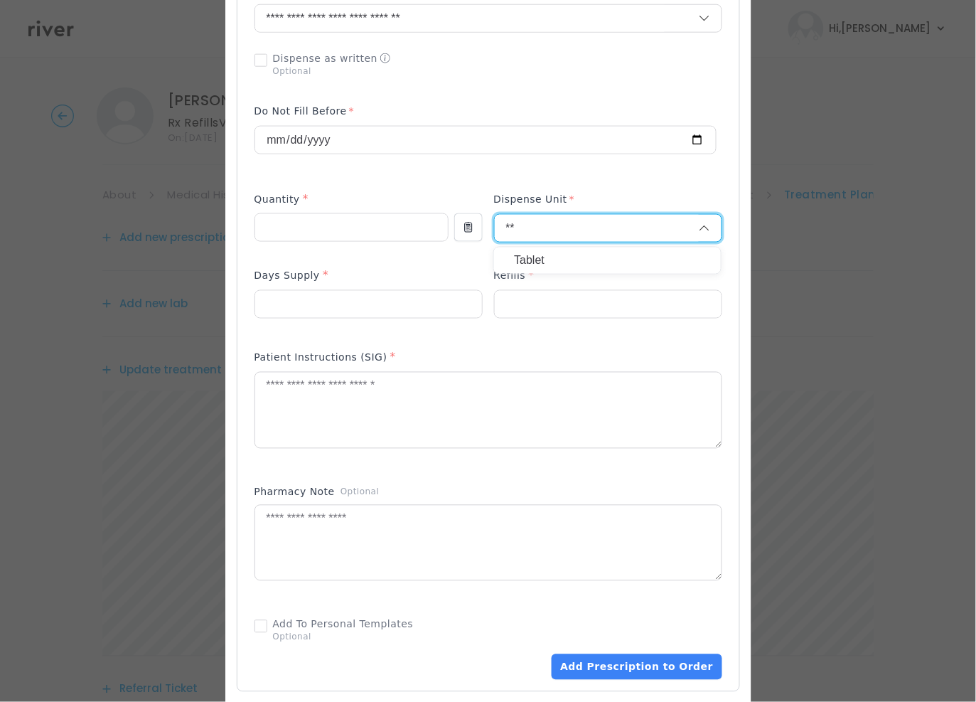
type input "**"
click at [539, 258] on p "Tablet" at bounding box center [607, 260] width 187 height 21
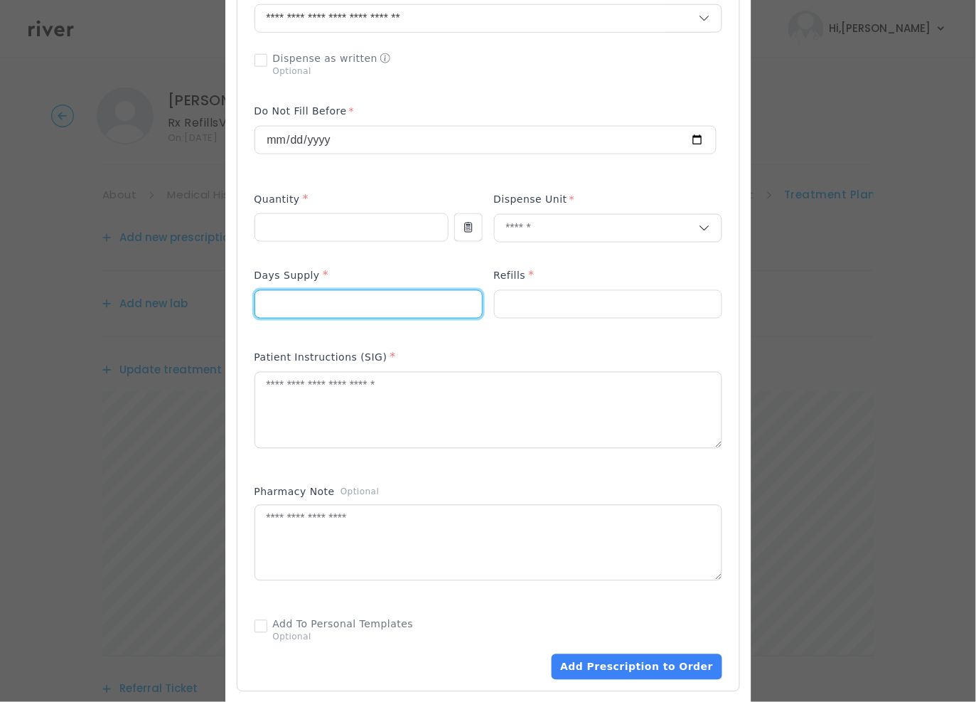
click at [332, 315] on input "number" at bounding box center [368, 304] width 227 height 27
type input "**"
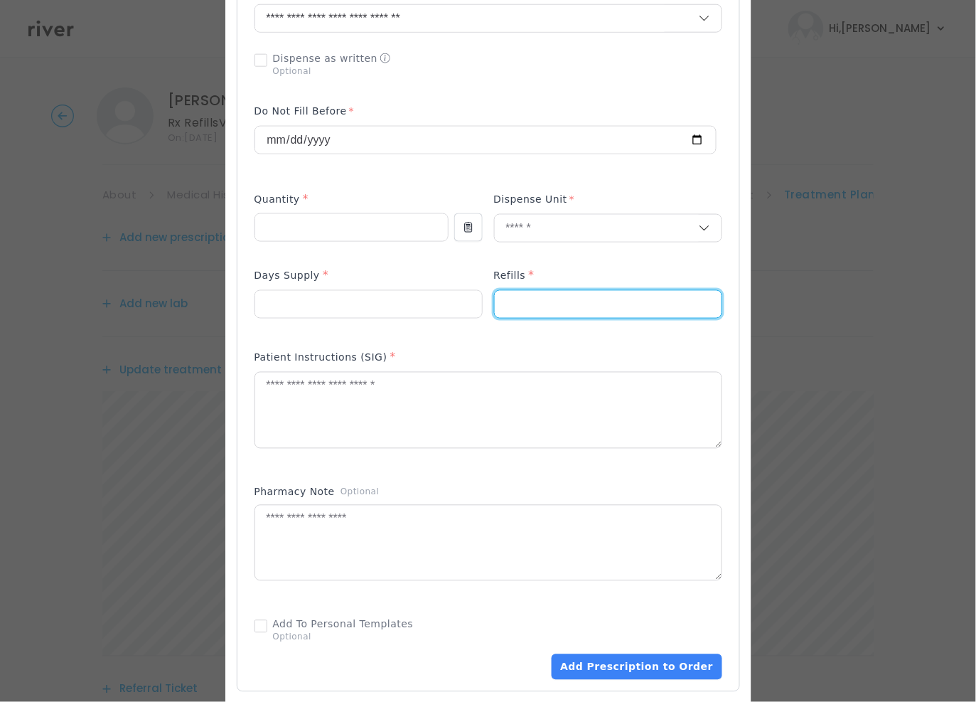
click at [587, 308] on input "number" at bounding box center [608, 304] width 227 height 27
type input "*"
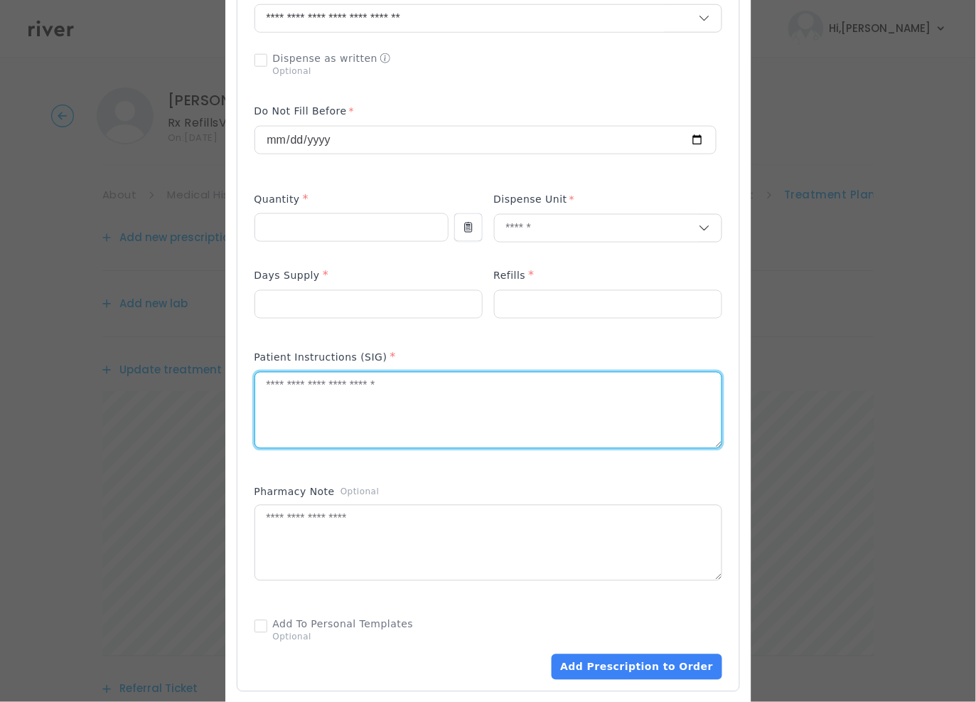
click at [463, 417] on textarea at bounding box center [488, 409] width 466 height 75
click at [342, 407] on textarea at bounding box center [488, 409] width 466 height 75
paste textarea "**********"
type textarea "**********"
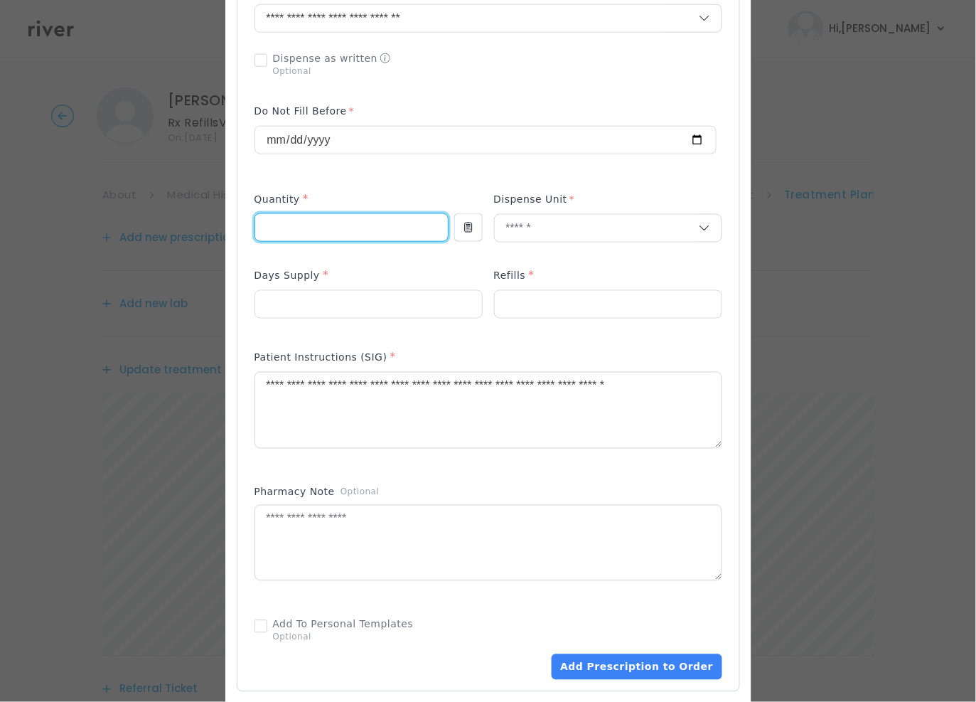
drag, startPoint x: 298, startPoint y: 223, endPoint x: 206, endPoint y: 224, distance: 91.7
click at [210, 223] on div "​" at bounding box center [488, 363] width 976 height 1480
drag, startPoint x: 293, startPoint y: 240, endPoint x: 218, endPoint y: 230, distance: 76.0
click at [218, 230] on div "​" at bounding box center [488, 363] width 976 height 1480
type input "***"
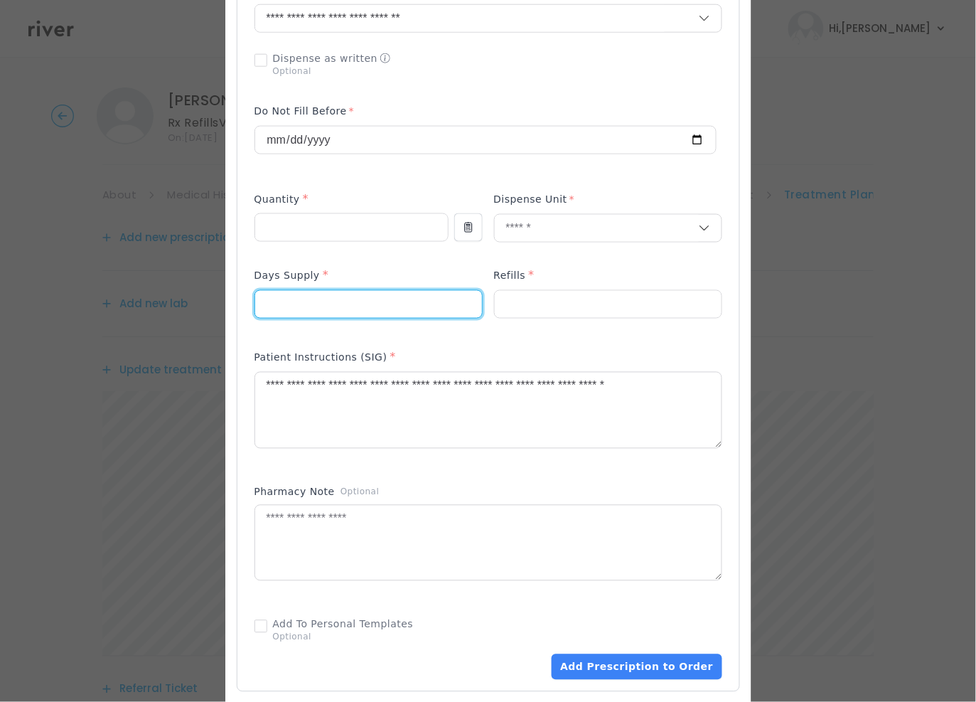
drag, startPoint x: 312, startPoint y: 309, endPoint x: 225, endPoint y: 307, distance: 86.7
click at [225, 307] on div at bounding box center [488, 385] width 526 height 1389
type input "**"
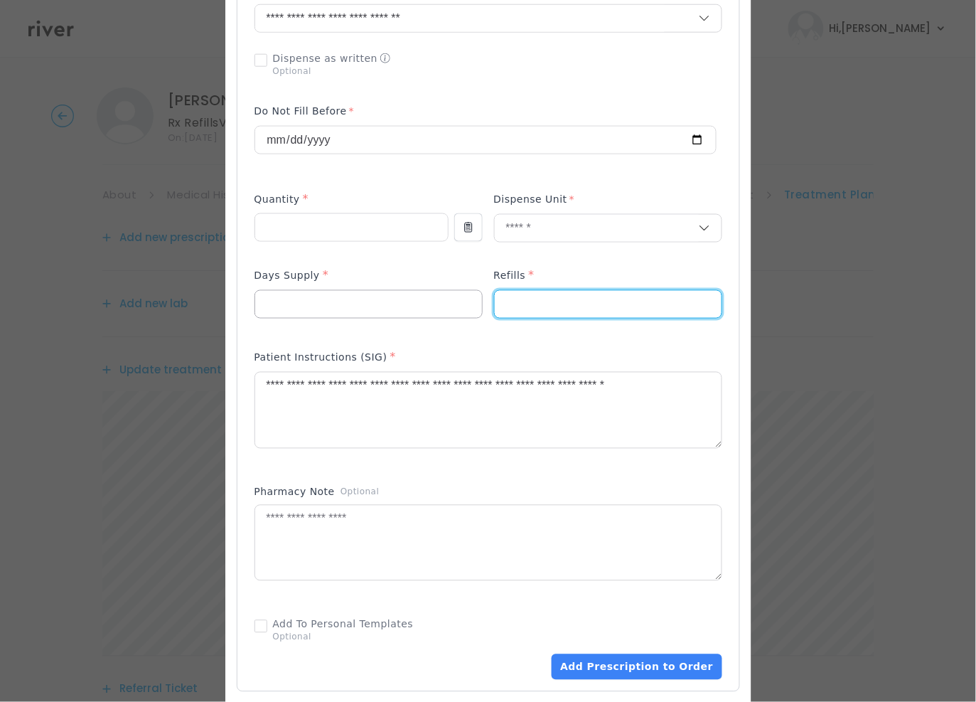
drag, startPoint x: 513, startPoint y: 309, endPoint x: 452, endPoint y: 307, distance: 61.2
click at [454, 308] on div at bounding box center [488, 301] width 468 height 68
type input "*"
click at [623, 463] on p at bounding box center [488, 457] width 468 height 15
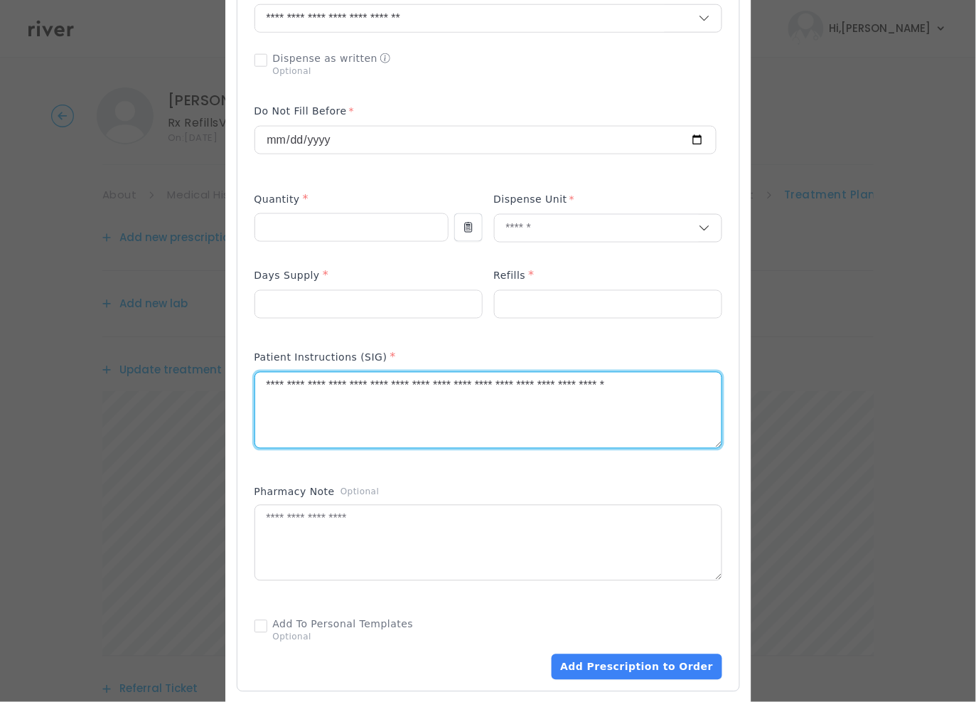
drag, startPoint x: 505, startPoint y: 385, endPoint x: 712, endPoint y: 391, distance: 206.9
click at [712, 391] on textarea "**********" at bounding box center [488, 409] width 466 height 75
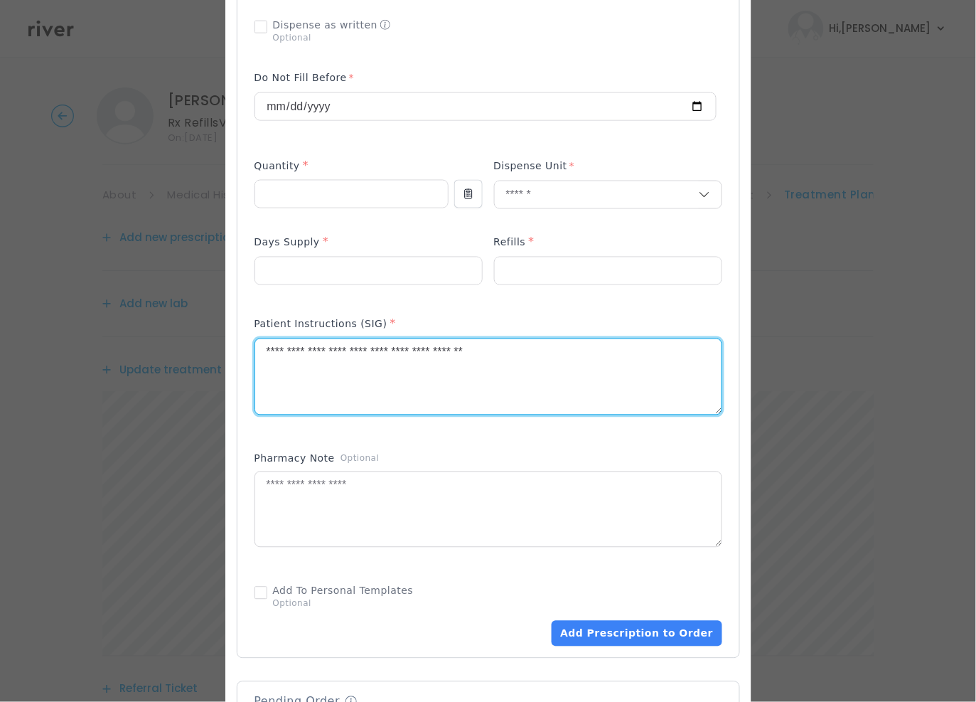
scroll to position [597, 0]
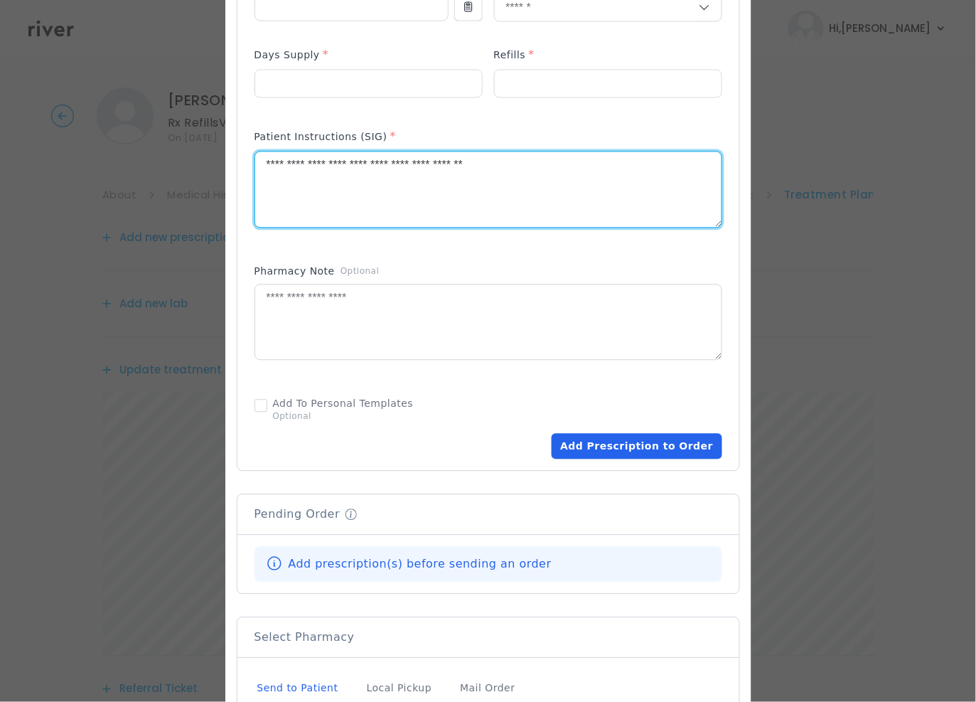
type textarea "**********"
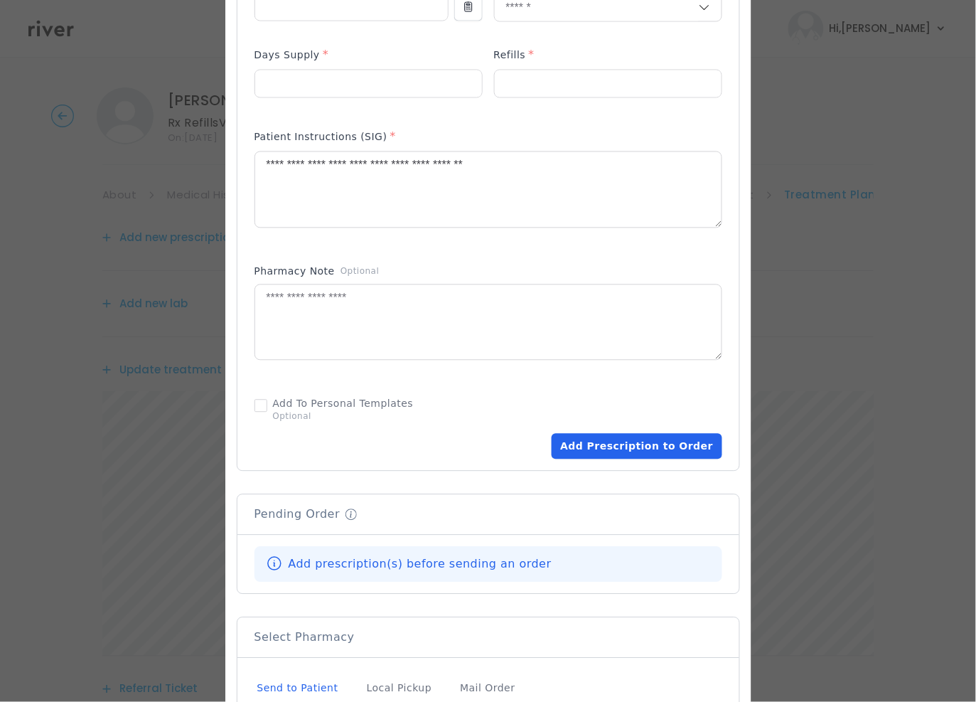
click at [607, 444] on button "Add Prescription to Order" at bounding box center [637, 447] width 170 height 26
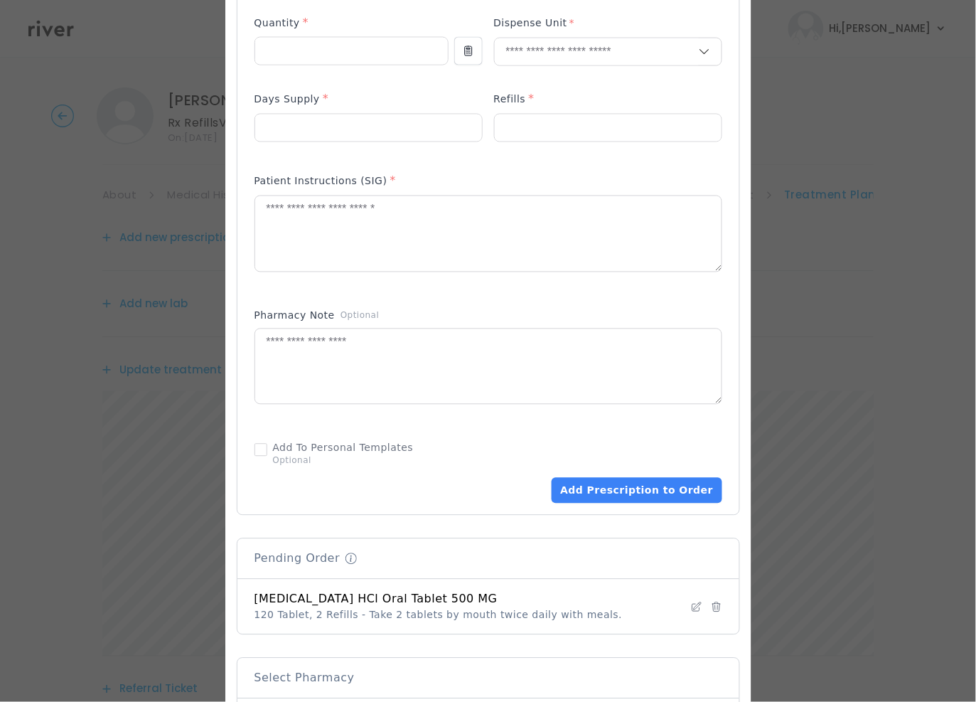
scroll to position [450, 0]
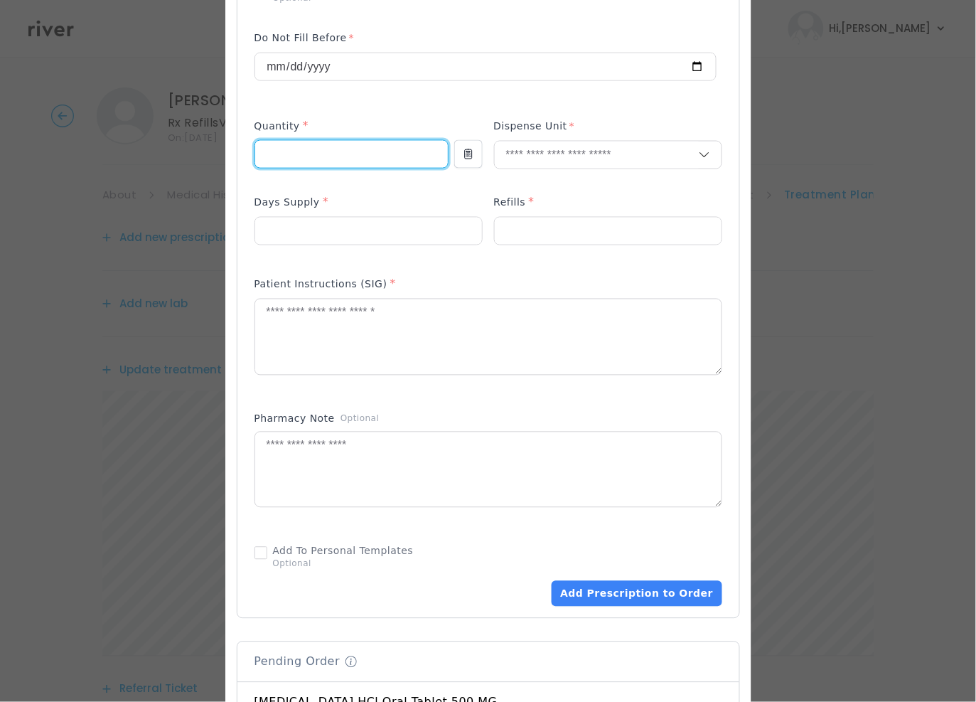
click at [317, 154] on input "number" at bounding box center [351, 154] width 193 height 27
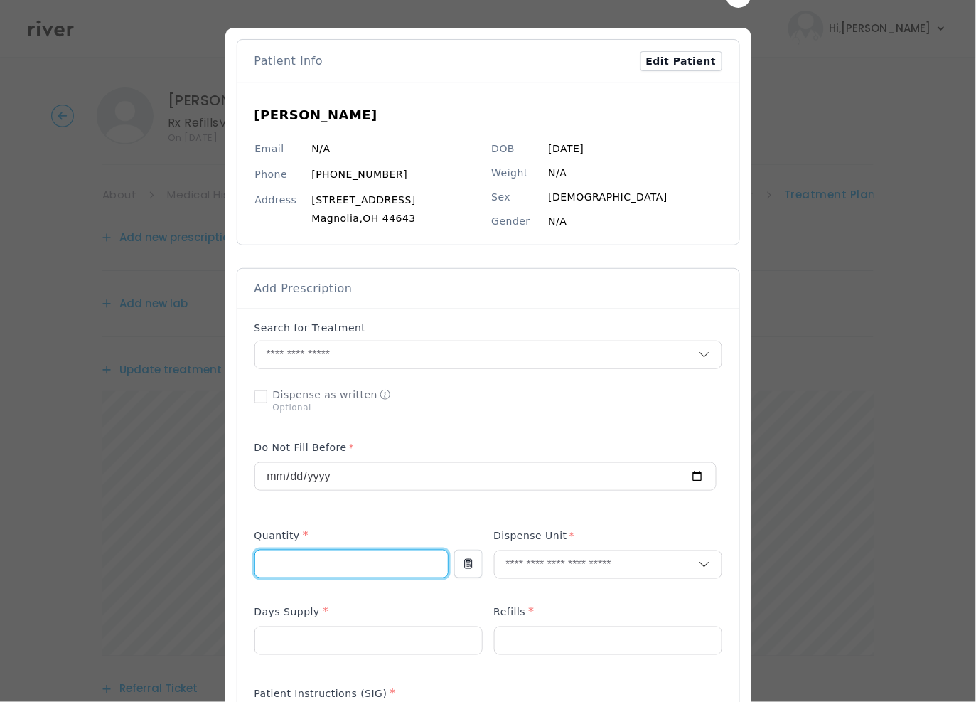
scroll to position [0, 0]
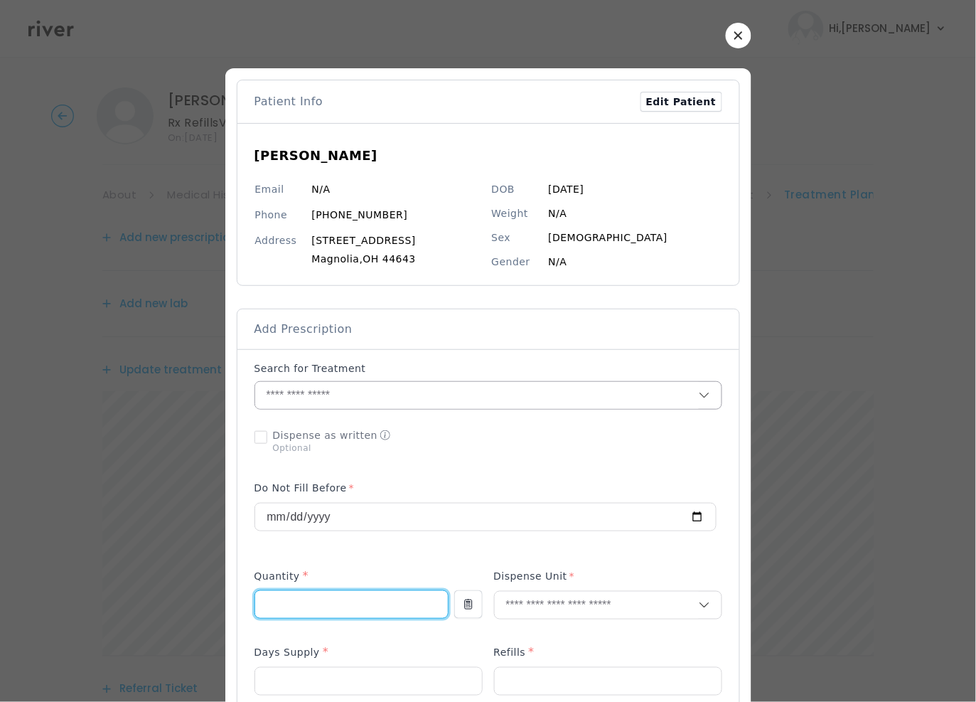
click at [380, 400] on input "text" at bounding box center [477, 395] width 444 height 27
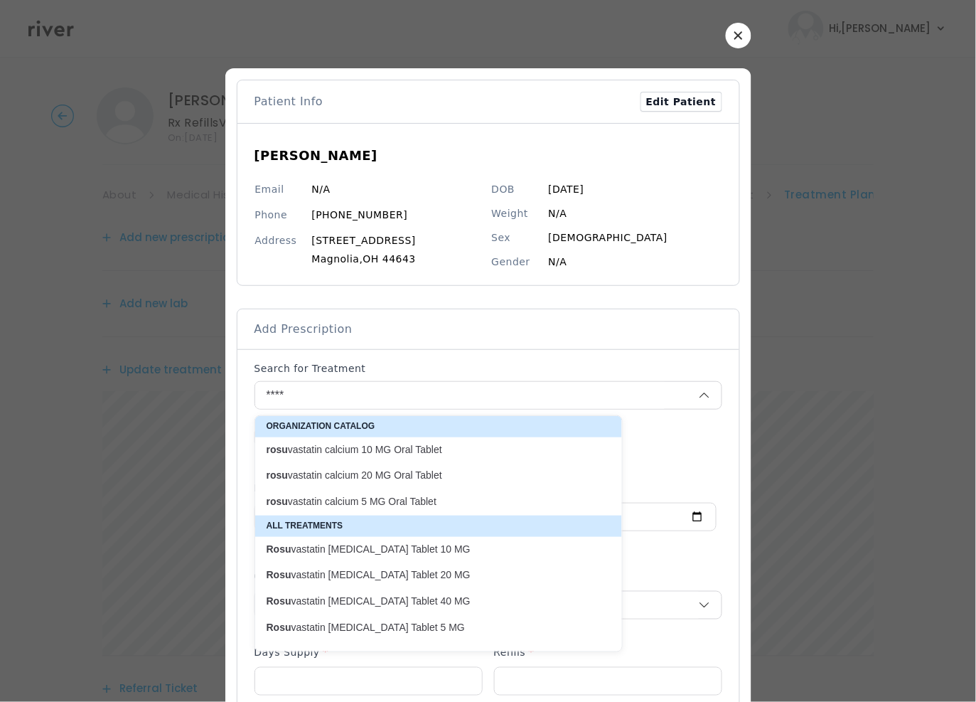
click at [414, 554] on p "Rosu vastatin Calcium Oral Tablet 10 MG" at bounding box center [430, 549] width 327 height 14
type input "**********"
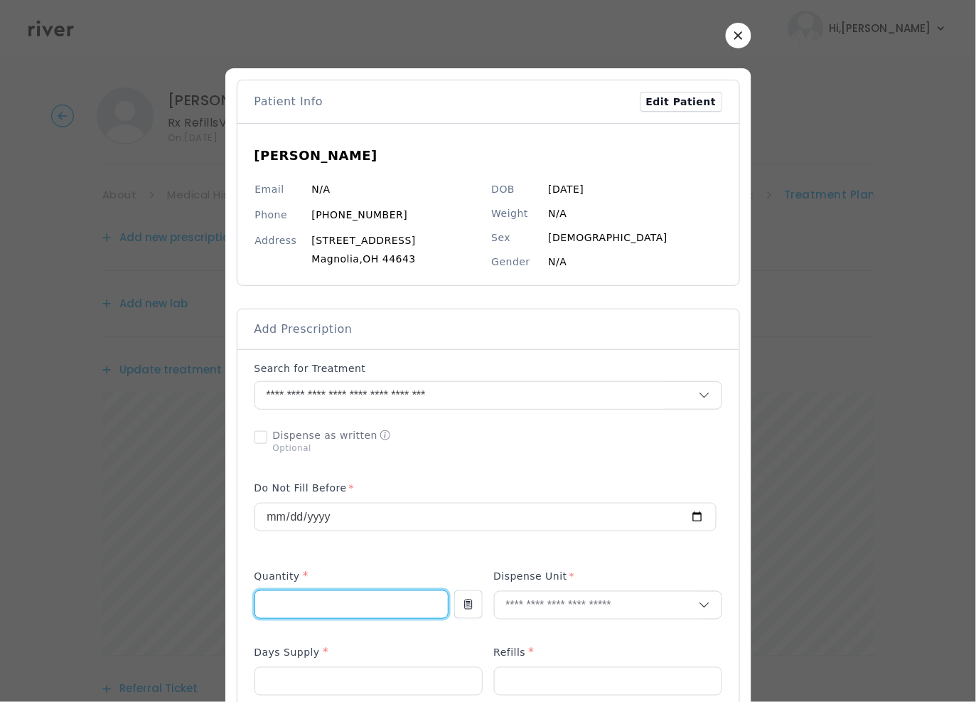
click at [309, 611] on input "number" at bounding box center [351, 604] width 193 height 27
type input "**"
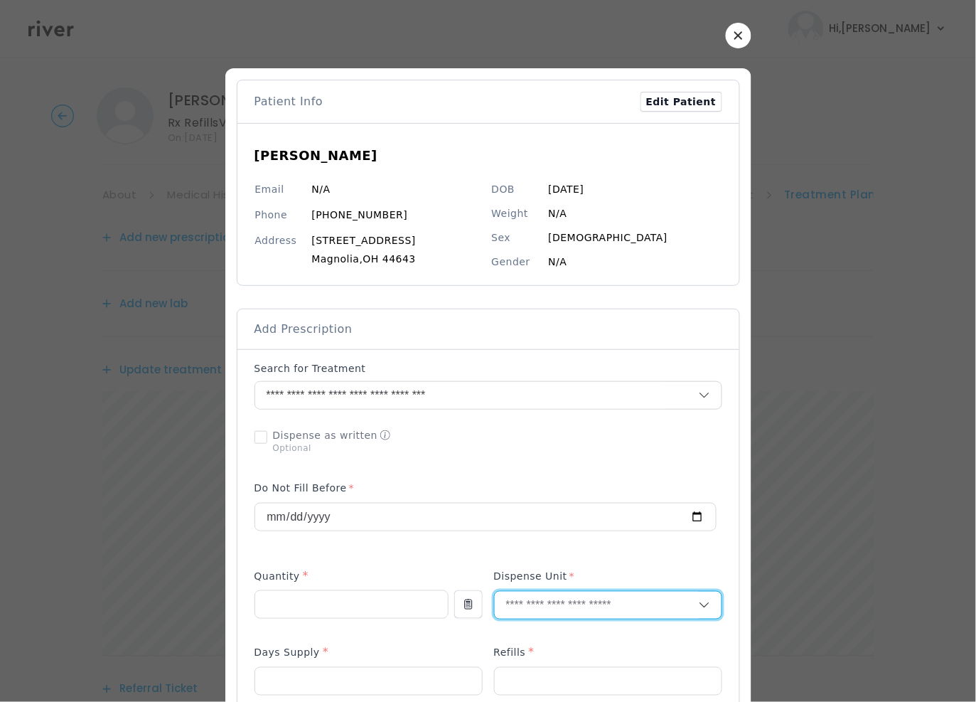
click at [508, 604] on input "text" at bounding box center [597, 604] width 204 height 27
type input "**"
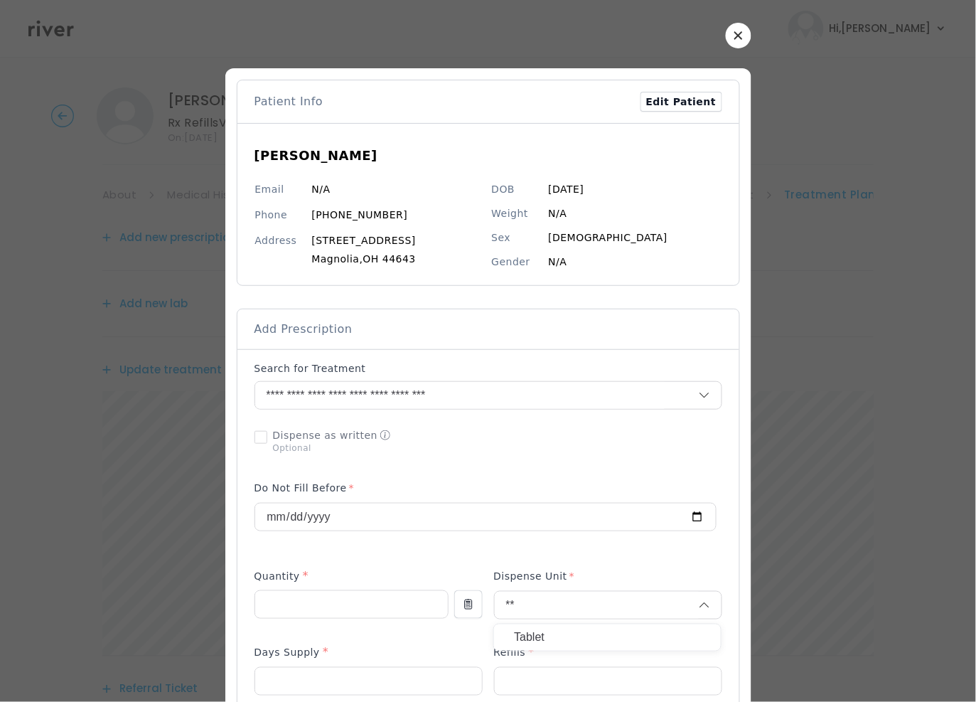
click at [538, 638] on p "Tablet" at bounding box center [607, 637] width 187 height 21
click at [324, 677] on input "number" at bounding box center [368, 681] width 227 height 27
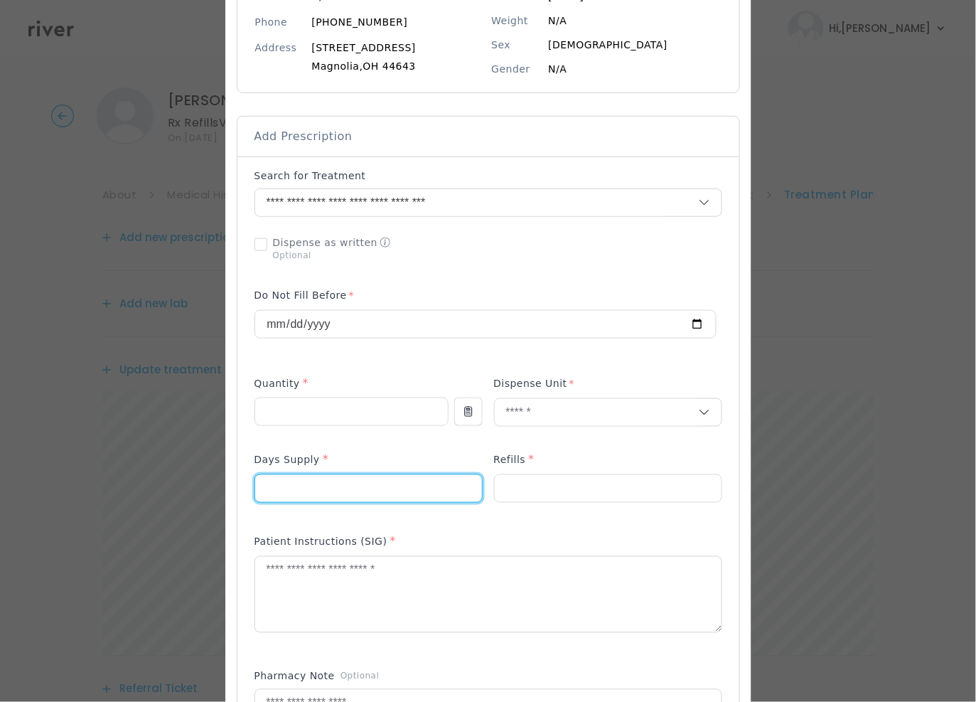
scroll to position [194, 0]
type input "**"
click at [566, 475] on div at bounding box center [608, 487] width 228 height 28
click at [567, 494] on input "number" at bounding box center [608, 486] width 227 height 27
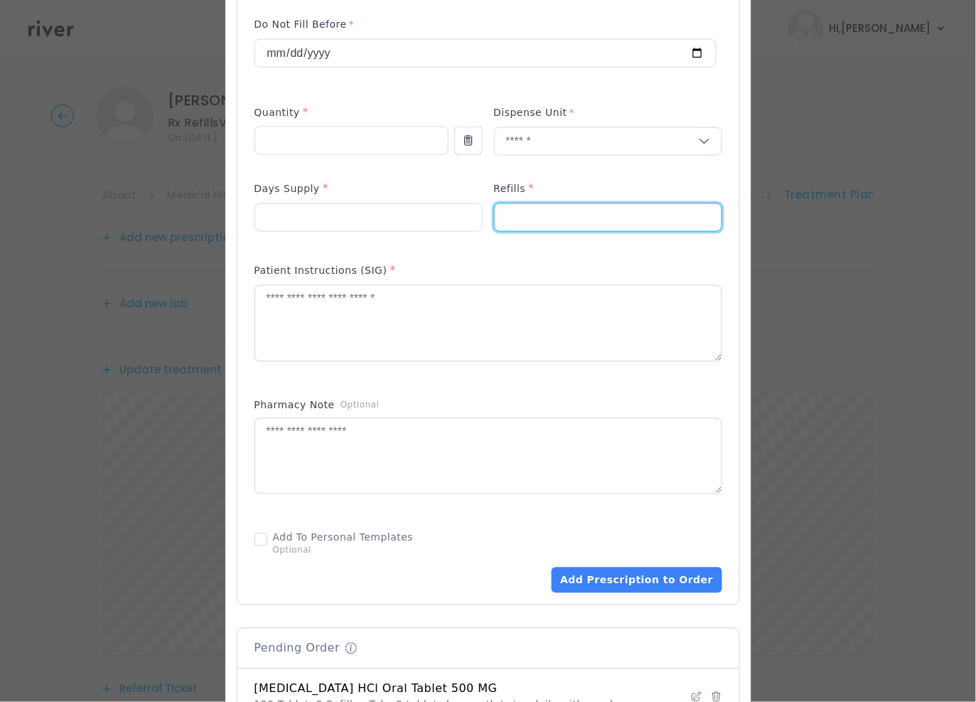
scroll to position [534, 0]
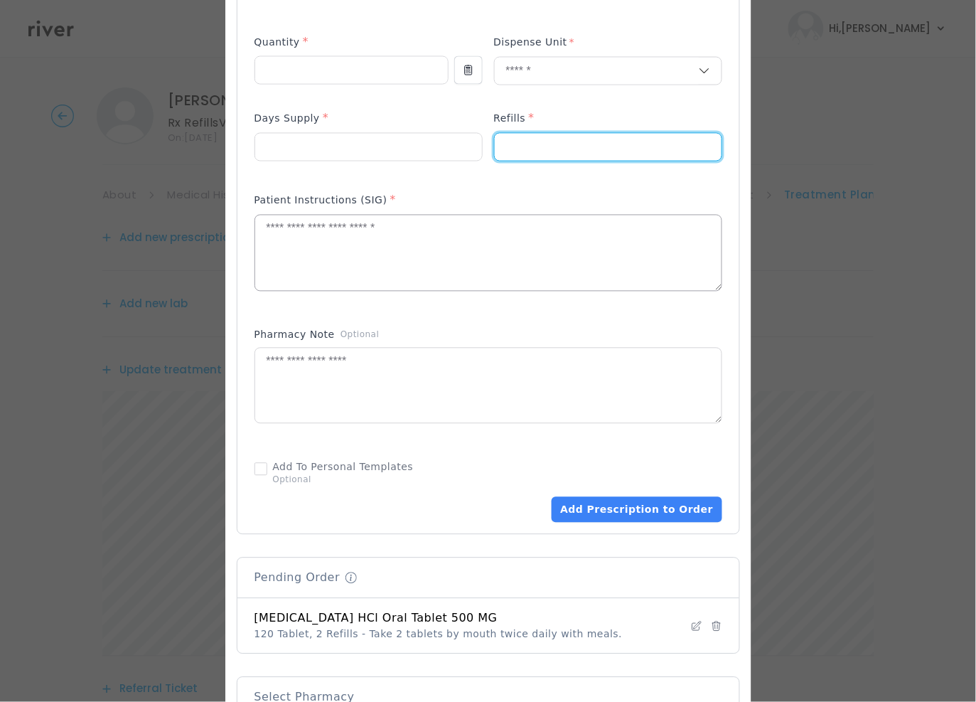
type input "*"
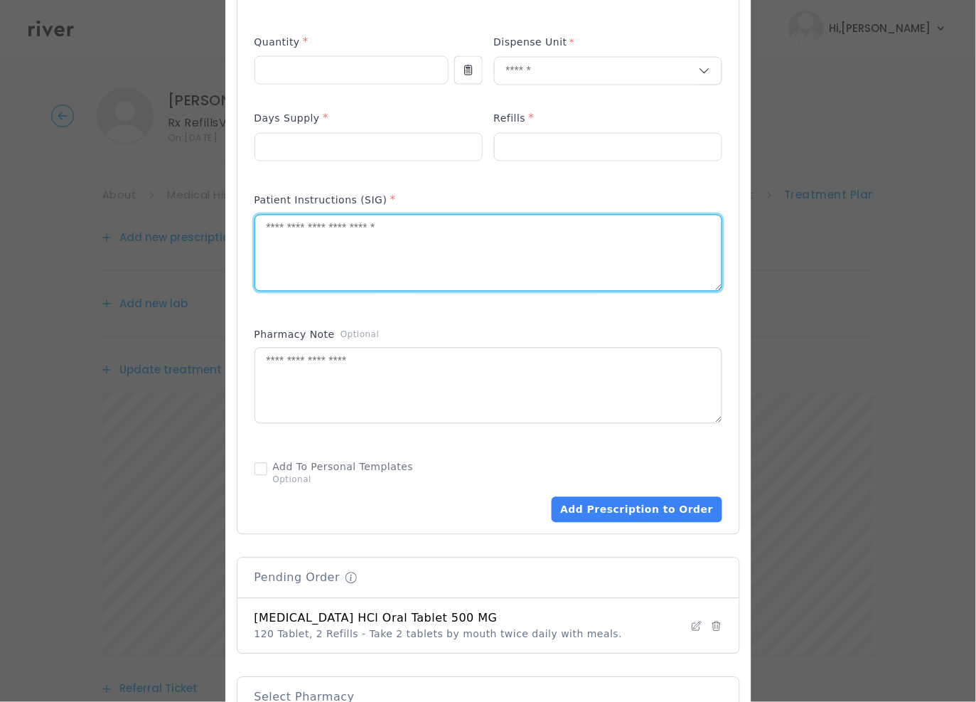
click at [370, 247] on textarea at bounding box center [488, 252] width 466 height 75
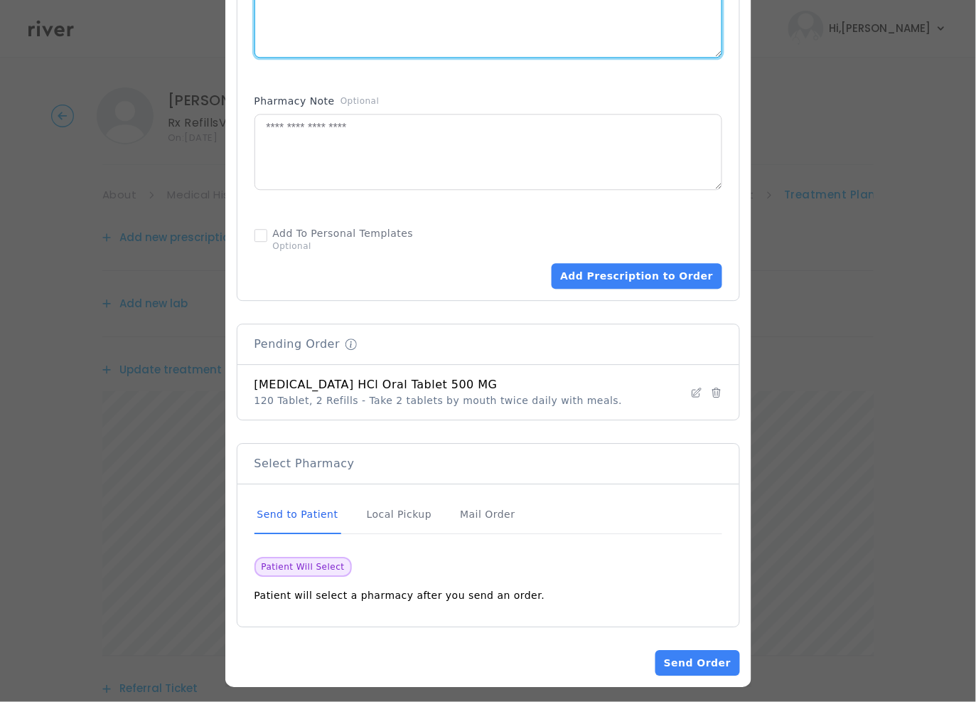
scroll to position [777, 0]
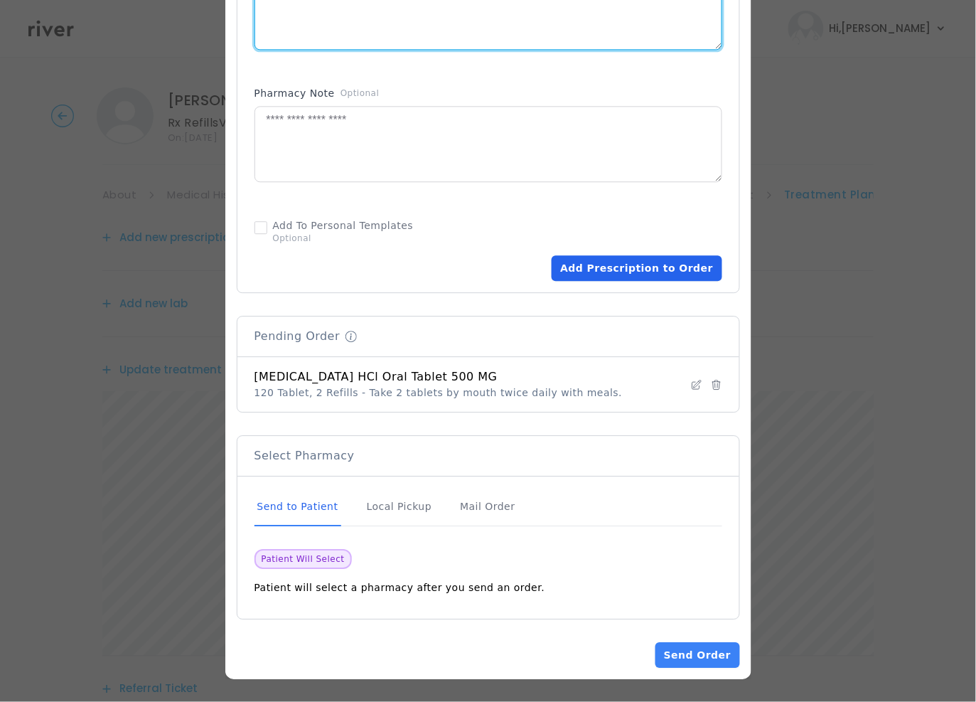
type textarea "**********"
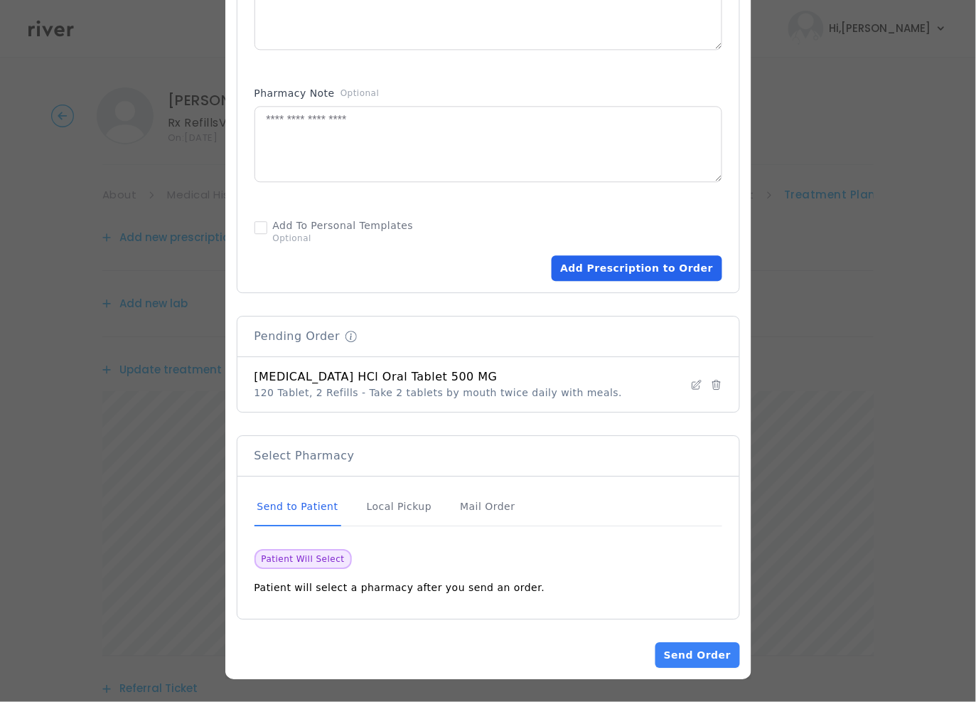
click at [652, 274] on button "Add Prescription to Order" at bounding box center [637, 268] width 170 height 26
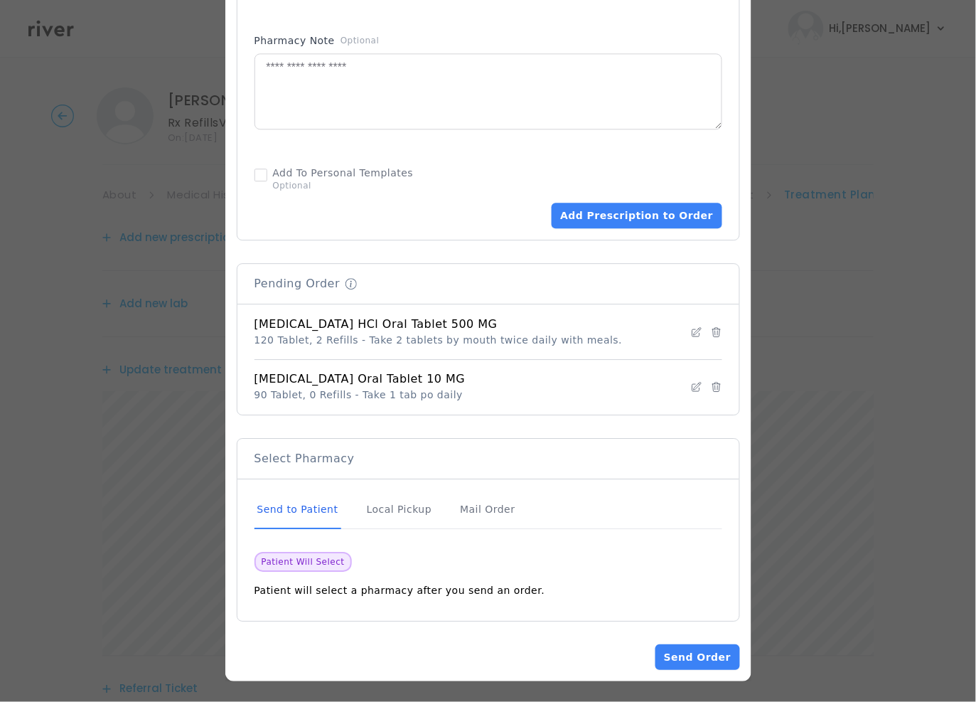
scroll to position [832, 0]
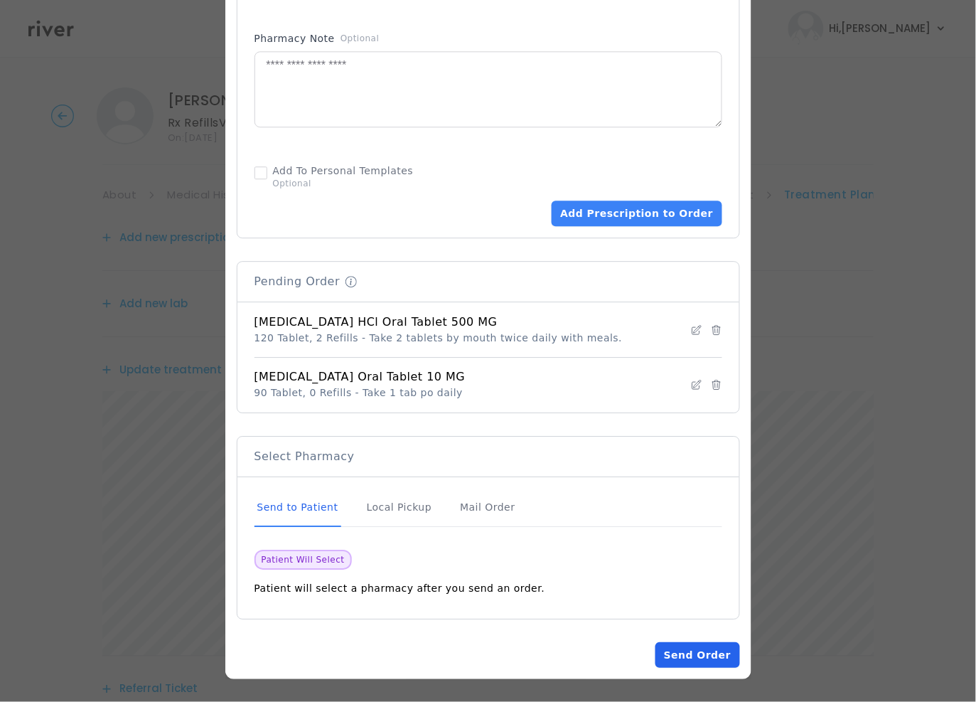
click at [695, 662] on button "Send Order" at bounding box center [697, 655] width 84 height 26
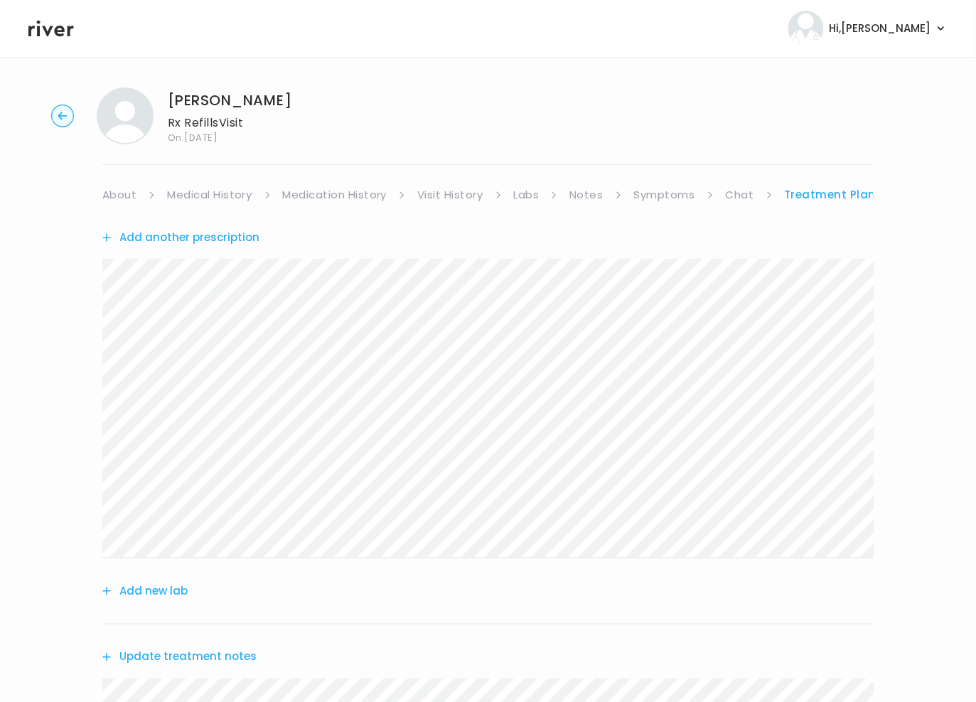
click at [523, 196] on link "Labs" at bounding box center [527, 195] width 26 height 20
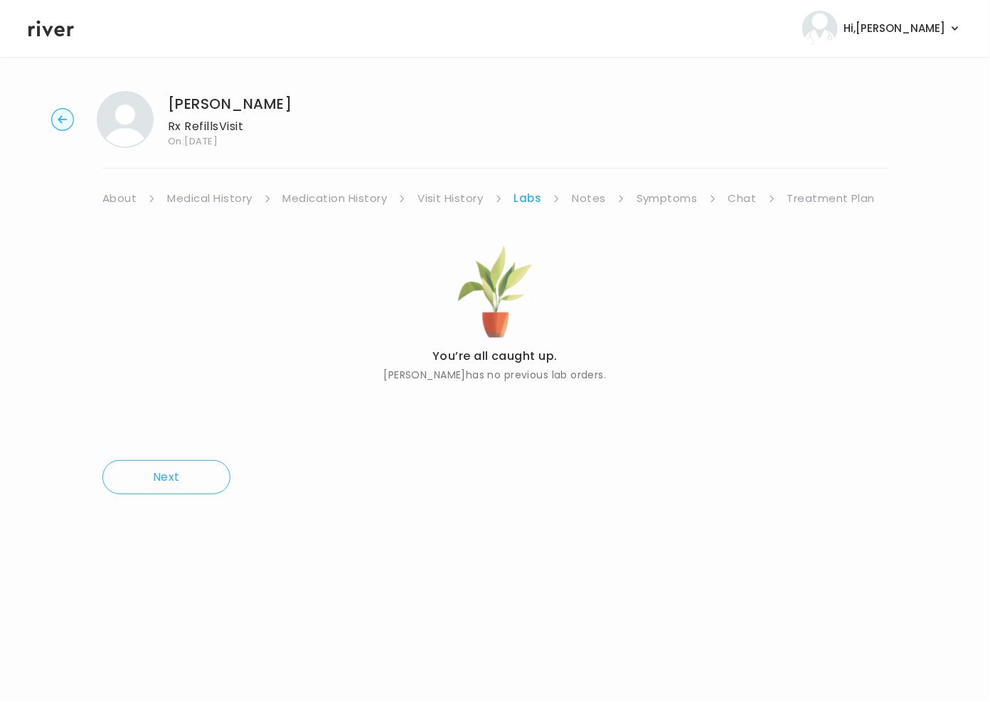
click at [338, 198] on link "Medication History" at bounding box center [335, 198] width 104 height 20
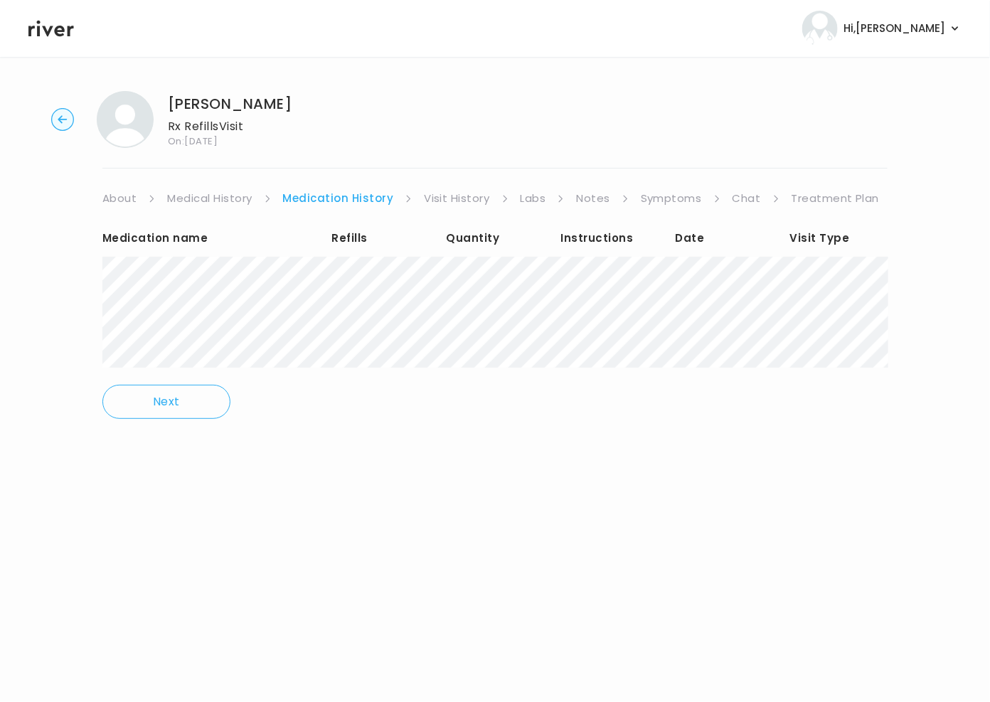
click at [227, 200] on link "Medical History" at bounding box center [209, 198] width 85 height 20
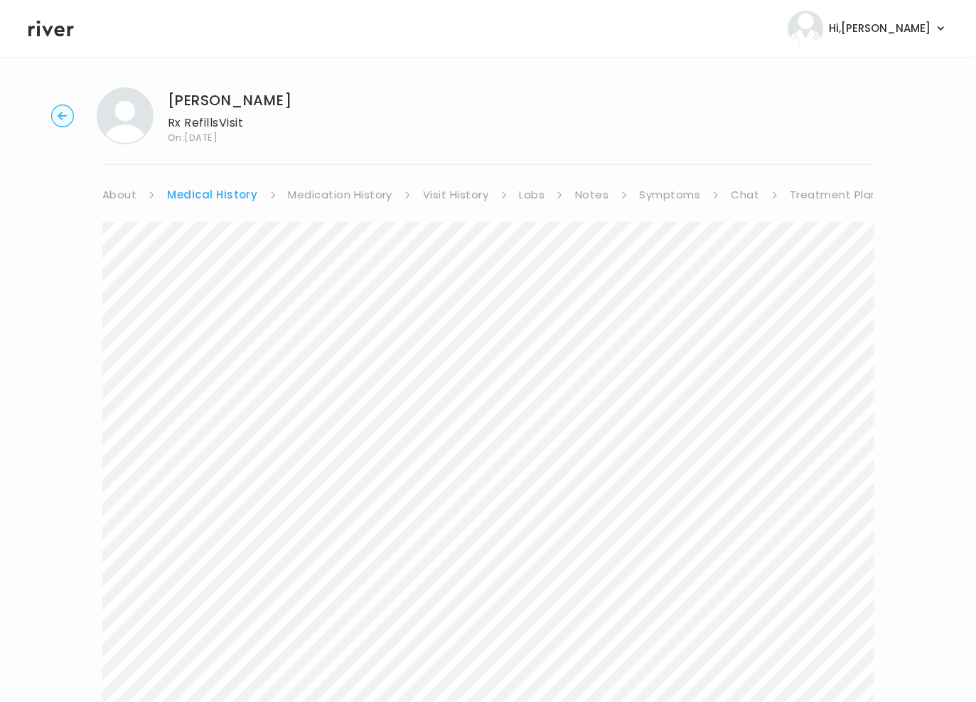
scroll to position [7, 0]
click at [734, 186] on link "Chat" at bounding box center [745, 191] width 28 height 20
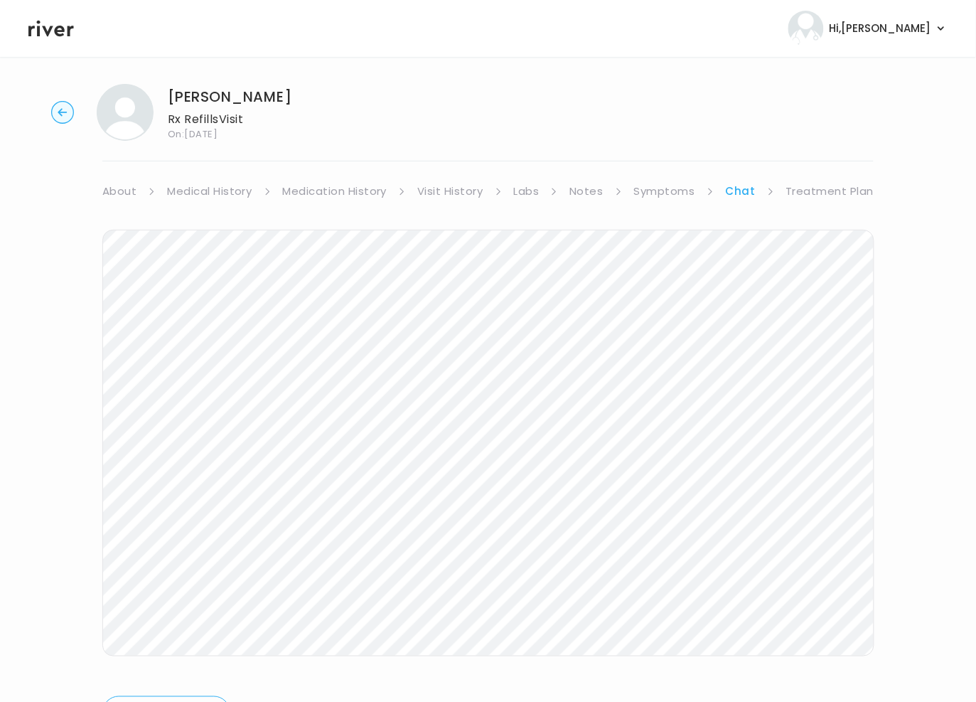
click at [835, 197] on link "Treatment Plan" at bounding box center [830, 191] width 88 height 20
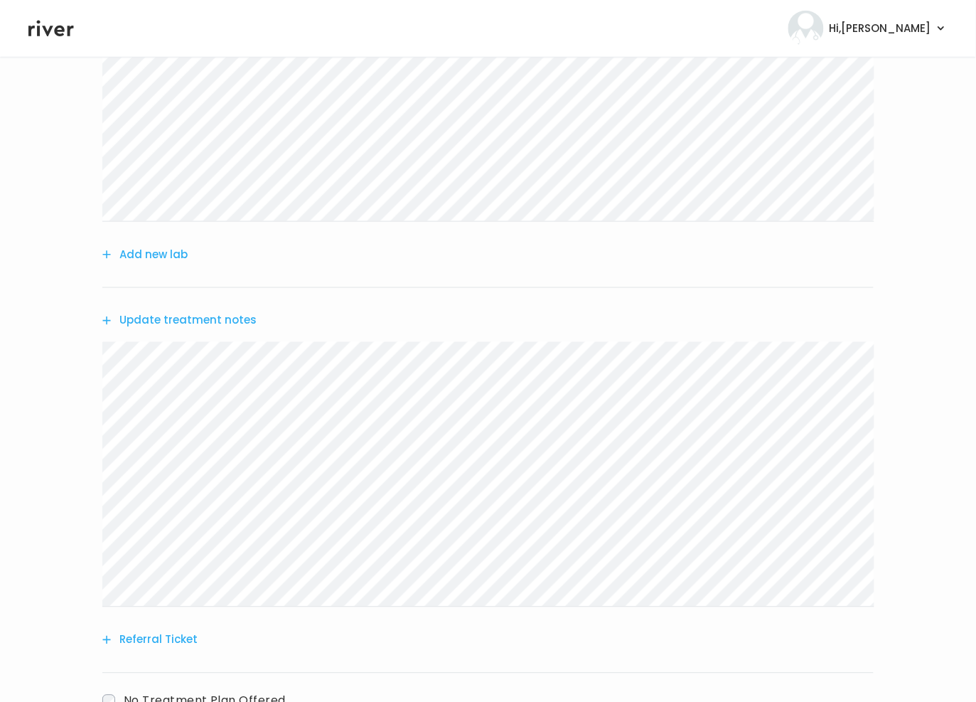
scroll to position [388, 0]
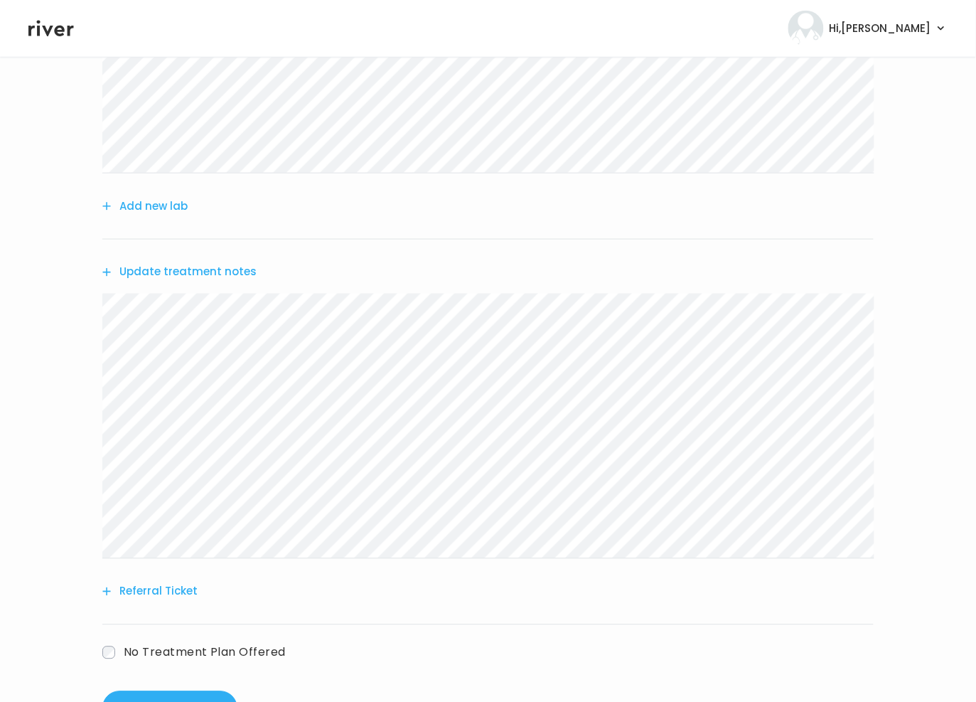
click at [198, 274] on button "Update treatment notes" at bounding box center [179, 272] width 154 height 20
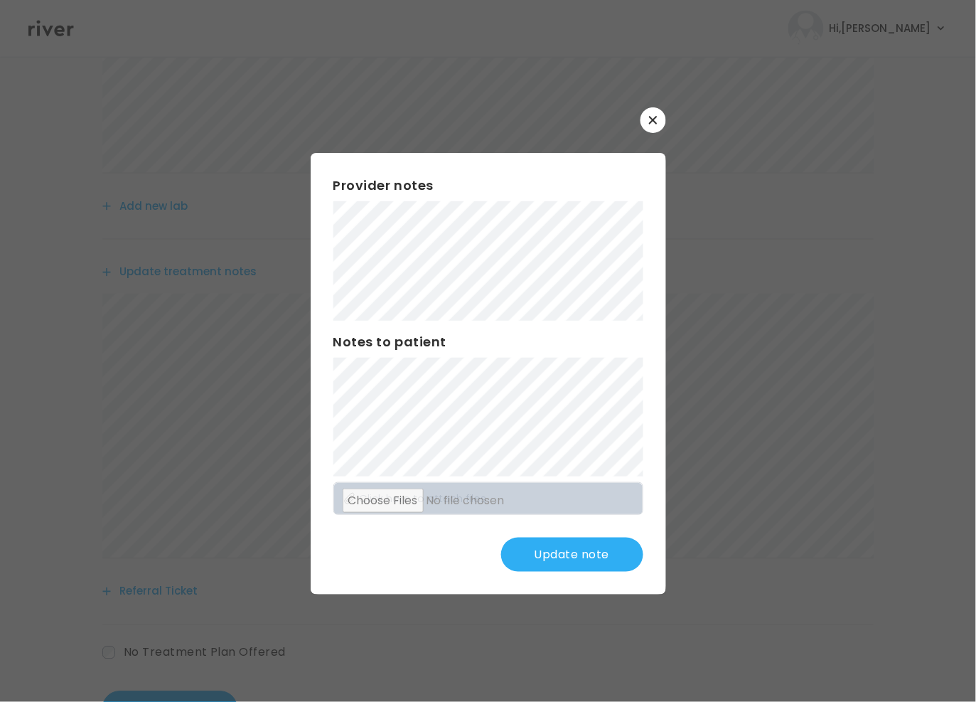
click at [564, 616] on div "​ Provider notes Notes to patient Click here to attach files Update note" at bounding box center [488, 351] width 976 height 702
click at [568, 535] on div "Provider notes Notes to patient Click here to attach files Update note" at bounding box center [488, 373] width 355 height 441
click at [563, 550] on button "Update note" at bounding box center [572, 554] width 142 height 34
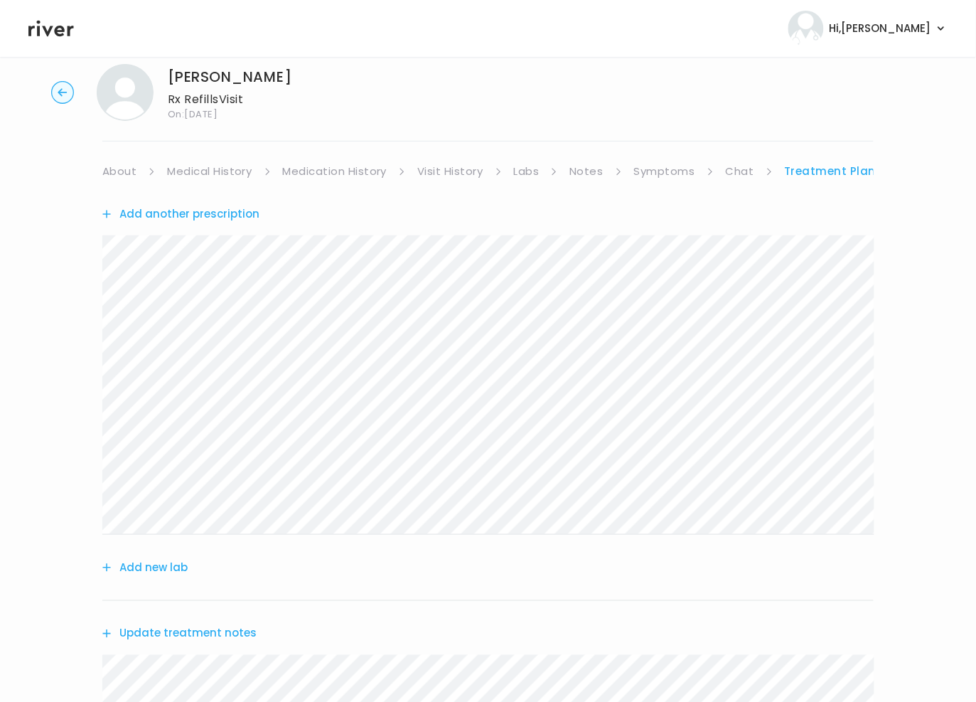
scroll to position [22, 0]
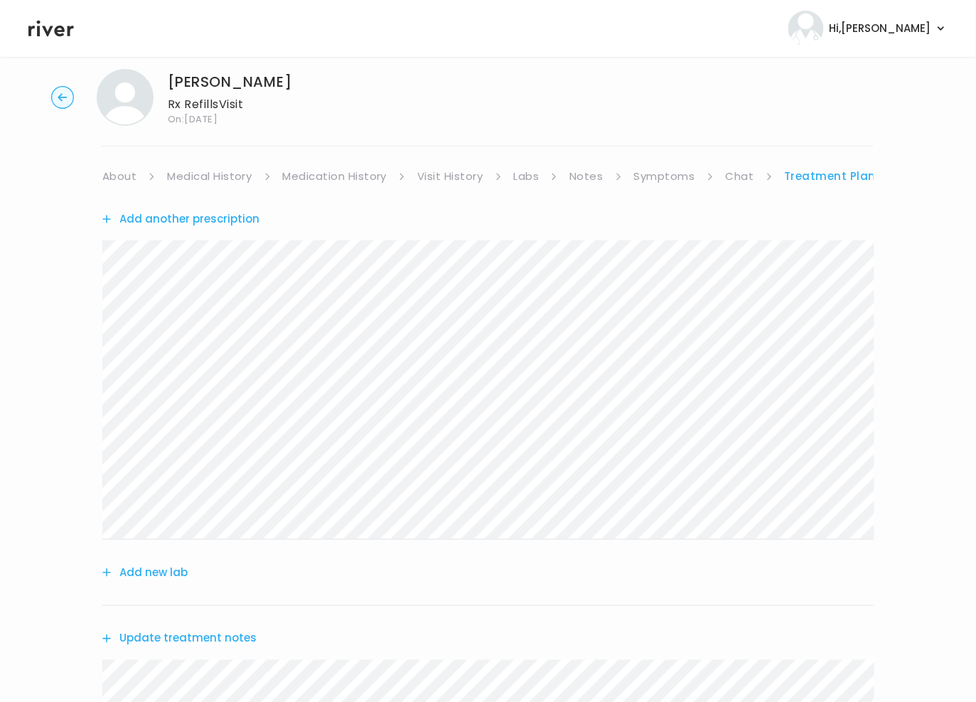
click at [529, 178] on link "Labs" at bounding box center [527, 176] width 26 height 20
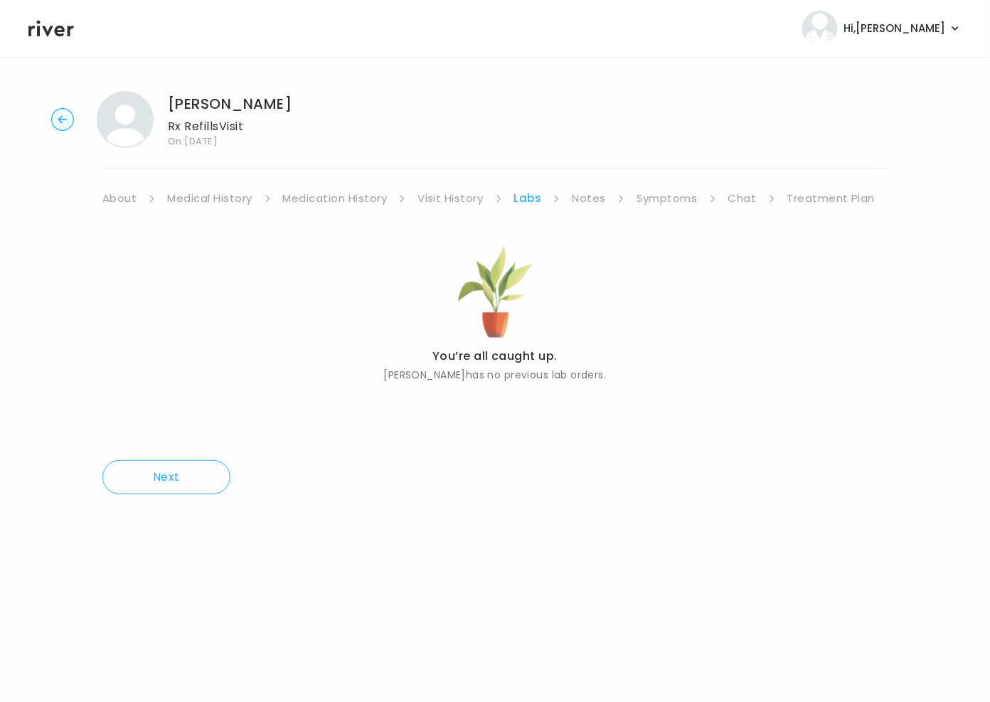
click at [819, 198] on link "Treatment Plan" at bounding box center [831, 198] width 88 height 20
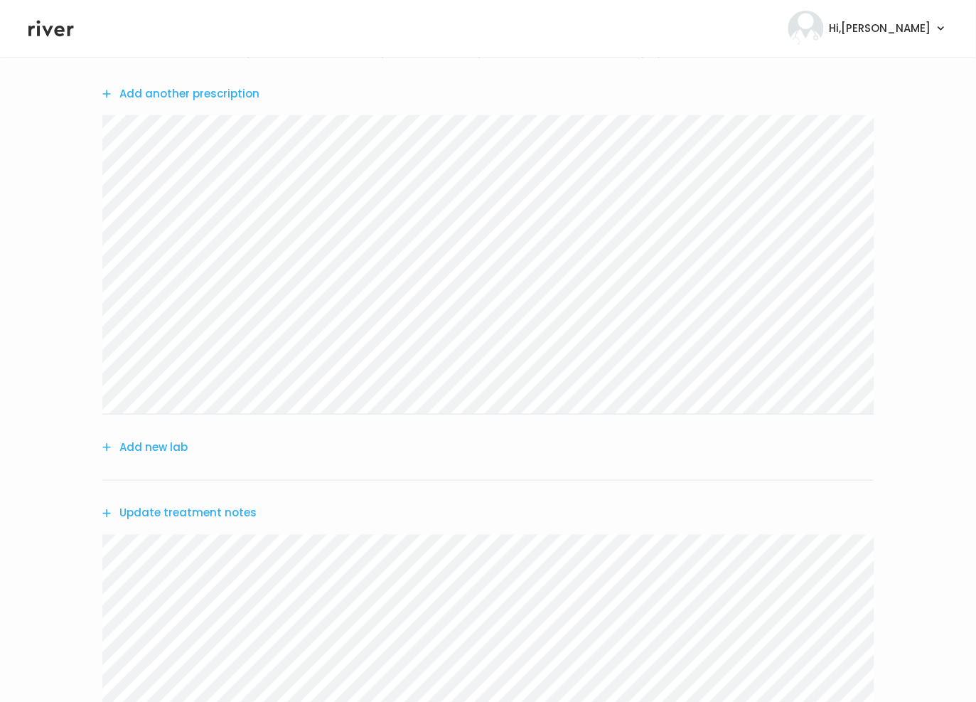
scroll to position [168, 0]
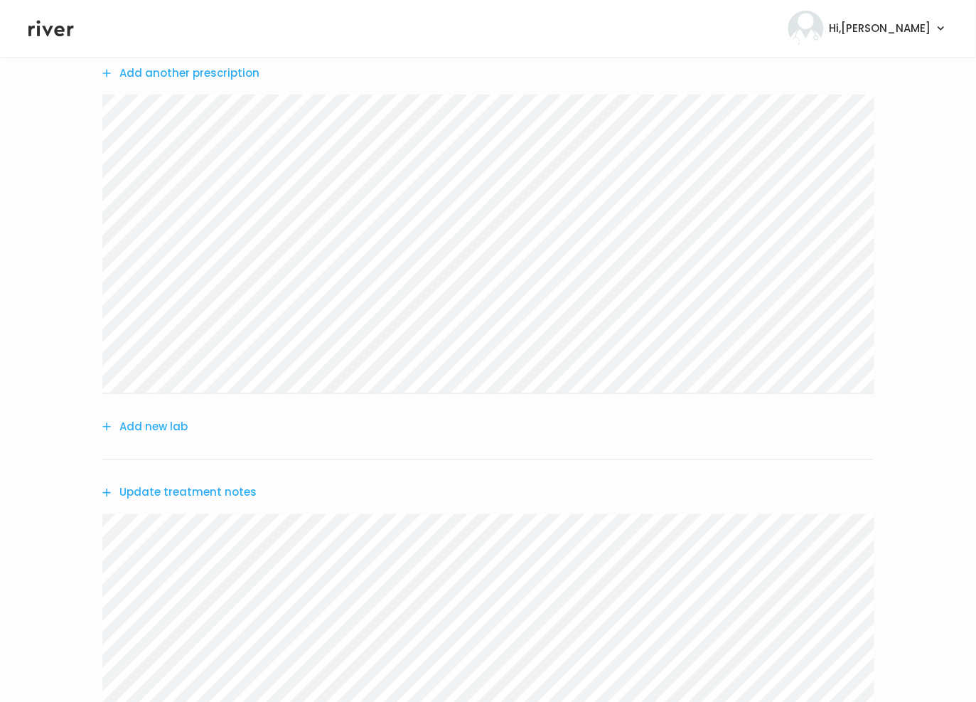
click at [159, 429] on button "Add new lab" at bounding box center [144, 427] width 85 height 20
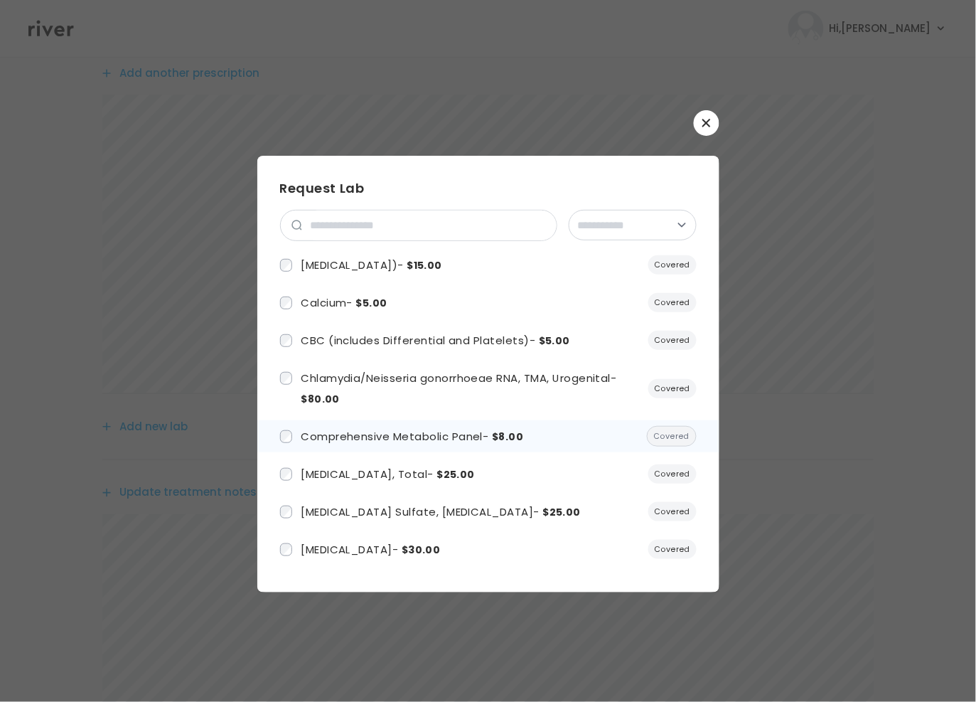
click at [401, 437] on span "Comprehensive Metabolic Panel - $8.00" at bounding box center [412, 436] width 223 height 15
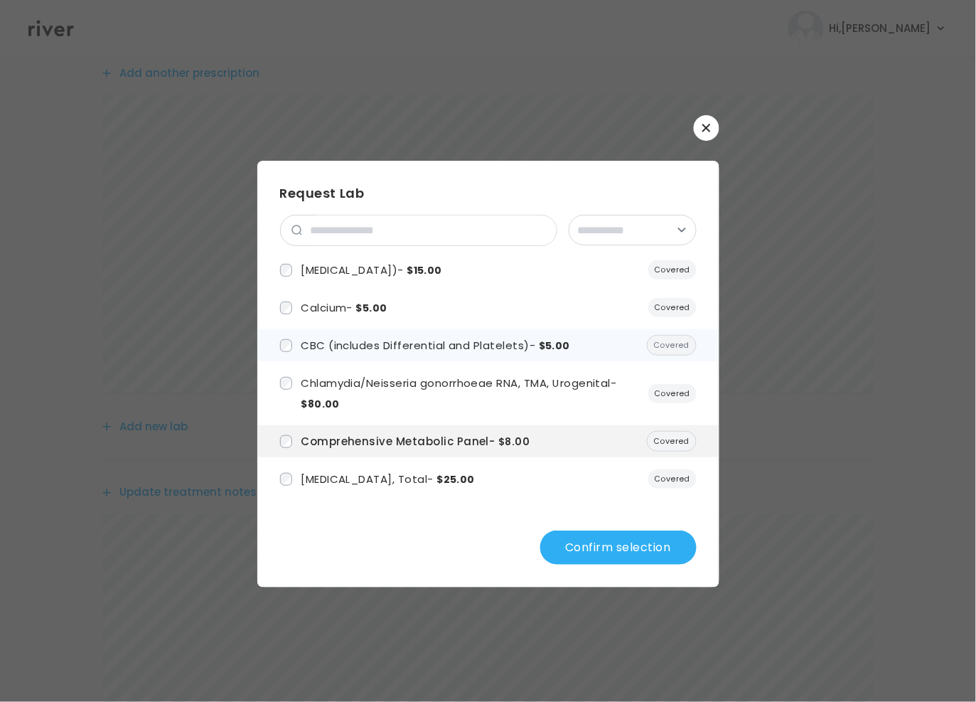
click at [321, 343] on span "CBC (includes Differential and Platelets) - $5.00" at bounding box center [435, 345] width 269 height 15
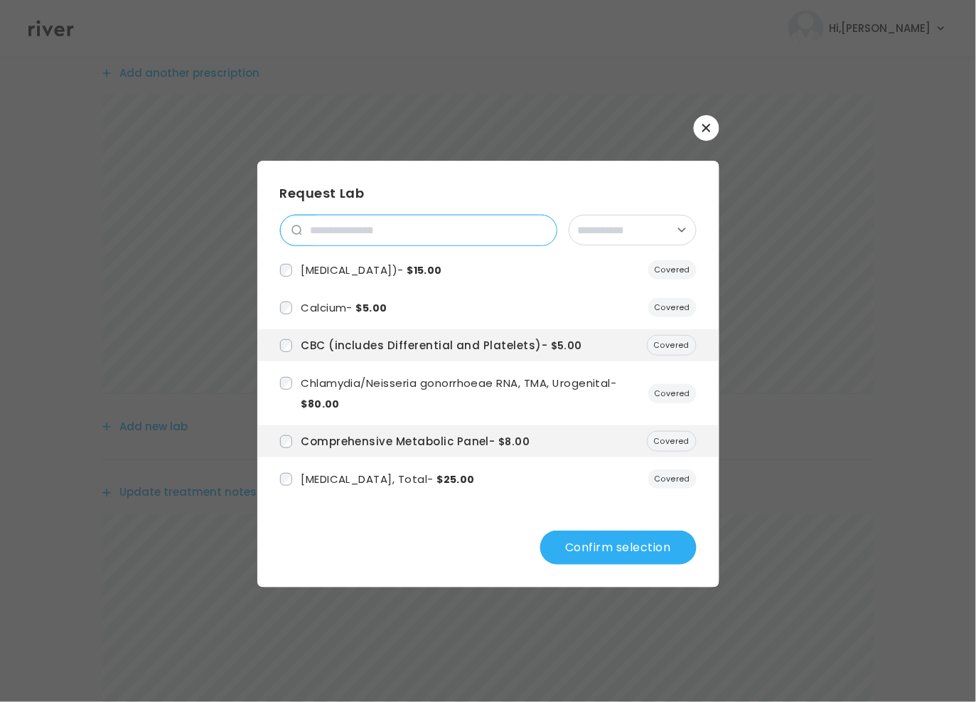
click at [350, 230] on input "search" at bounding box center [429, 230] width 254 height 30
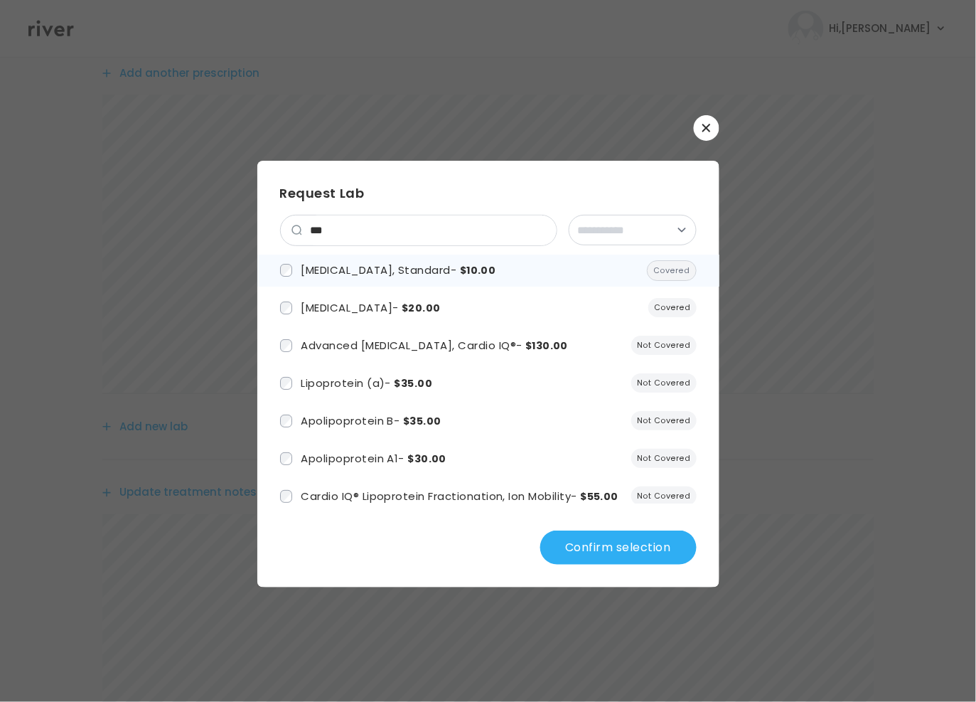
click at [331, 271] on span "Lipid Panel, Standard - $10.00" at bounding box center [398, 269] width 195 height 15
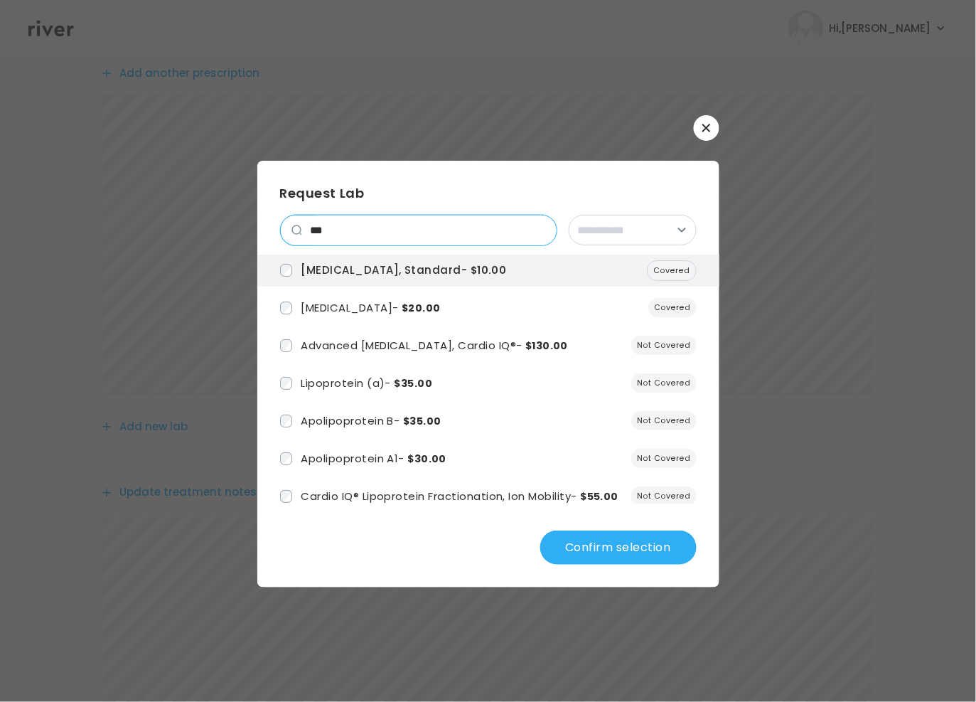
drag, startPoint x: 323, startPoint y: 232, endPoint x: 300, endPoint y: 237, distance: 23.1
click at [300, 237] on div "***" at bounding box center [418, 230] width 277 height 31
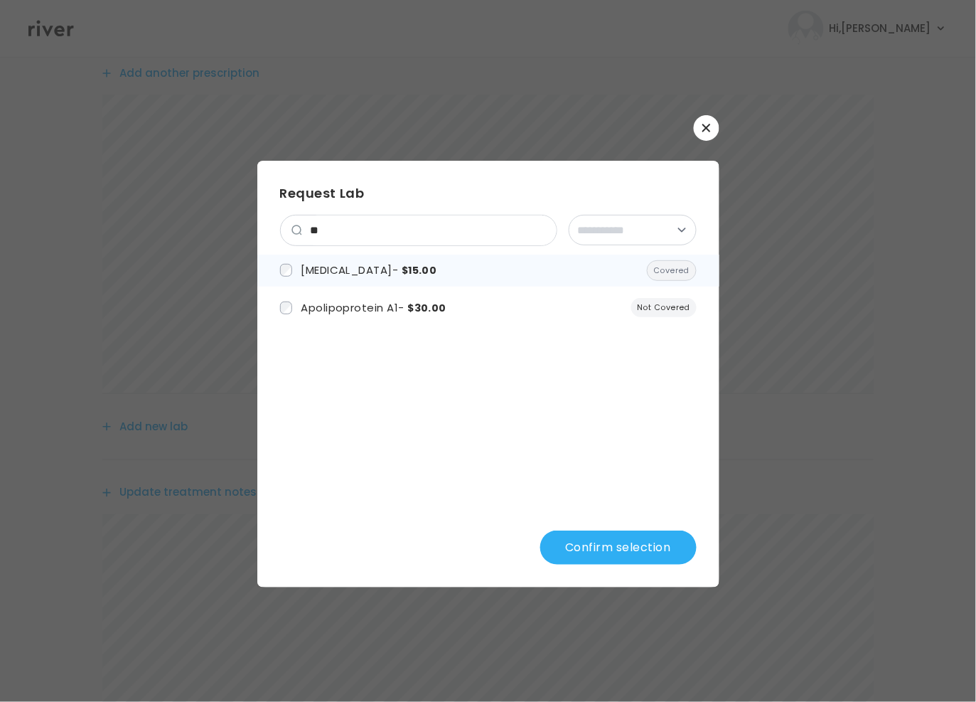
click at [350, 274] on span "Hemoglobin A1c - $15.00" at bounding box center [369, 269] width 136 height 15
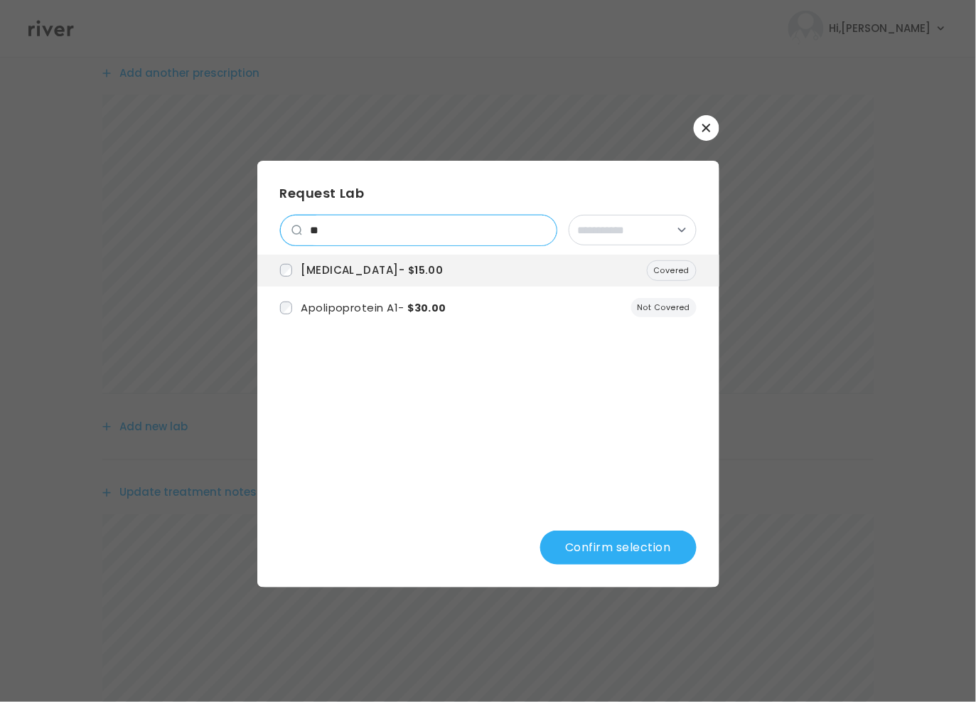
drag, startPoint x: 331, startPoint y: 234, endPoint x: 270, endPoint y: 237, distance: 60.5
click at [270, 235] on div "**********" at bounding box center [488, 374] width 462 height 427
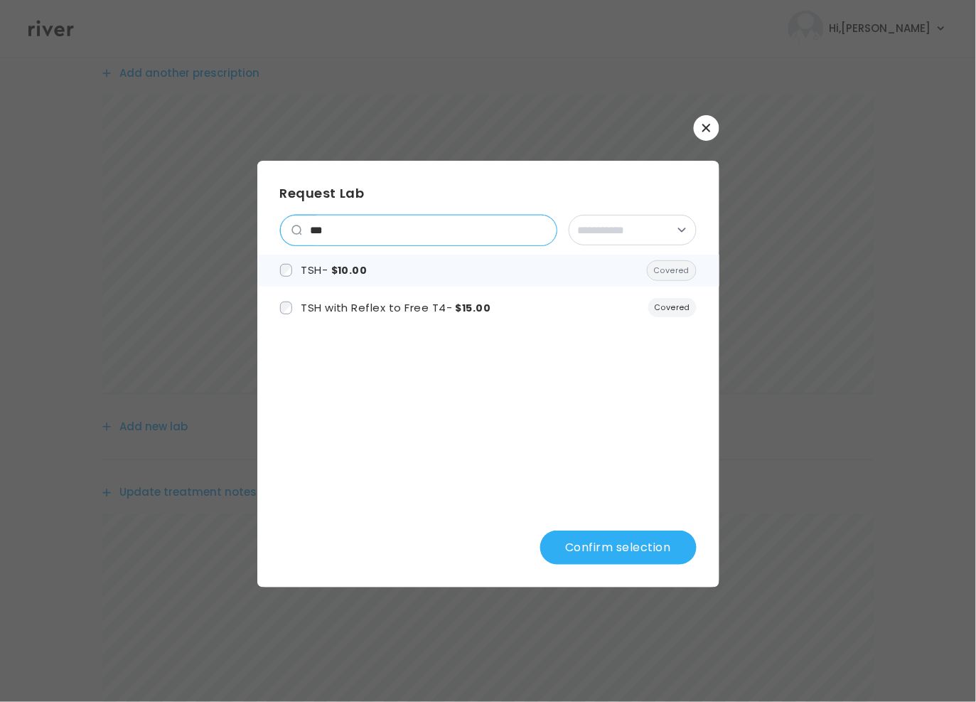
type input "***"
click at [343, 275] on span "$10.00" at bounding box center [349, 270] width 36 height 14
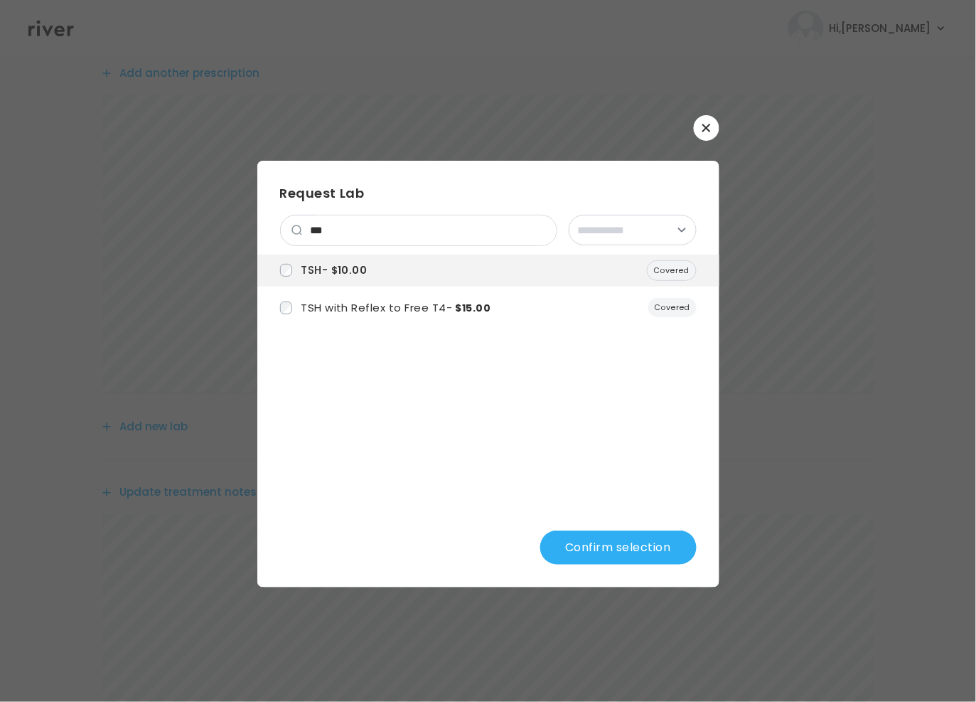
click at [623, 545] on button "Confirm selection" at bounding box center [618, 547] width 156 height 34
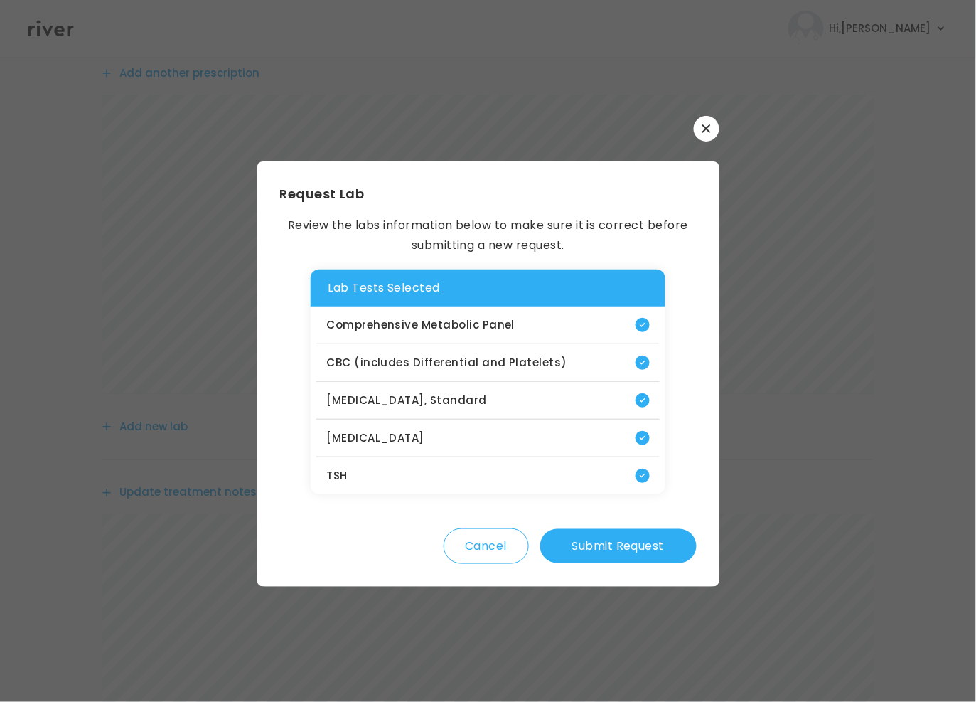
click at [587, 532] on button "Submit Request" at bounding box center [618, 546] width 156 height 34
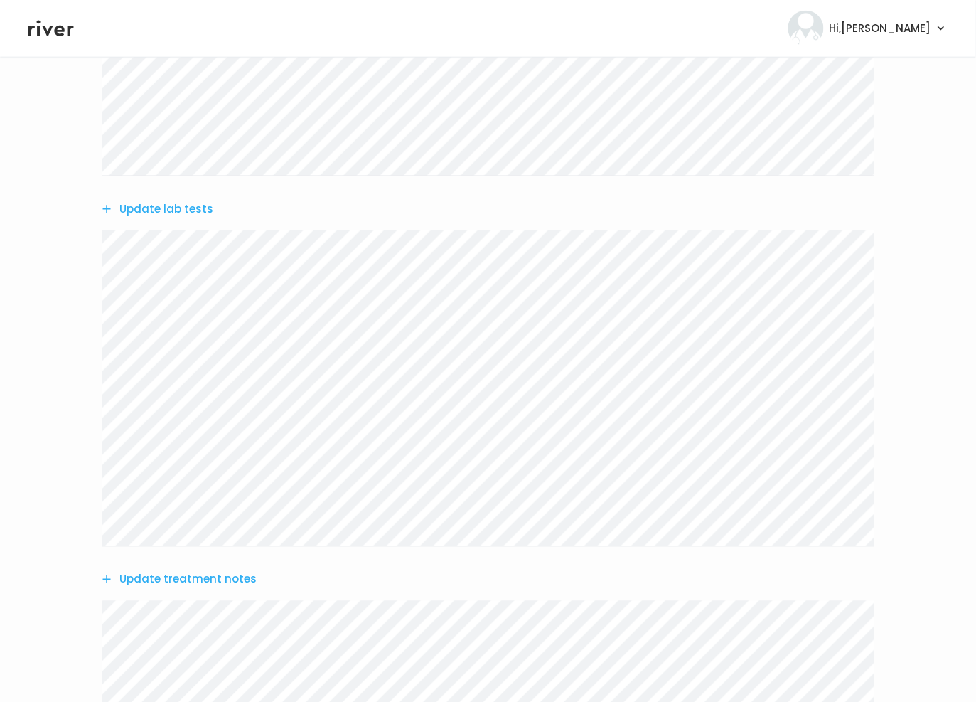
scroll to position [750, 0]
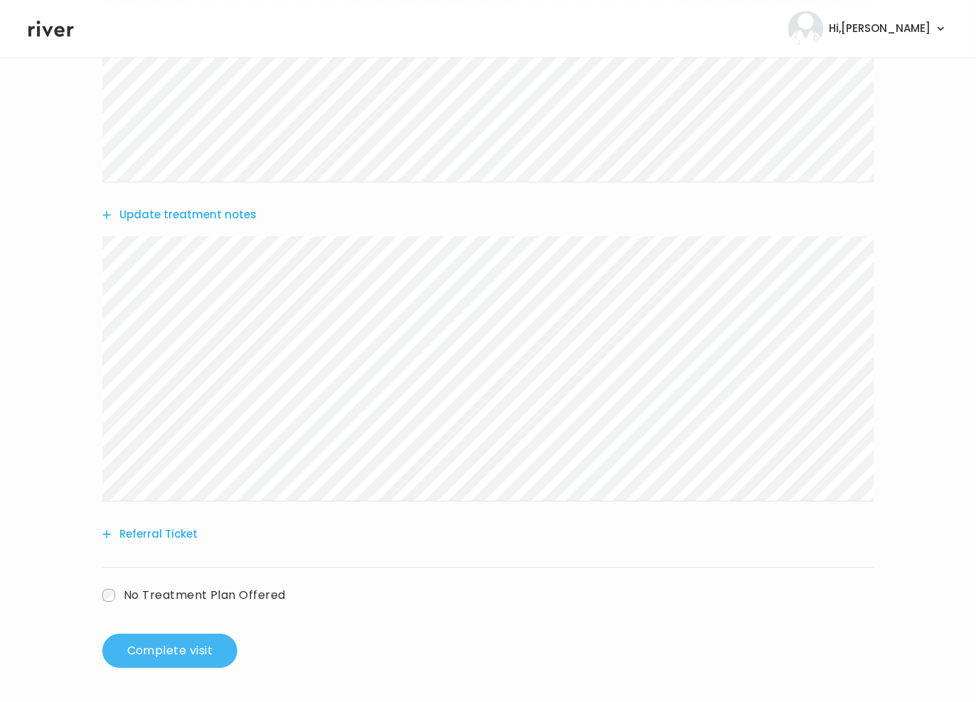
click at [194, 644] on button "Complete visit" at bounding box center [169, 650] width 135 height 34
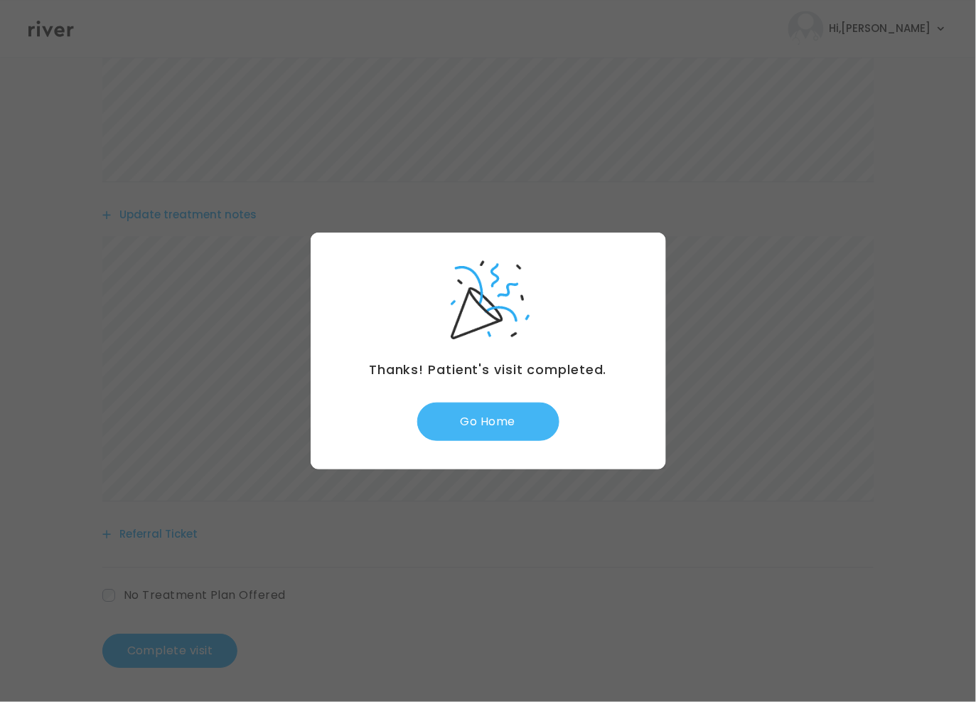
click at [483, 424] on button "Go Home" at bounding box center [488, 421] width 142 height 38
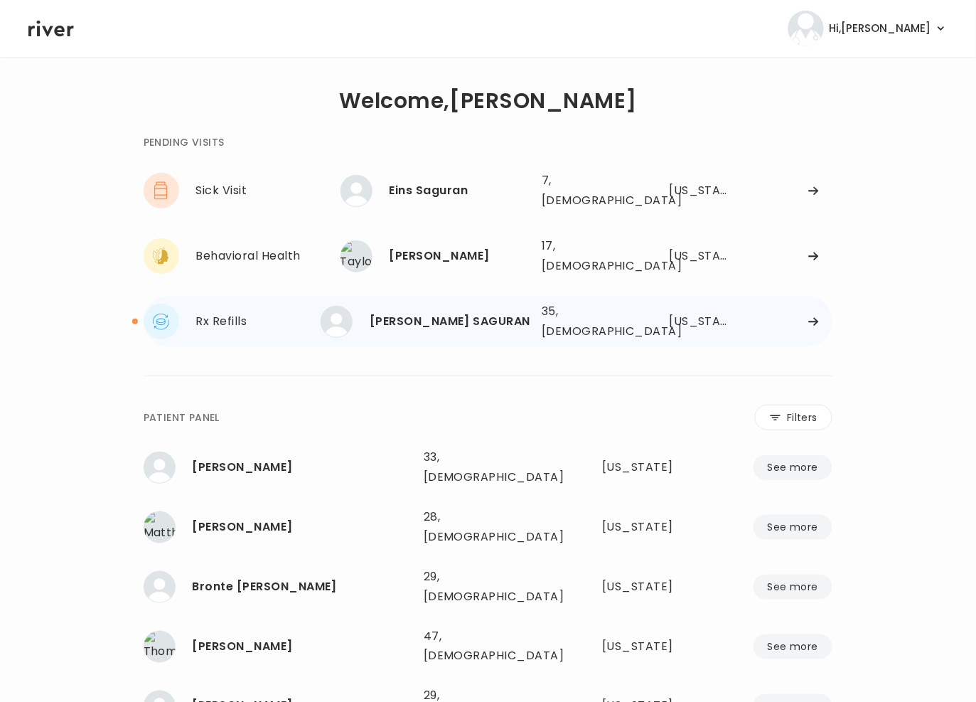
click at [478, 311] on div "MARYGRACE SAGURAN" at bounding box center [450, 321] width 161 height 20
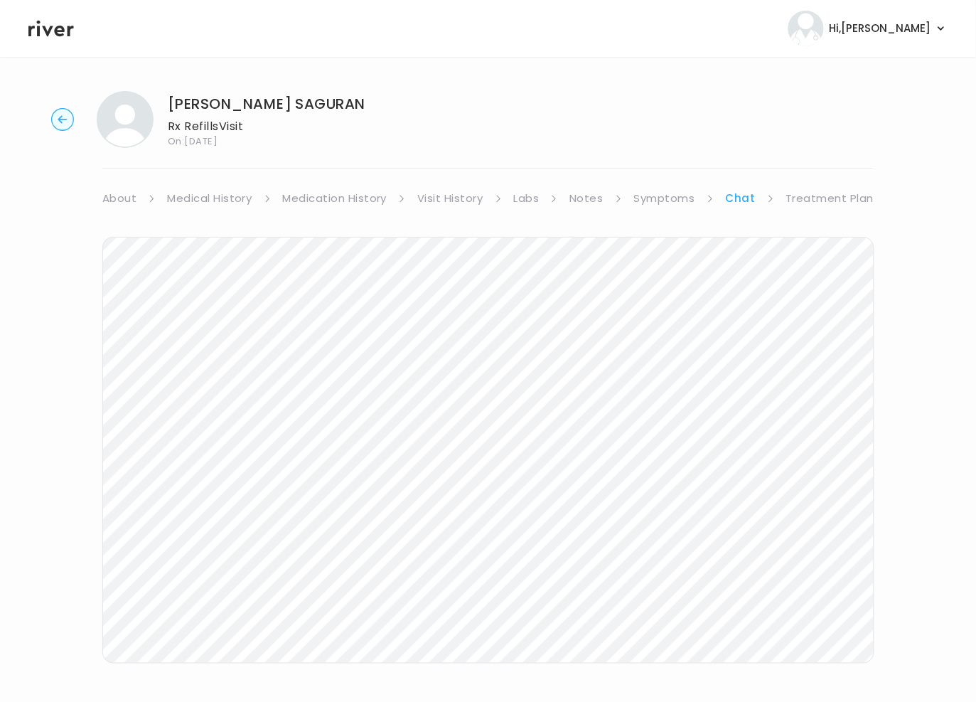
scroll to position [87, 0]
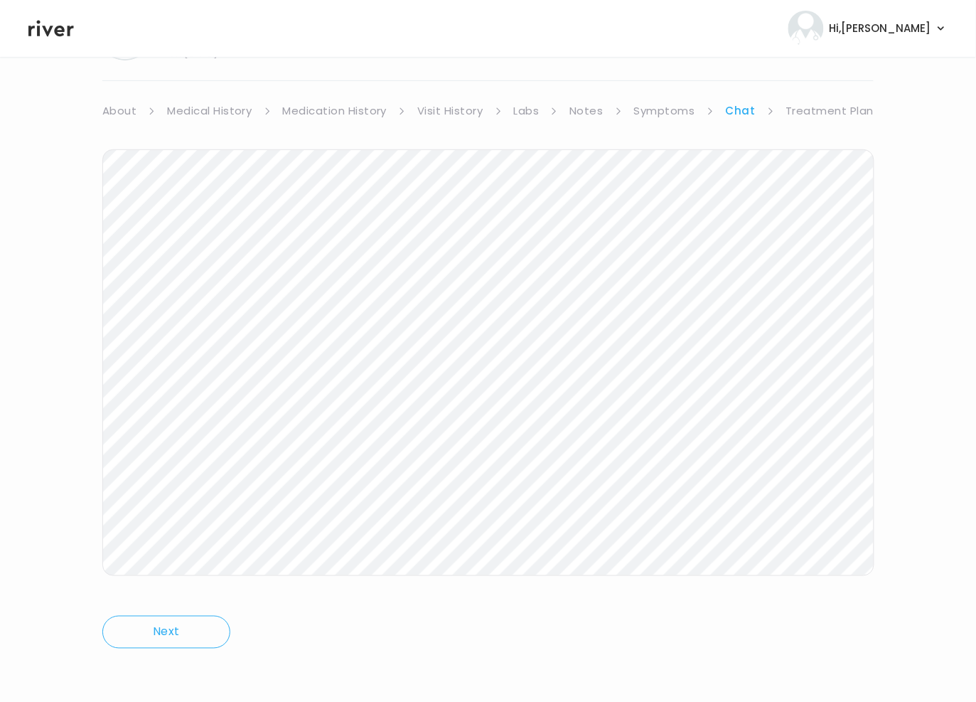
click at [657, 110] on link "Symptoms" at bounding box center [664, 111] width 61 height 20
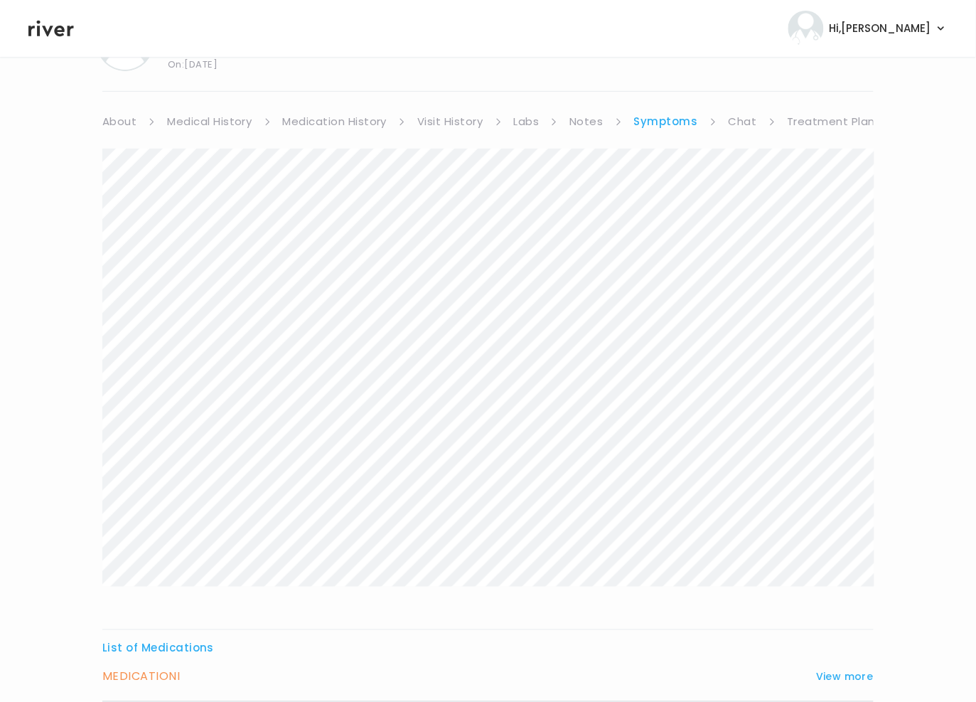
scroll to position [200, 0]
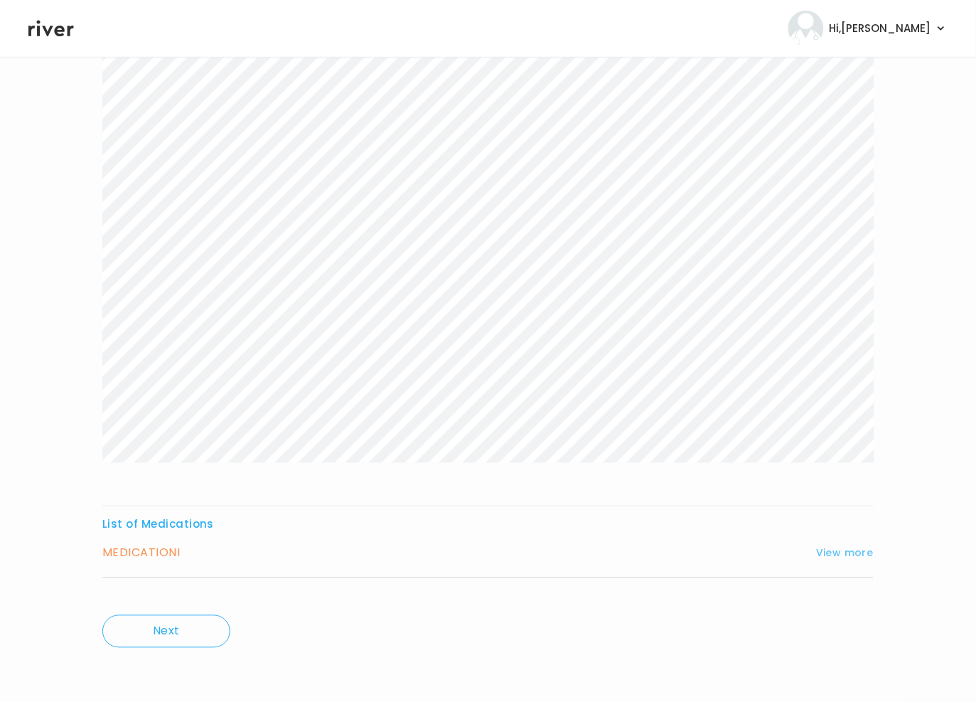
click at [853, 551] on button "View more" at bounding box center [845, 553] width 58 height 17
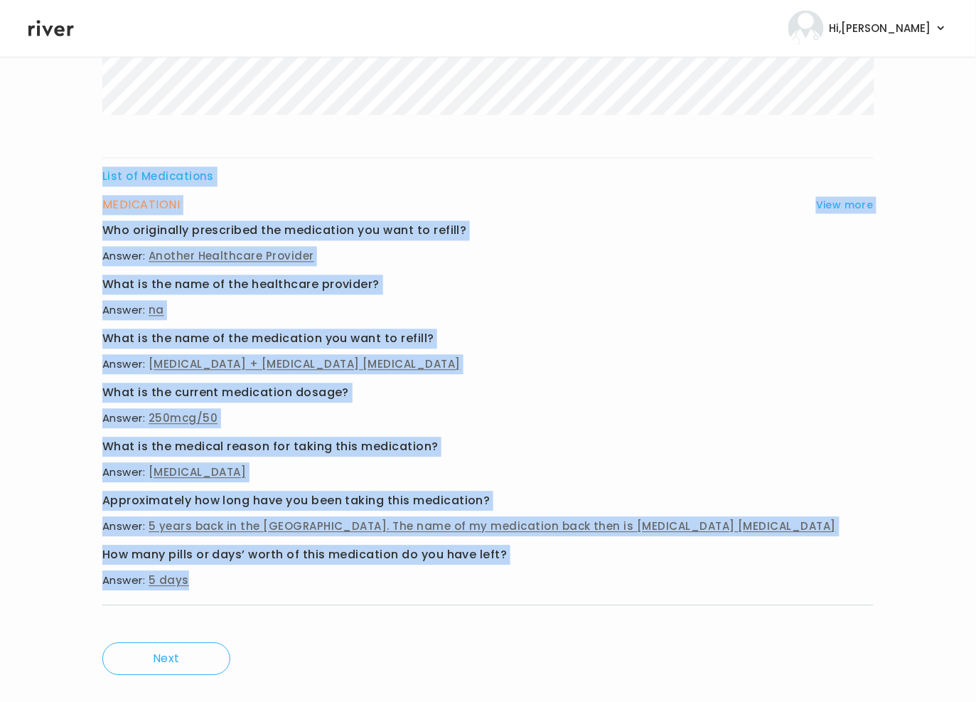
scroll to position [577, 0]
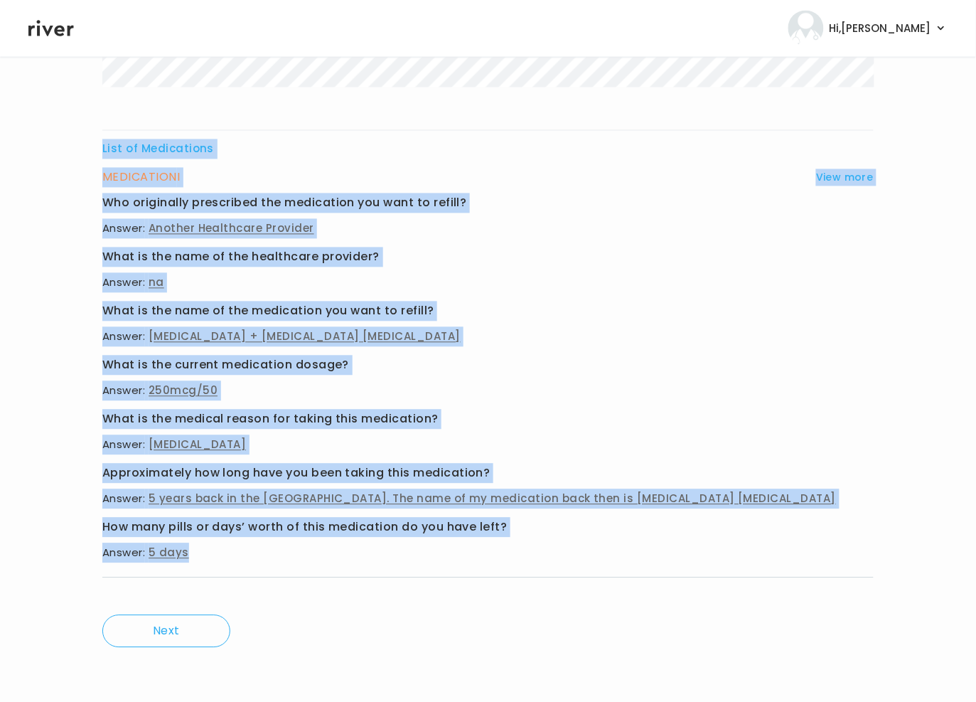
click at [444, 559] on div "List of Medications MEDICATION I View more Who originally prescribed the medica…" at bounding box center [487, 124] width 771 height 948
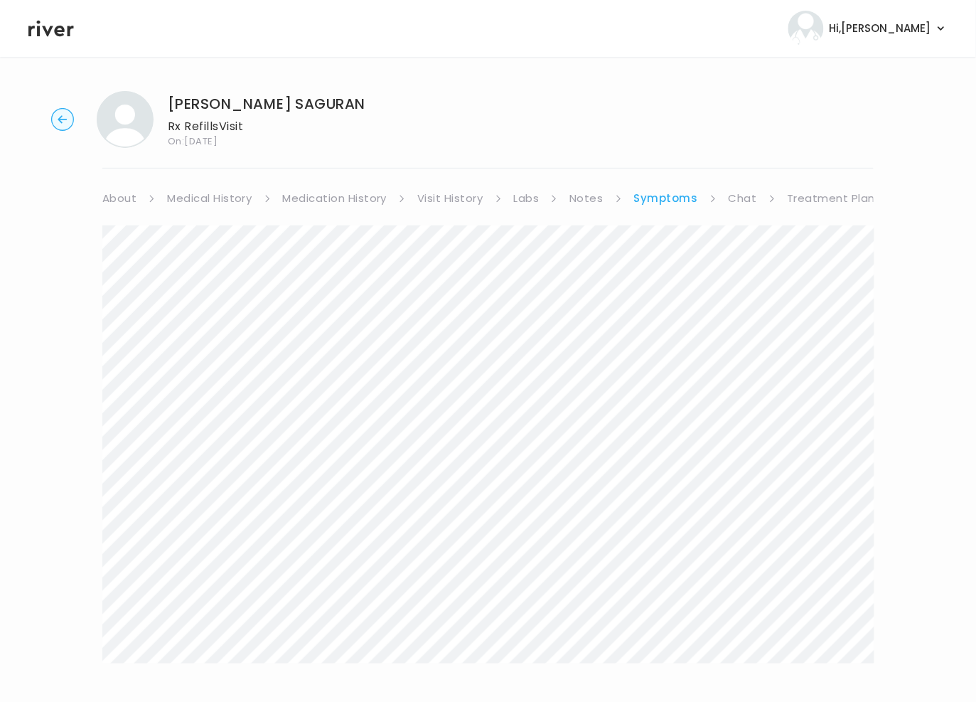
click at [819, 193] on link "Treatment Plan" at bounding box center [832, 198] width 88 height 20
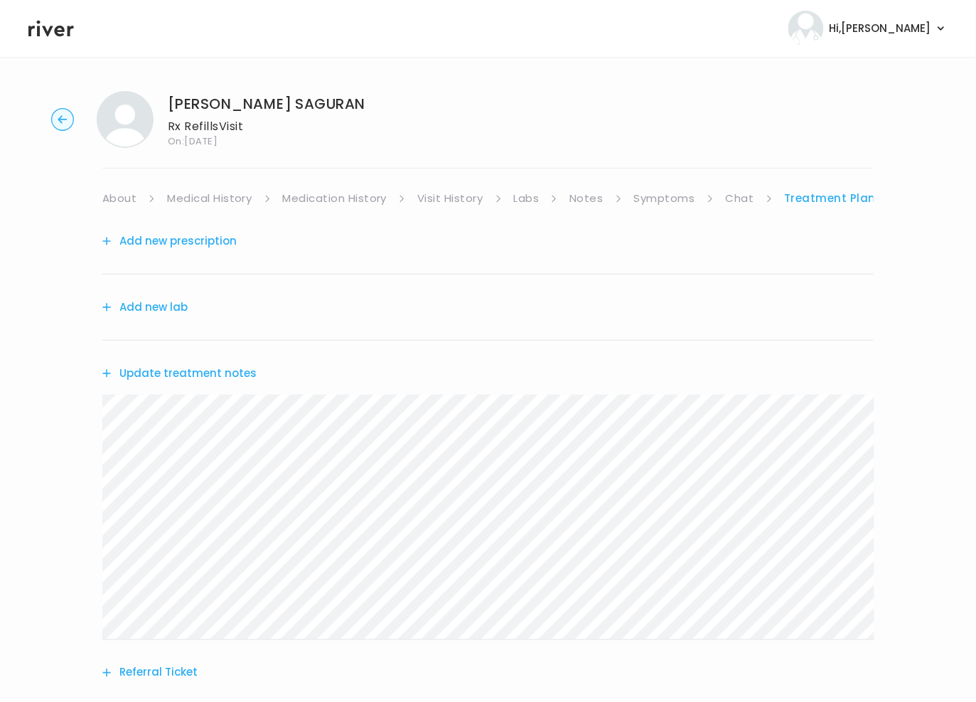
click at [766, 650] on div "Add new prescription Add new lab Update treatment notes Referral Ticket No Trea…" at bounding box center [487, 489] width 771 height 563
click at [402, 641] on div "Add new prescription Add new lab Update treatment notes Referral Ticket No Trea…" at bounding box center [487, 489] width 771 height 563
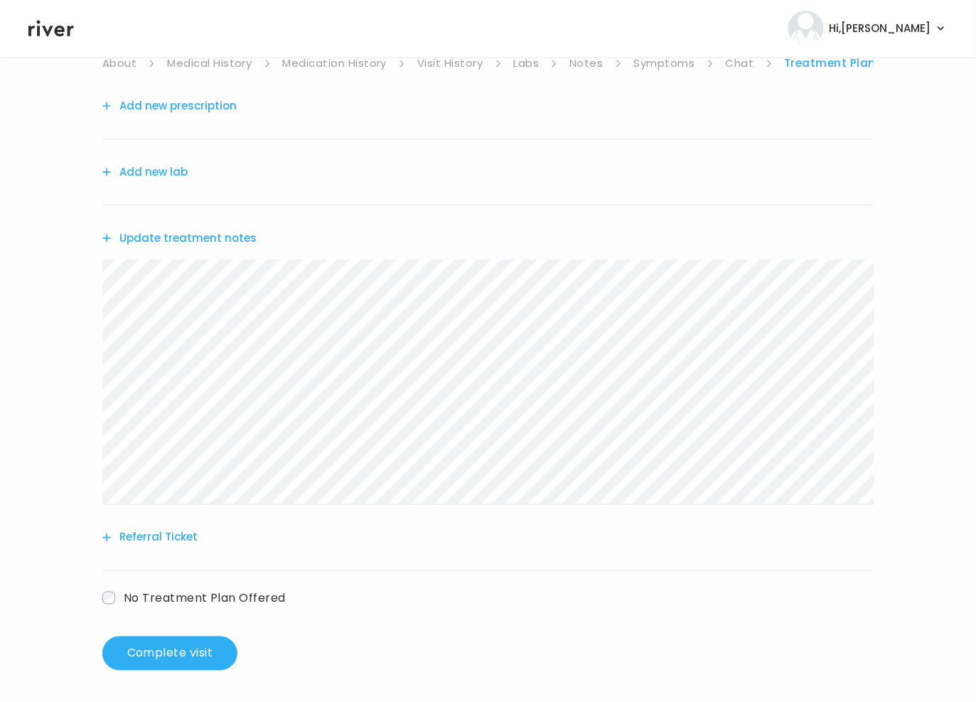
scroll to position [139, 0]
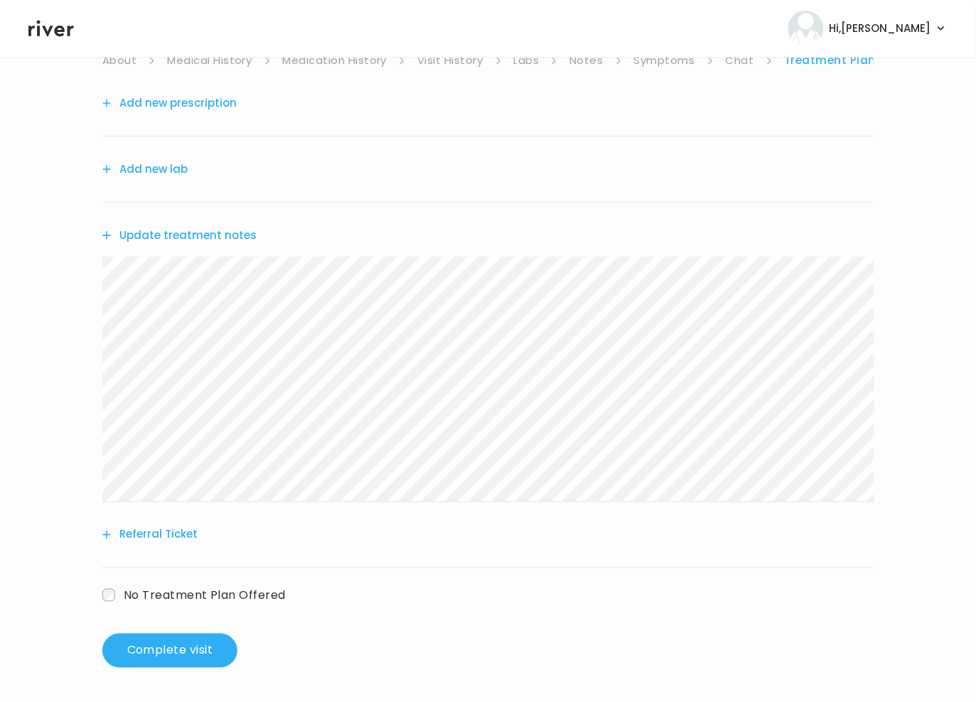
click at [226, 224] on div "Update treatment notes" at bounding box center [487, 235] width 771 height 65
click at [225, 231] on button "Update treatment notes" at bounding box center [179, 235] width 154 height 20
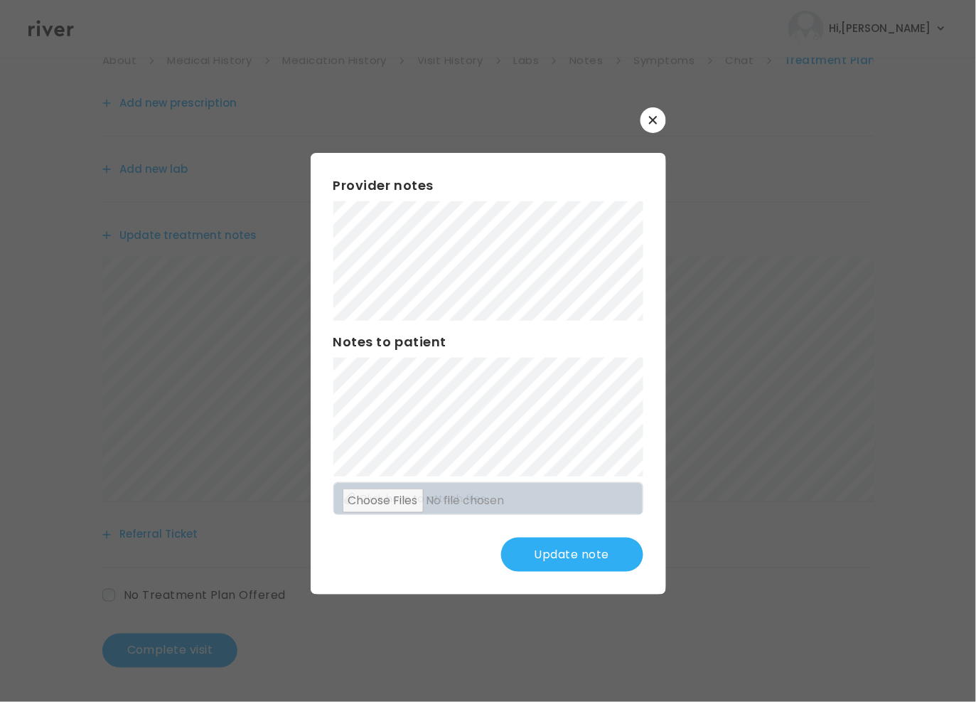
click at [605, 568] on button "Update note" at bounding box center [572, 554] width 142 height 34
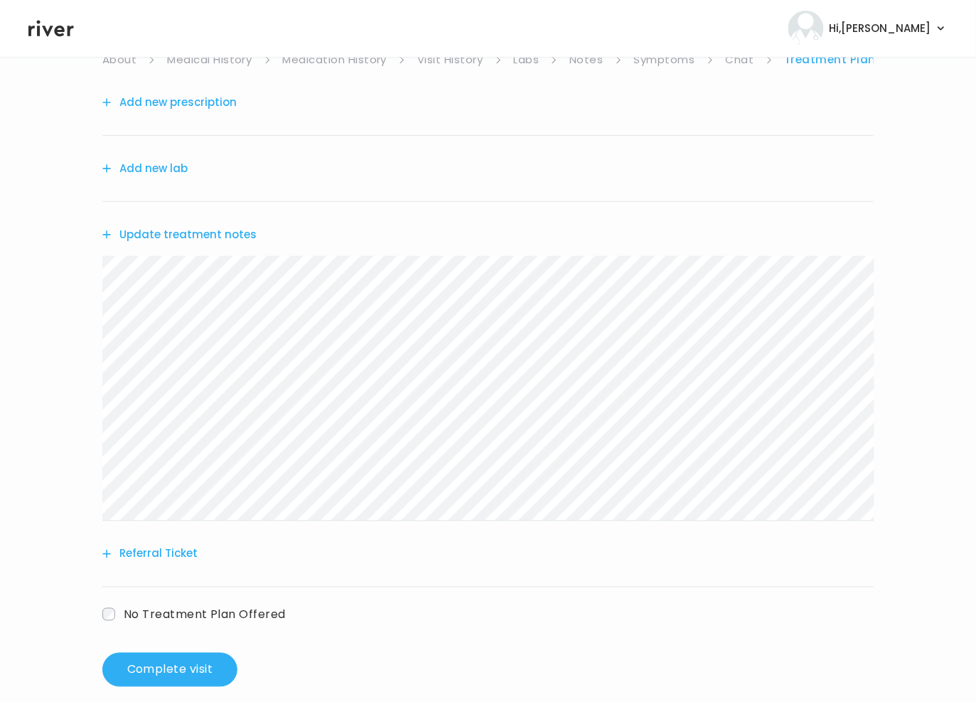
click at [171, 172] on button "Add new lab" at bounding box center [144, 169] width 85 height 20
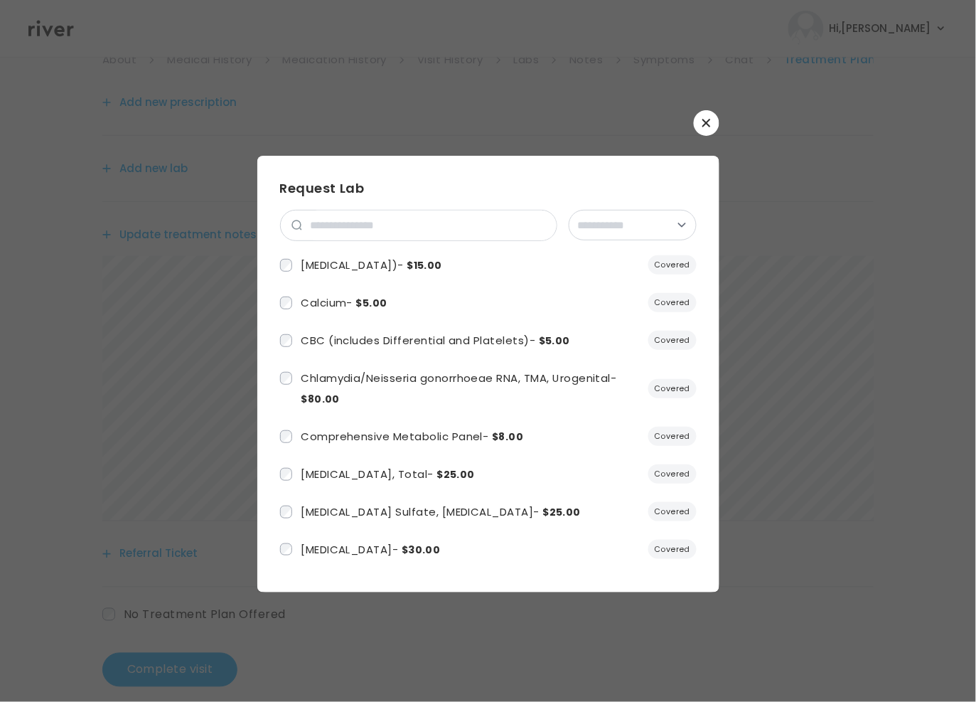
click at [707, 125] on icon "button" at bounding box center [706, 123] width 9 height 9
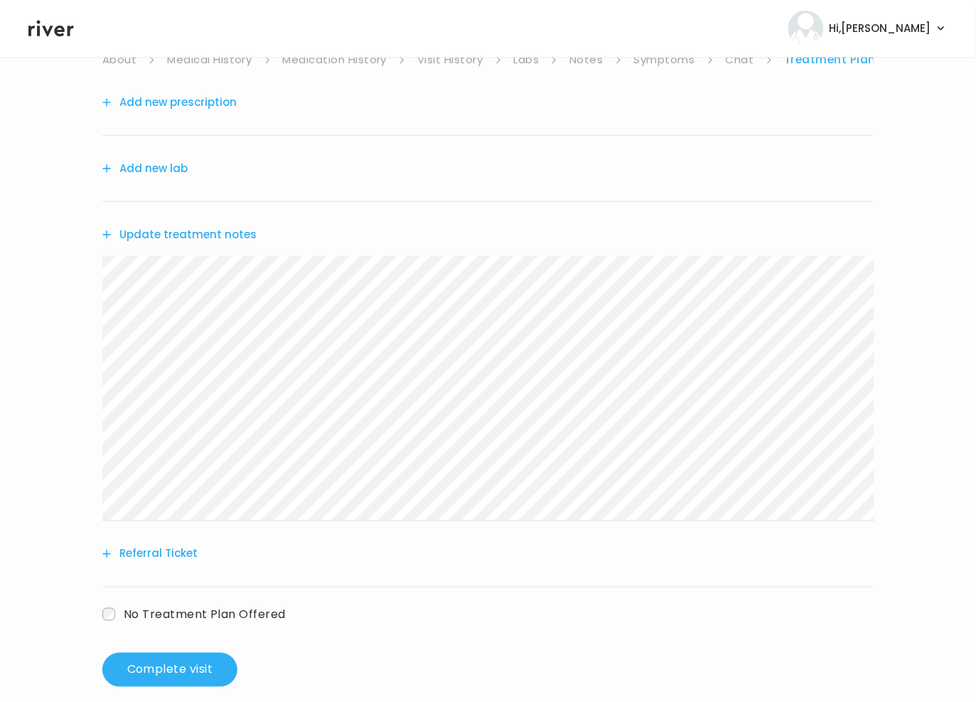
click at [173, 101] on button "Add new prescription" at bounding box center [169, 102] width 134 height 20
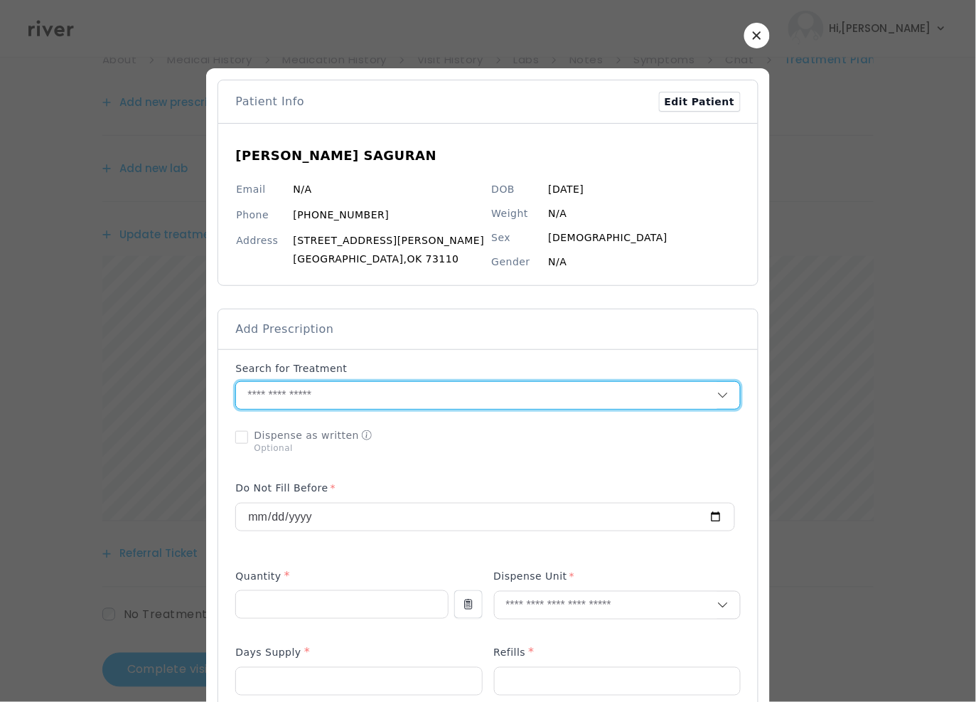
click at [333, 386] on input "text" at bounding box center [476, 395] width 481 height 27
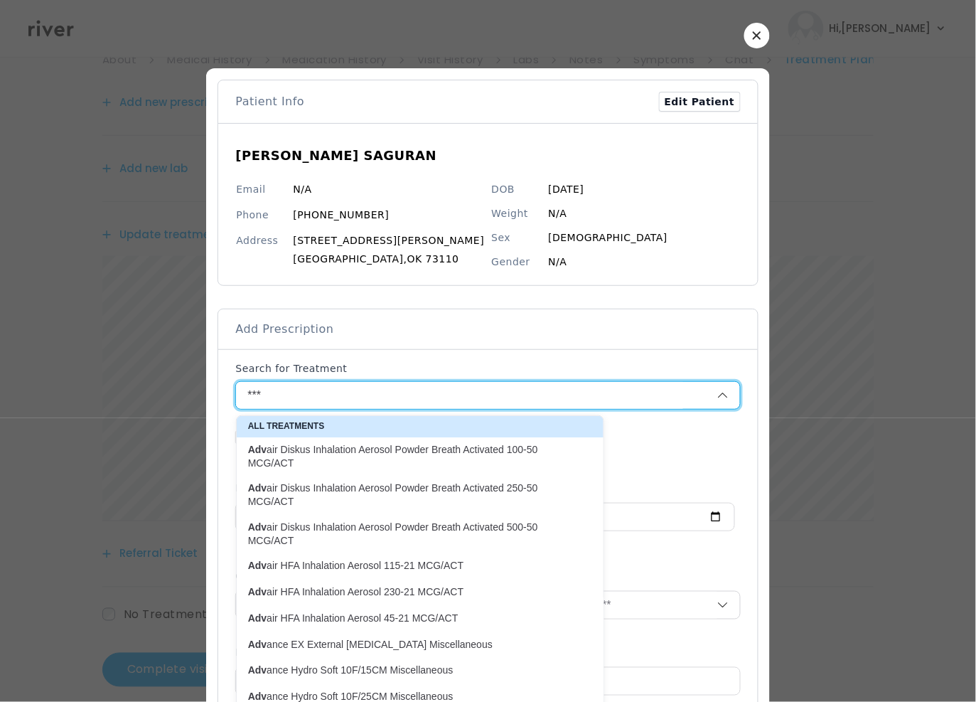
click at [458, 504] on p "Adv air Diskus Inhalation Aerosol Powder Breath Activated 250-50 MCG/ACT" at bounding box center [411, 495] width 327 height 28
type input "**********"
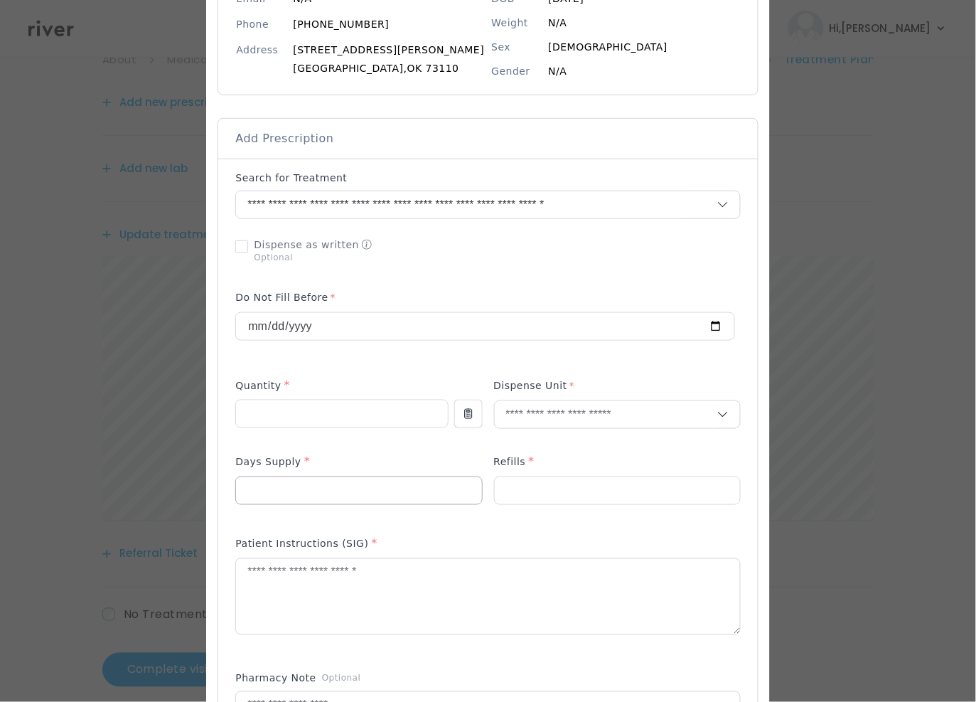
scroll to position [195, 0]
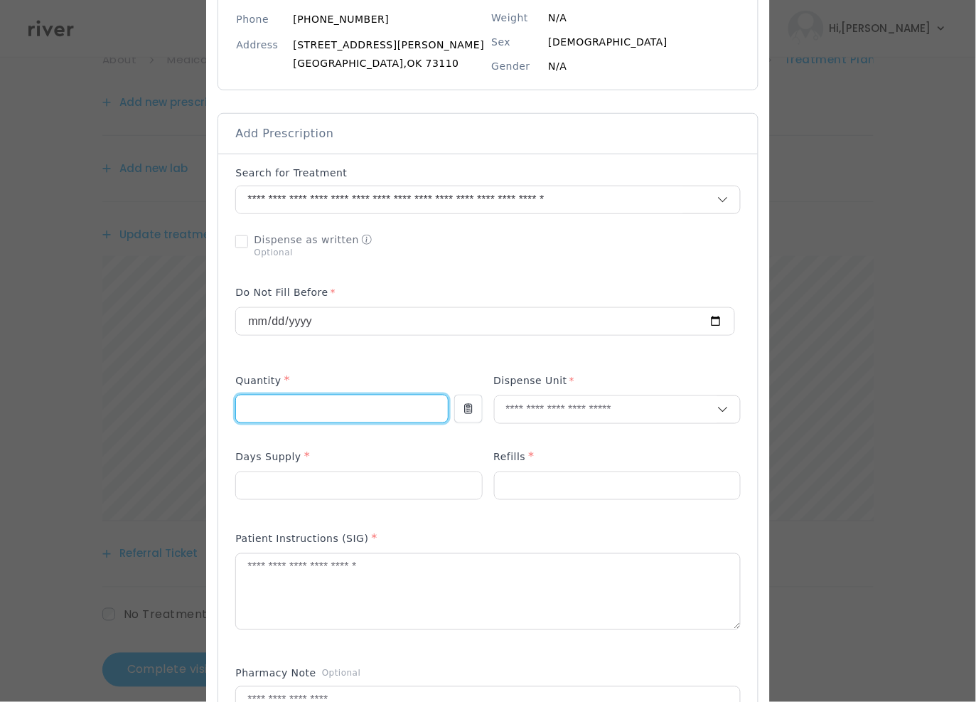
click at [369, 410] on input "number" at bounding box center [341, 408] width 211 height 27
type input "*"
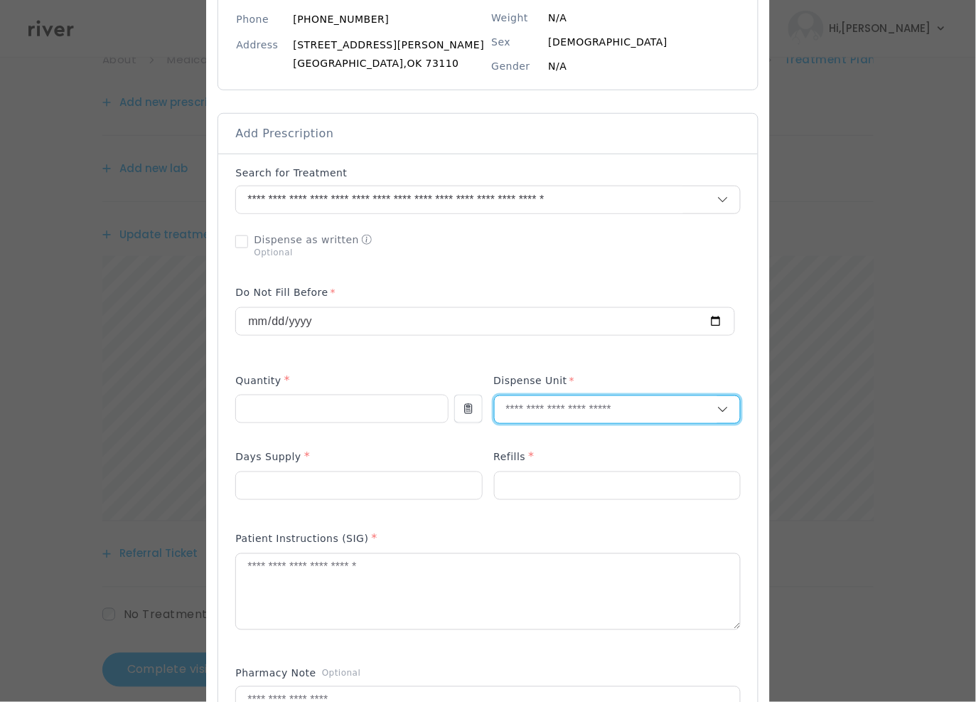
click at [574, 412] on input "text" at bounding box center [606, 409] width 223 height 27
type input "*"
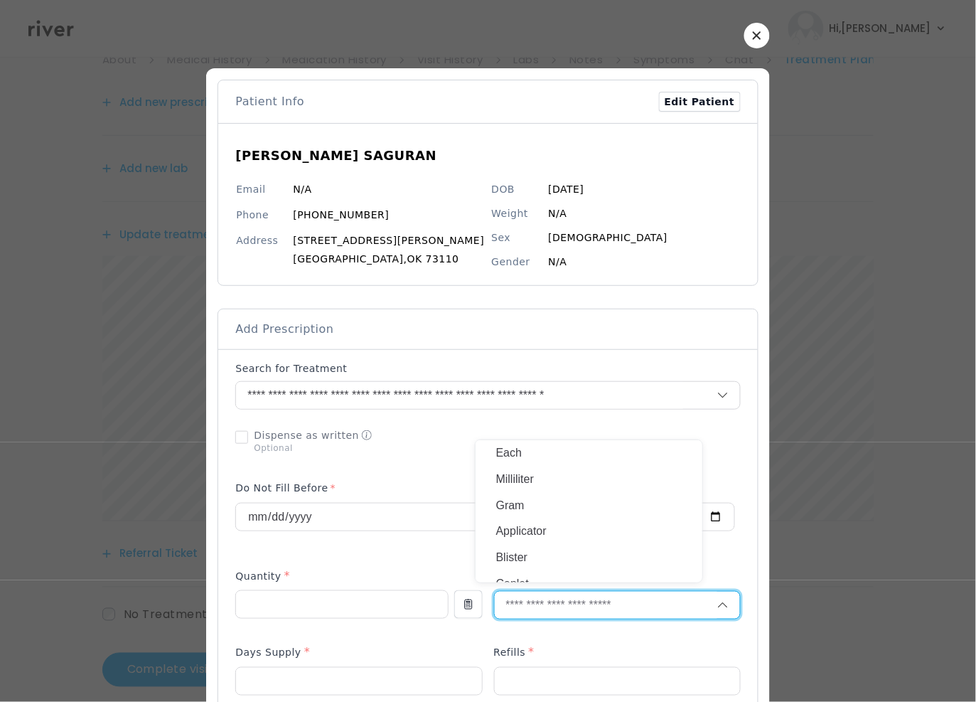
click at [569, 601] on input "text" at bounding box center [606, 604] width 223 height 27
type input "*"
click at [544, 491] on p "Packet" at bounding box center [588, 485] width 187 height 21
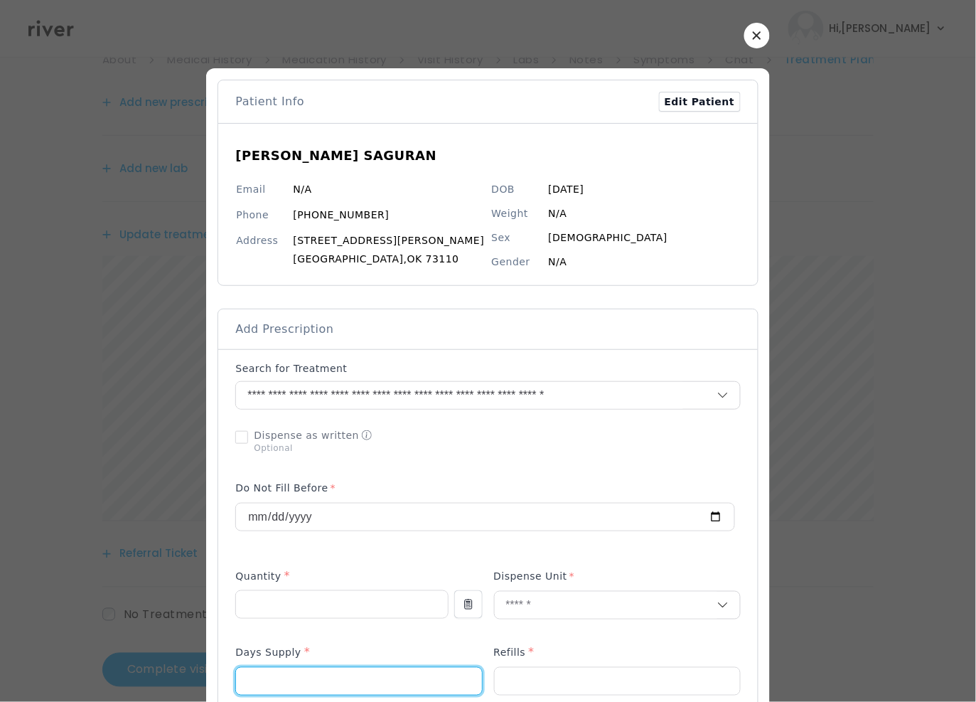
click at [323, 669] on input "number" at bounding box center [358, 681] width 245 height 27
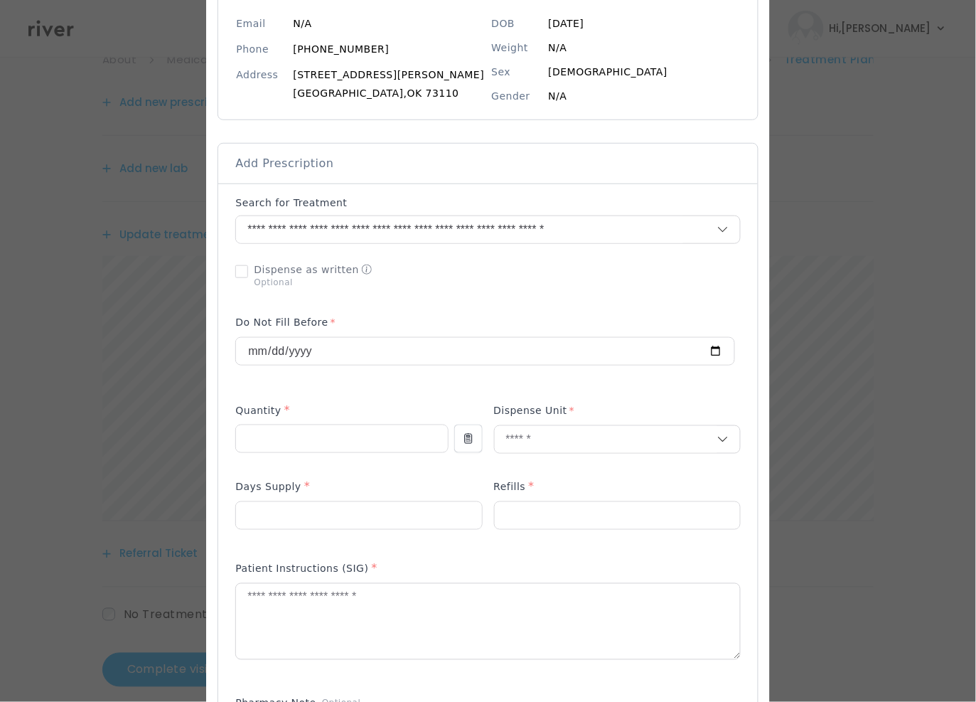
scroll to position [176, 0]
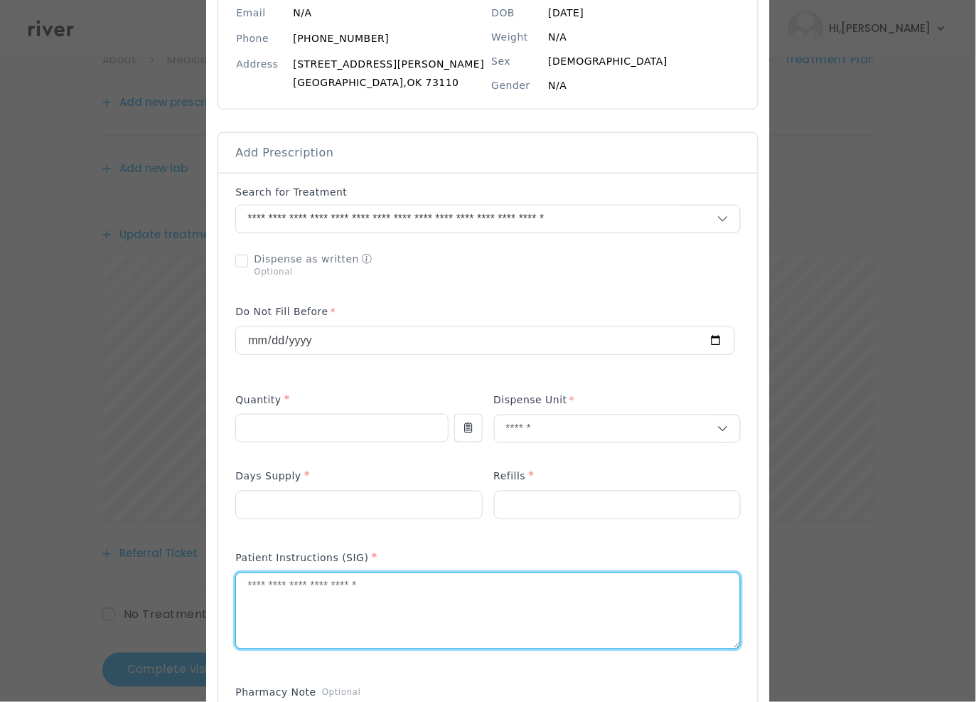
click at [311, 615] on textarea at bounding box center [487, 610] width 503 height 75
paste input "number"
type textarea "**********"
click at [323, 502] on input "number" at bounding box center [358, 504] width 245 height 27
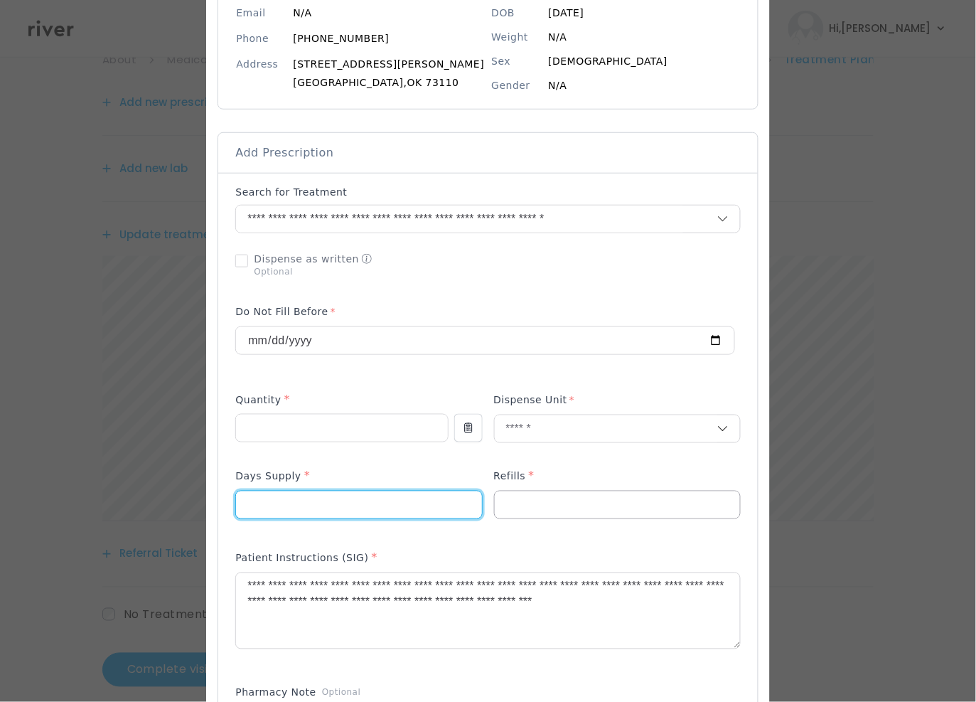
type input "**"
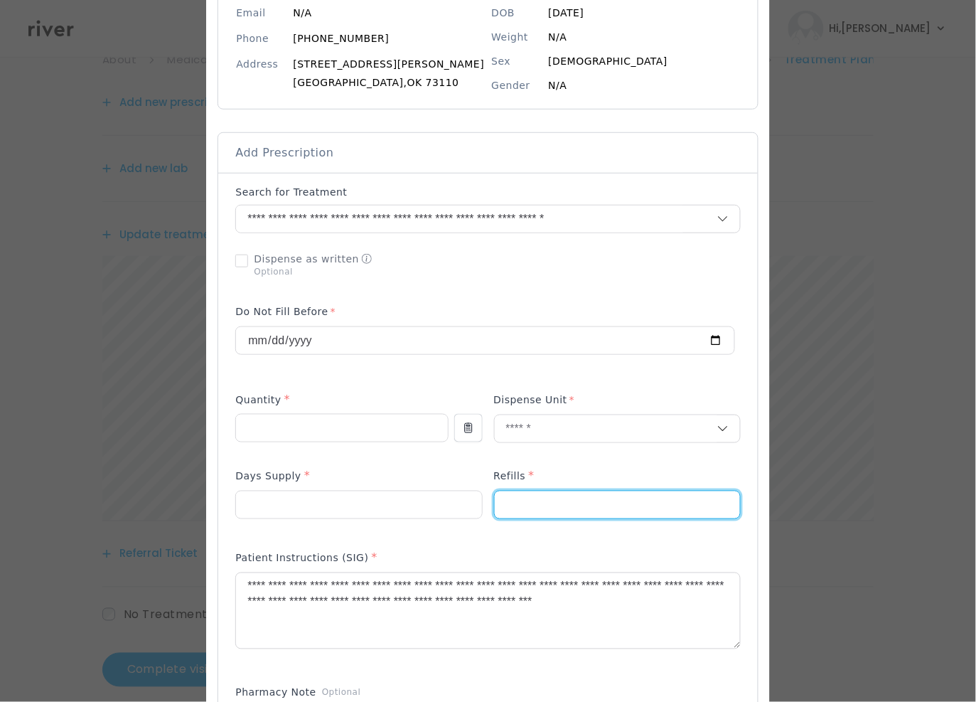
click at [558, 505] on input "number" at bounding box center [617, 504] width 245 height 27
type input "*"
click at [547, 329] on input "**********" at bounding box center [485, 340] width 498 height 27
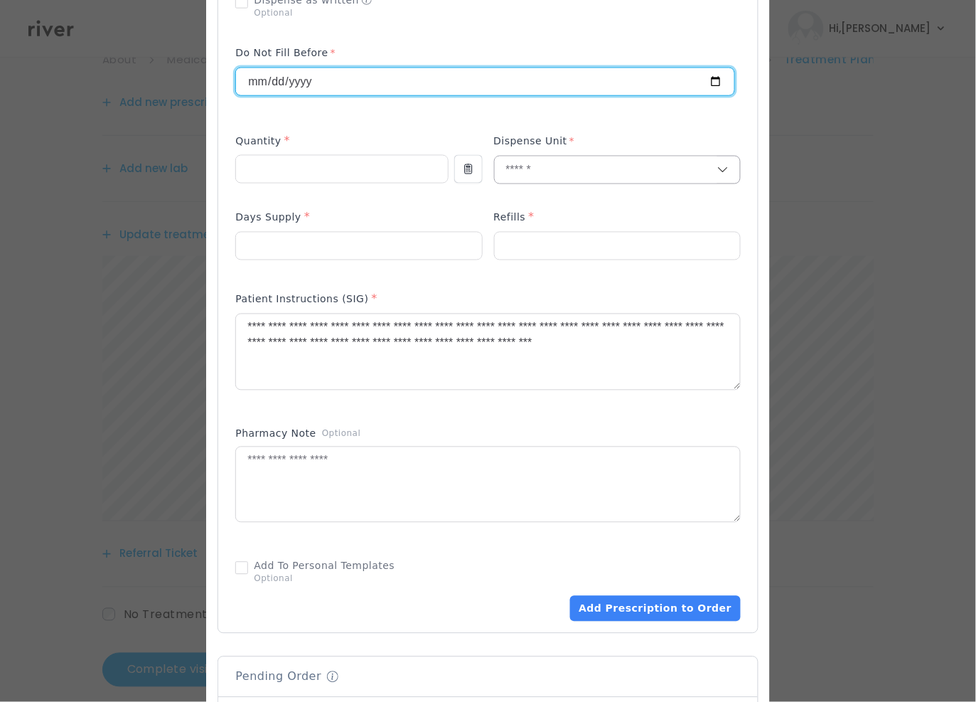
scroll to position [439, 0]
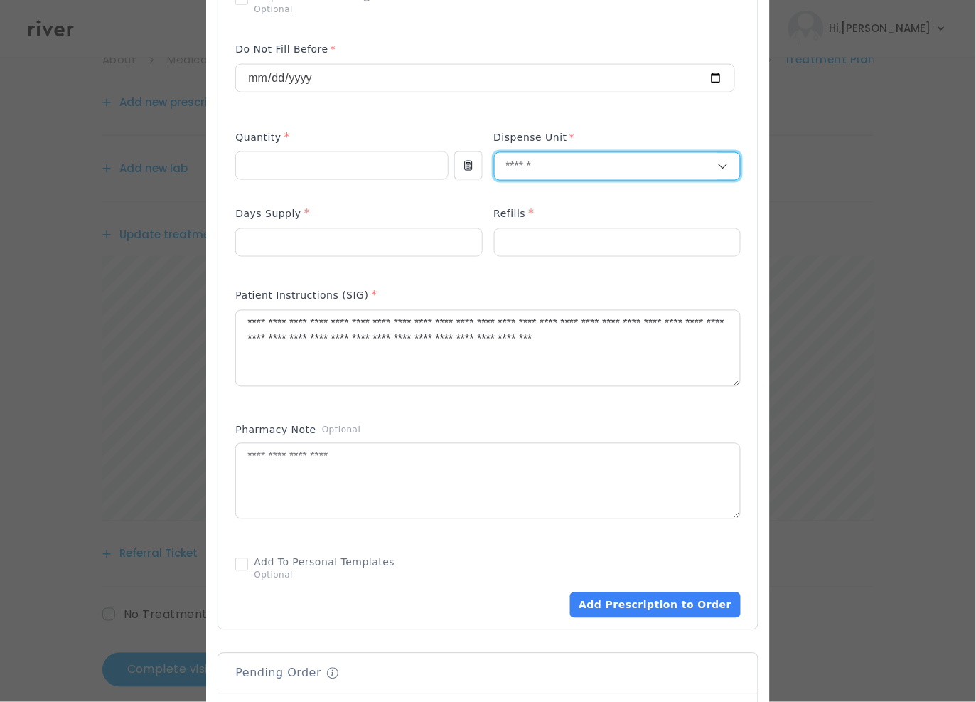
click at [571, 168] on input "text" at bounding box center [606, 166] width 223 height 27
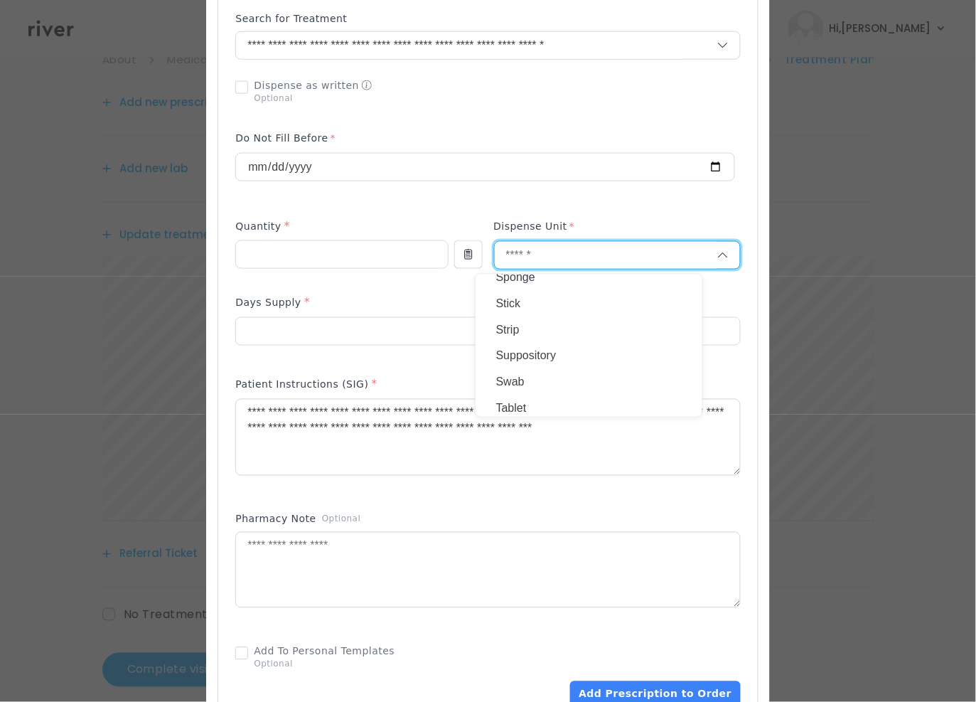
scroll to position [491, 0]
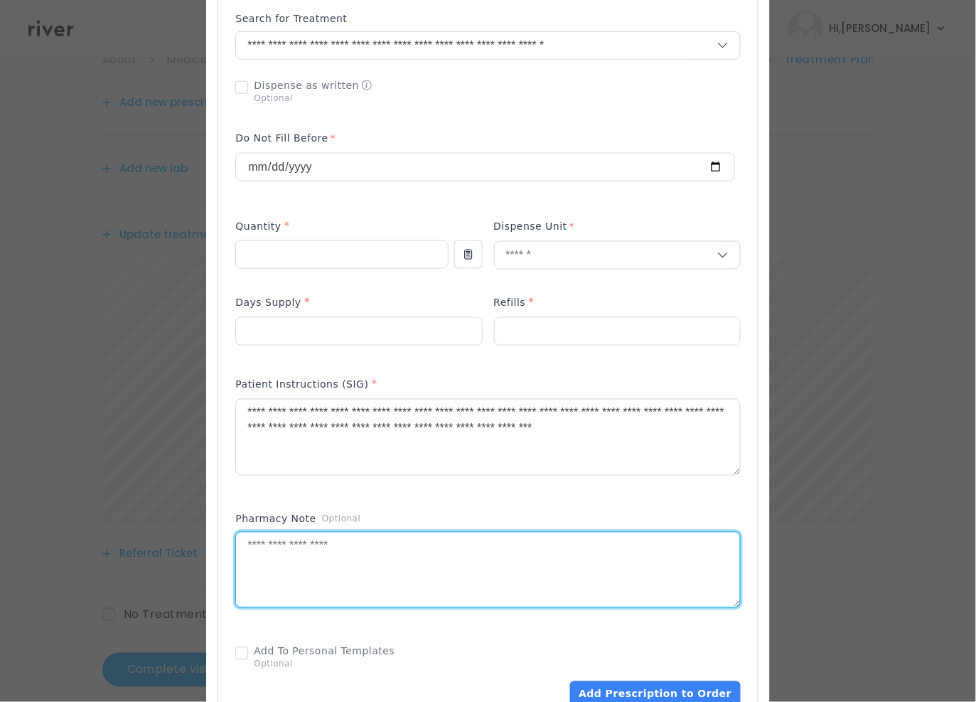
click at [328, 556] on textarea at bounding box center [487, 569] width 503 height 75
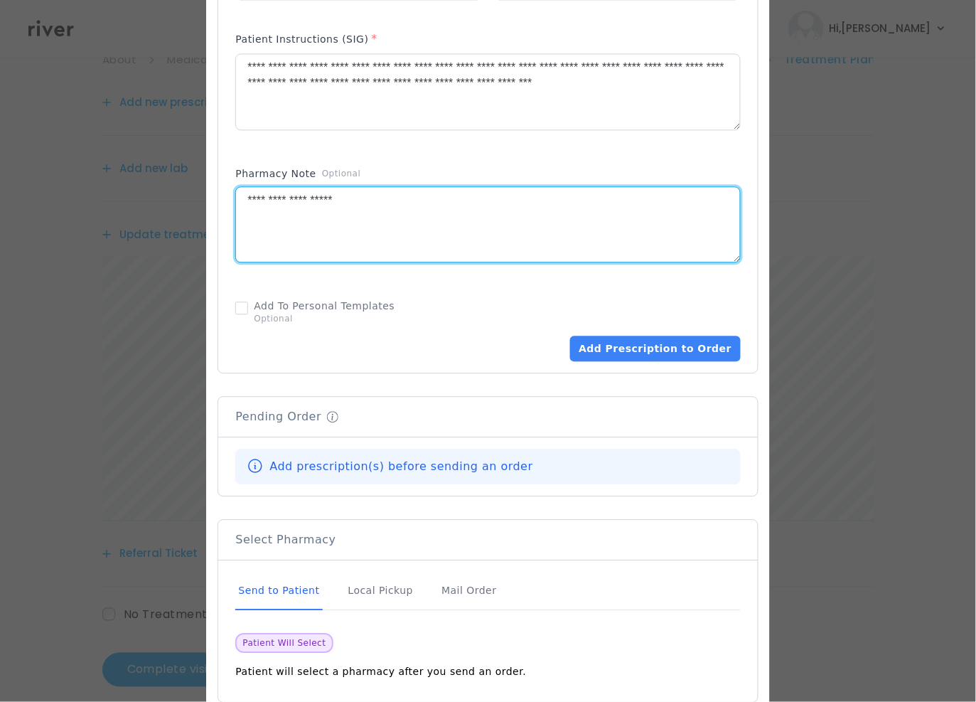
scroll to position [695, 0]
type textarea "**********"
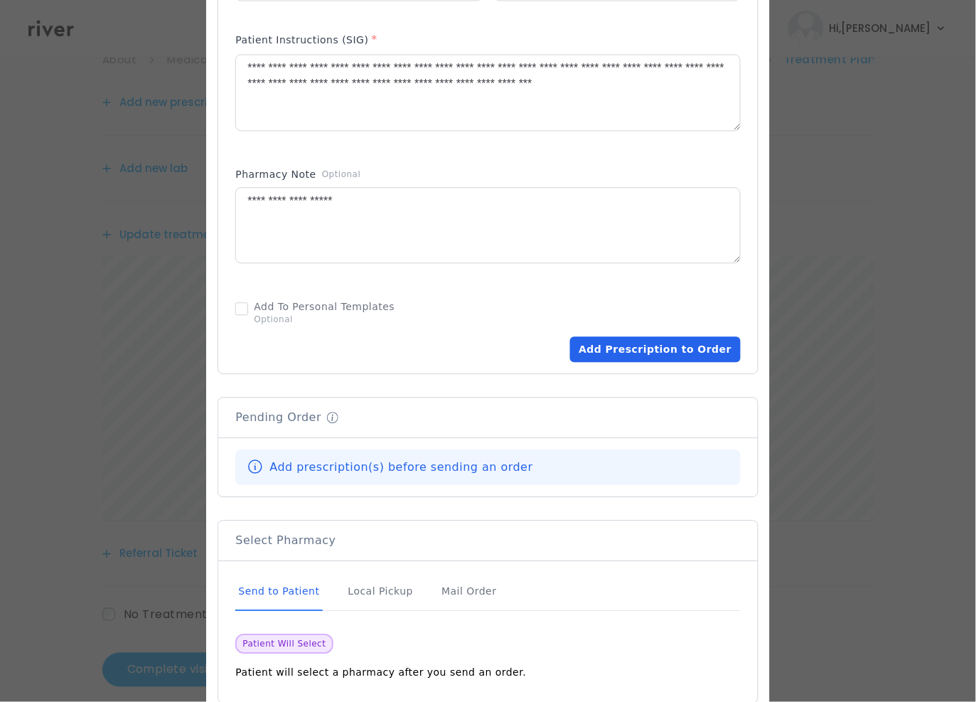
click at [616, 354] on button "Add Prescription to Order" at bounding box center [655, 349] width 170 height 26
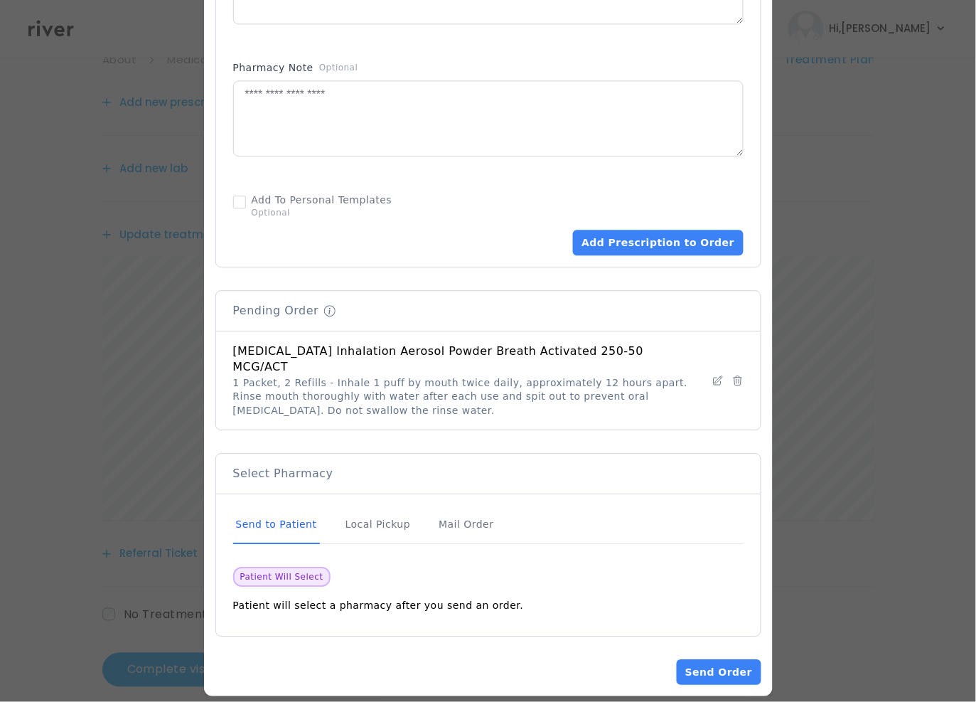
scroll to position [778, 0]
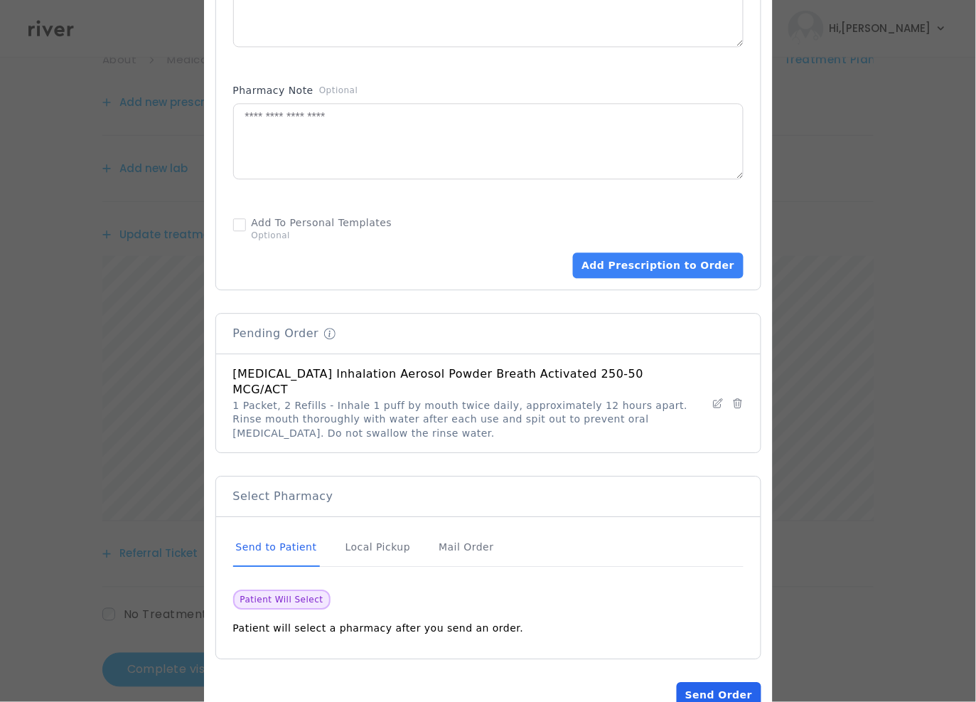
click at [719, 682] on button "Send Order" at bounding box center [719, 695] width 84 height 26
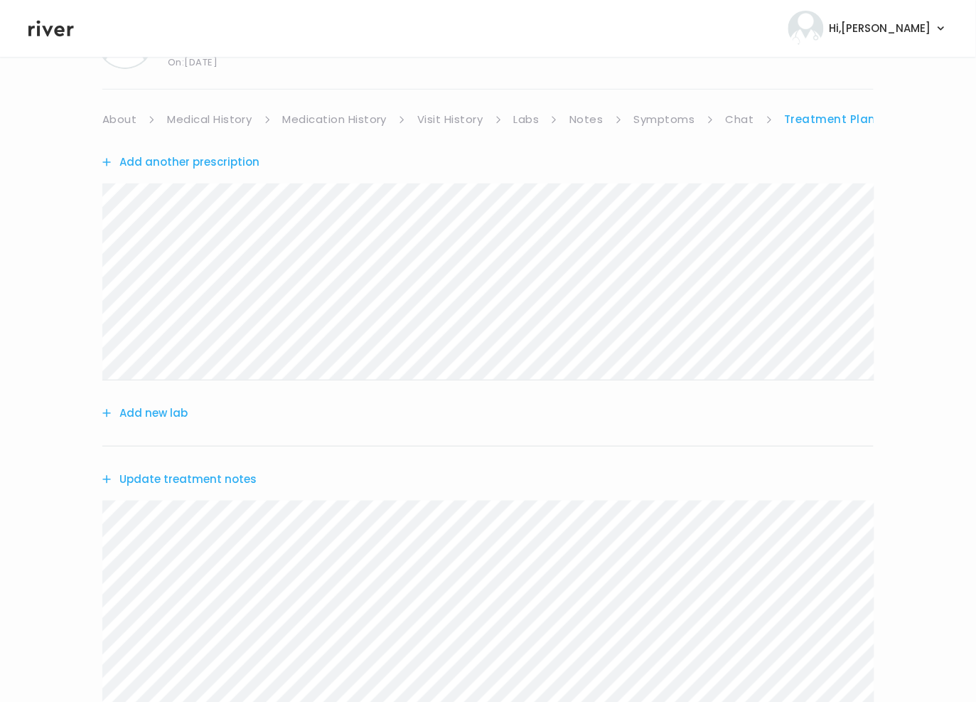
scroll to position [0, 0]
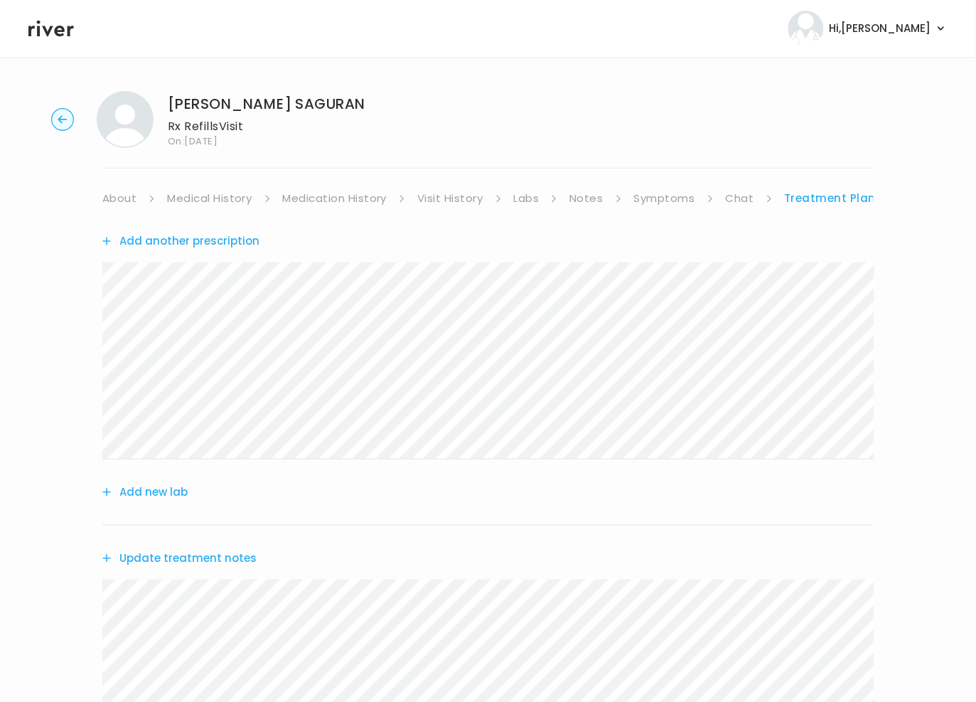
click at [129, 195] on link "About" at bounding box center [119, 198] width 34 height 20
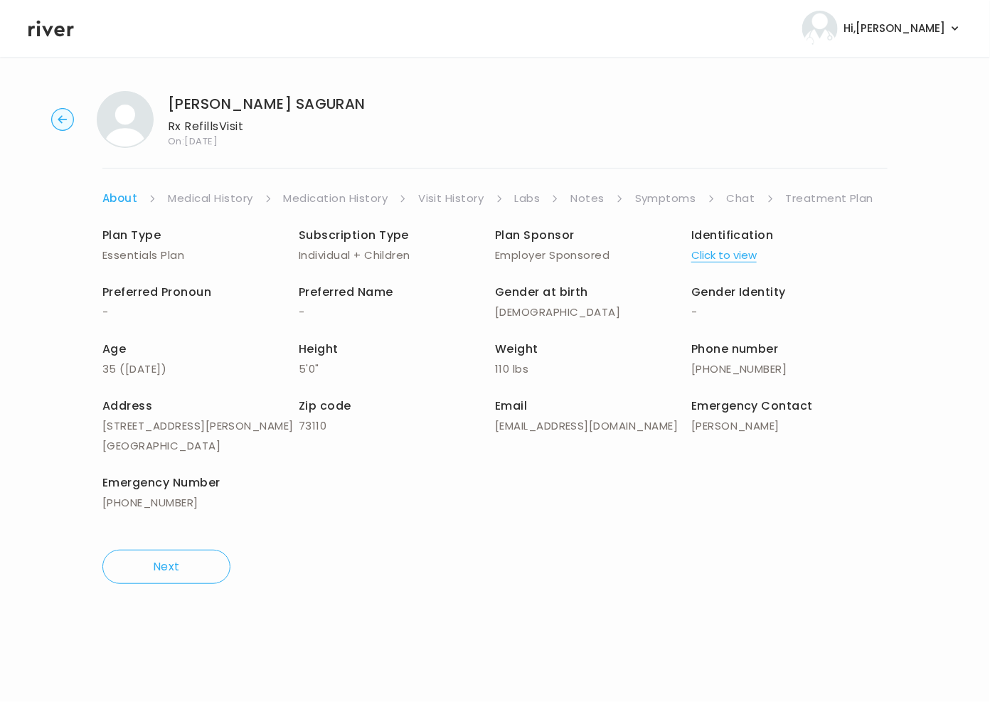
click at [845, 194] on link "Treatment Plan" at bounding box center [830, 198] width 88 height 20
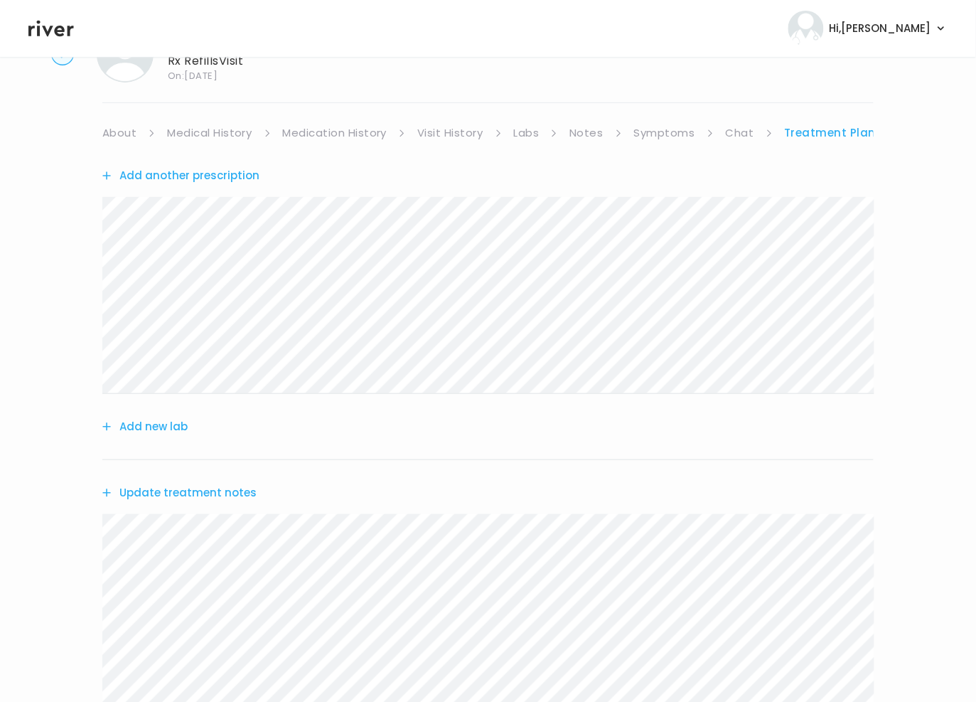
scroll to position [87, 0]
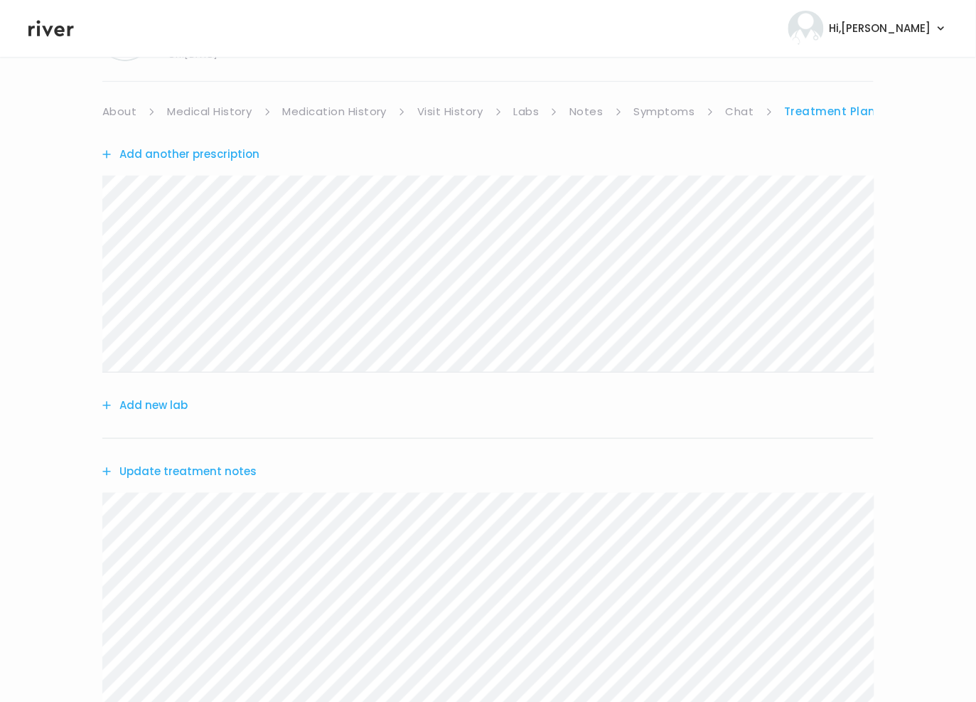
click at [190, 466] on button "Update treatment notes" at bounding box center [179, 471] width 154 height 20
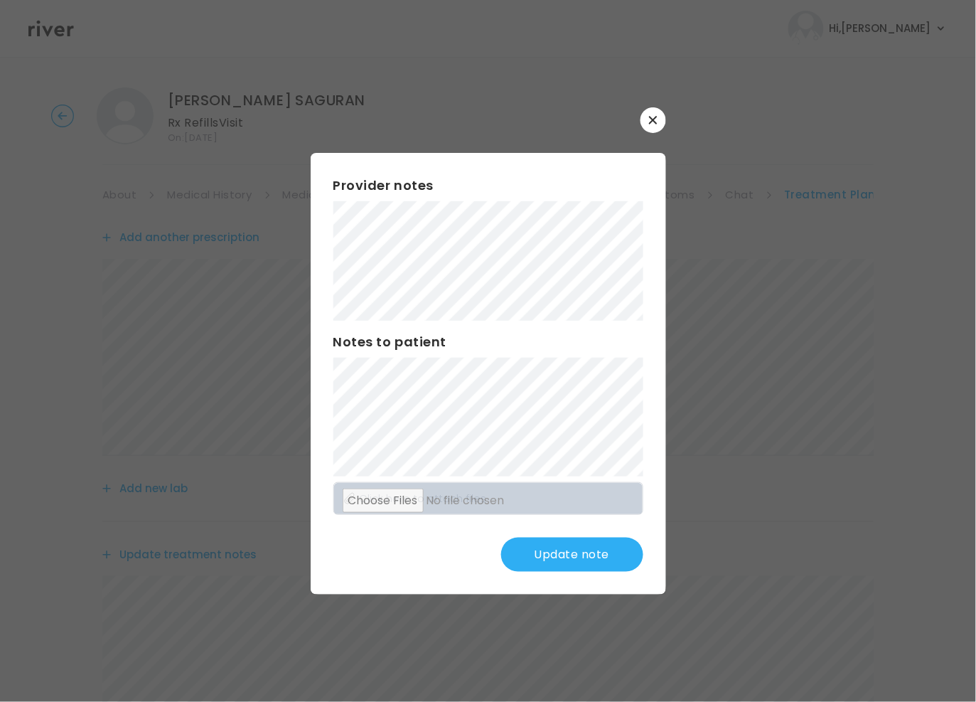
scroll to position [0, 0]
click at [567, 564] on button "Update note" at bounding box center [572, 554] width 142 height 34
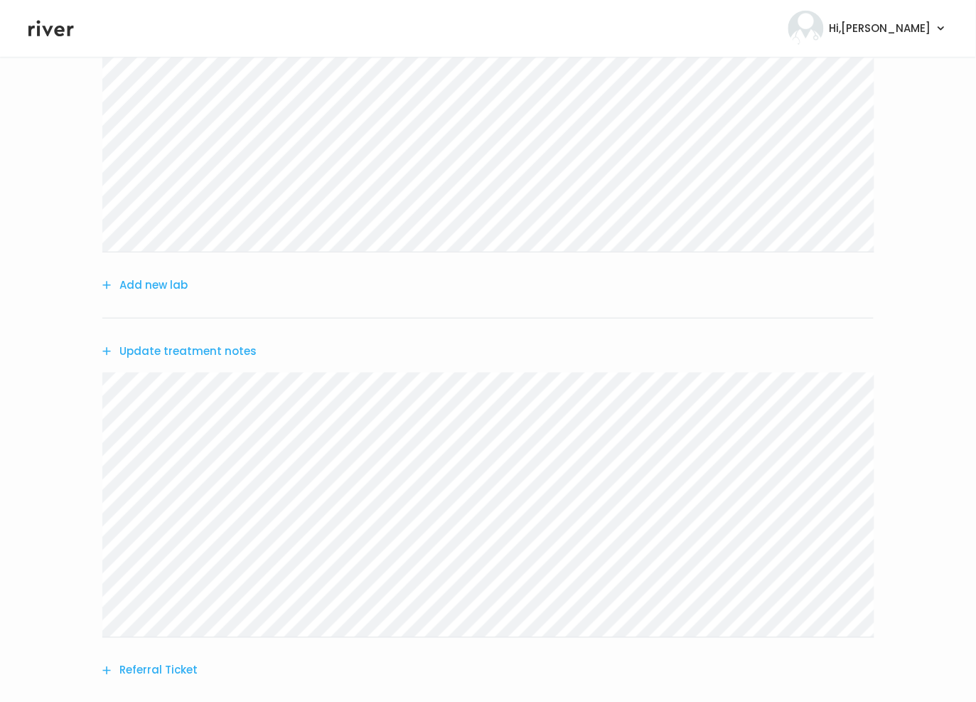
scroll to position [343, 0]
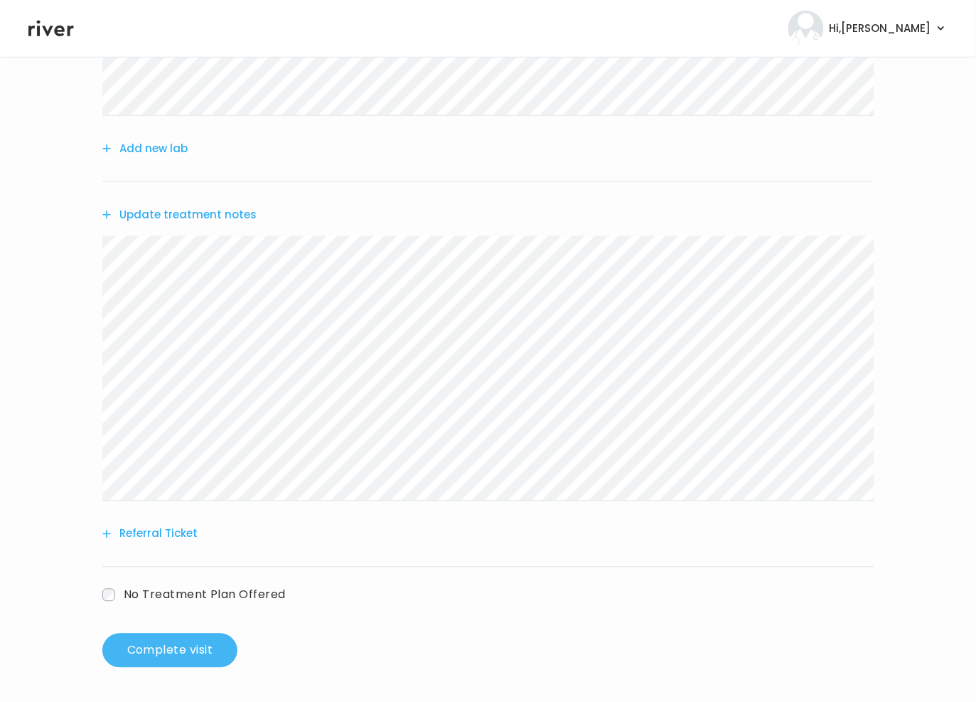
click at [177, 659] on button "Complete visit" at bounding box center [169, 650] width 135 height 34
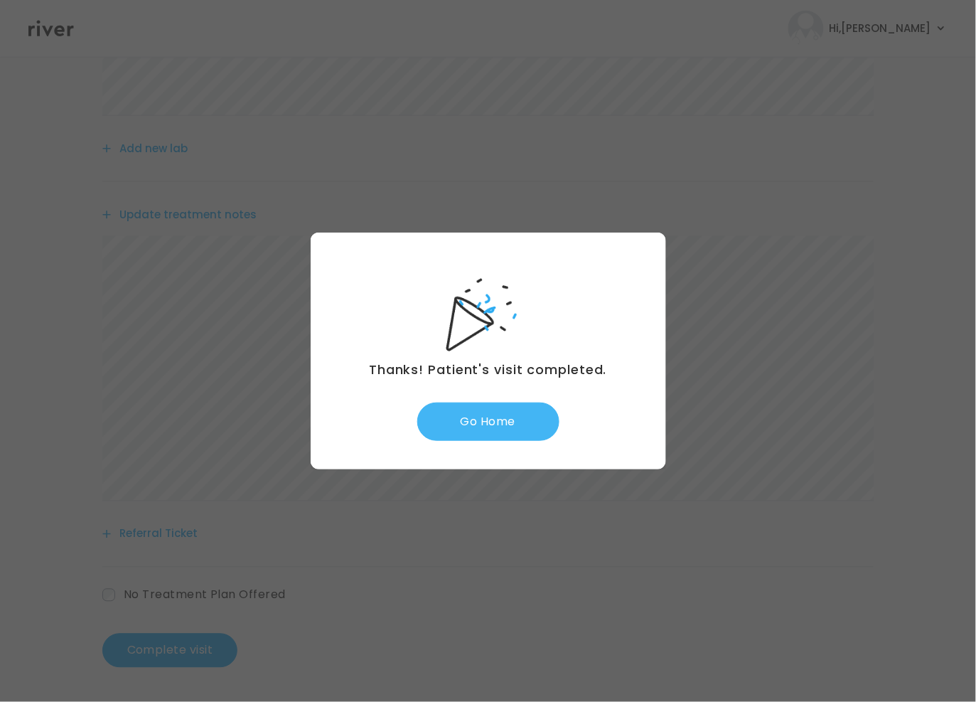
click at [506, 435] on button "Go Home" at bounding box center [488, 421] width 142 height 38
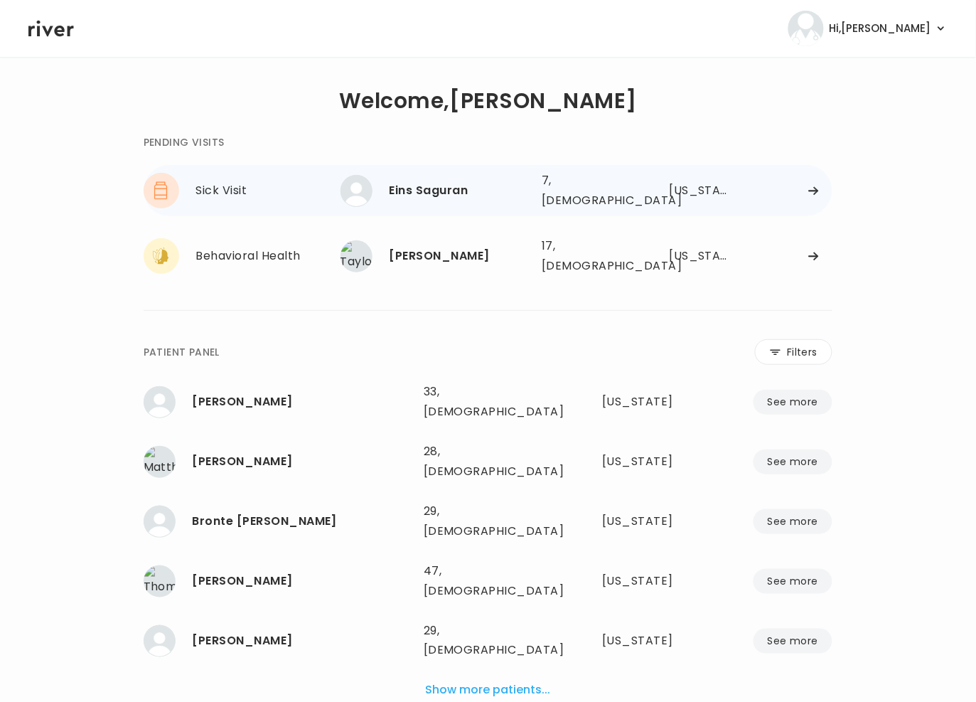
click at [506, 190] on div "Eins Saguran" at bounding box center [460, 191] width 141 height 20
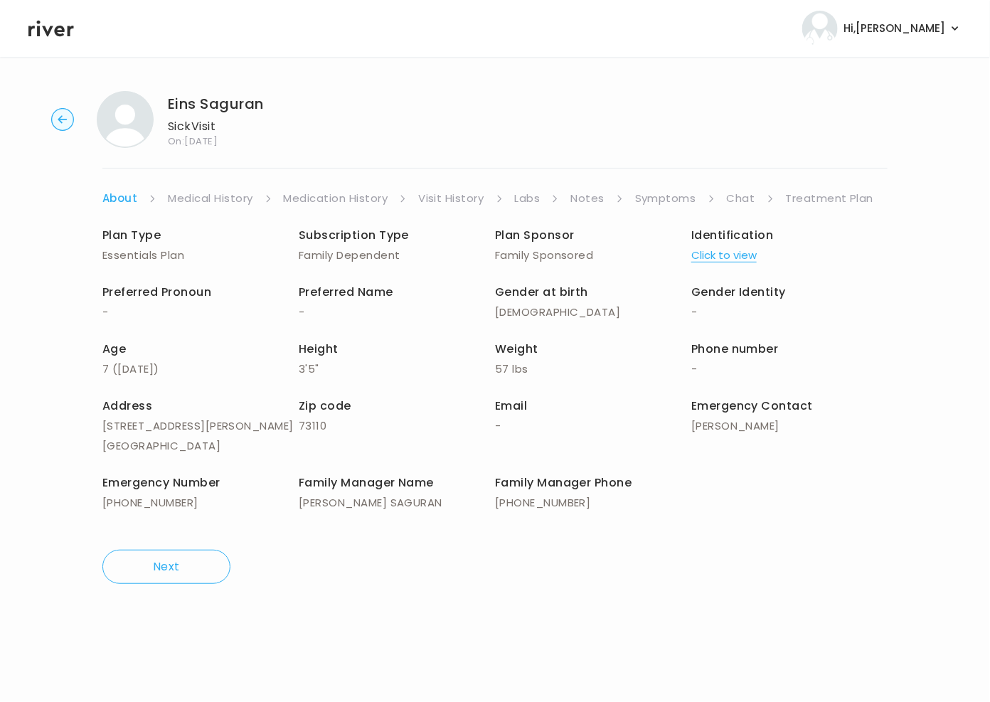
click at [818, 200] on link "Treatment Plan" at bounding box center [830, 198] width 88 height 20
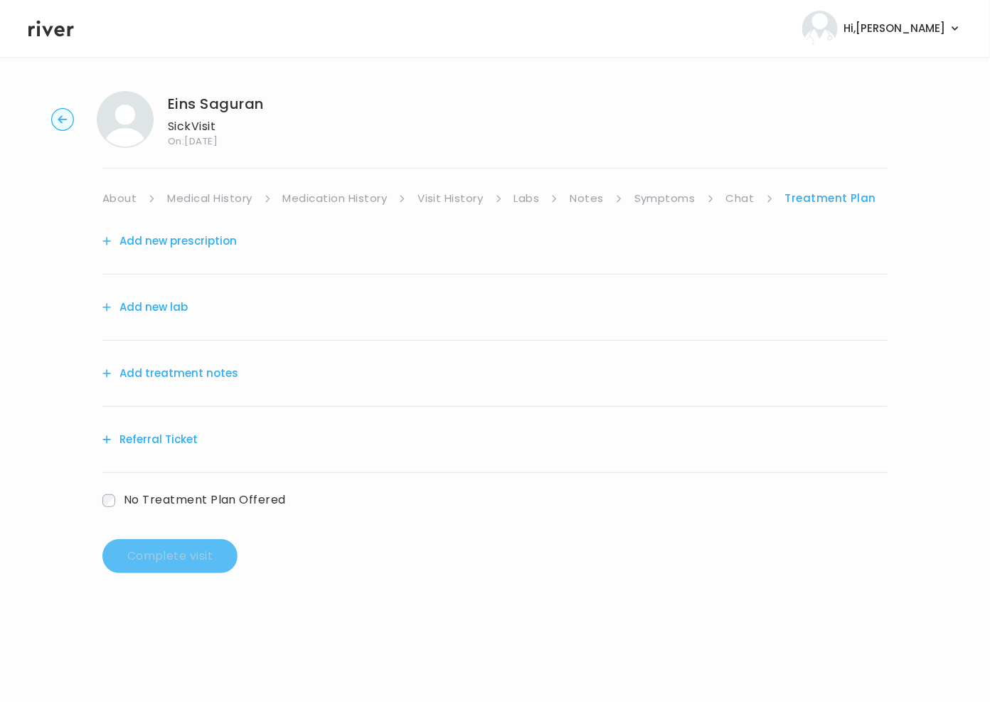
click at [662, 206] on link "Symptoms" at bounding box center [664, 198] width 61 height 20
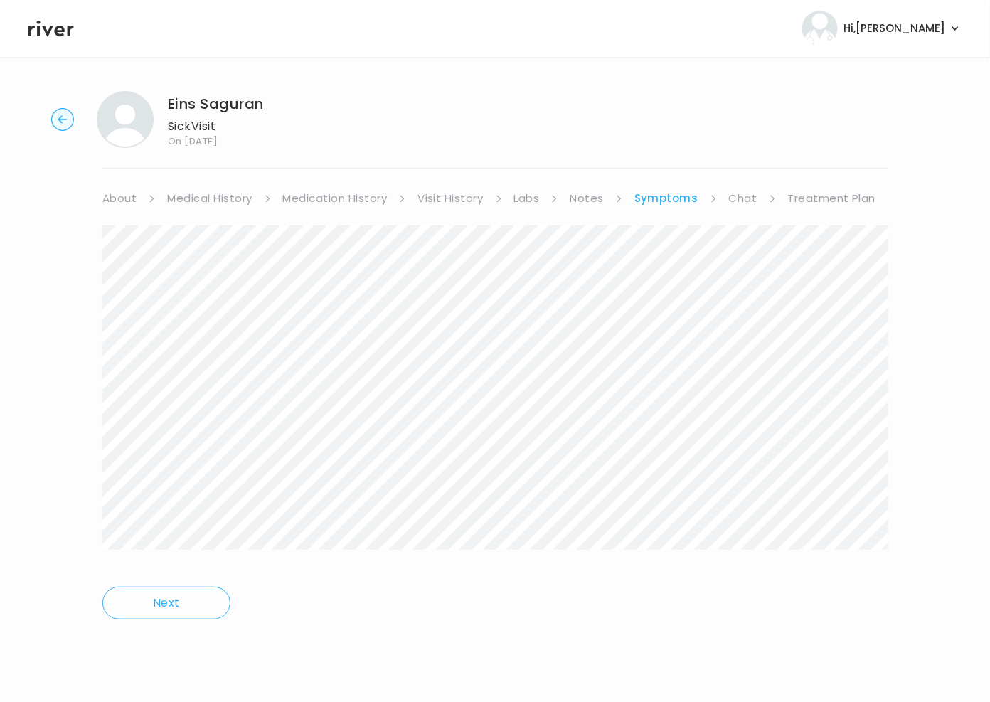
click at [741, 198] on link "Chat" at bounding box center [743, 198] width 28 height 20
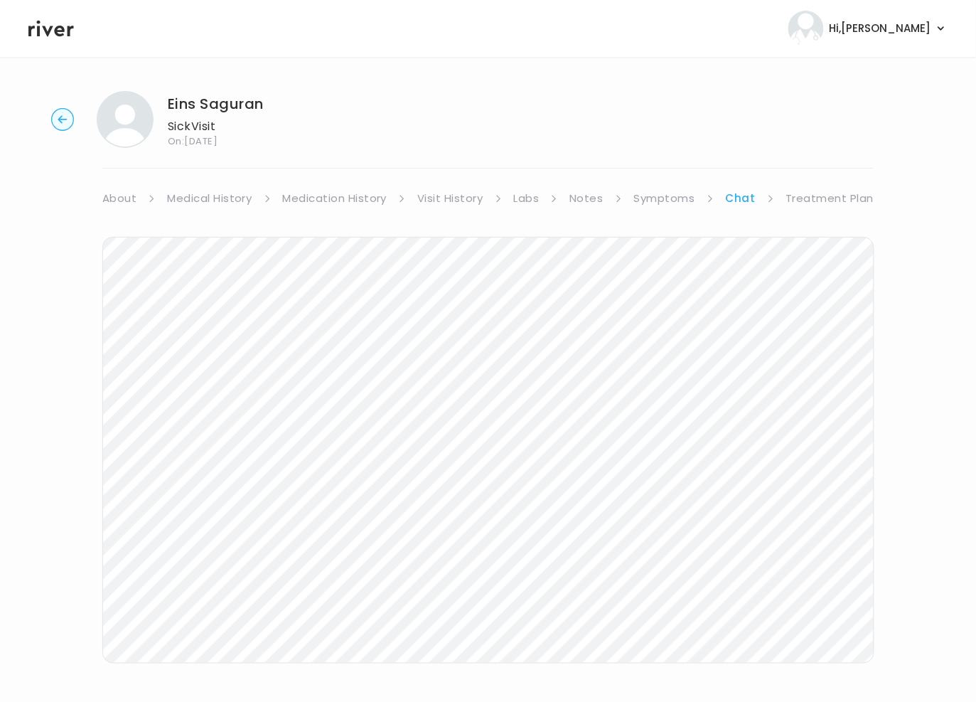
click at [817, 196] on link "Treatment Plan" at bounding box center [830, 198] width 88 height 20
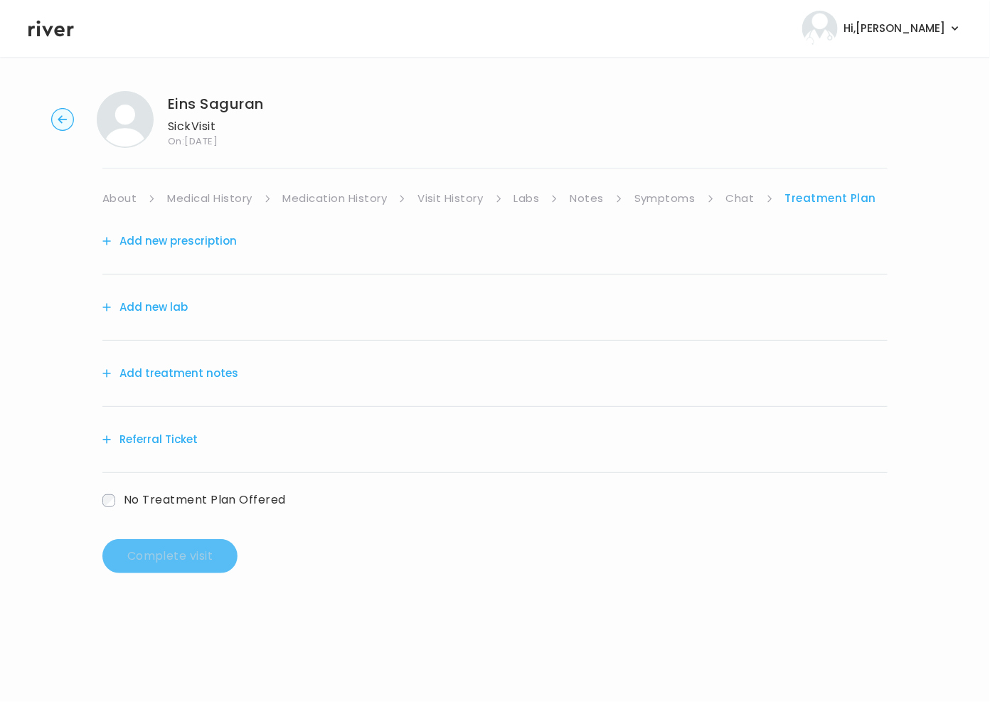
click at [649, 205] on link "Symptoms" at bounding box center [664, 198] width 61 height 20
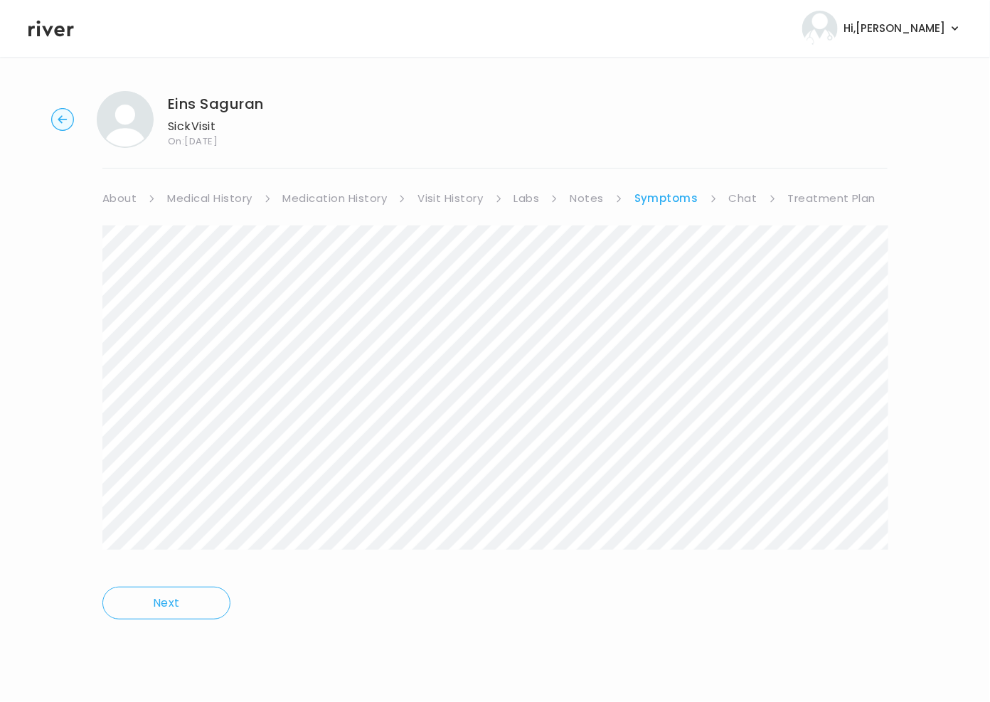
click at [825, 197] on link "Treatment Plan" at bounding box center [832, 198] width 88 height 20
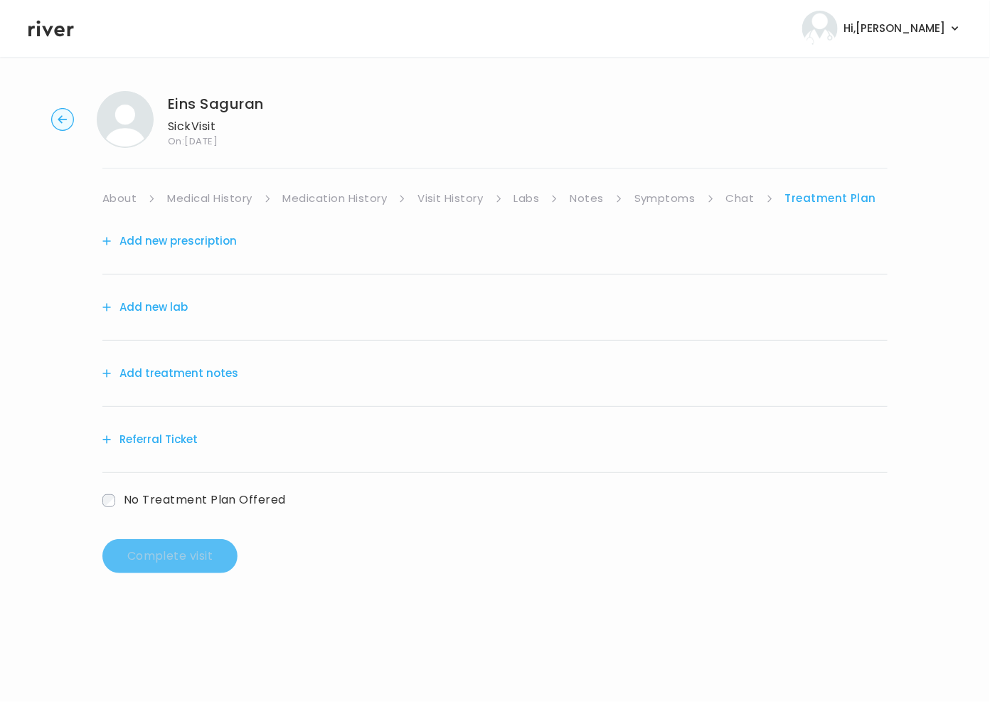
click at [184, 377] on button "Add treatment notes" at bounding box center [170, 373] width 136 height 20
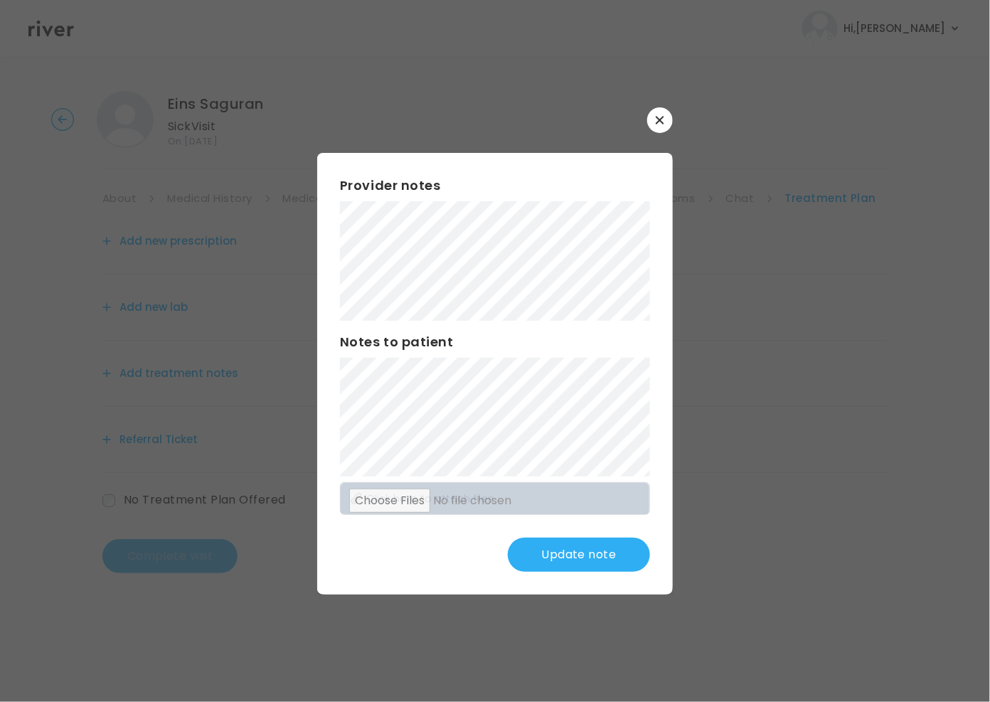
click at [596, 558] on button "Update note" at bounding box center [579, 554] width 142 height 34
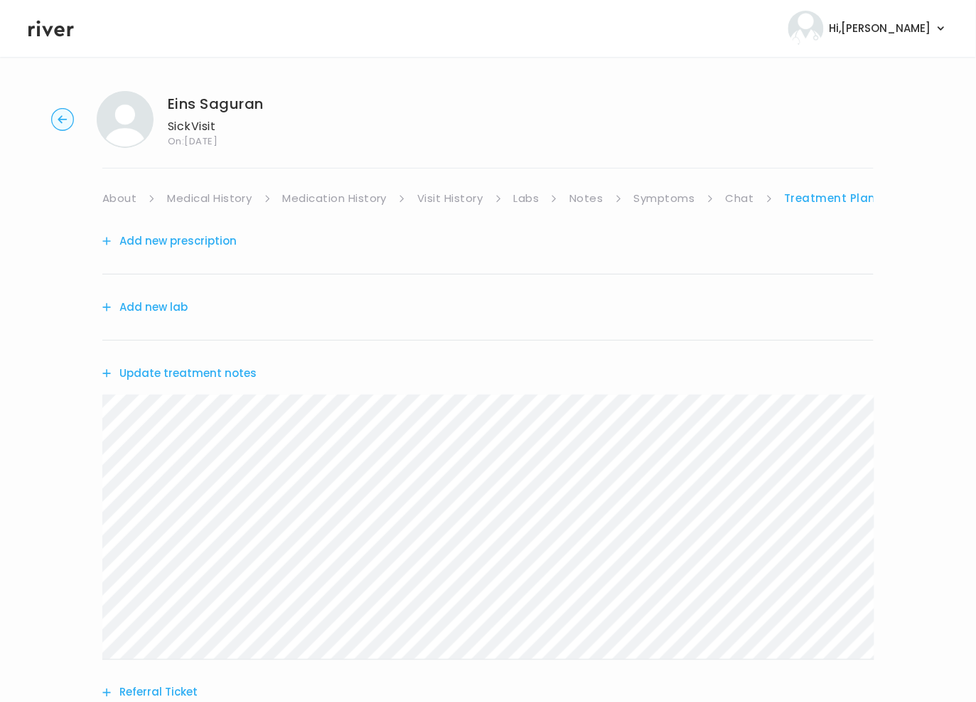
click at [203, 371] on button "Update treatment notes" at bounding box center [179, 373] width 154 height 20
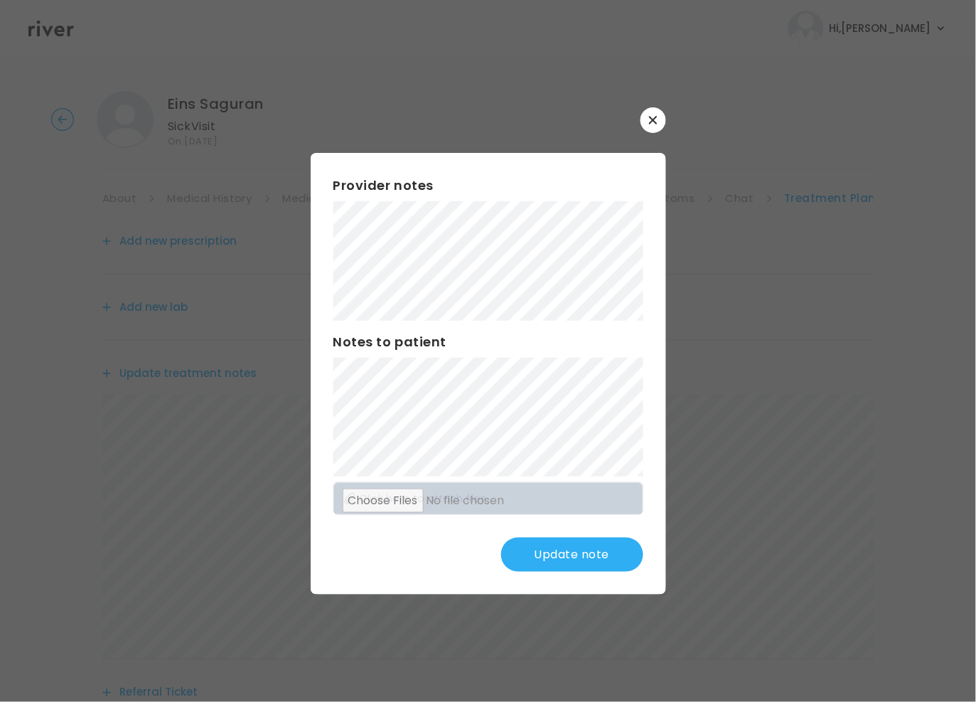
click at [546, 553] on button "Update note" at bounding box center [572, 554] width 142 height 34
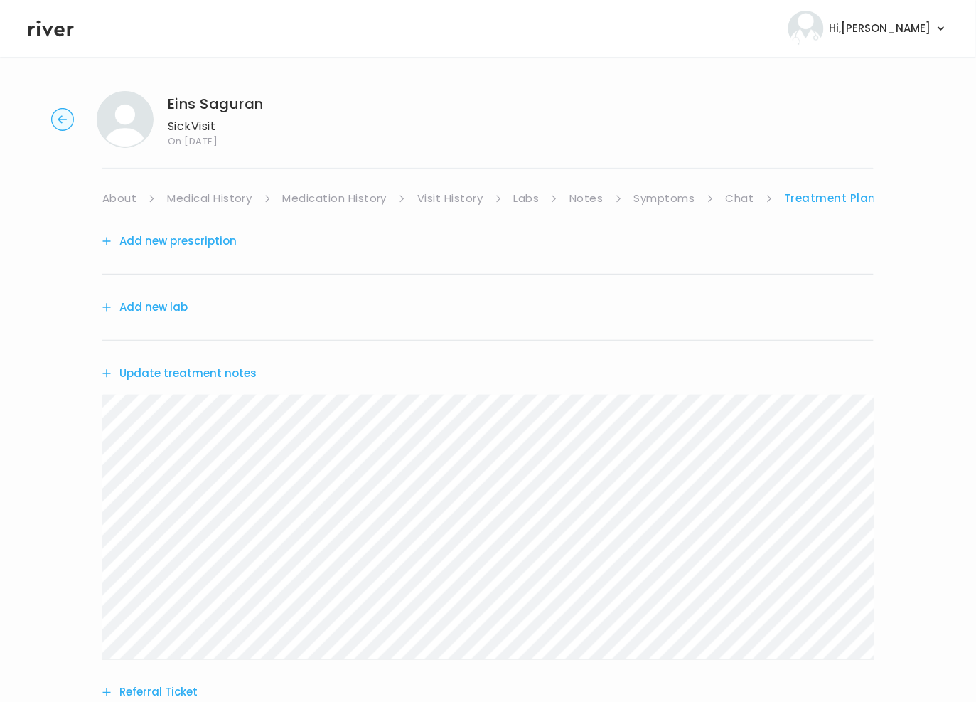
click at [184, 231] on button "Add new prescription" at bounding box center [169, 241] width 134 height 20
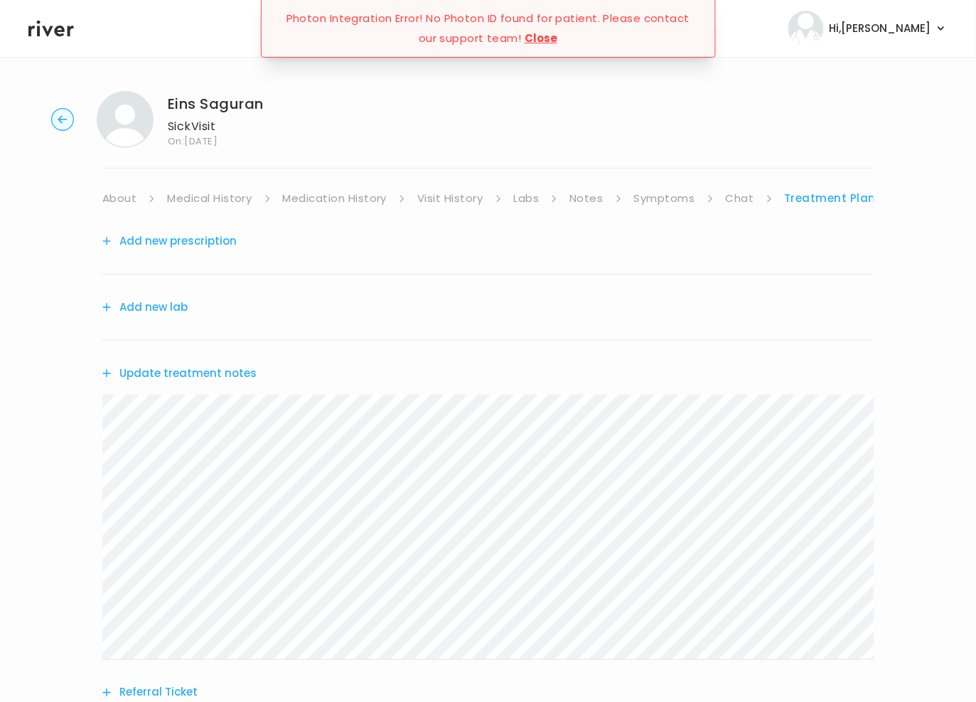
scroll to position [4, 0]
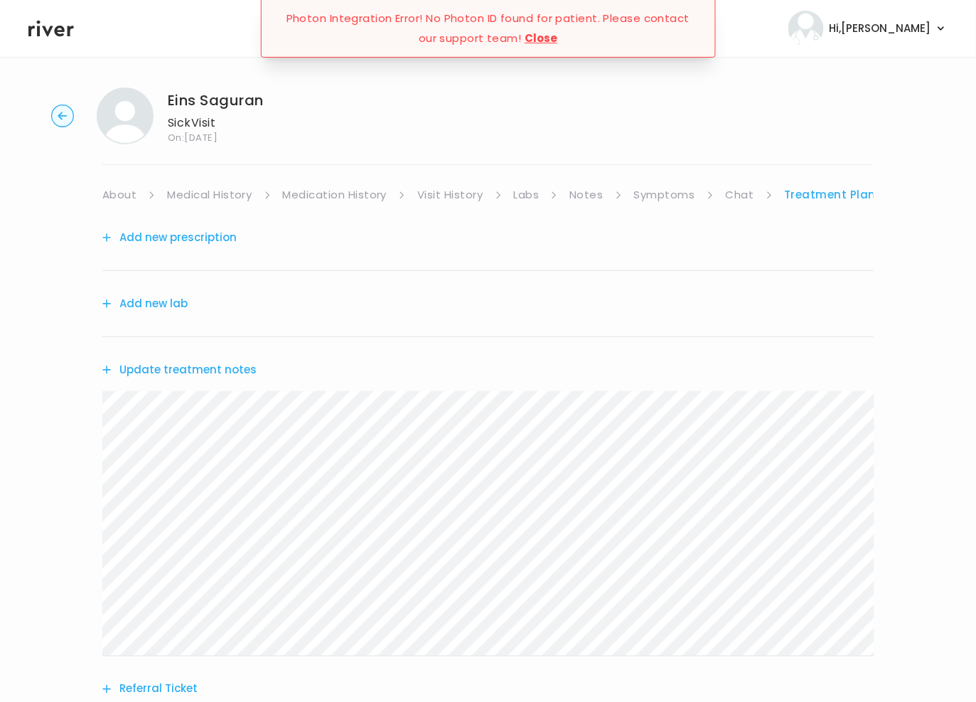
click at [157, 241] on button "Add new prescription" at bounding box center [169, 237] width 134 height 20
click at [278, 311] on div "Add new lab" at bounding box center [487, 304] width 771 height 66
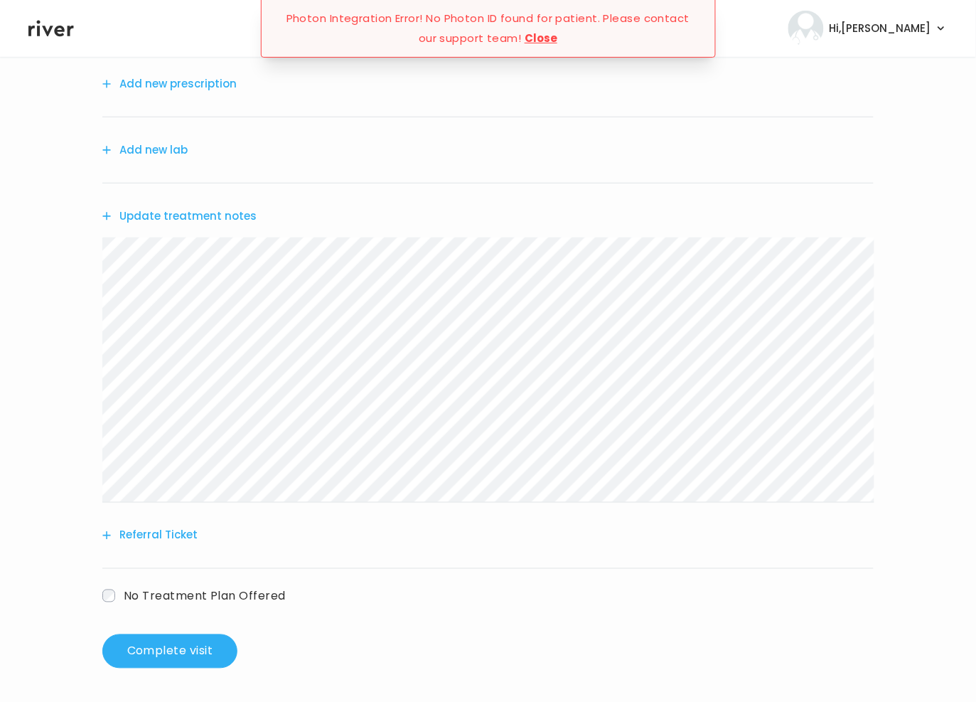
scroll to position [159, 0]
drag, startPoint x: 480, startPoint y: 548, endPoint x: 565, endPoint y: 501, distance: 97.4
click at [481, 549] on div "Referral Ticket" at bounding box center [487, 535] width 771 height 66
click at [544, 38] on button "Close" at bounding box center [541, 38] width 33 height 20
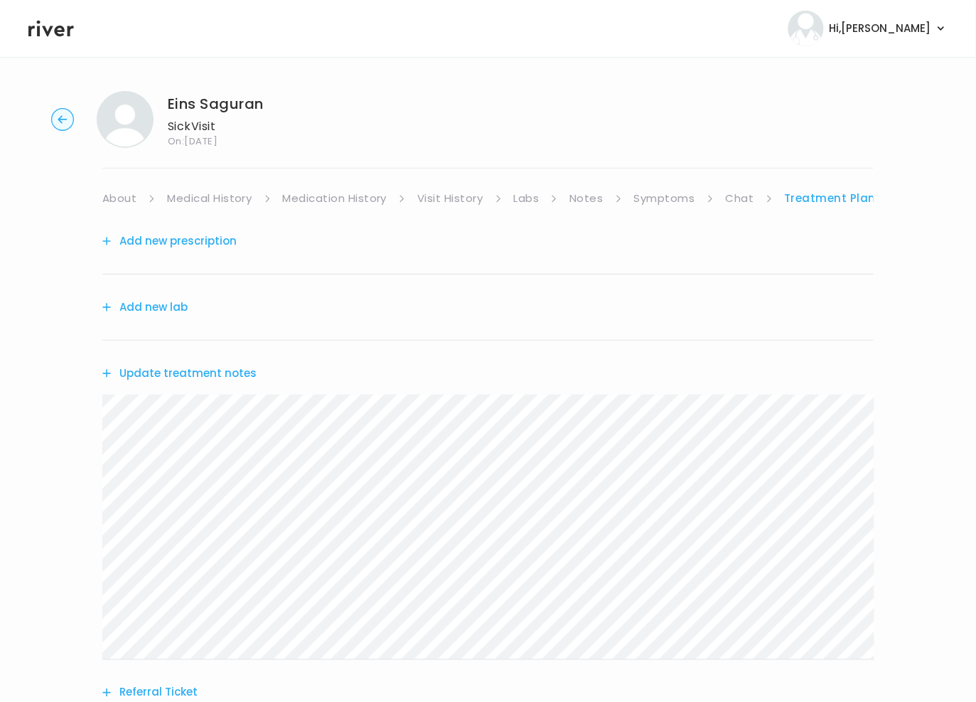
click at [150, 252] on div "Add new prescription" at bounding box center [487, 241] width 771 height 66
click at [154, 245] on button "Add new prescription" at bounding box center [169, 241] width 134 height 20
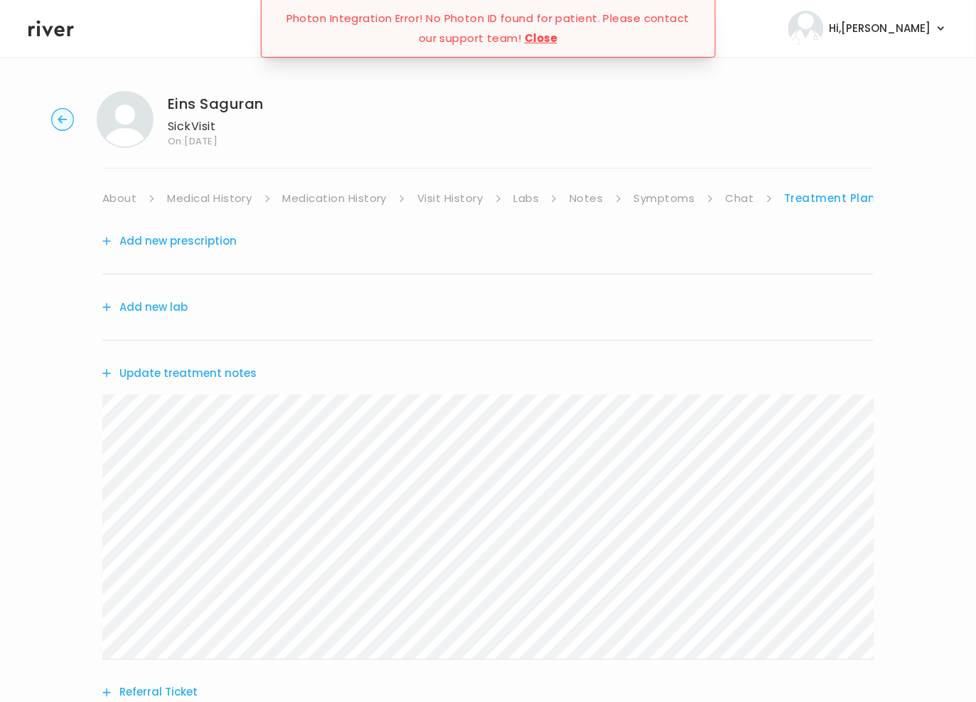
click at [418, 252] on div "Add new prescription" at bounding box center [487, 241] width 771 height 66
click at [191, 244] on button "Add new prescription" at bounding box center [169, 241] width 134 height 20
drag, startPoint x: 536, startPoint y: 46, endPoint x: 526, endPoint y: 58, distance: 15.7
click at [527, 55] on div "Photon Integration Error! No Photon ID found for patient. Please contact our su…" at bounding box center [488, 28] width 455 height 58
click at [59, 33] on icon at bounding box center [50, 28] width 45 height 21
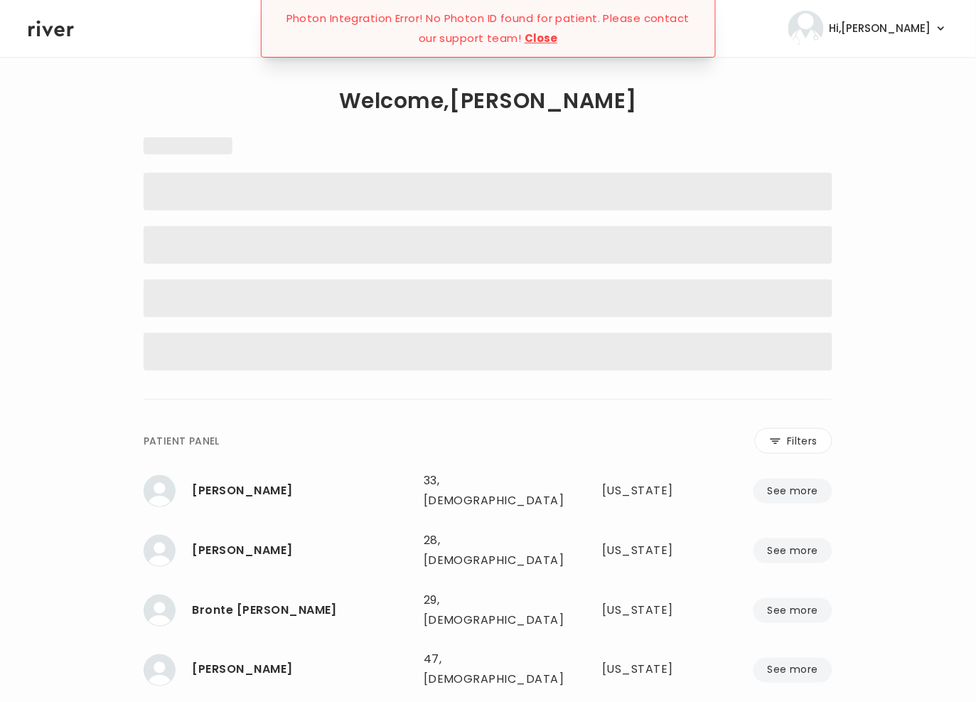
click at [549, 38] on button "Close" at bounding box center [541, 38] width 33 height 20
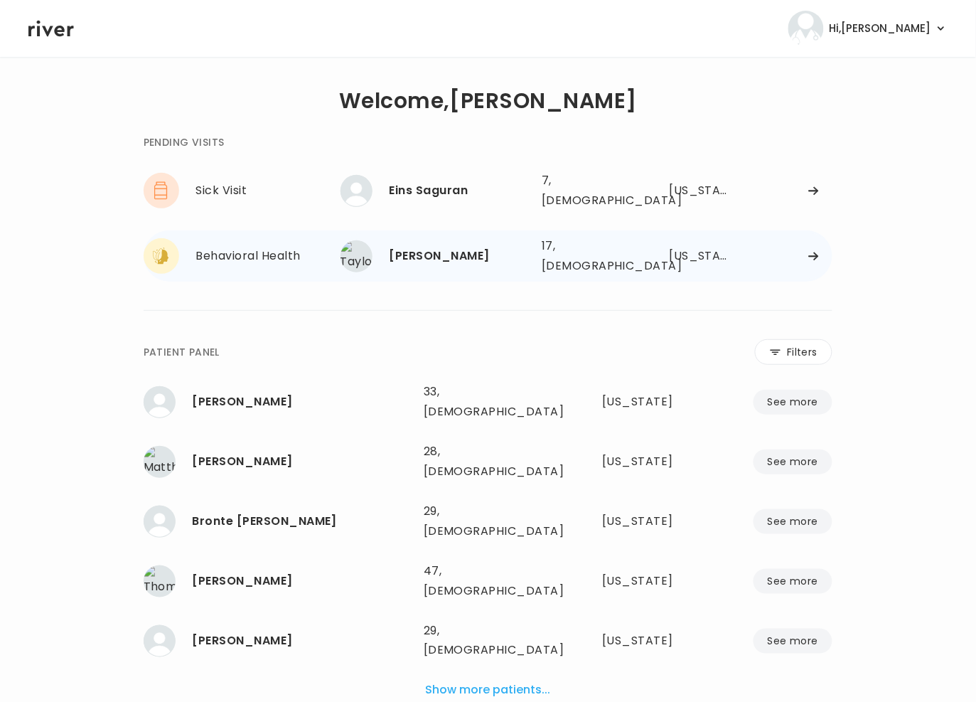
click at [697, 247] on div "[US_STATE]" at bounding box center [701, 256] width 63 height 20
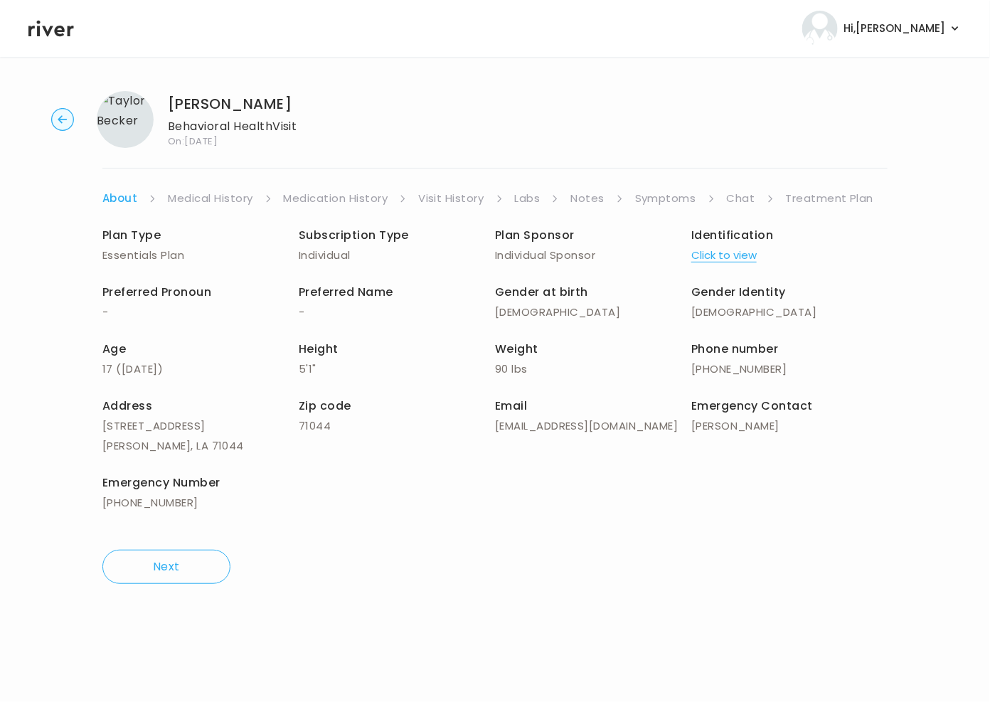
click at [668, 201] on link "Symptoms" at bounding box center [665, 198] width 61 height 20
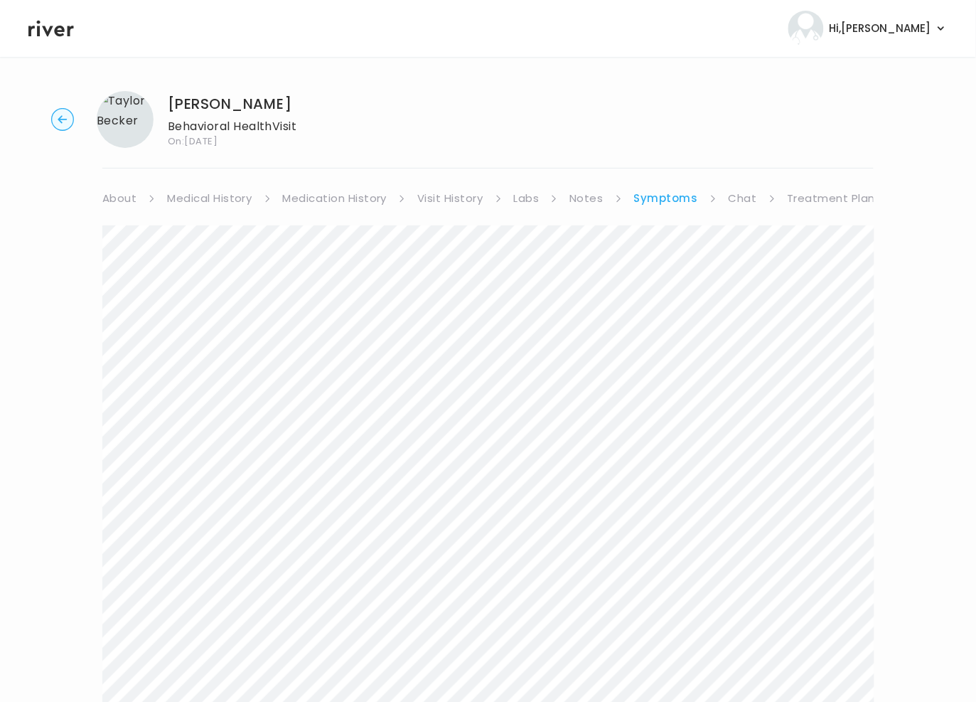
click at [814, 195] on link "Treatment Plan" at bounding box center [832, 198] width 88 height 20
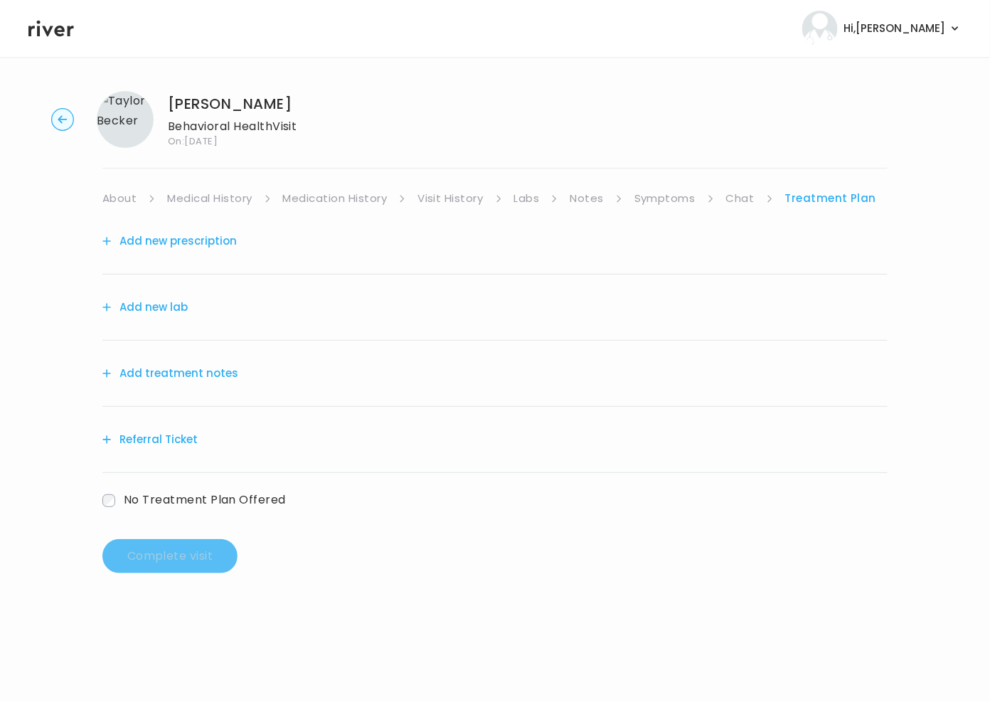
click at [198, 371] on button "Add treatment notes" at bounding box center [170, 373] width 136 height 20
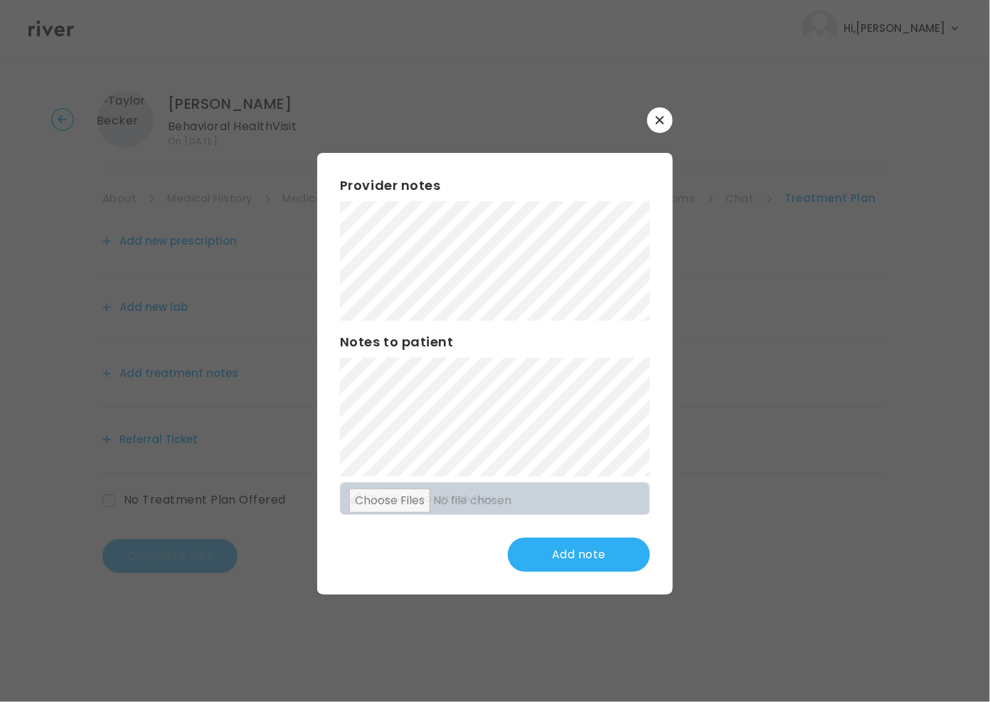
drag, startPoint x: 667, startPoint y: 114, endPoint x: 680, endPoint y: 119, distance: 13.5
click at [667, 116] on button "button" at bounding box center [660, 120] width 26 height 26
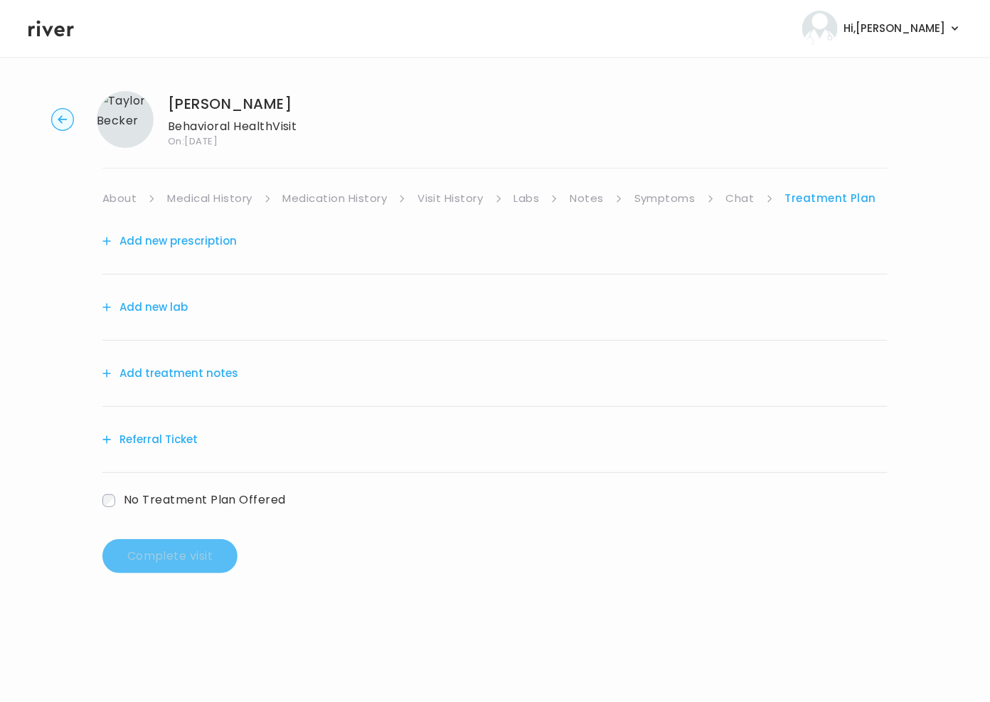
click at [746, 195] on link "Chat" at bounding box center [740, 198] width 28 height 20
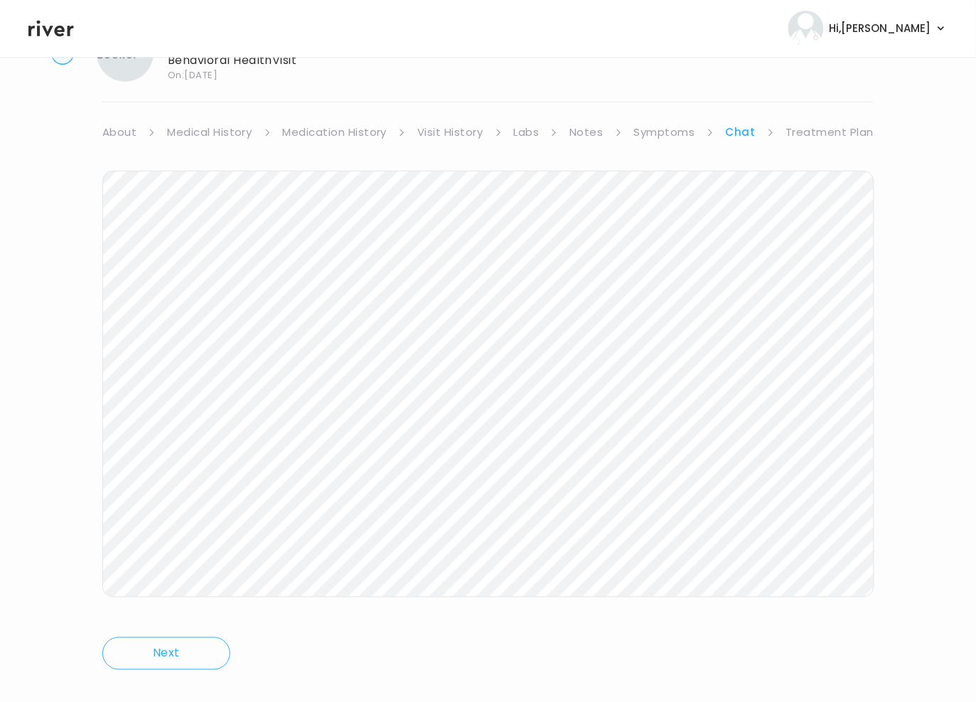
scroll to position [87, 0]
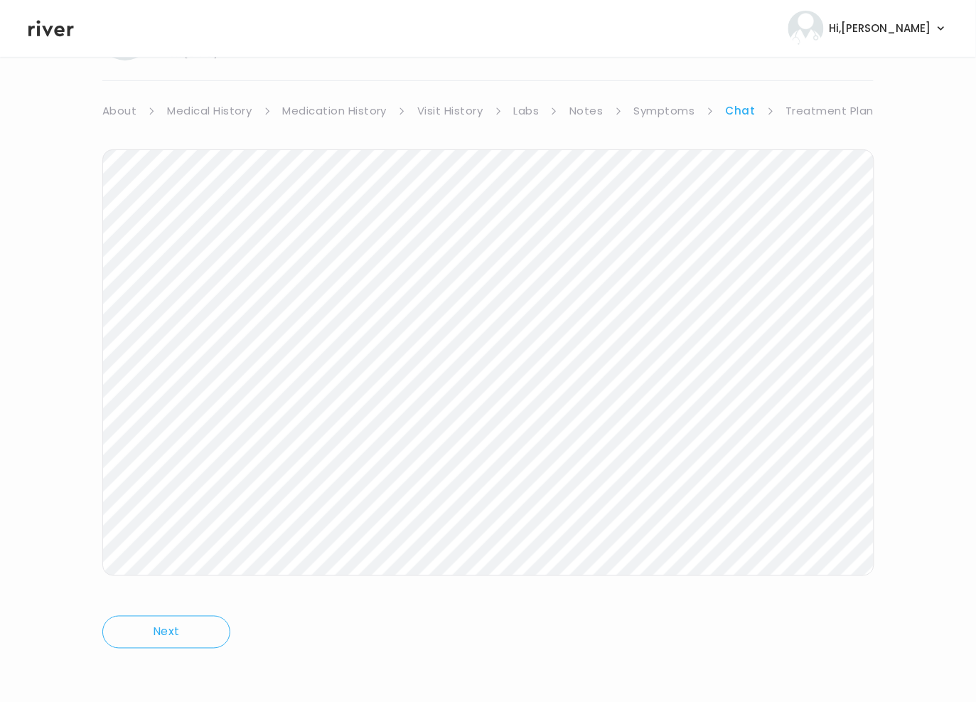
click at [668, 113] on link "Symptoms" at bounding box center [664, 111] width 61 height 20
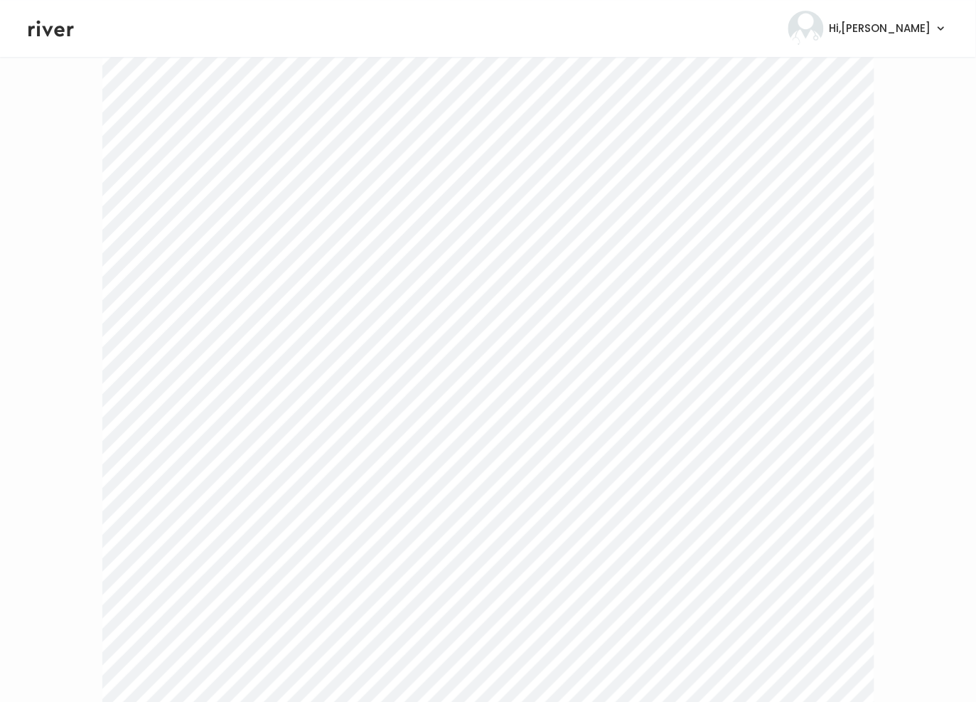
scroll to position [2699, 0]
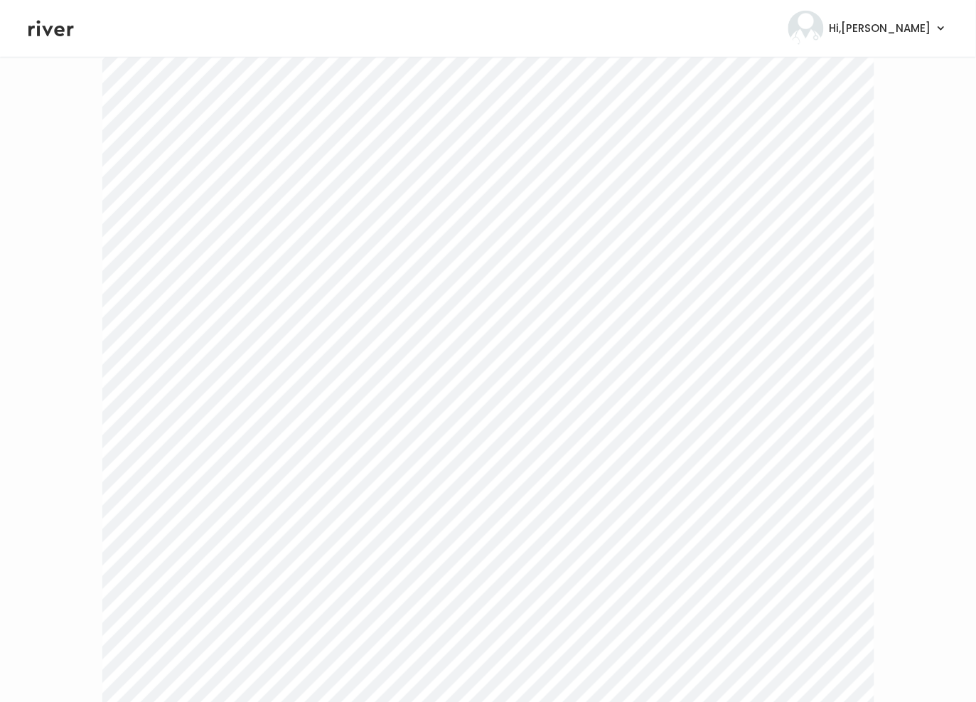
scroll to position [0, 0]
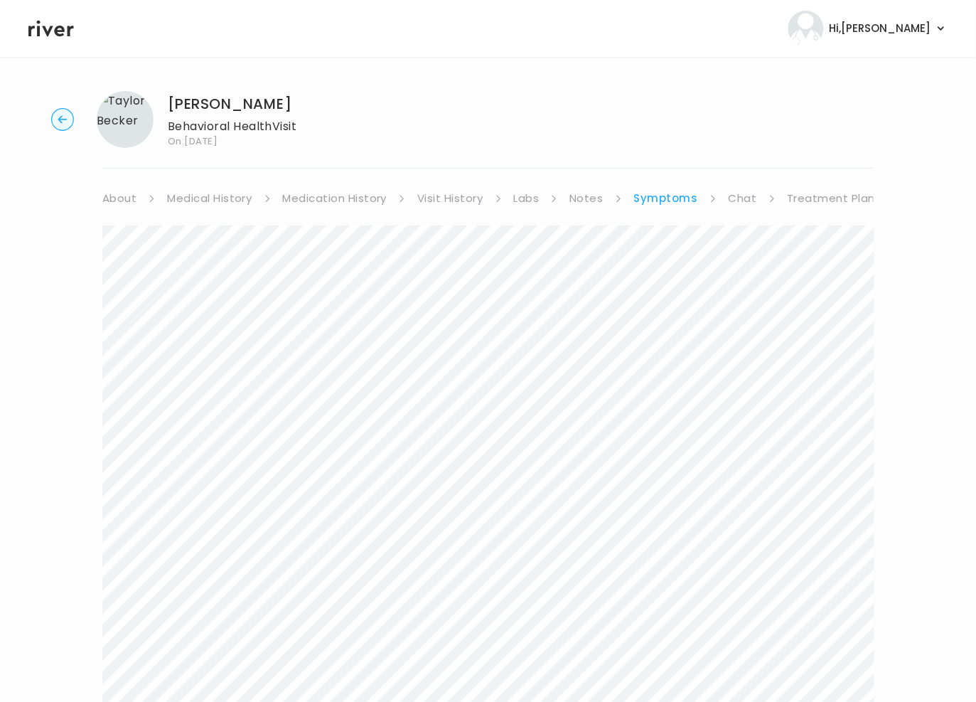
click at [736, 208] on link "Chat" at bounding box center [743, 198] width 28 height 20
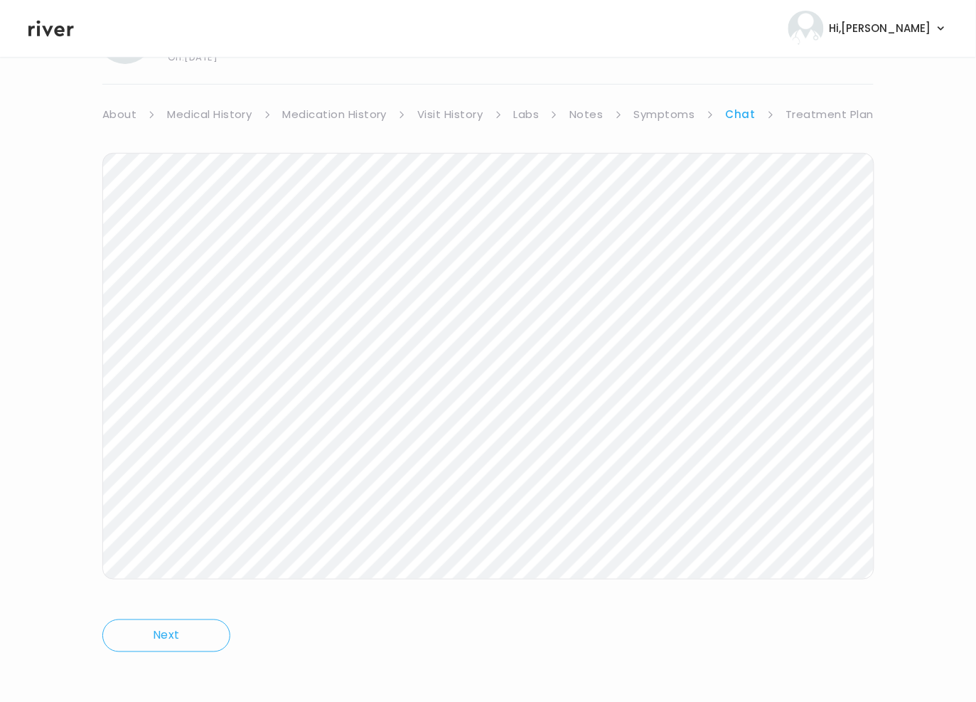
scroll to position [87, 0]
click at [79, 525] on div "Taylor Becker Behavioral Health Visit On: 13 Oct 2025 About Medical History Med…" at bounding box center [488, 335] width 976 height 687
click at [80, 515] on div "Taylor Becker Behavioral Health Visit On: 13 Oct 2025 About Medical History Med…" at bounding box center [488, 335] width 976 height 687
click at [652, 106] on link "Symptoms" at bounding box center [664, 111] width 61 height 20
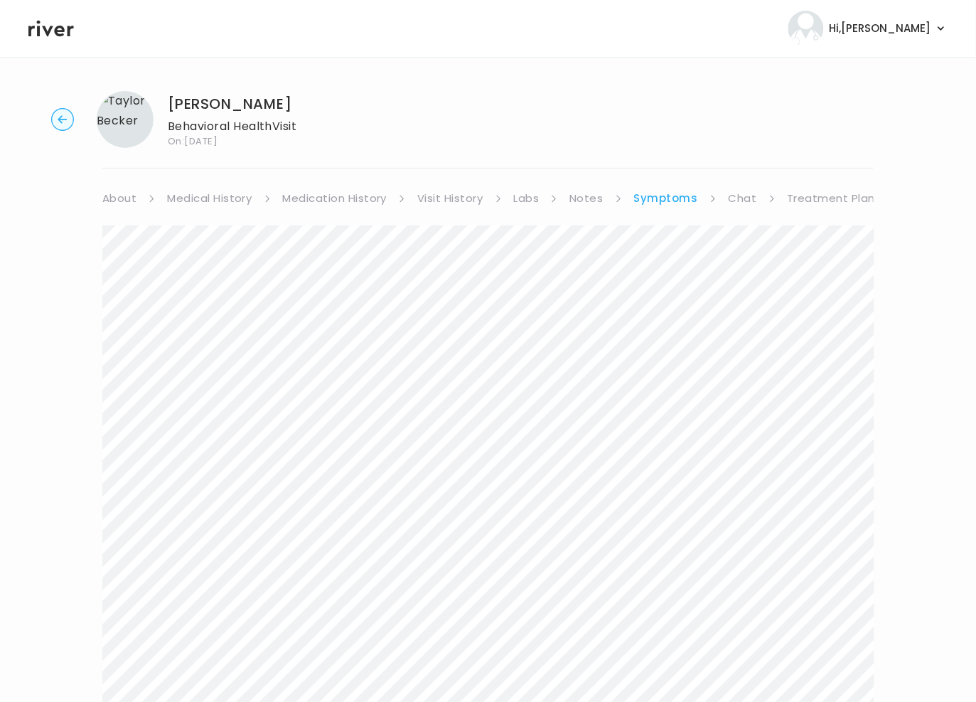
click at [736, 199] on link "Chat" at bounding box center [743, 198] width 28 height 20
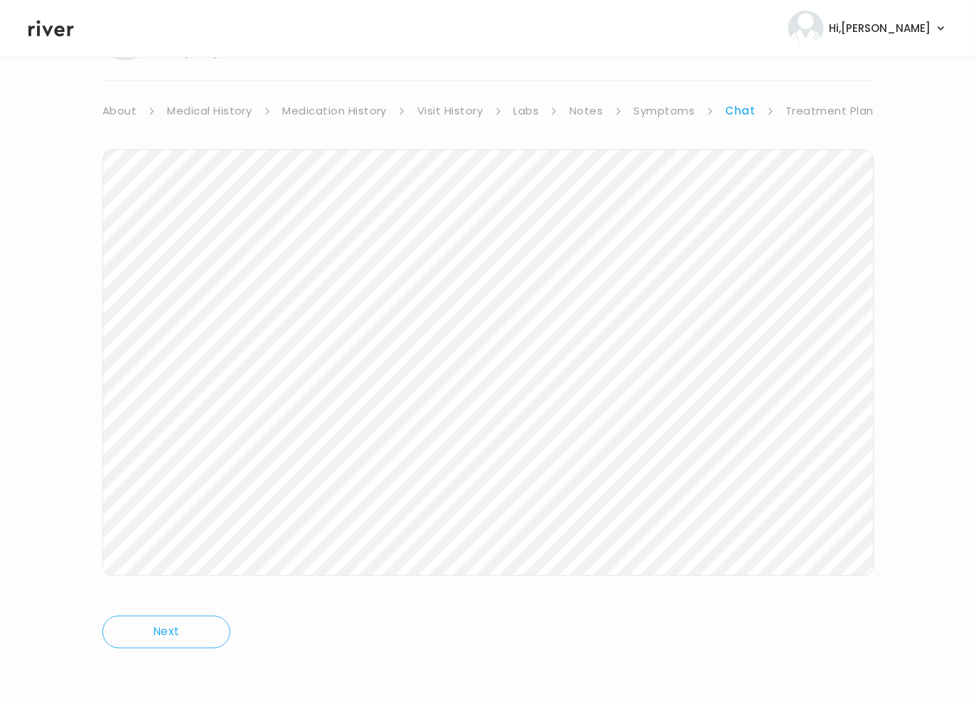
click at [835, 114] on link "Treatment Plan" at bounding box center [830, 111] width 88 height 20
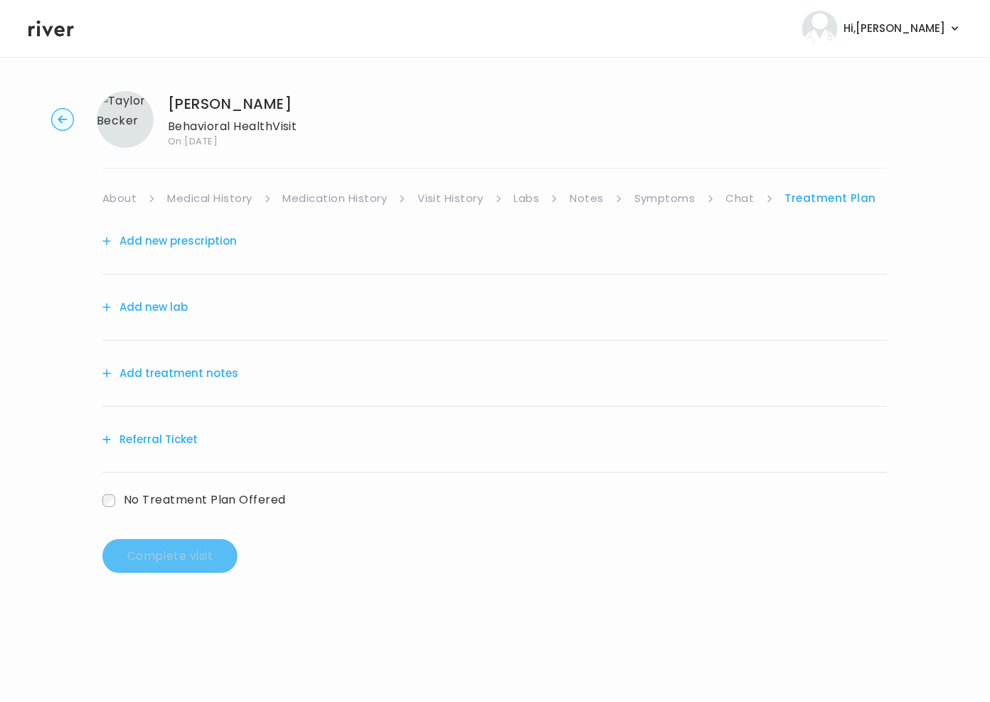
click at [146, 375] on button "Add treatment notes" at bounding box center [170, 373] width 136 height 20
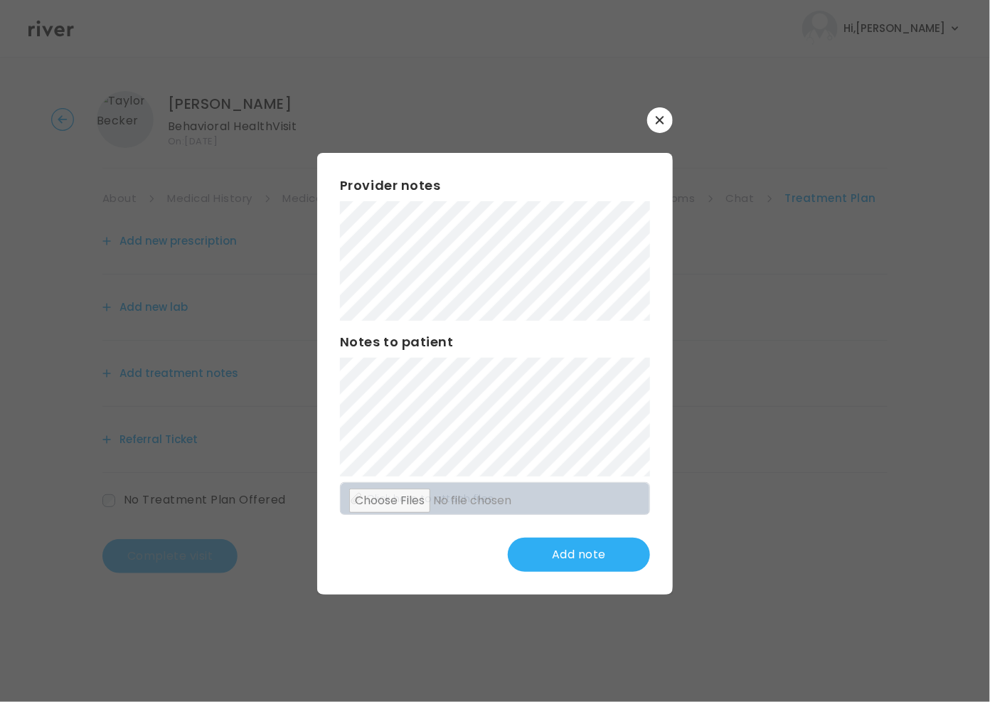
click at [323, 299] on div "Provider notes Notes to patient Click here to attach files Add note" at bounding box center [494, 373] width 355 height 441
click at [324, 276] on div "Provider notes Notes to patient Click here to attach files Add note" at bounding box center [494, 373] width 355 height 441
click at [606, 556] on button "Update note" at bounding box center [579, 554] width 142 height 34
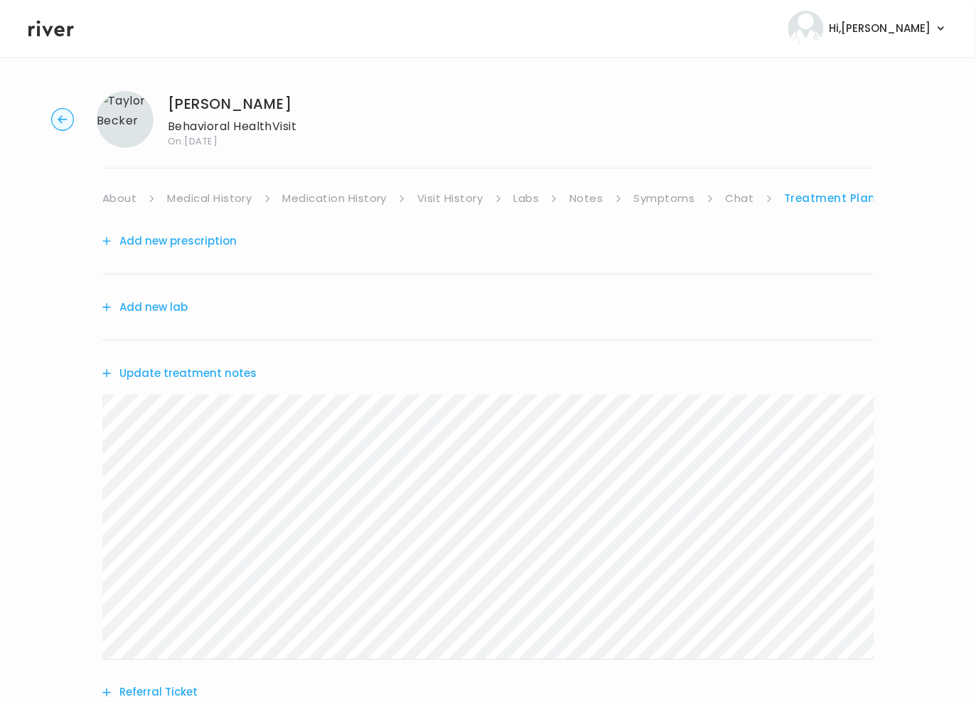
click at [174, 241] on button "Add new prescription" at bounding box center [169, 241] width 134 height 20
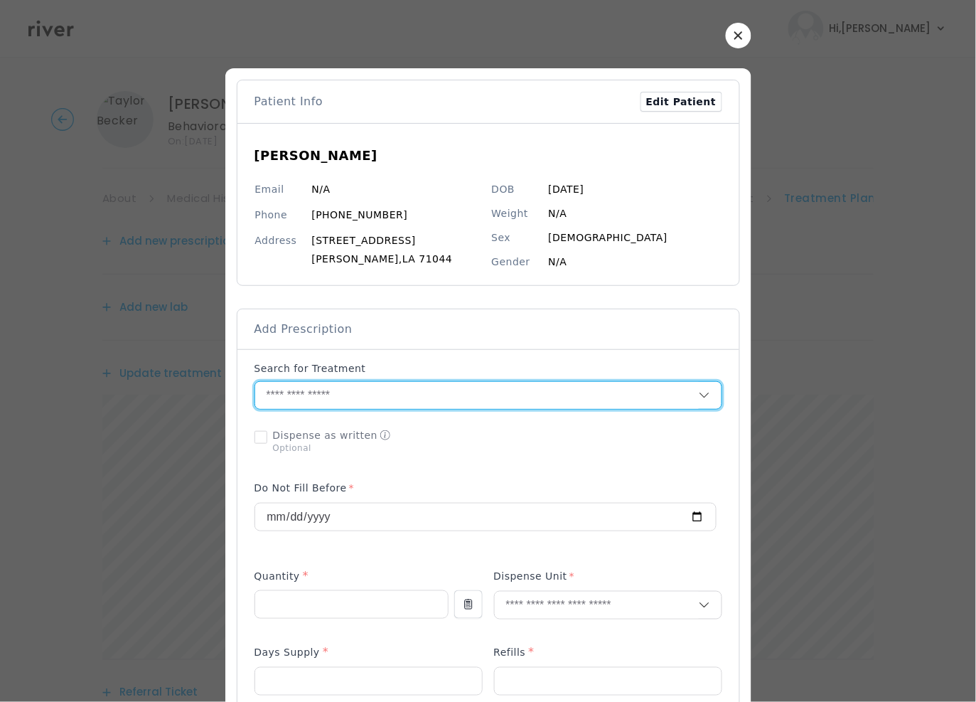
click at [337, 395] on input "text" at bounding box center [477, 395] width 444 height 27
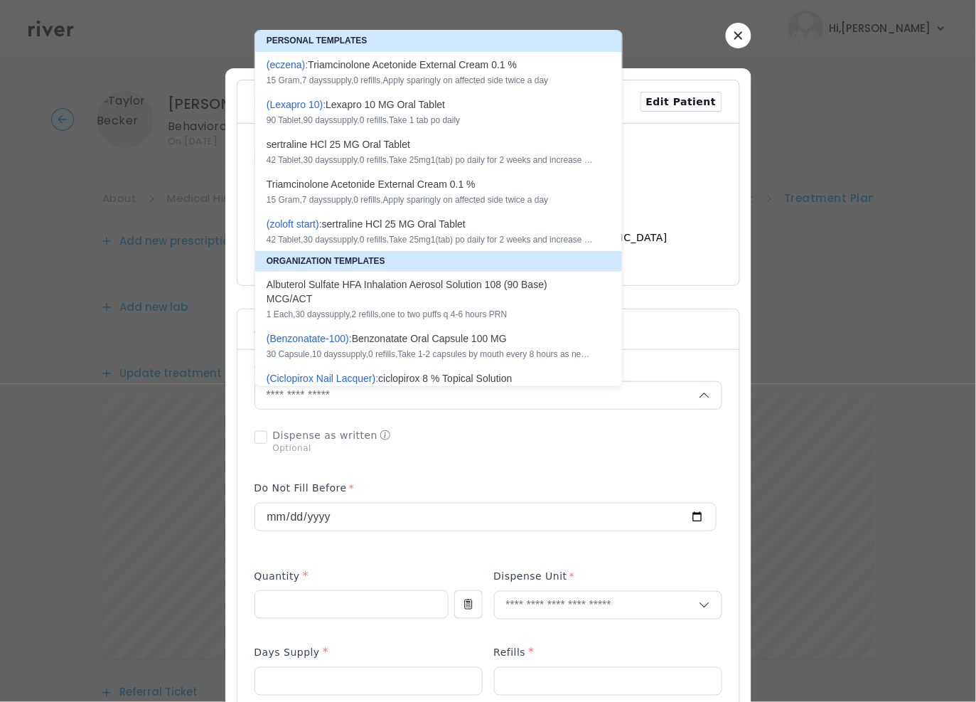
click at [319, 150] on div "s e r t r a l i n e H C l 2 5 M G O r a l T a b l e t" at bounding box center [430, 144] width 327 height 14
type input "**********"
type input "**"
type input "*"
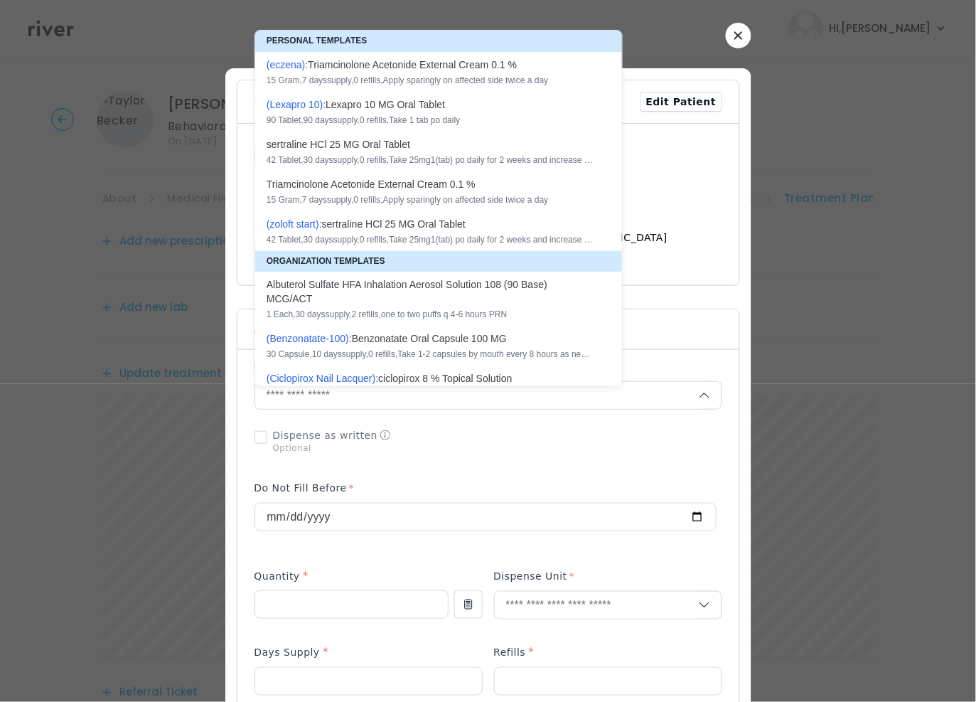
type textarea "**********"
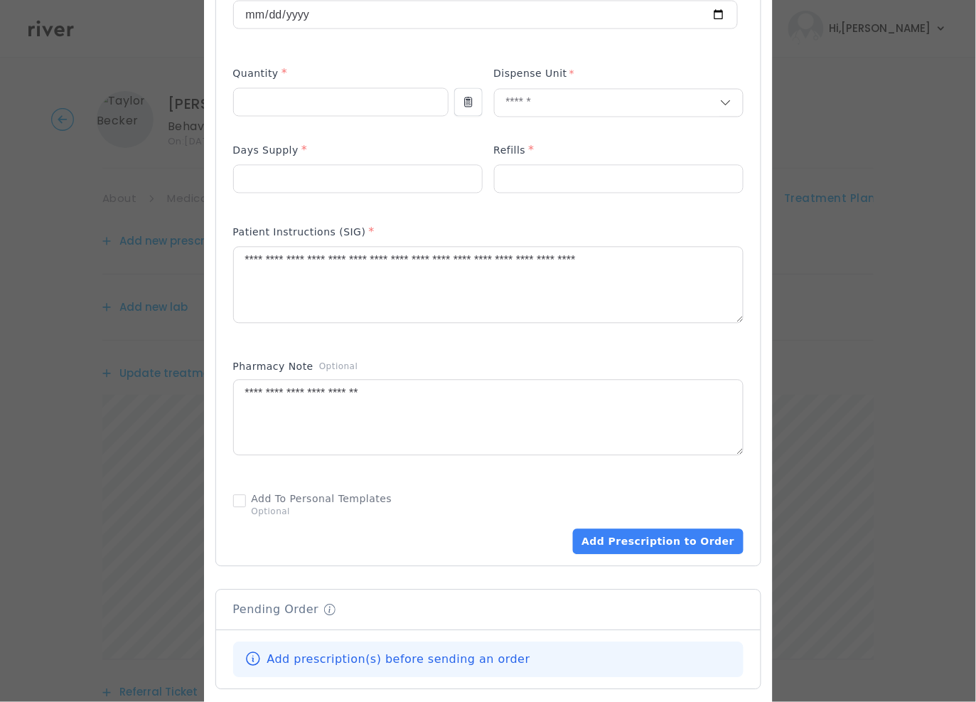
scroll to position [704, 0]
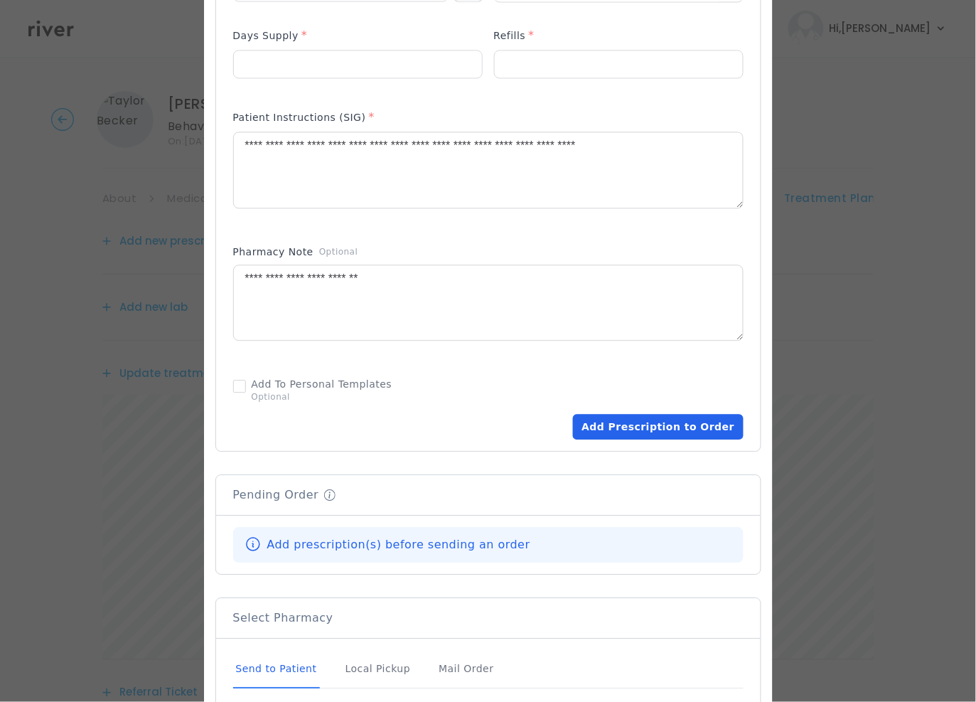
click at [615, 417] on button "Add Prescription to Order" at bounding box center [658, 427] width 170 height 26
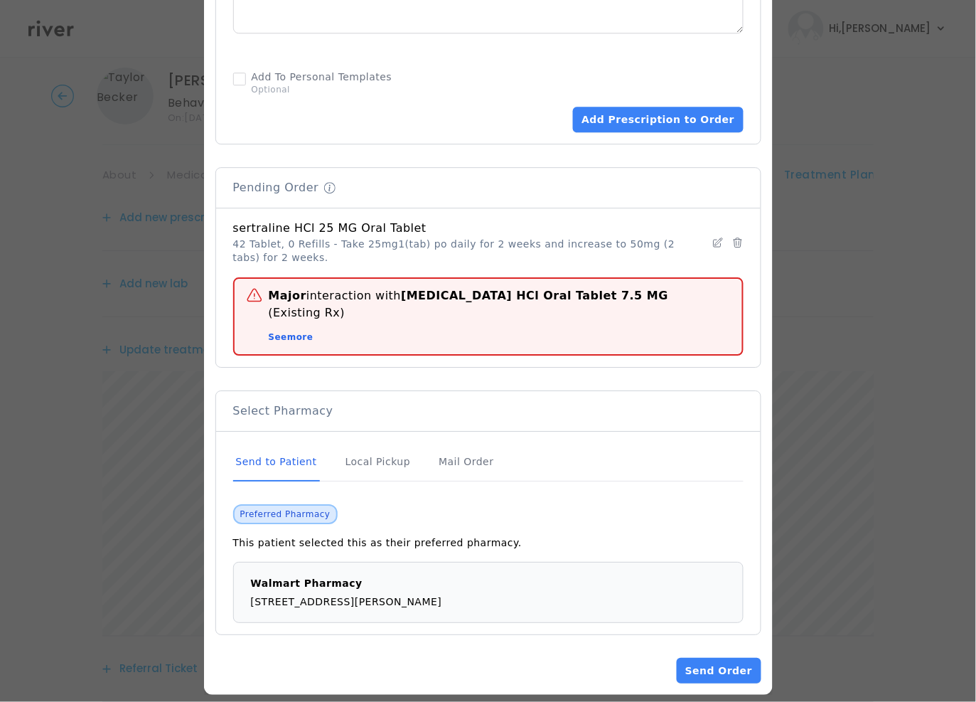
scroll to position [26, 0]
click at [271, 331] on span "See more" at bounding box center [291, 337] width 45 height 12
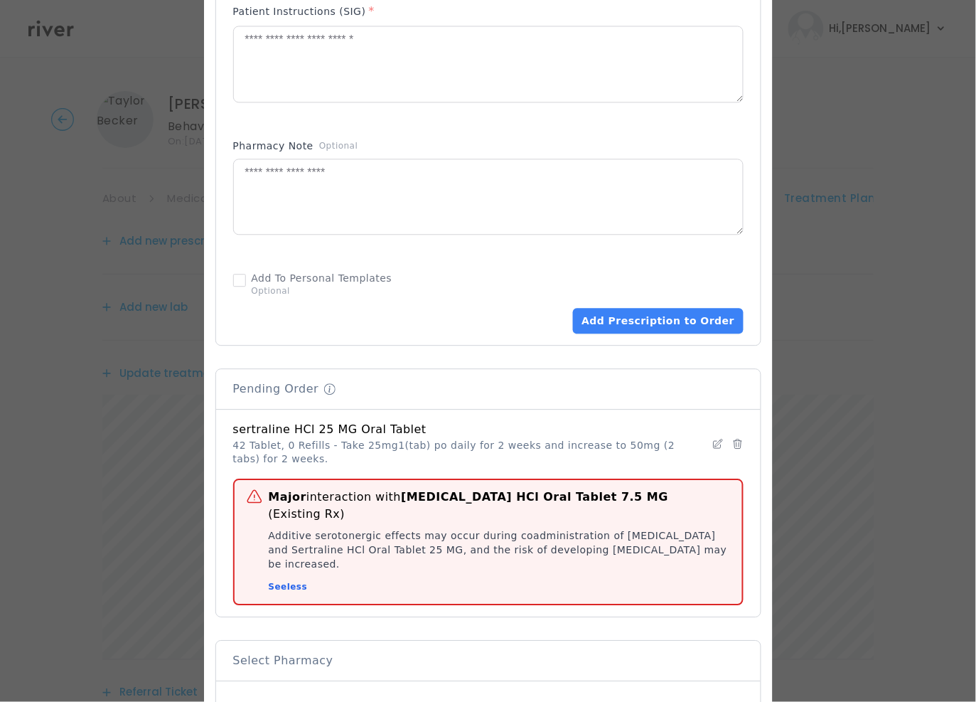
scroll to position [907, 0]
